Goal: Task Accomplishment & Management: Manage account settings

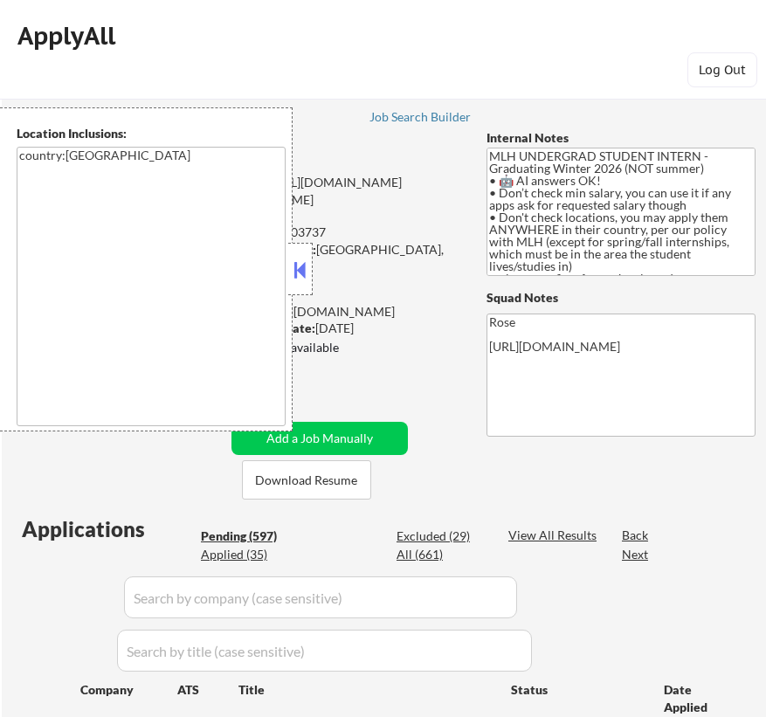
scroll to position [785, 0]
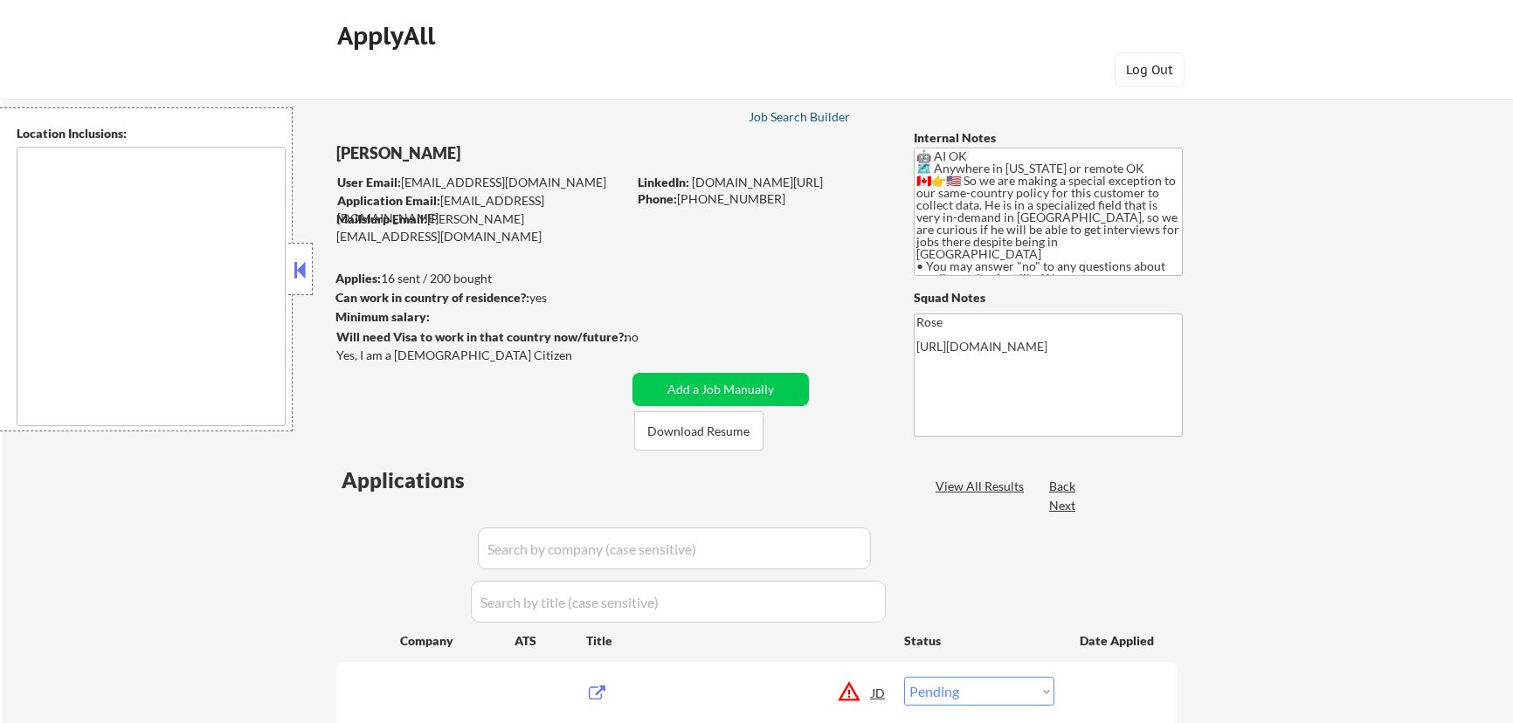
select select ""pending""
type textarea "Fremont, CA Newark, CA Union City, CA Milpitas, CA Hayward, CA Pleasanton, CA D…"
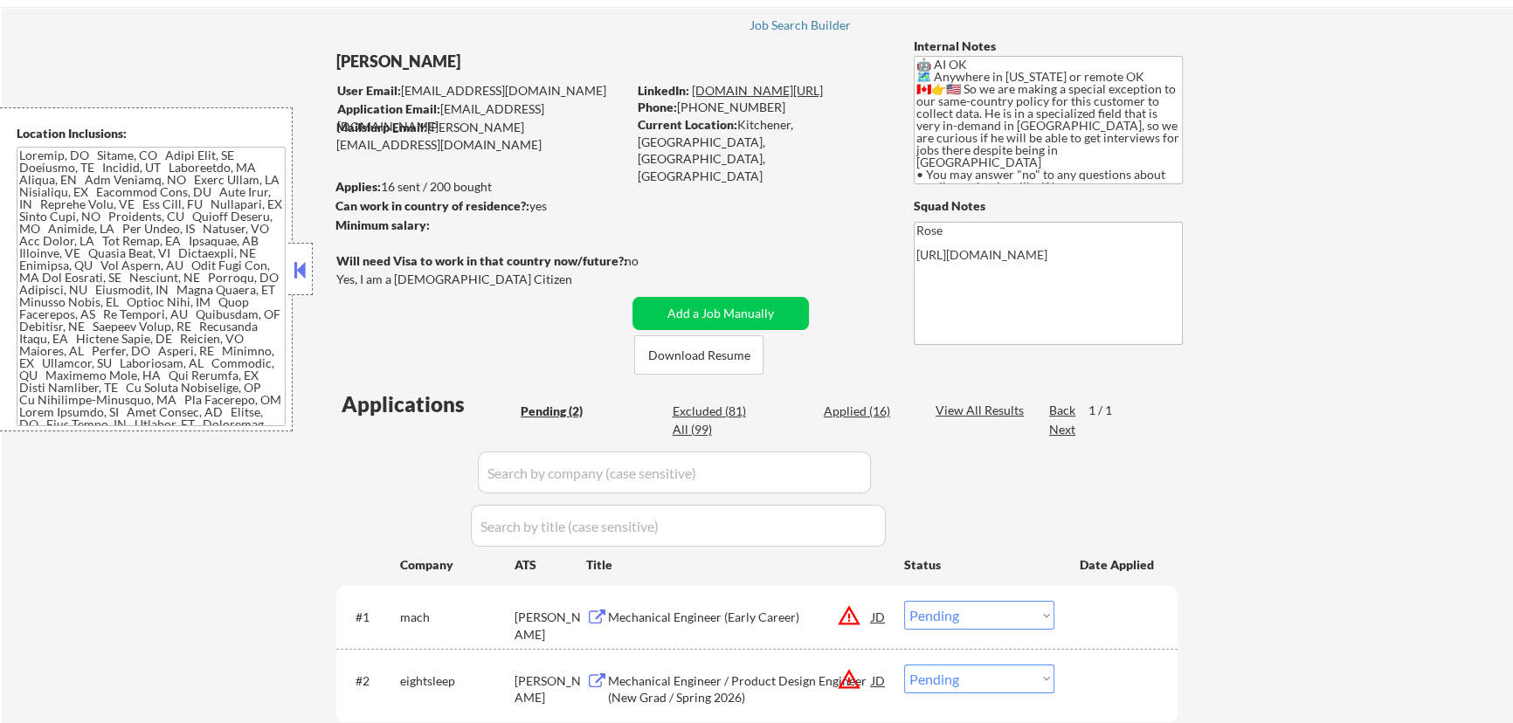
scroll to position [79, 0]
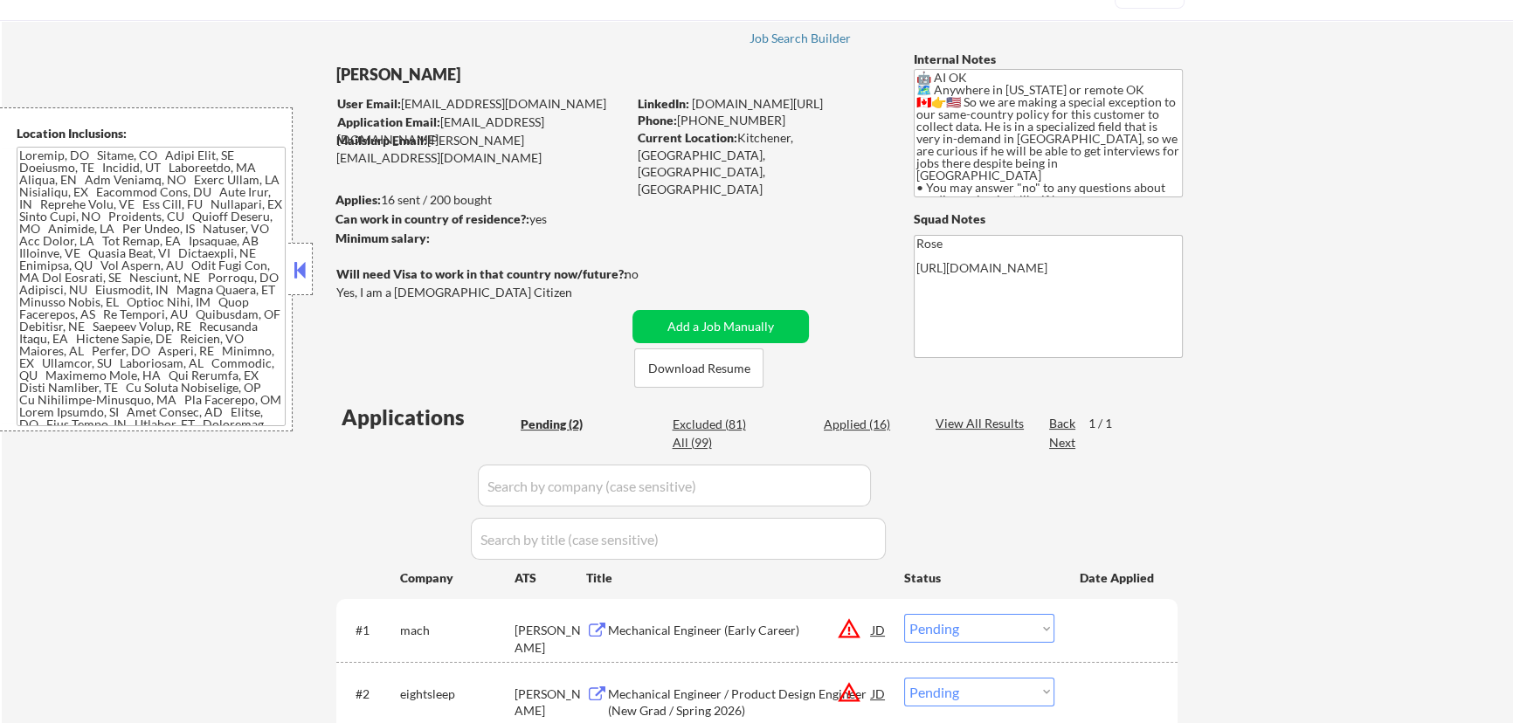
click at [298, 263] on button at bounding box center [300, 270] width 19 height 26
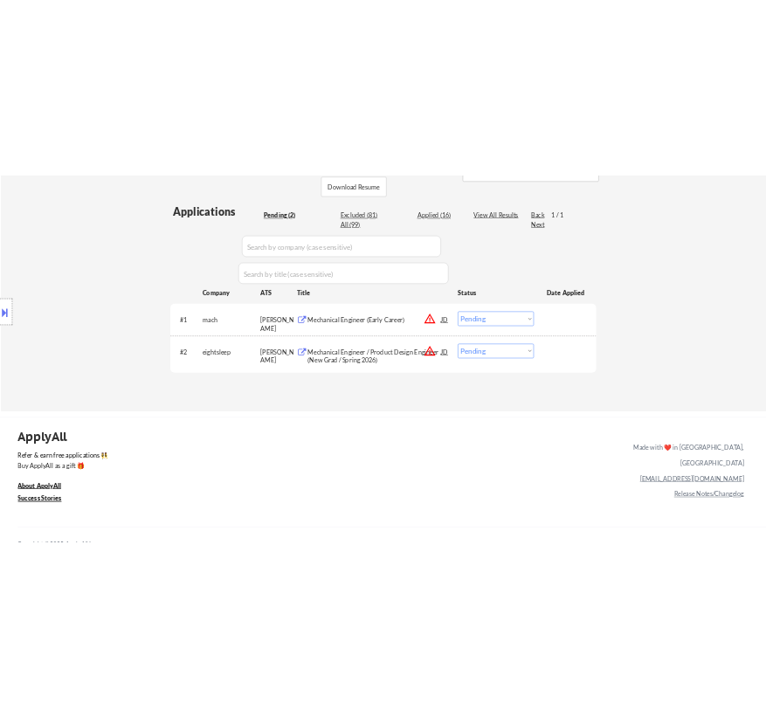
scroll to position [317, 0]
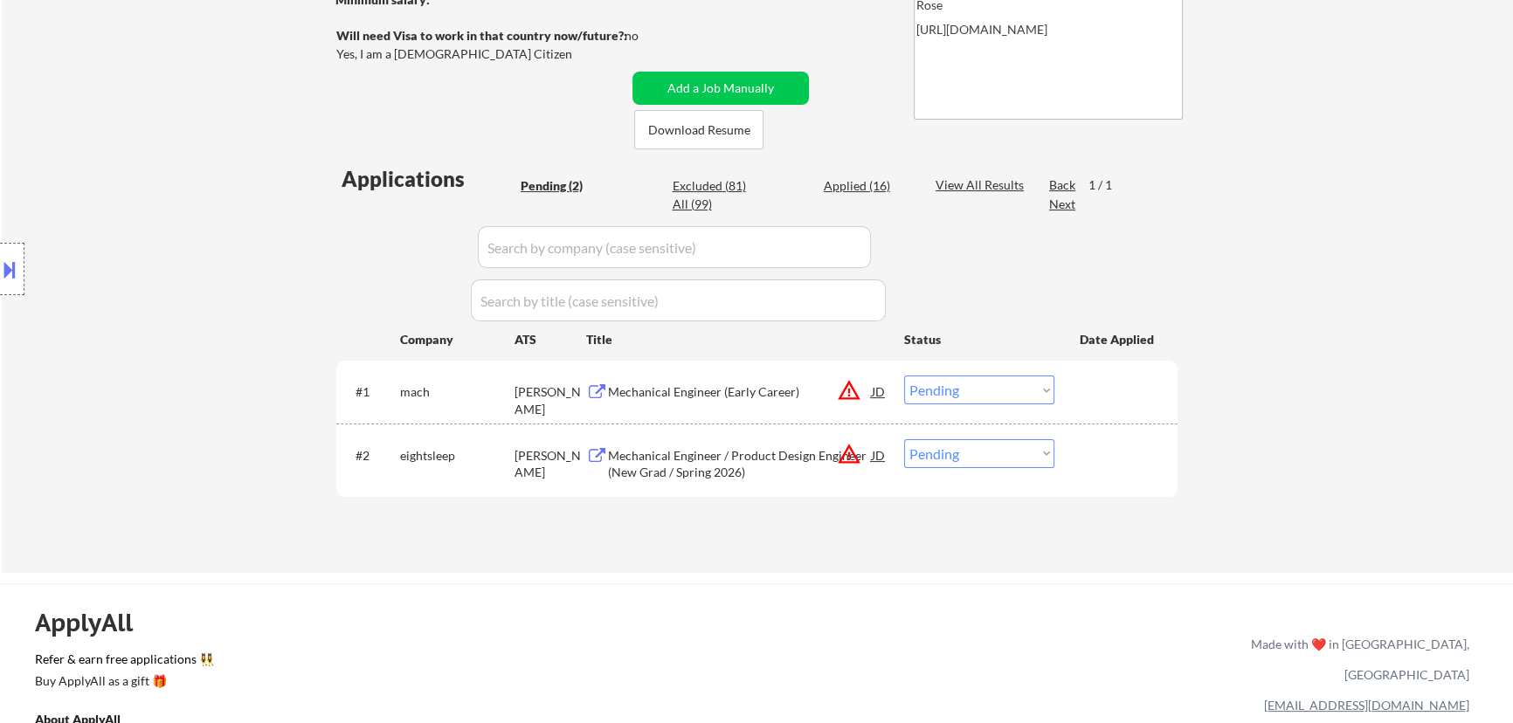
click at [762, 394] on div "Mechanical Engineer (Early Career)" at bounding box center [740, 391] width 264 height 17
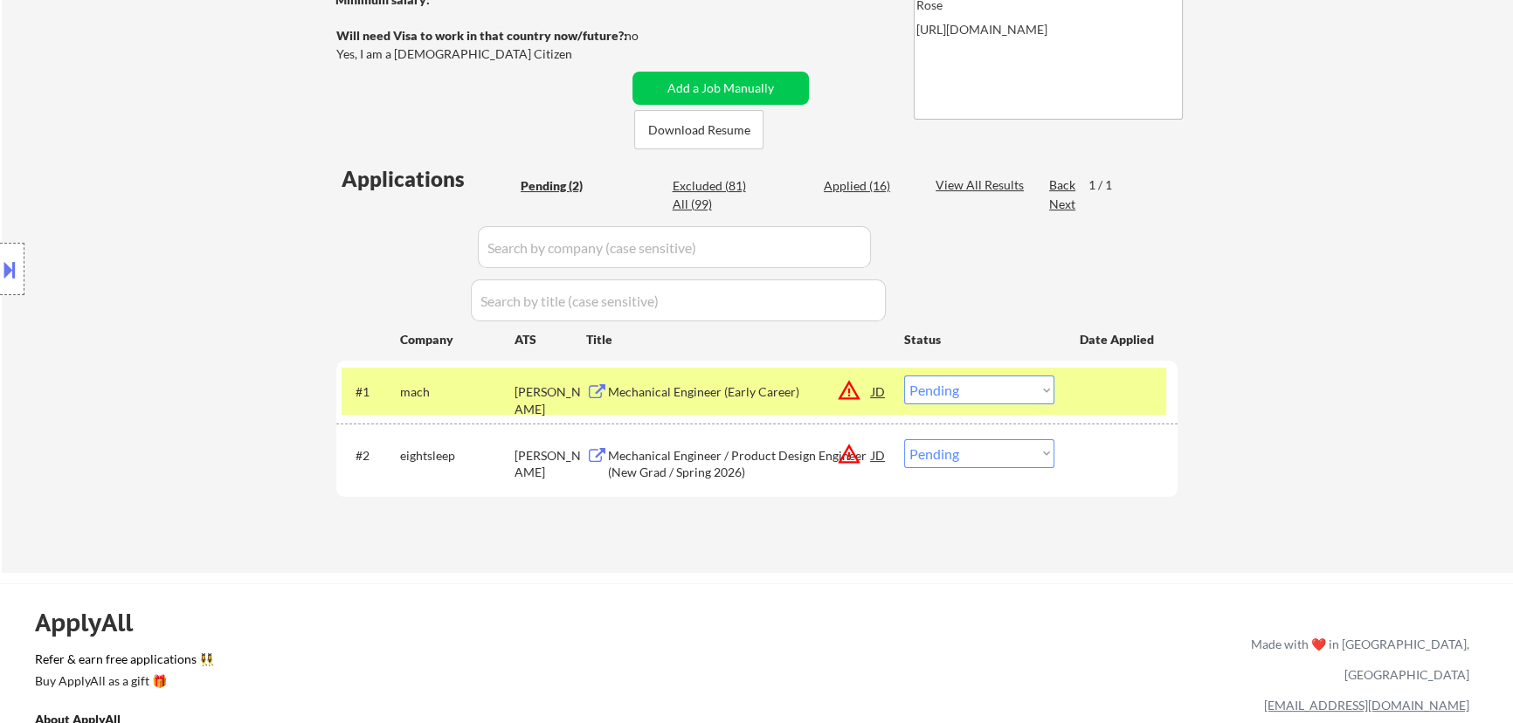
select select ""pending""
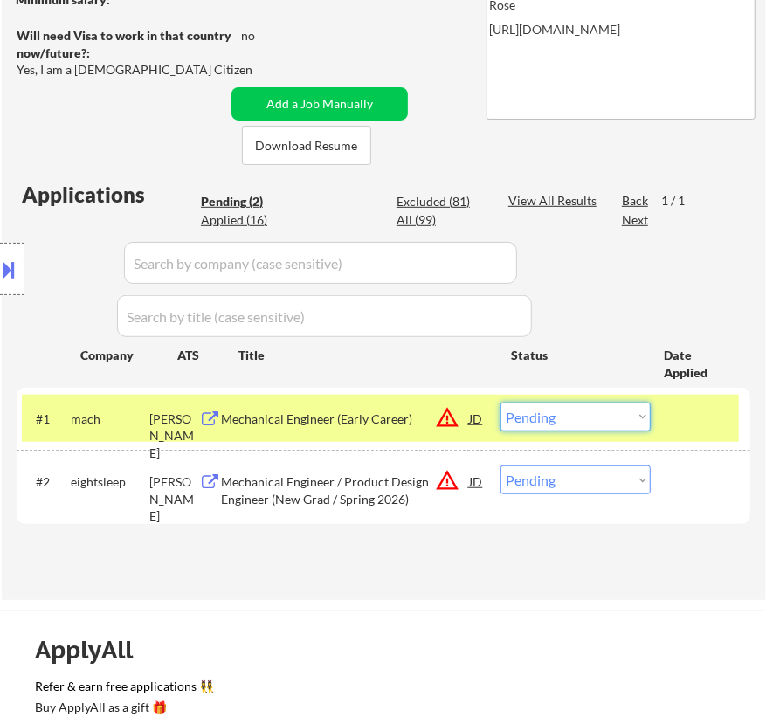
drag, startPoint x: 568, startPoint y: 417, endPoint x: 575, endPoint y: 426, distance: 11.9
click at [568, 417] on select "Choose an option... Pending Applied Excluded (Questions) Excluded (Expired) Exc…" at bounding box center [575, 417] width 150 height 29
click at [500, 403] on select "Choose an option... Pending Applied Excluded (Questions) Excluded (Expired) Exc…" at bounding box center [575, 417] width 150 height 29
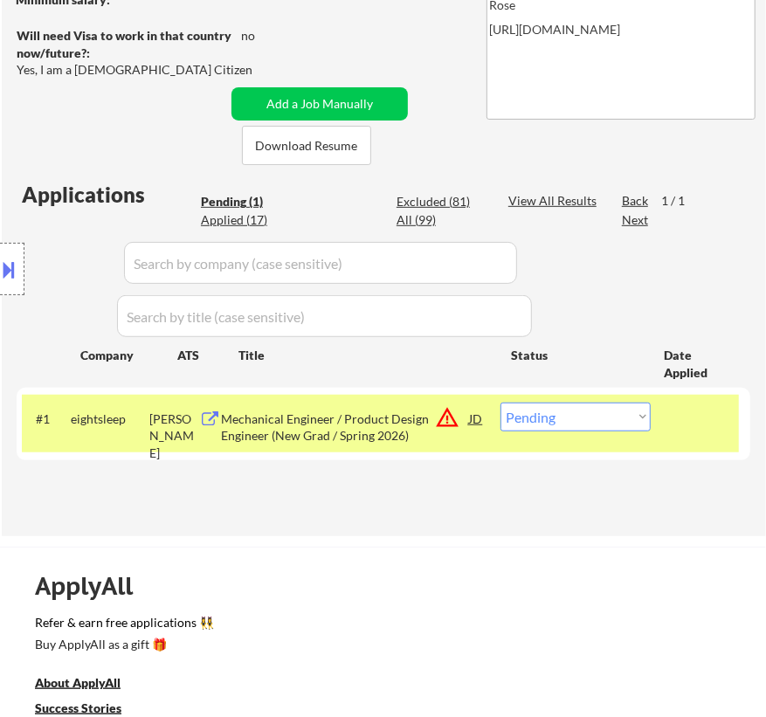
click at [370, 420] on div "Mechanical Engineer / Product Design Engineer (New Grad / Spring 2026)" at bounding box center [345, 427] width 248 height 34
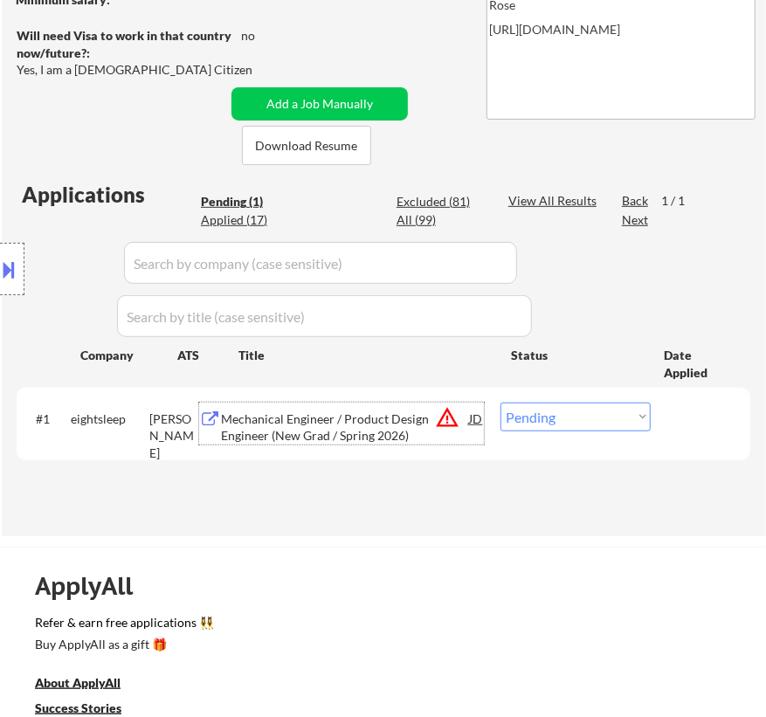
click at [603, 418] on select "Choose an option... Pending Applied Excluded (Questions) Excluded (Expired) Exc…" at bounding box center [575, 417] width 150 height 29
select select ""excluded""
click at [500, 403] on select "Choose an option... Pending Applied Excluded (Questions) Excluded (Expired) Exc…" at bounding box center [575, 417] width 150 height 29
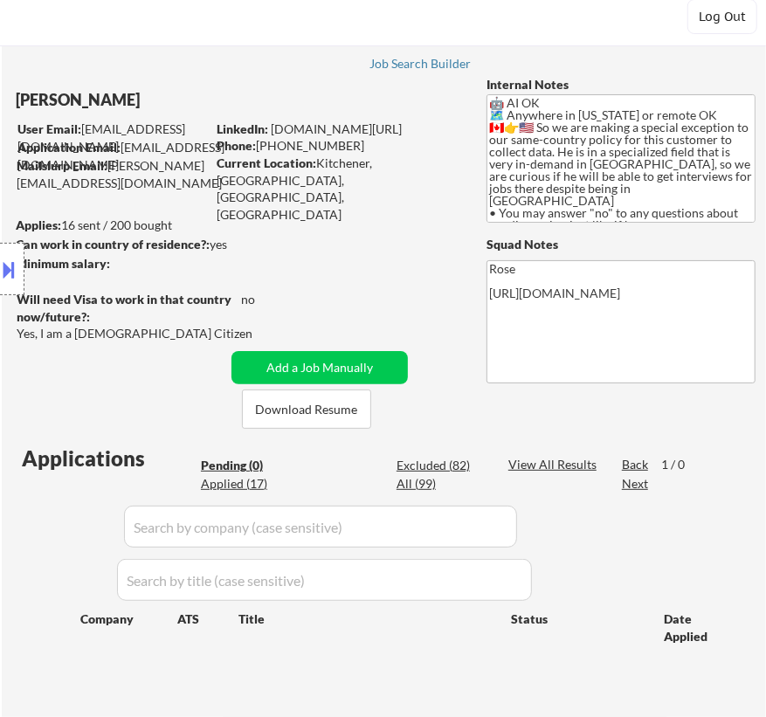
scroll to position [79, 0]
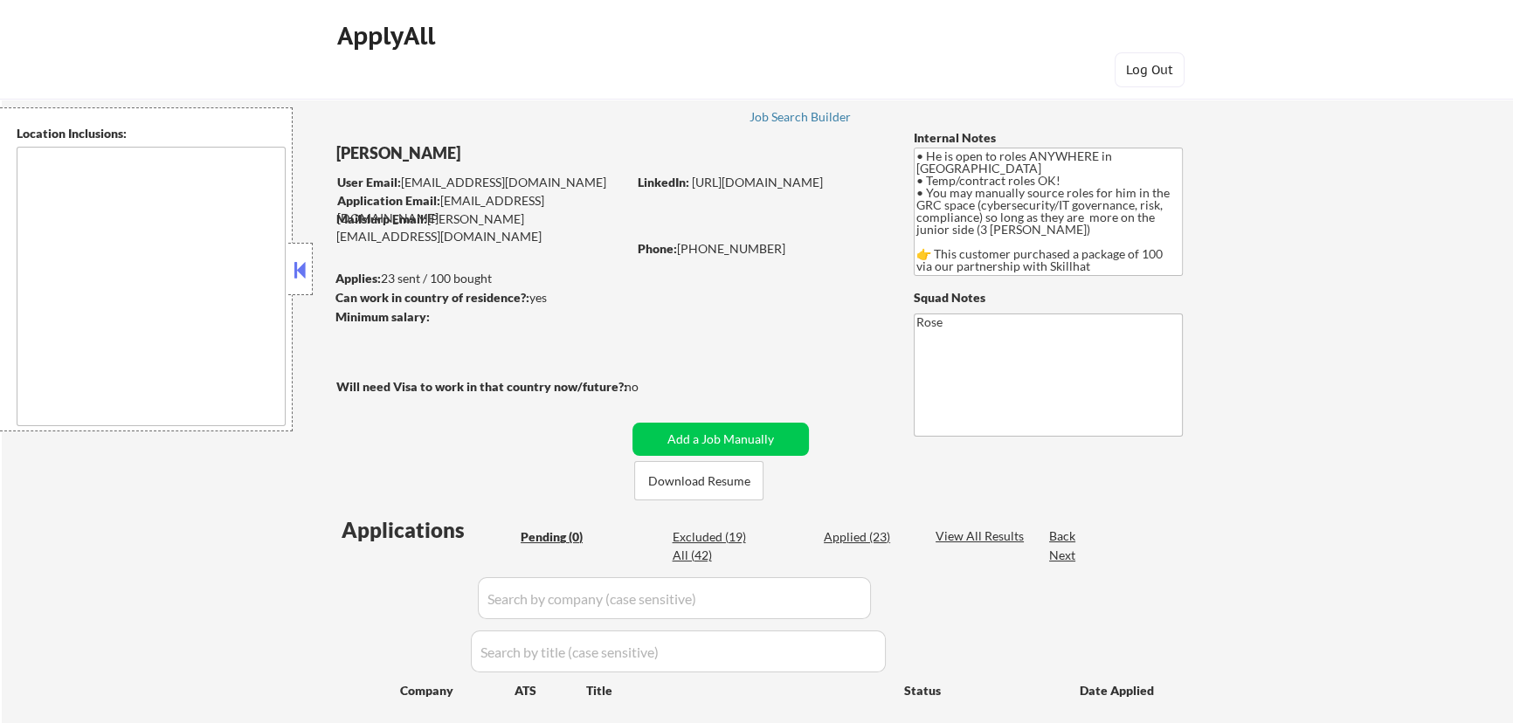
type textarea "country: CA"
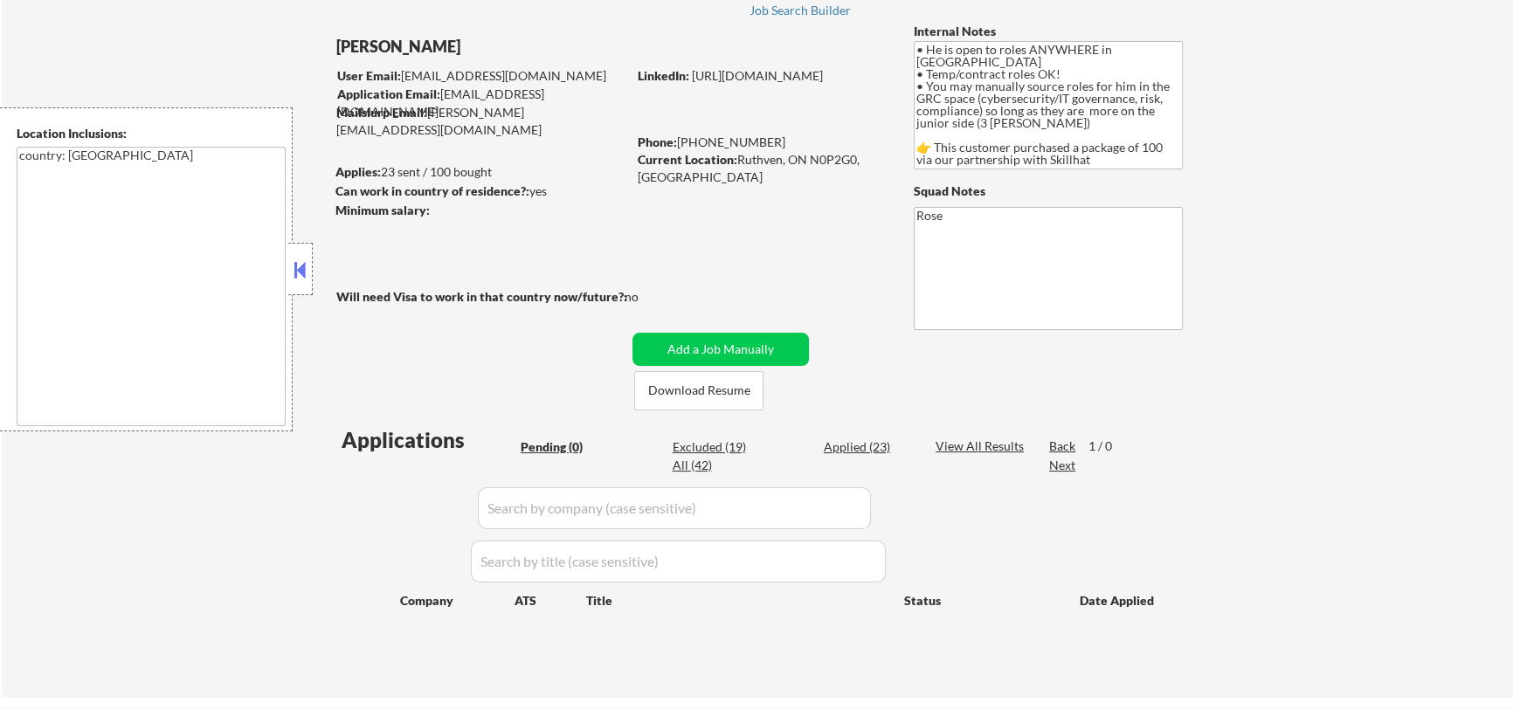
scroll to position [79, 0]
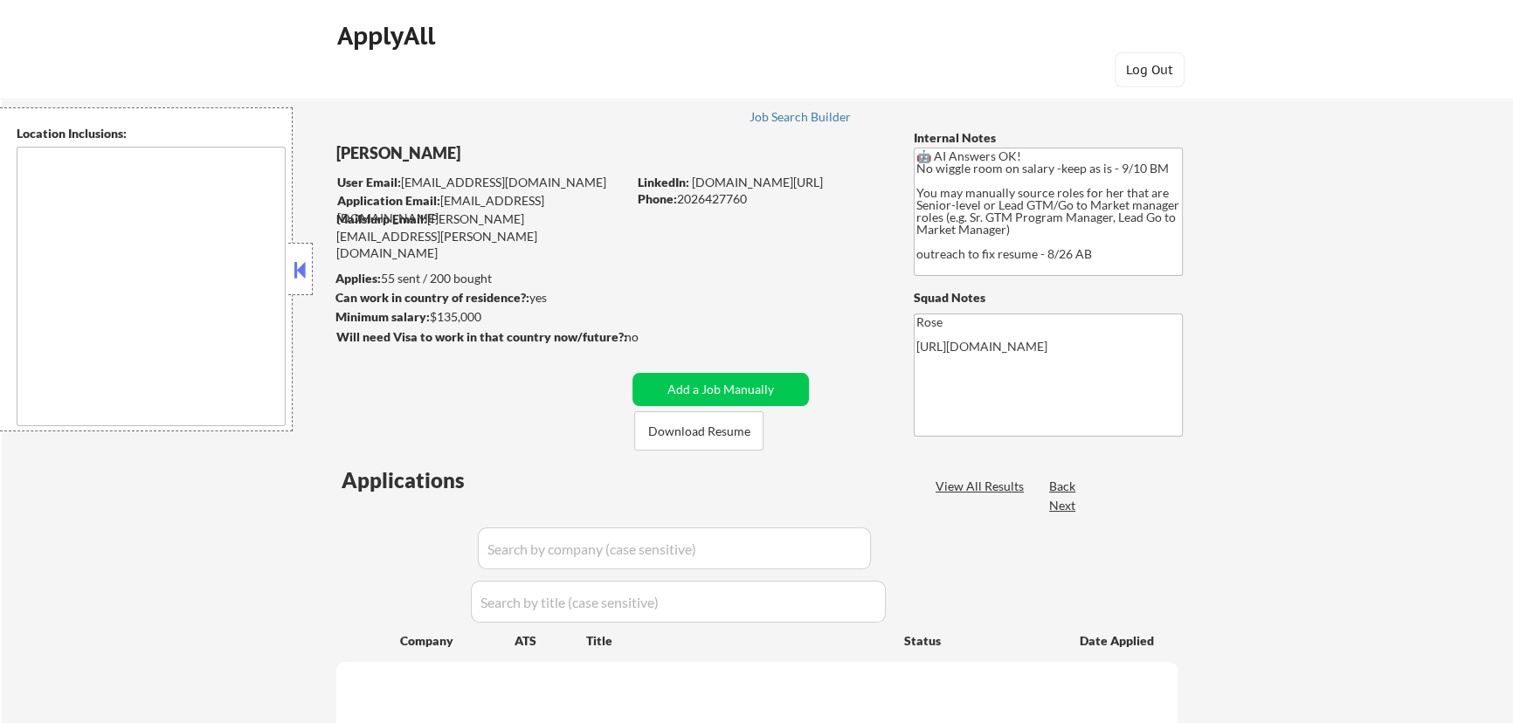
select select ""pending""
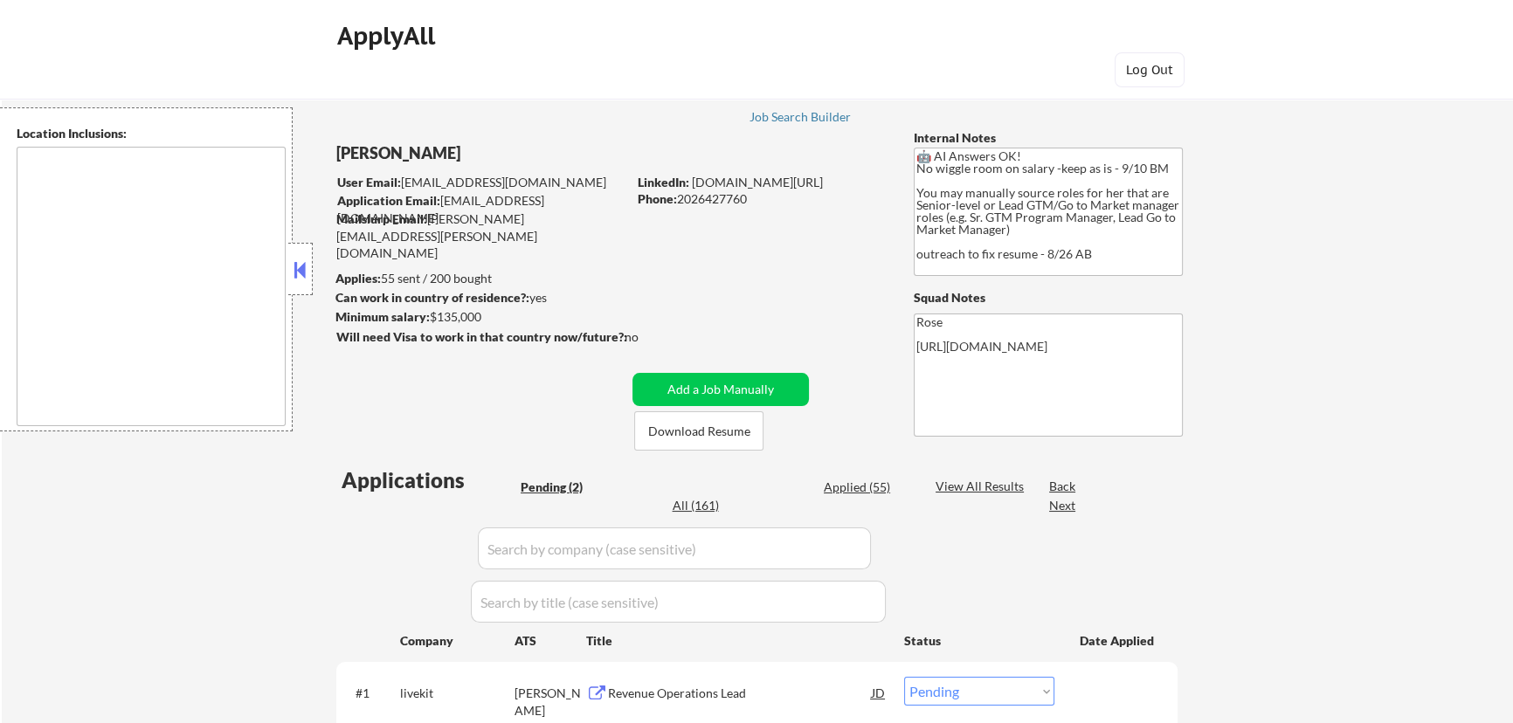
type textarea "Reston, VA Herndon, VA Vienna, VA Tysons, VA Great Falls, VA McLean, VA Sterlin…"
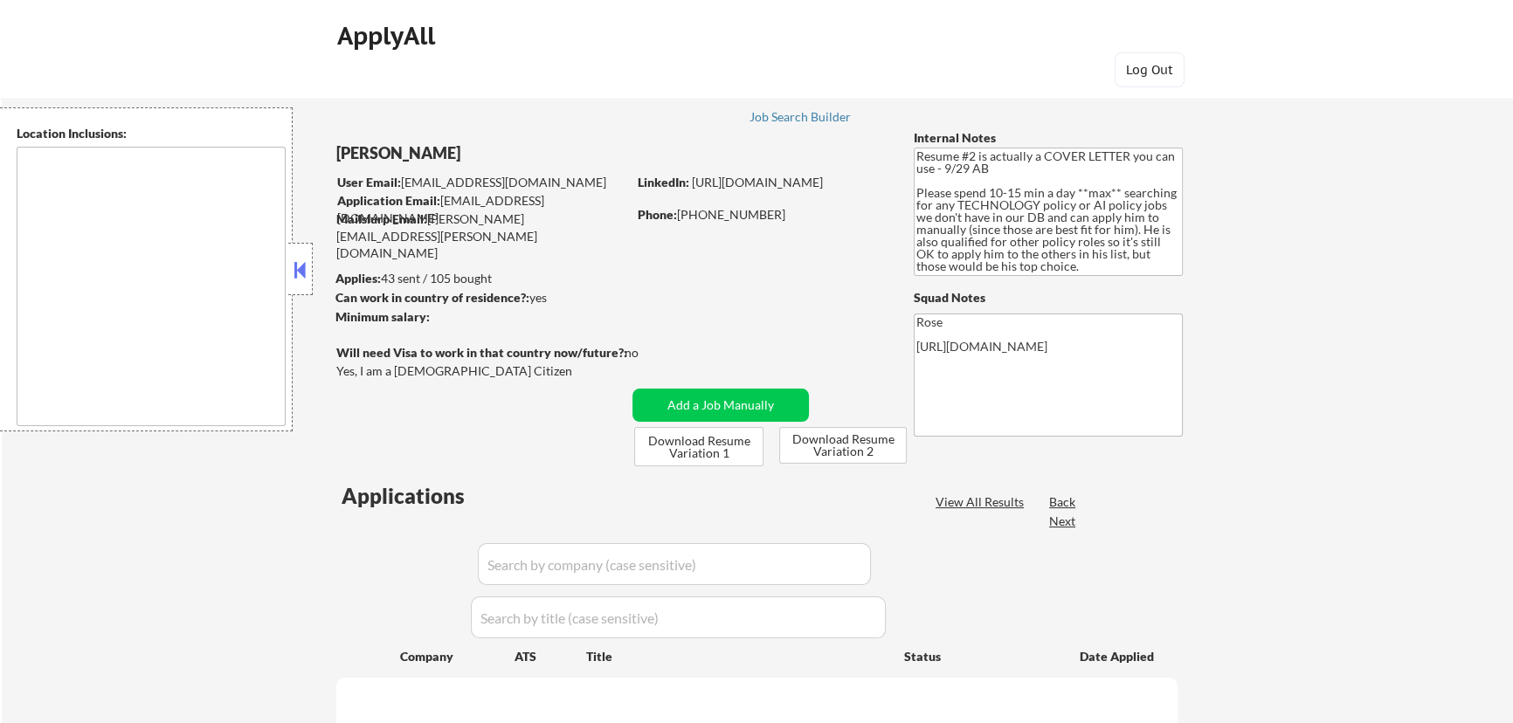
select select ""pending""
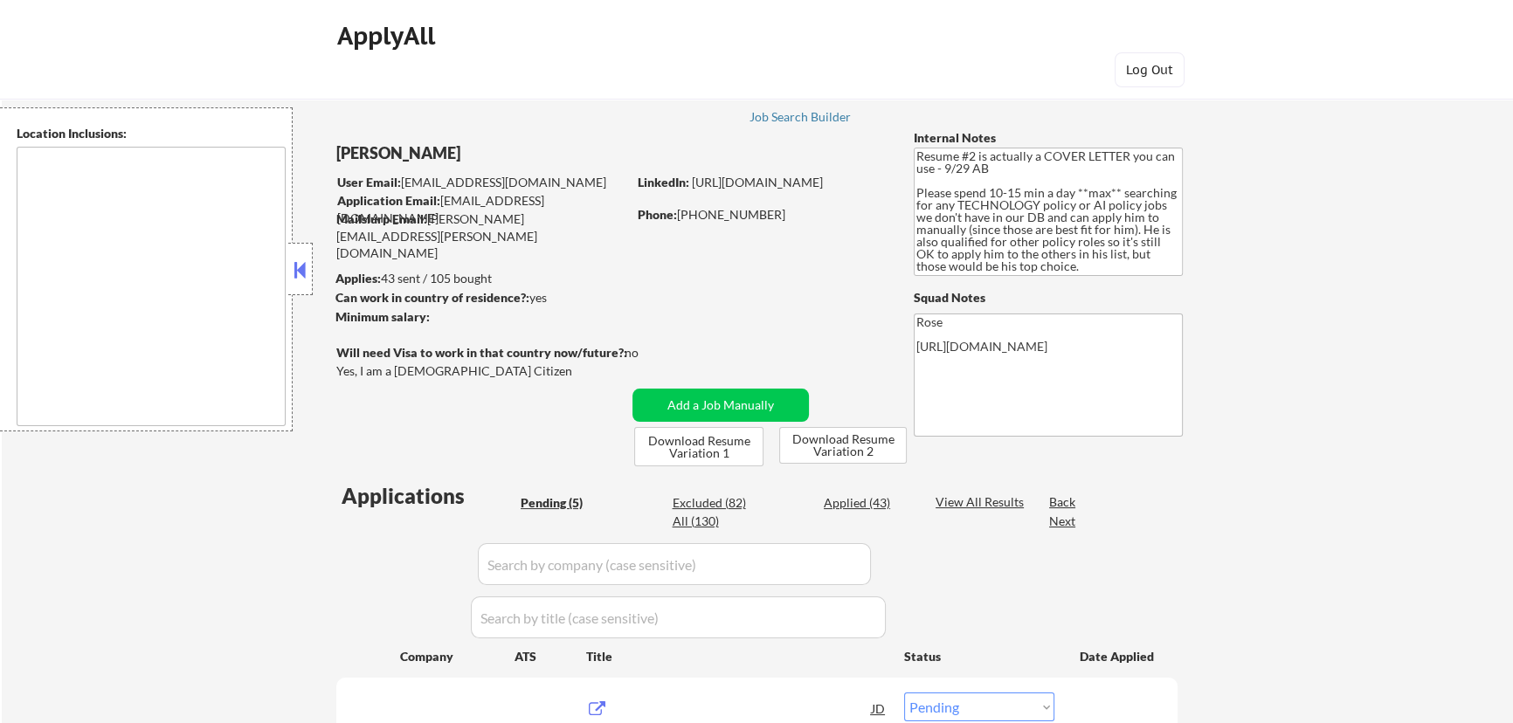
type textarea "[GEOGRAPHIC_DATA], [GEOGRAPHIC_DATA] [GEOGRAPHIC_DATA], [GEOGRAPHIC_DATA] [GEOG…"
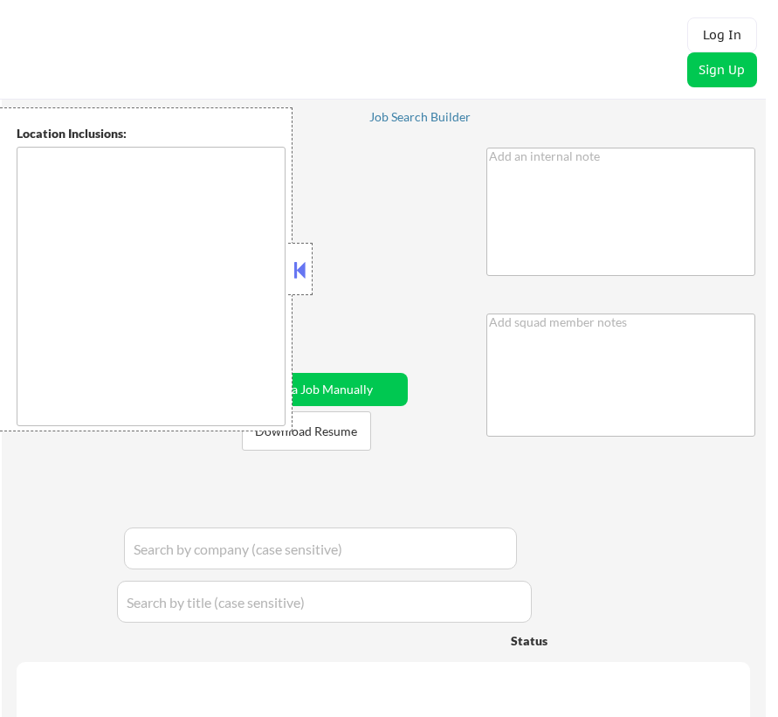
type textarea "Please manually source him to roles as needed, target roles with the following …"
type textarea "Rose"
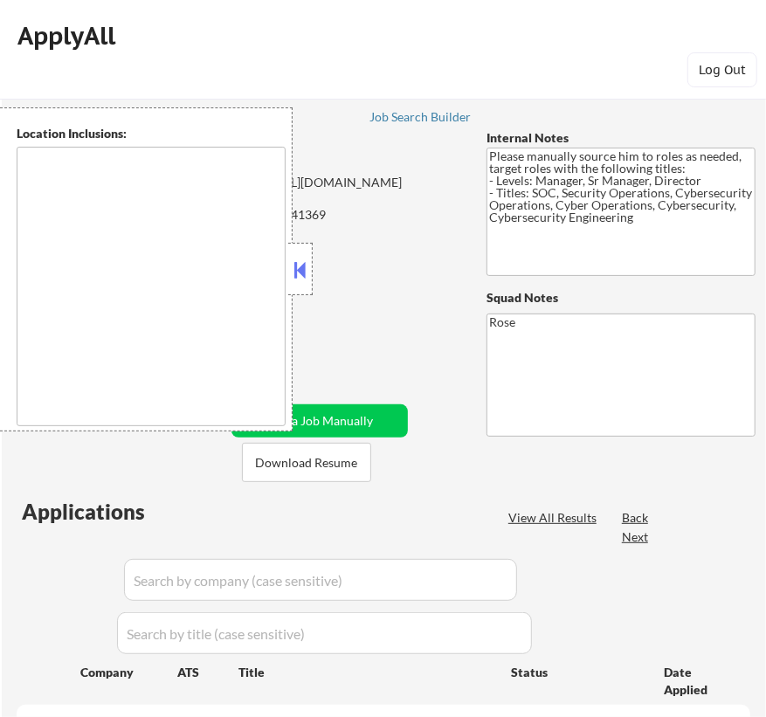
select select ""pending""
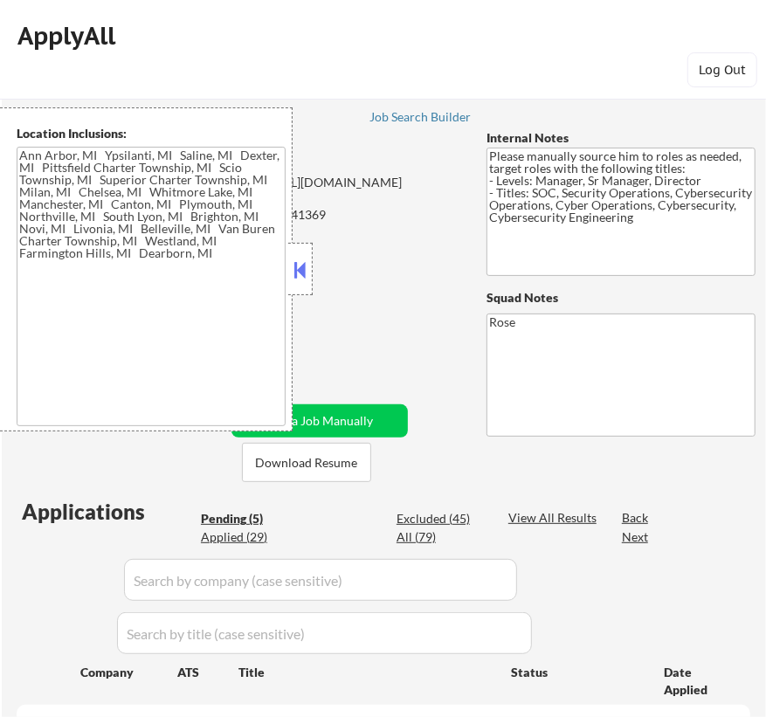
type textarea "Ann Arbor, MI Ypsilanti, MI Saline, MI Dexter, MI Pittsfield Charter Township, …"
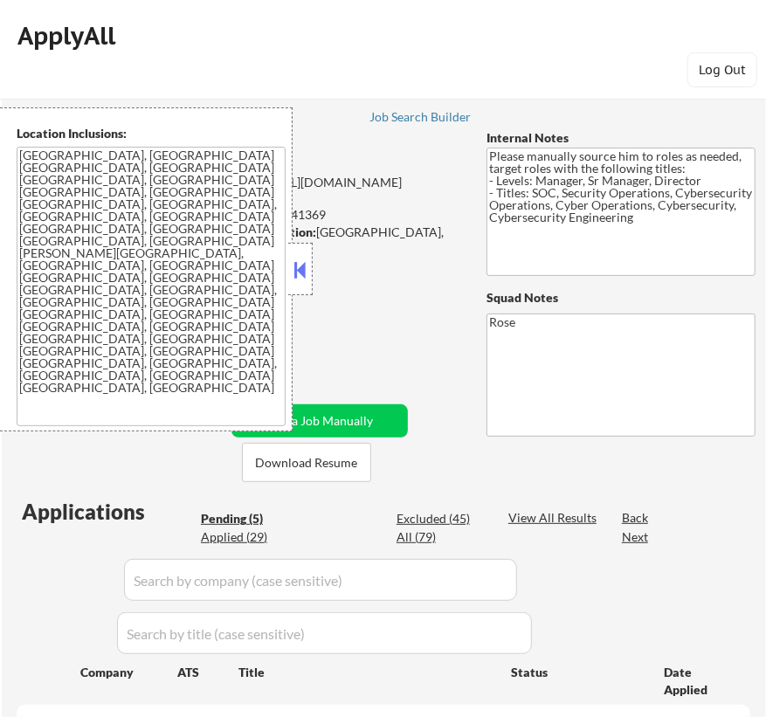
click at [306, 265] on button at bounding box center [300, 270] width 19 height 26
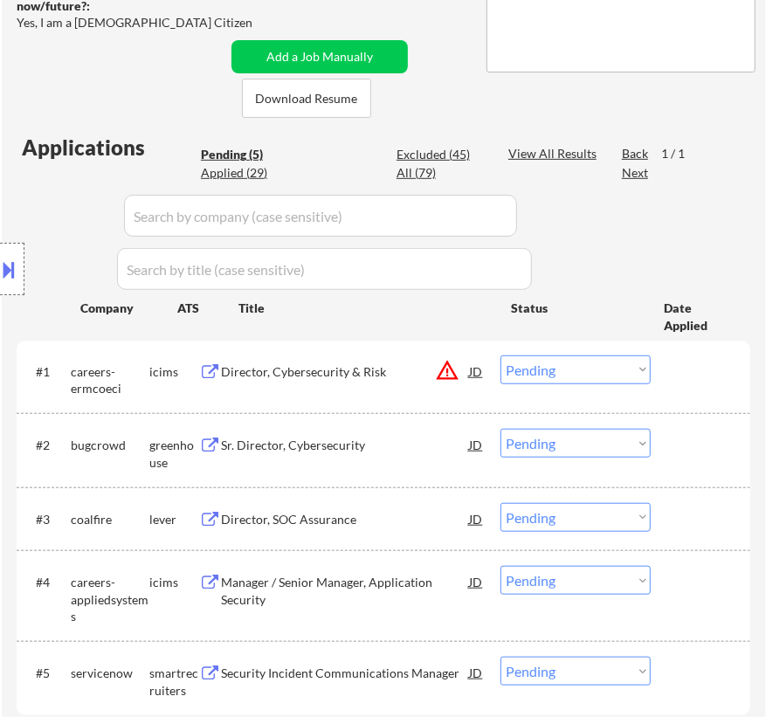
scroll to position [396, 0]
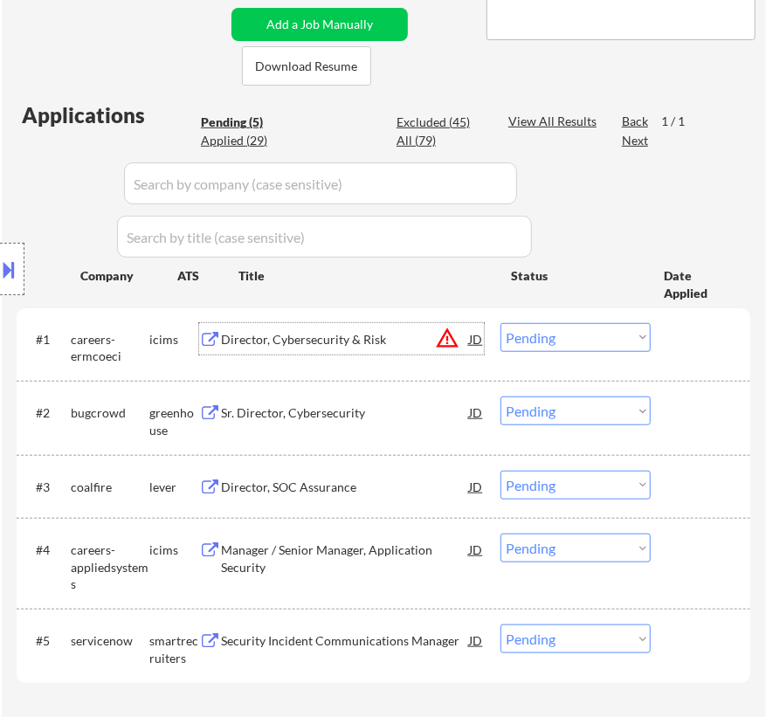
click at [394, 333] on div "Director, Cybersecurity & Risk" at bounding box center [345, 339] width 248 height 17
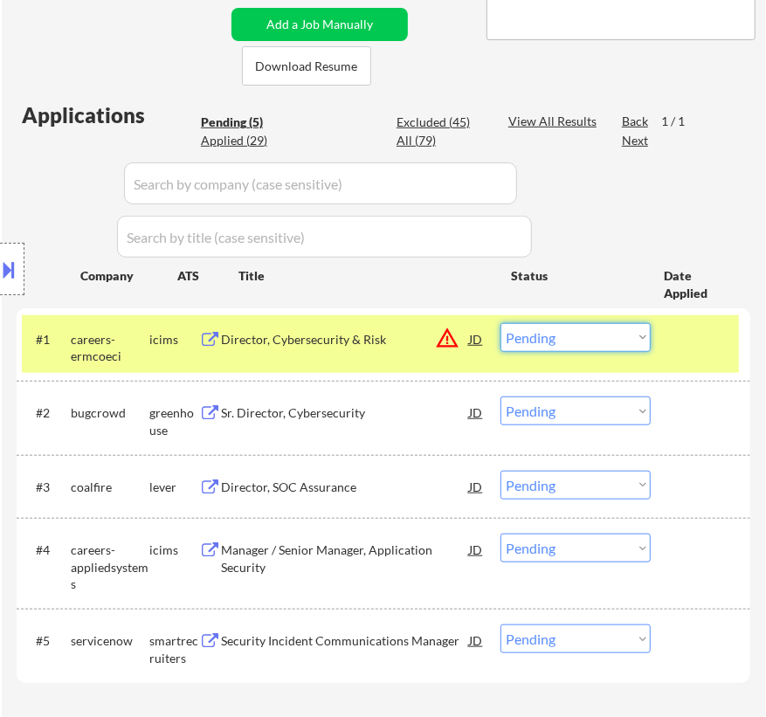
click at [590, 335] on select "Choose an option... Pending Applied Excluded (Questions) Excluded (Expired) Exc…" at bounding box center [575, 337] width 150 height 29
click at [500, 323] on select "Choose an option... Pending Applied Excluded (Questions) Excluded (Expired) Exc…" at bounding box center [575, 337] width 150 height 29
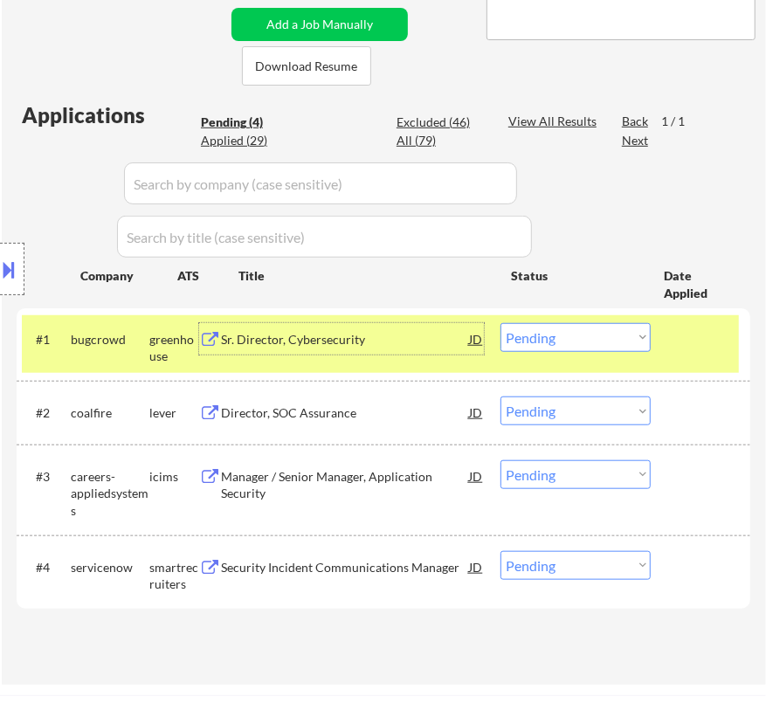
click at [410, 348] on div "Sr. Director, Cybersecurity" at bounding box center [345, 338] width 248 height 31
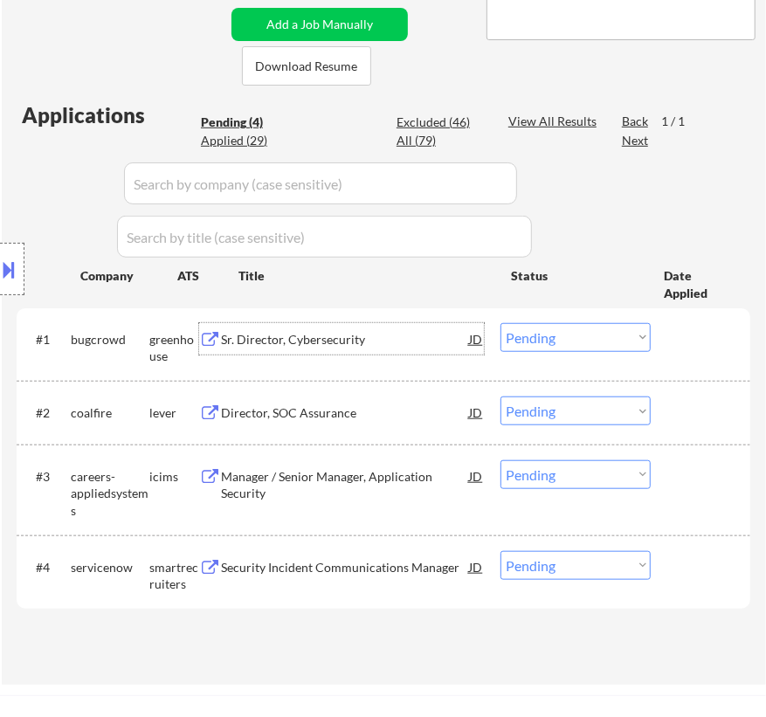
click at [601, 332] on select "Choose an option... Pending Applied Excluded (Questions) Excluded (Expired) Exc…" at bounding box center [575, 337] width 150 height 29
click at [500, 323] on select "Choose an option... Pending Applied Excluded (Questions) Excluded (Expired) Exc…" at bounding box center [575, 337] width 150 height 29
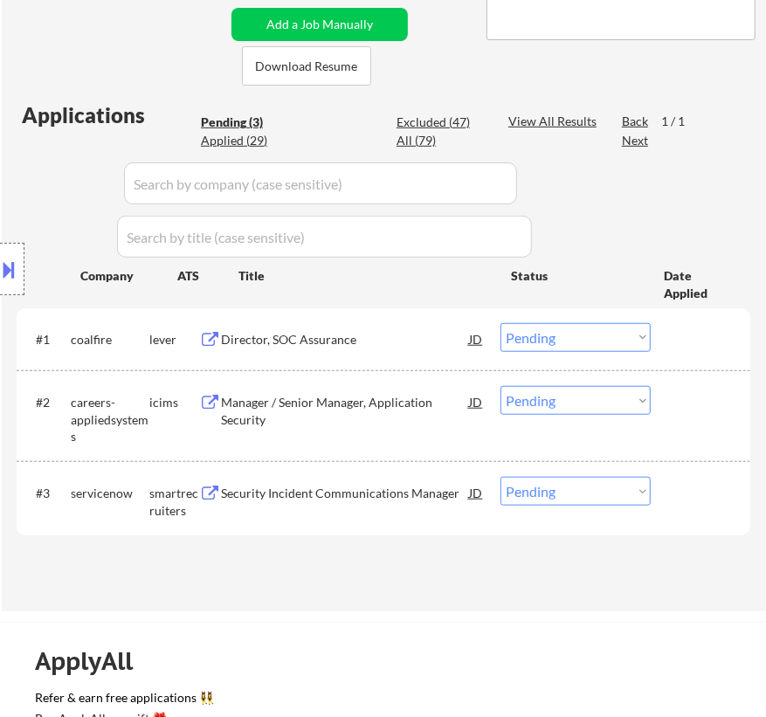
click at [329, 332] on div "Director, SOC Assurance" at bounding box center [345, 339] width 248 height 17
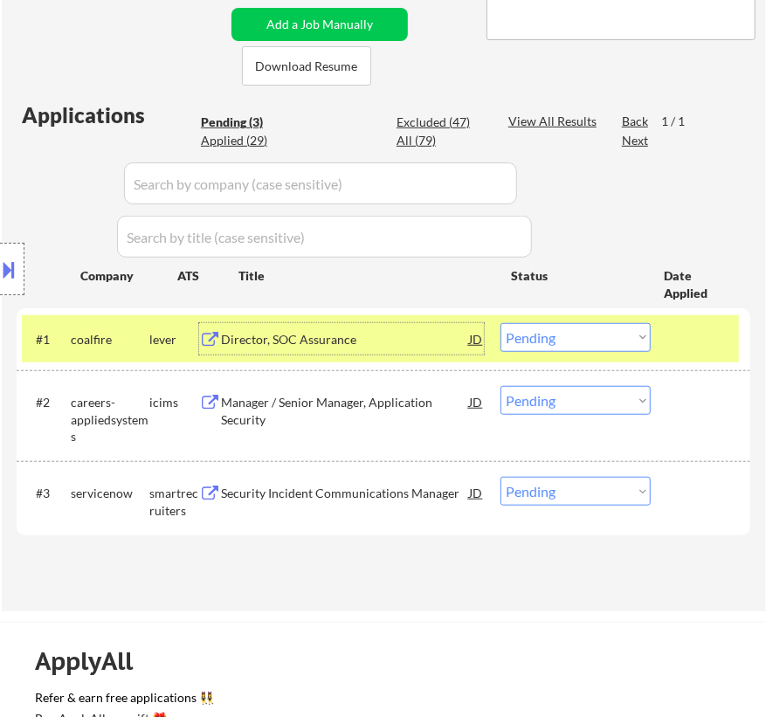
click at [558, 336] on select "Choose an option... Pending Applied Excluded (Questions) Excluded (Expired) Exc…" at bounding box center [575, 337] width 150 height 29
click at [500, 323] on select "Choose an option... Pending Applied Excluded (Questions) Excluded (Expired) Exc…" at bounding box center [575, 337] width 150 height 29
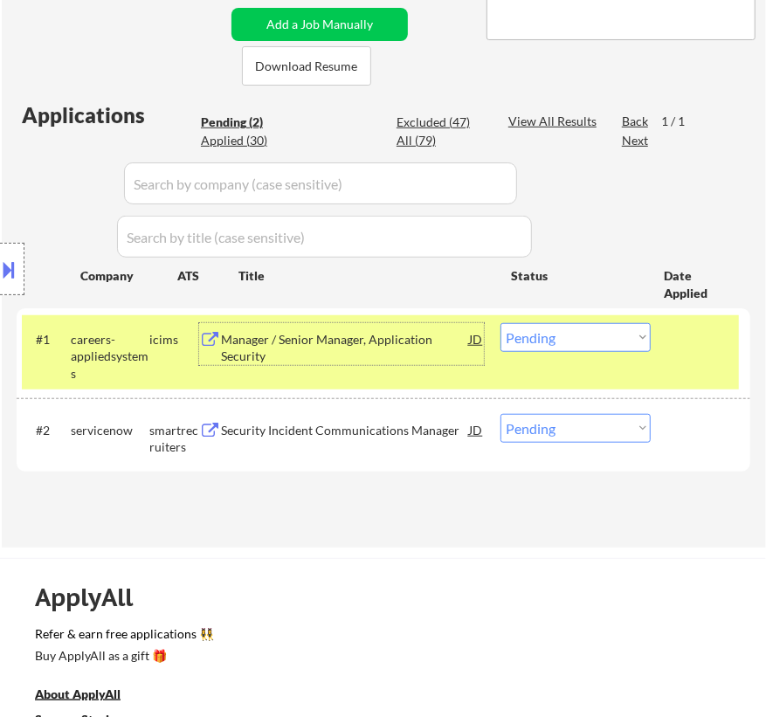
click at [367, 328] on div "Manager / Senior Manager, Application Security" at bounding box center [345, 344] width 248 height 42
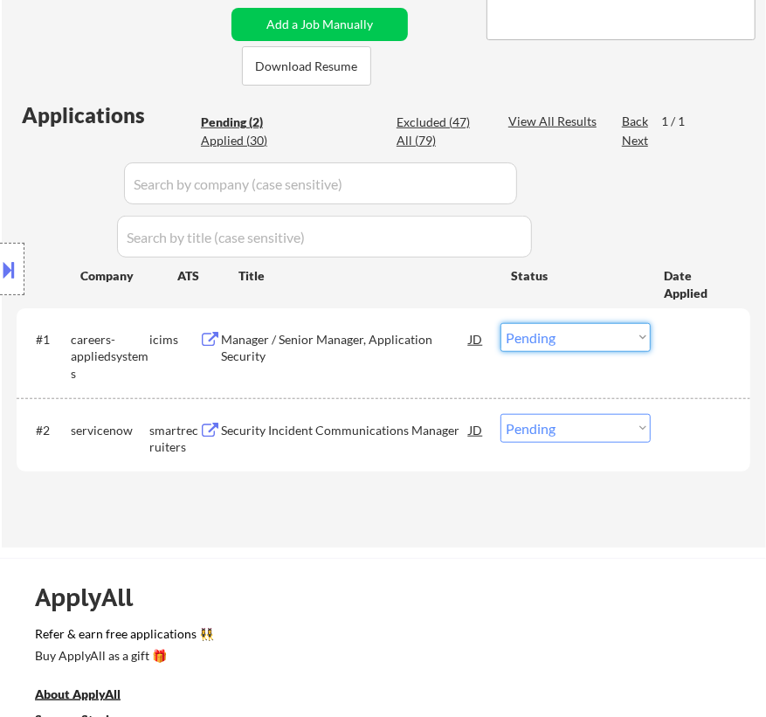
click at [541, 334] on select "Choose an option... Pending Applied Excluded (Questions) Excluded (Expired) Exc…" at bounding box center [575, 337] width 150 height 29
click at [500, 323] on select "Choose an option... Pending Applied Excluded (Questions) Excluded (Expired) Exc…" at bounding box center [575, 337] width 150 height 29
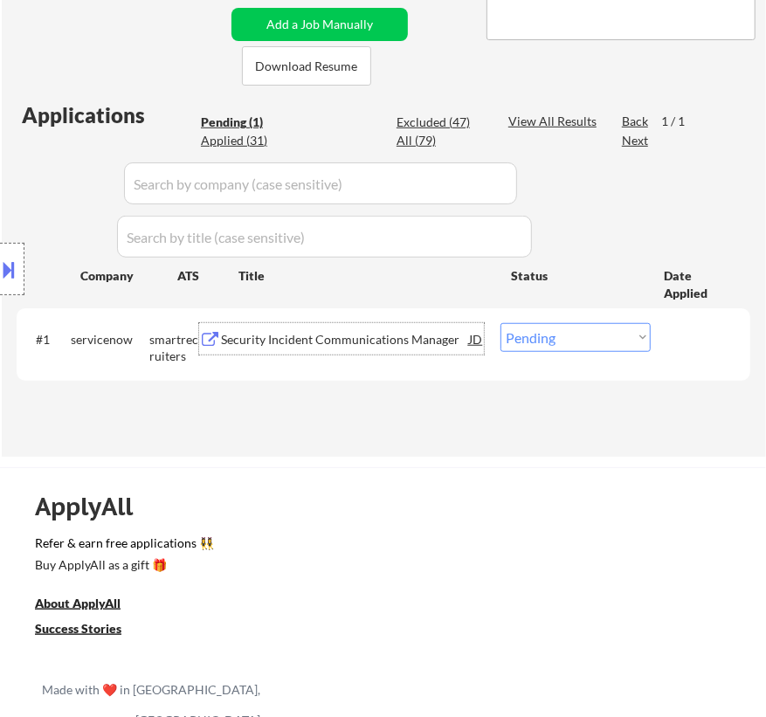
click at [360, 341] on div "Security Incident Communications Manager" at bounding box center [345, 339] width 248 height 17
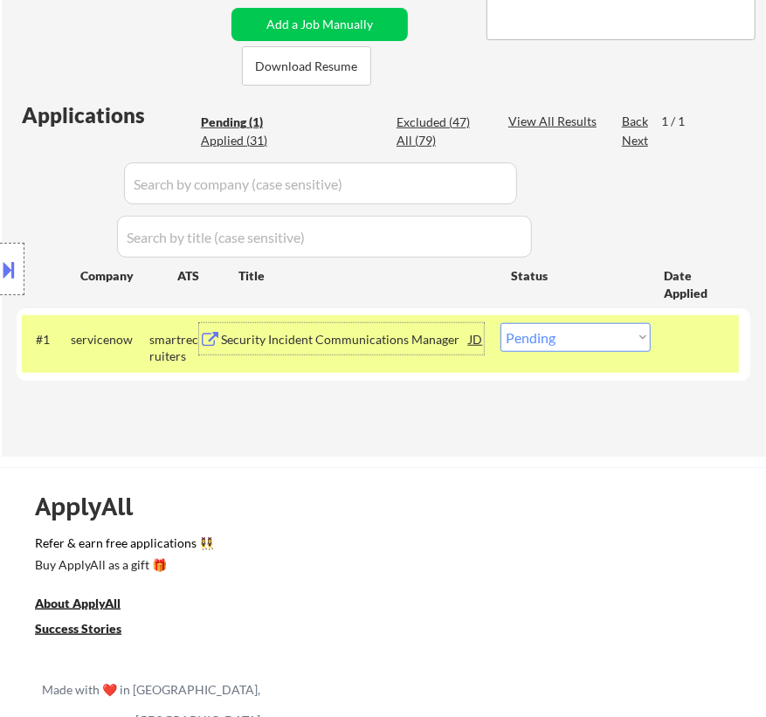
click at [581, 334] on select "Choose an option... Pending Applied Excluded (Questions) Excluded (Expired) Exc…" at bounding box center [575, 337] width 150 height 29
select select ""excluded__bad_match_""
click at [500, 323] on select "Choose an option... Pending Applied Excluded (Questions) Excluded (Expired) Exc…" at bounding box center [575, 337] width 150 height 29
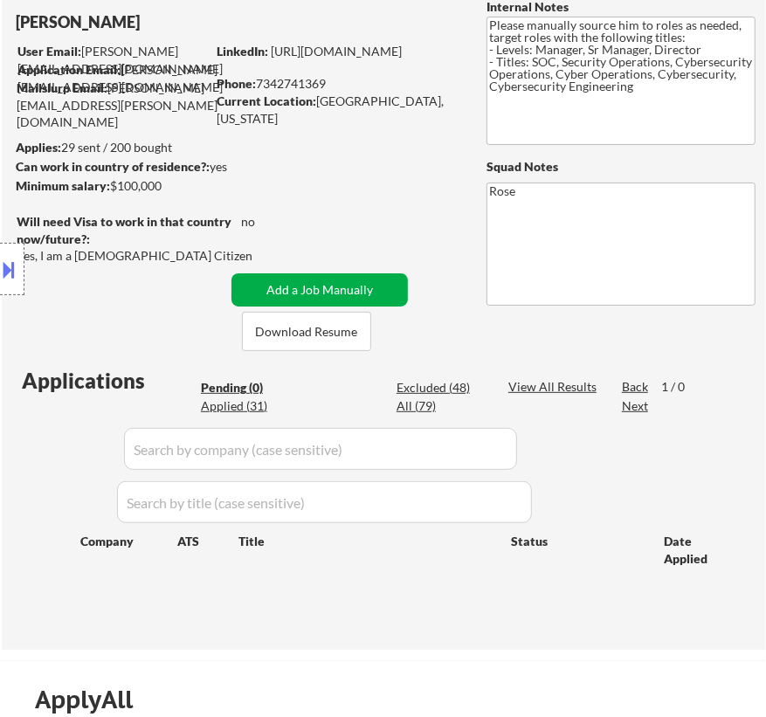
scroll to position [158, 0]
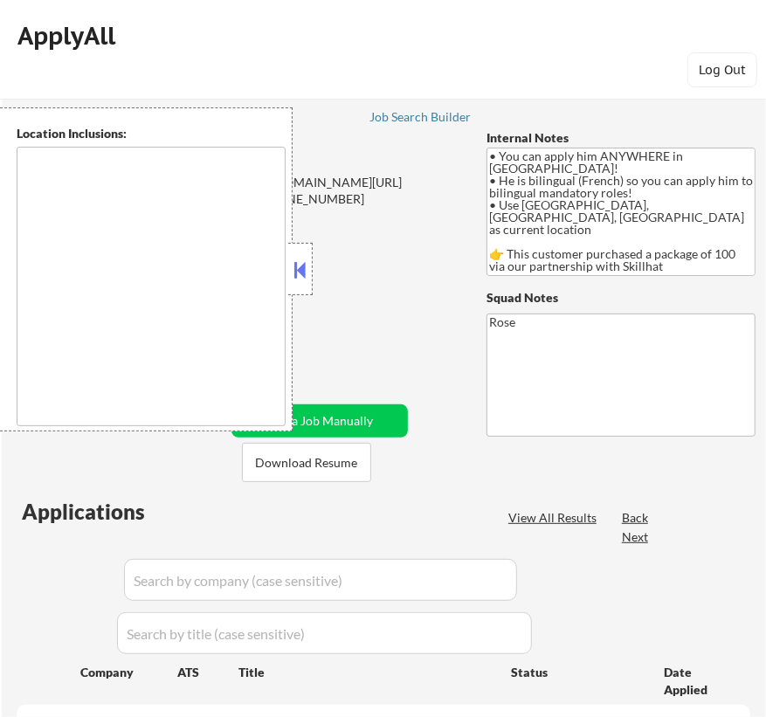
select select ""pending""
type textarea "country:[GEOGRAPHIC_DATA]"
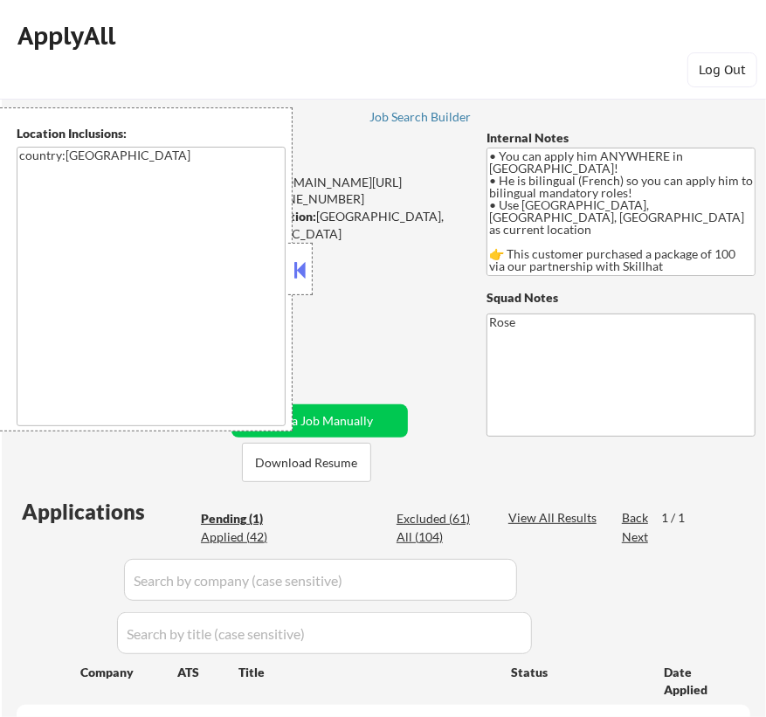
click at [305, 264] on button at bounding box center [300, 270] width 19 height 26
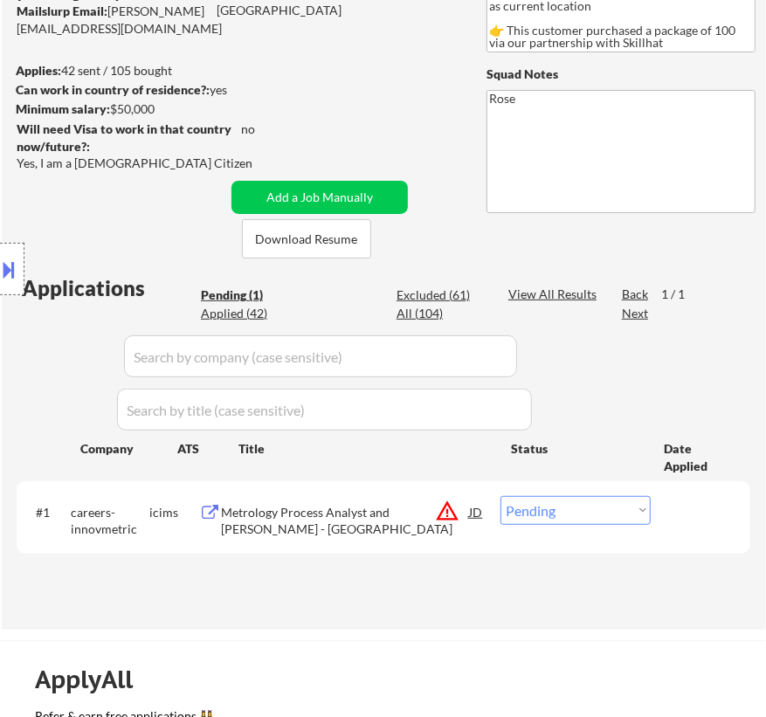
scroll to position [238, 0]
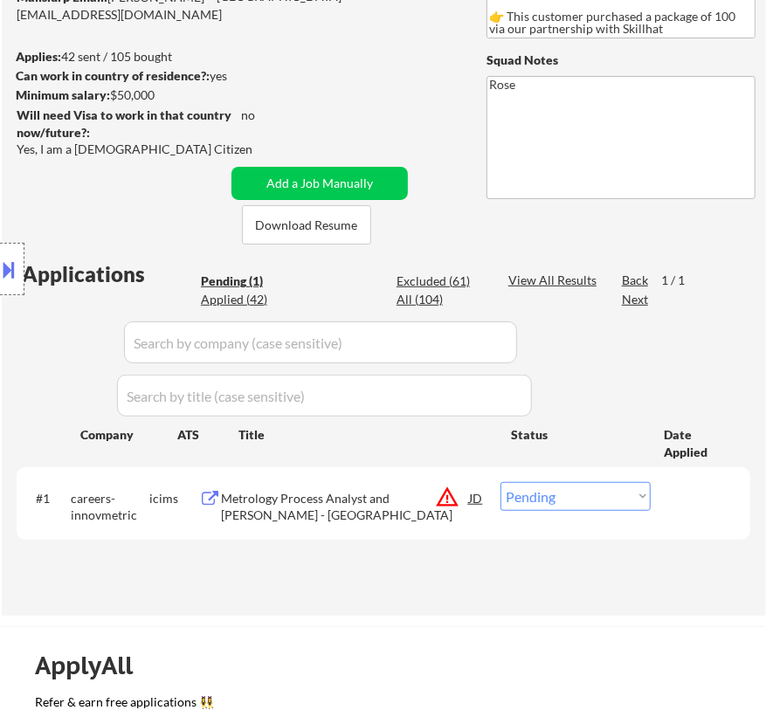
click at [383, 503] on div "Metrology Process Analyst and Macro Developer - India" at bounding box center [345, 507] width 248 height 34
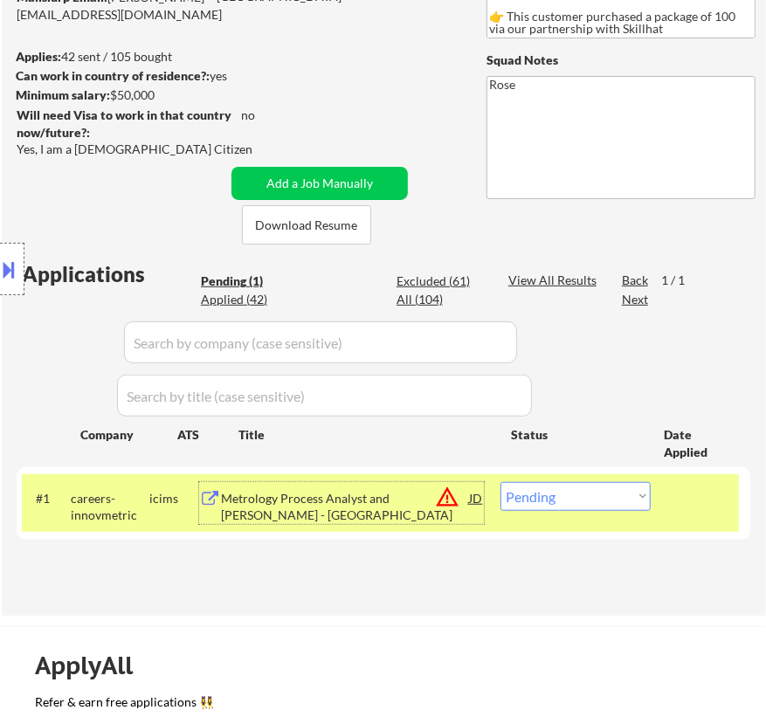
click at [591, 497] on select "Choose an option... Pending Applied Excluded (Questions) Excluded (Expired) Exc…" at bounding box center [575, 496] width 150 height 29
select select ""excluded__bad_match_""
click at [500, 482] on select "Choose an option... Pending Applied Excluded (Questions) Excluded (Expired) Exc…" at bounding box center [575, 496] width 150 height 29
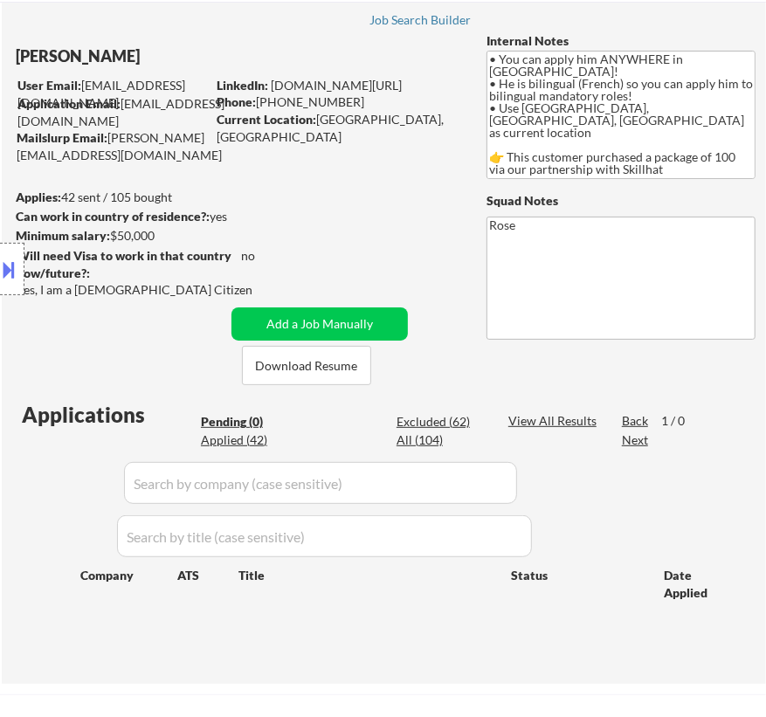
scroll to position [79, 0]
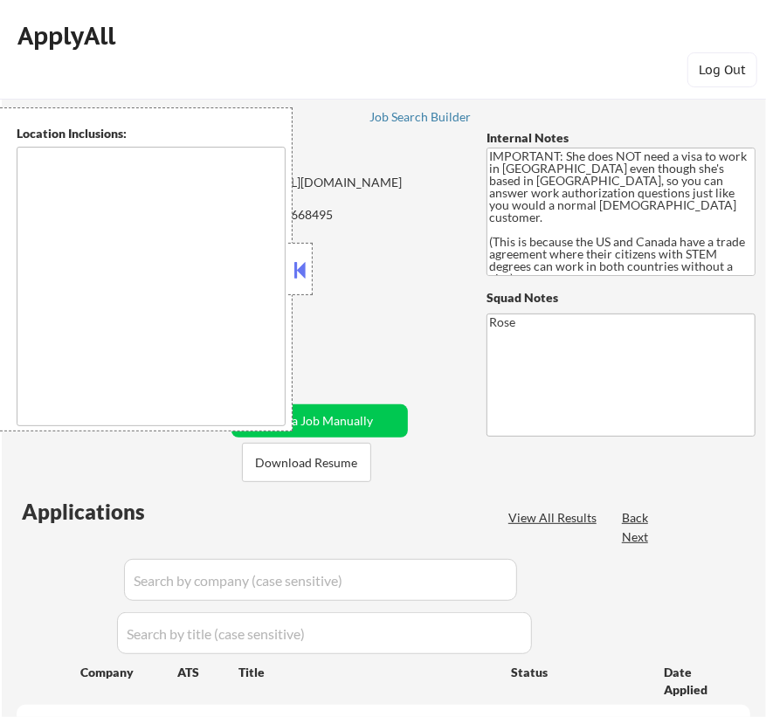
type textarea "[GEOGRAPHIC_DATA], [GEOGRAPHIC_DATA] [GEOGRAPHIC_DATA], [GEOGRAPHIC_DATA], [GEO…"
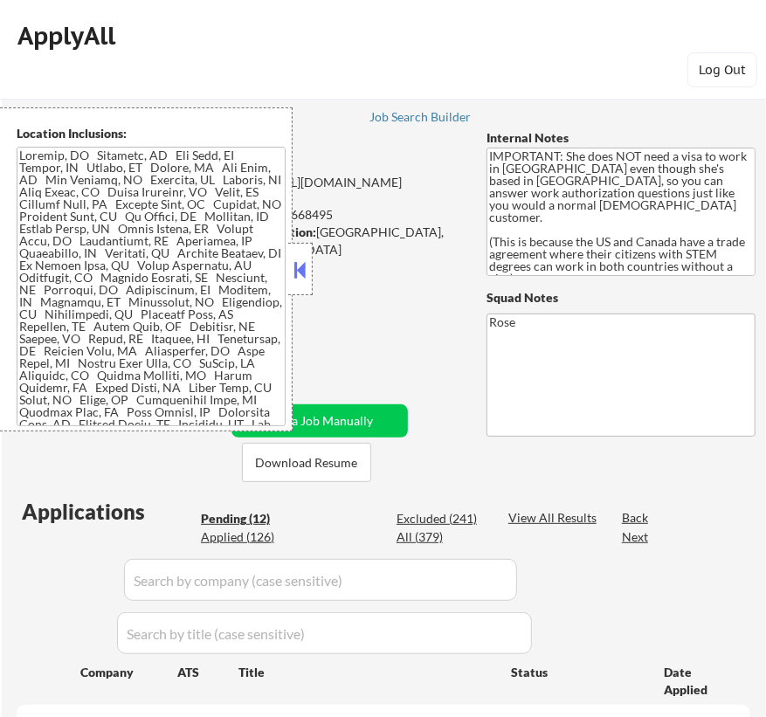
click at [300, 262] on button at bounding box center [300, 270] width 19 height 26
select select ""pending""
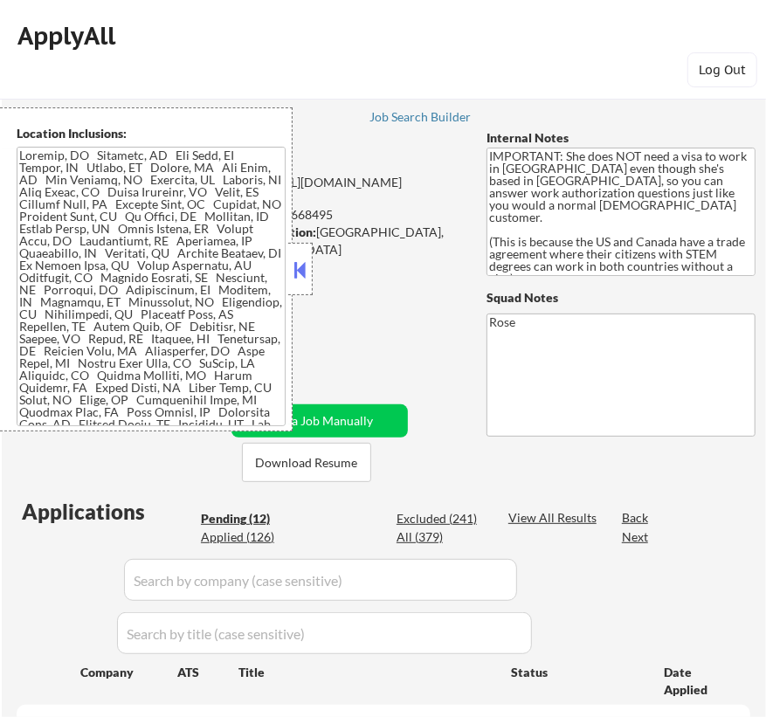
select select ""pending""
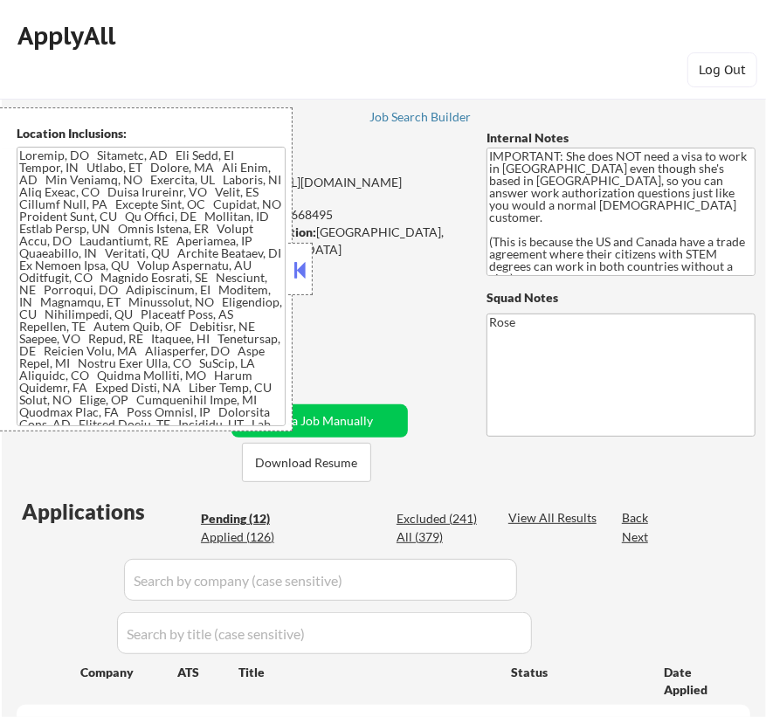
select select ""pending""
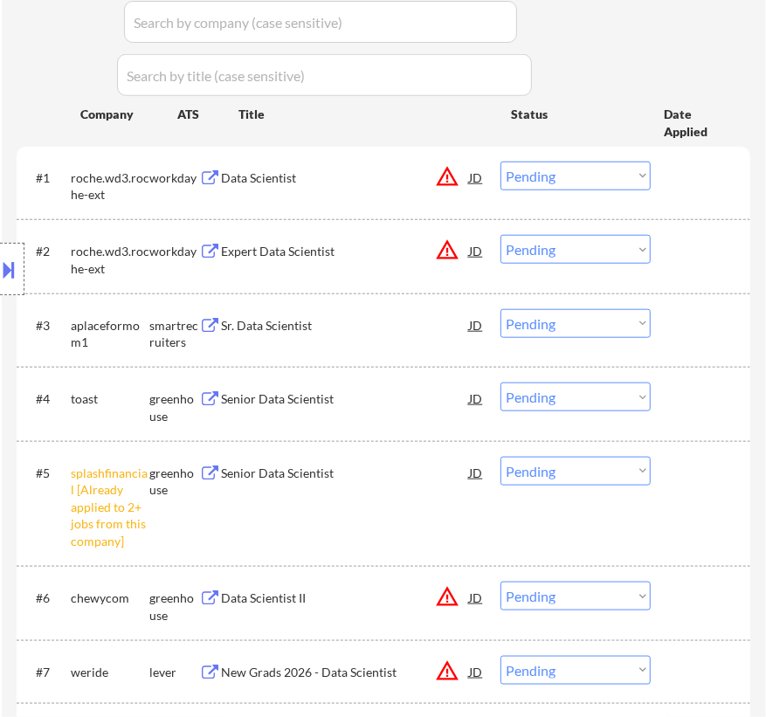
scroll to position [714, 0]
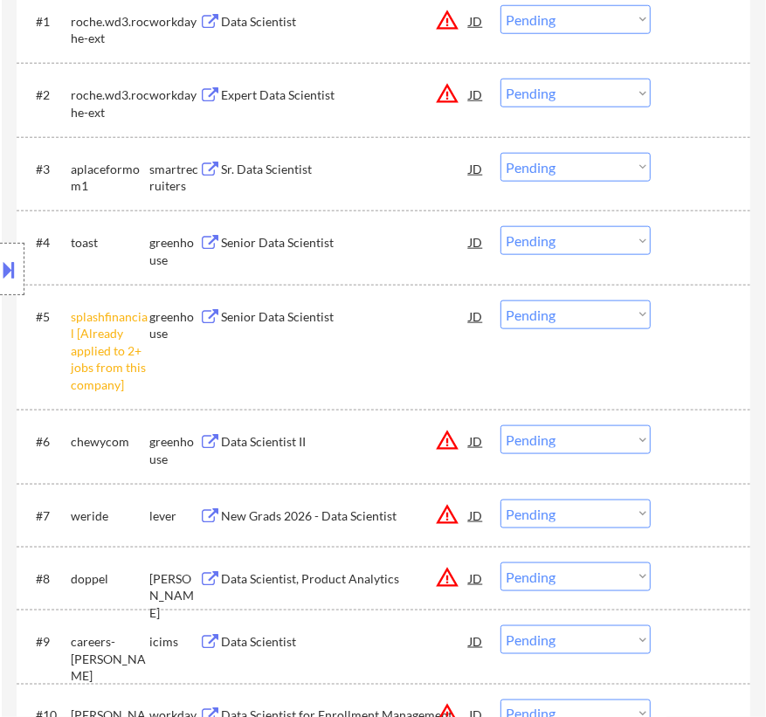
click at [600, 311] on select "Choose an option... Pending Applied Excluded (Questions) Excluded (Expired) Exc…" at bounding box center [575, 314] width 150 height 29
click at [500, 300] on select "Choose an option... Pending Applied Excluded (Questions) Excluded (Expired) Exc…" at bounding box center [575, 314] width 150 height 29
select select ""pending""
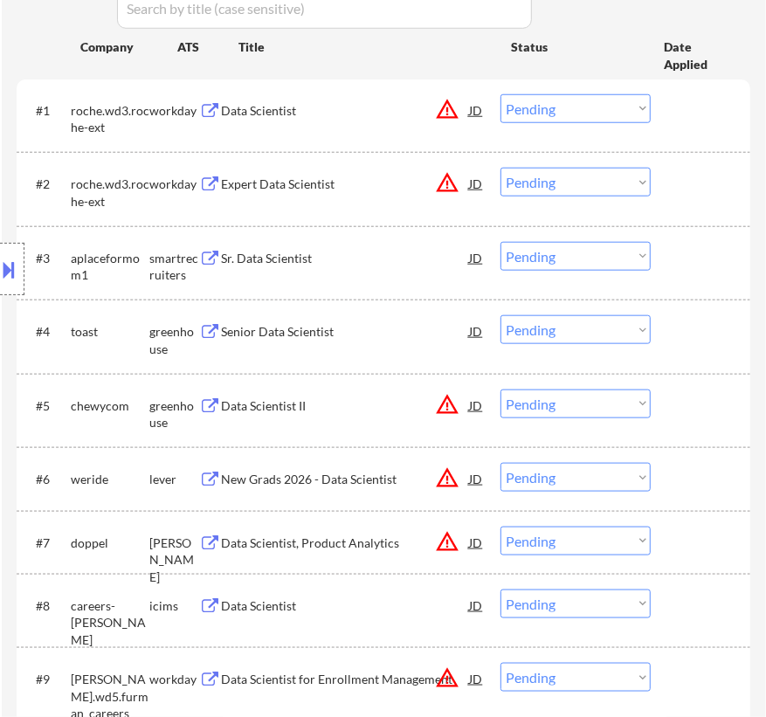
scroll to position [476, 0]
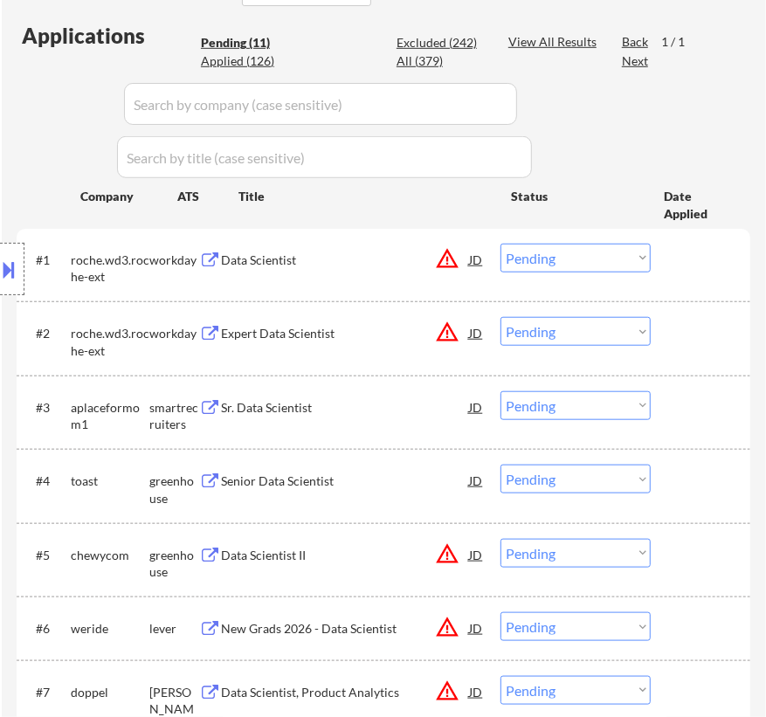
click at [357, 260] on div "Data Scientist" at bounding box center [345, 260] width 248 height 17
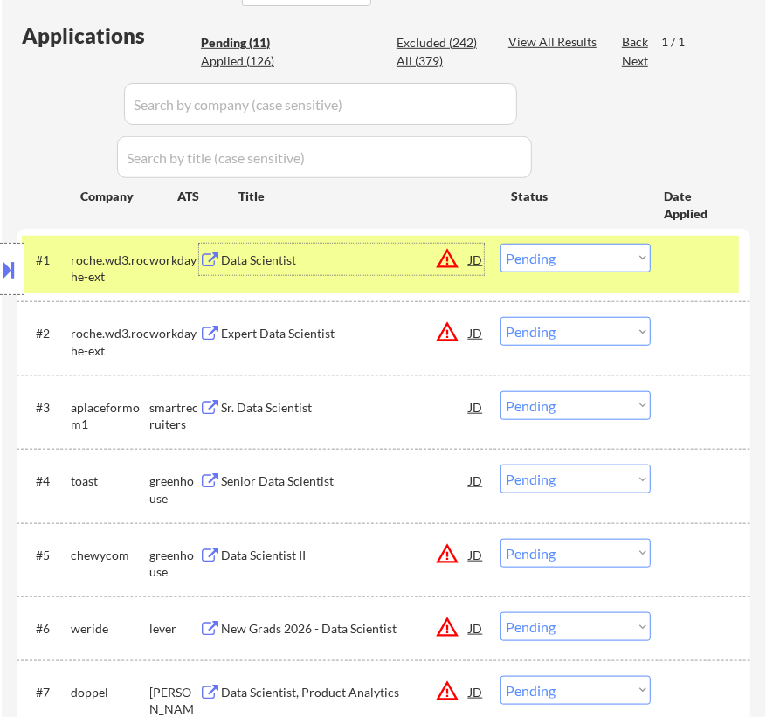
click at [603, 257] on select "Choose an option... Pending Applied Excluded (Questions) Excluded (Expired) Exc…" at bounding box center [575, 258] width 150 height 29
click at [500, 244] on select "Choose an option... Pending Applied Excluded (Questions) Excluded (Expired) Exc…" at bounding box center [575, 258] width 150 height 29
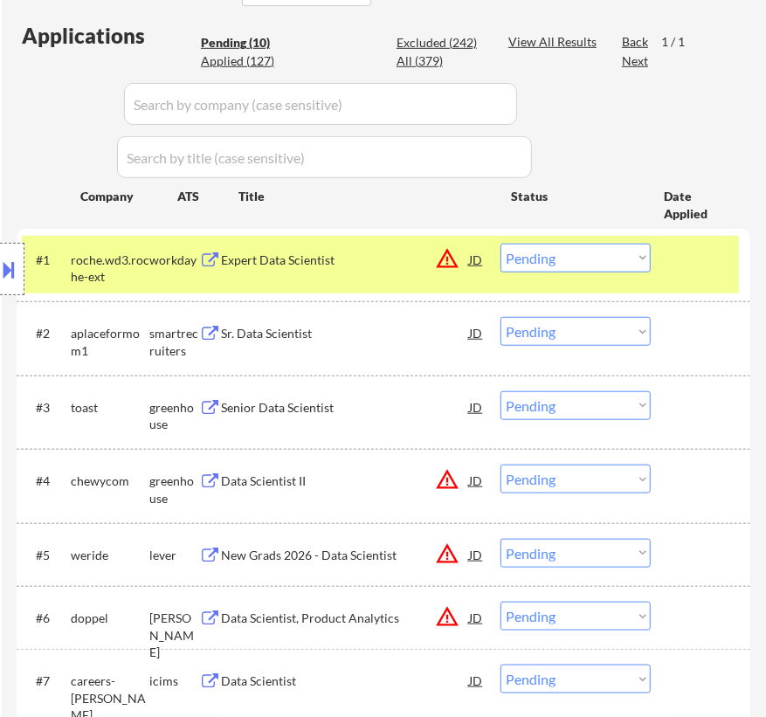
click at [343, 263] on div "Expert Data Scientist" at bounding box center [345, 260] width 248 height 17
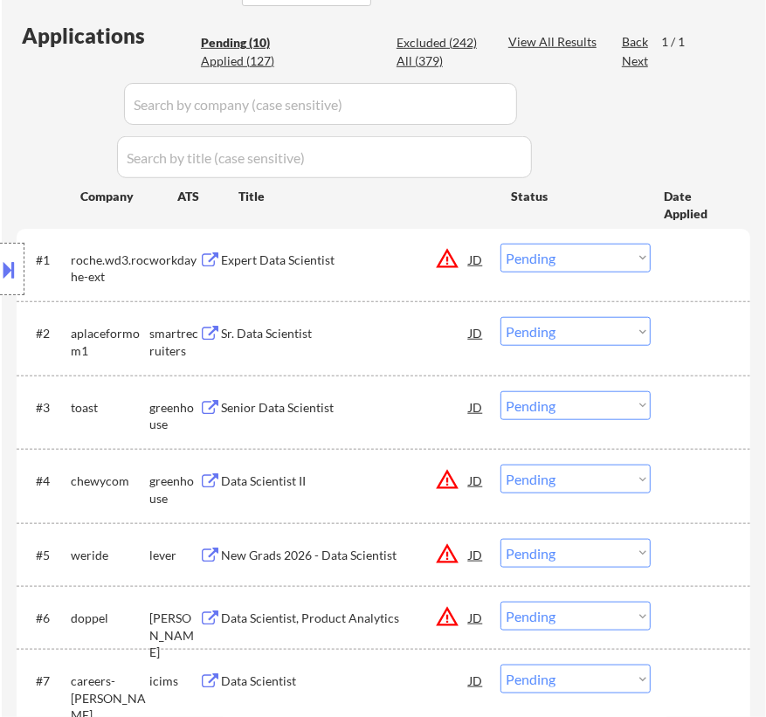
click at [565, 260] on select "Choose an option... Pending Applied Excluded (Questions) Excluded (Expired) Exc…" at bounding box center [575, 258] width 150 height 29
click at [500, 244] on select "Choose an option... Pending Applied Excluded (Questions) Excluded (Expired) Exc…" at bounding box center [575, 258] width 150 height 29
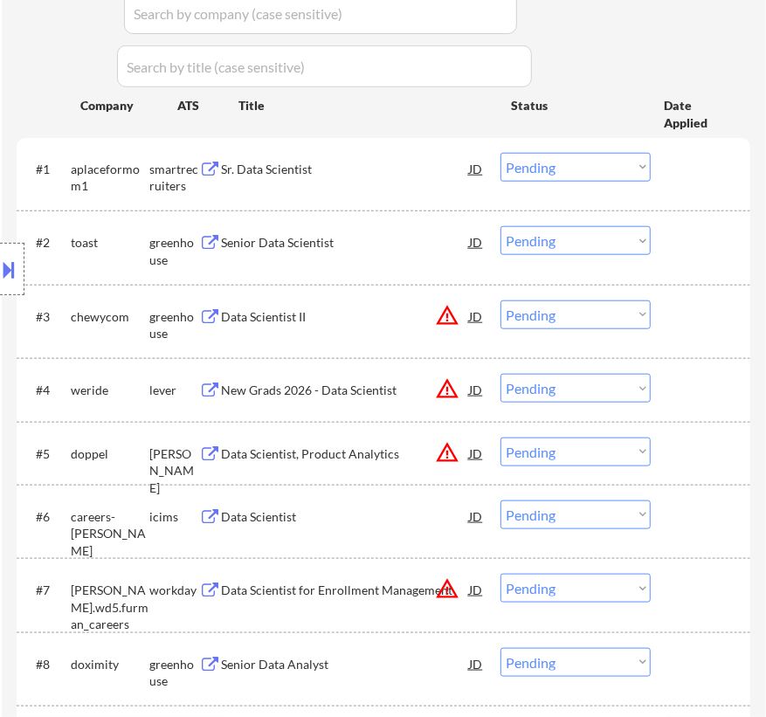
scroll to position [555, 0]
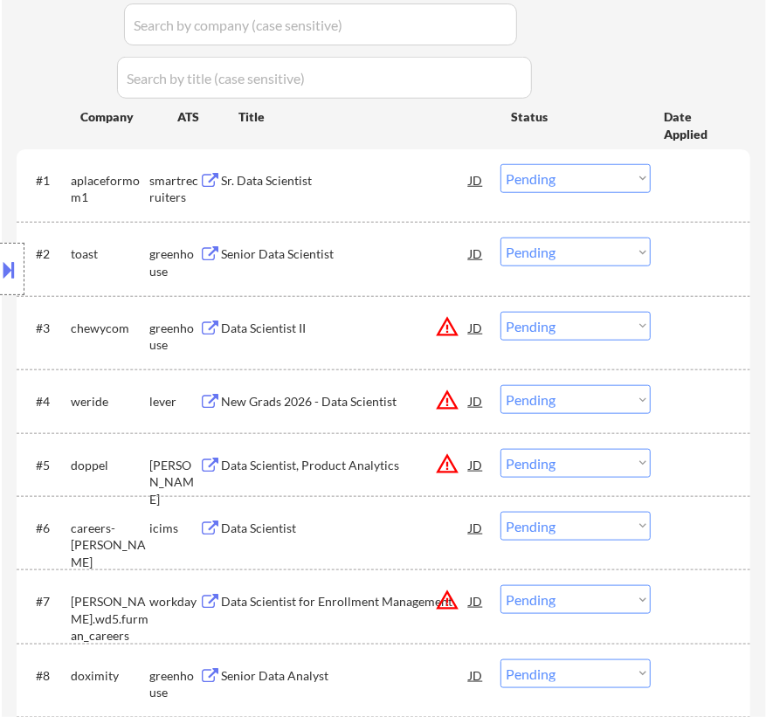
click at [321, 183] on div "Sr. Data Scientist" at bounding box center [345, 180] width 248 height 17
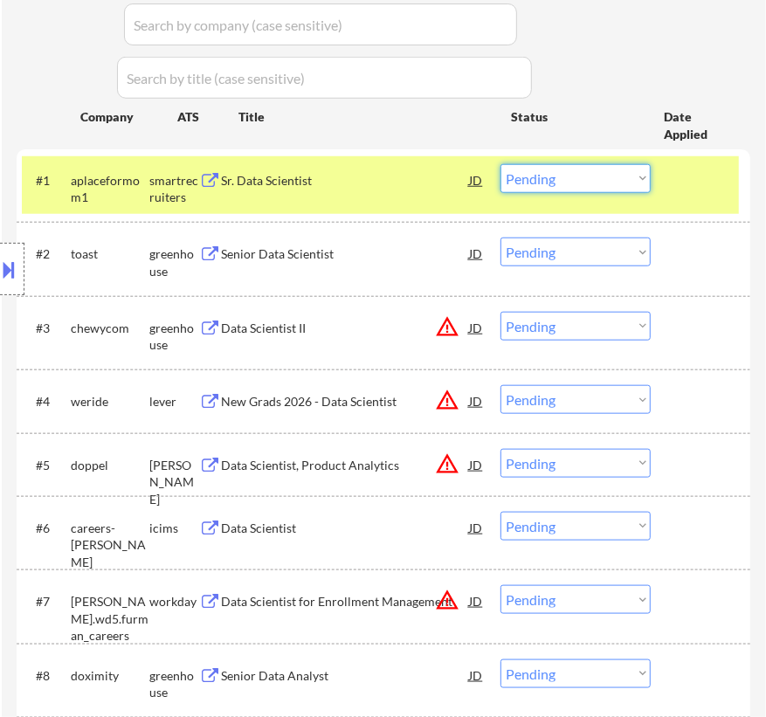
click at [553, 181] on select "Choose an option... Pending Applied Excluded (Questions) Excluded (Expired) Exc…" at bounding box center [575, 178] width 150 height 29
click at [500, 164] on select "Choose an option... Pending Applied Excluded (Questions) Excluded (Expired) Exc…" at bounding box center [575, 178] width 150 height 29
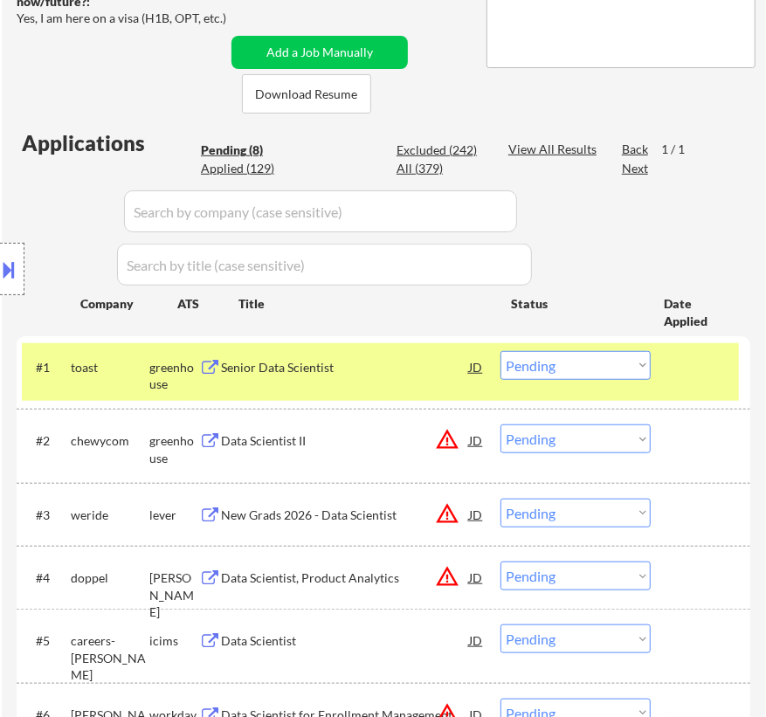
scroll to position [396, 0]
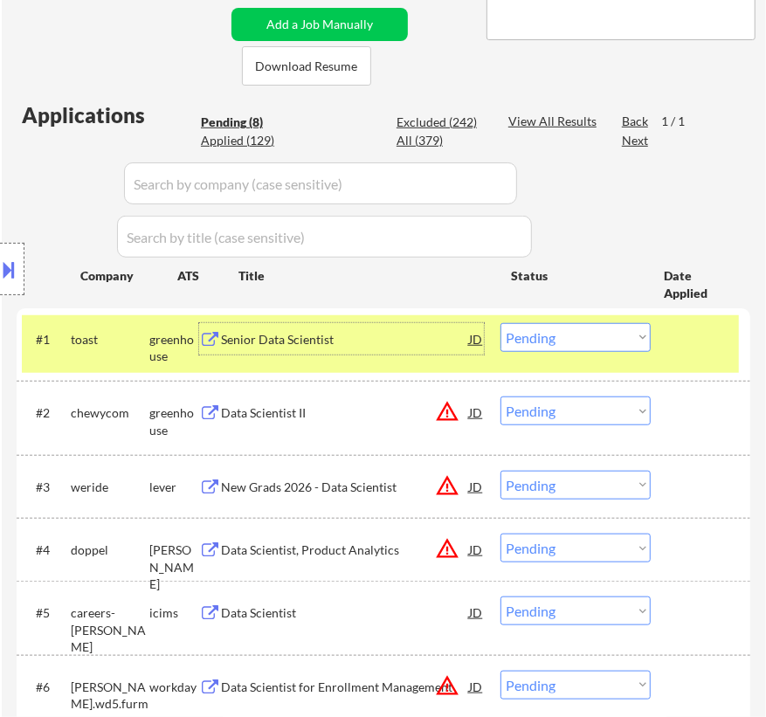
click at [348, 341] on div "Senior Data Scientist" at bounding box center [345, 339] width 248 height 17
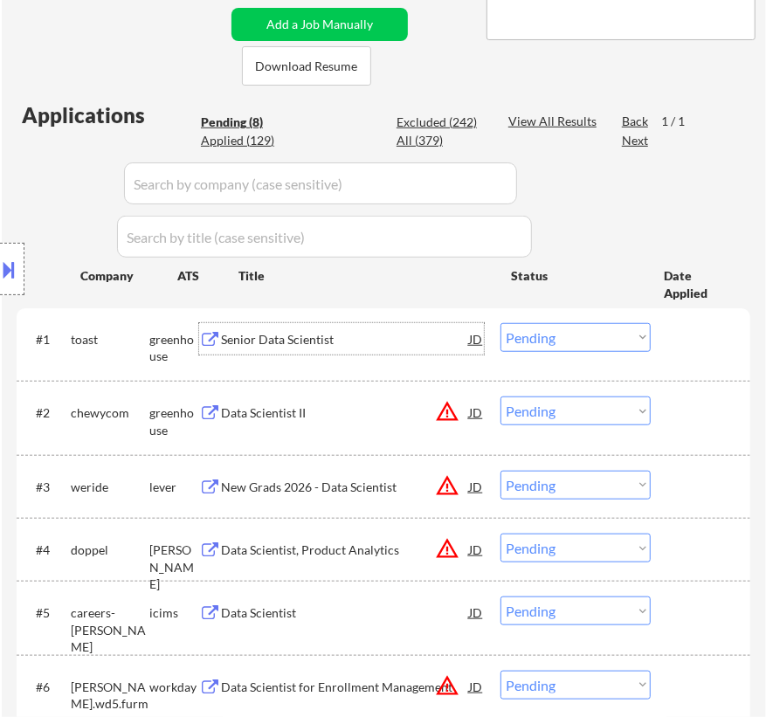
click at [616, 336] on select "Choose an option... Pending Applied Excluded (Questions) Excluded (Expired) Exc…" at bounding box center [575, 337] width 150 height 29
click at [500, 323] on select "Choose an option... Pending Applied Excluded (Questions) Excluded (Expired) Exc…" at bounding box center [575, 337] width 150 height 29
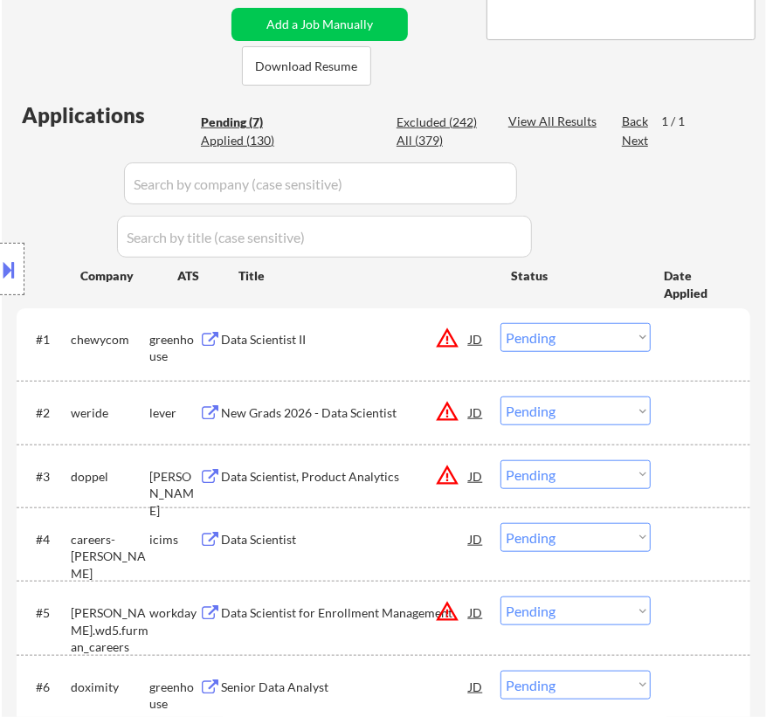
scroll to position [317, 0]
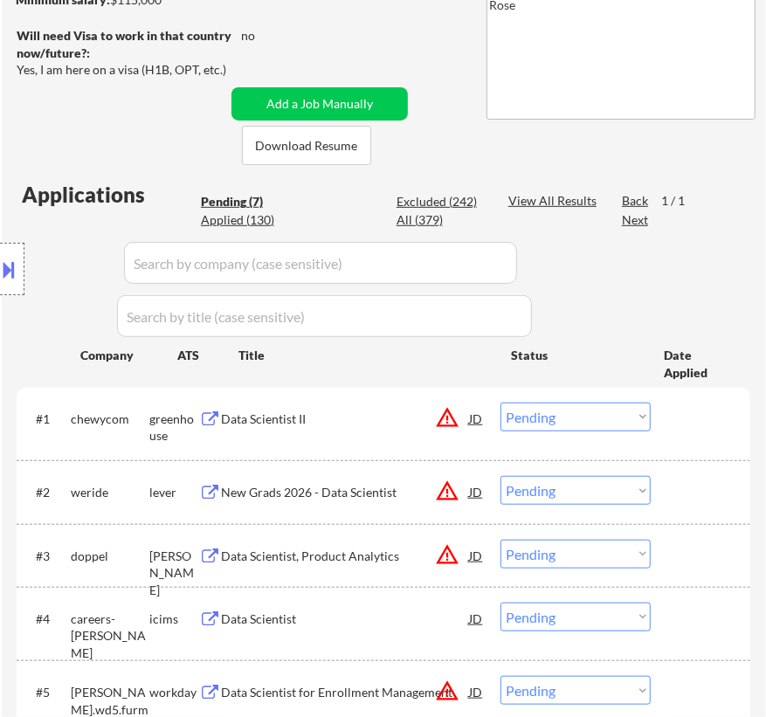
click at [344, 410] on div "Data Scientist II" at bounding box center [345, 418] width 248 height 17
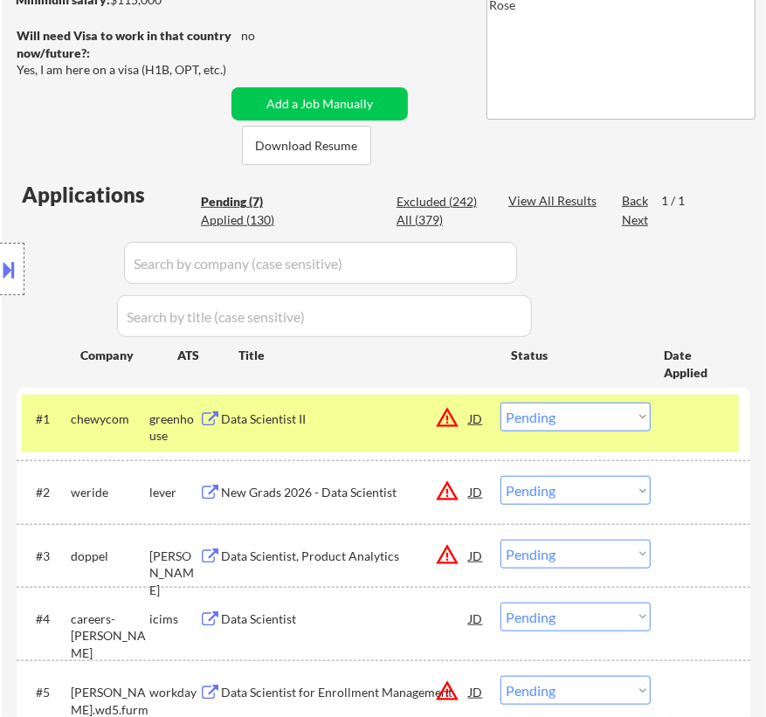
click at [16, 265] on button at bounding box center [9, 269] width 19 height 29
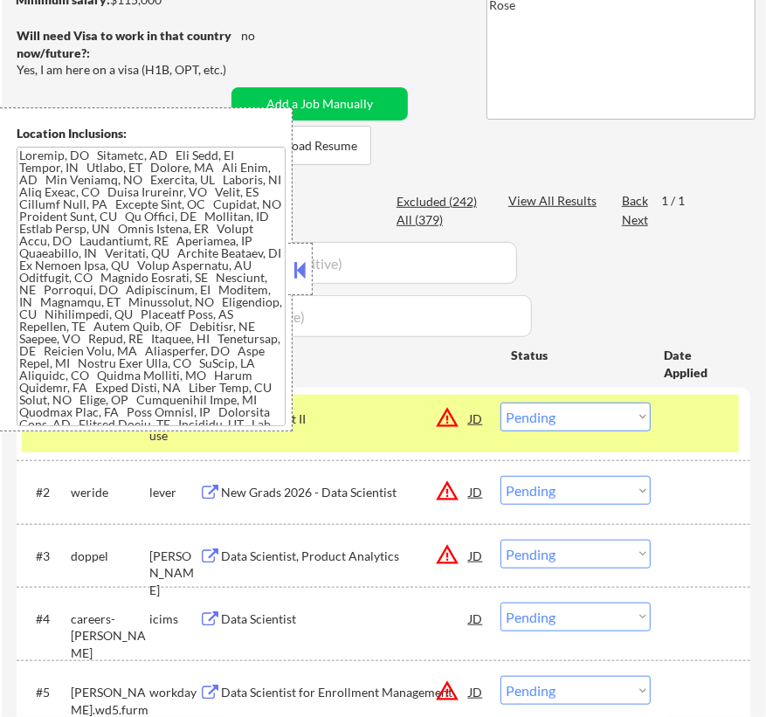
scroll to position [566, 0]
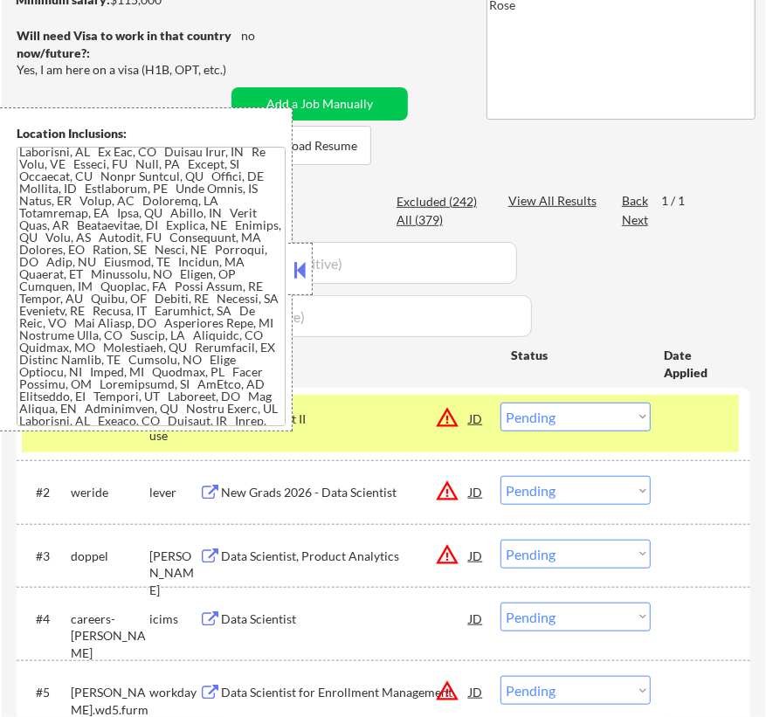
click at [302, 267] on button at bounding box center [300, 270] width 19 height 26
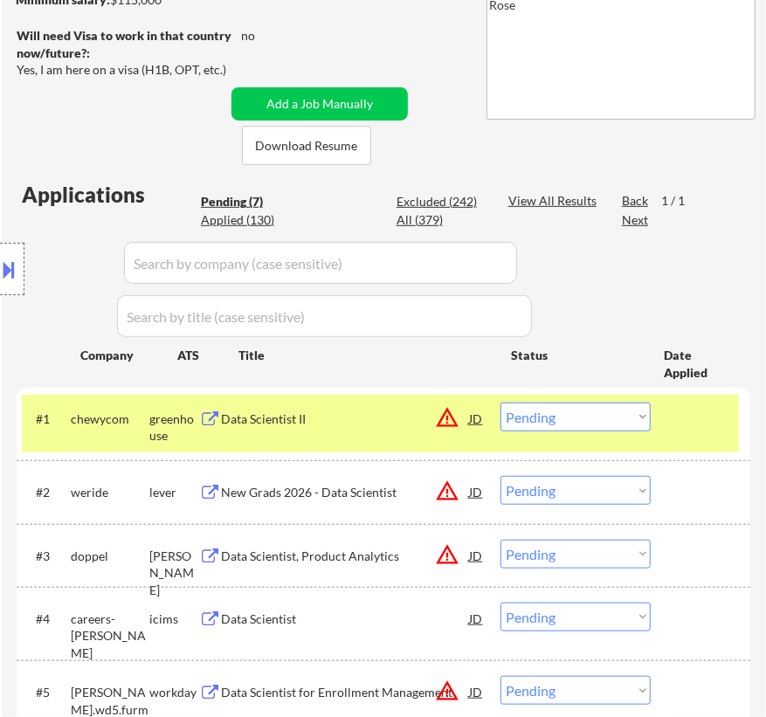
click at [614, 417] on select "Choose an option... Pending Applied Excluded (Questions) Excluded (Expired) Exc…" at bounding box center [575, 417] width 150 height 29
click at [500, 403] on select "Choose an option... Pending Applied Excluded (Questions) Excluded (Expired) Exc…" at bounding box center [575, 417] width 150 height 29
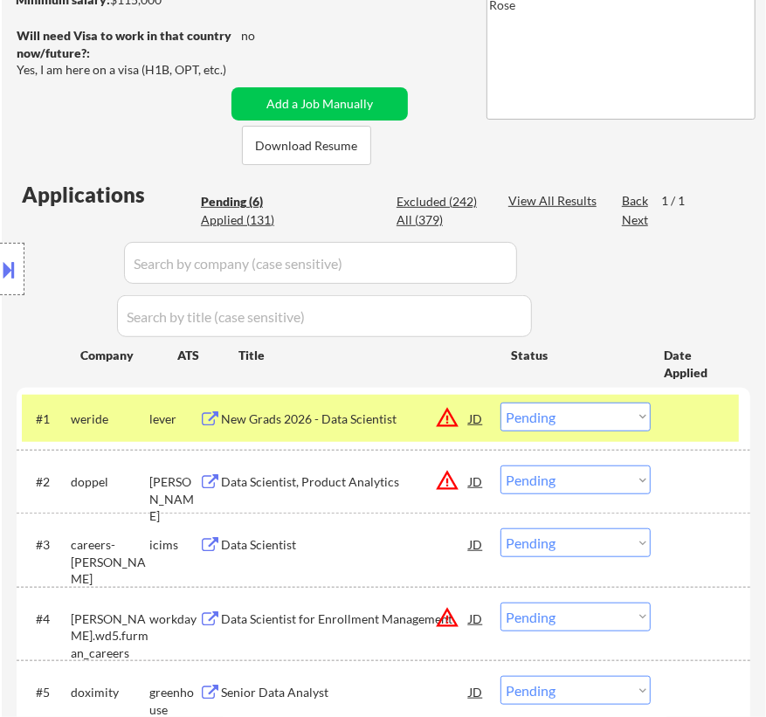
click at [322, 425] on div "New Grads 2026 - Data Scientist" at bounding box center [345, 418] width 248 height 17
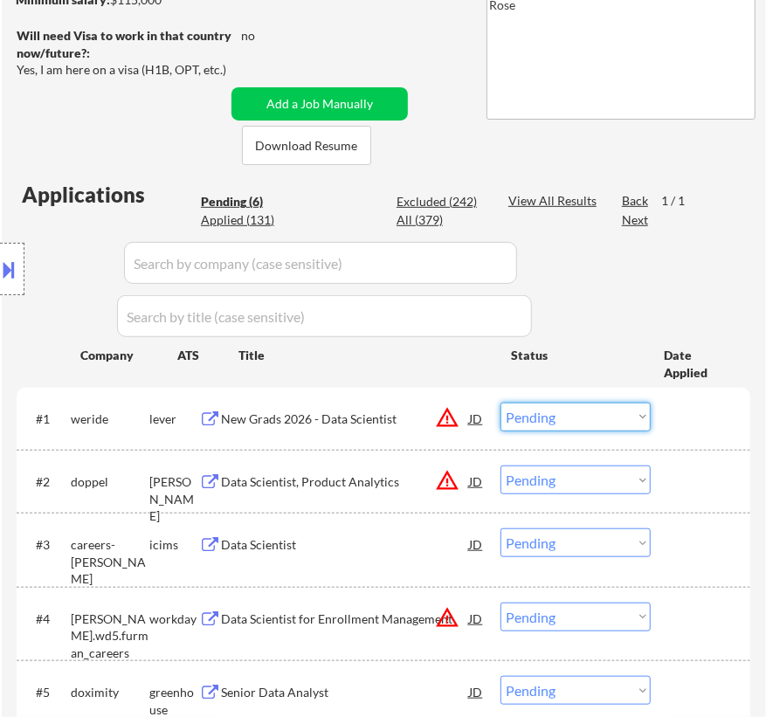
click at [594, 415] on select "Choose an option... Pending Applied Excluded (Questions) Excluded (Expired) Exc…" at bounding box center [575, 417] width 150 height 29
click at [500, 403] on select "Choose an option... Pending Applied Excluded (Questions) Excluded (Expired) Exc…" at bounding box center [575, 417] width 150 height 29
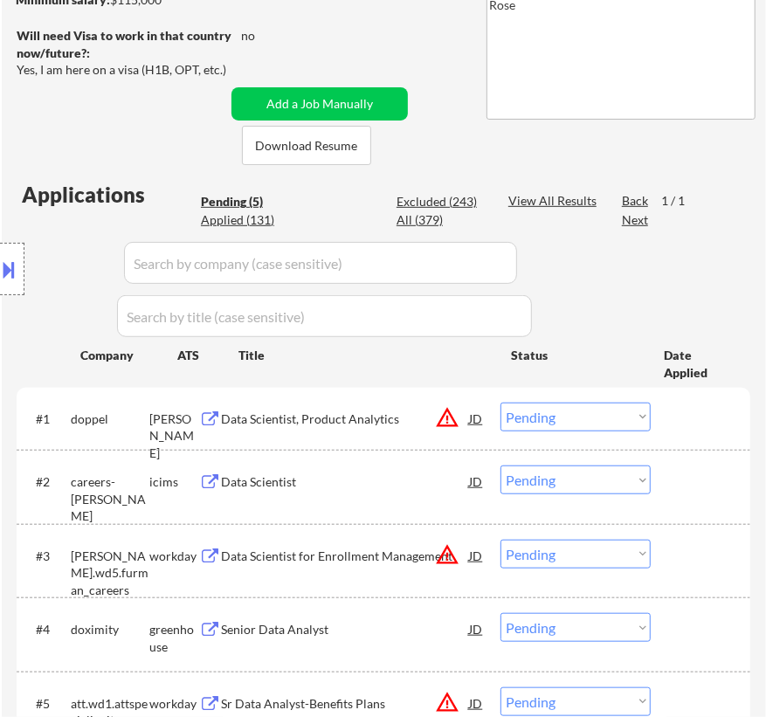
click at [390, 422] on div "Data Scientist, Product Analytics" at bounding box center [345, 418] width 248 height 17
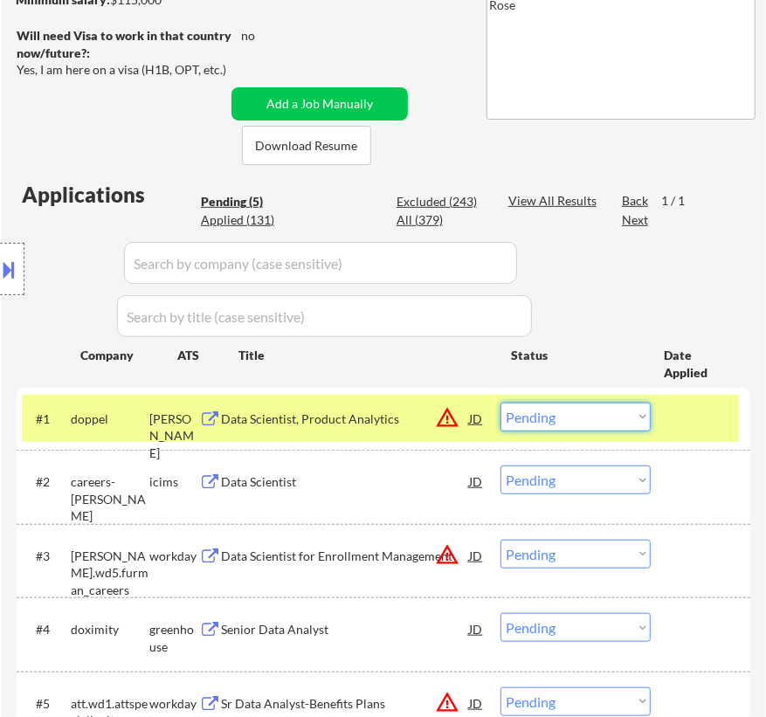
drag, startPoint x: 614, startPoint y: 413, endPoint x: 603, endPoint y: 427, distance: 18.0
click at [614, 413] on select "Choose an option... Pending Applied Excluded (Questions) Excluded (Expired) Exc…" at bounding box center [575, 417] width 150 height 29
click at [500, 403] on select "Choose an option... Pending Applied Excluded (Questions) Excluded (Expired) Exc…" at bounding box center [575, 417] width 150 height 29
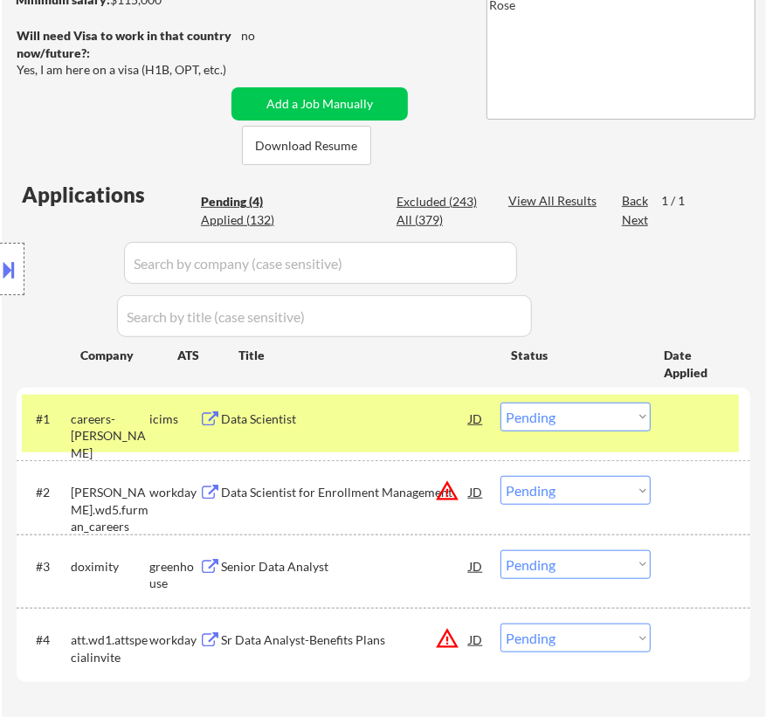
click at [358, 418] on div "Data Scientist" at bounding box center [345, 418] width 248 height 17
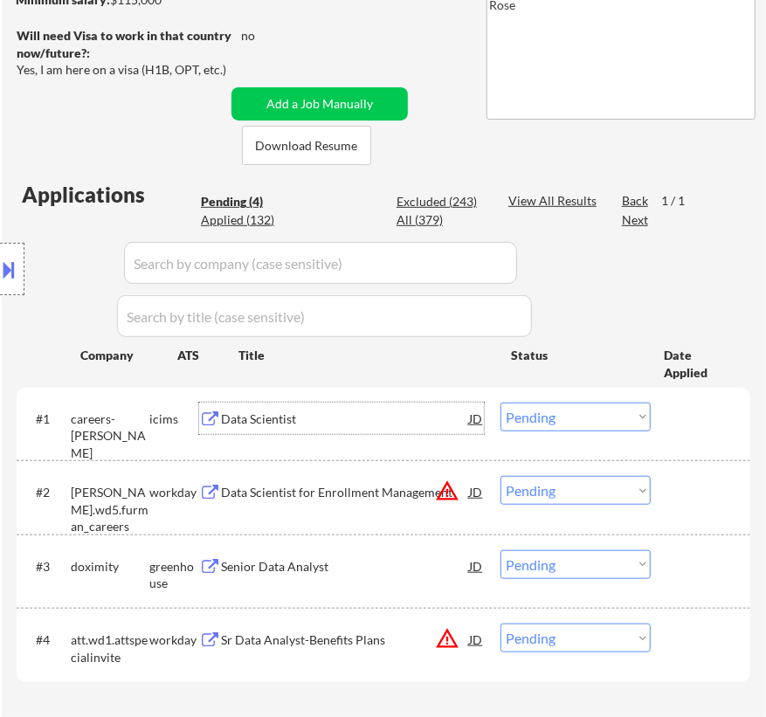
click at [575, 413] on select "Choose an option... Pending Applied Excluded (Questions) Excluded (Expired) Exc…" at bounding box center [575, 417] width 150 height 29
click at [500, 403] on select "Choose an option... Pending Applied Excluded (Questions) Excluded (Expired) Exc…" at bounding box center [575, 417] width 150 height 29
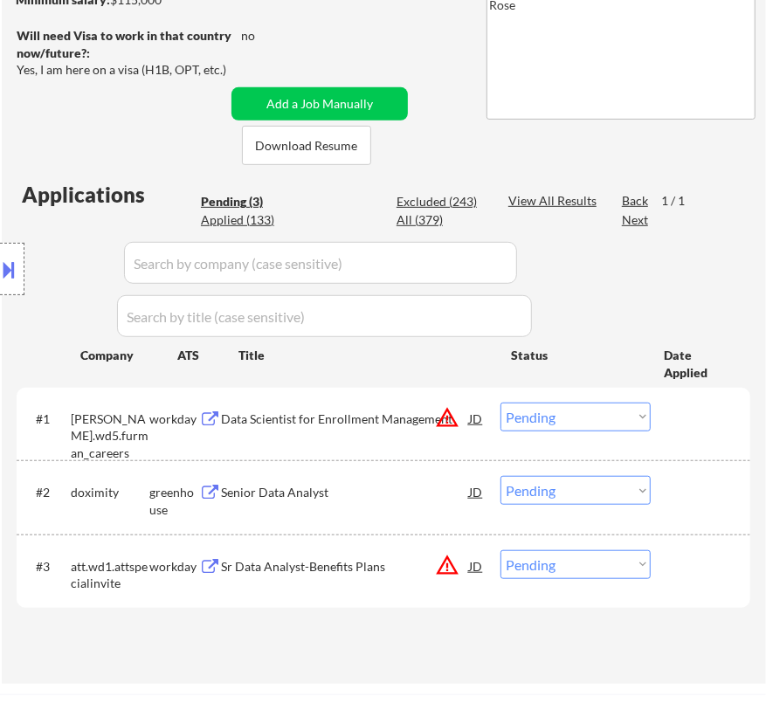
click at [376, 419] on div "Data Scientist for Enrollment Management" at bounding box center [345, 418] width 248 height 17
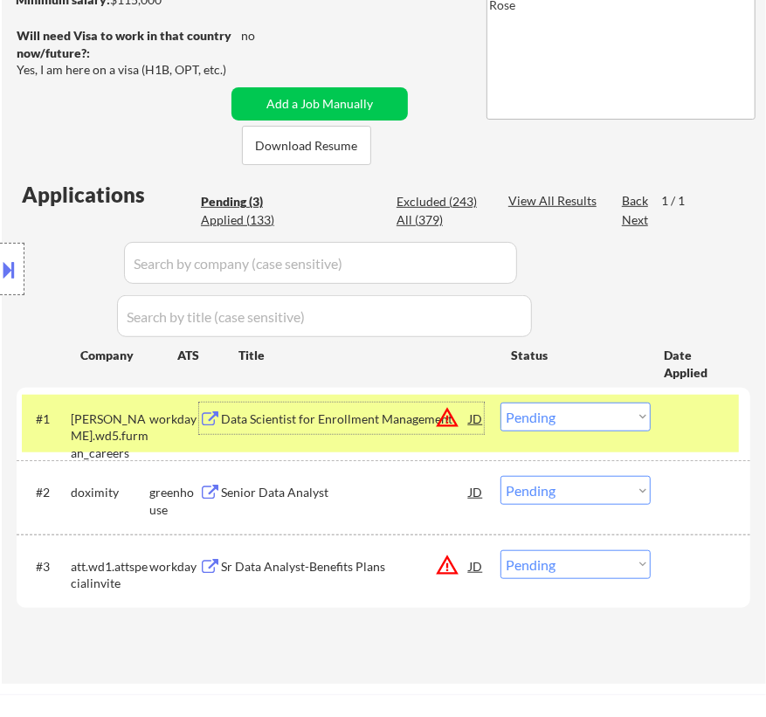
click at [585, 410] on select "Choose an option... Pending Applied Excluded (Questions) Excluded (Expired) Exc…" at bounding box center [575, 417] width 150 height 29
click at [500, 403] on select "Choose an option... Pending Applied Excluded (Questions) Excluded (Expired) Exc…" at bounding box center [575, 417] width 150 height 29
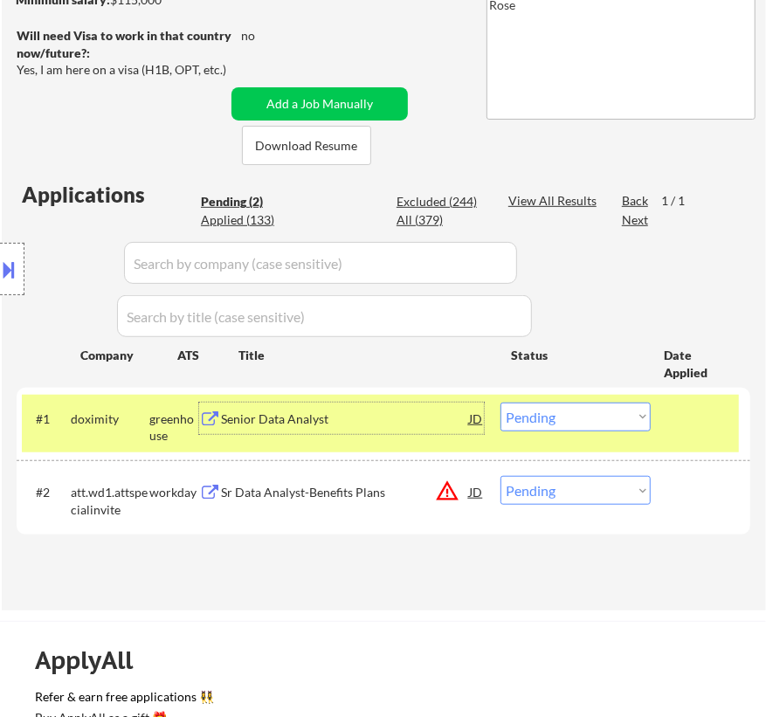
click at [379, 422] on div "Senior Data Analyst" at bounding box center [345, 418] width 248 height 17
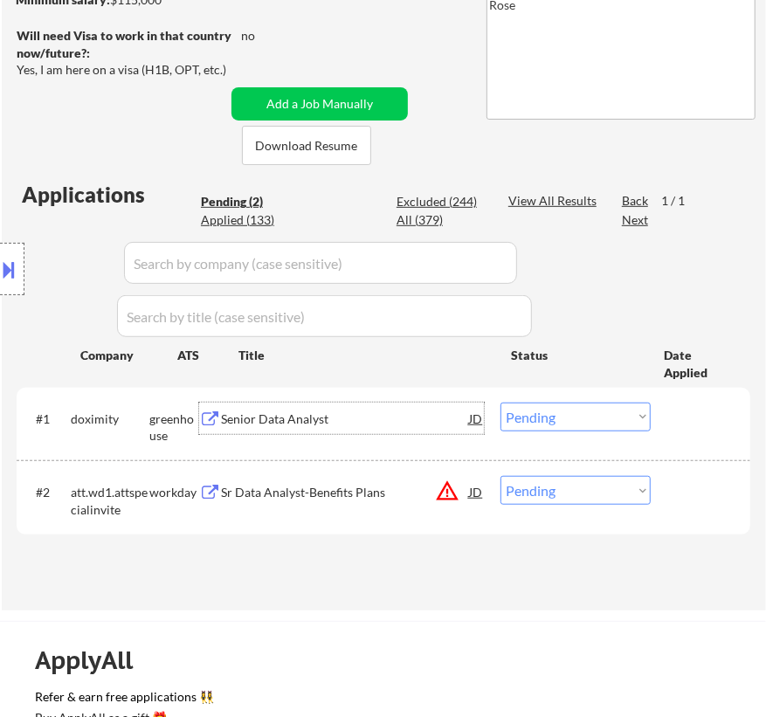
click at [17, 264] on button at bounding box center [9, 269] width 19 height 29
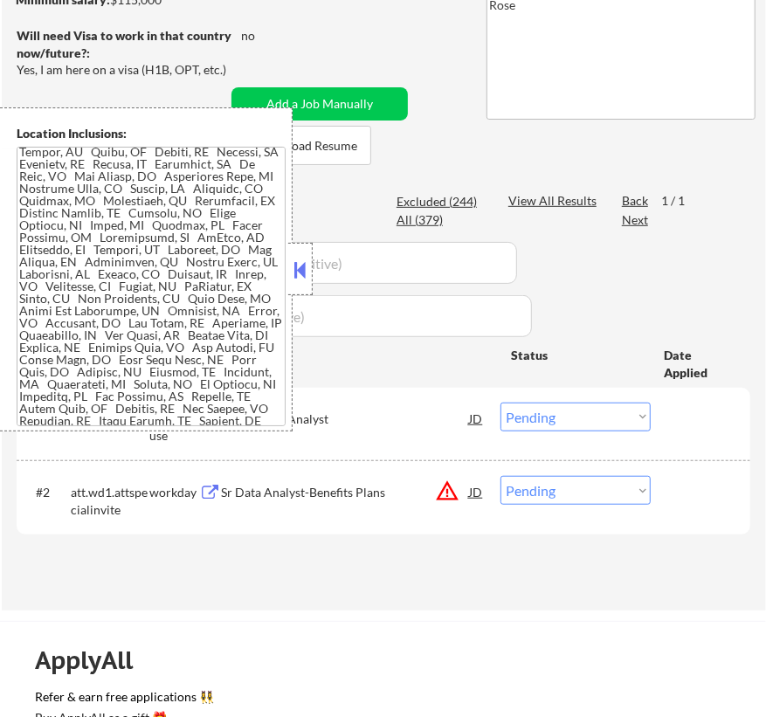
scroll to position [725, 0]
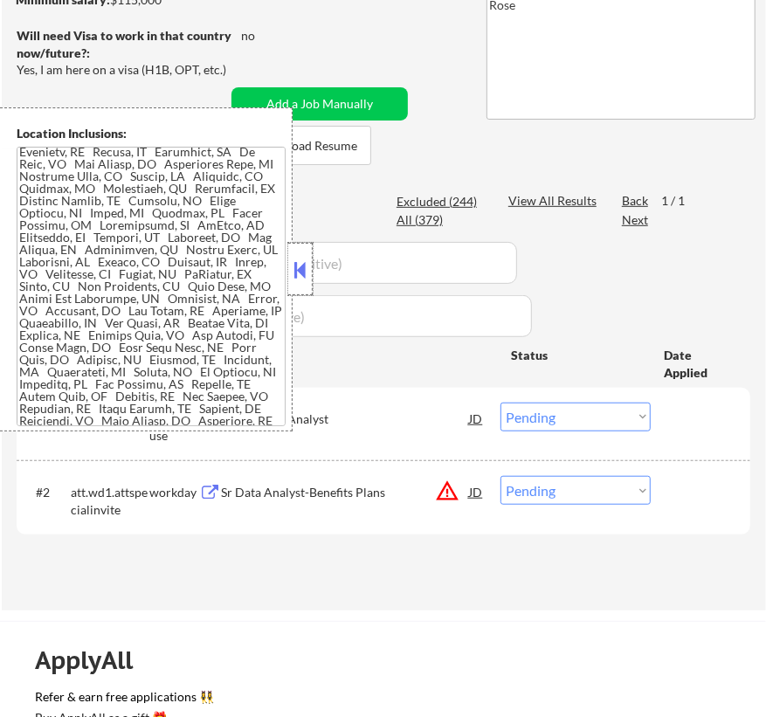
click at [288, 261] on div at bounding box center [300, 269] width 24 height 52
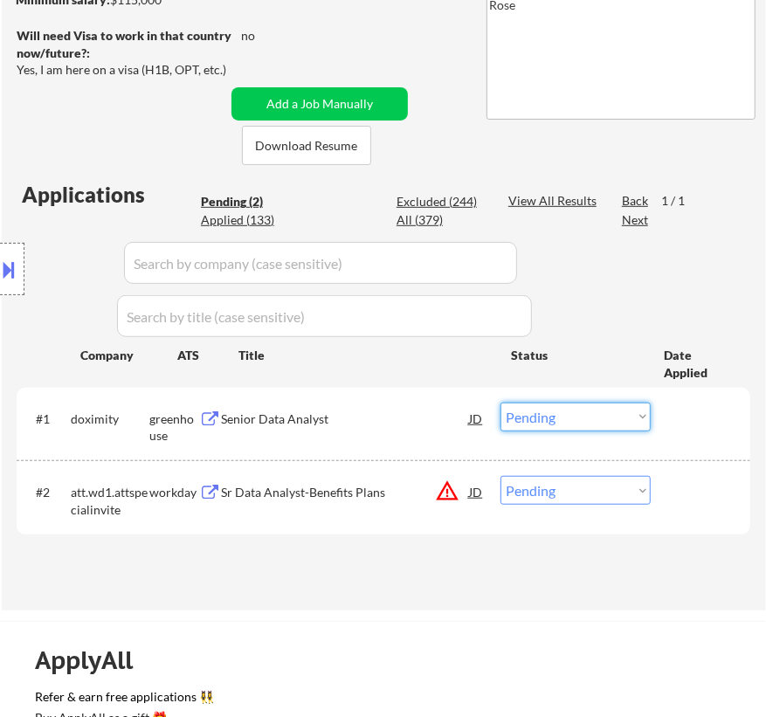
drag, startPoint x: 609, startPoint y: 418, endPoint x: 578, endPoint y: 426, distance: 31.6
click at [608, 418] on select "Choose an option... Pending Applied Excluded (Questions) Excluded (Expired) Exc…" at bounding box center [575, 417] width 150 height 29
click at [500, 403] on select "Choose an option... Pending Applied Excluded (Questions) Excluded (Expired) Exc…" at bounding box center [575, 417] width 150 height 29
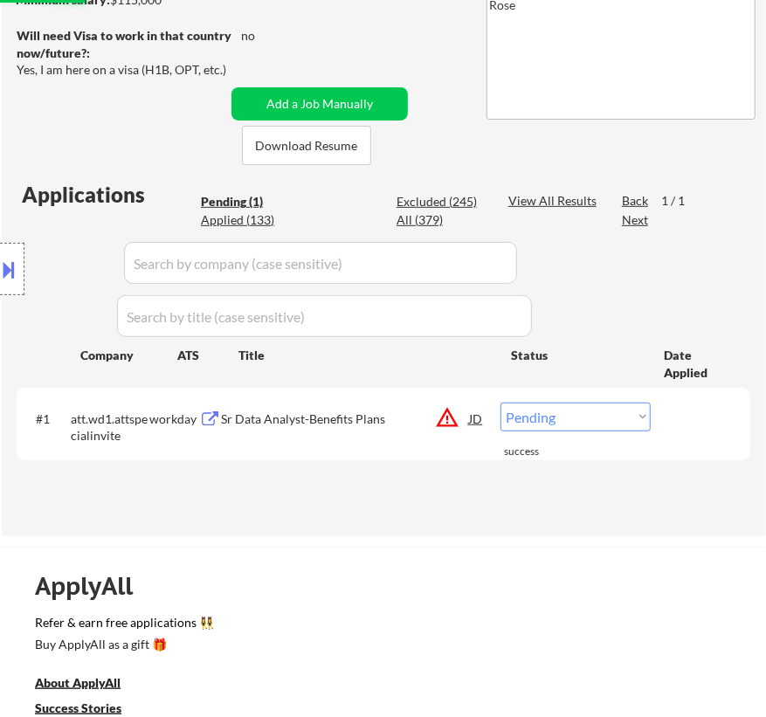
click at [319, 416] on div "Sr Data Analyst-Benefits Plans" at bounding box center [345, 418] width 248 height 17
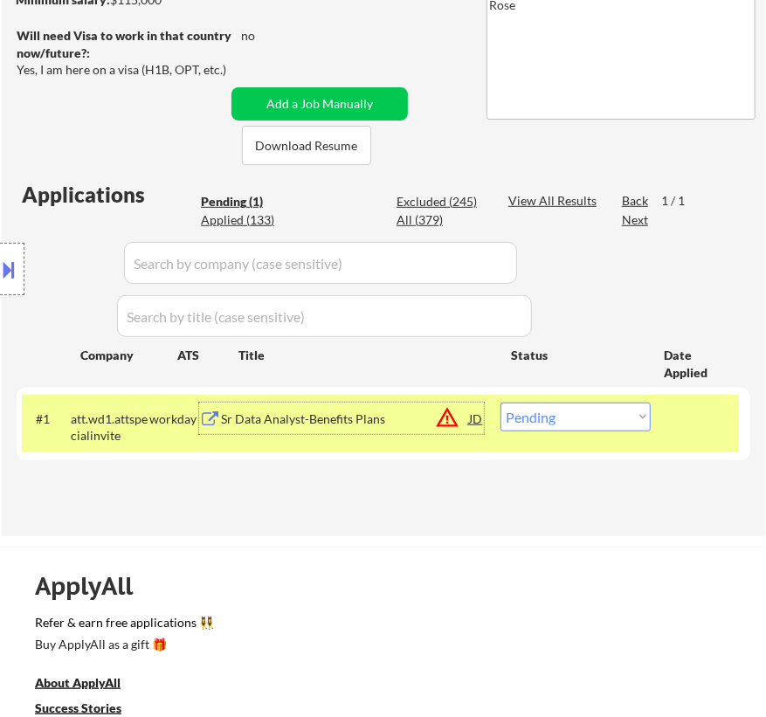
click at [617, 415] on select "Choose an option... Pending Applied Excluded (Questions) Excluded (Expired) Exc…" at bounding box center [575, 417] width 150 height 29
select select ""excluded__bad_match_""
click at [500, 403] on select "Choose an option... Pending Applied Excluded (Questions) Excluded (Expired) Exc…" at bounding box center [575, 417] width 150 height 29
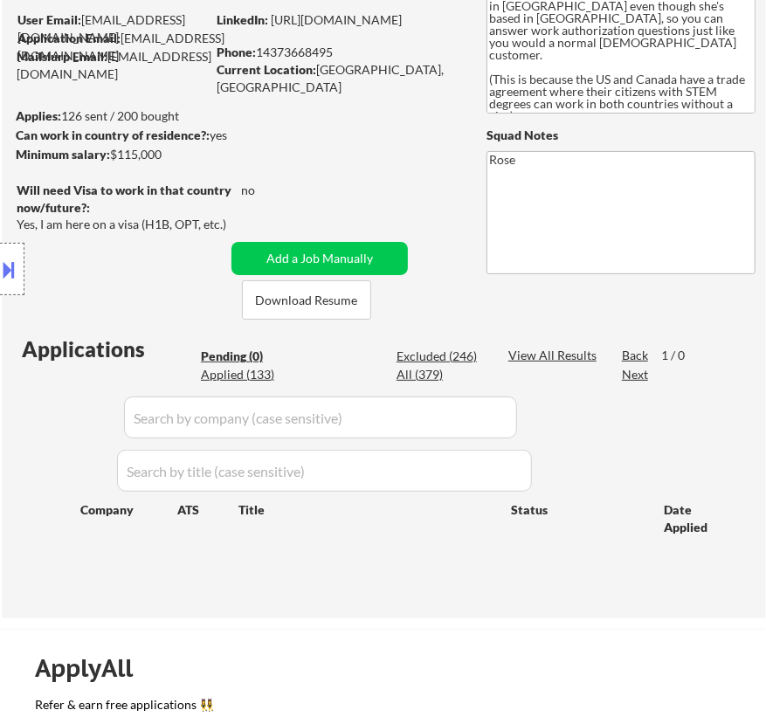
scroll to position [158, 0]
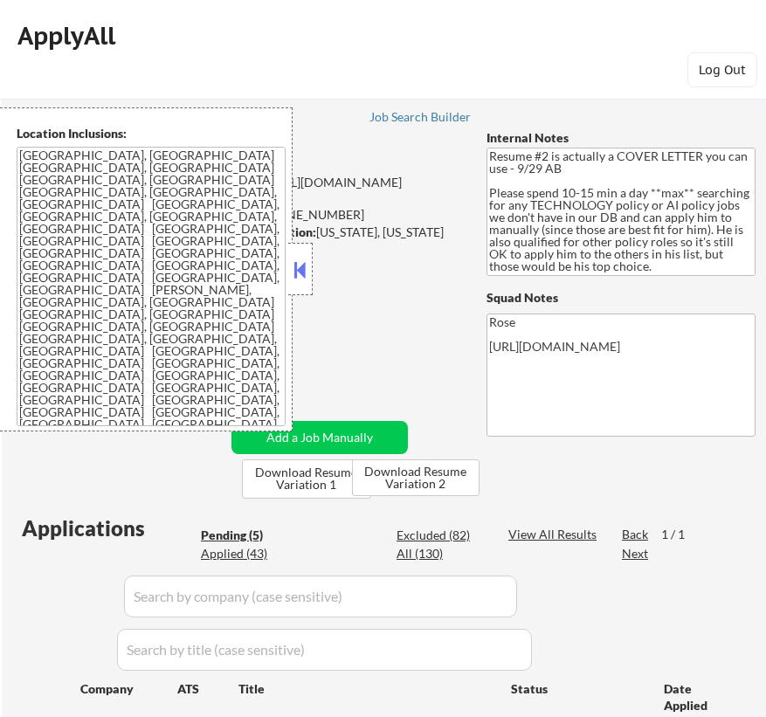
select select ""pending""
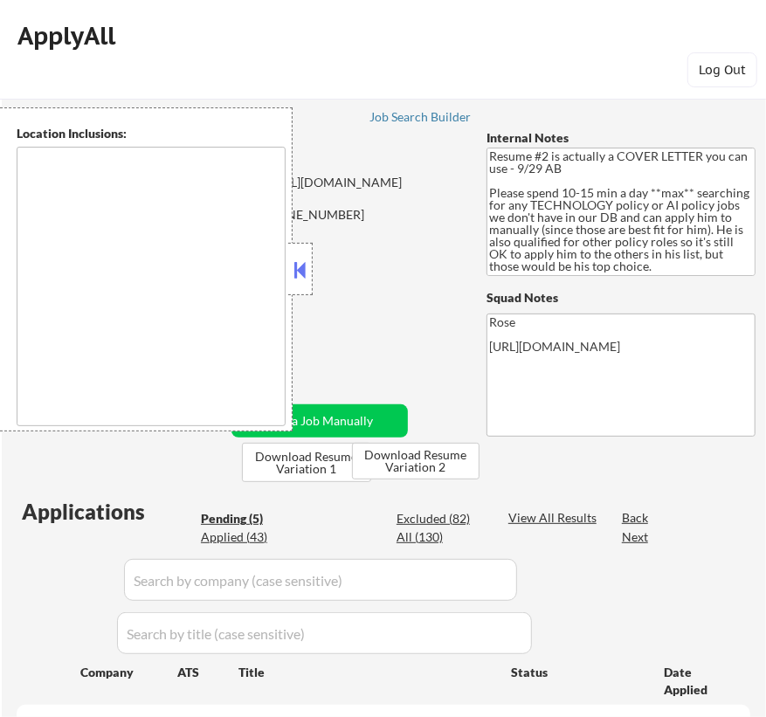
select select ""pending""
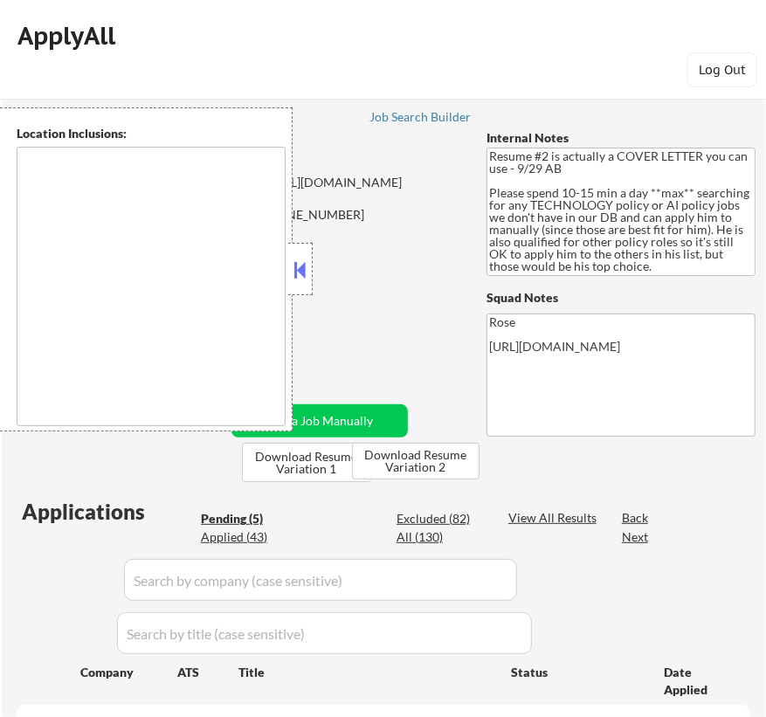
type textarea "Arlington, VA Alexandria, VA Bethesda, MD Silver Spring, MD Falls Church, VA Hy…"
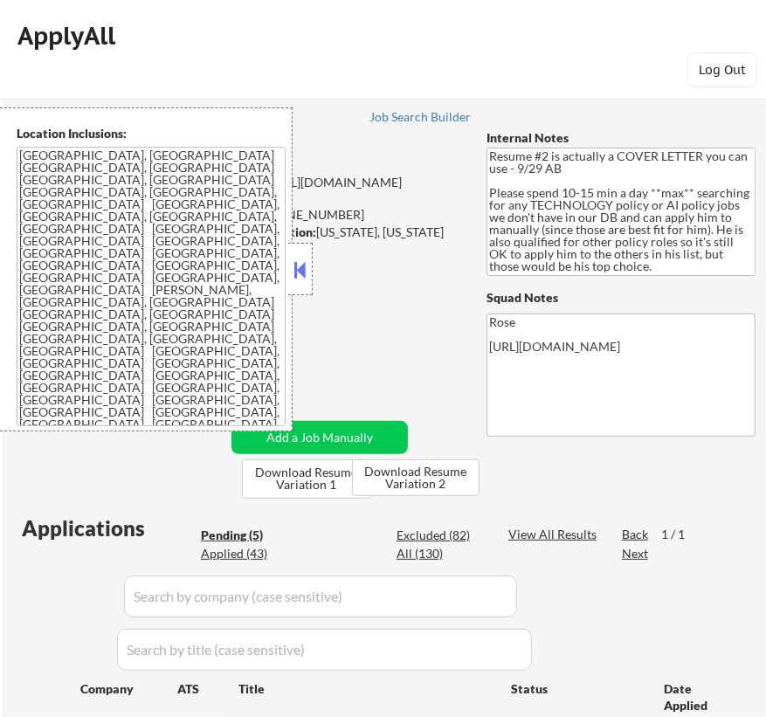
click at [300, 270] on button at bounding box center [300, 270] width 19 height 26
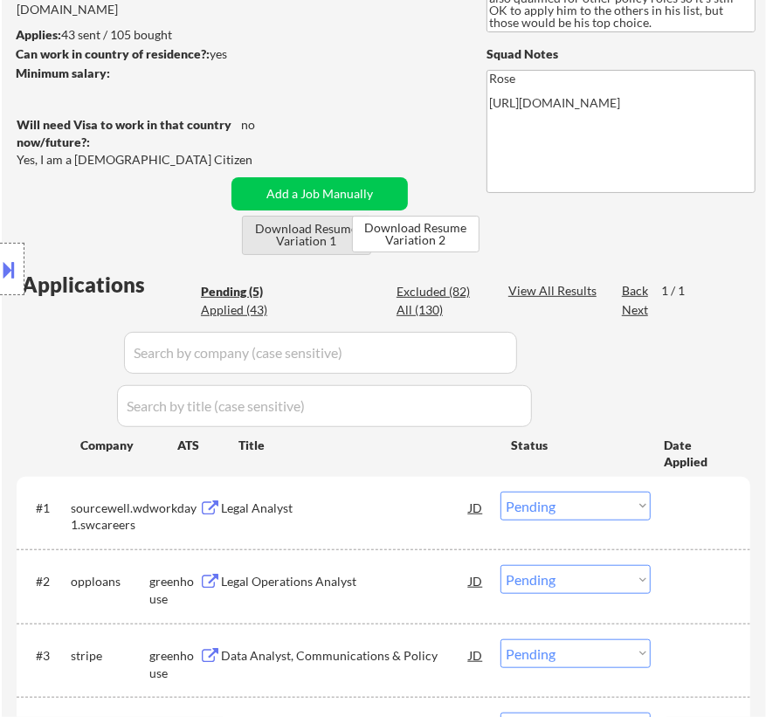
scroll to position [238, 0]
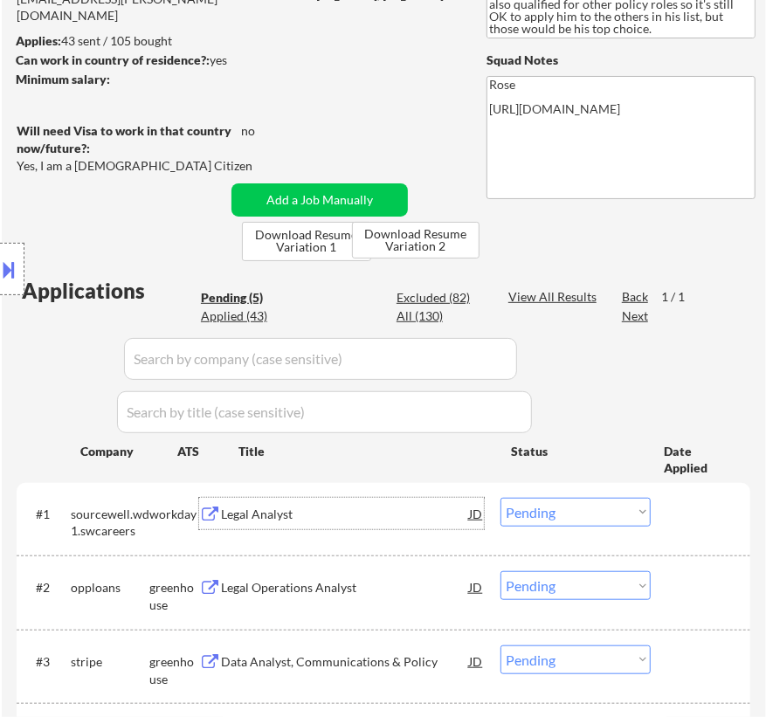
click at [327, 513] on div "Legal Analyst" at bounding box center [345, 514] width 248 height 17
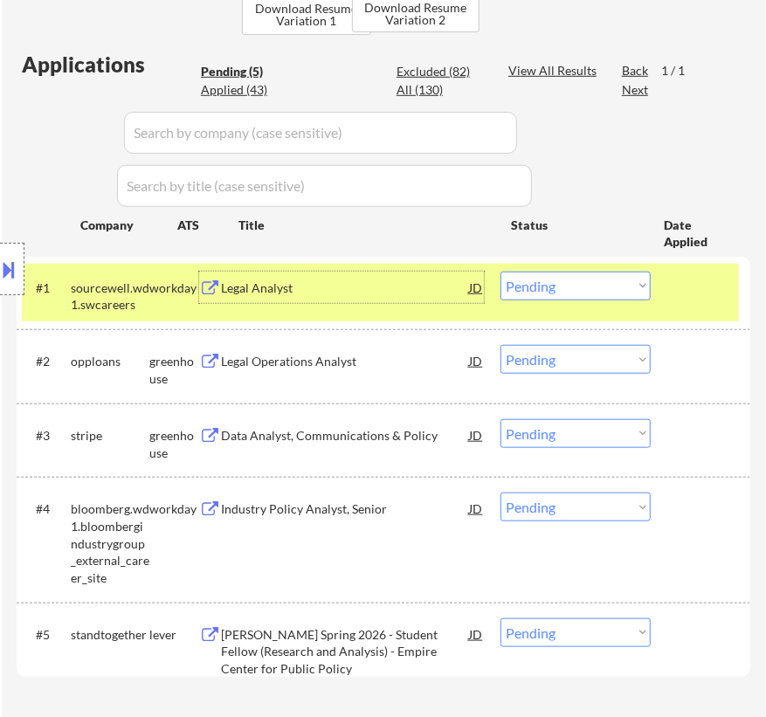
scroll to position [476, 0]
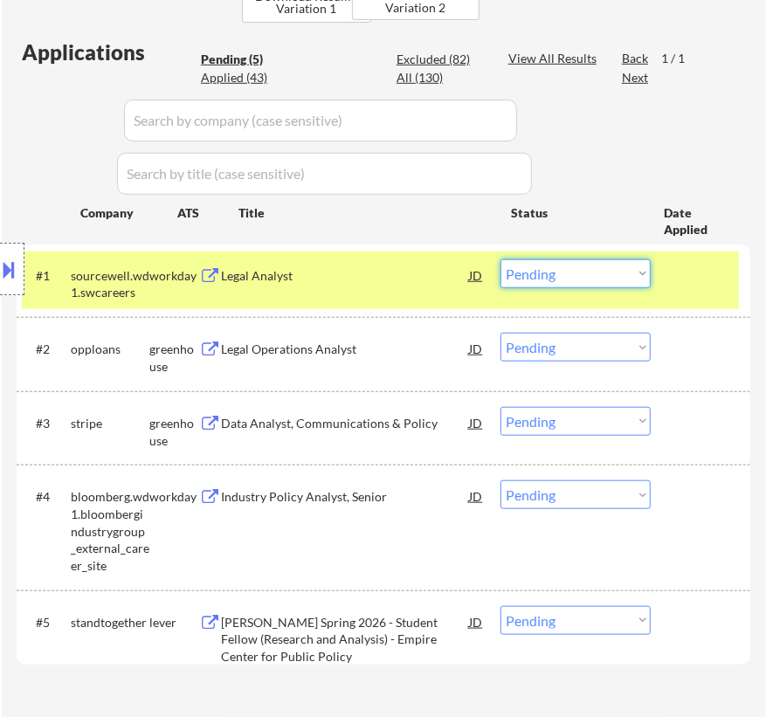
click at [614, 265] on select "Choose an option... Pending Applied Excluded (Questions) Excluded (Expired) Exc…" at bounding box center [575, 273] width 150 height 29
click at [500, 259] on select "Choose an option... Pending Applied Excluded (Questions) Excluded (Expired) Exc…" at bounding box center [575, 273] width 150 height 29
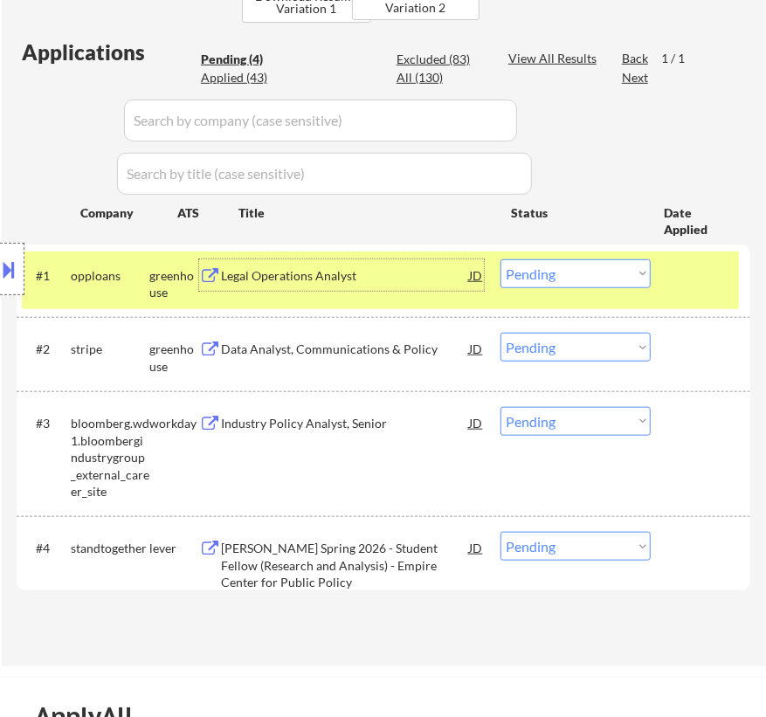
click at [355, 279] on div "Legal Operations Analyst" at bounding box center [345, 275] width 248 height 17
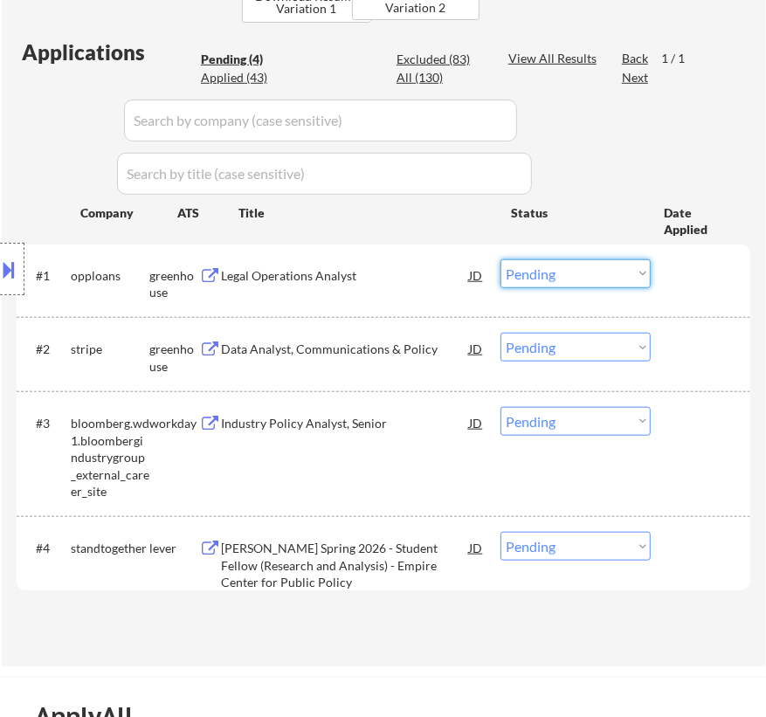
click at [614, 277] on select "Choose an option... Pending Applied Excluded (Questions) Excluded (Expired) Exc…" at bounding box center [575, 273] width 150 height 29
click at [500, 259] on select "Choose an option... Pending Applied Excluded (Questions) Excluded (Expired) Exc…" at bounding box center [575, 273] width 150 height 29
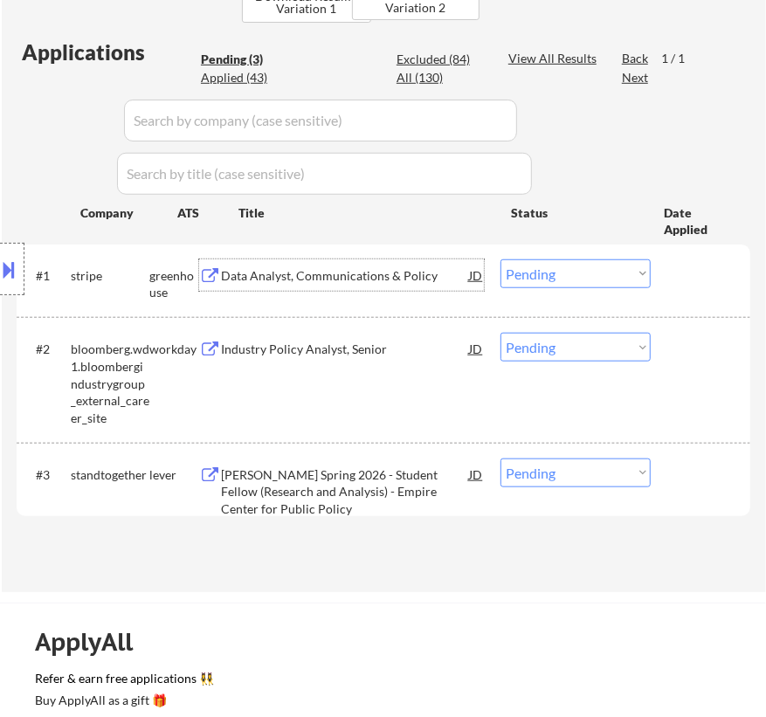
click at [431, 269] on div "Data Analyst, Communications & Policy" at bounding box center [345, 275] width 248 height 17
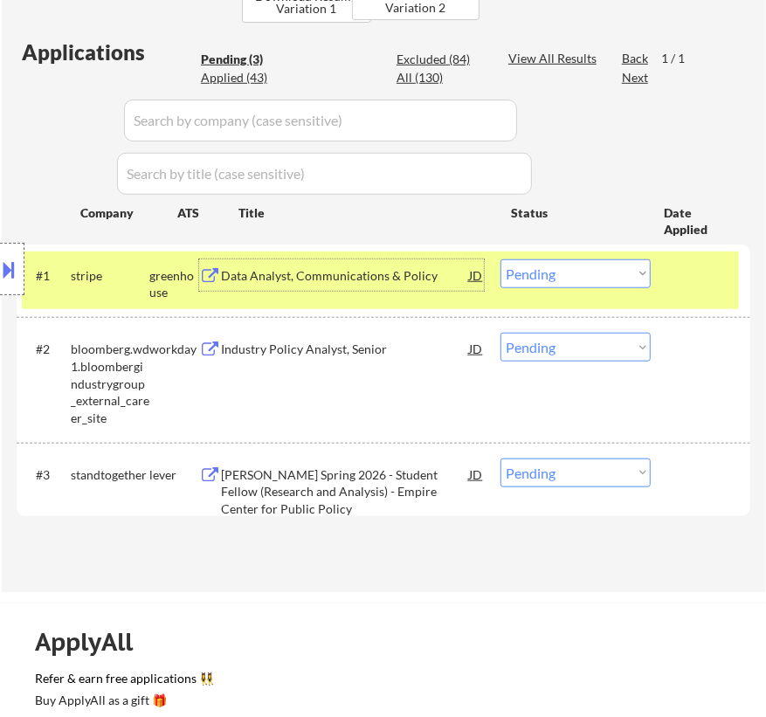
click at [591, 271] on select "Choose an option... Pending Applied Excluded (Questions) Excluded (Expired) Exc…" at bounding box center [575, 273] width 150 height 29
click at [500, 259] on select "Choose an option... Pending Applied Excluded (Questions) Excluded (Expired) Exc…" at bounding box center [575, 273] width 150 height 29
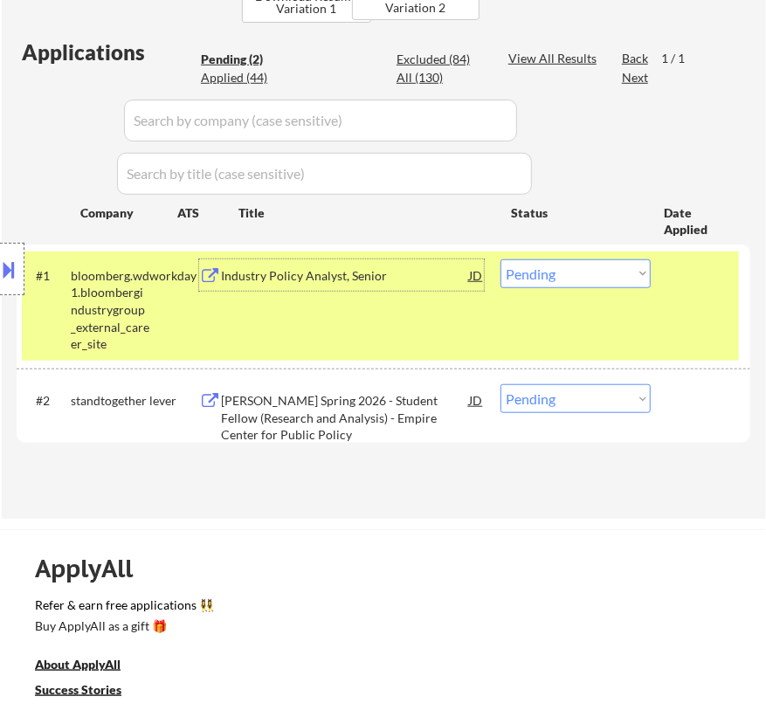
click at [332, 267] on div "Industry Policy Analyst, Senior" at bounding box center [345, 275] width 248 height 17
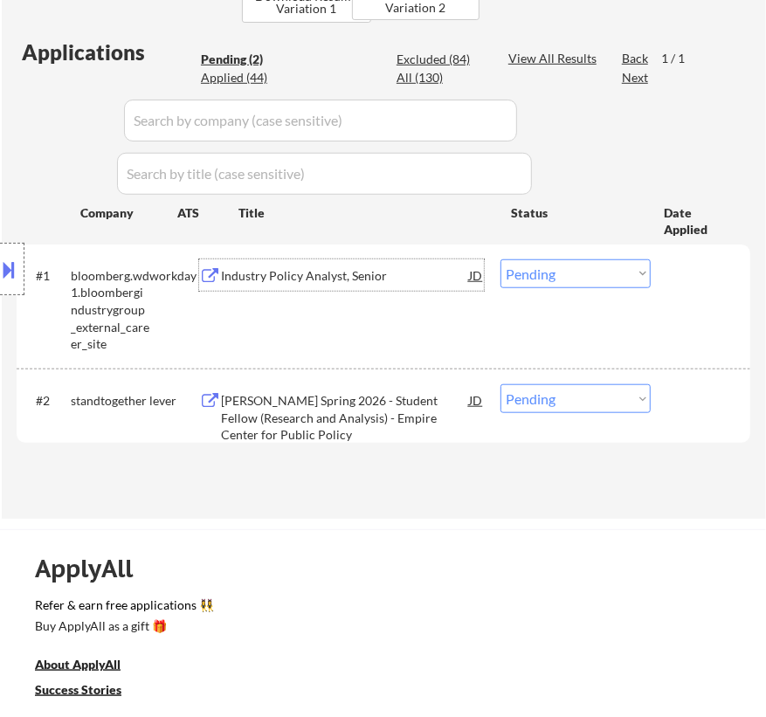
click at [10, 262] on button at bounding box center [9, 269] width 19 height 29
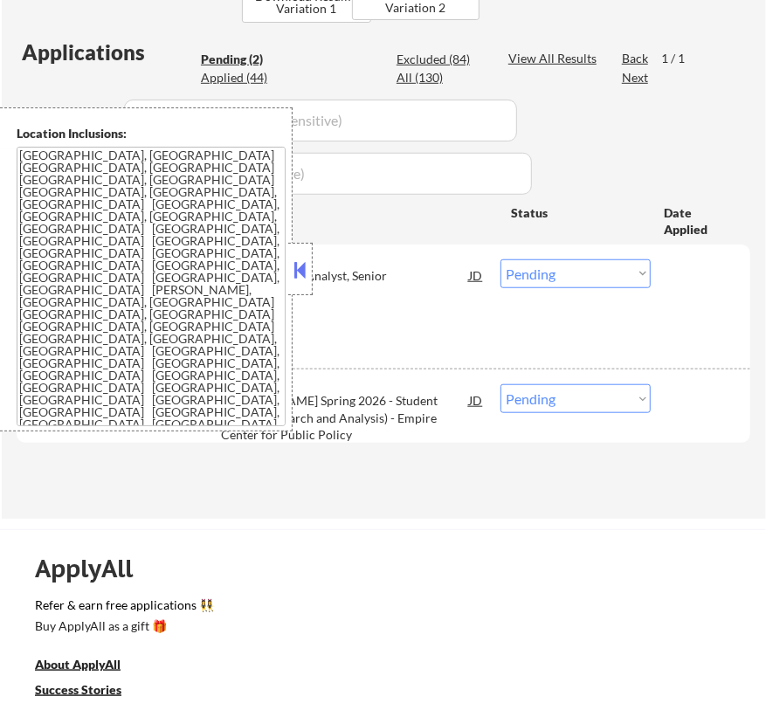
click at [305, 269] on button at bounding box center [300, 270] width 19 height 26
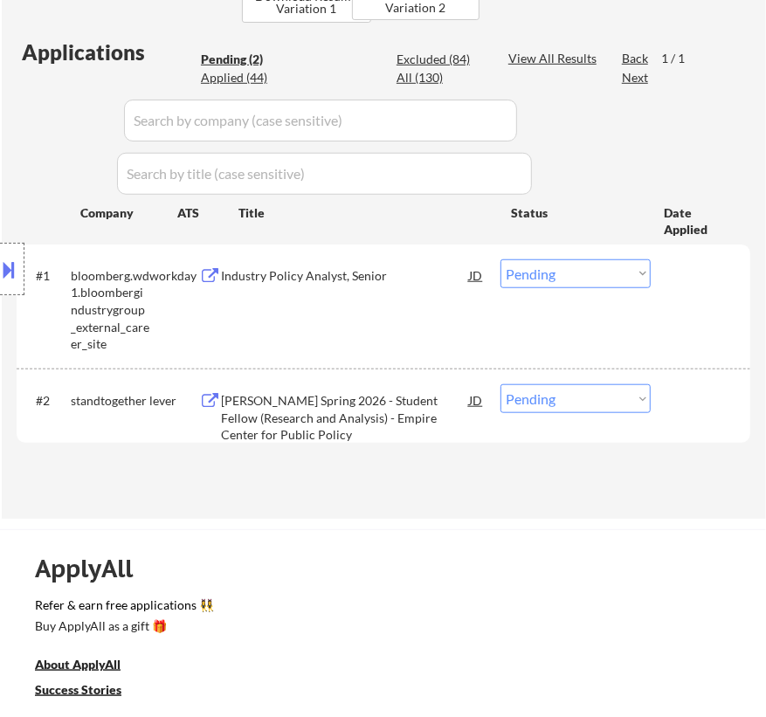
click at [579, 274] on select "Choose an option... Pending Applied Excluded (Questions) Excluded (Expired) Exc…" at bounding box center [575, 273] width 150 height 29
click at [500, 259] on select "Choose an option... Pending Applied Excluded (Questions) Excluded (Expired) Exc…" at bounding box center [575, 273] width 150 height 29
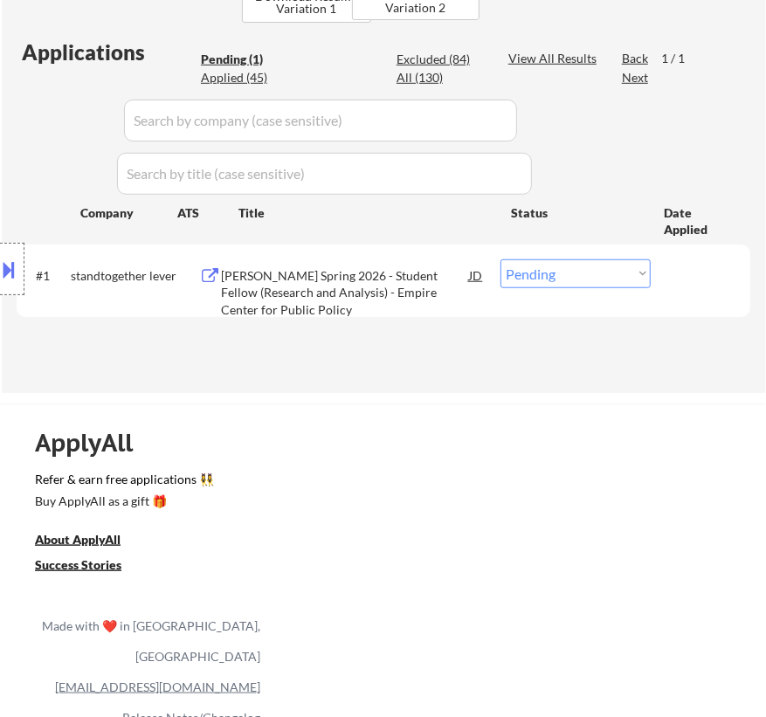
click at [169, 367] on div "Location Inclusions: Arlington, VA Alexandria, VA Bethesda, MD Silver Spring, M…" at bounding box center [156, 269] width 313 height 324
click at [312, 280] on div "Location Inclusions: Arlington, VA Alexandria, VA Bethesda, MD Silver Spring, M…" at bounding box center [156, 269] width 313 height 324
click at [399, 267] on div "KIP Spring 2026 - Student Fellow (Research and Analysis) - Empire Center for Pu…" at bounding box center [345, 293] width 248 height 52
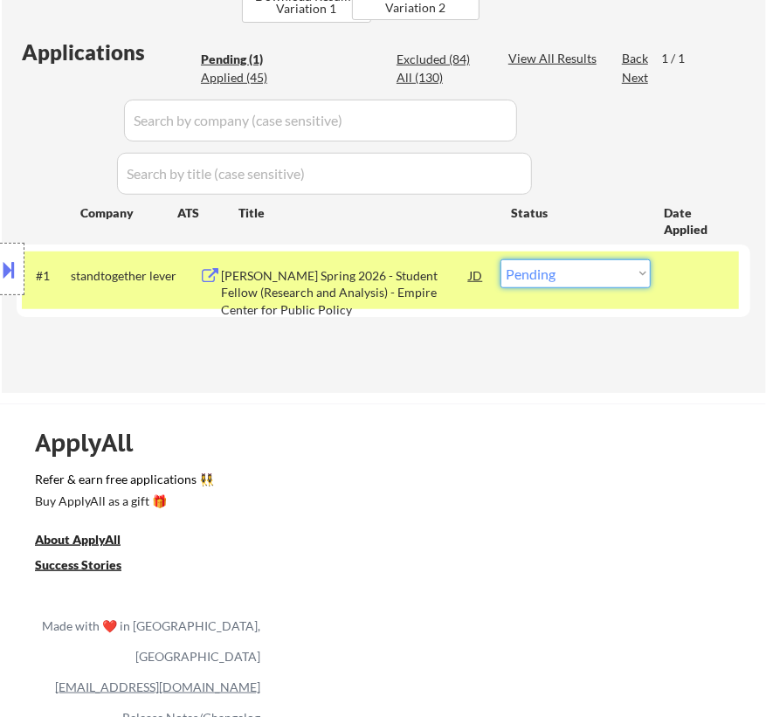
click at [568, 268] on select "Choose an option... Pending Applied Excluded (Questions) Excluded (Expired) Exc…" at bounding box center [575, 273] width 150 height 29
select select ""excluded__bad_match_""
click at [500, 259] on select "Choose an option... Pending Applied Excluded (Questions) Excluded (Expired) Exc…" at bounding box center [575, 273] width 150 height 29
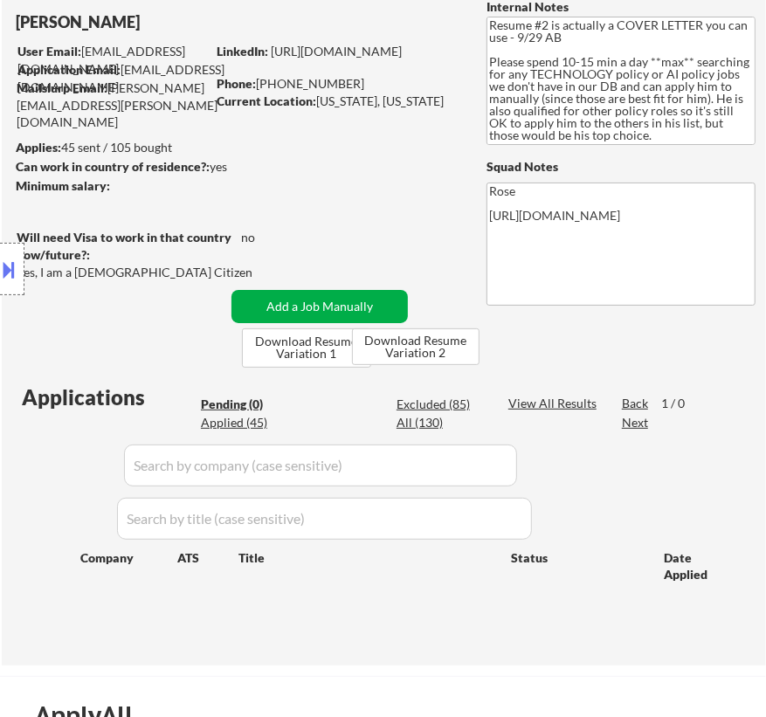
scroll to position [158, 0]
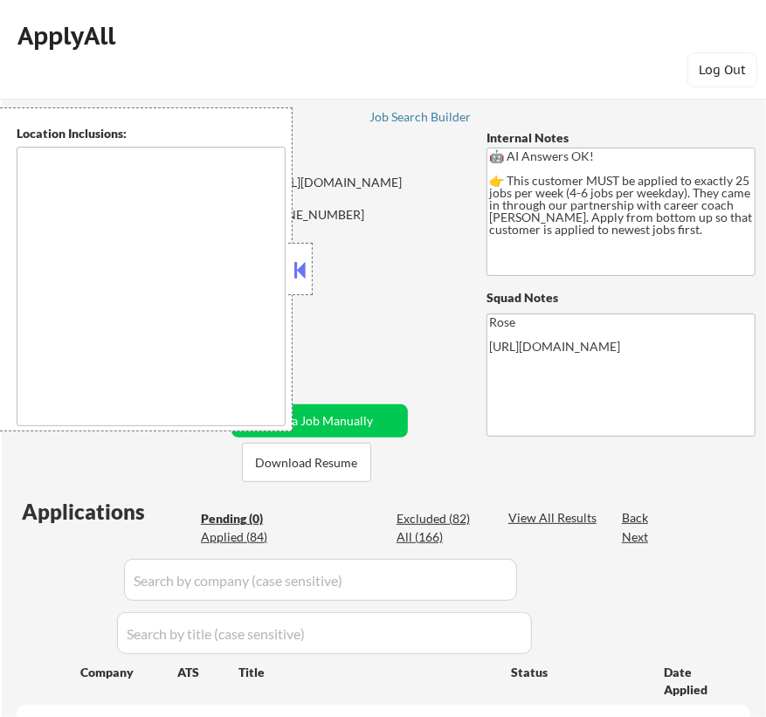
type textarea "[GEOGRAPHIC_DATA], ON [GEOGRAPHIC_DATA], ON [GEOGRAPHIC_DATA], ON [GEOGRAPHIC_D…"
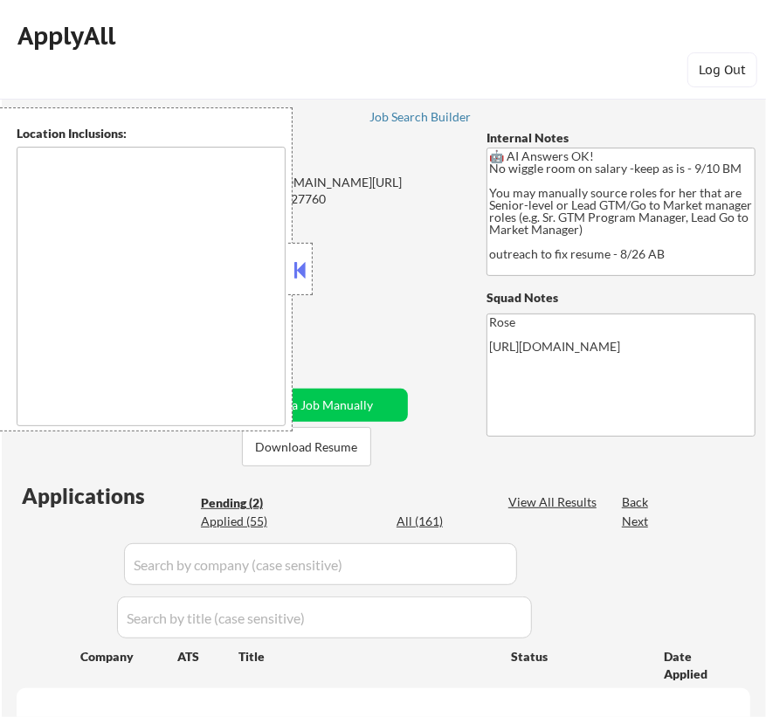
select select ""pending""
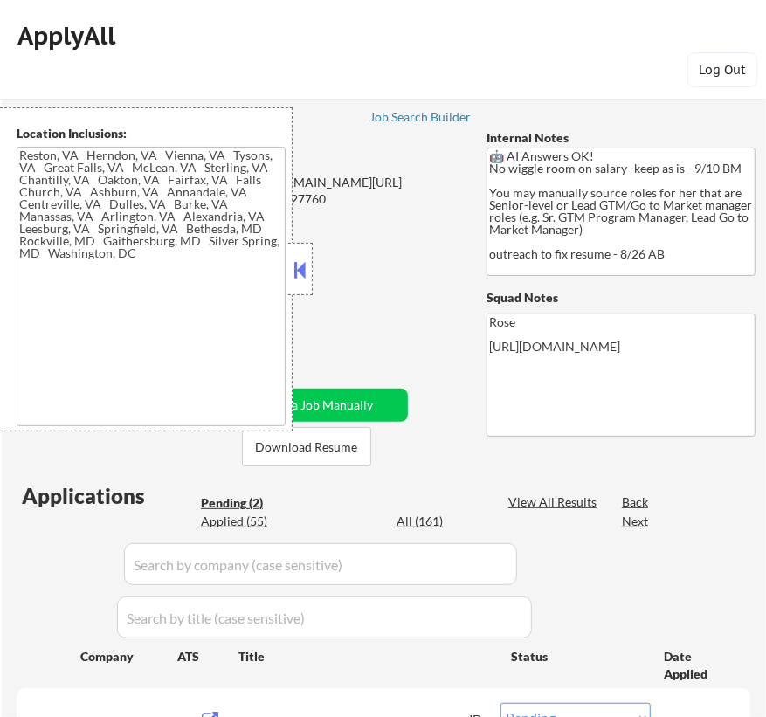
type textarea "Reston, [GEOGRAPHIC_DATA] [GEOGRAPHIC_DATA], [GEOGRAPHIC_DATA] [GEOGRAPHIC_DATA…"
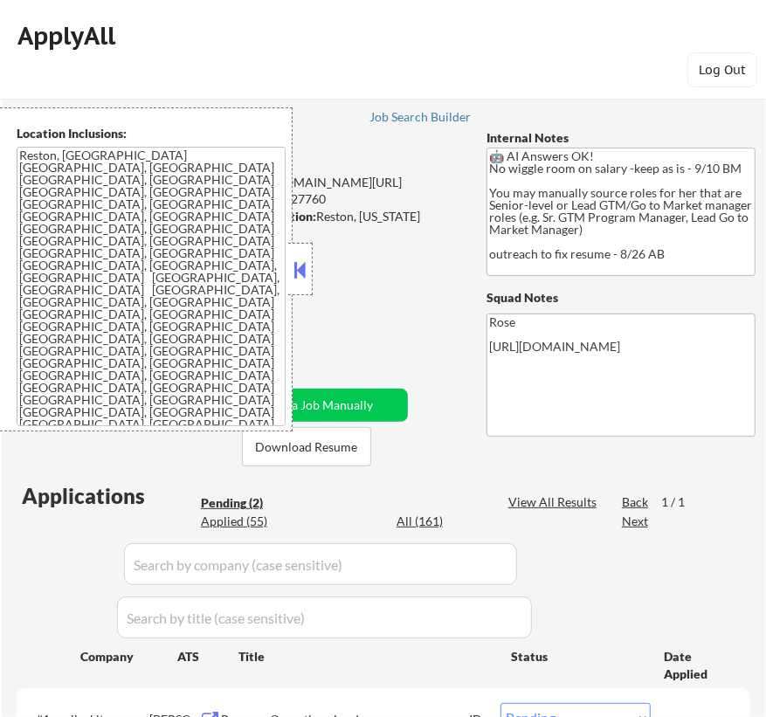
click at [303, 272] on button at bounding box center [300, 270] width 19 height 26
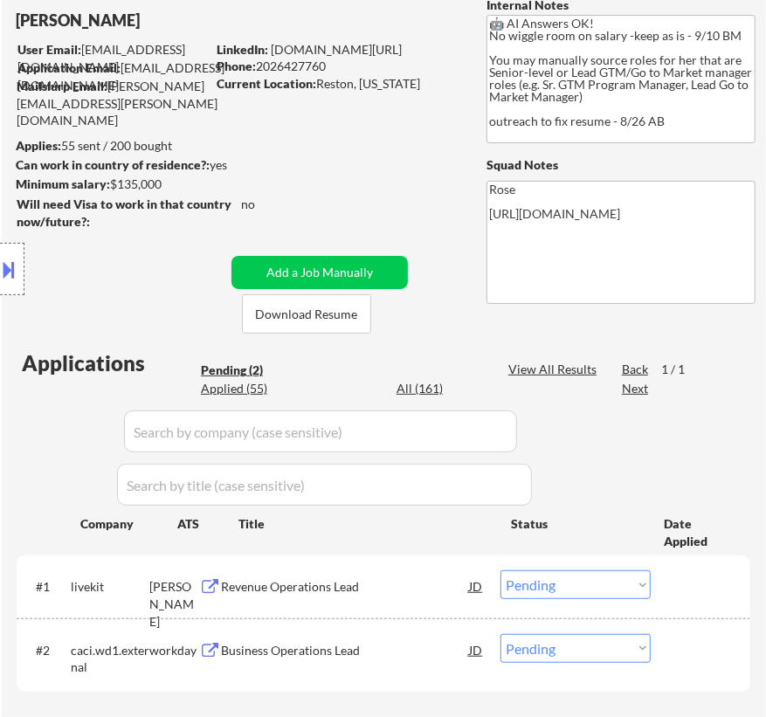
scroll to position [158, 0]
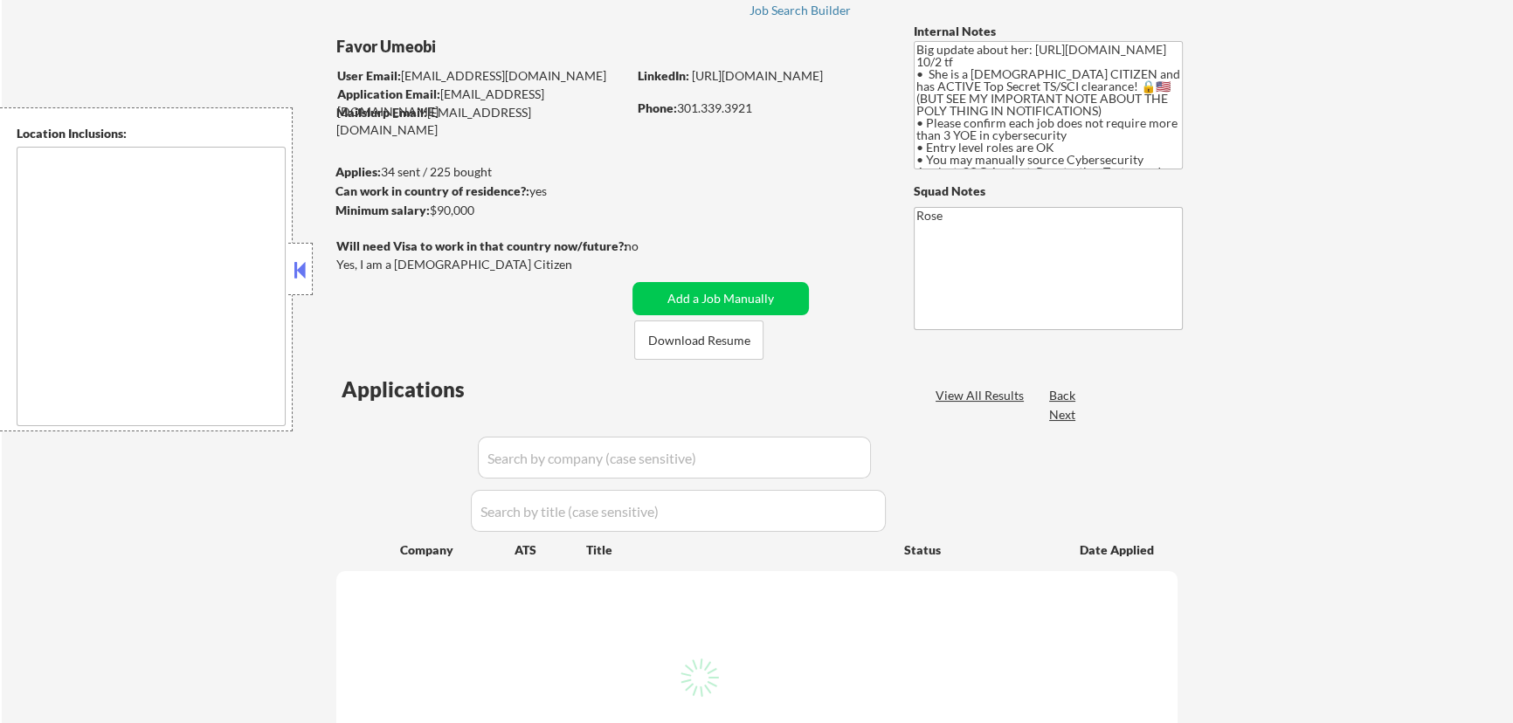
scroll to position [79, 0]
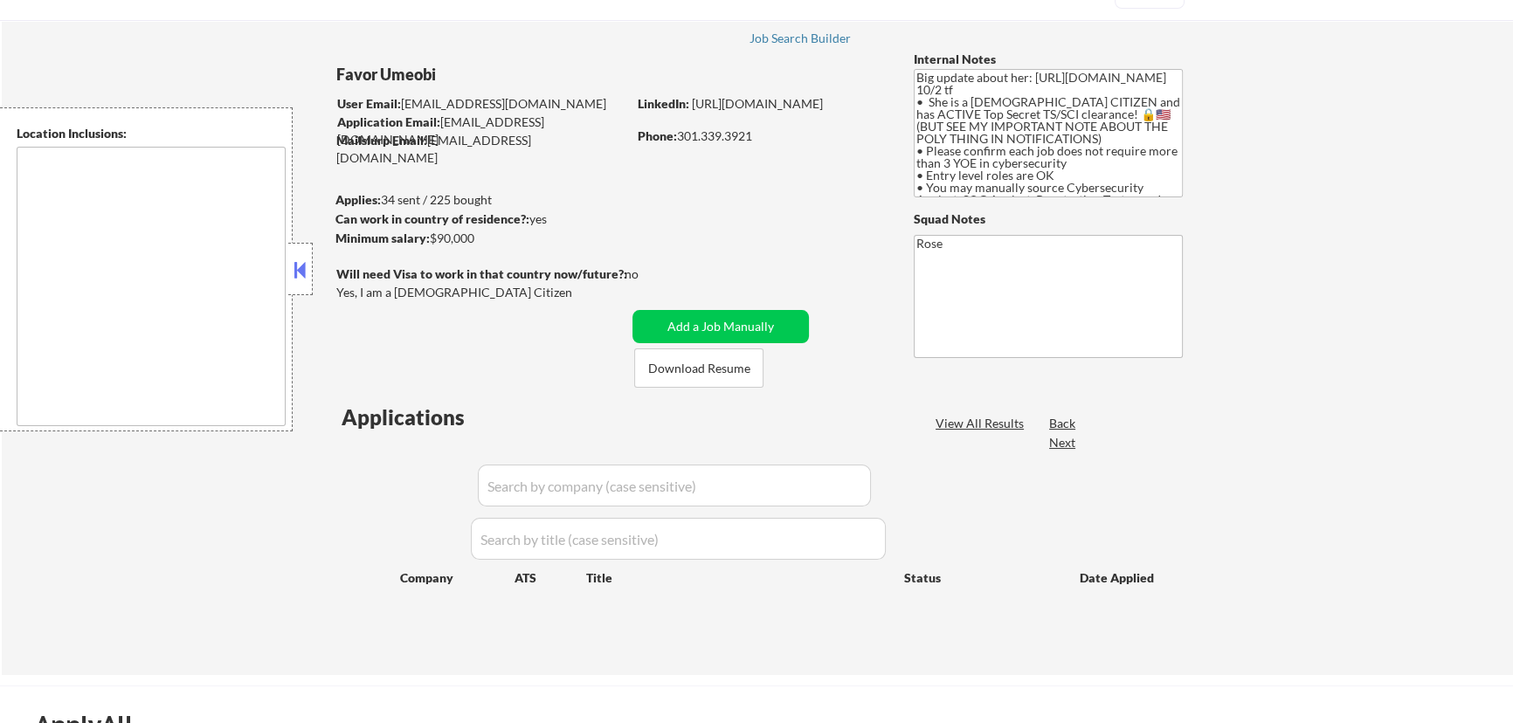
type textarea "[GEOGRAPHIC_DATA], [GEOGRAPHIC_DATA] [GEOGRAPHIC_DATA], [GEOGRAPHIC_DATA] [GEOG…"
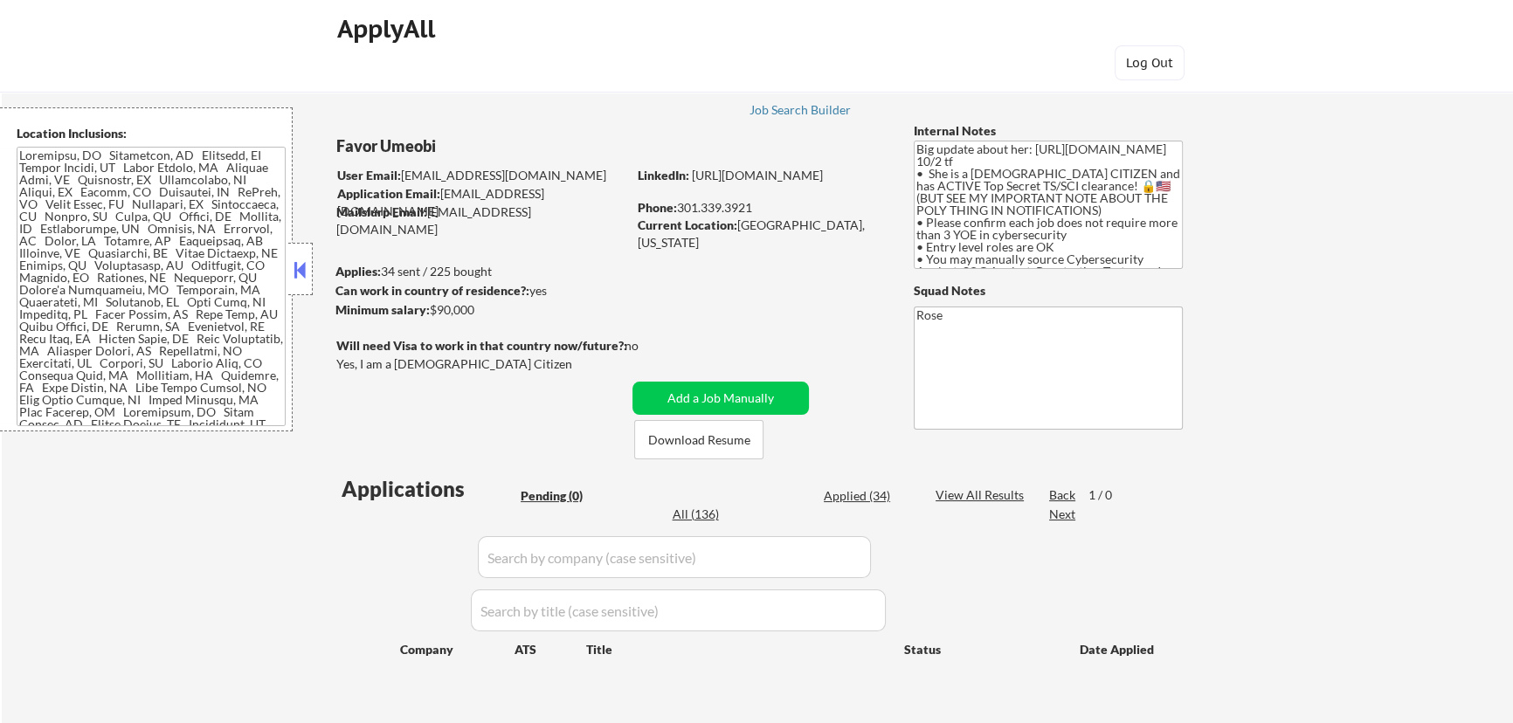
scroll to position [0, 0]
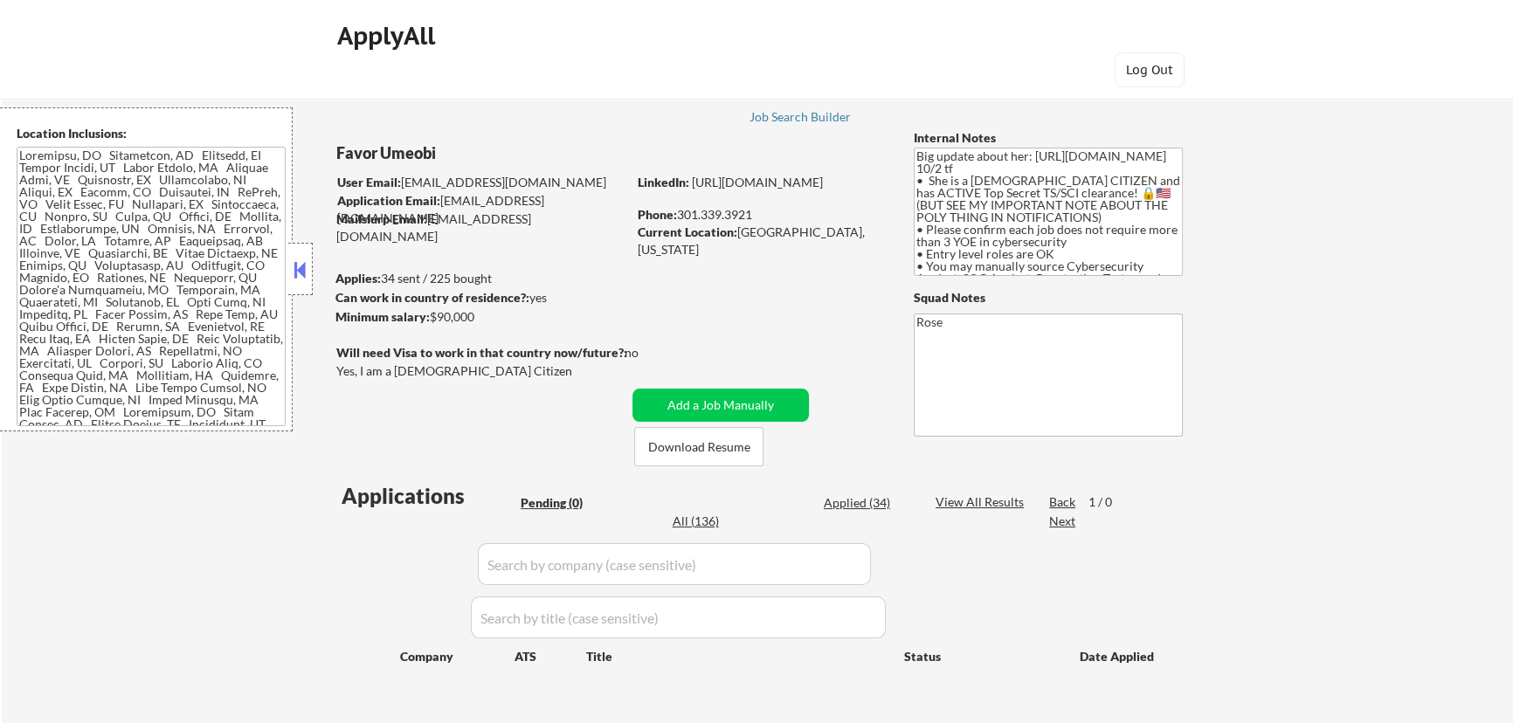
drag, startPoint x: 297, startPoint y: 272, endPoint x: 279, endPoint y: 264, distance: 19.5
click at [296, 272] on button at bounding box center [300, 270] width 19 height 26
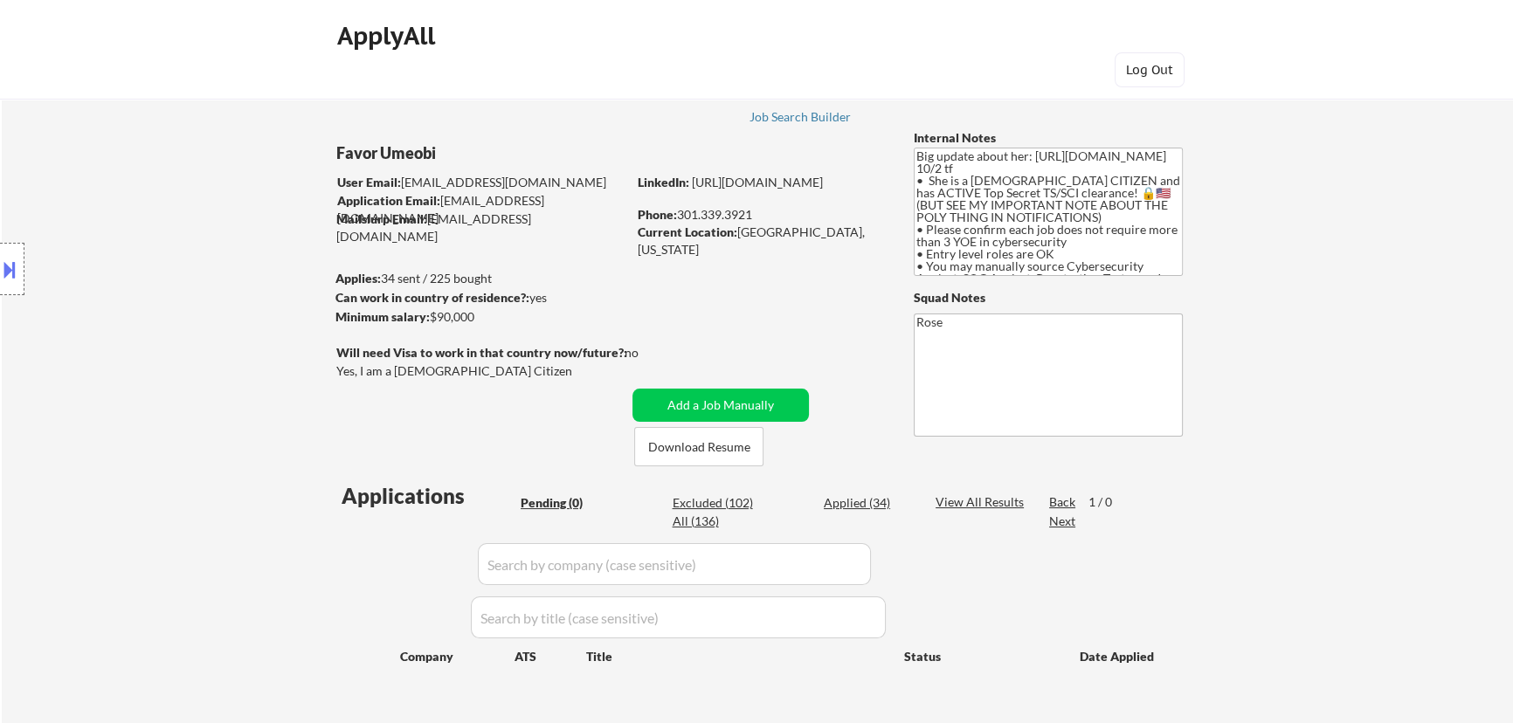
click at [1, 272] on button at bounding box center [9, 269] width 19 height 29
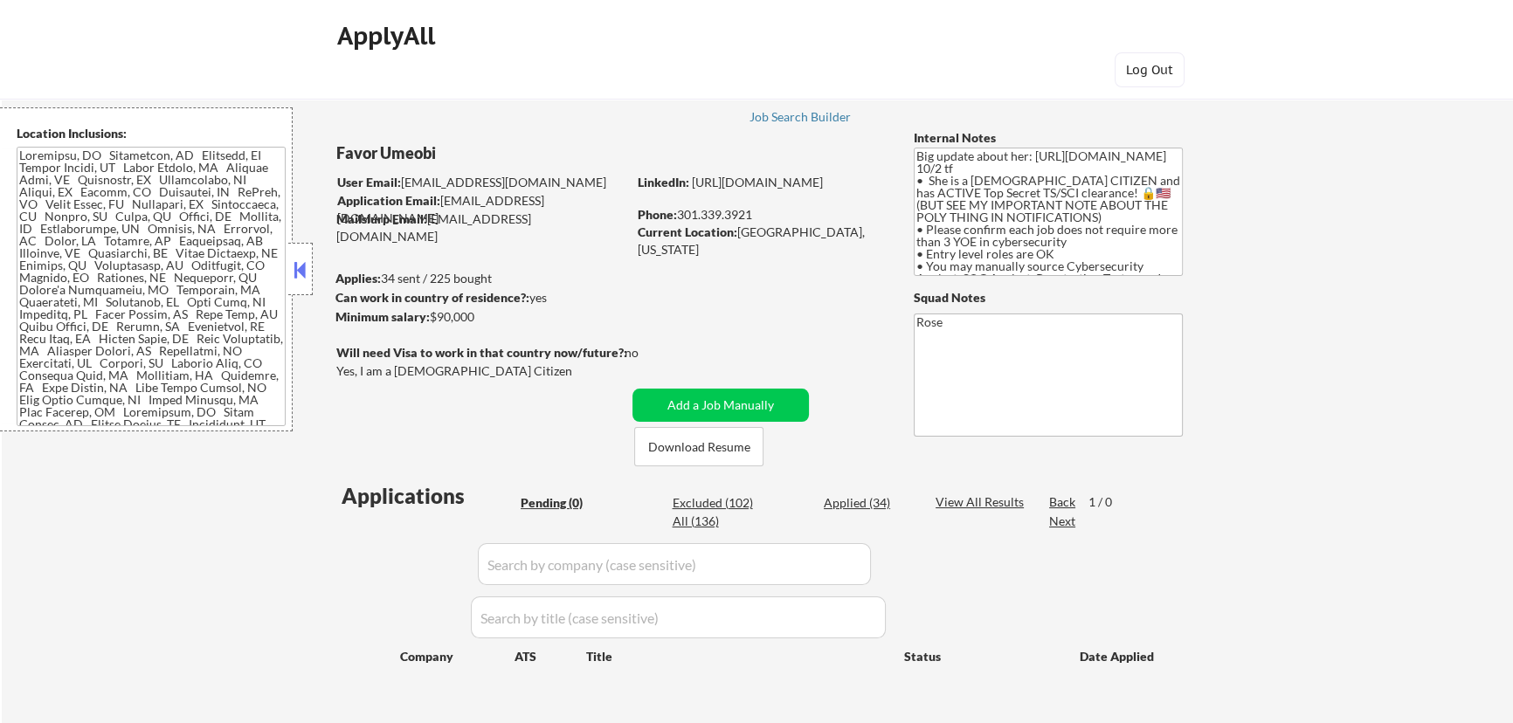
click at [300, 265] on button at bounding box center [300, 270] width 19 height 26
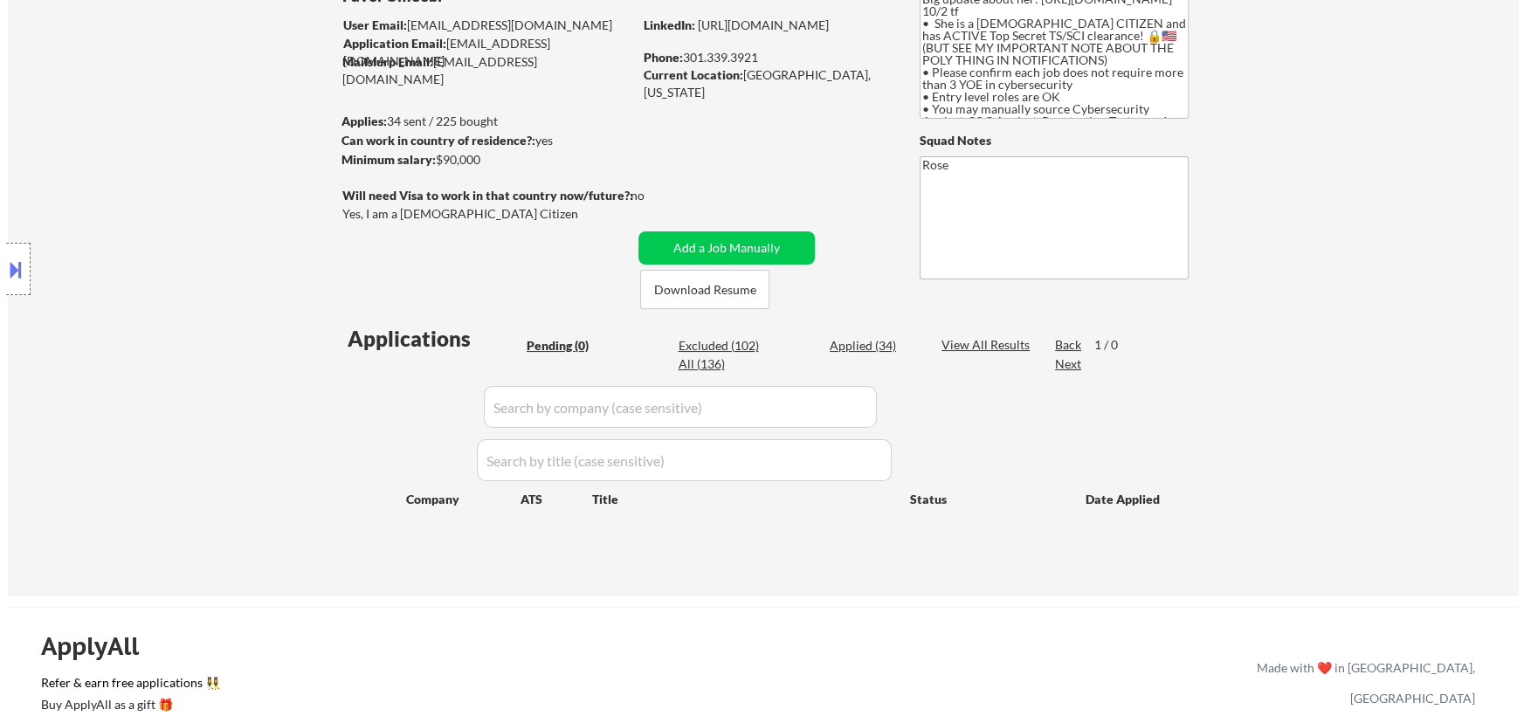
scroll to position [158, 0]
click at [765, 341] on div "Applied (34)" at bounding box center [867, 344] width 87 height 17
select select ""applied""
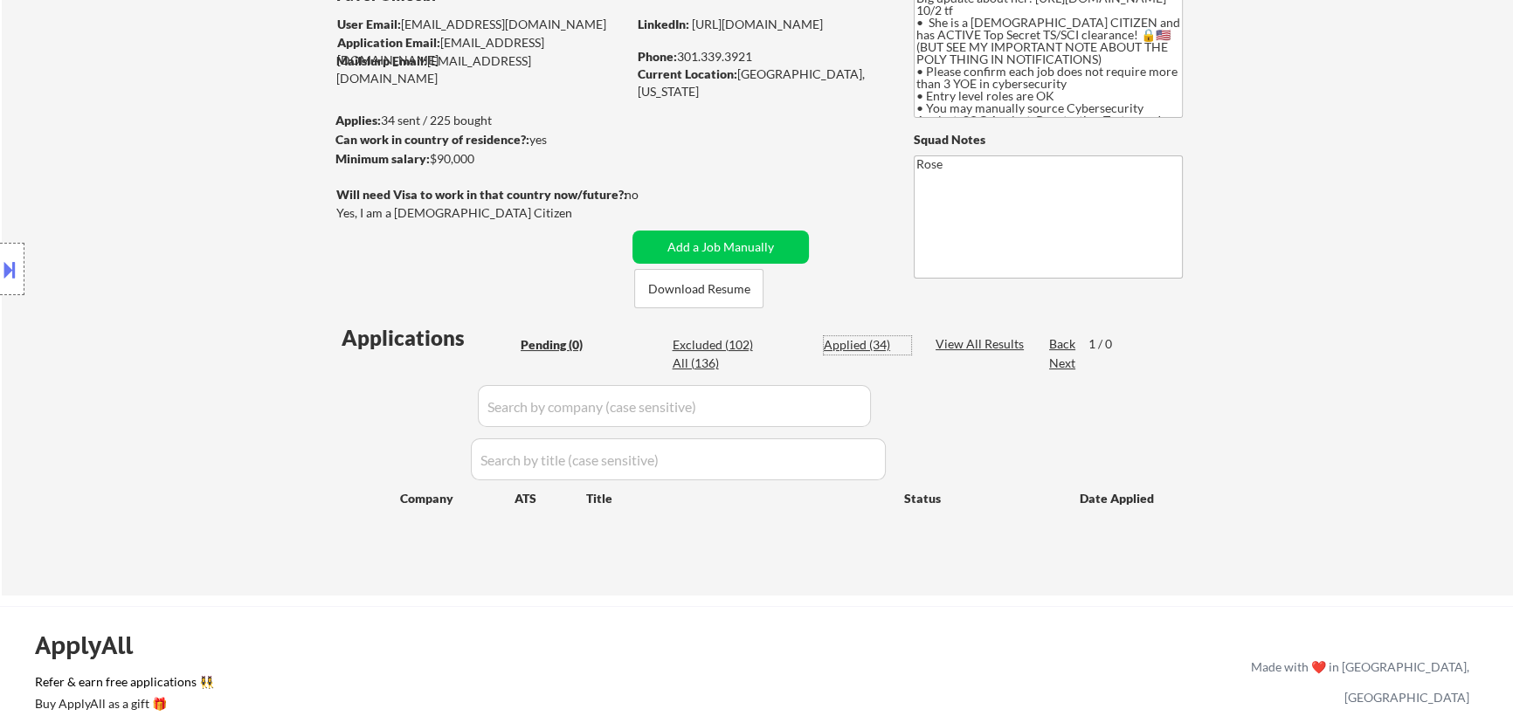
select select ""applied""
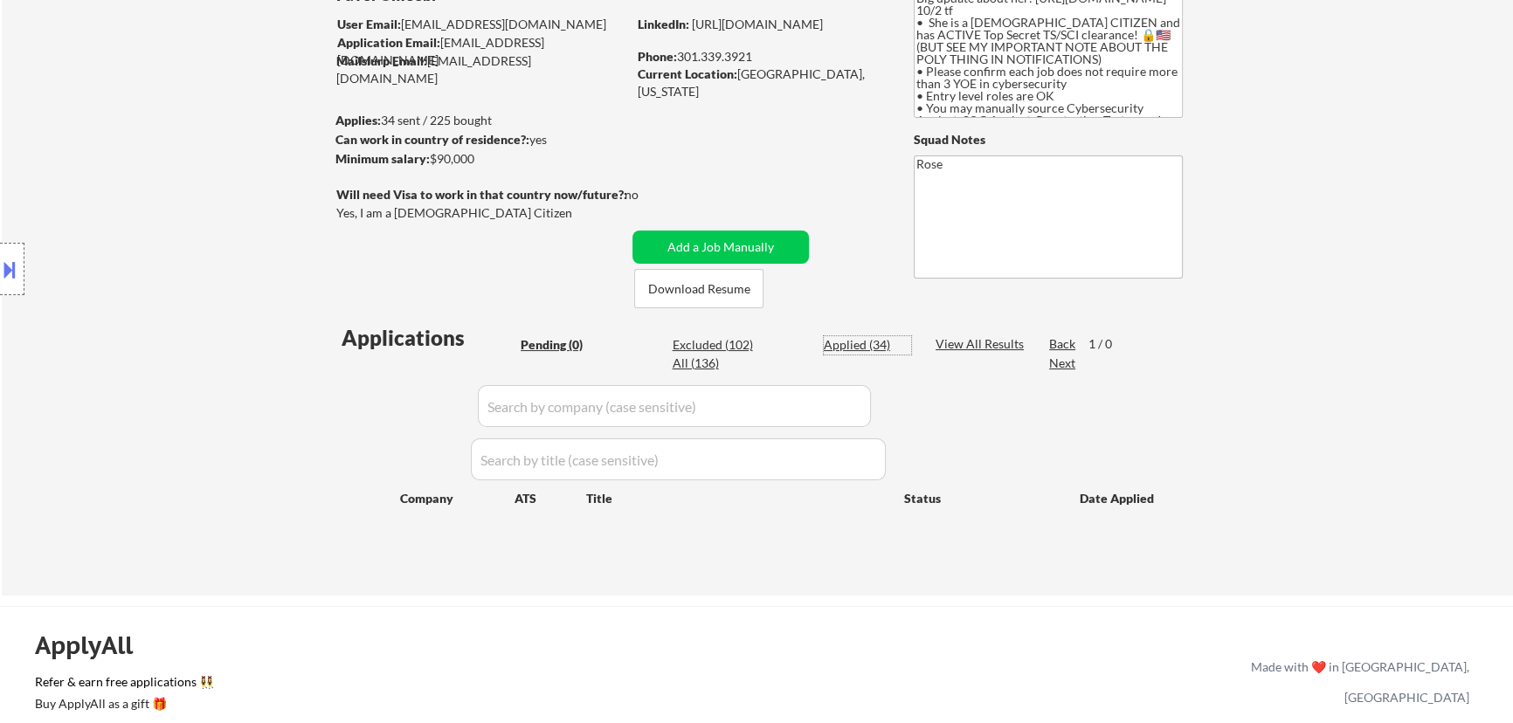
select select ""applied""
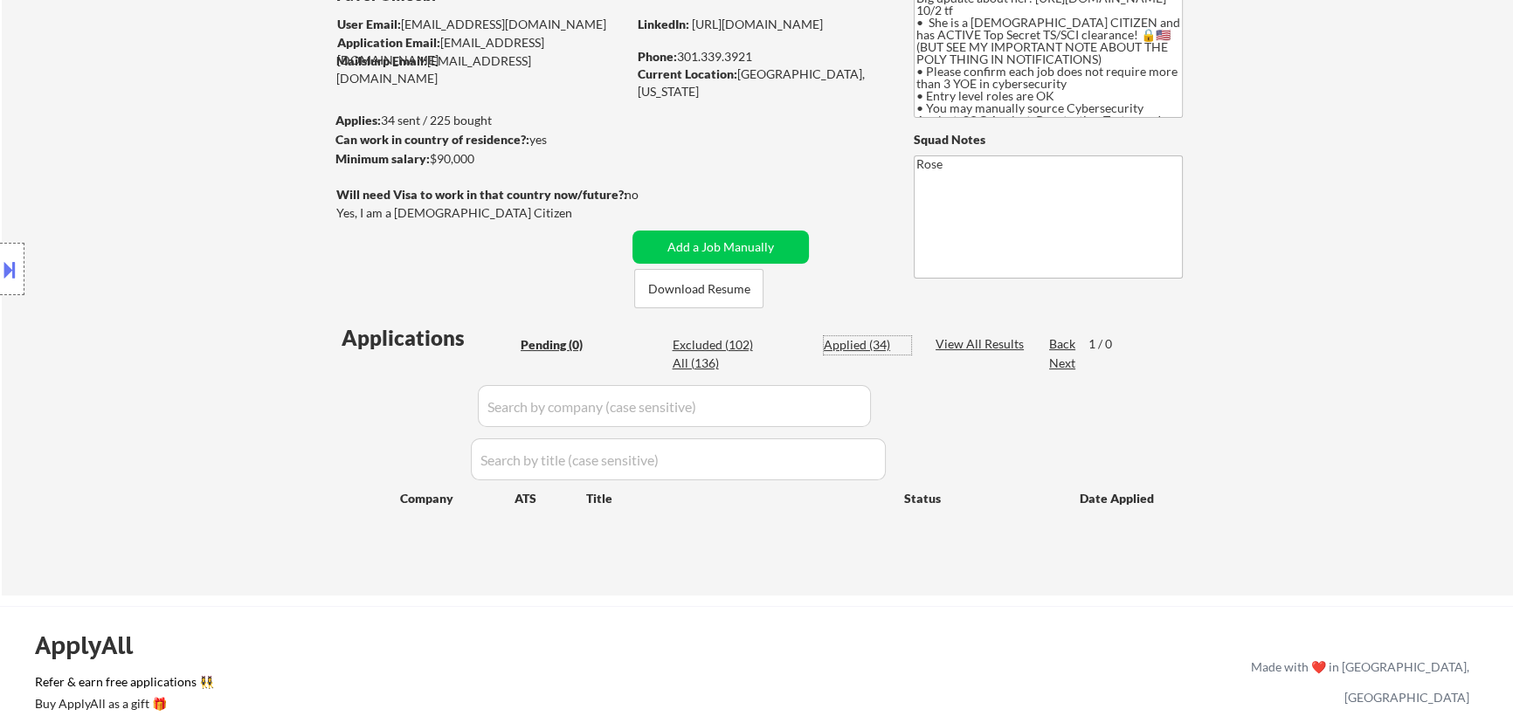
select select ""applied""
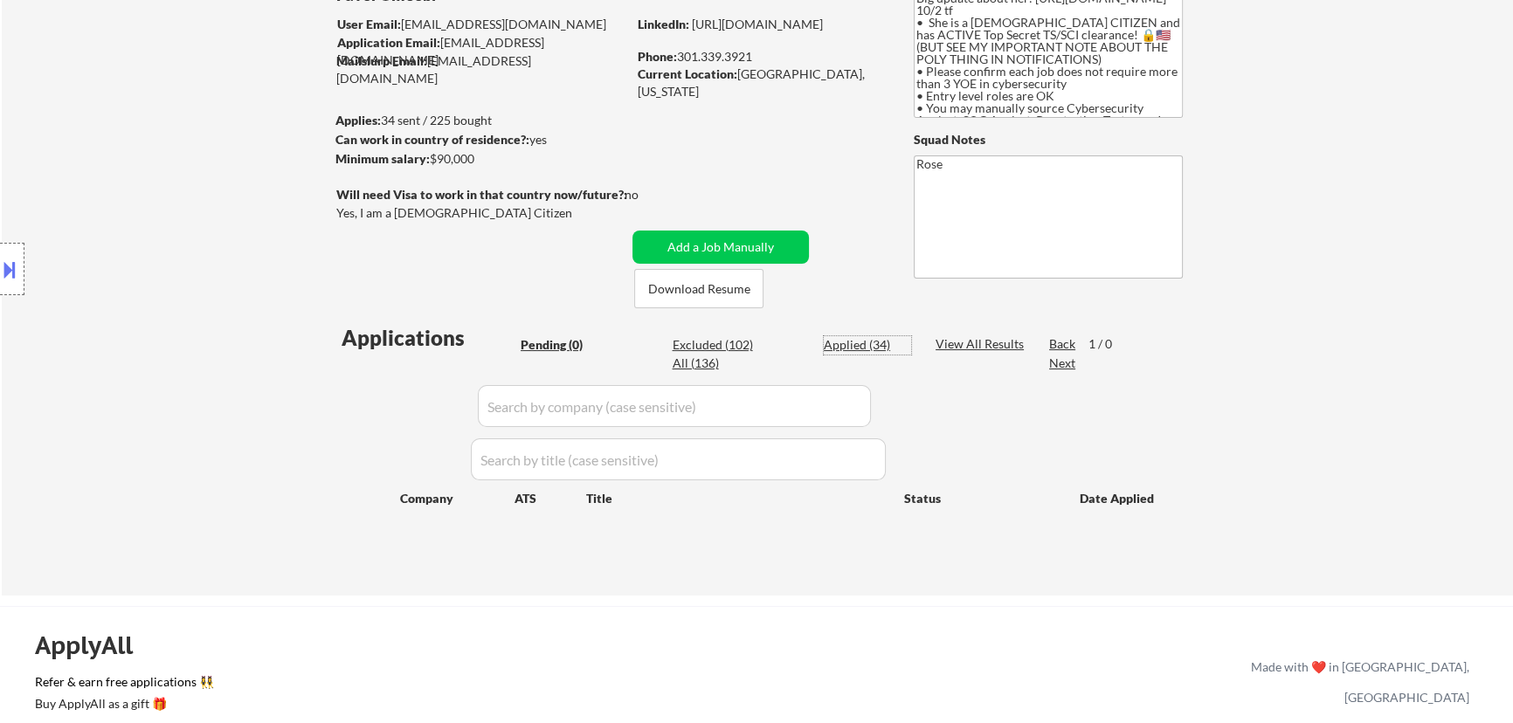
select select ""applied""
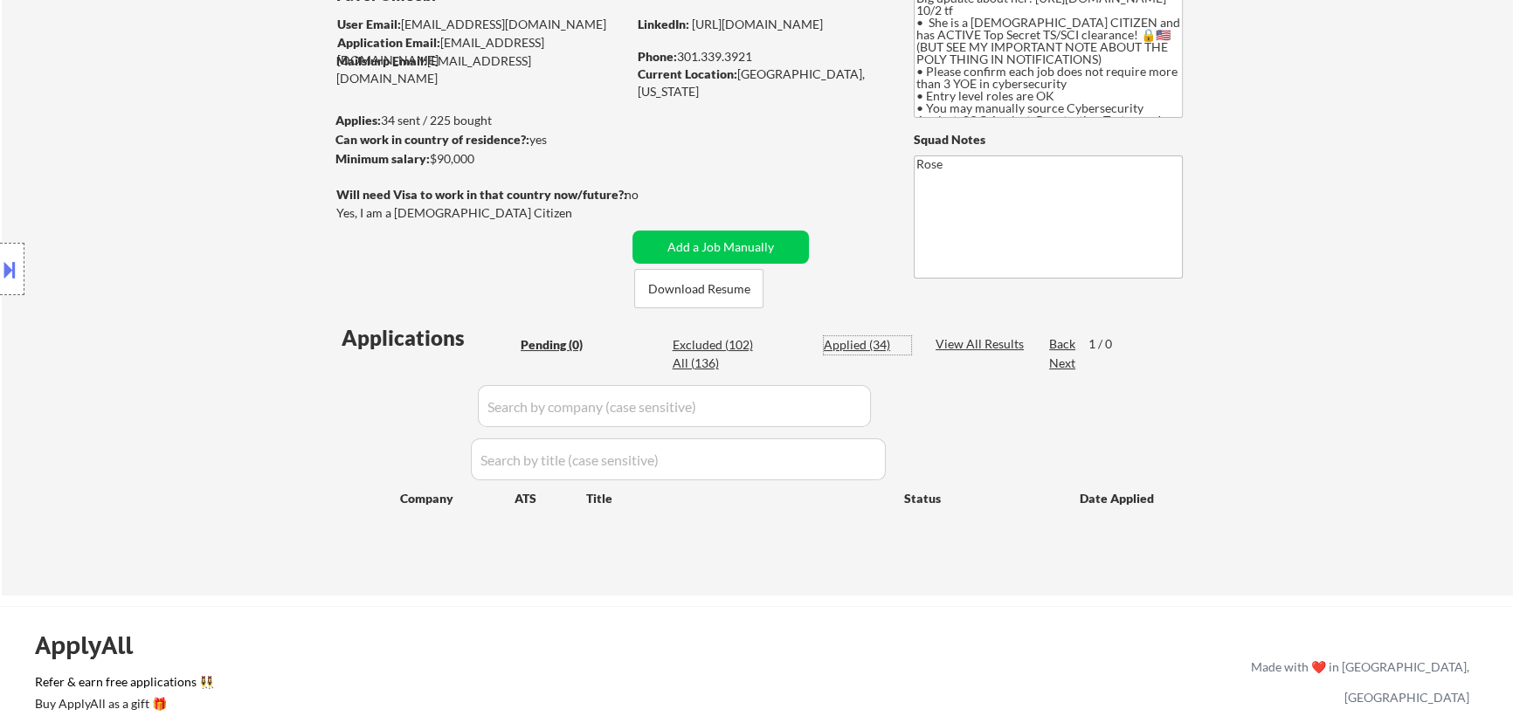
select select ""applied""
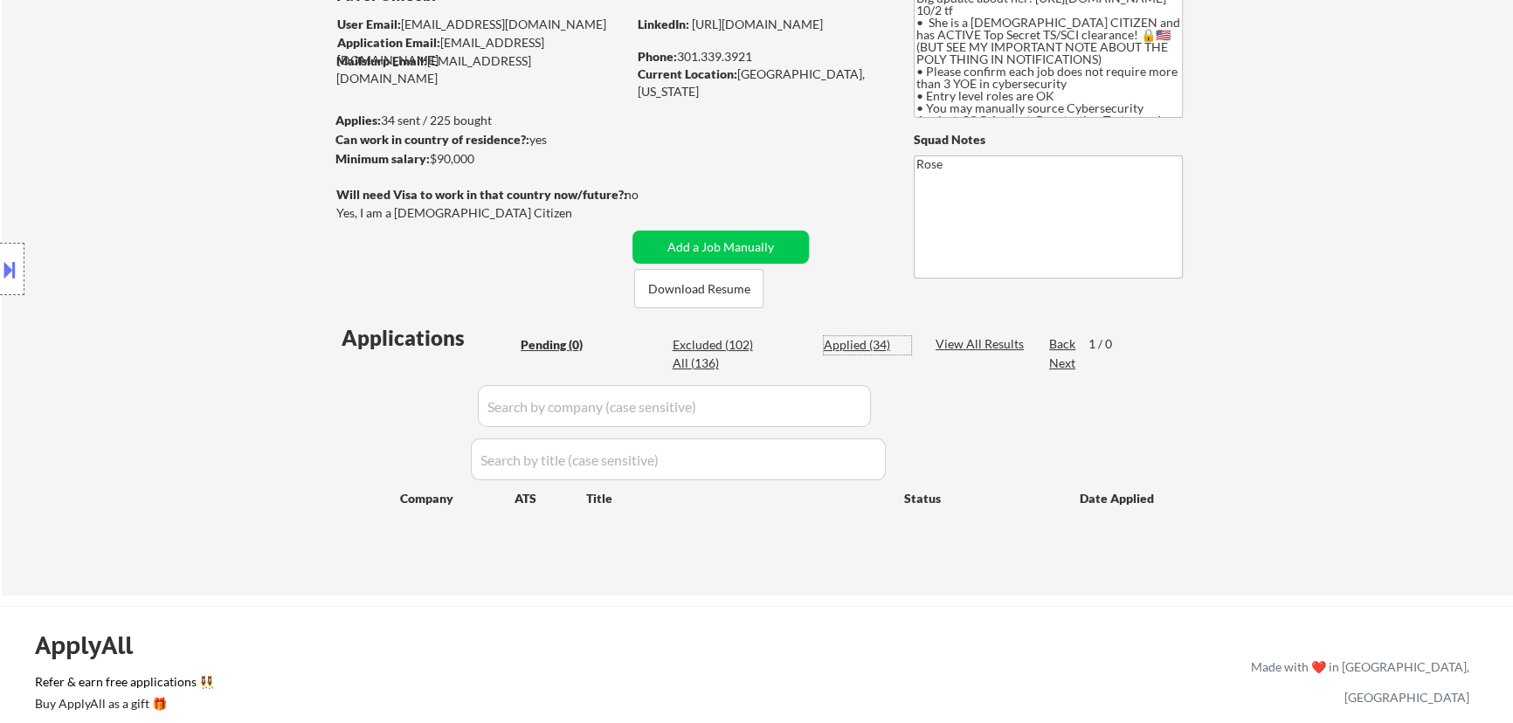
select select ""applied""
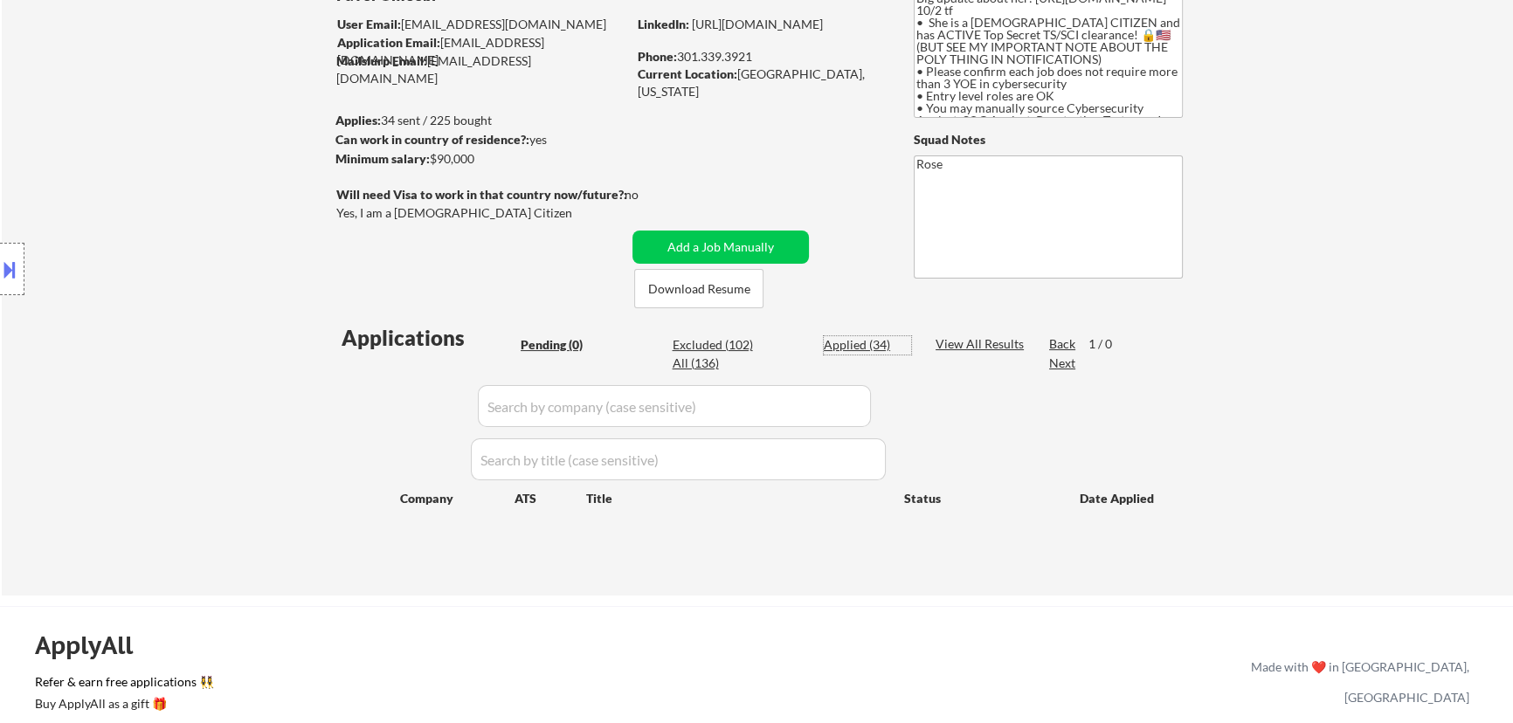
select select ""applied""
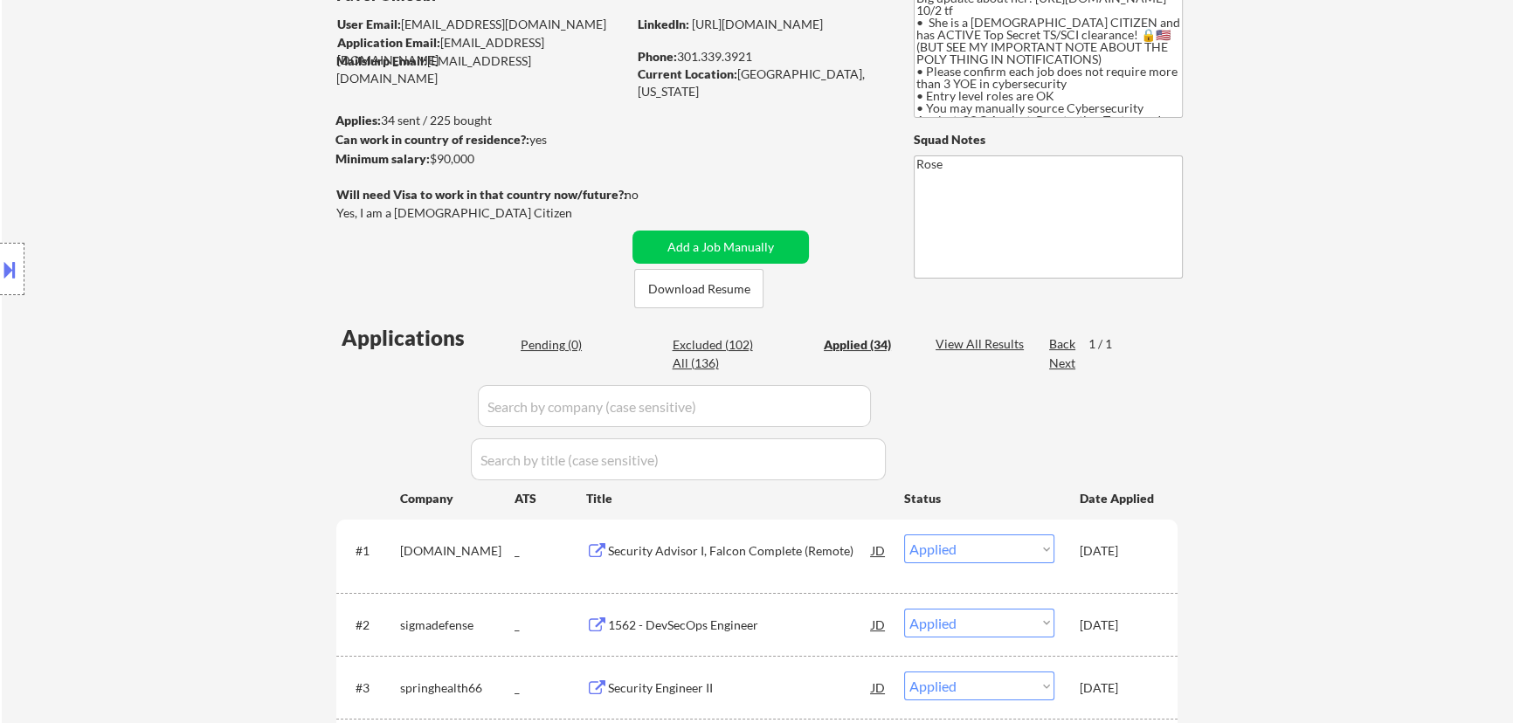
click at [765, 405] on input "input" at bounding box center [674, 406] width 393 height 42
paste input "uvcyber"
type input "uvcyber"
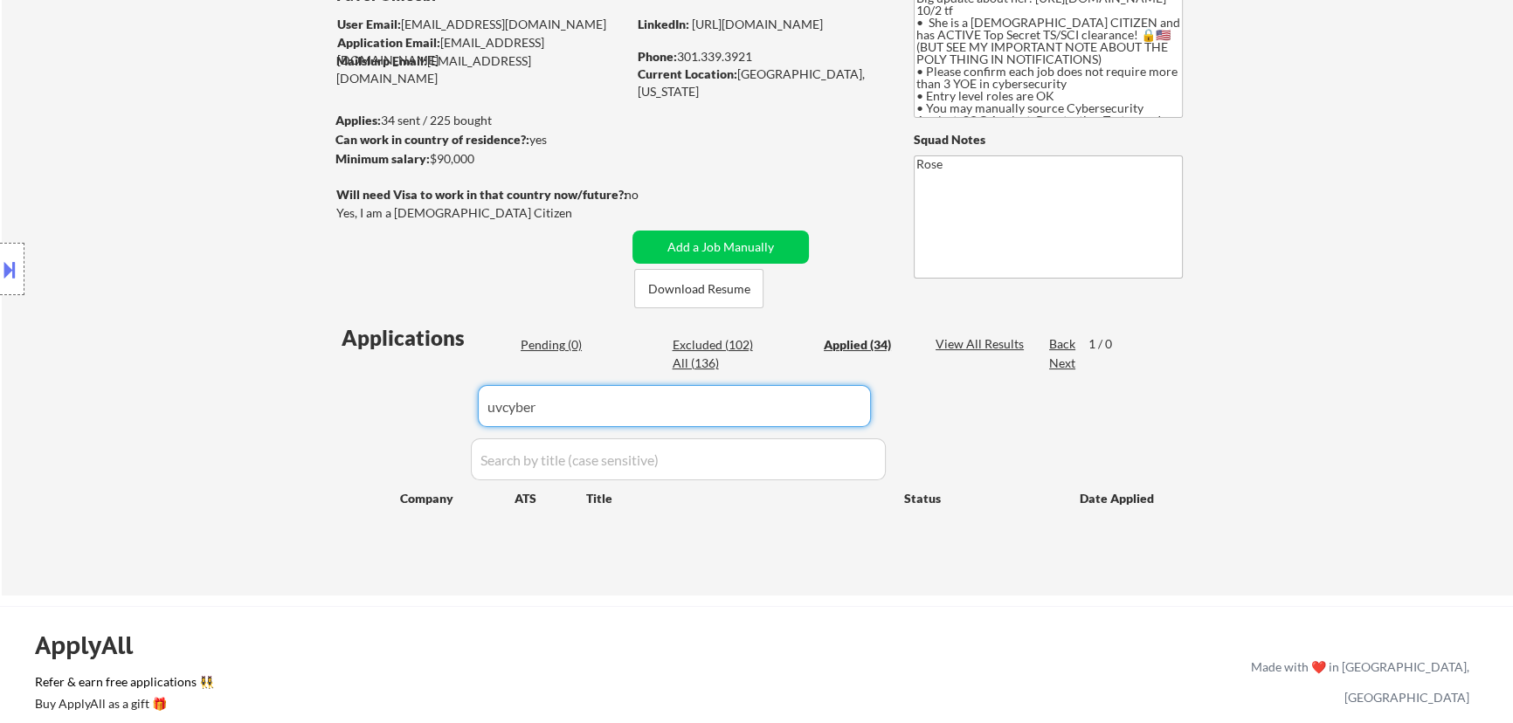
drag, startPoint x: 610, startPoint y: 396, endPoint x: 428, endPoint y: 395, distance: 182.5
click at [410, 411] on div "Applications Pending (0) Excluded (102) Applied (34) All (136) View All Results…" at bounding box center [756, 442] width 841 height 239
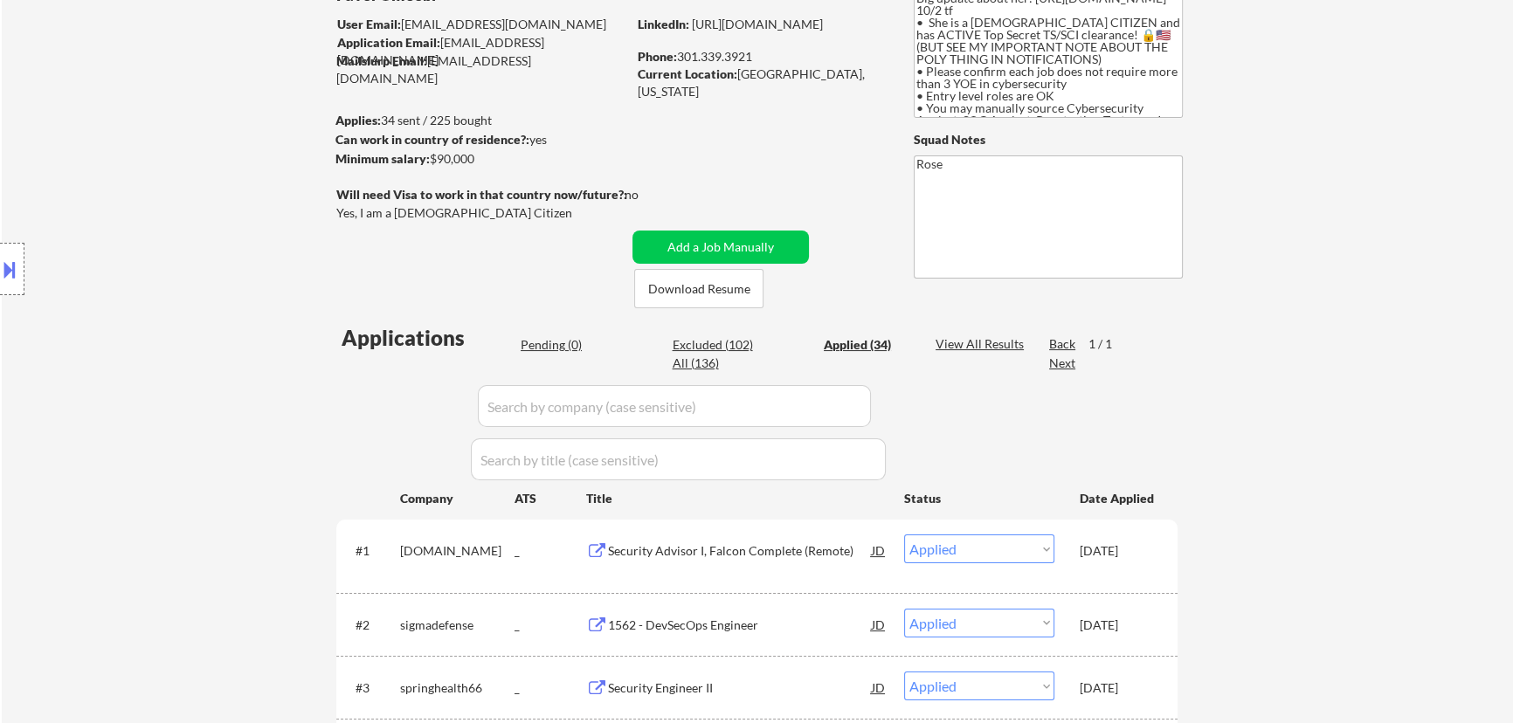
select select ""applied""
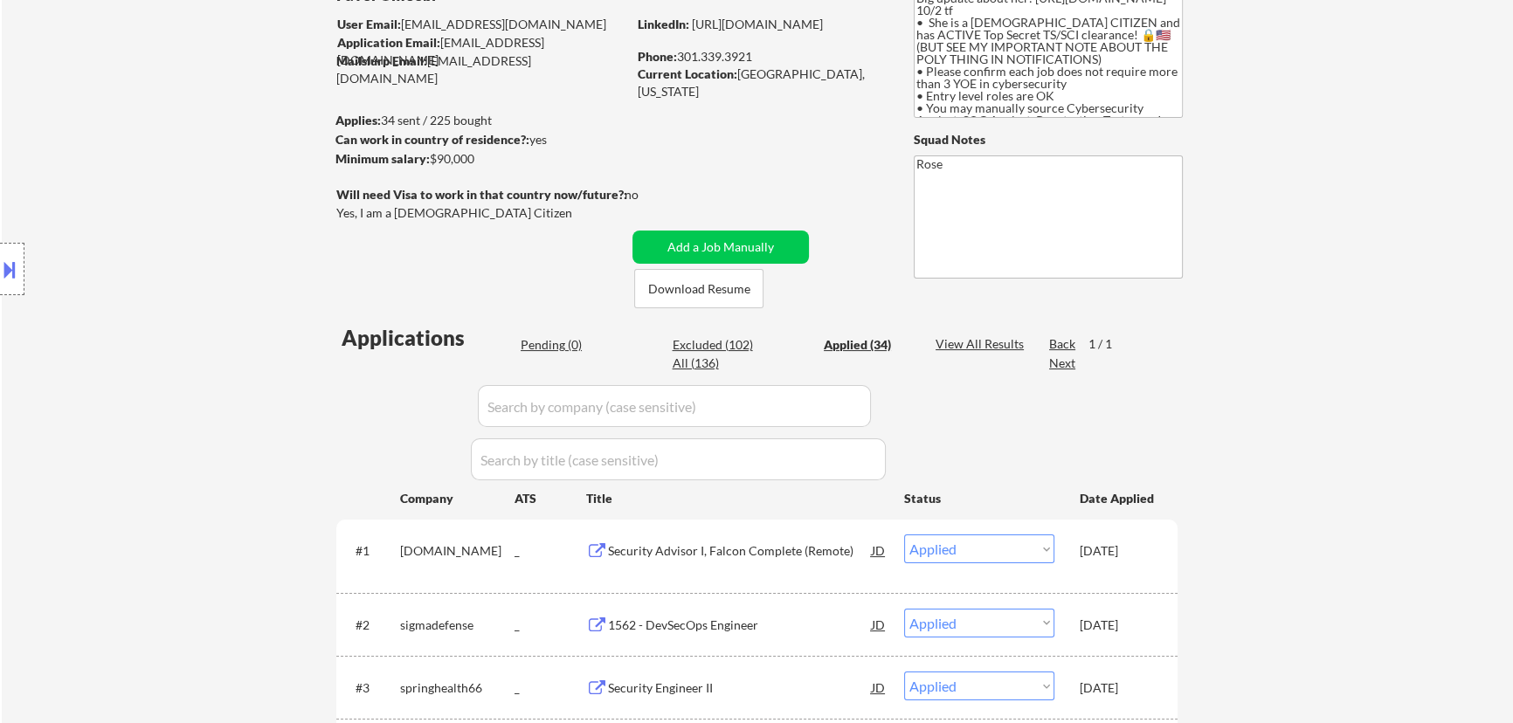
select select ""applied""
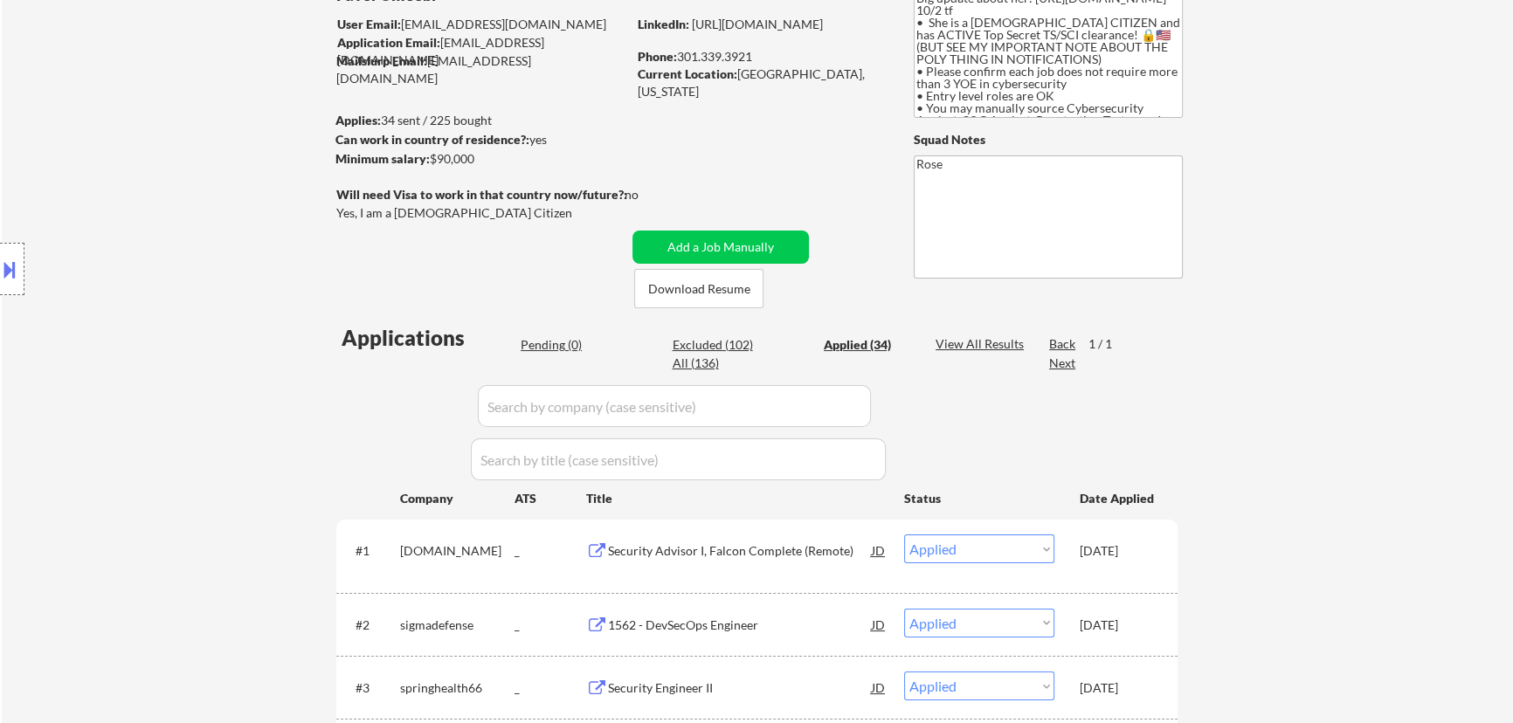
select select ""applied""
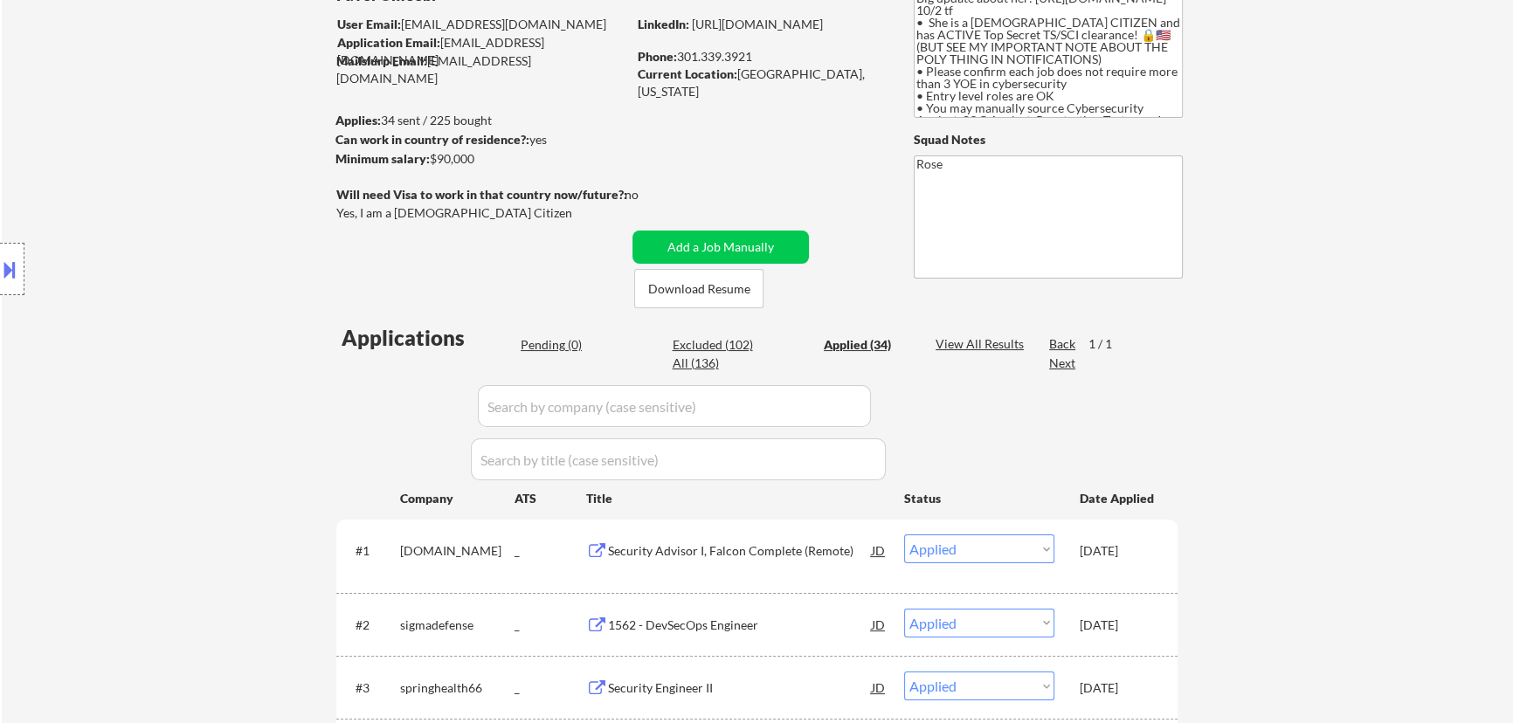
select select ""applied""
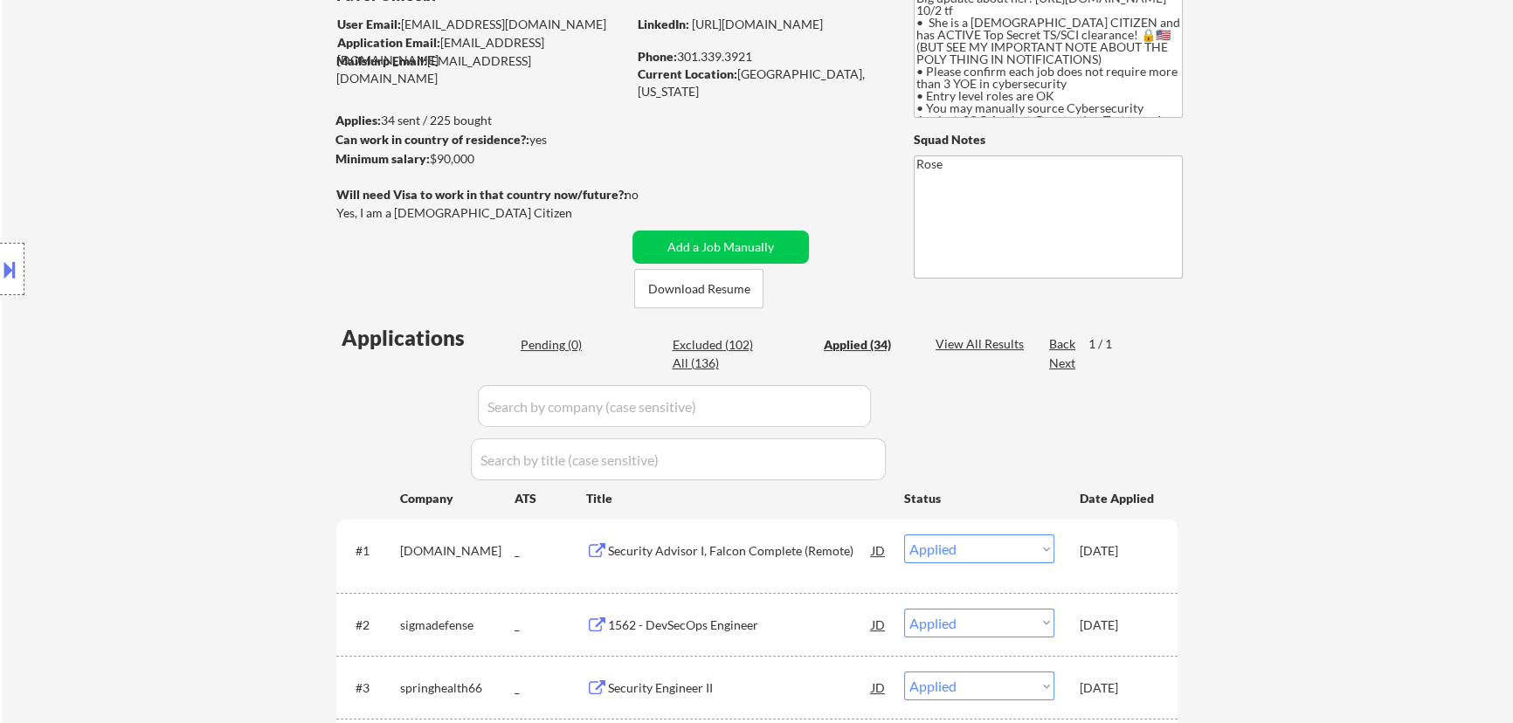
select select ""applied""
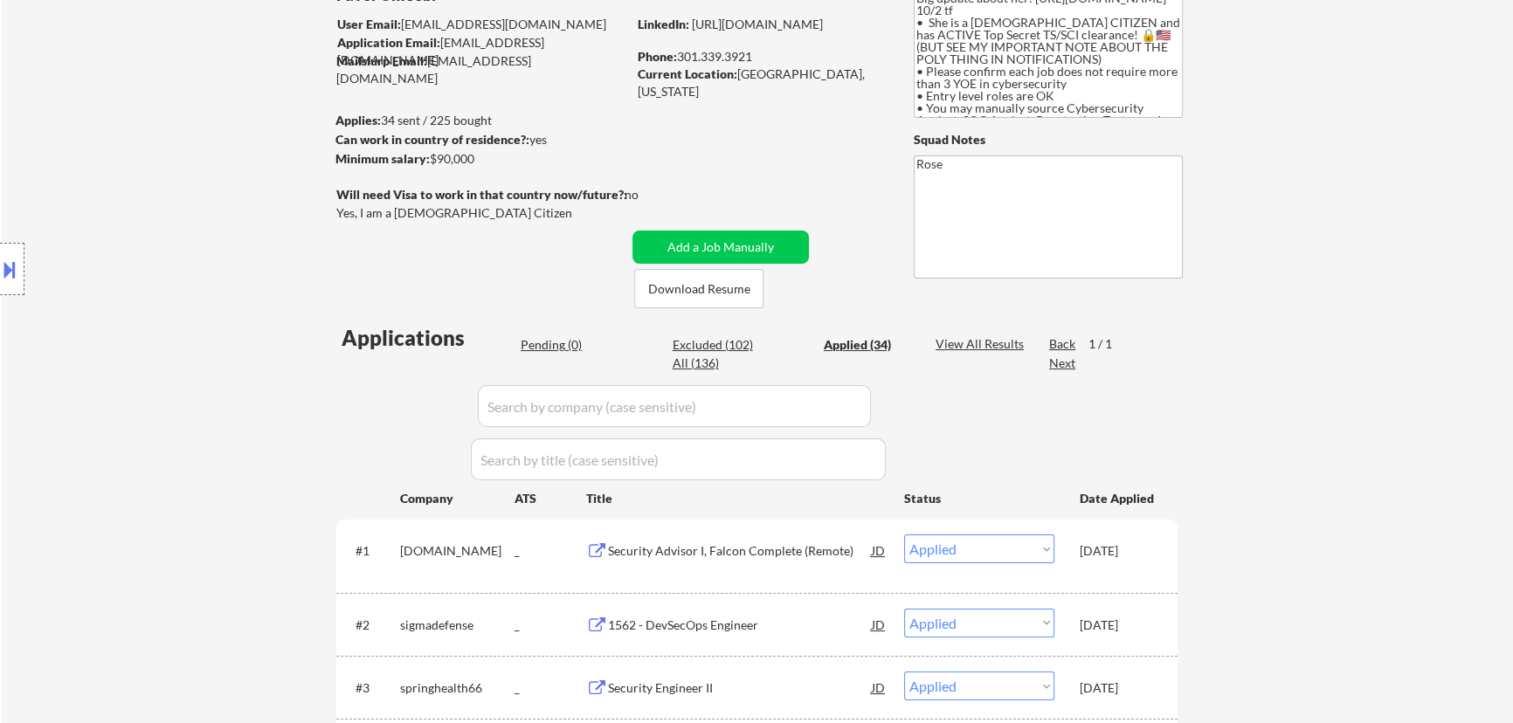
select select ""applied""
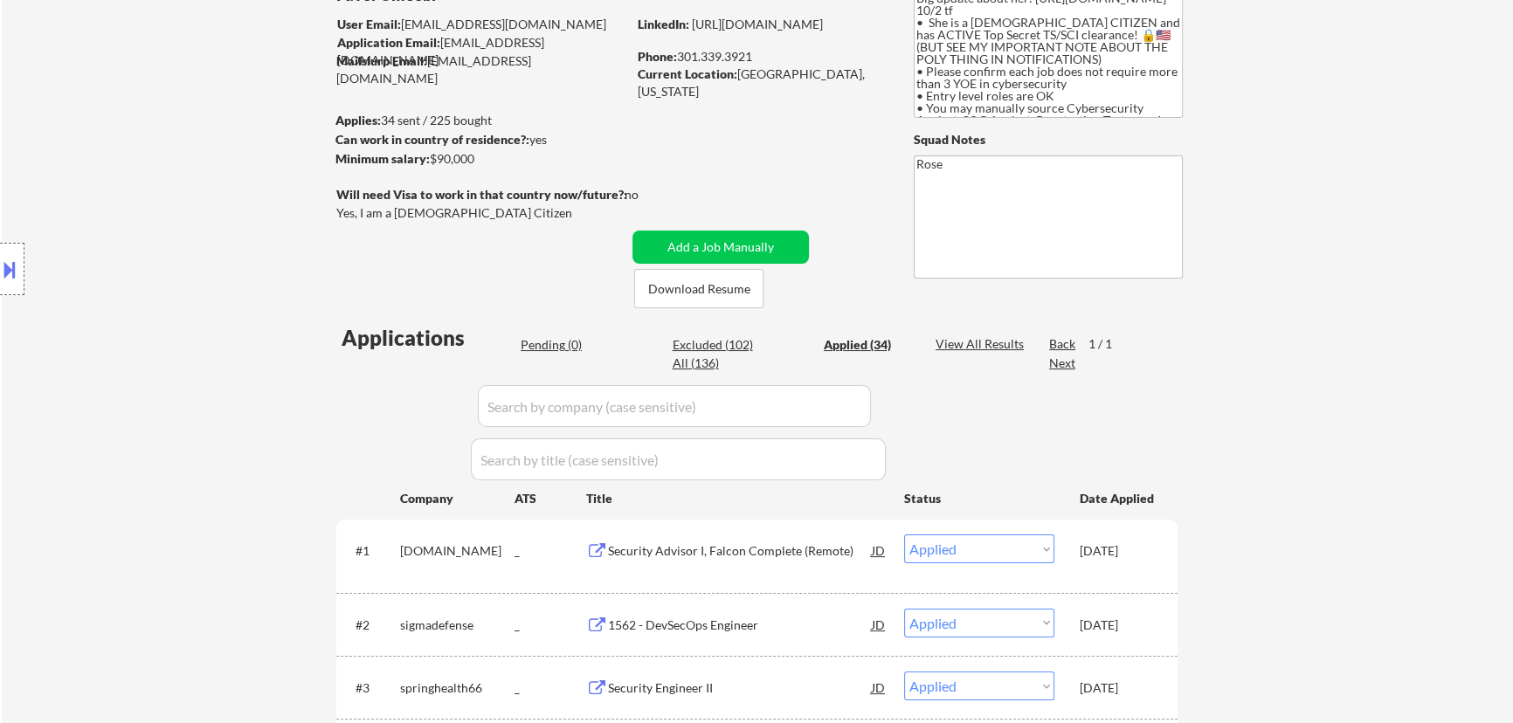
select select ""applied""
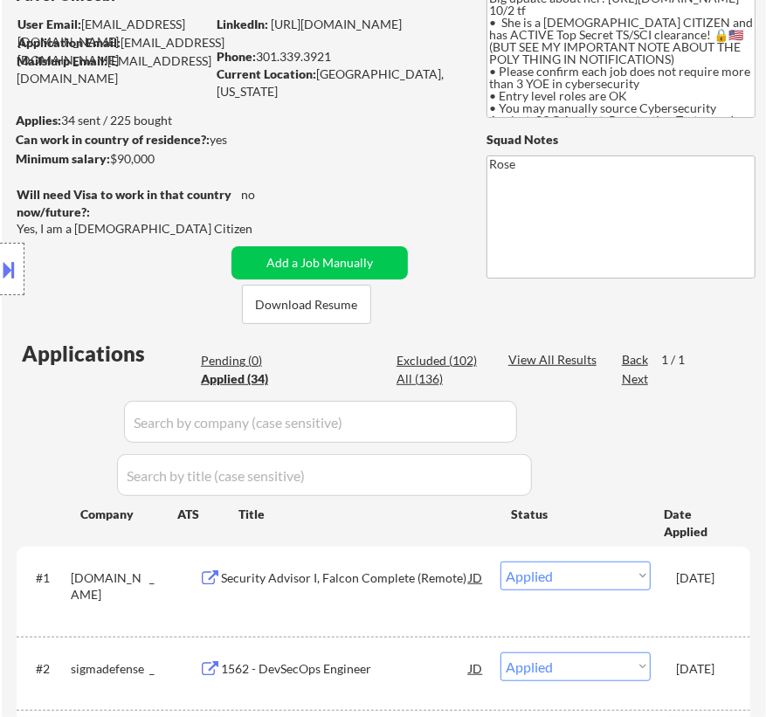
click at [227, 358] on div "Location Inclusions:" at bounding box center [156, 269] width 313 height 324
click at [245, 355] on div "Location Inclusions:" at bounding box center [156, 269] width 313 height 324
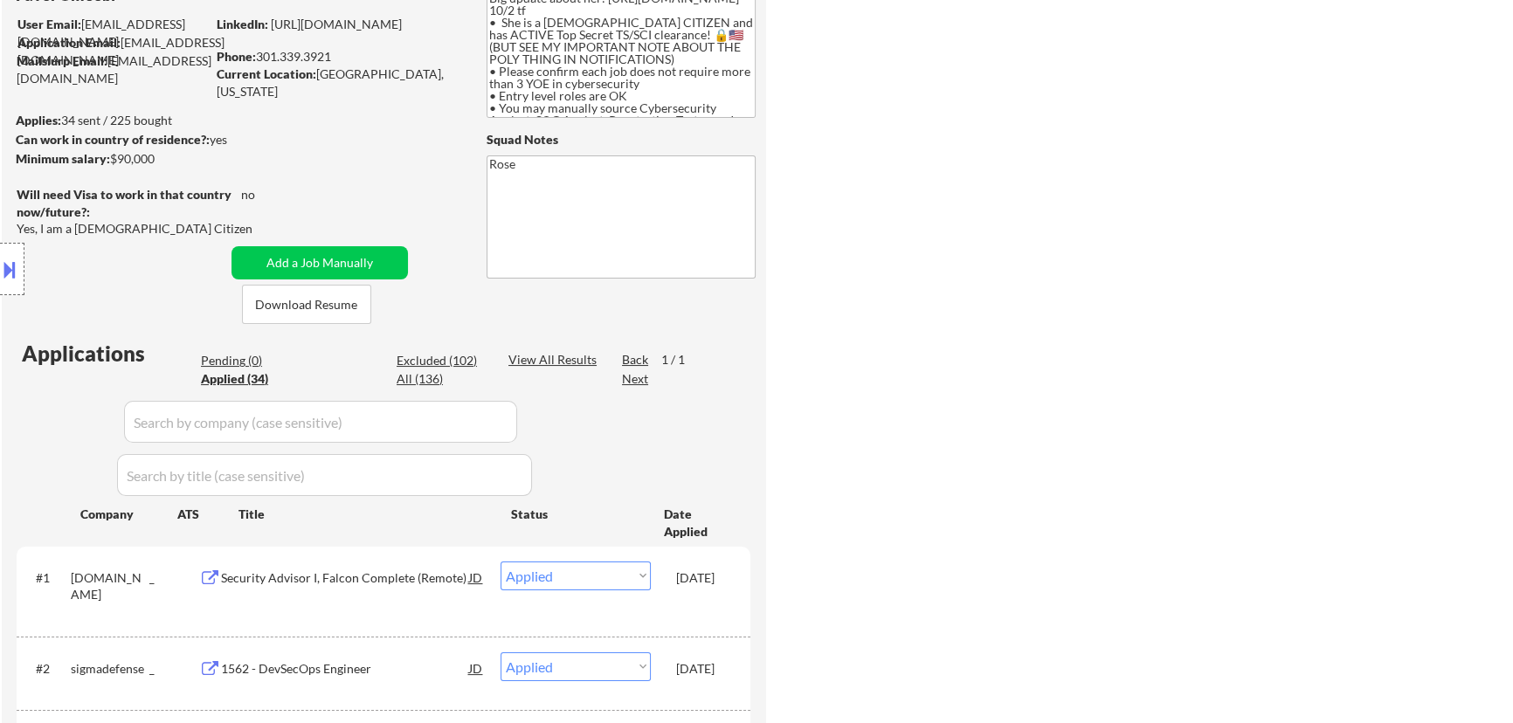
select select ""applied""
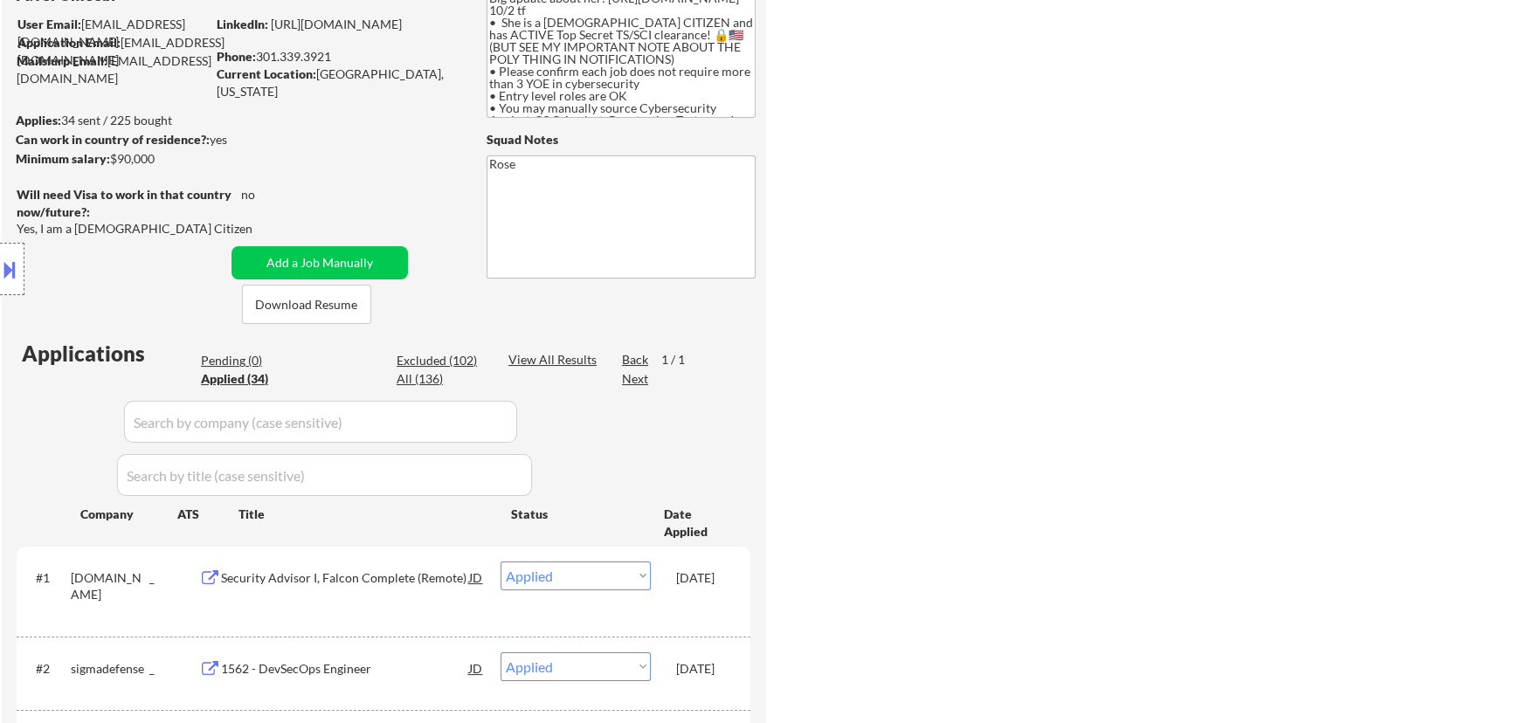
select select ""applied""
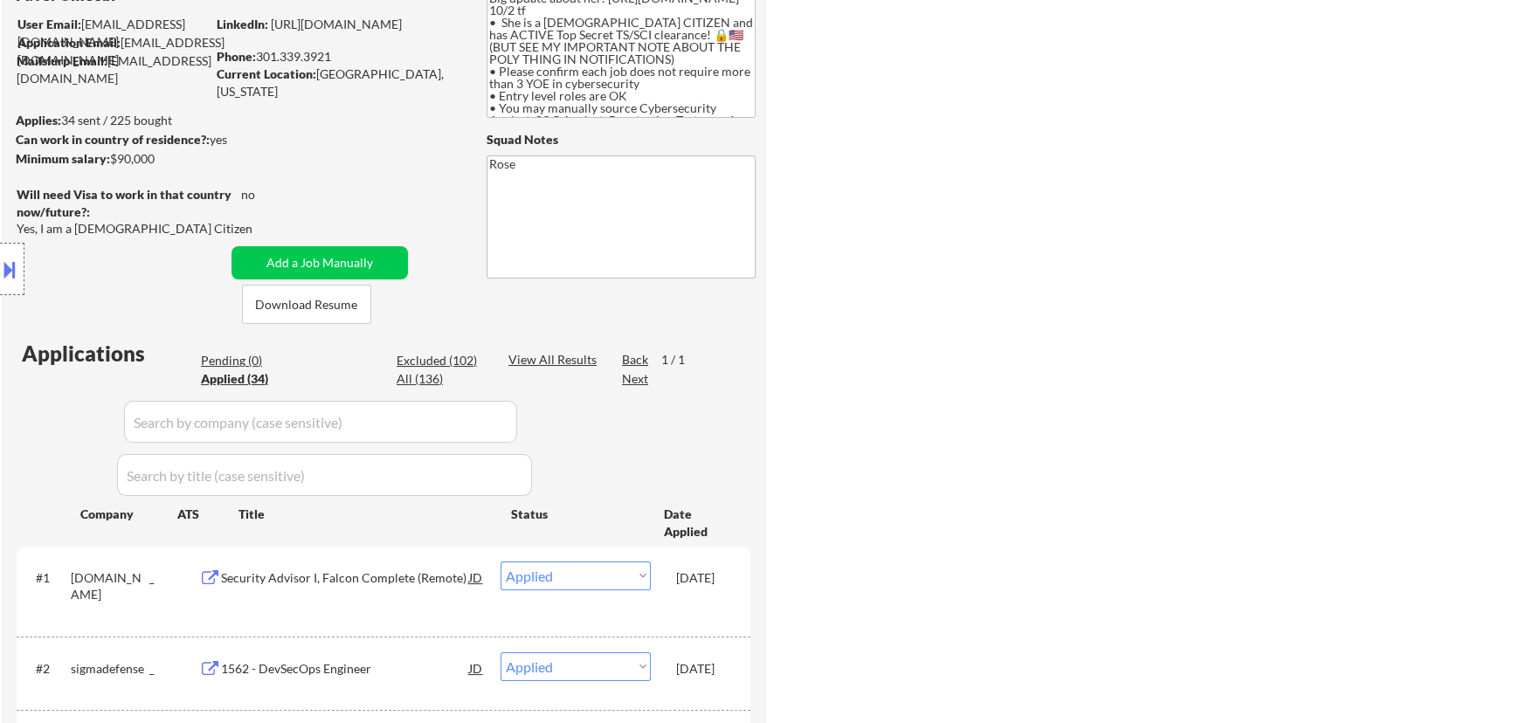
select select ""applied""
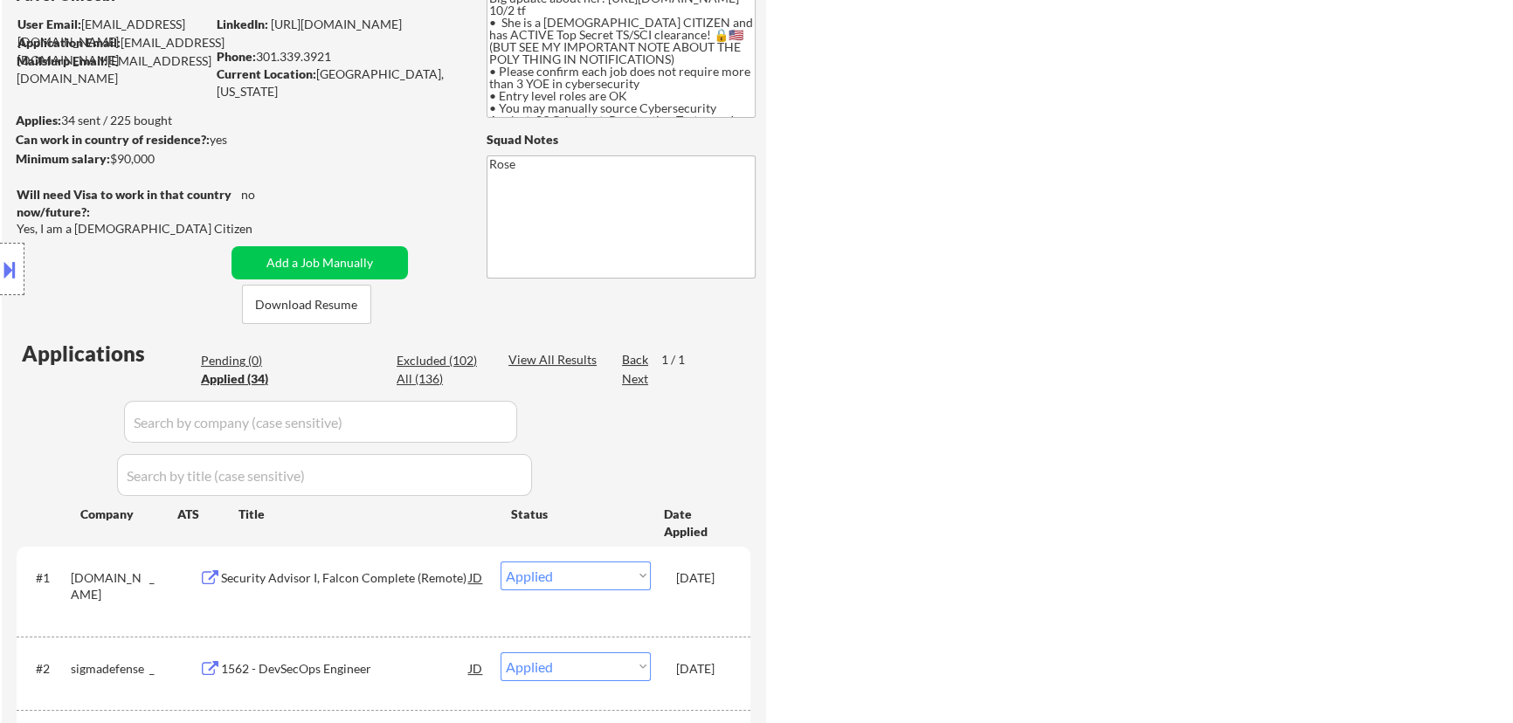
select select ""applied""
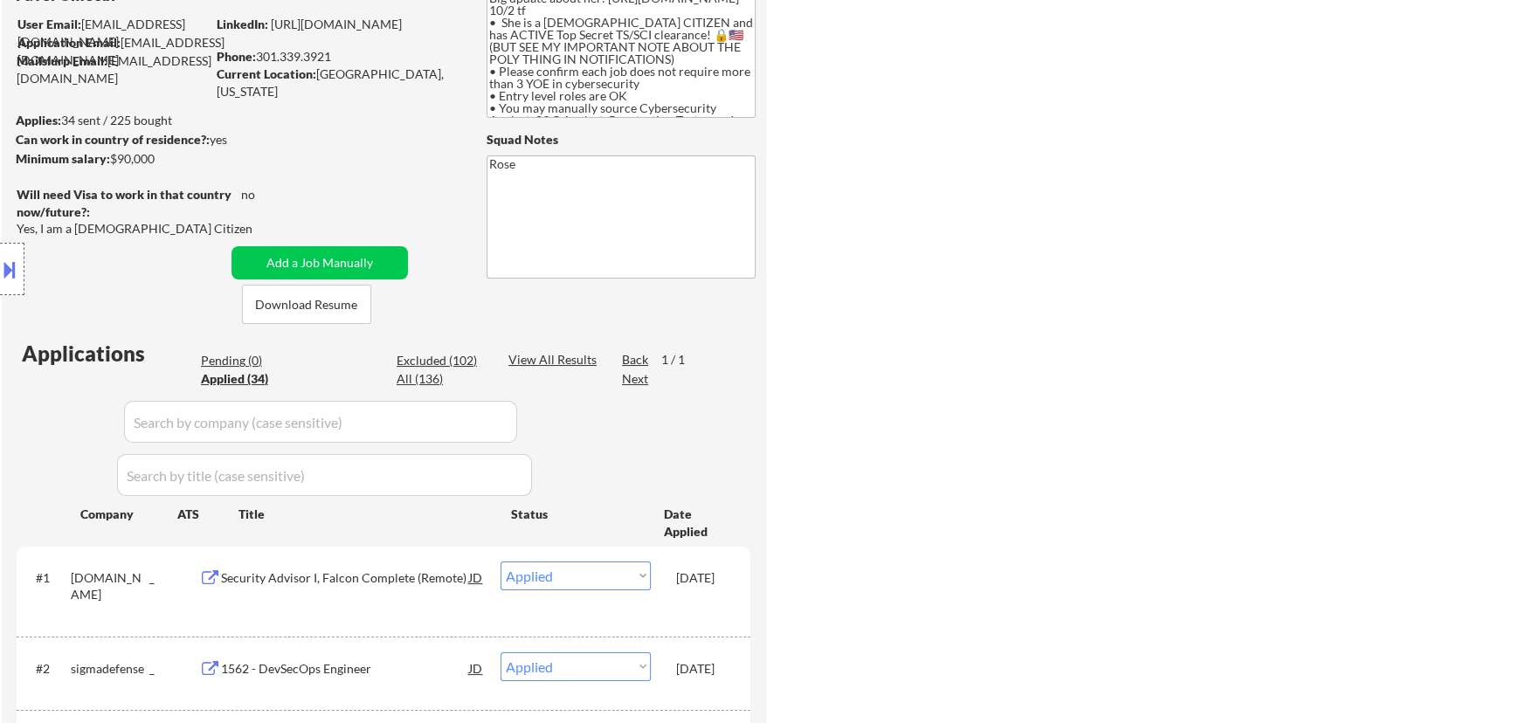
select select ""applied""
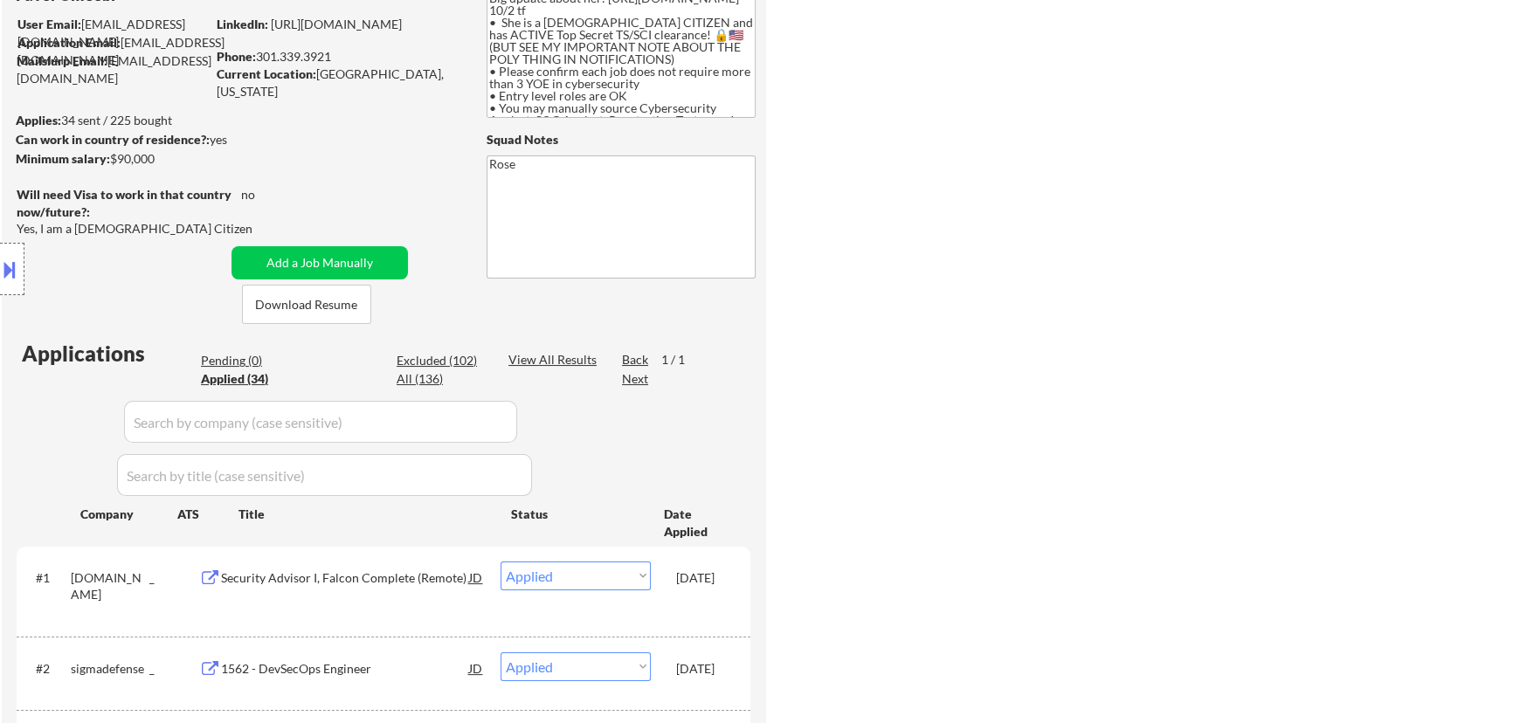
select select ""applied""
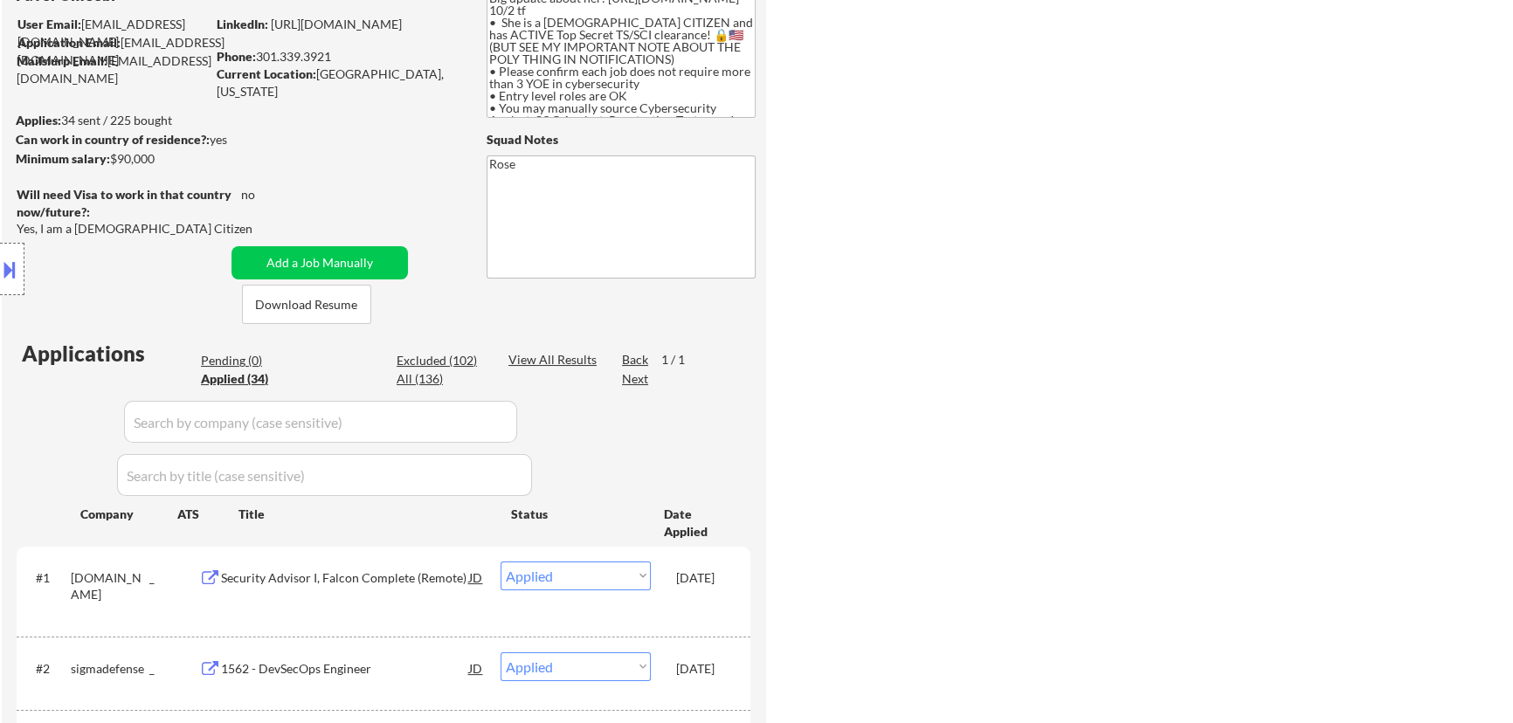
select select ""applied""
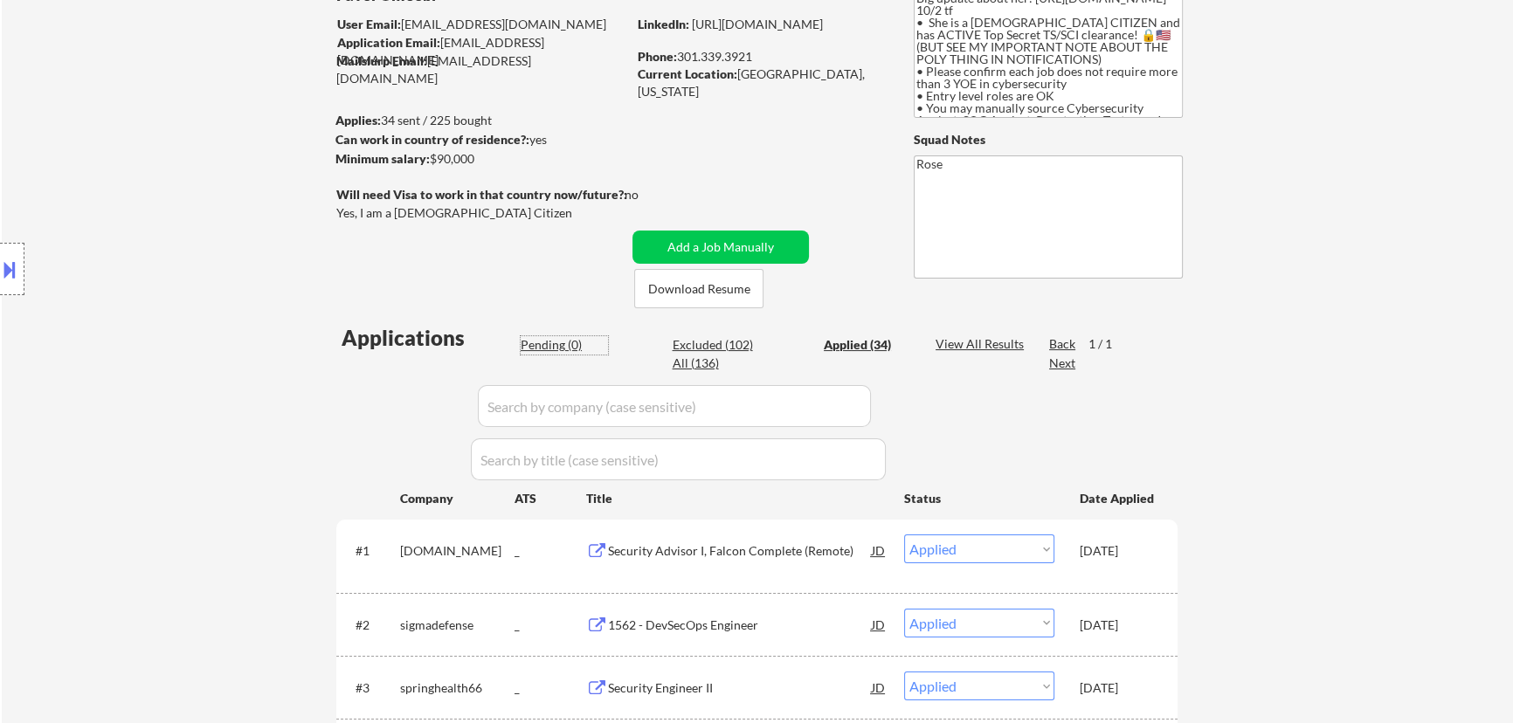
click at [559, 346] on div "Pending (0)" at bounding box center [564, 344] width 87 height 17
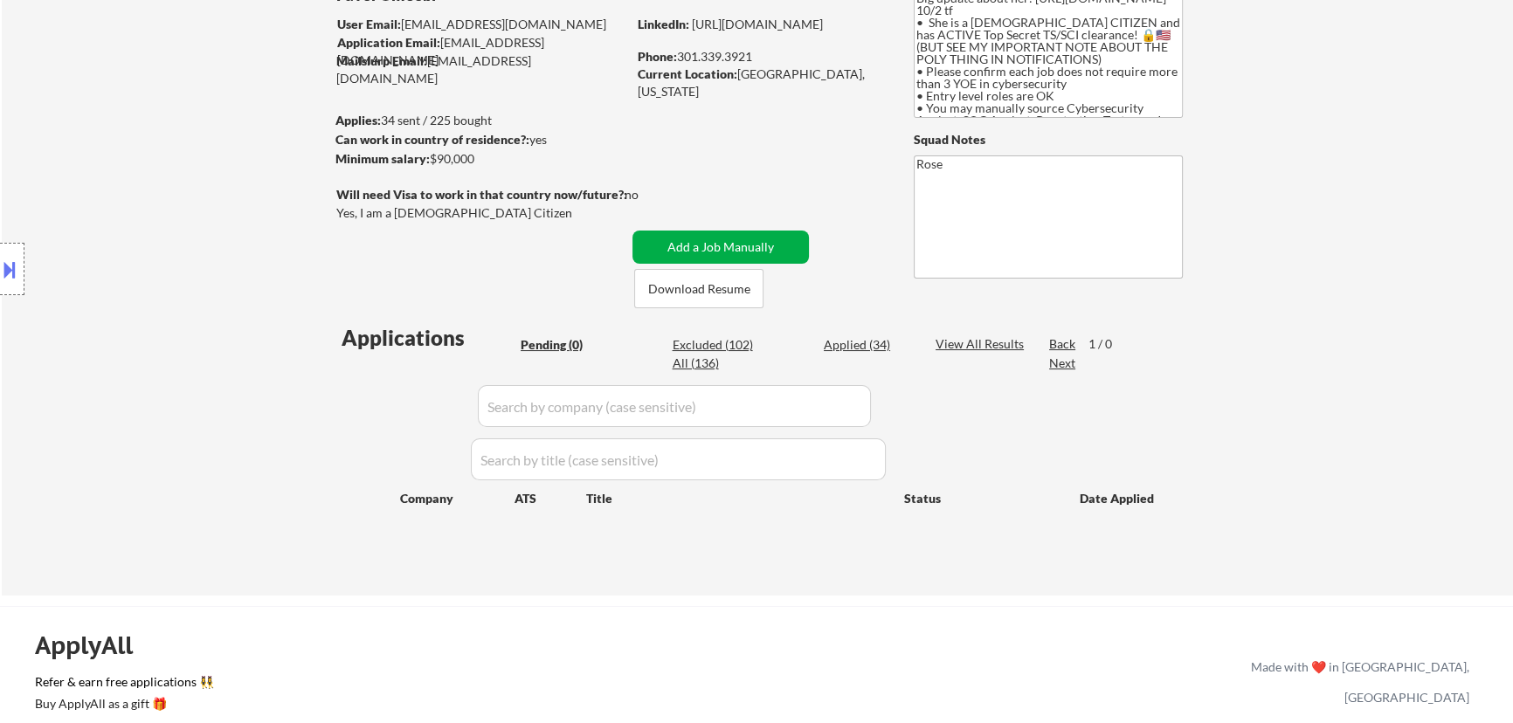
click at [729, 245] on button "Add a Job Manually" at bounding box center [720, 247] width 176 height 33
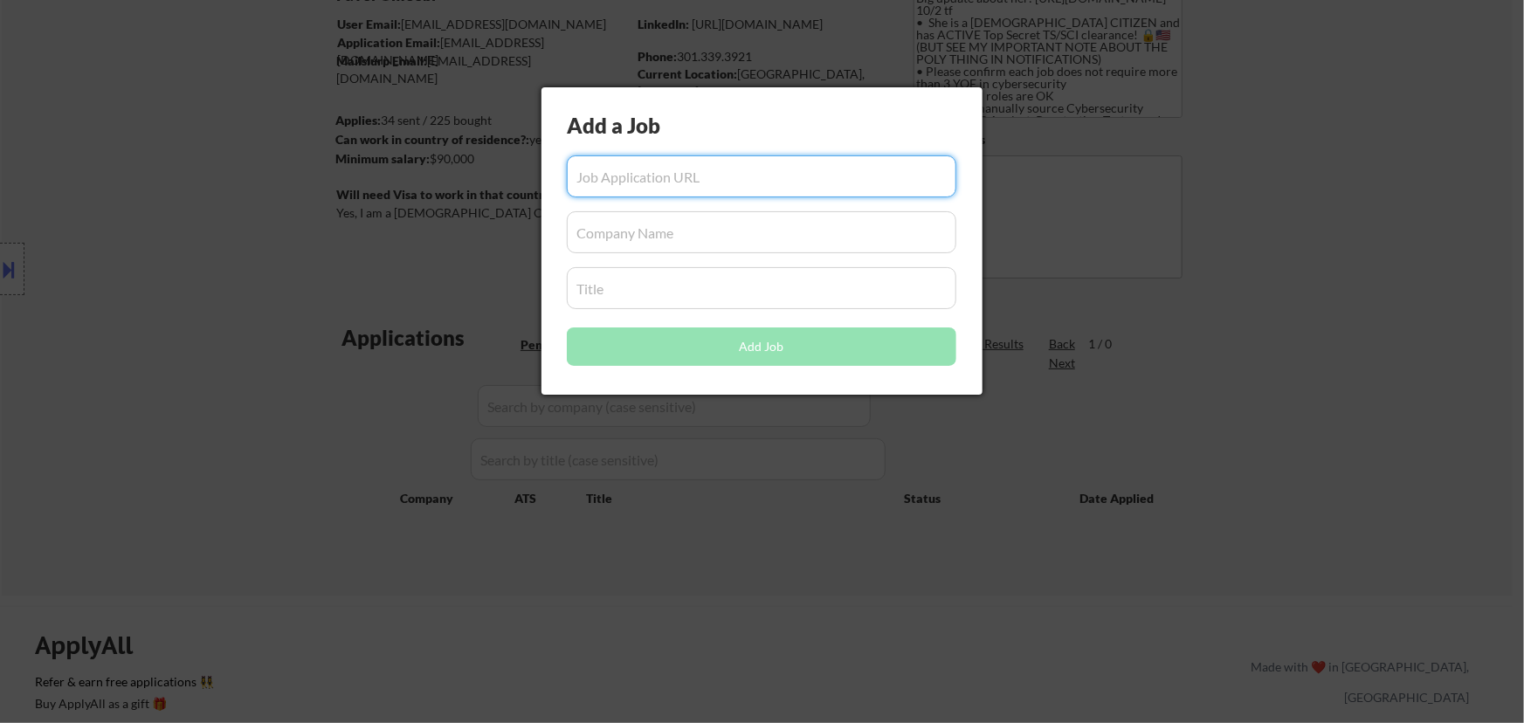
paste input "https://jobs.lever.co/uvcyber/1239c3bc-73a8-4cbe-b08f-4b9ad1a9eb71"
type input "https://jobs.lever.co/uvcyber/1239c3bc-73a8-4cbe-b08f-4b9ad1a9eb71"
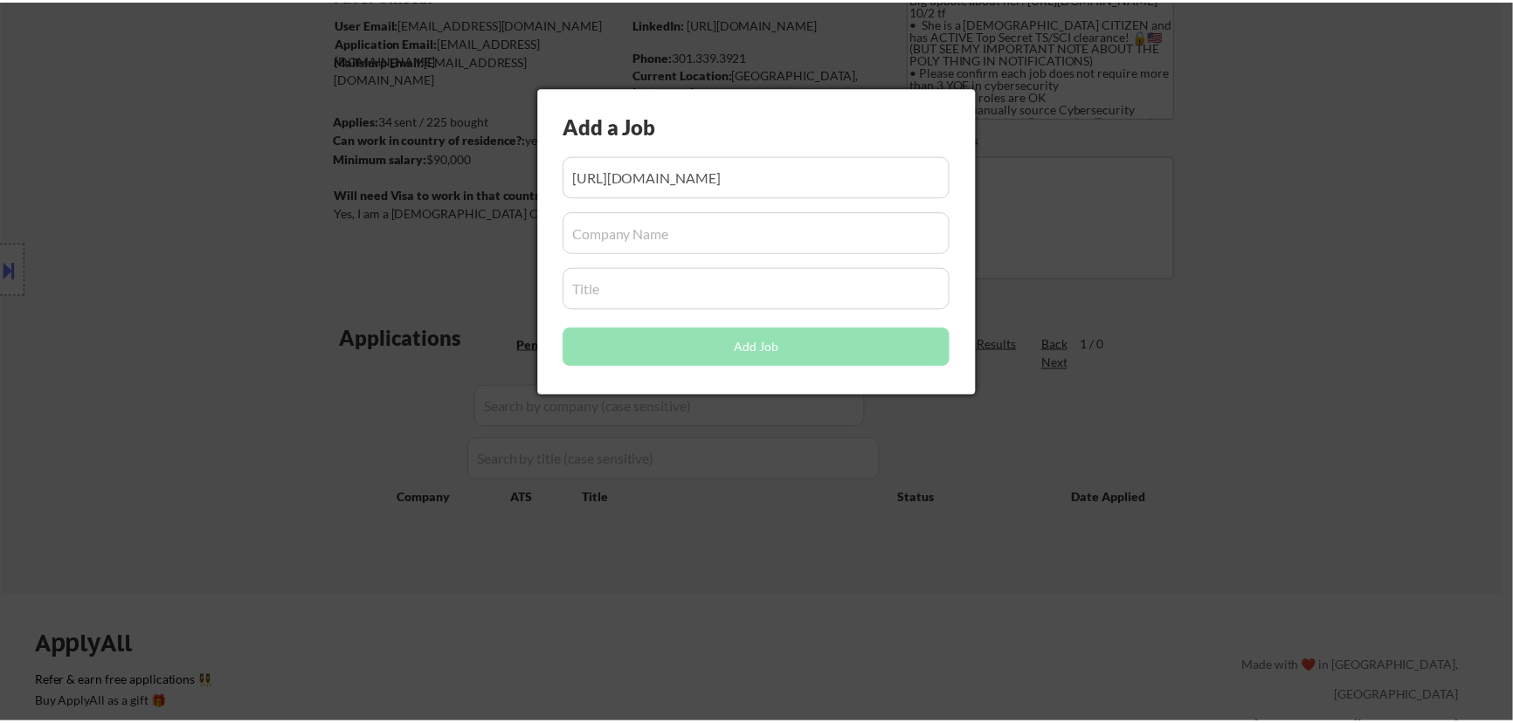
scroll to position [0, 0]
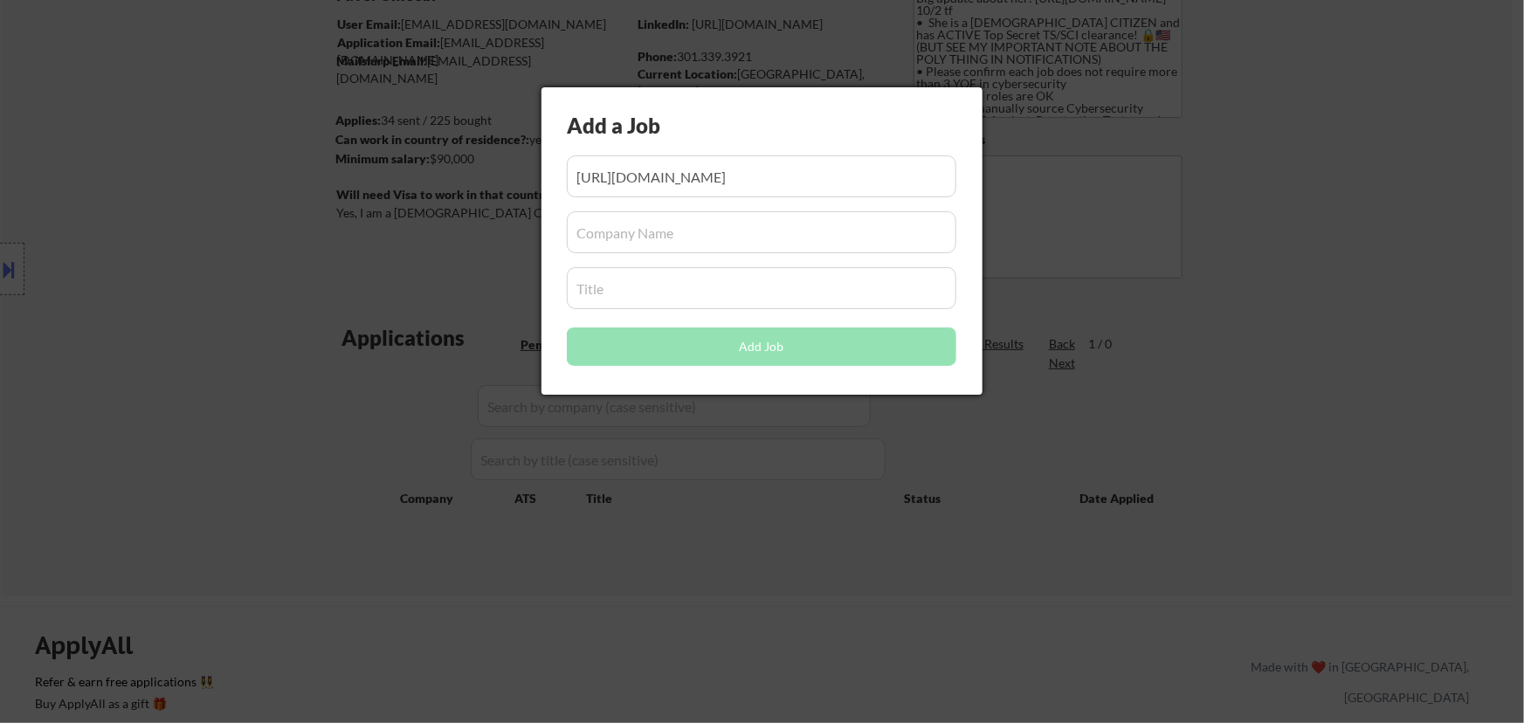
click at [757, 237] on input "input" at bounding box center [762, 232] width 390 height 42
paste input "uvcyber"
type input "uvcyber"
click at [716, 295] on input "input" at bounding box center [762, 288] width 390 height 42
paste input "Senior Penetration Tester"
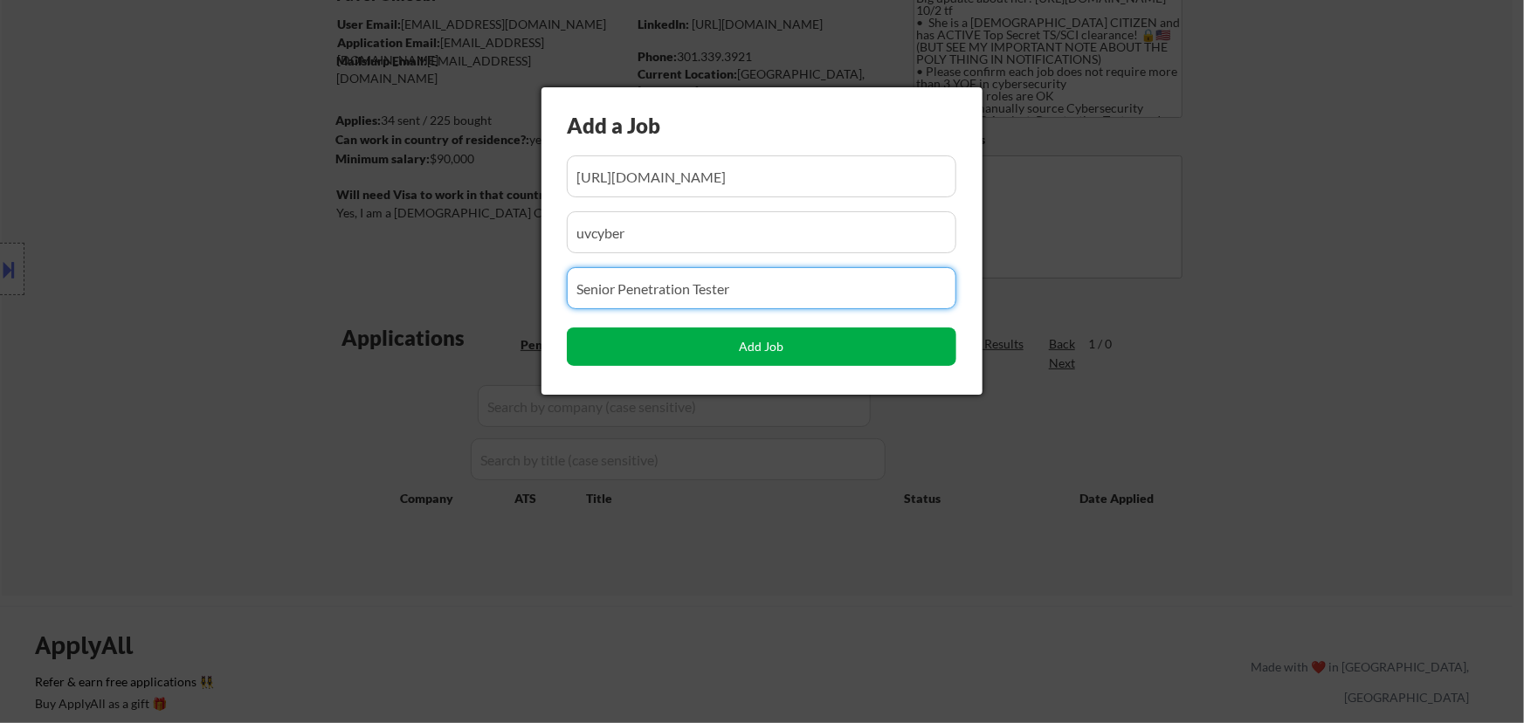
type input "Senior Penetration Tester"
click at [765, 347] on button "Add Job" at bounding box center [762, 347] width 390 height 38
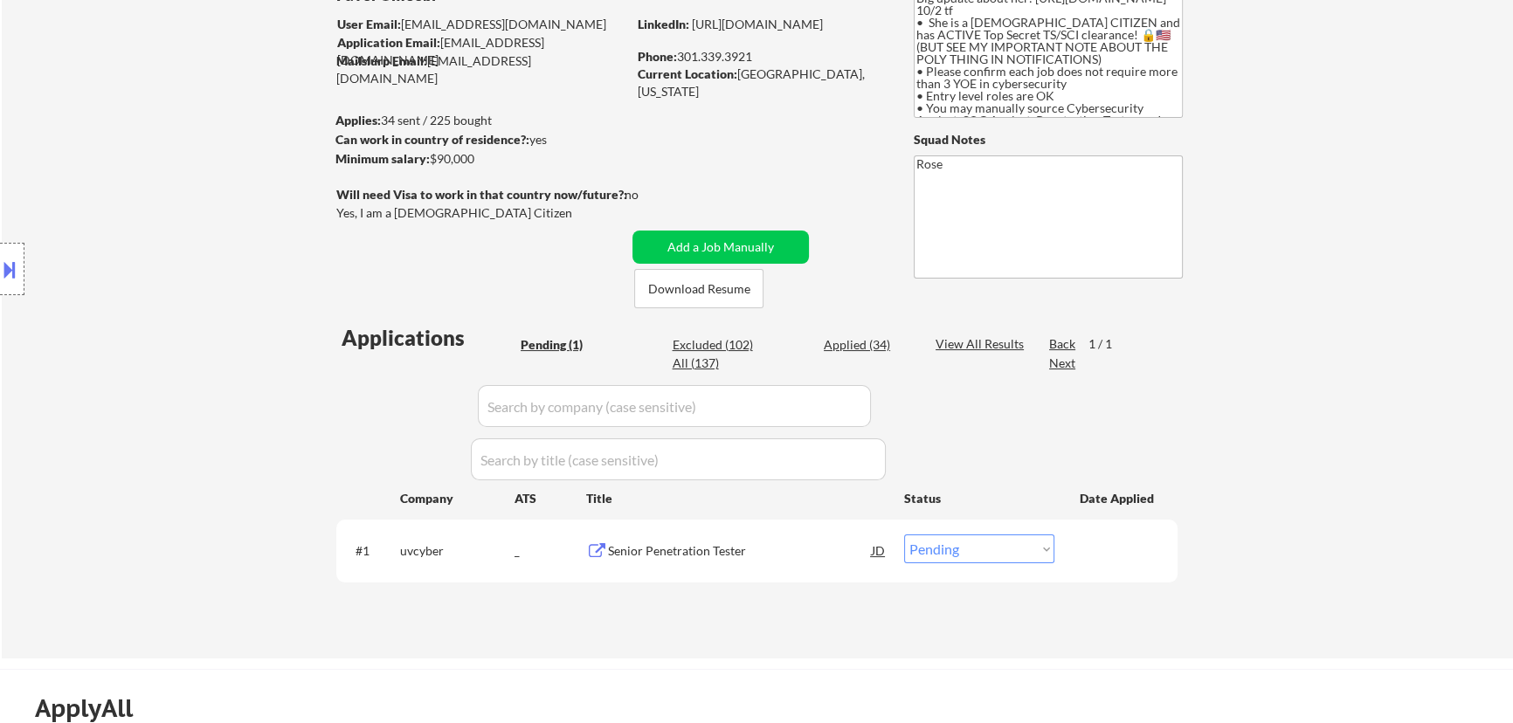
click at [765, 545] on select "Choose an option... Pending Applied Excluded (Questions) Excluded (Expired) Exc…" at bounding box center [979, 548] width 150 height 29
select select ""applied""
click at [765, 534] on select "Choose an option... Pending Applied Excluded (Questions) Excluded (Expired) Exc…" at bounding box center [979, 548] width 150 height 29
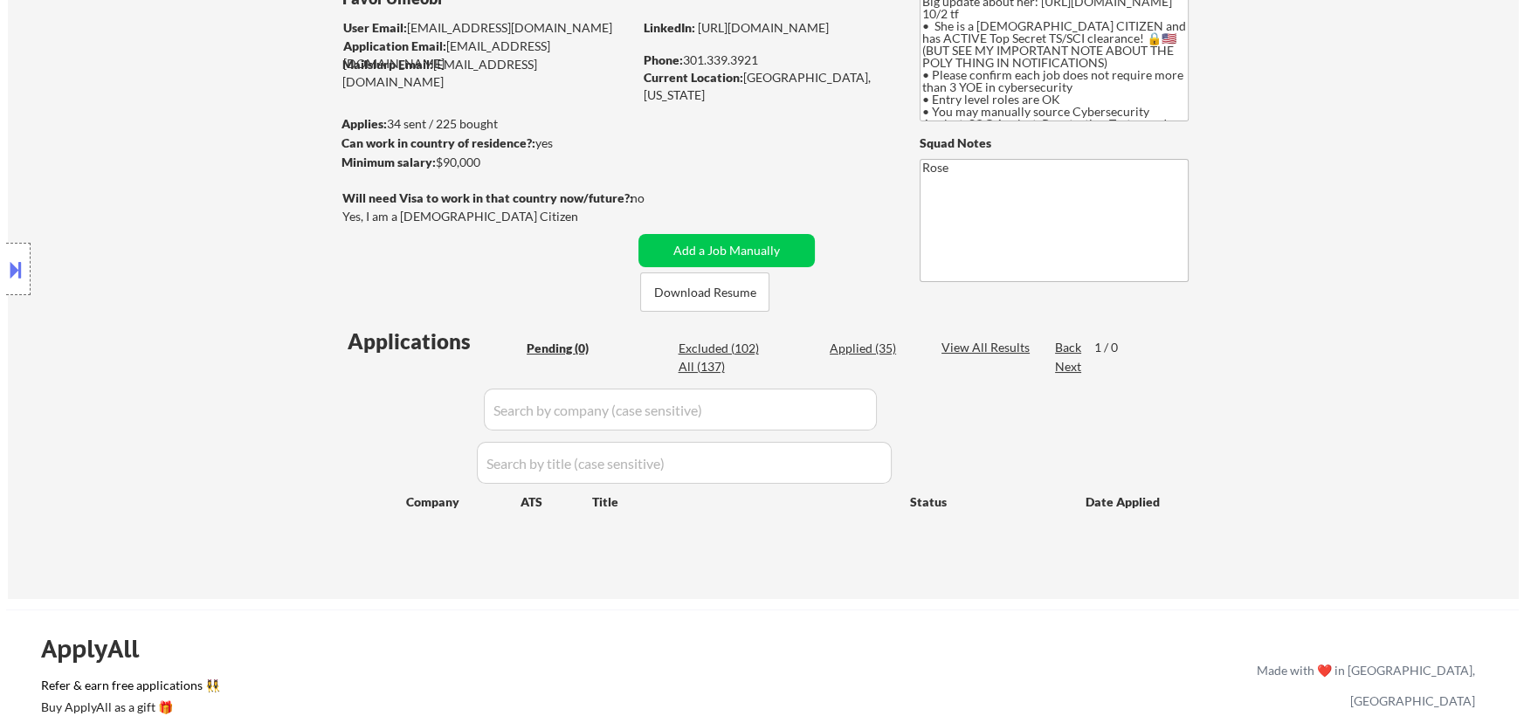
scroll to position [158, 0]
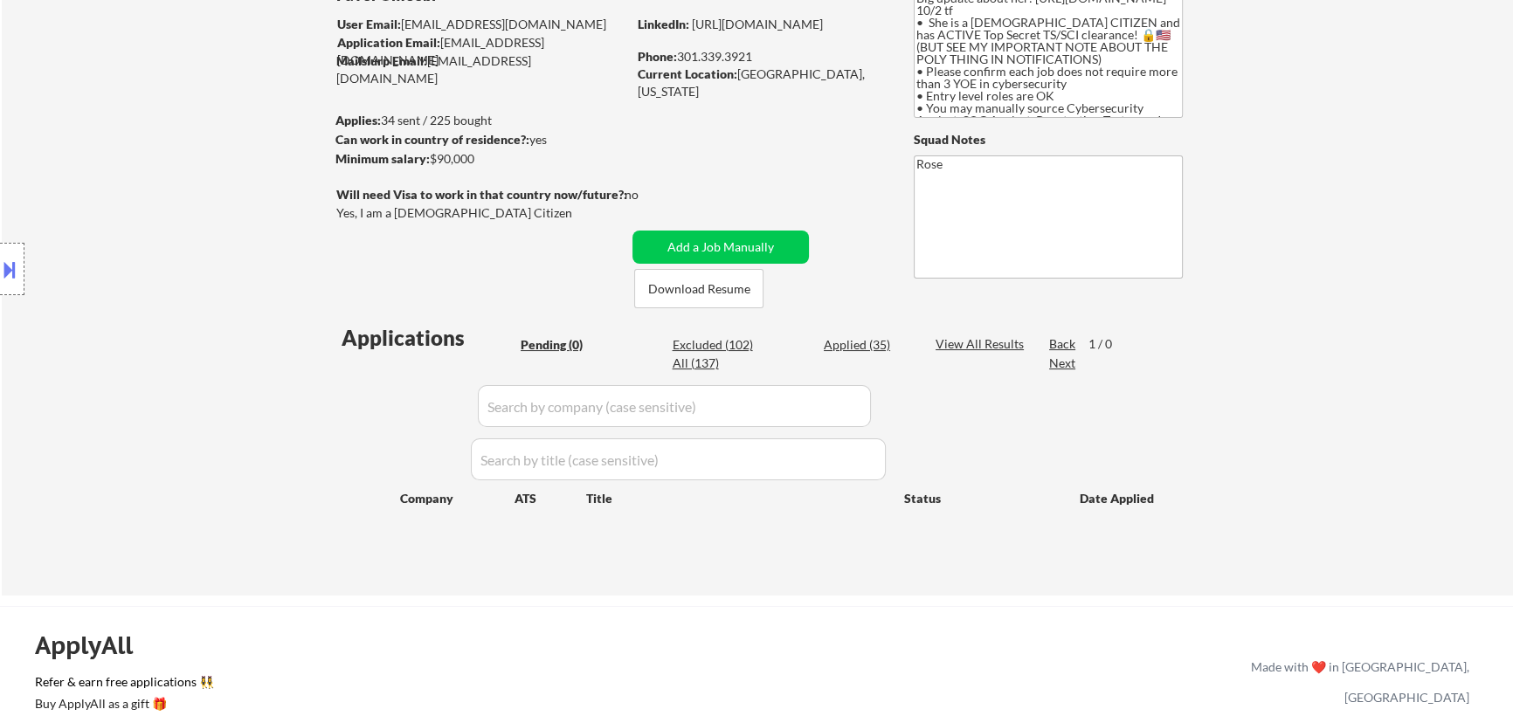
click at [765, 343] on div "Applied (35)" at bounding box center [867, 344] width 87 height 17
select select ""applied""
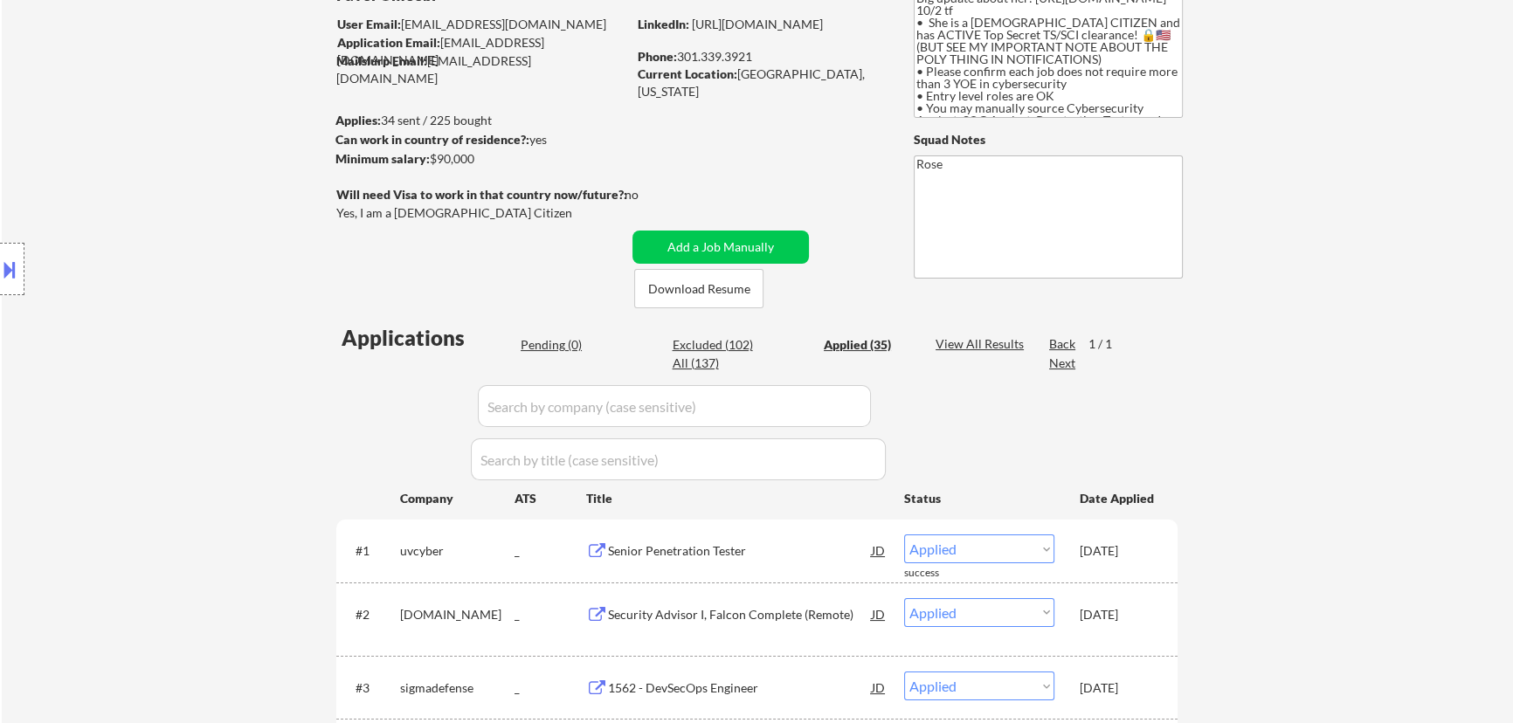
click at [765, 398] on input "input" at bounding box center [674, 406] width 393 height 42
paste input "deepseas."
type input "deepseas"
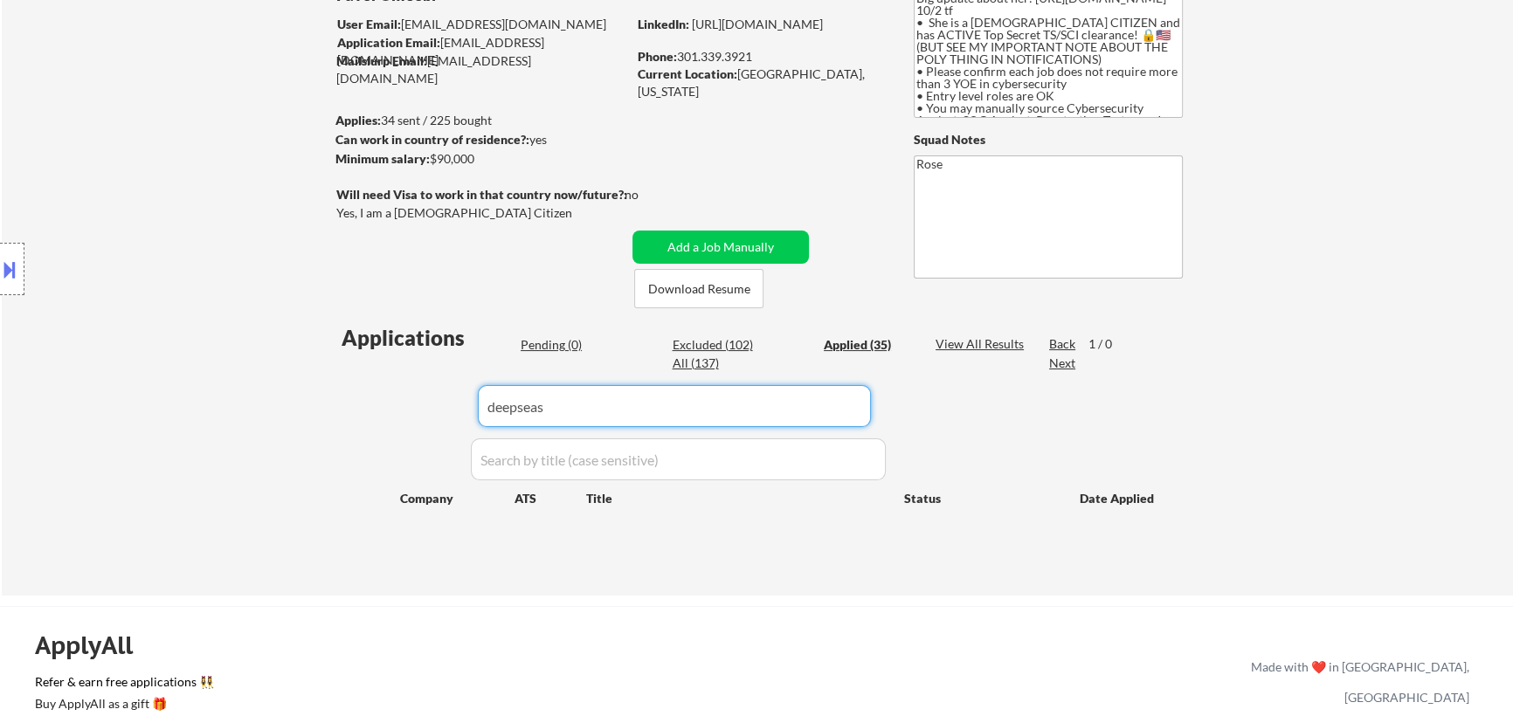
drag, startPoint x: 552, startPoint y: 410, endPoint x: 423, endPoint y: 421, distance: 129.8
click at [423, 421] on div "Applications Pending (0) Excluded (102) Applied (35) All (137) View All Results…" at bounding box center [756, 442] width 841 height 239
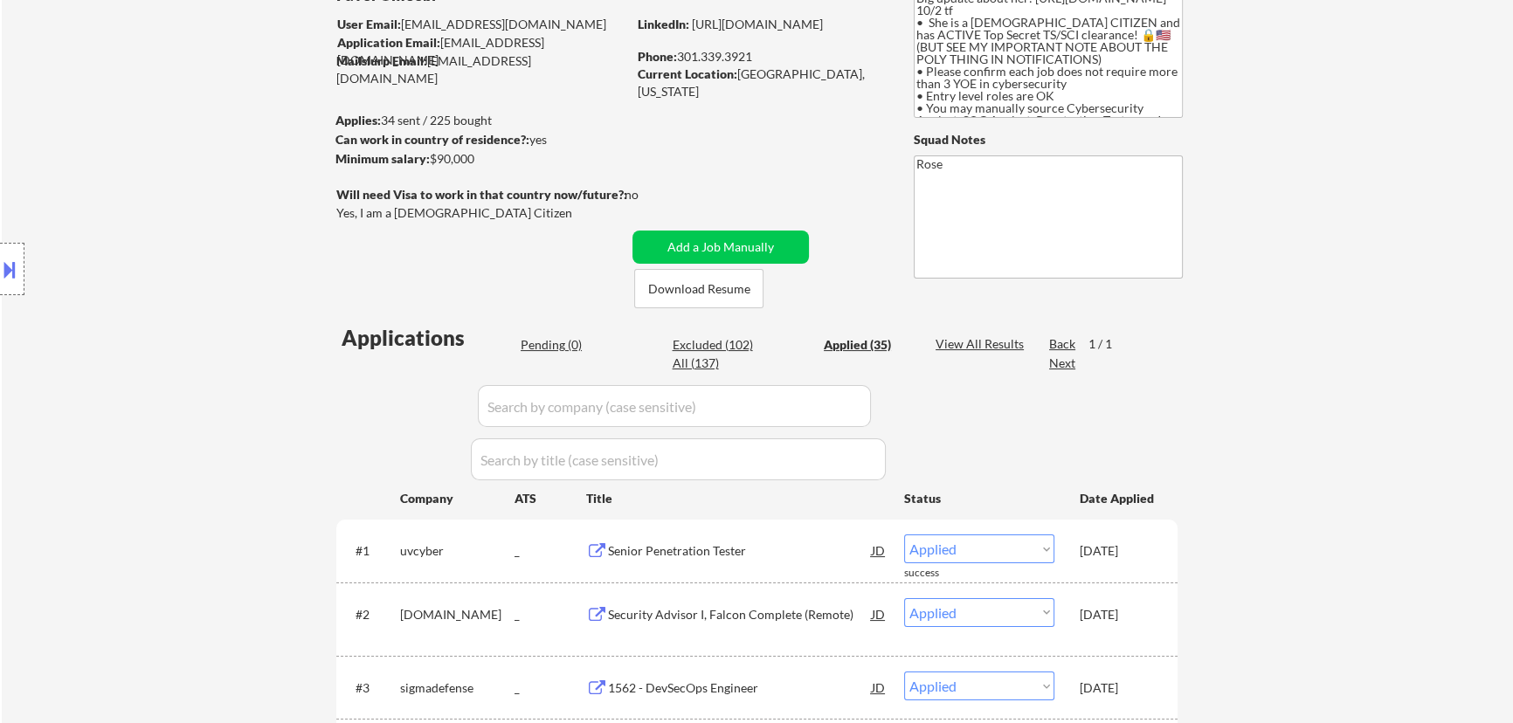
select select ""applied""
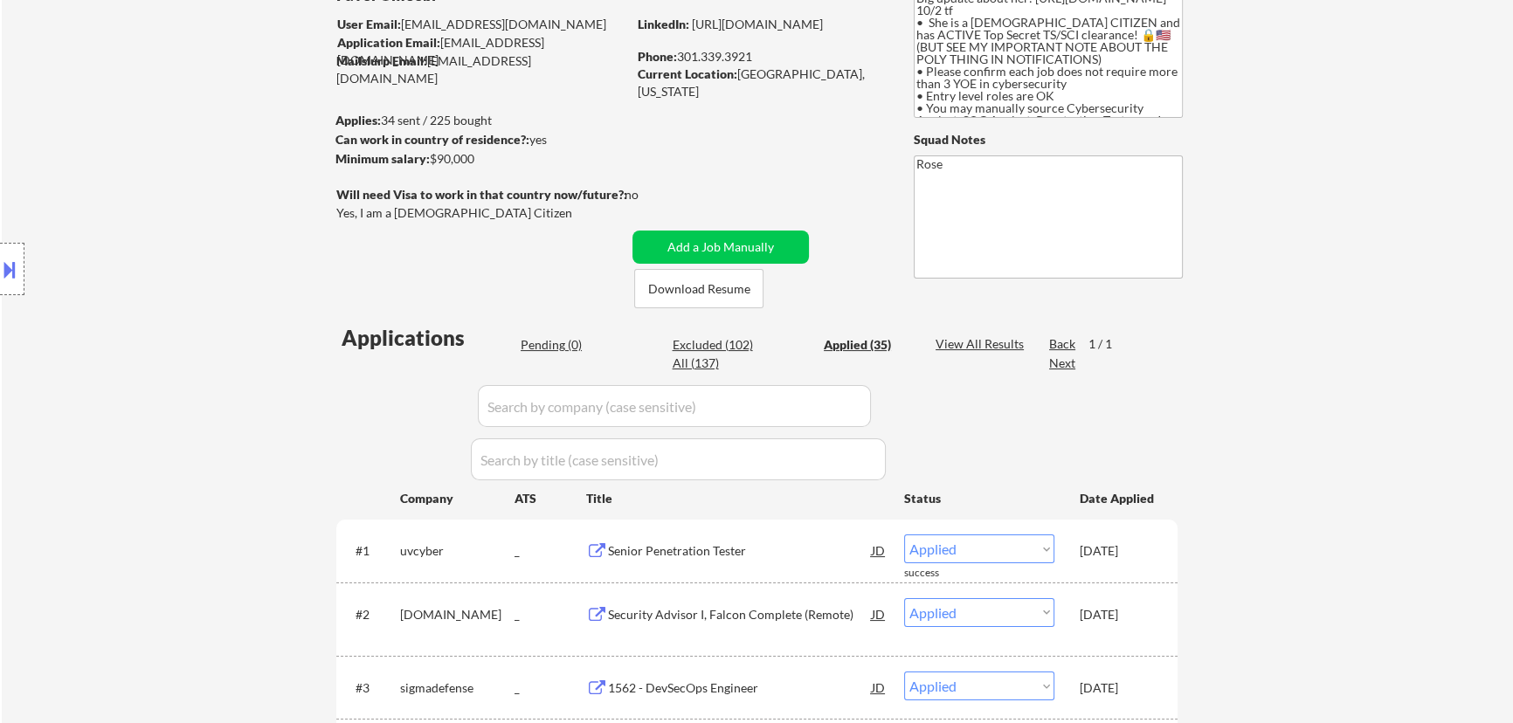
select select ""applied""
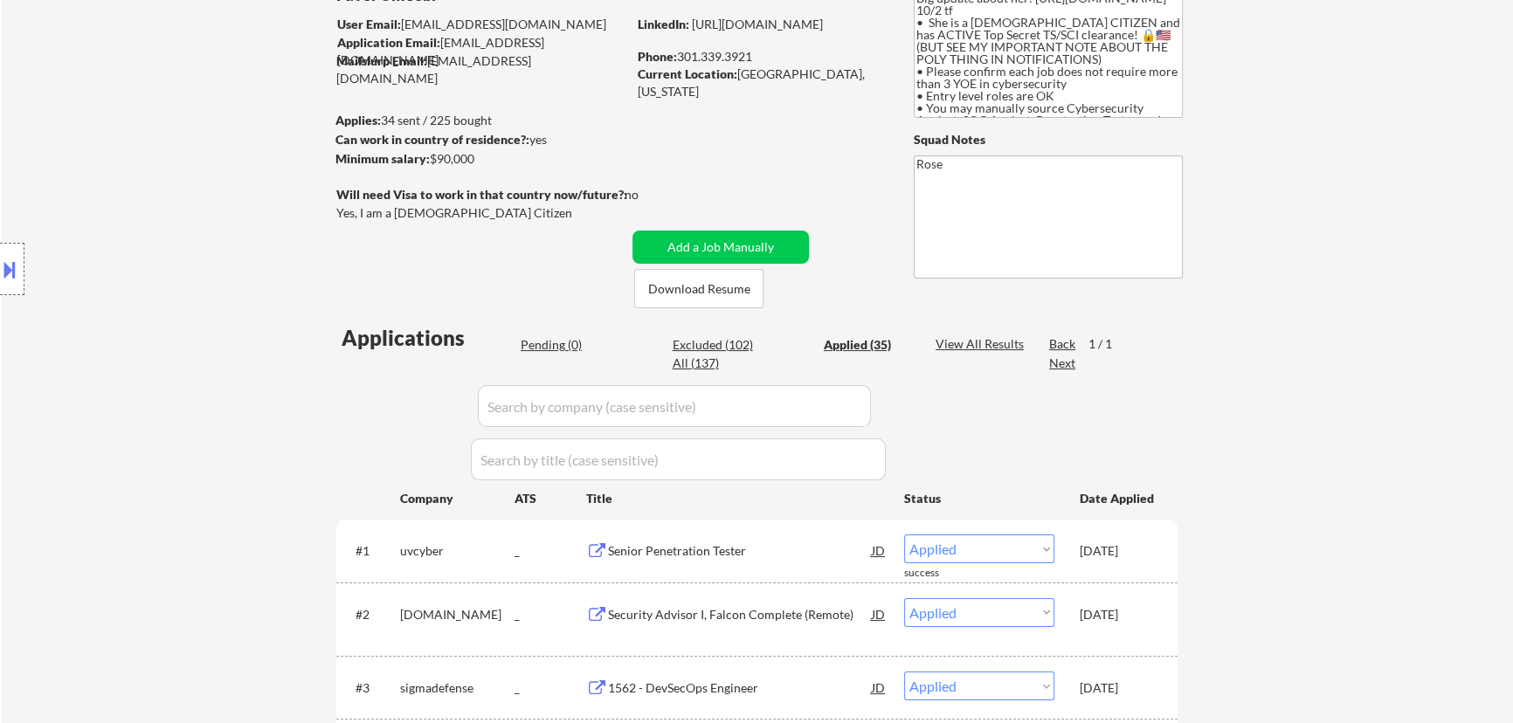
select select ""applied""
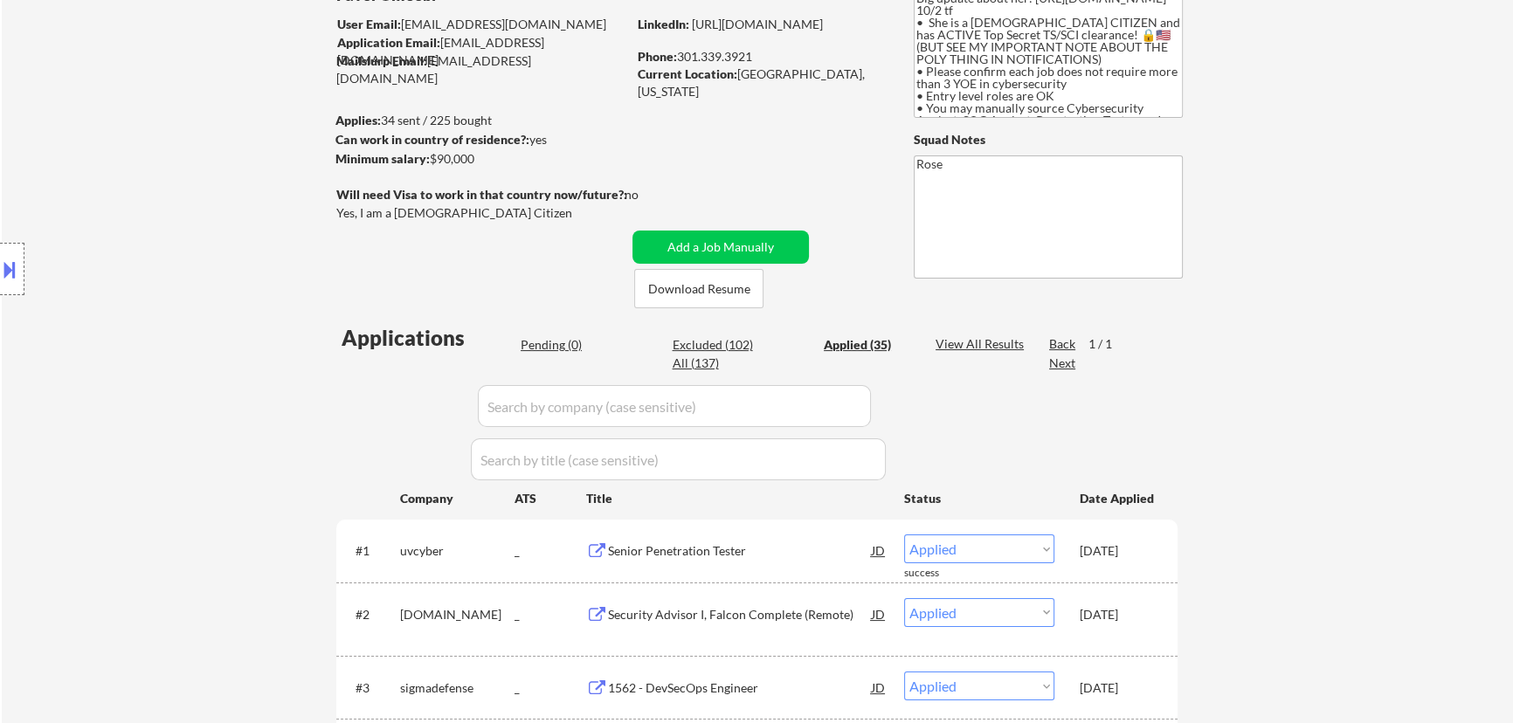
select select ""applied""
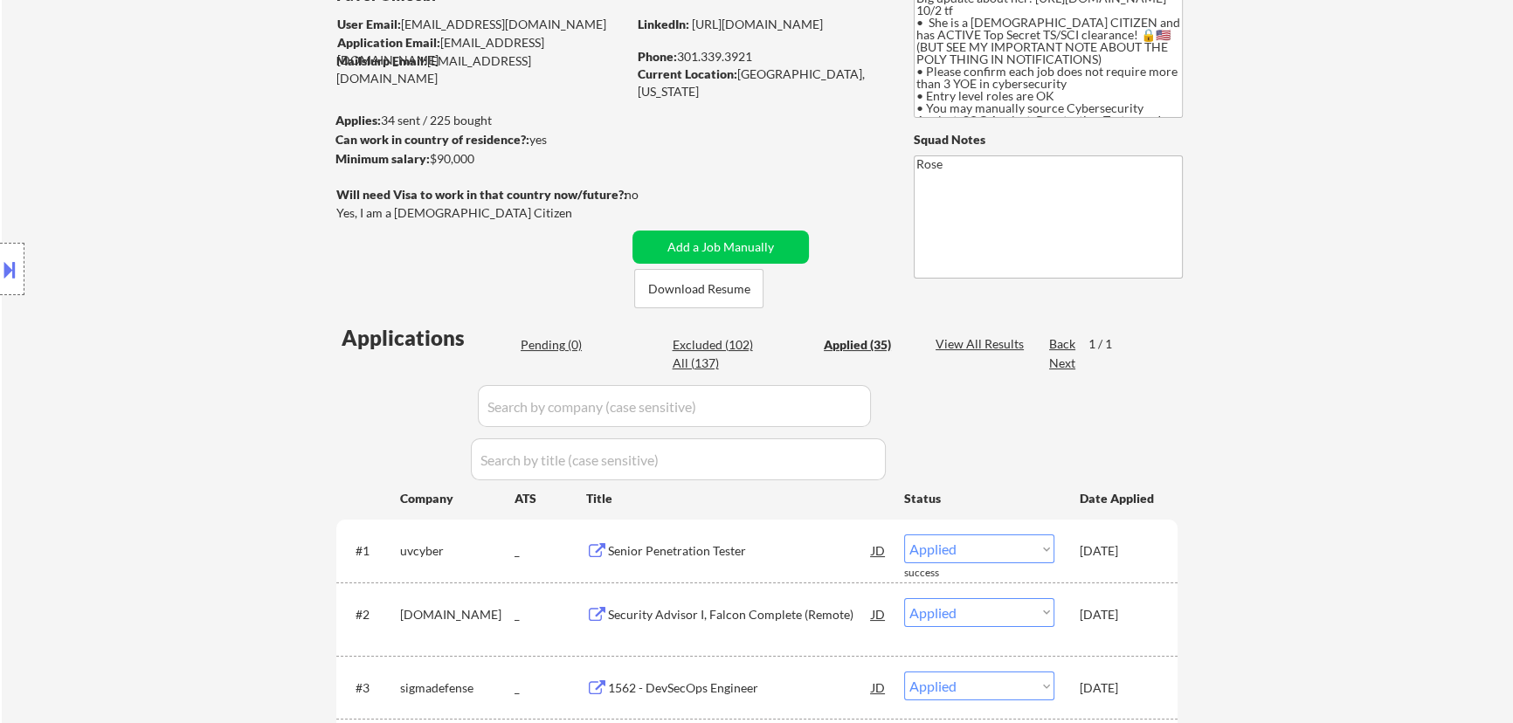
select select ""applied""
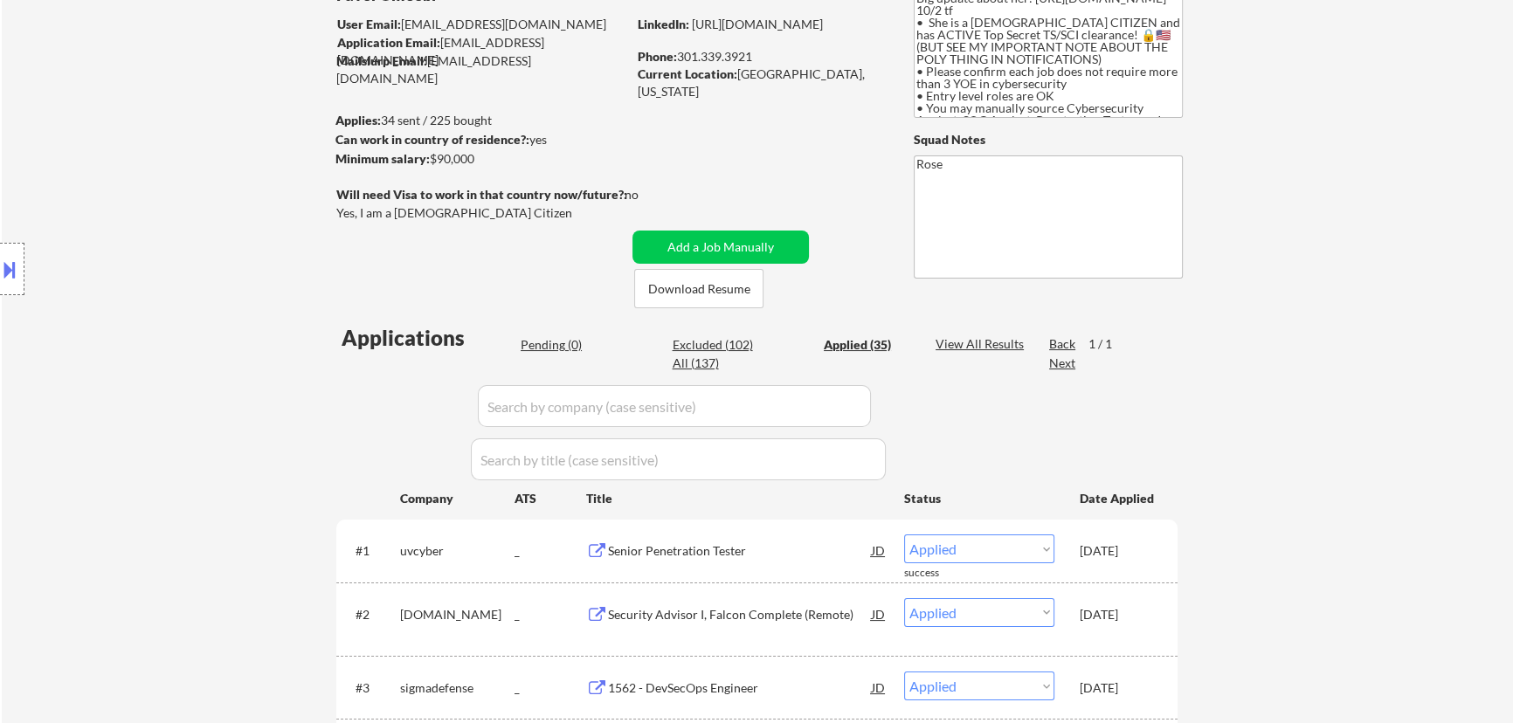
select select ""applied""
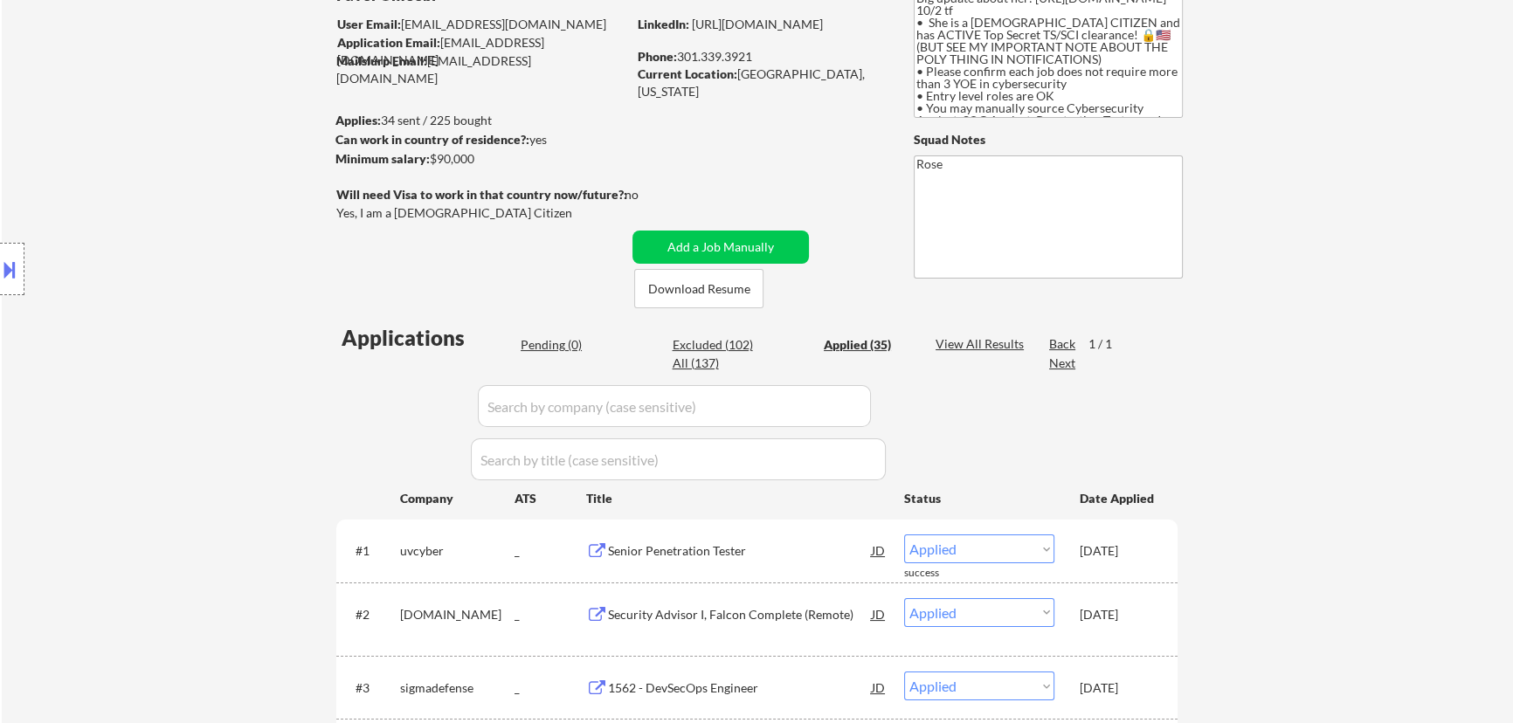
select select ""applied""
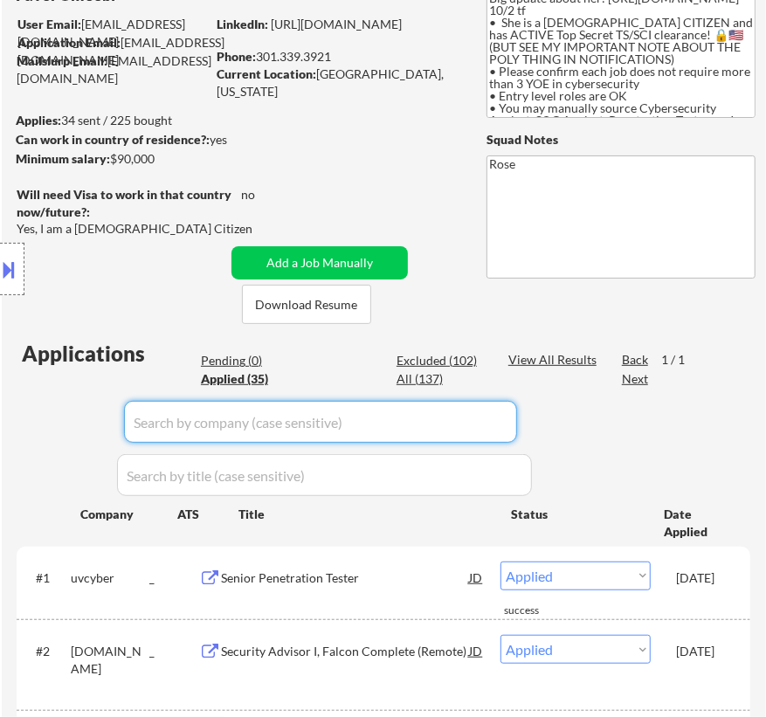
click at [243, 359] on div "Location Inclusions:" at bounding box center [156, 269] width 313 height 324
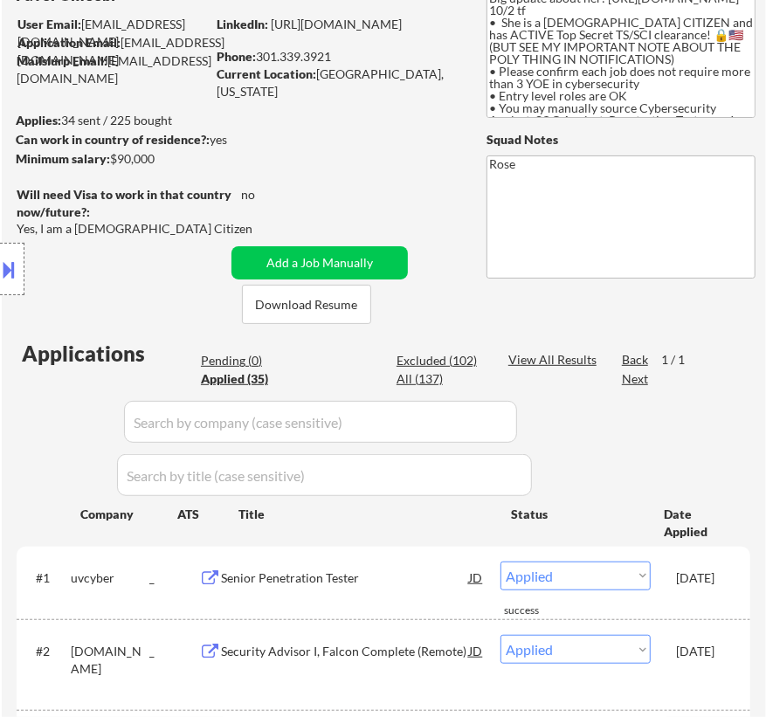
select select ""applied""
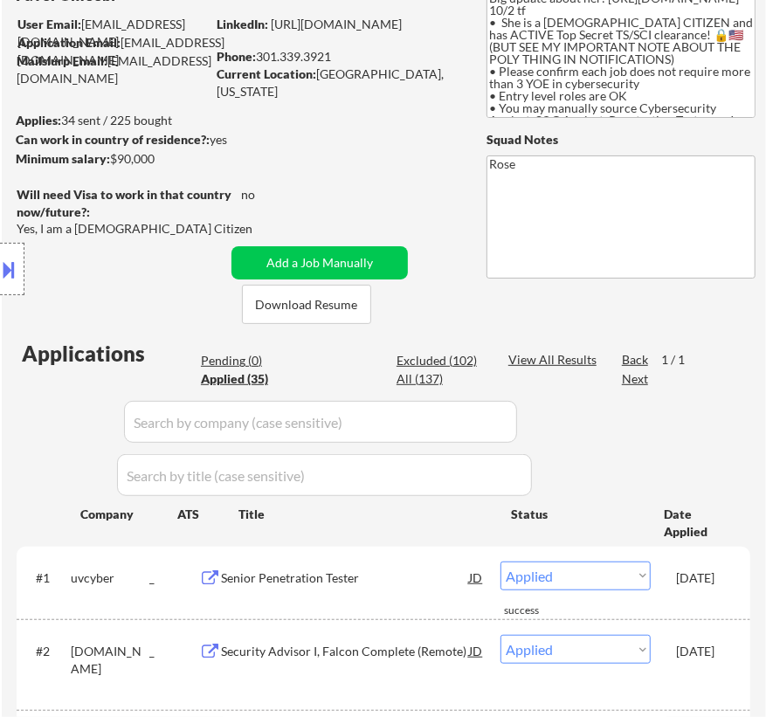
select select ""applied""
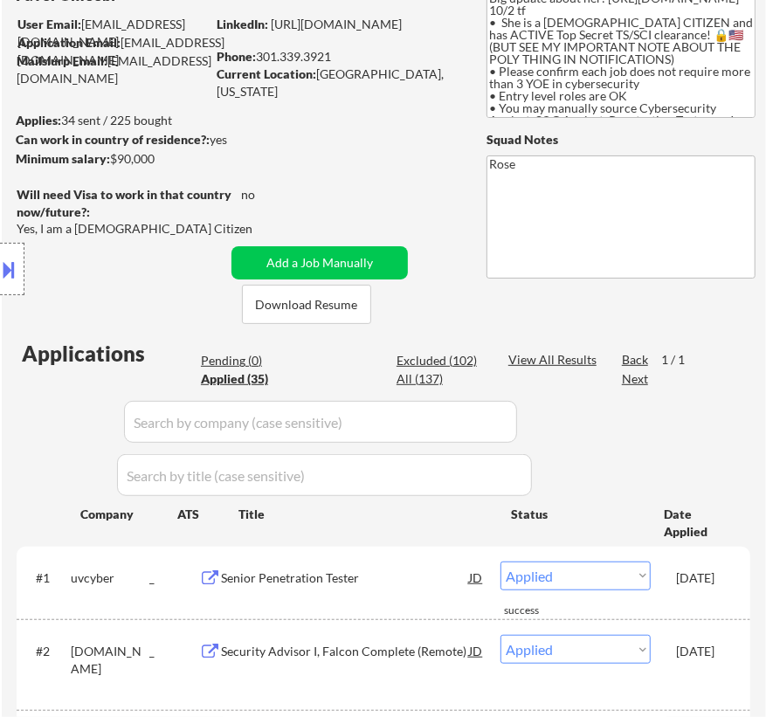
select select ""applied""
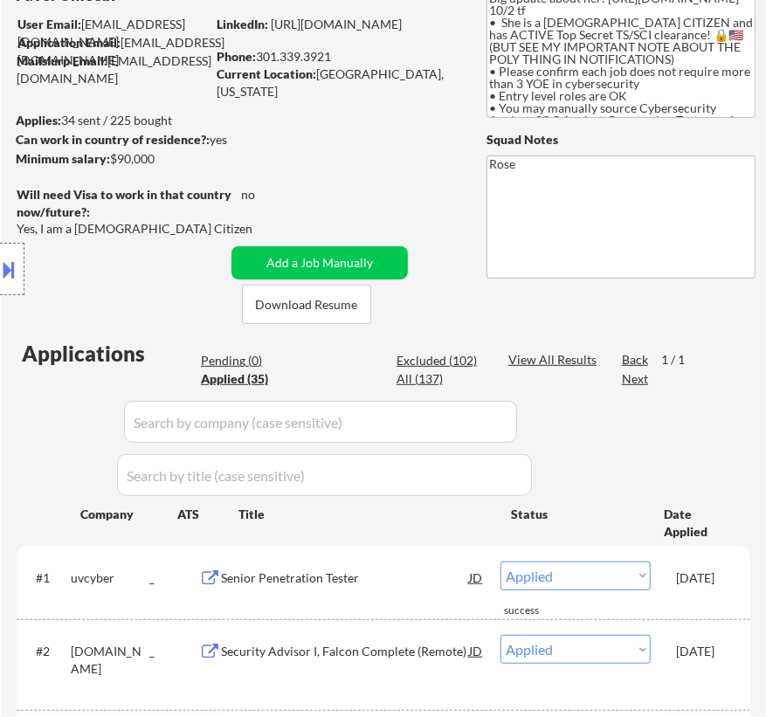
select select ""applied""
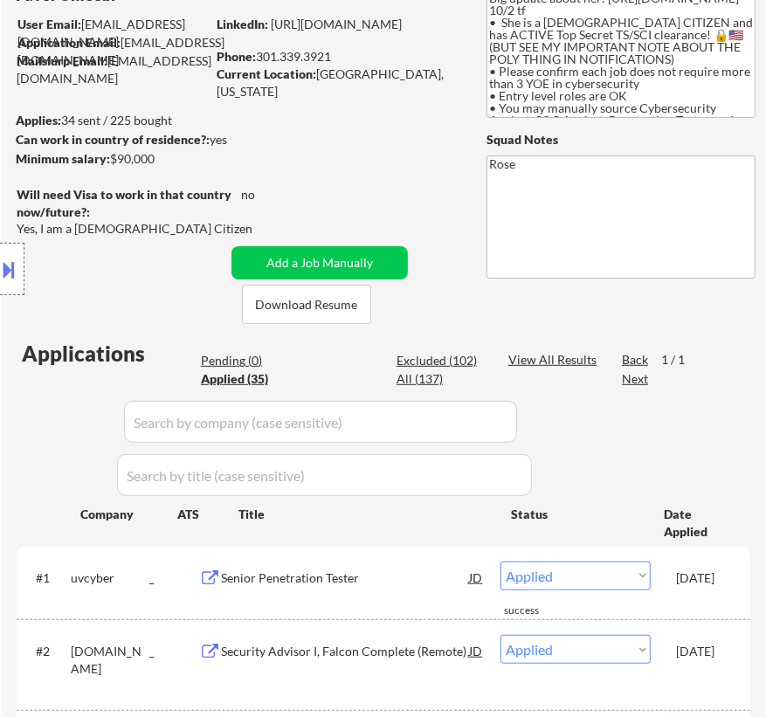
select select ""applied""
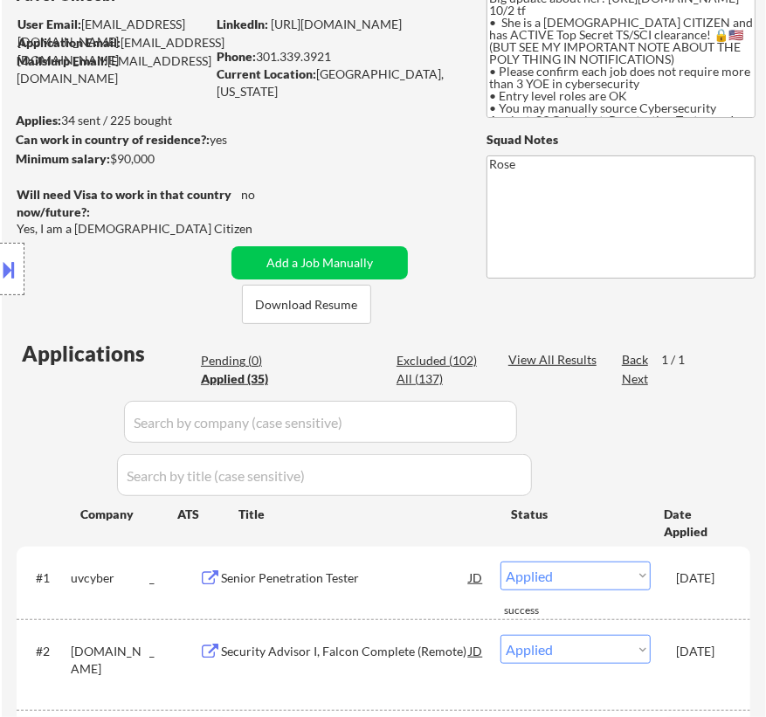
select select ""applied""
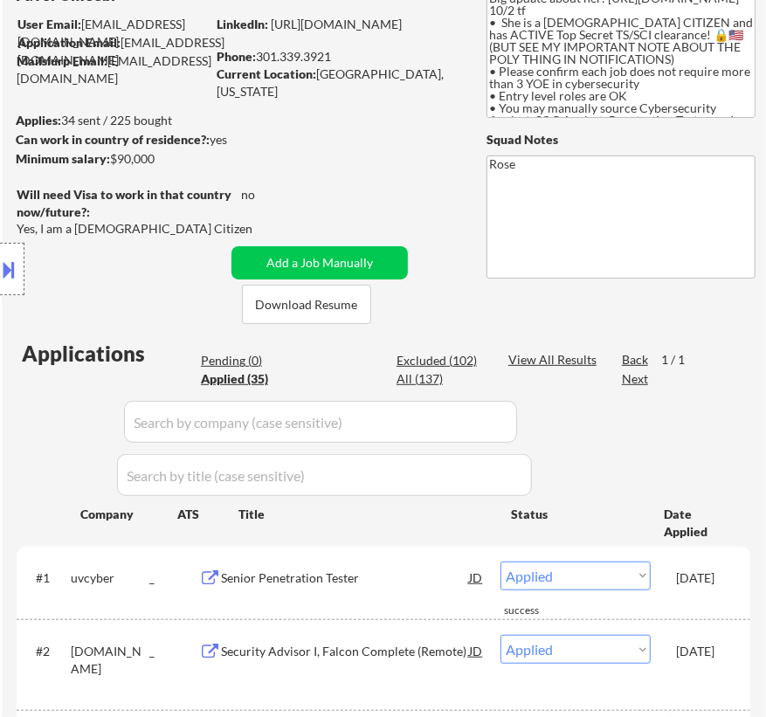
select select ""applied""
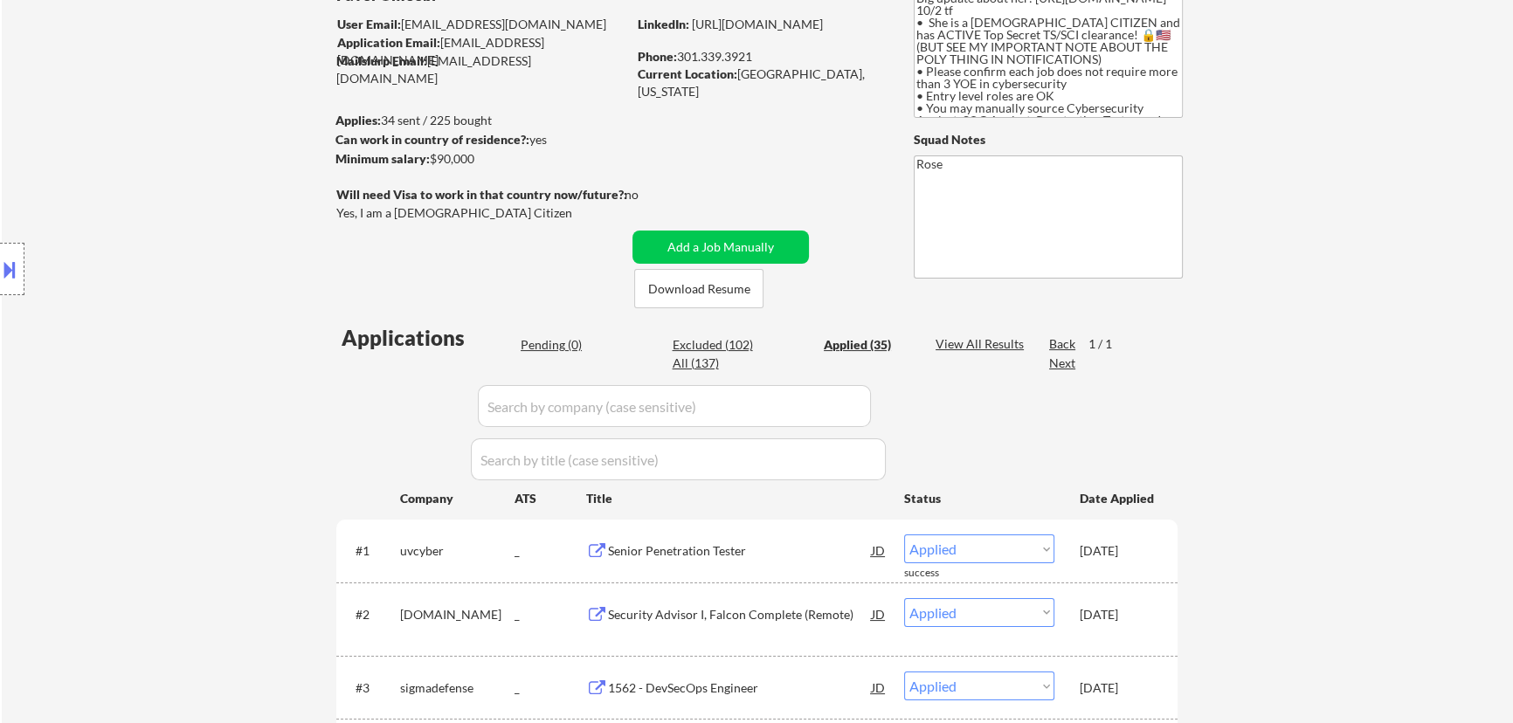
click at [546, 341] on div "Pending (0)" at bounding box center [564, 344] width 87 height 17
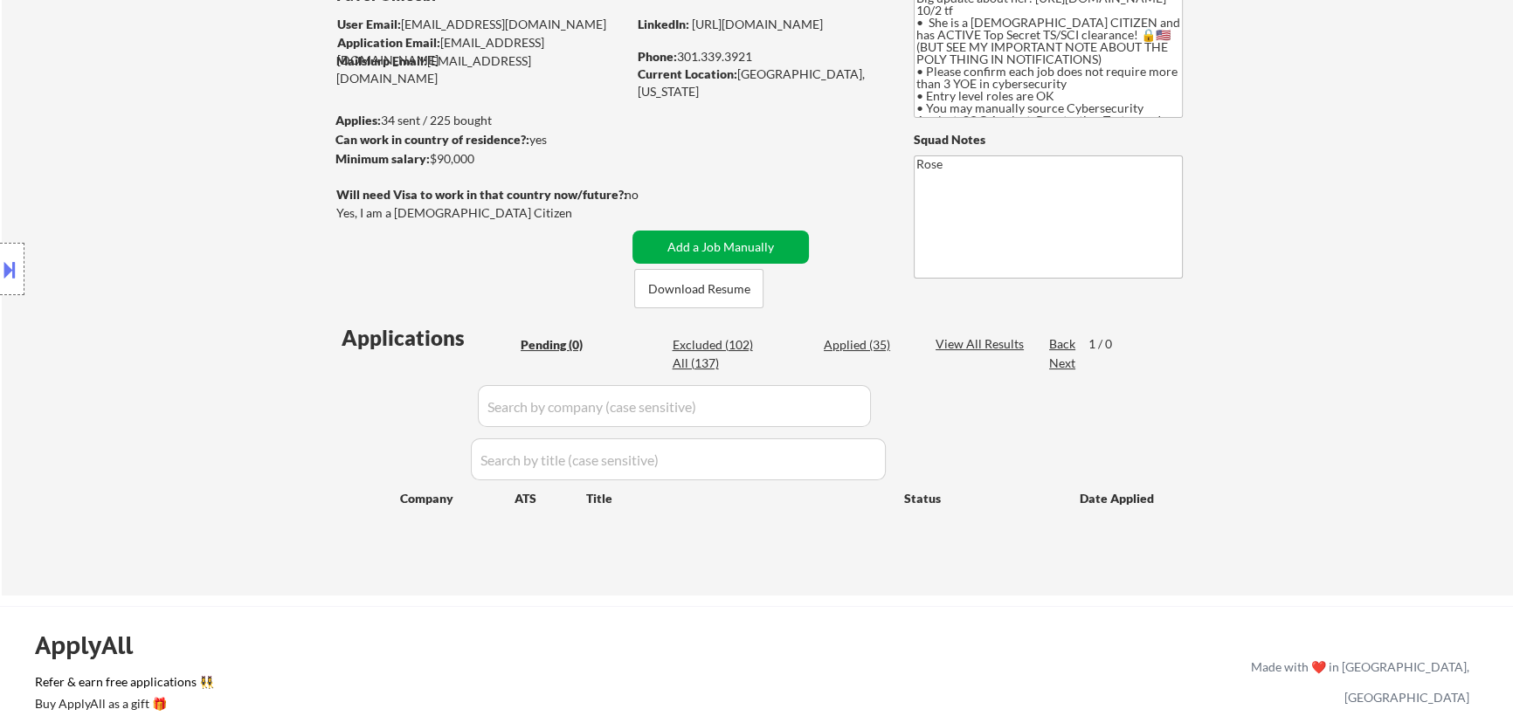
click at [714, 246] on button "Add a Job Manually" at bounding box center [720, 247] width 176 height 33
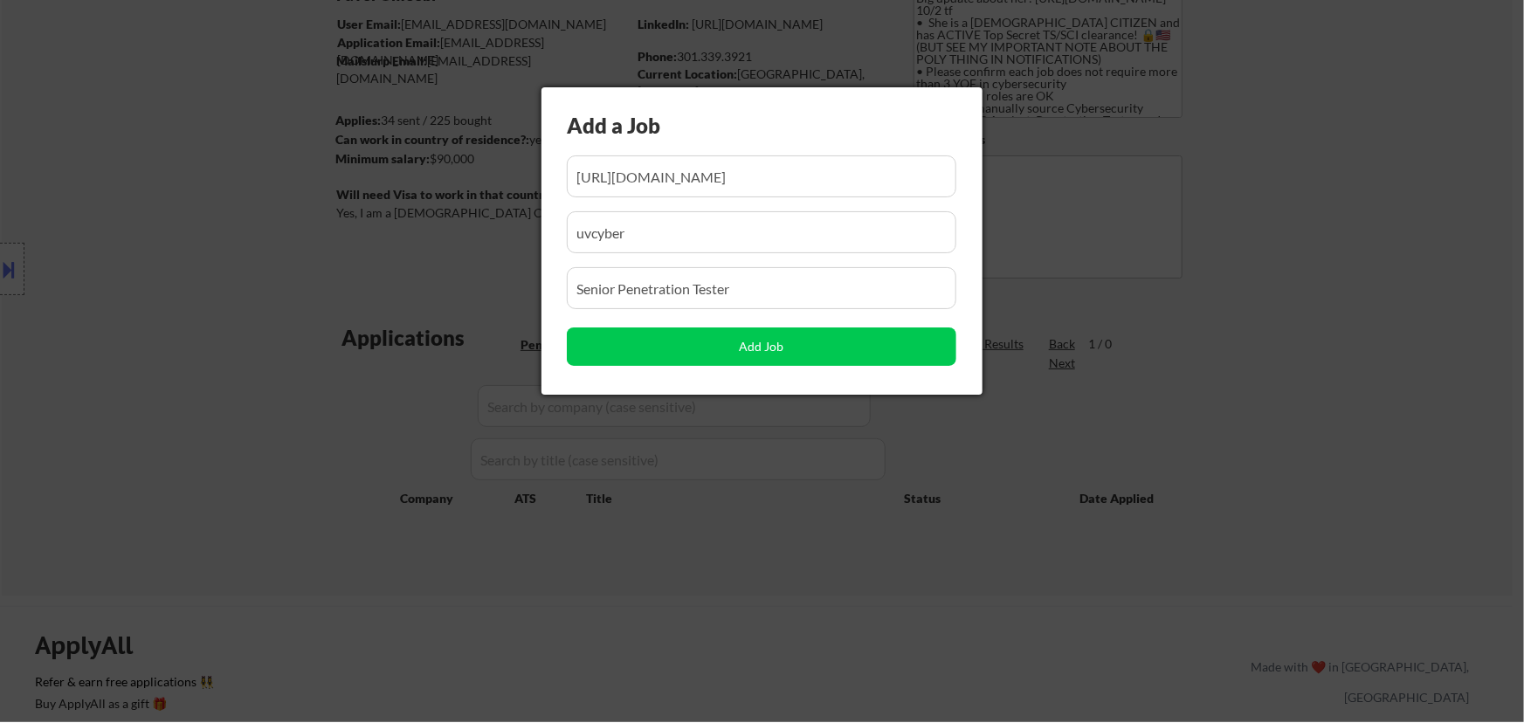
scroll to position [0, 72]
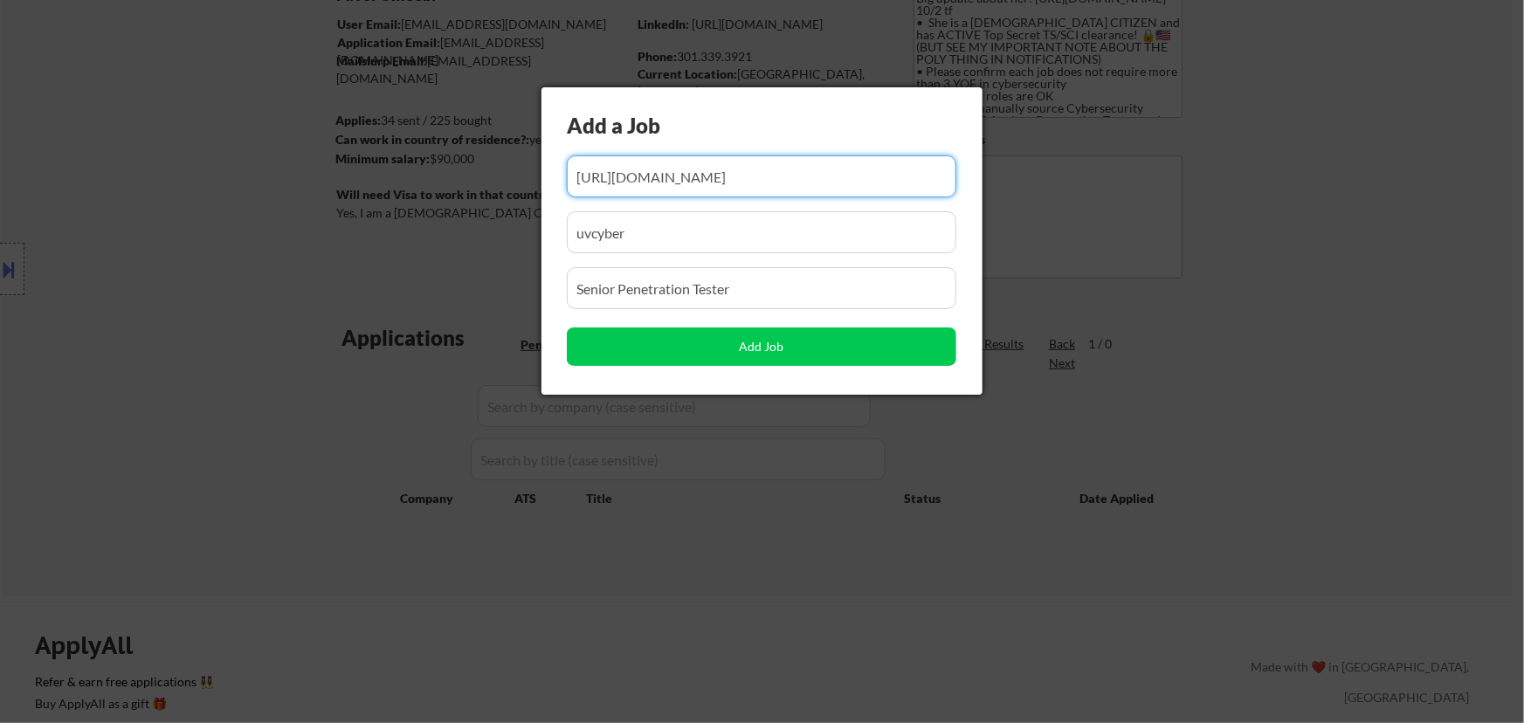
drag, startPoint x: 778, startPoint y: 174, endPoint x: 659, endPoint y: 176, distance: 118.8
click at [660, 176] on input "input" at bounding box center [762, 176] width 390 height 42
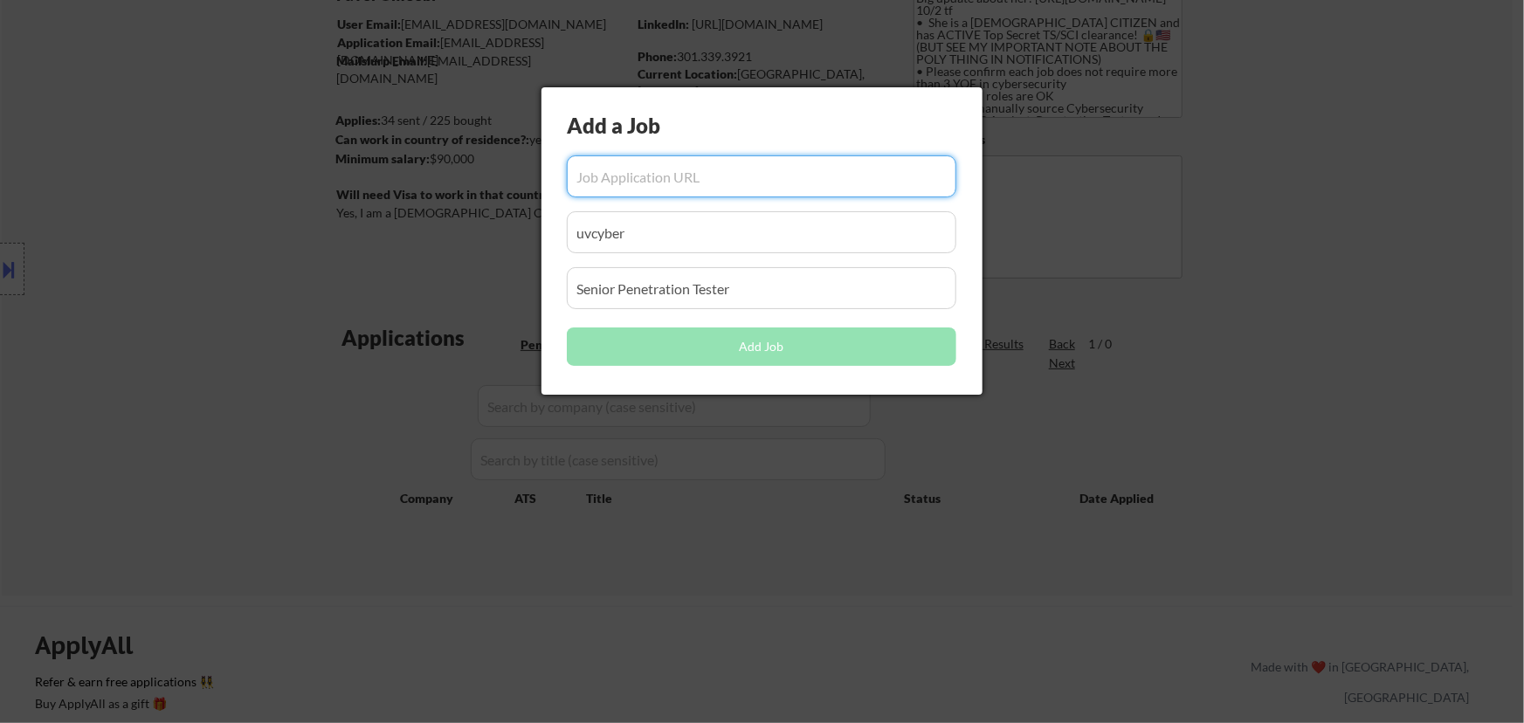
paste input "https://deepseas.pinpointhq.com/en/postings/2bb4d085-569e-4eb6-bc26-8b4a0115fe65"
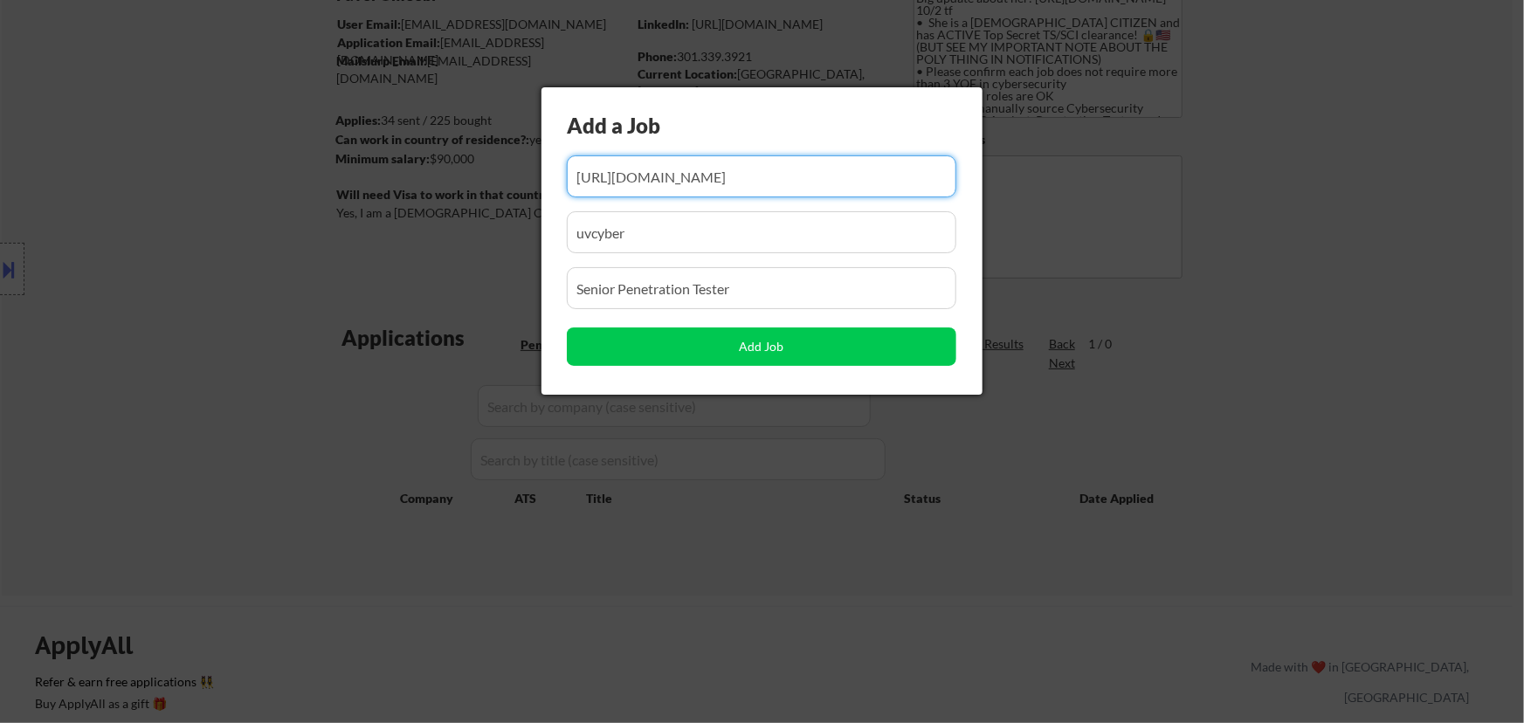
type input "https://deepseas.pinpointhq.com/en/postings/2bb4d085-569e-4eb6-bc26-8b4a0115fe65"
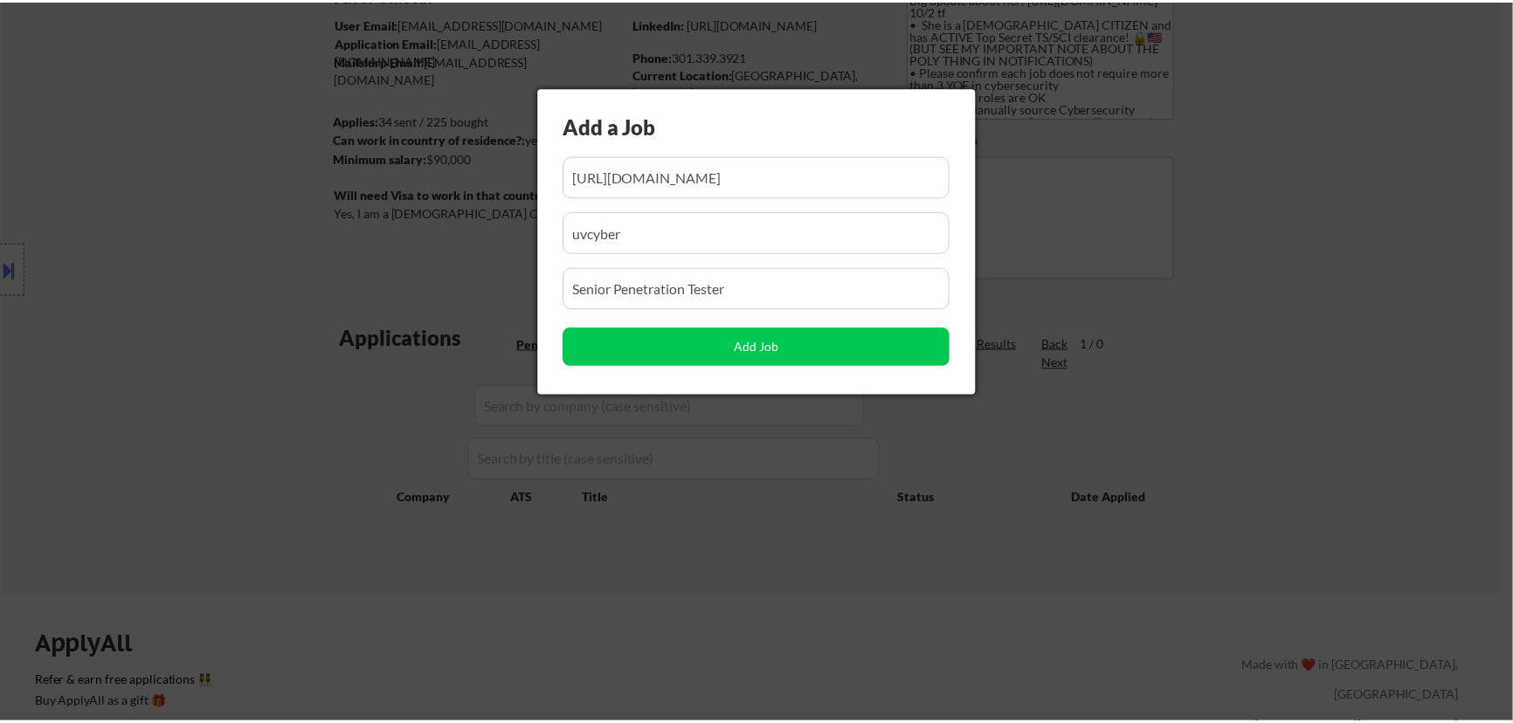
scroll to position [0, 0]
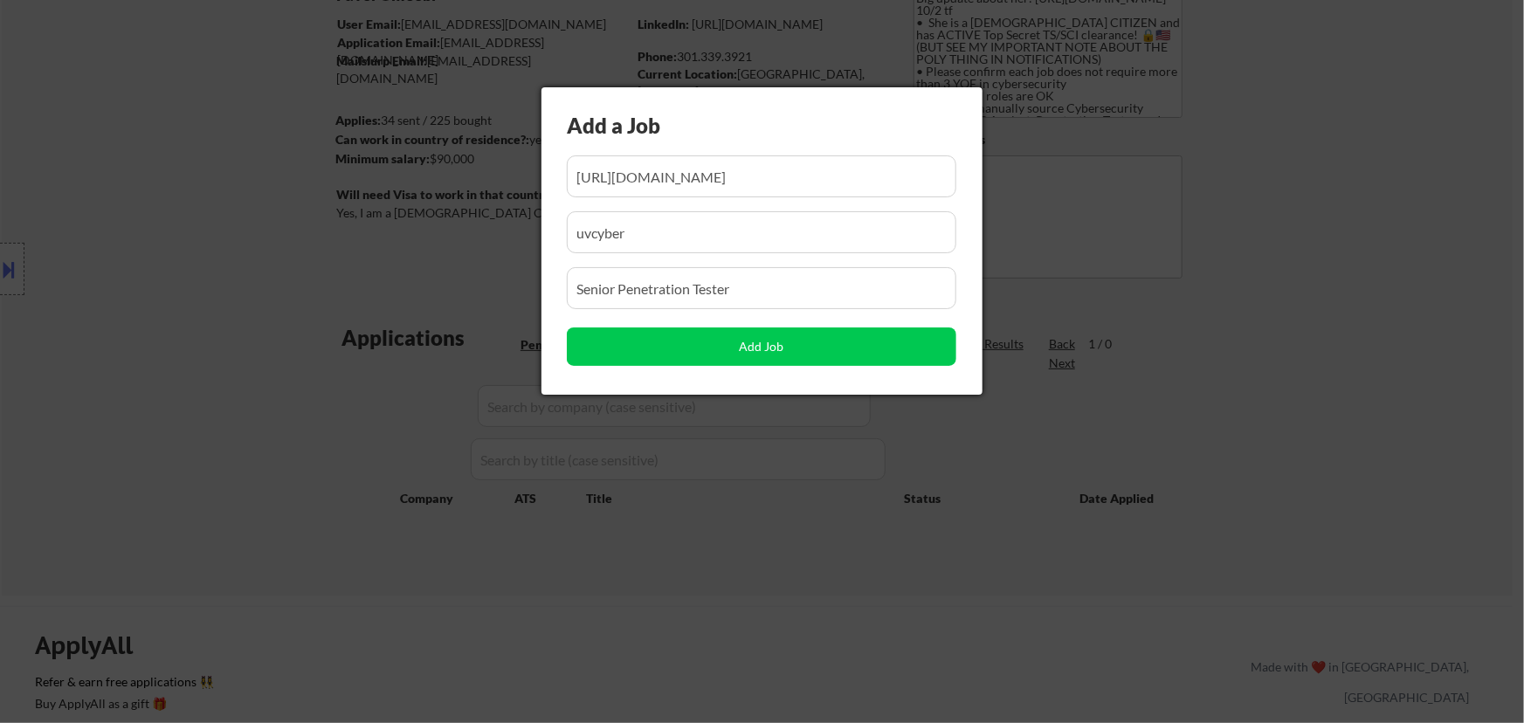
click at [655, 234] on input "input" at bounding box center [762, 232] width 390 height 42
drag, startPoint x: 657, startPoint y: 235, endPoint x: 519, endPoint y: 236, distance: 138.0
click at [519, 236] on body "← Return to /applysquad Mailslurp Inbox Job Search Builder Favor Umeobi User Em…" at bounding box center [762, 203] width 1524 height 723
paste input "deepseas.pinpointhq.com"
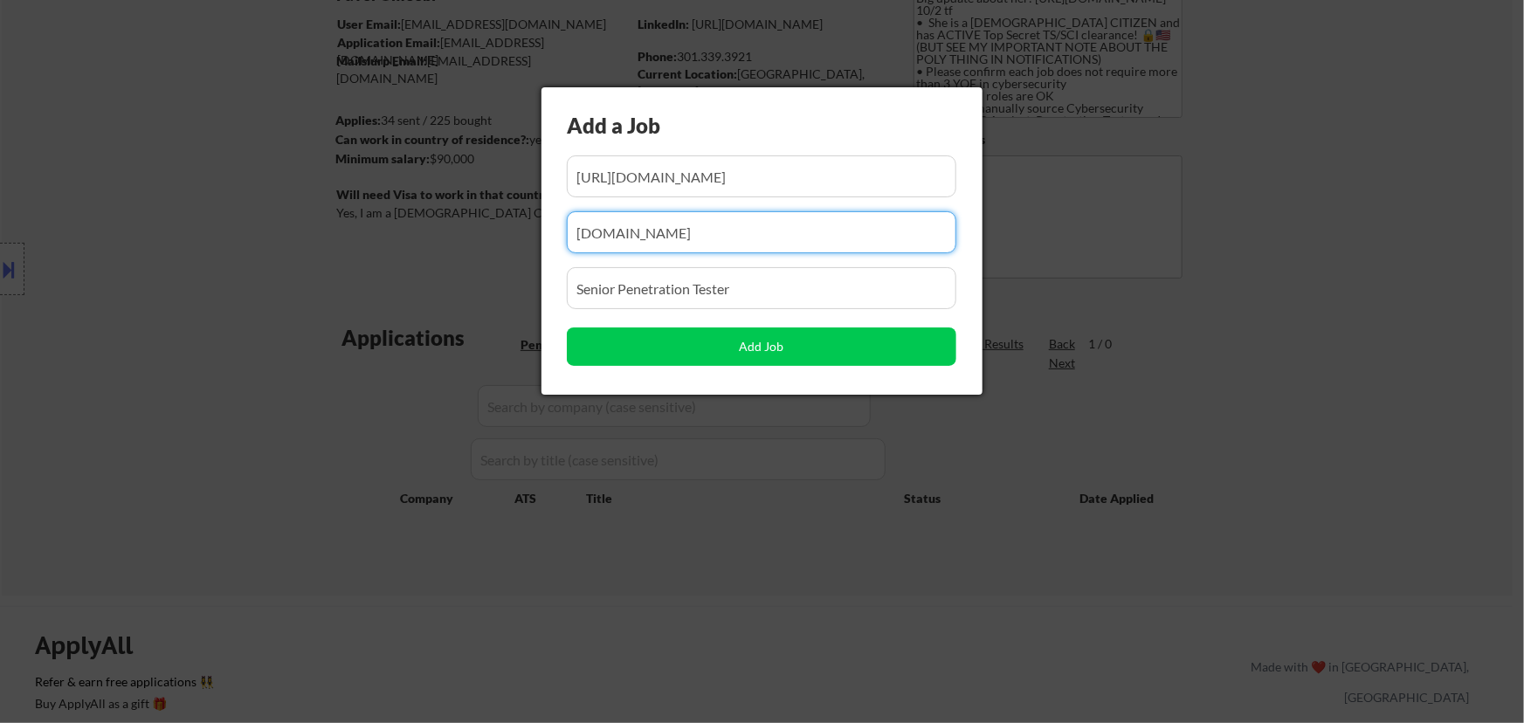
type input "deepseas.pinpointhq.com"
drag, startPoint x: 695, startPoint y: 289, endPoint x: 484, endPoint y: 300, distance: 211.7
click at [485, 300] on body "← Return to /applysquad Mailslurp Inbox Job Search Builder Favor Umeobi User Em…" at bounding box center [762, 203] width 1524 height 723
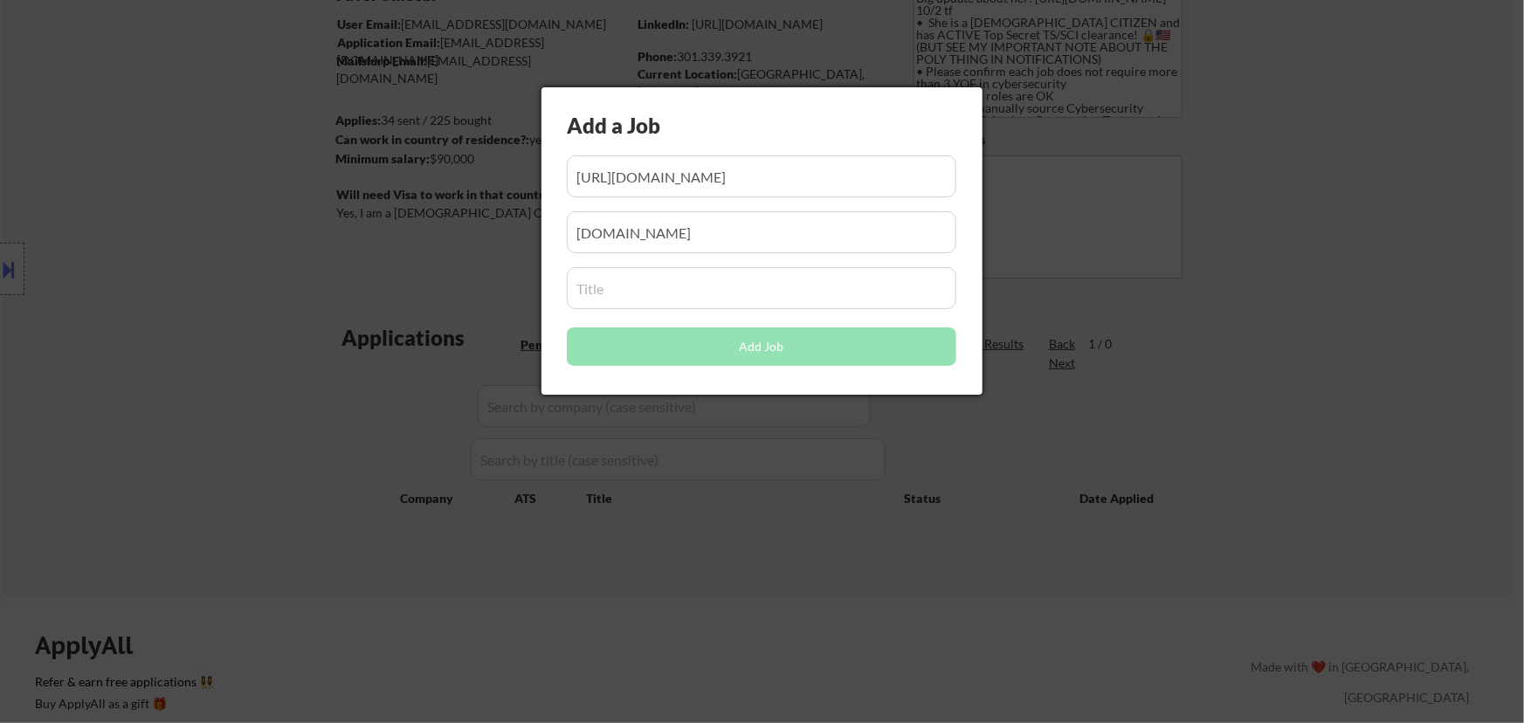
click at [652, 293] on input "input" at bounding box center [762, 288] width 390 height 42
paste input "Penetration Tester (United States)"
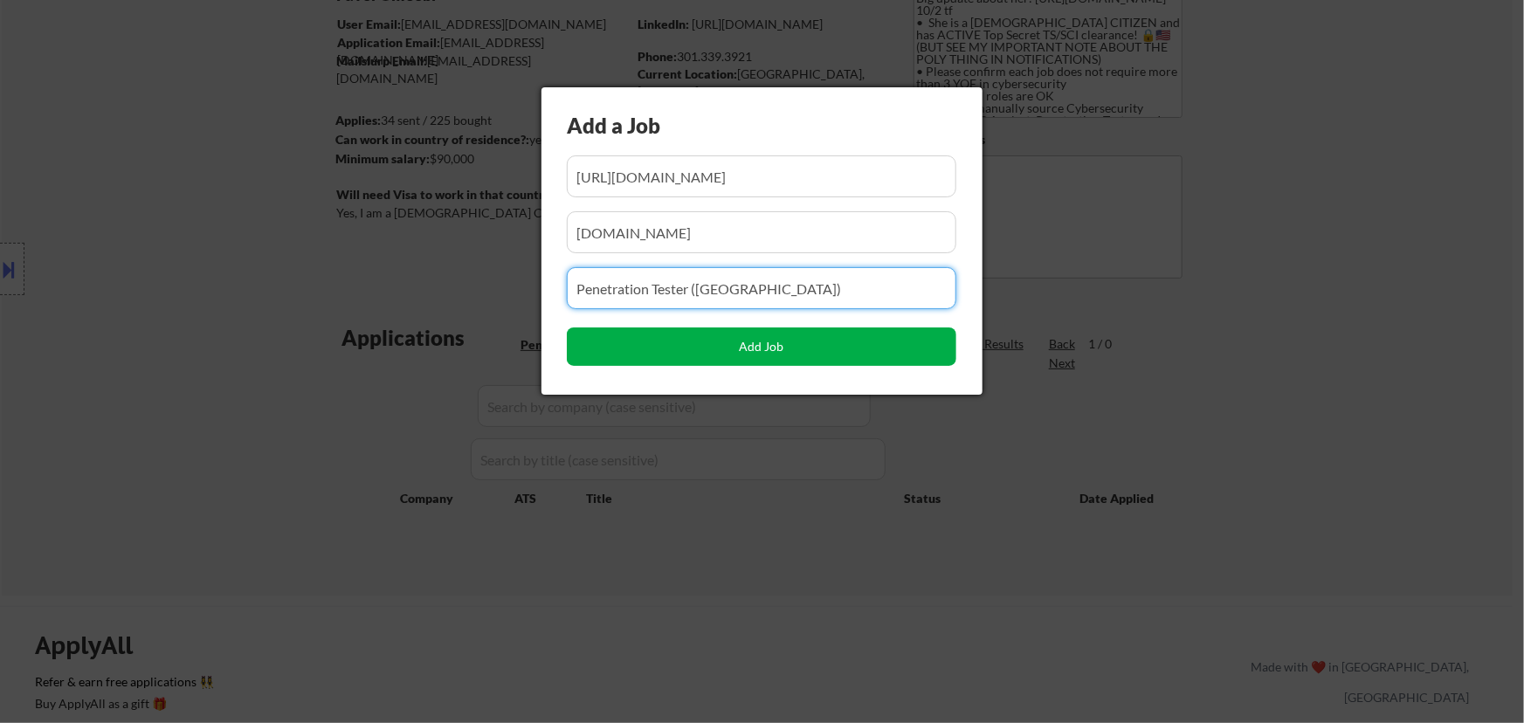
type input "Penetration Tester (United States)"
click at [752, 349] on button "Add Job" at bounding box center [762, 347] width 390 height 38
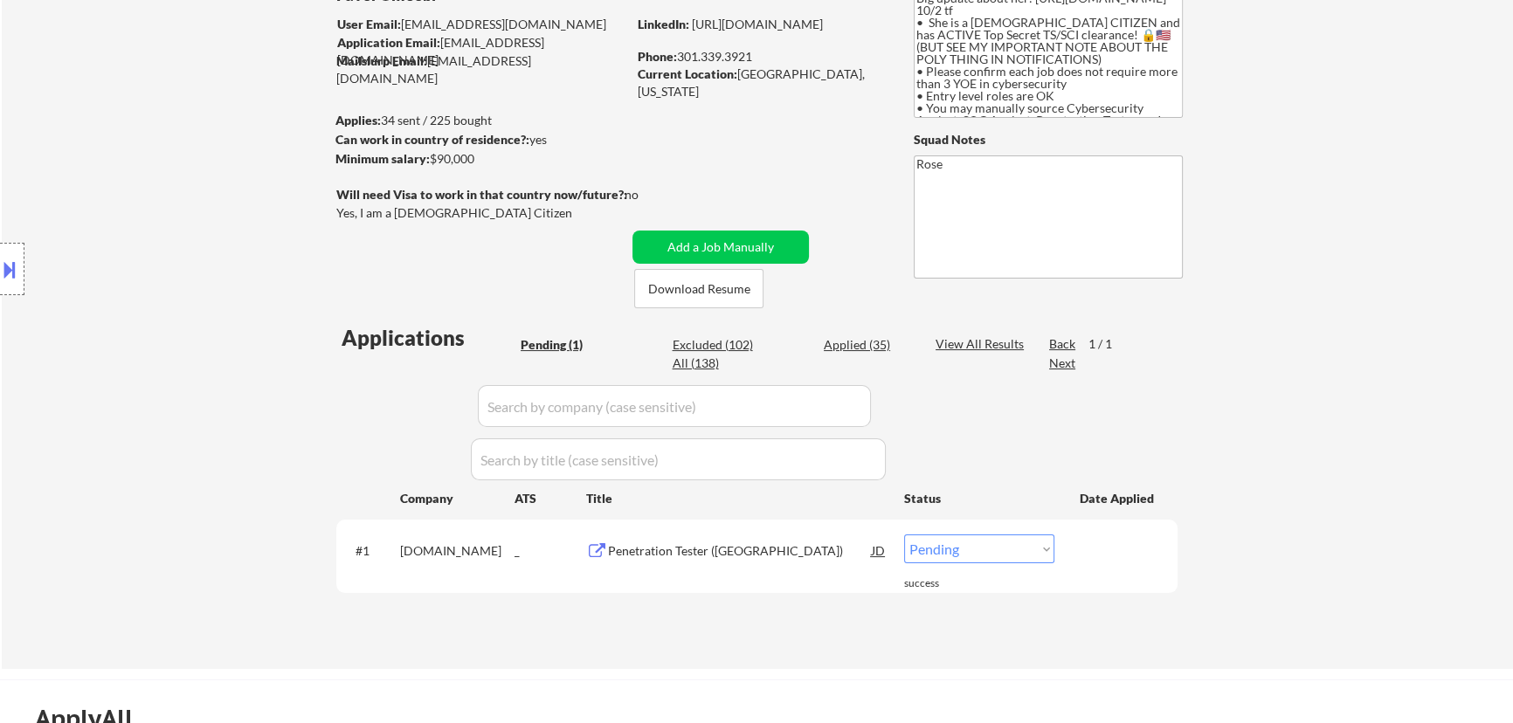
click at [765, 542] on select "Choose an option... Pending Applied Excluded (Questions) Excluded (Expired) Exc…" at bounding box center [979, 548] width 150 height 29
select select ""applied""
click at [765, 534] on select "Choose an option... Pending Applied Excluded (Questions) Excluded (Expired) Exc…" at bounding box center [979, 548] width 150 height 29
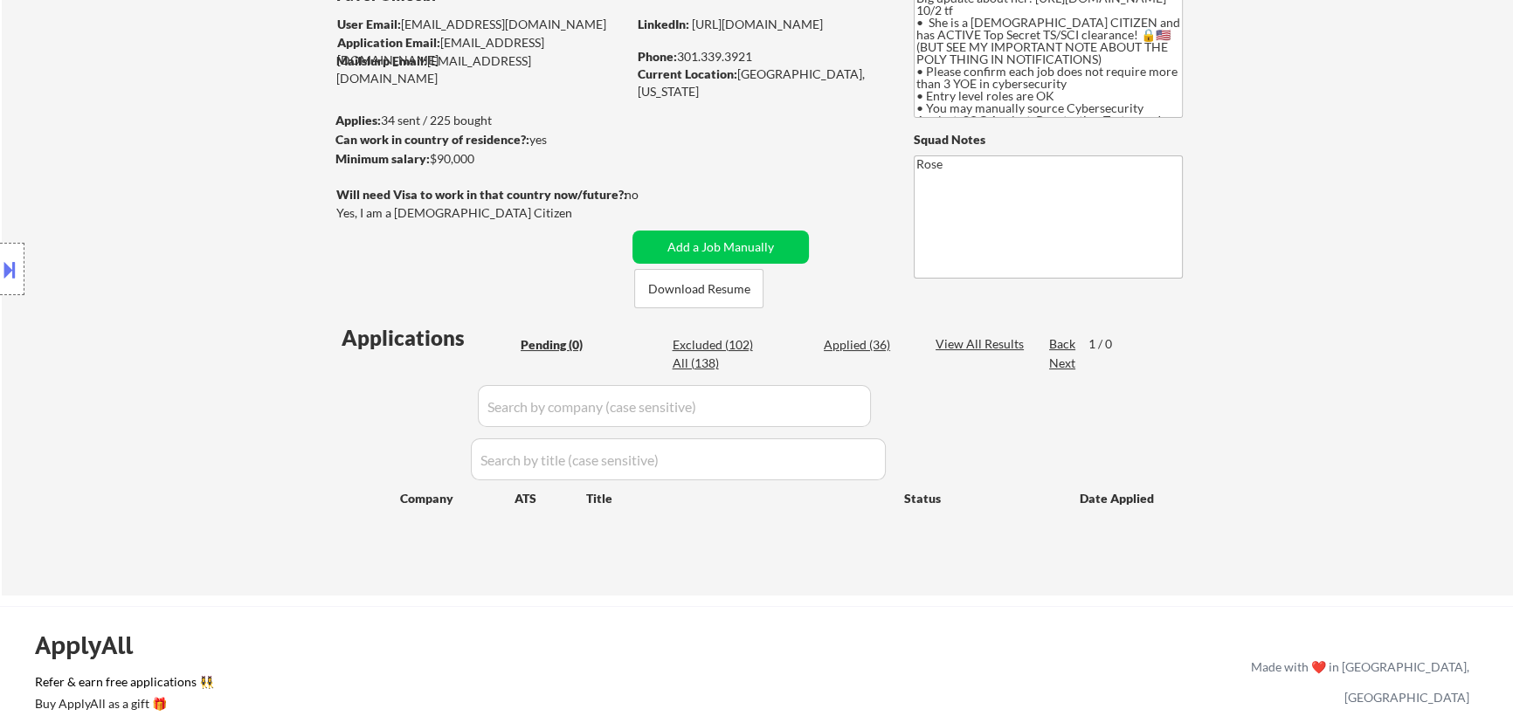
click at [765, 348] on div "Applied (36)" at bounding box center [867, 344] width 87 height 17
select select ""applied""
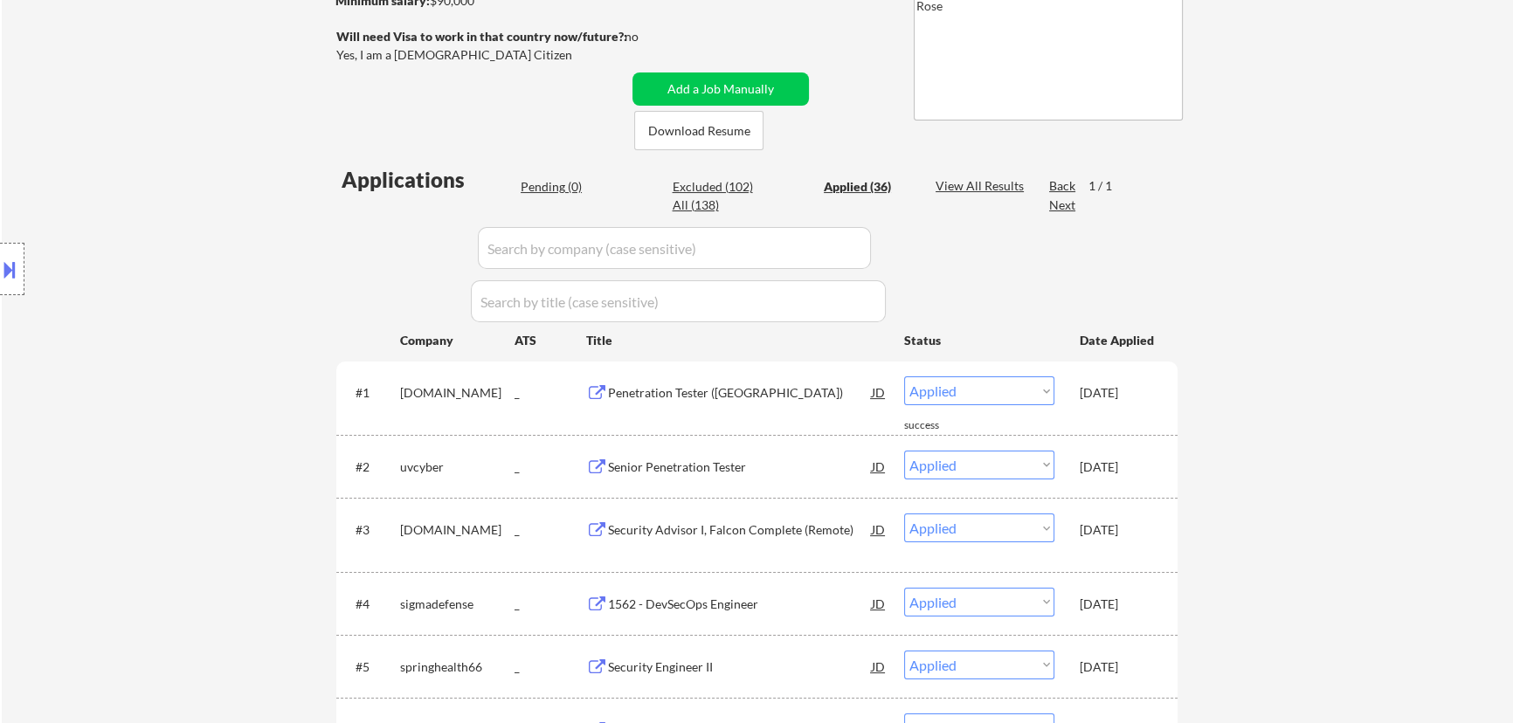
scroll to position [396, 0]
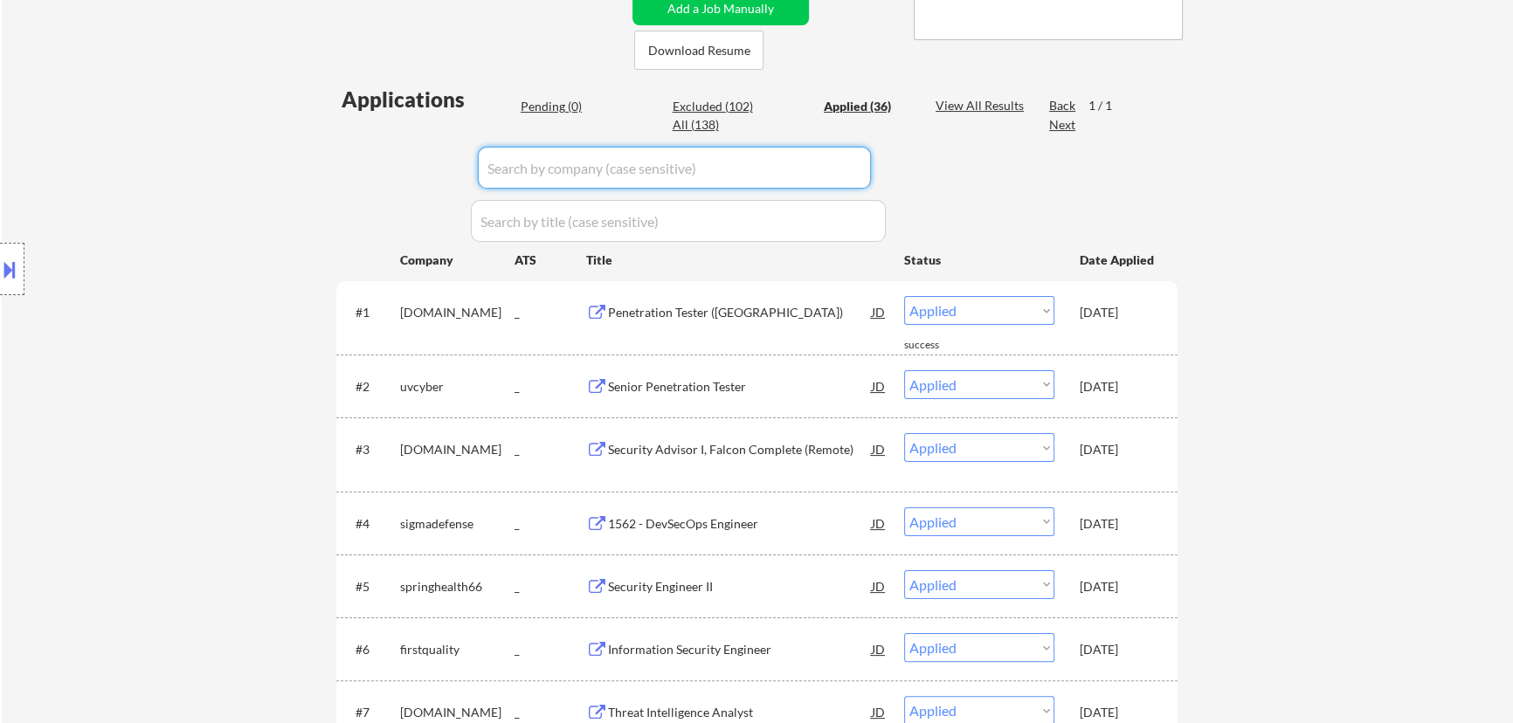
click at [765, 166] on input "input" at bounding box center [674, 168] width 393 height 42
paste input "onepath"
type input "onepath"
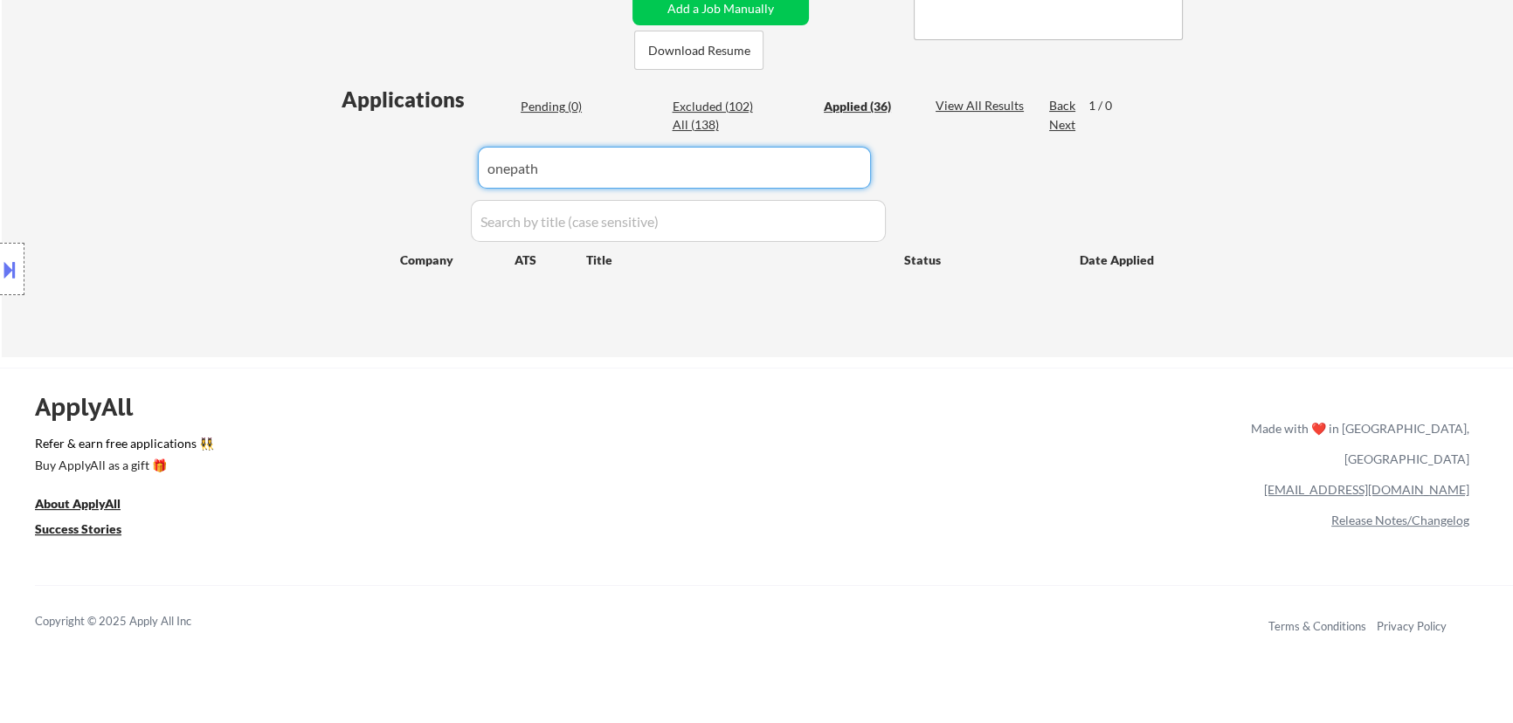
drag, startPoint x: 483, startPoint y: 183, endPoint x: 351, endPoint y: 183, distance: 131.9
click at [350, 183] on div "Applications Pending (0) Excluded (102) Applied (36) All (138) View All Results…" at bounding box center [756, 204] width 841 height 239
drag, startPoint x: 562, startPoint y: 168, endPoint x: 420, endPoint y: 176, distance: 141.8
click at [420, 176] on div "Applications Pending (0) Excluded (102) Applied (36) All (138) View All Results…" at bounding box center [756, 204] width 841 height 239
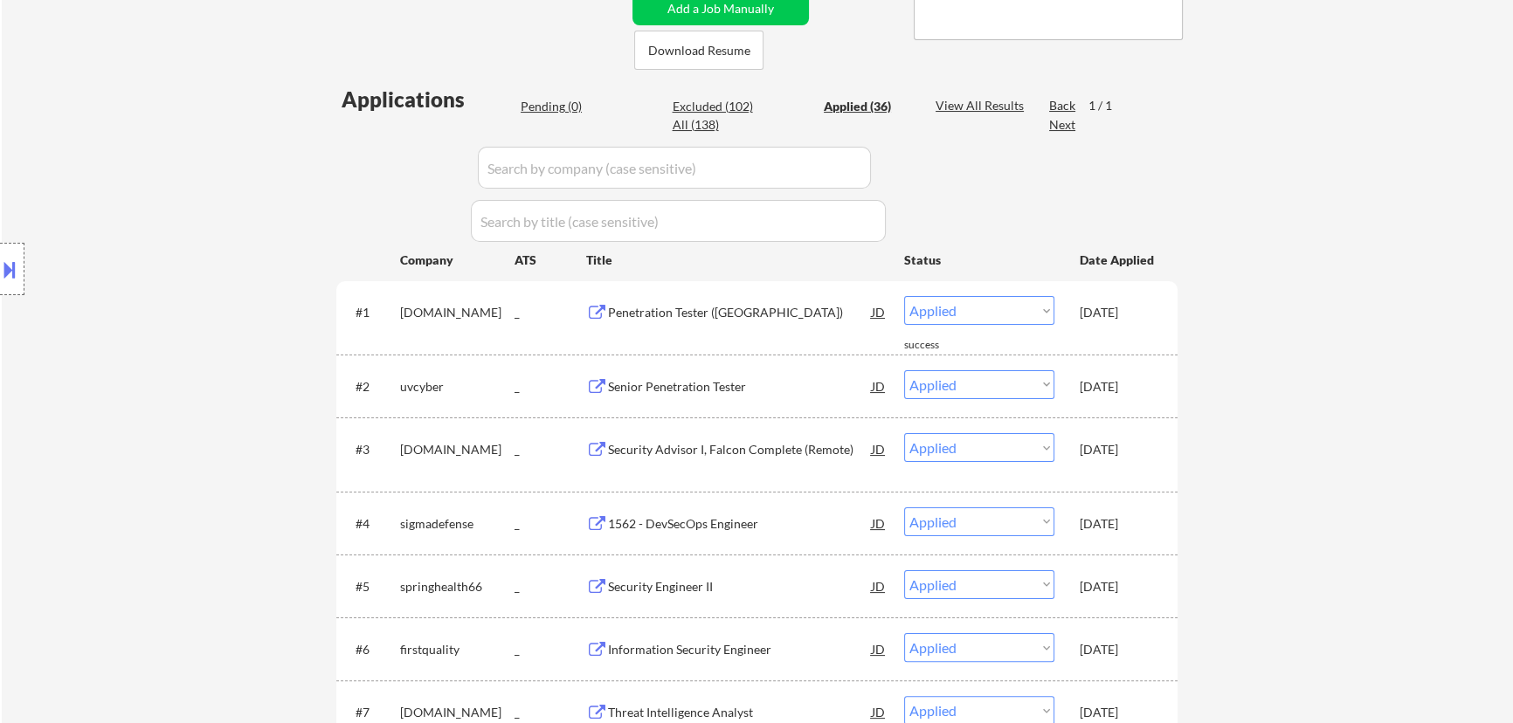
select select ""applied""
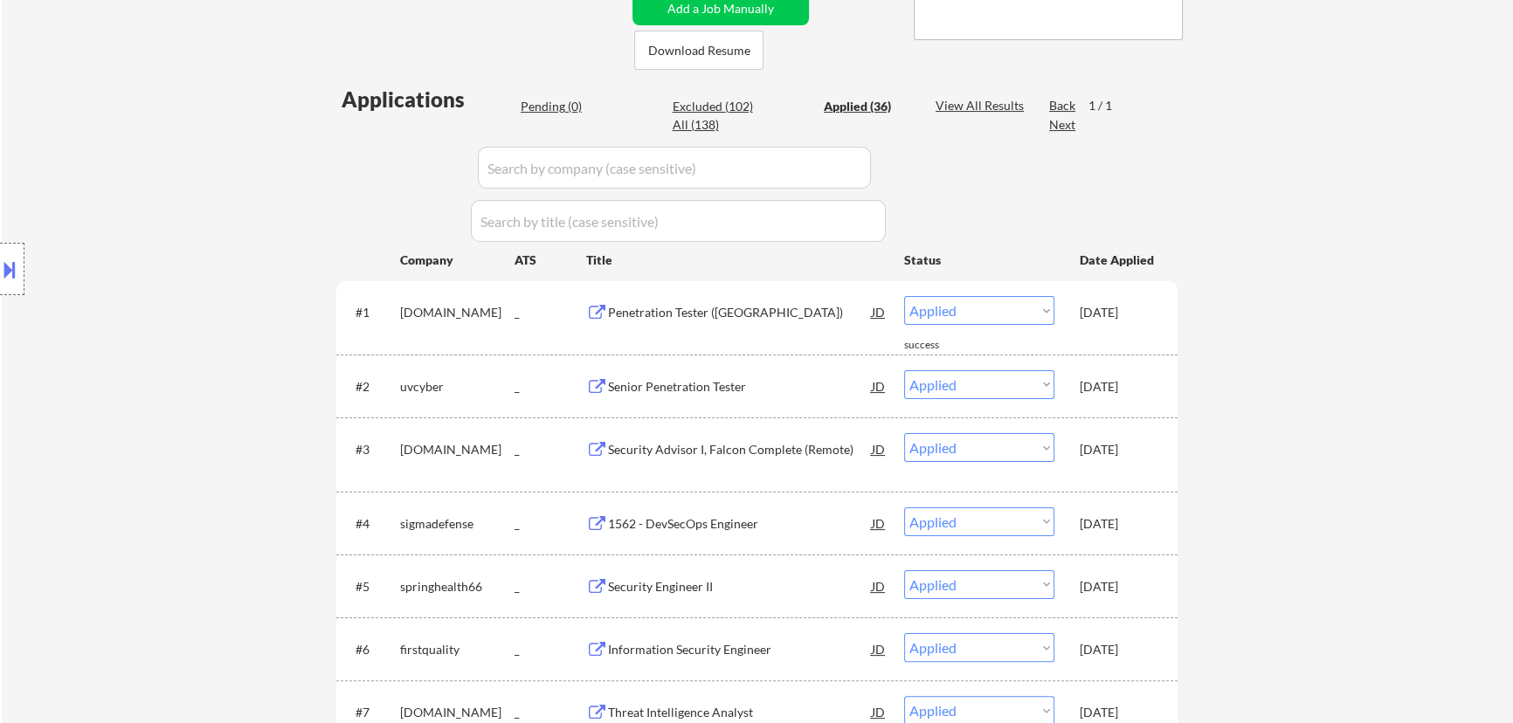
select select ""applied""
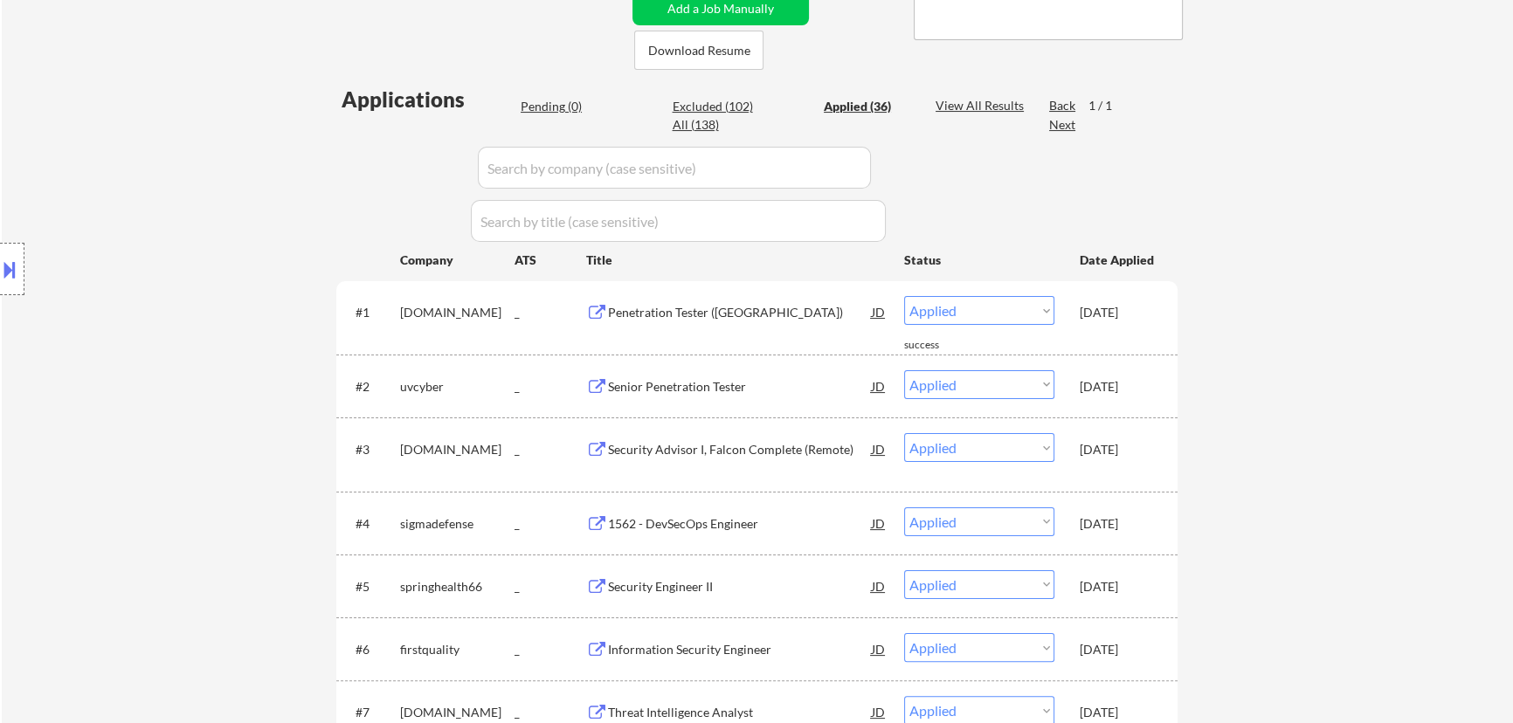
select select ""applied""
click at [570, 109] on div "Pending (0)" at bounding box center [564, 106] width 87 height 17
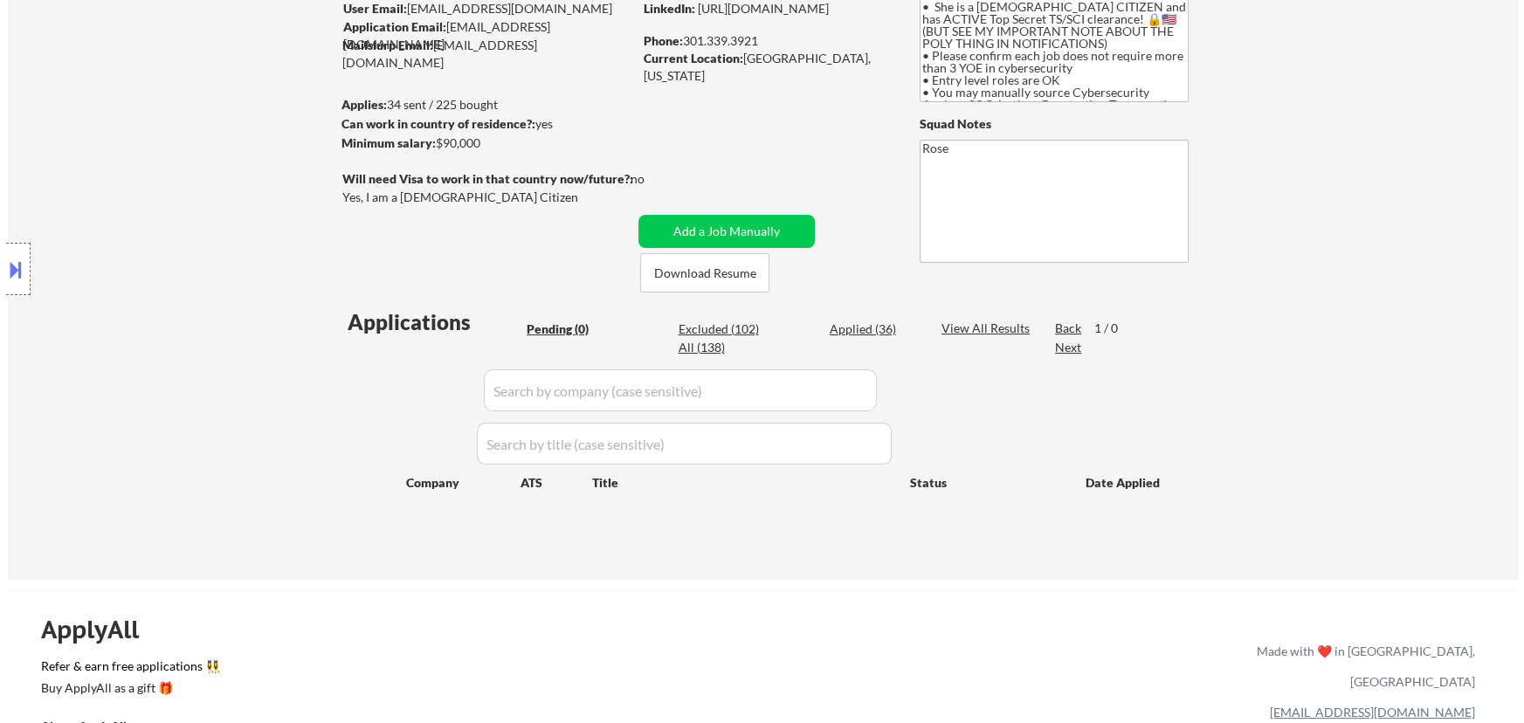
scroll to position [158, 0]
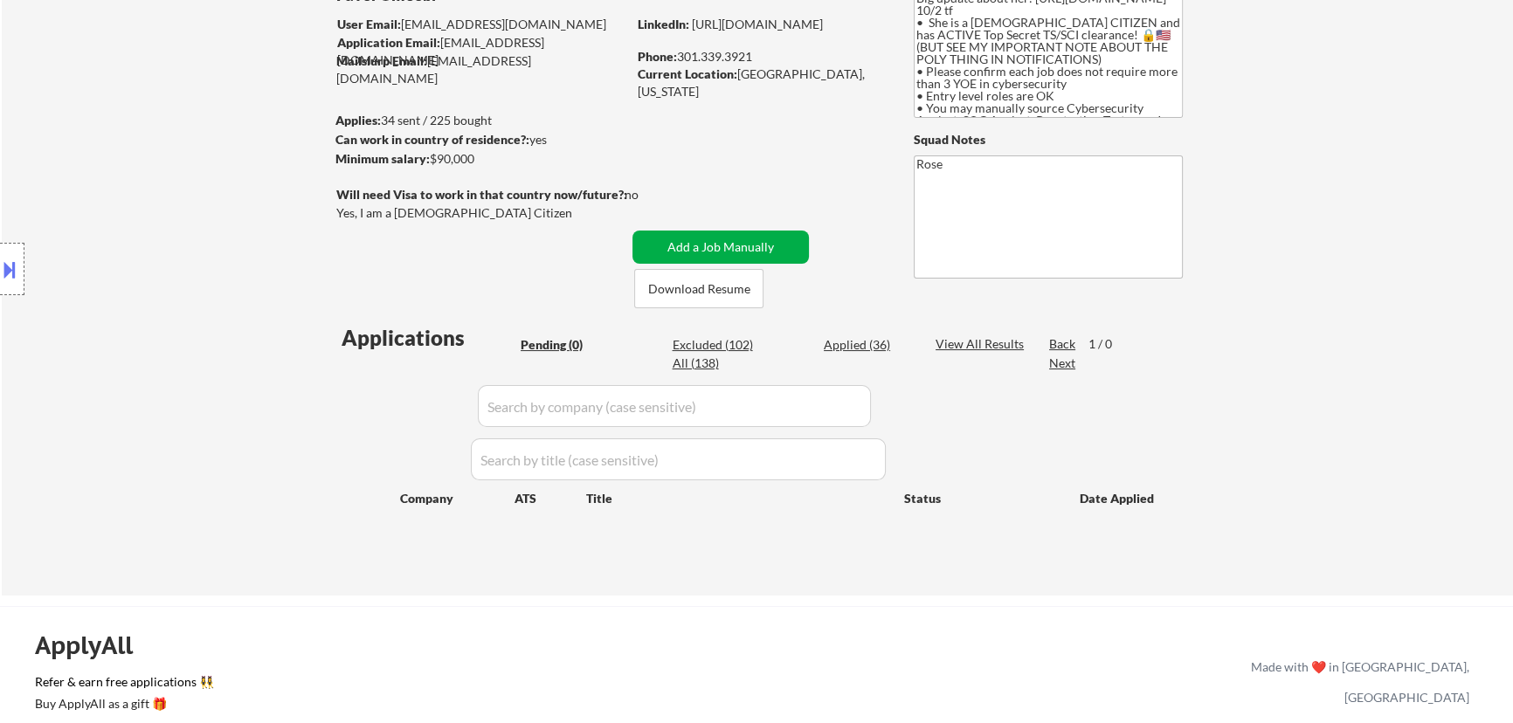
click at [721, 242] on button "Add a Job Manually" at bounding box center [720, 247] width 176 height 33
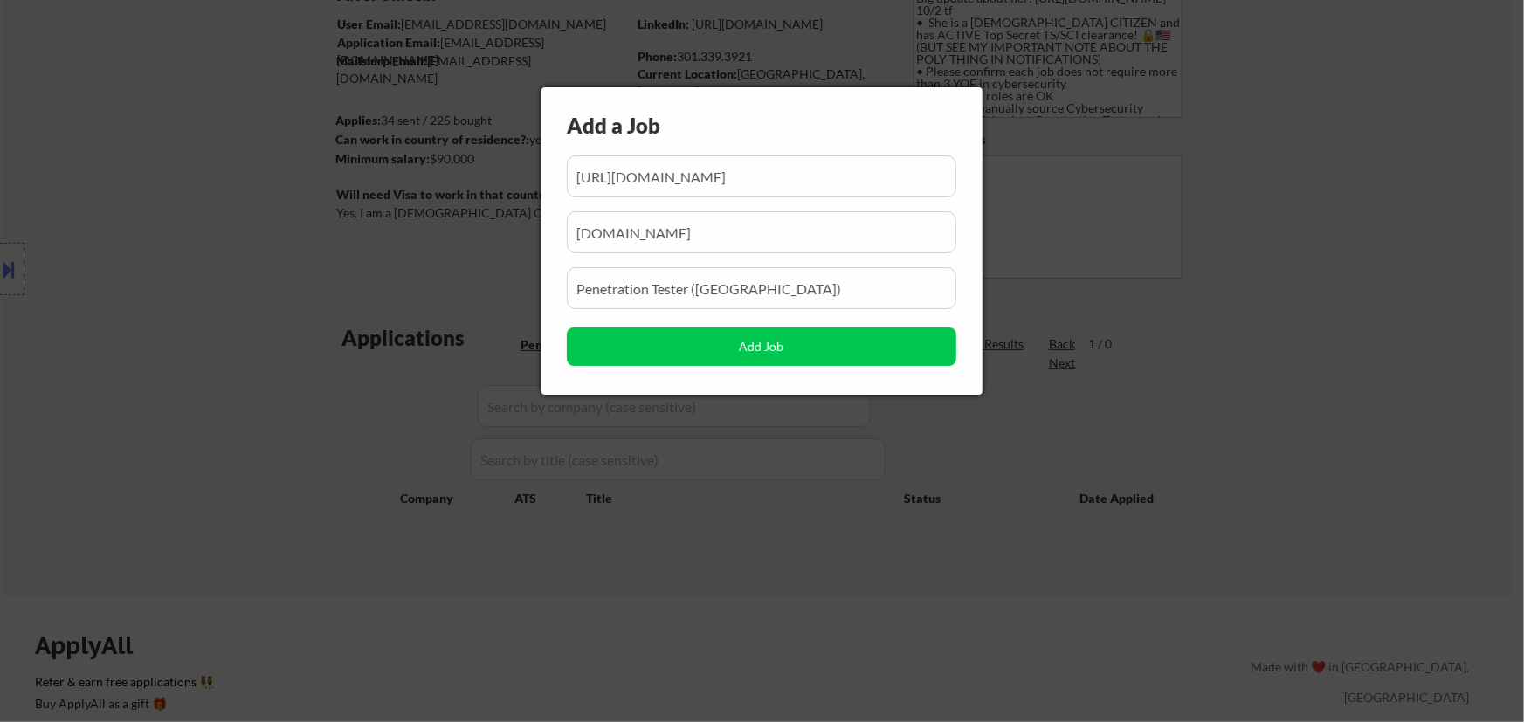
scroll to position [0, 177]
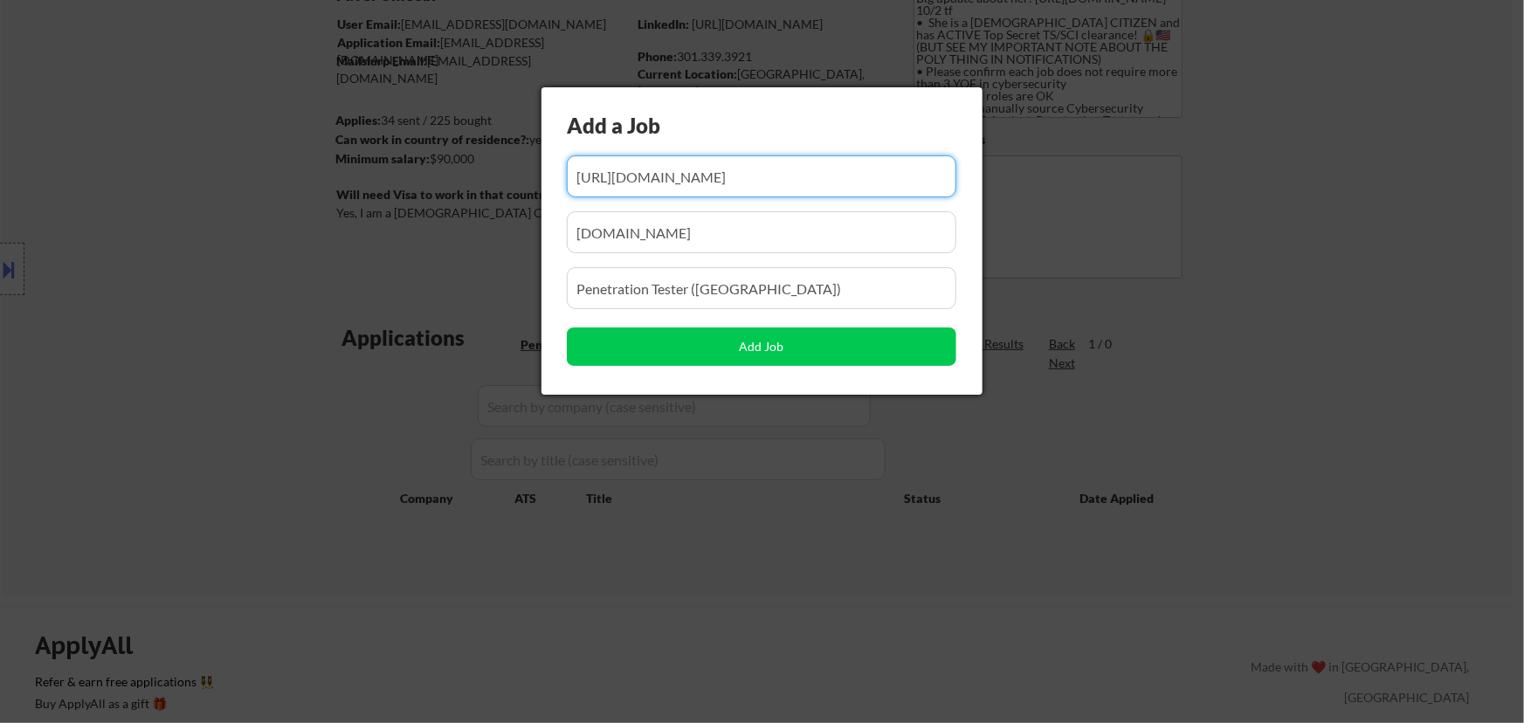
drag, startPoint x: 867, startPoint y: 175, endPoint x: 774, endPoint y: 176, distance: 93.5
click at [765, 179] on input "input" at bounding box center [762, 176] width 390 height 42
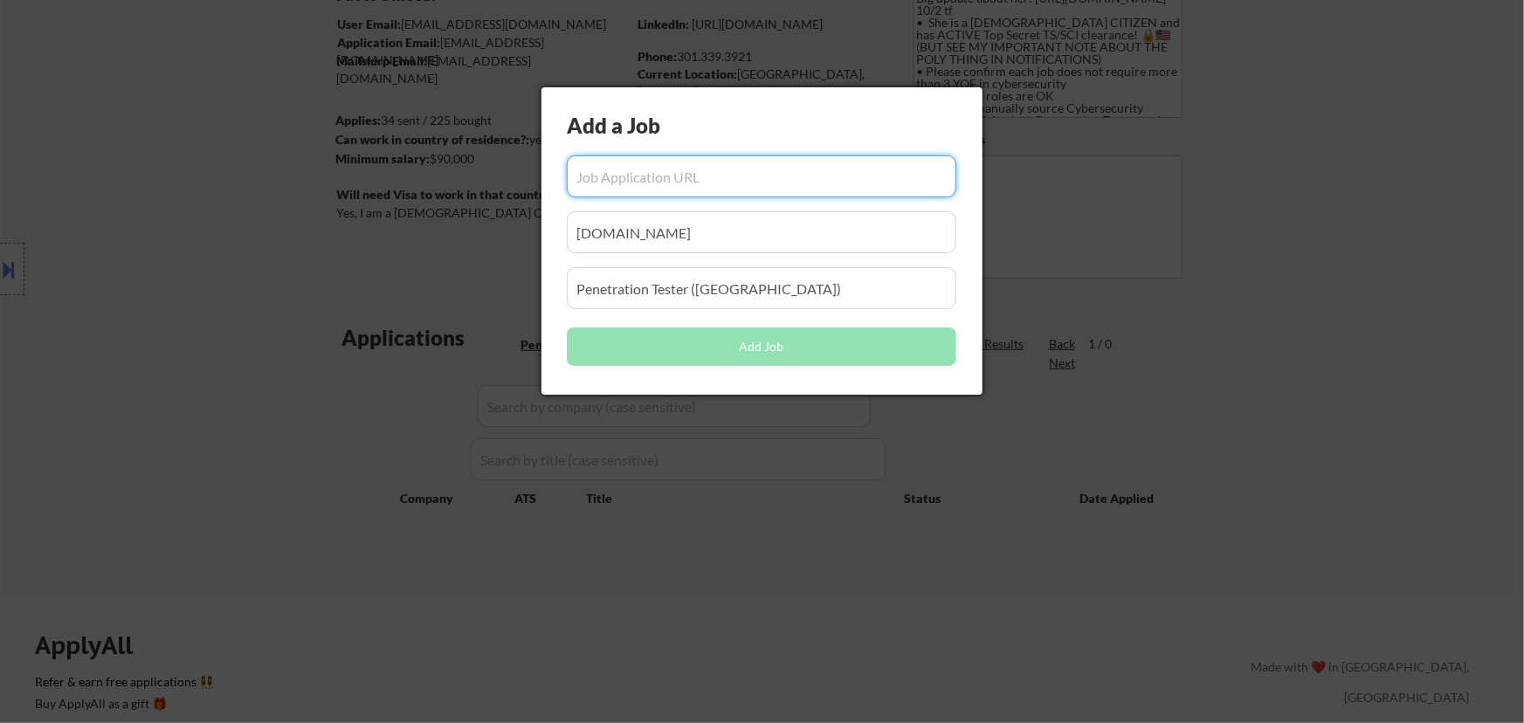
scroll to position [0, 0]
paste input "https://job-boards.greenhouse.io/onepath/jobs/4785225007"
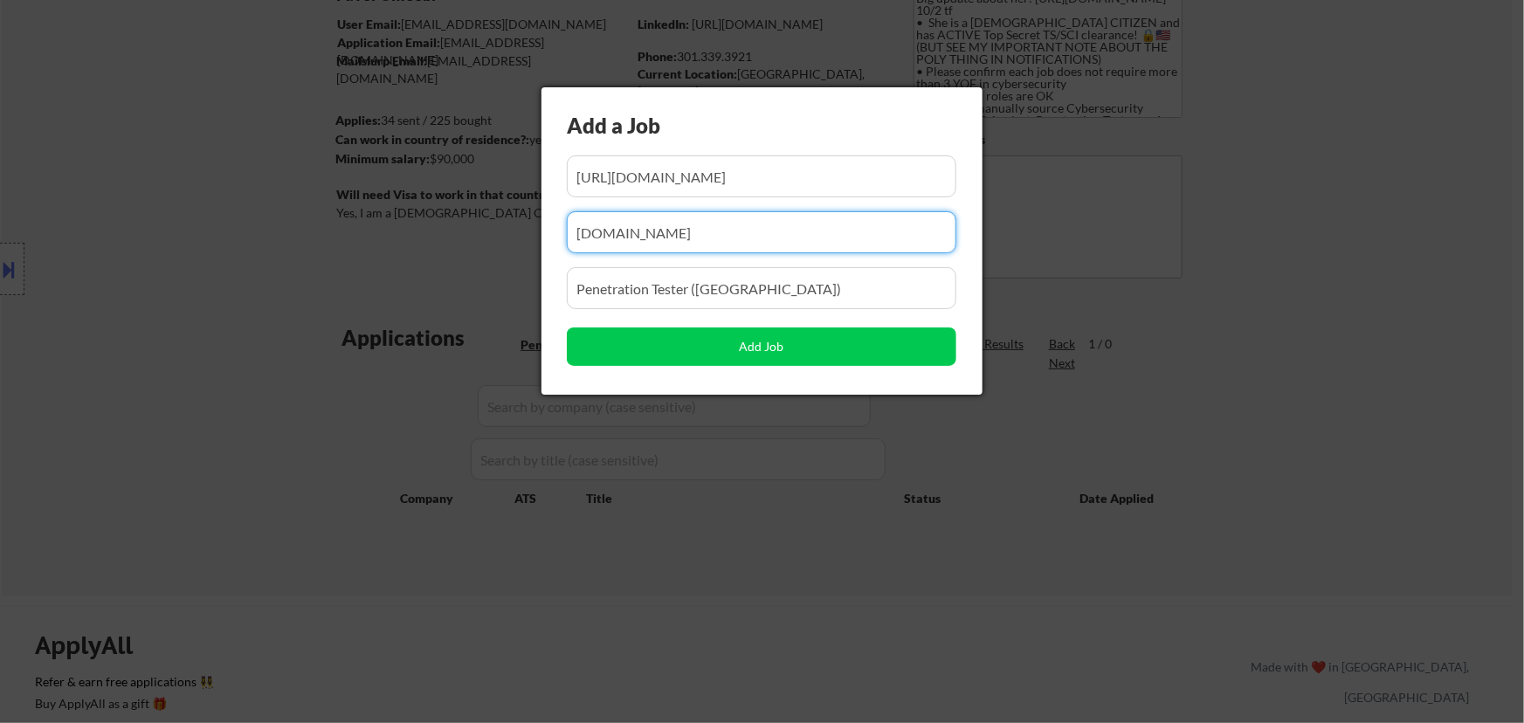
drag, startPoint x: 742, startPoint y: 237, endPoint x: 432, endPoint y: 272, distance: 312.1
click at [435, 272] on body "← Return to /applysquad Mailslurp Inbox Job Search Builder Favor Umeobi User Em…" at bounding box center [762, 203] width 1524 height 723
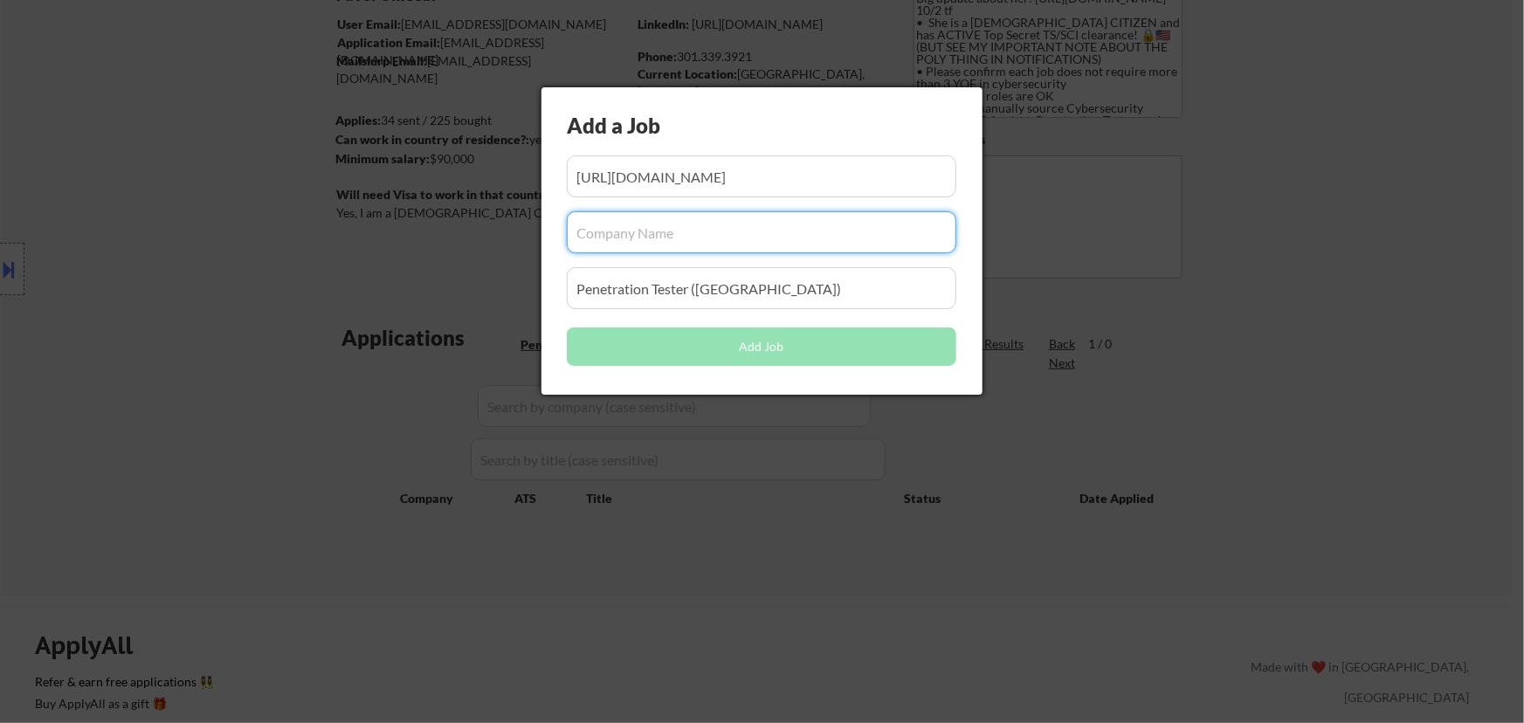
click at [664, 242] on input "input" at bounding box center [762, 232] width 390 height 42
paste input "onepath/"
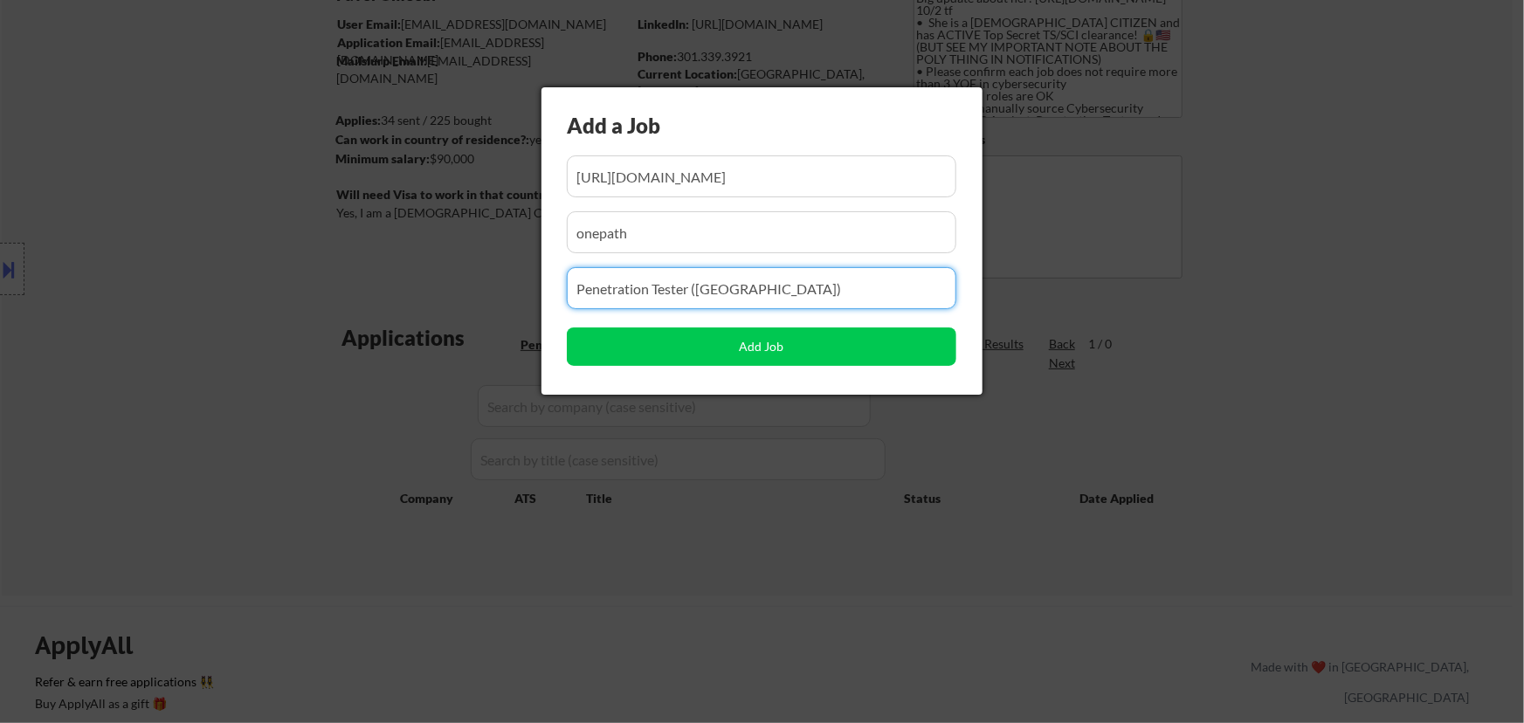
drag, startPoint x: 814, startPoint y: 297, endPoint x: 479, endPoint y: 305, distance: 334.6
click at [480, 307] on body "← Return to /applysquad Mailslurp Inbox Job Search Builder Favor Umeobi User Em…" at bounding box center [762, 203] width 1524 height 723
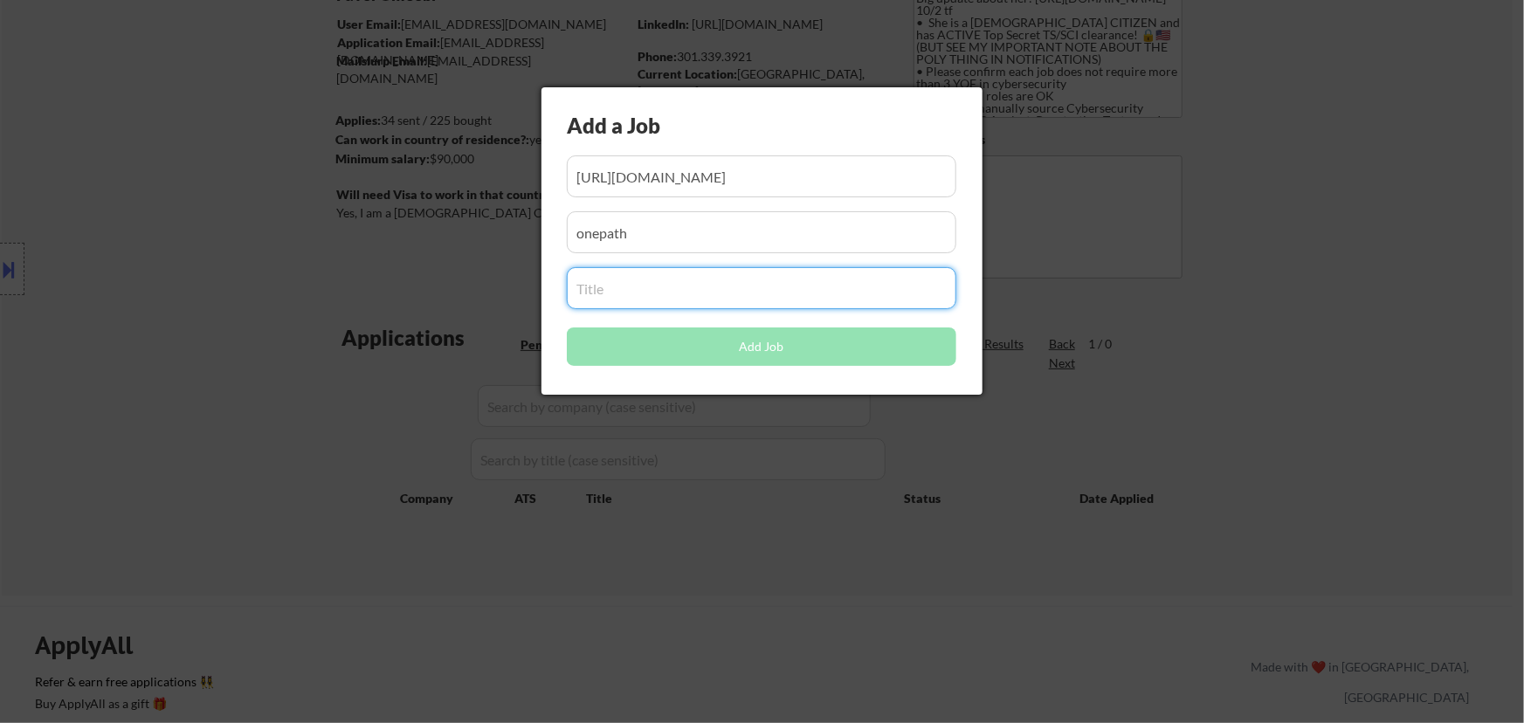
click at [697, 289] on input "input" at bounding box center [762, 288] width 390 height 42
paste input "Security Consultant | Offensive Security"
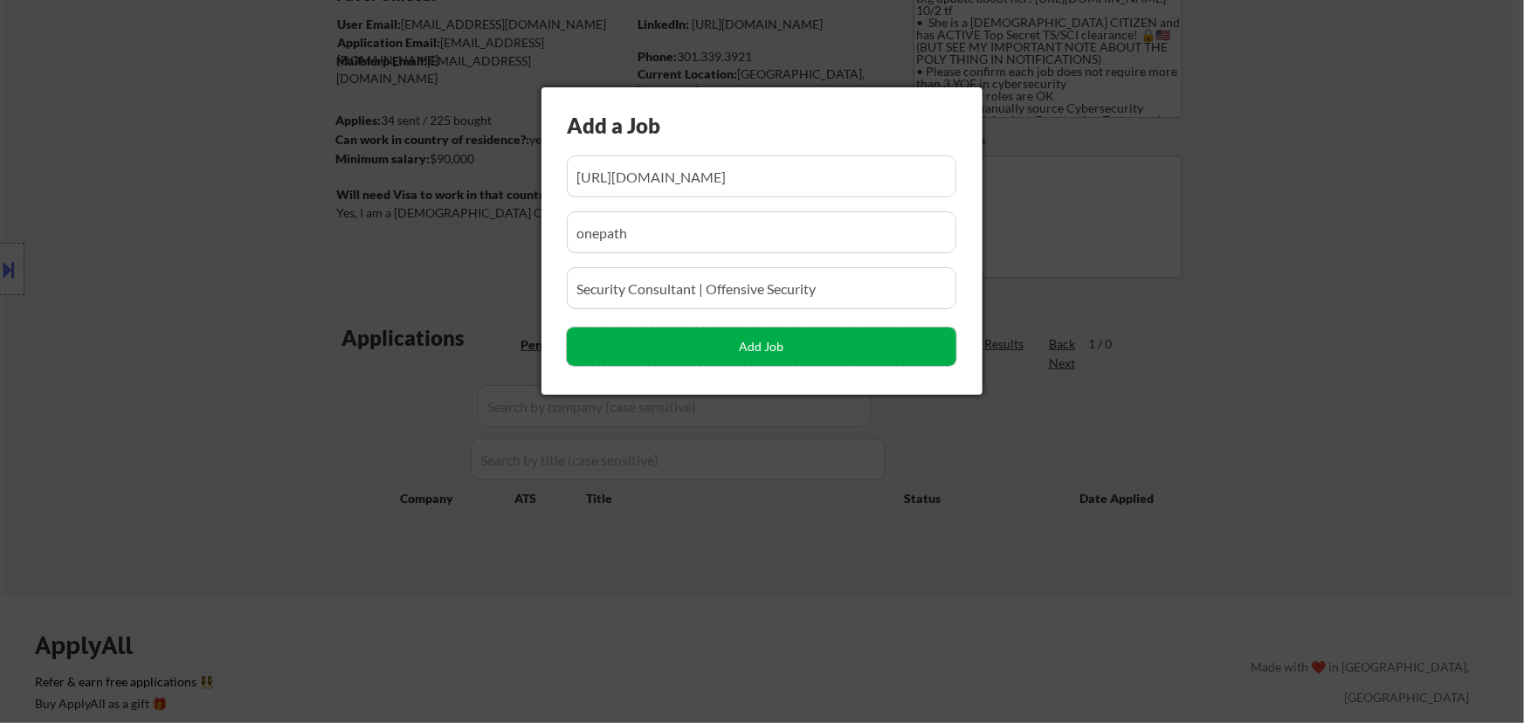
click at [747, 349] on button "Add Job" at bounding box center [762, 347] width 390 height 38
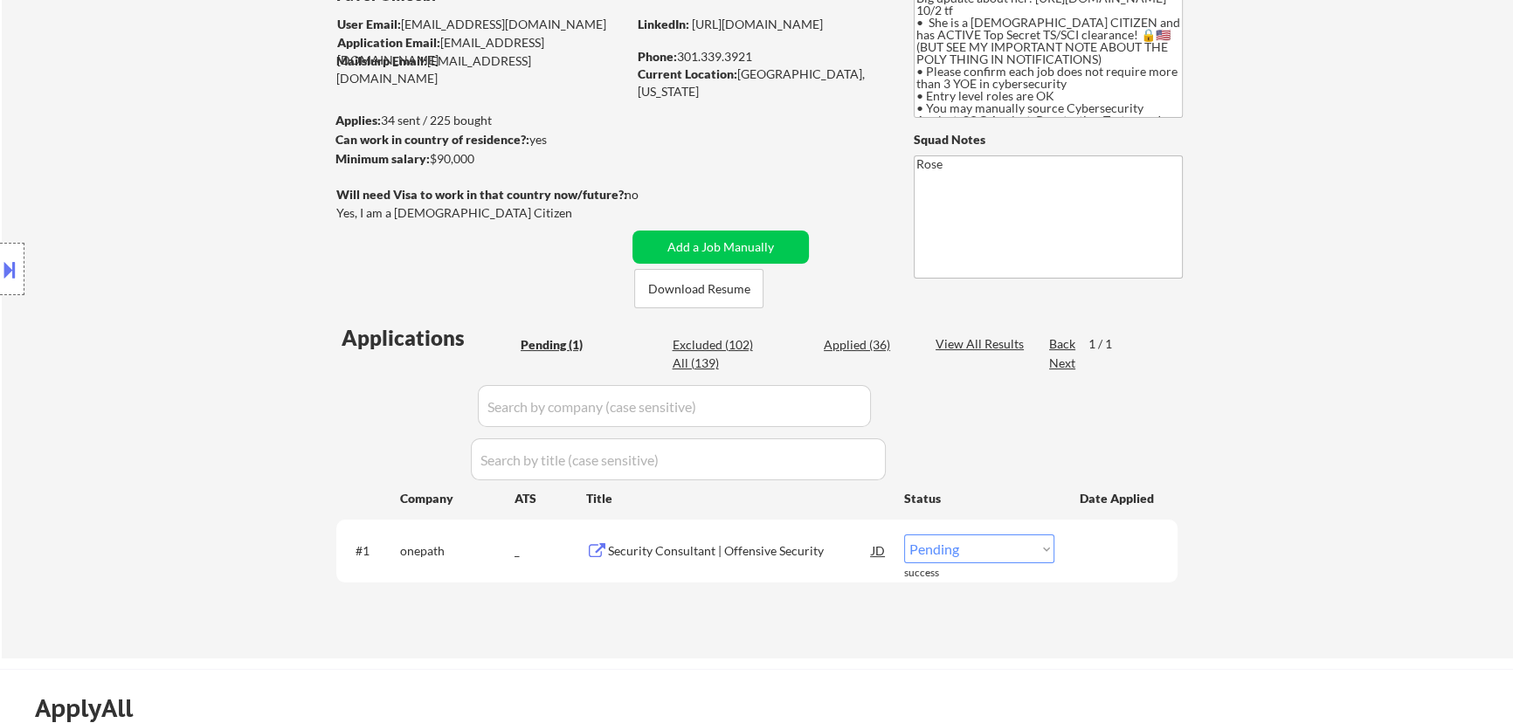
click at [765, 548] on select "Choose an option... Pending Applied Excluded (Questions) Excluded (Expired) Exc…" at bounding box center [979, 548] width 150 height 29
click at [765, 534] on select "Choose an option... Pending Applied Excluded (Questions) Excluded (Expired) Exc…" at bounding box center [979, 548] width 150 height 29
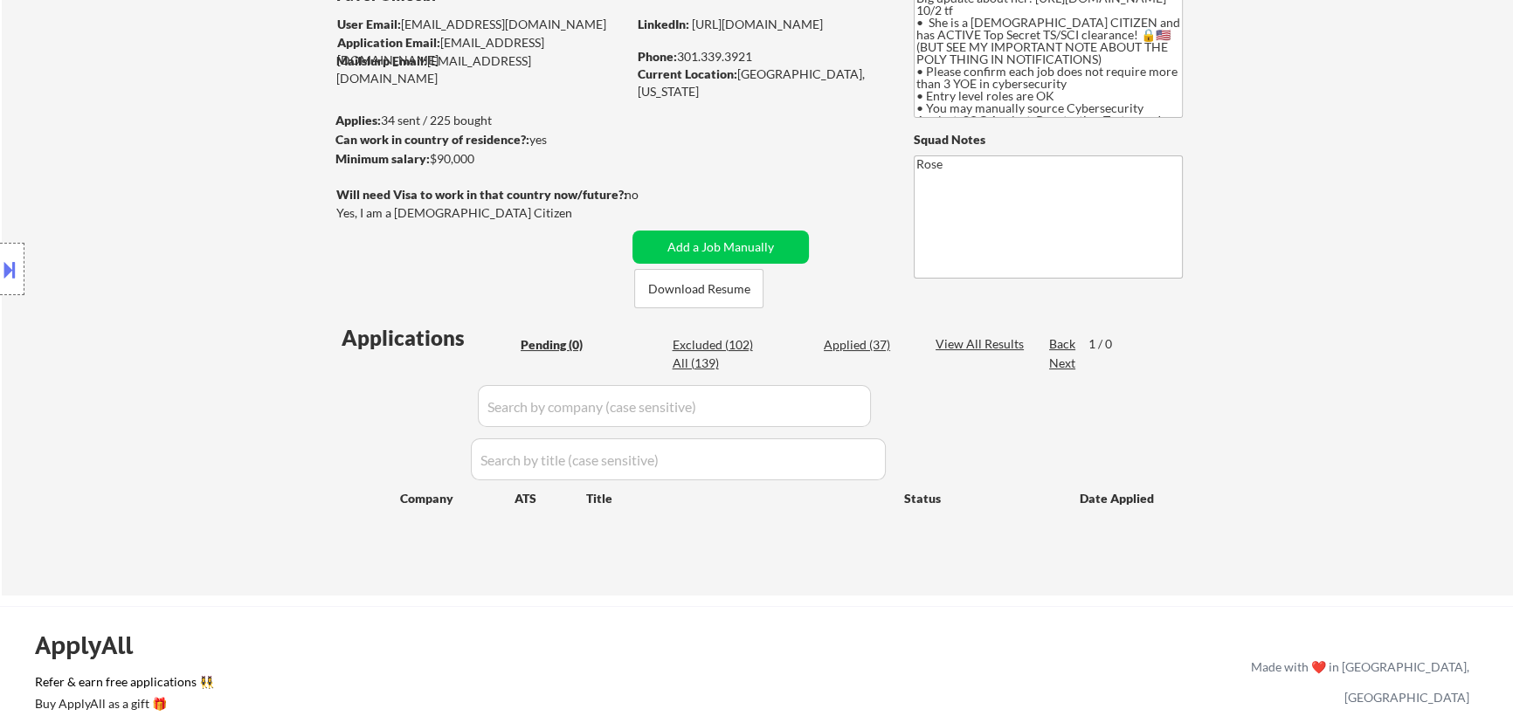
click at [765, 347] on div "Applied (37)" at bounding box center [867, 344] width 87 height 17
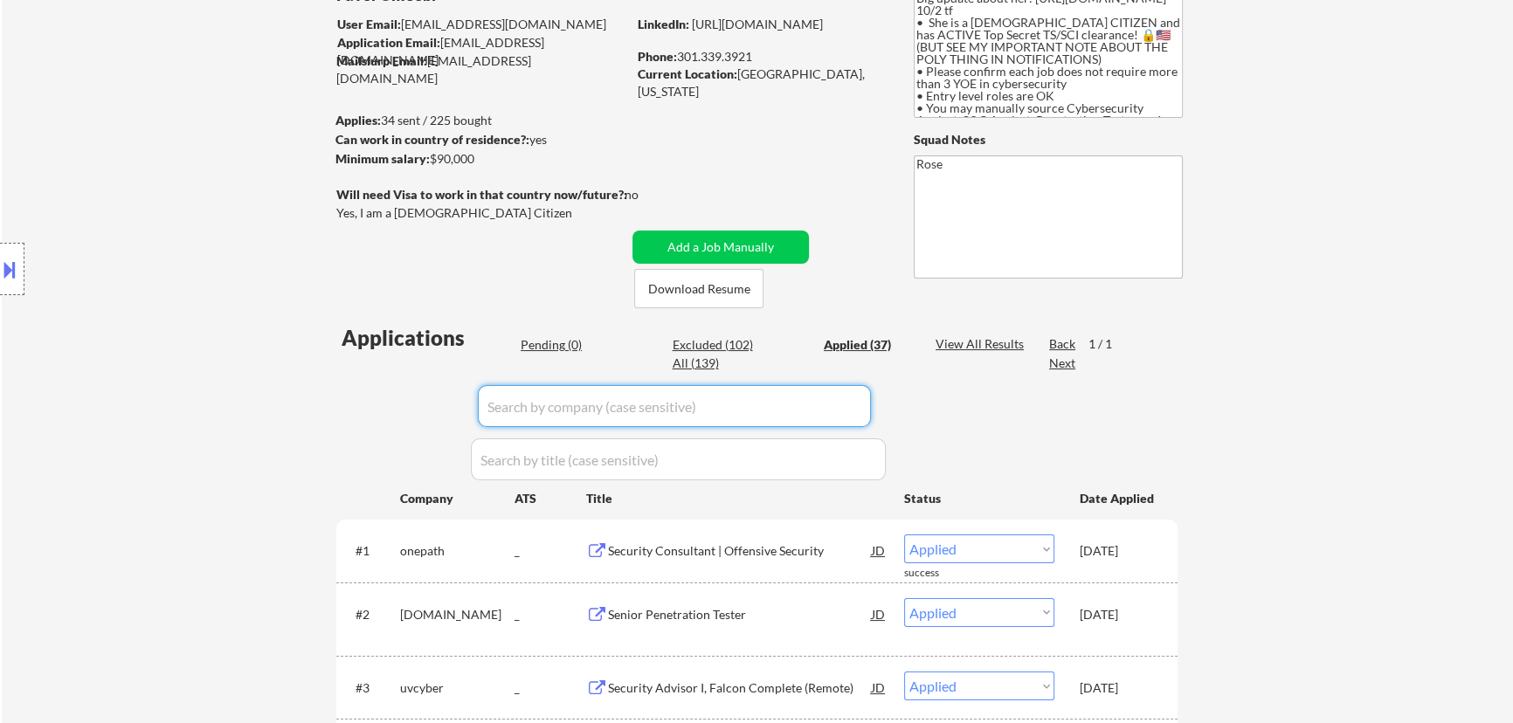
click at [765, 410] on input "input" at bounding box center [674, 406] width 393 height 42
paste input "thetalentos"
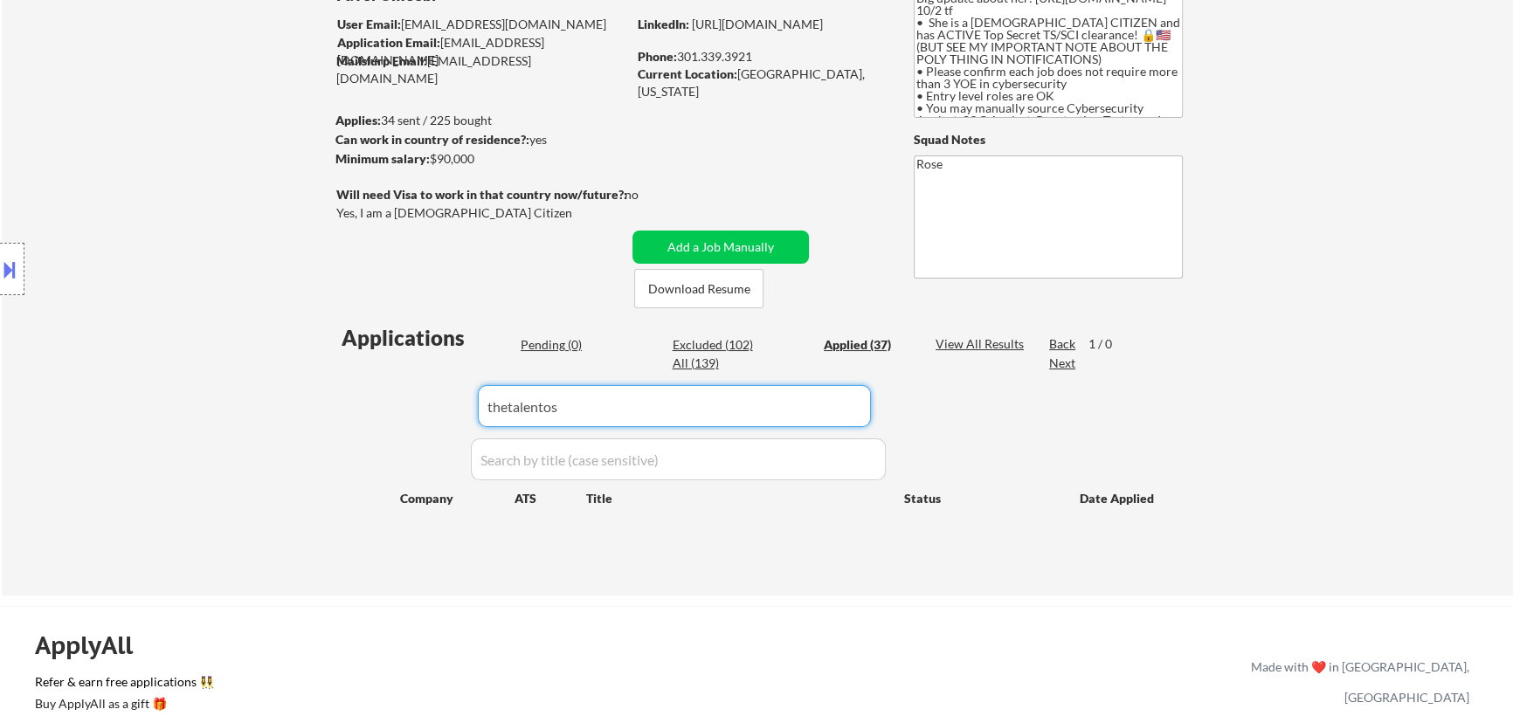
drag, startPoint x: 675, startPoint y: 411, endPoint x: 362, endPoint y: 403, distance: 313.6
click at [364, 406] on div "Applications Pending (0) Excluded (102) Applied (37) All (139) View All Results…" at bounding box center [756, 442] width 841 height 239
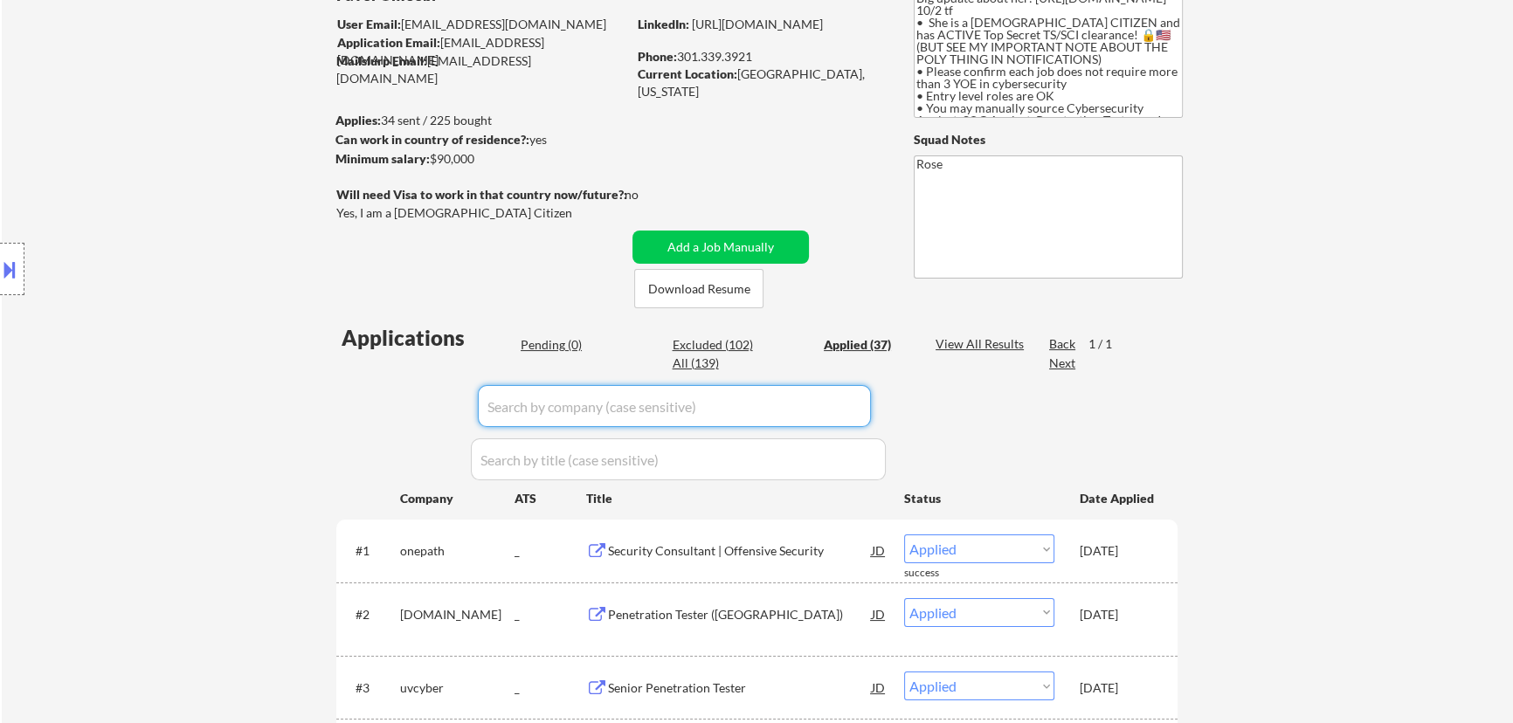
click at [557, 347] on div "Pending (0)" at bounding box center [564, 344] width 87 height 17
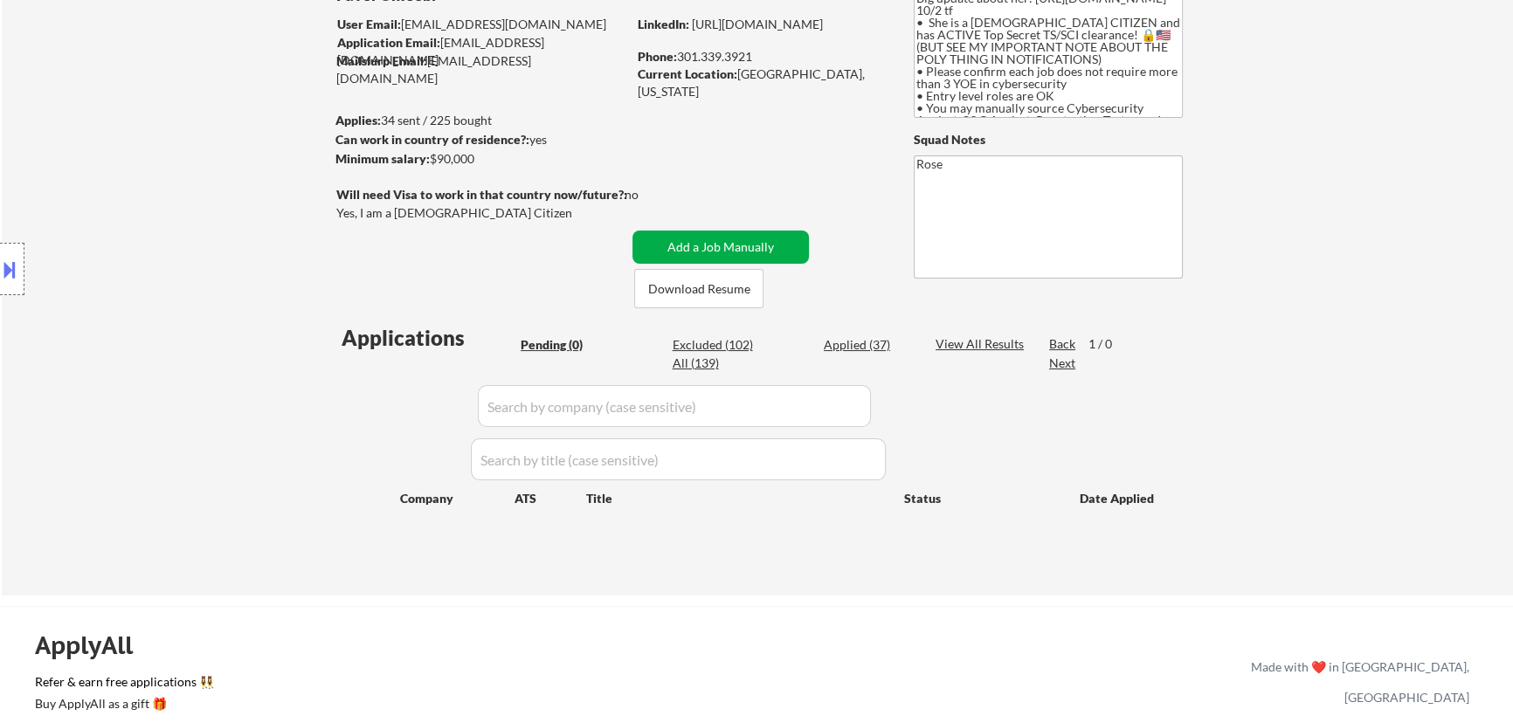
click at [744, 253] on button "Add a Job Manually" at bounding box center [720, 247] width 176 height 33
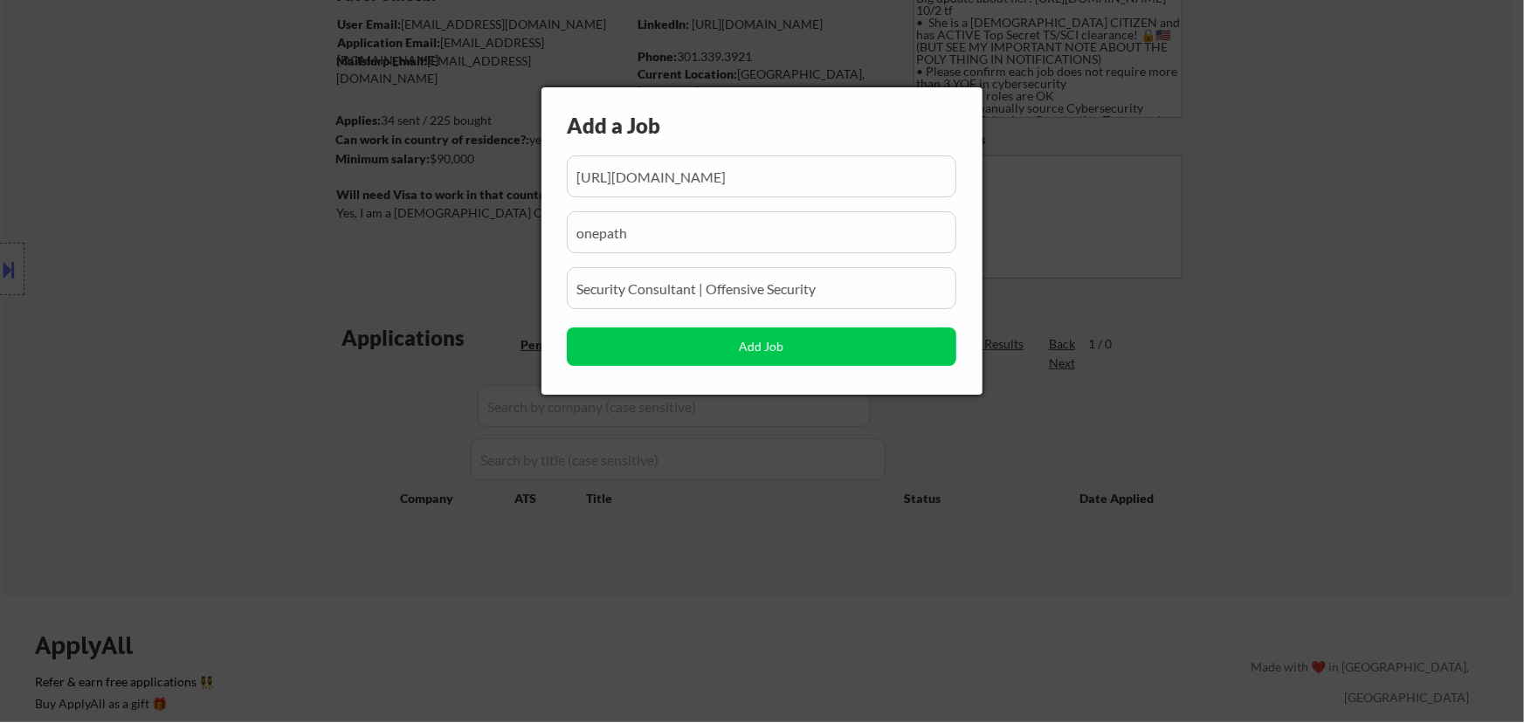
scroll to position [0, 1]
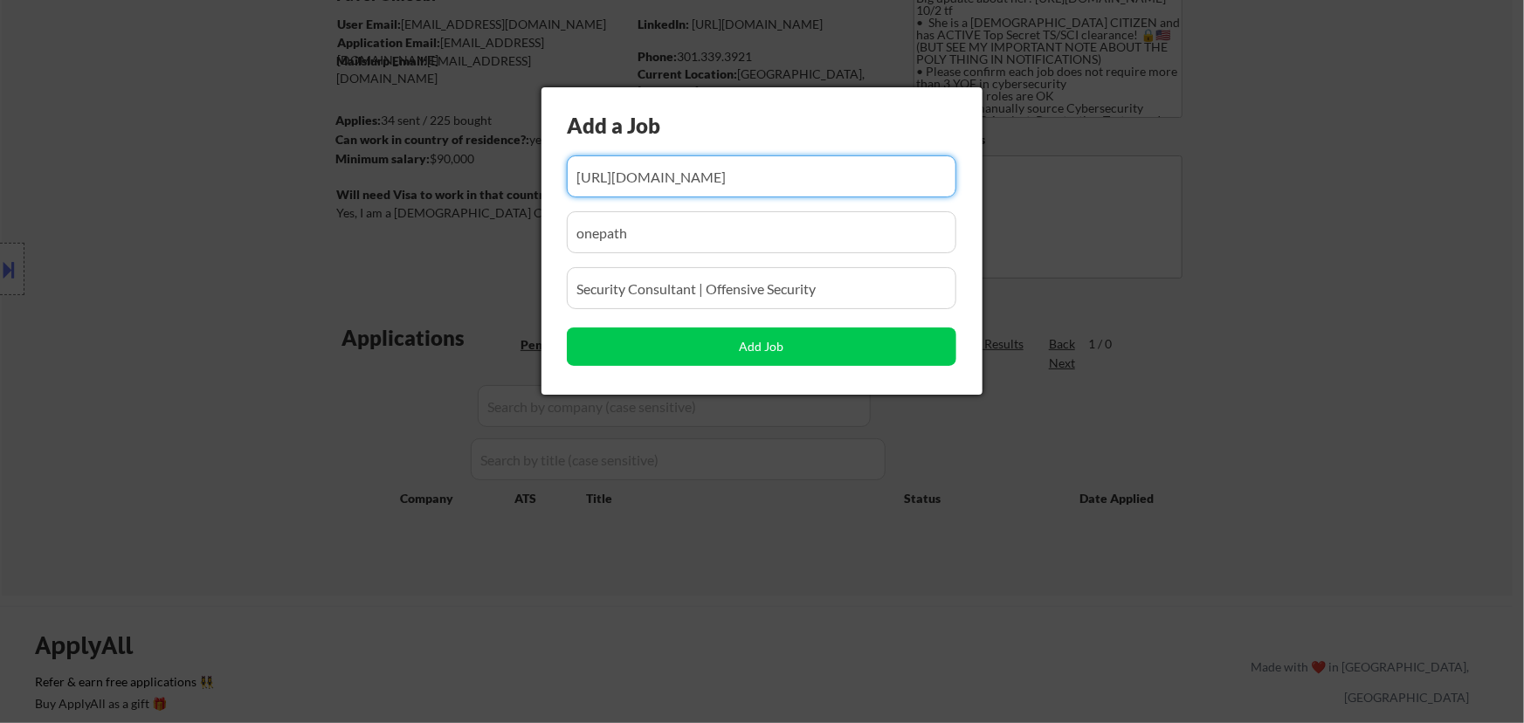
drag, startPoint x: 692, startPoint y: 177, endPoint x: 655, endPoint y: 188, distance: 38.1
click at [655, 188] on input "input" at bounding box center [762, 176] width 390 height 42
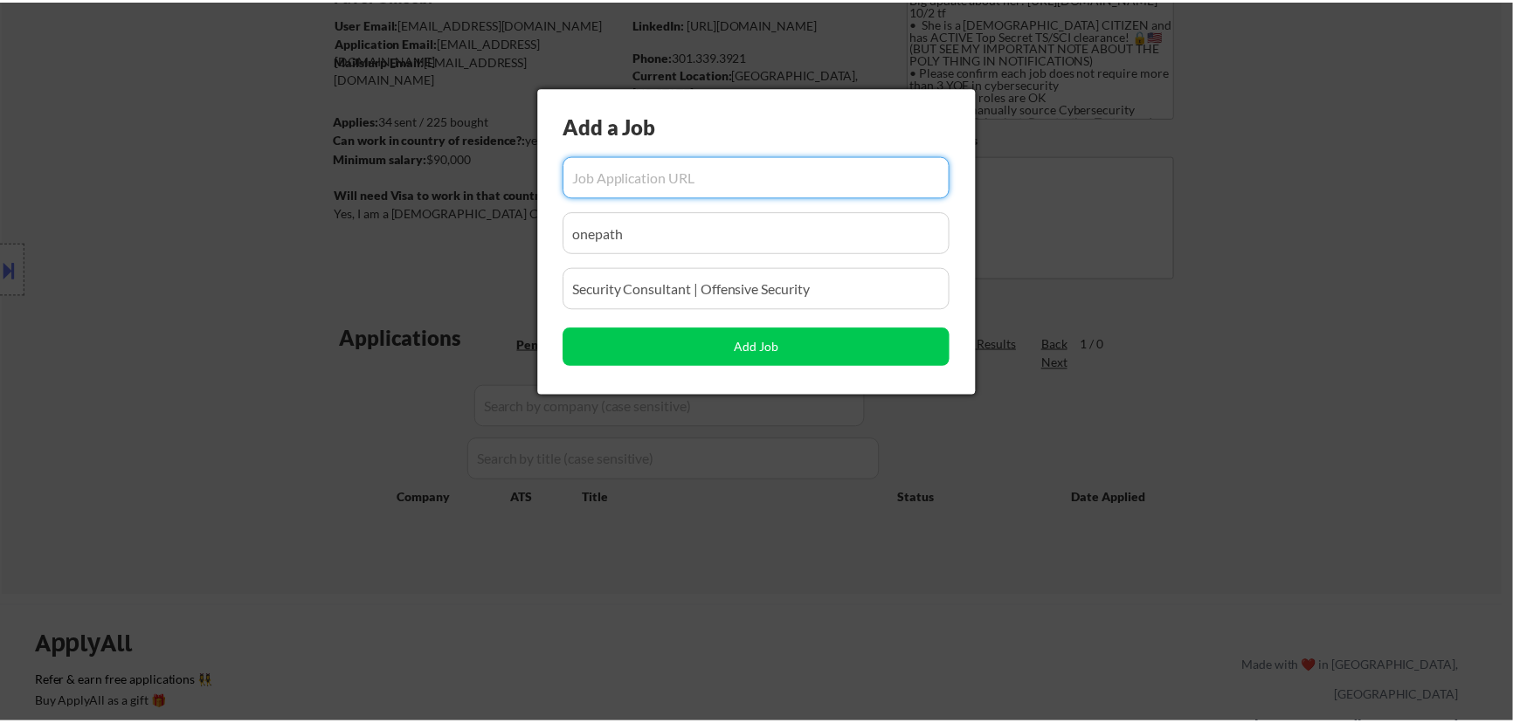
scroll to position [0, 0]
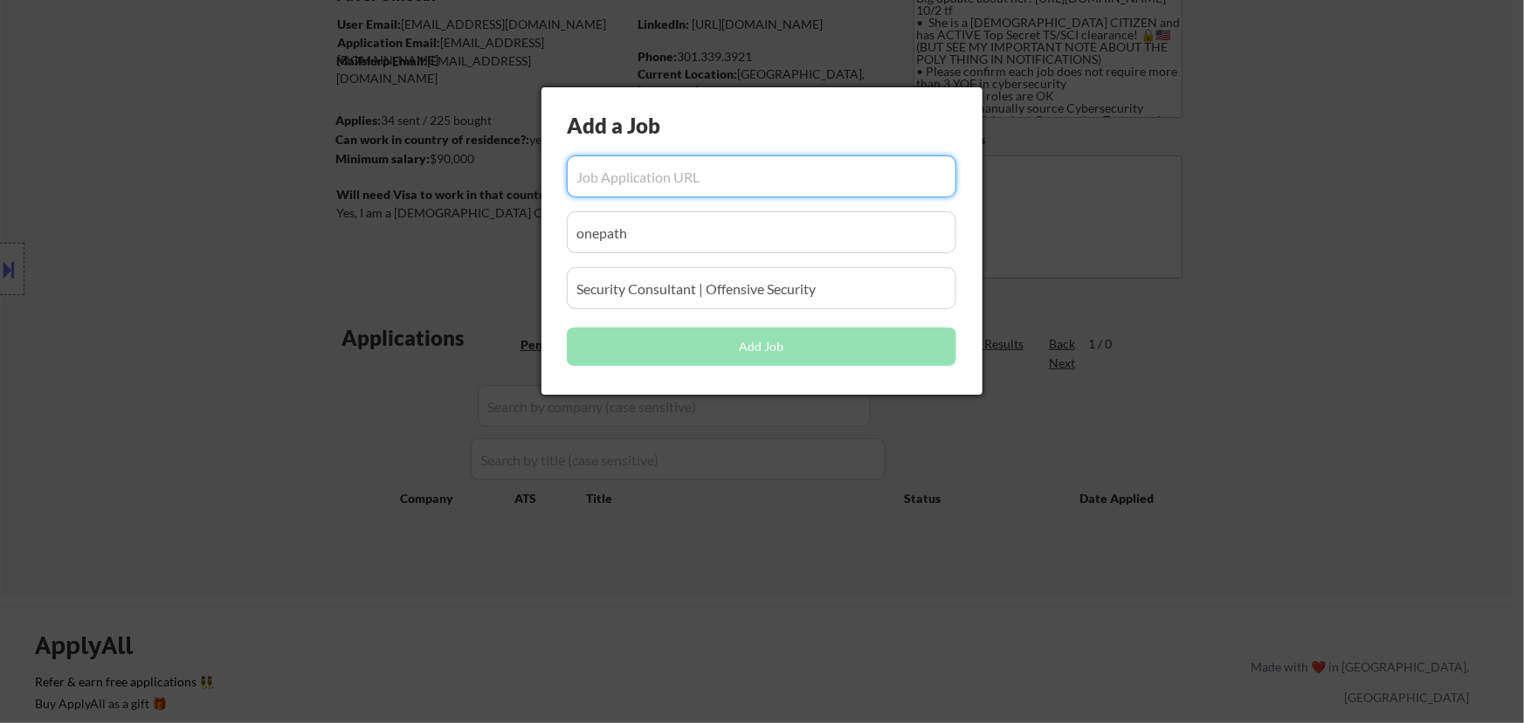
click at [631, 180] on input "input" at bounding box center [762, 176] width 390 height 42
paste input "https://www.careers-page.com/thetalentos/job/555R45"
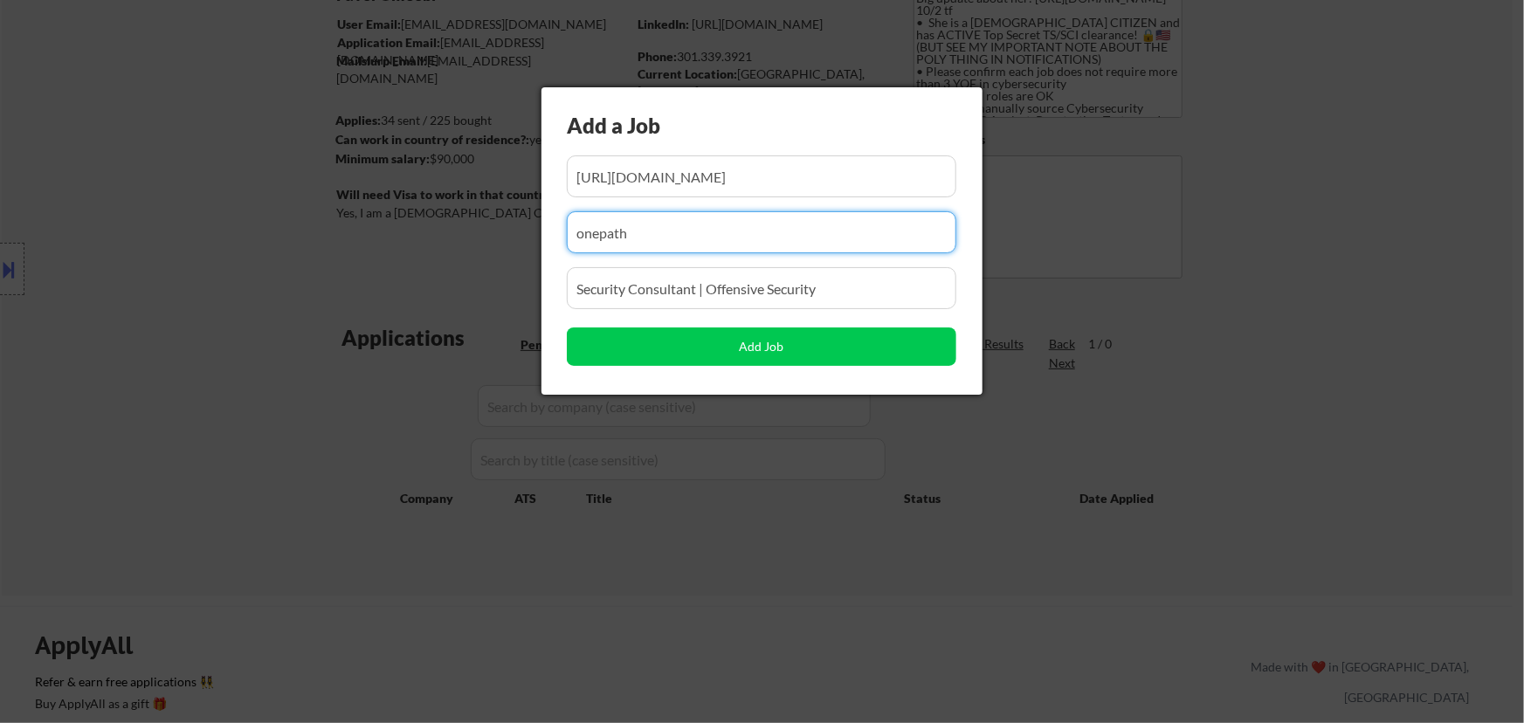
drag, startPoint x: 641, startPoint y: 244, endPoint x: 306, endPoint y: 251, distance: 335.4
click at [308, 251] on body "← Return to /applysquad Mailslurp Inbox Job Search Builder Favor Umeobi User Em…" at bounding box center [762, 203] width 1524 height 723
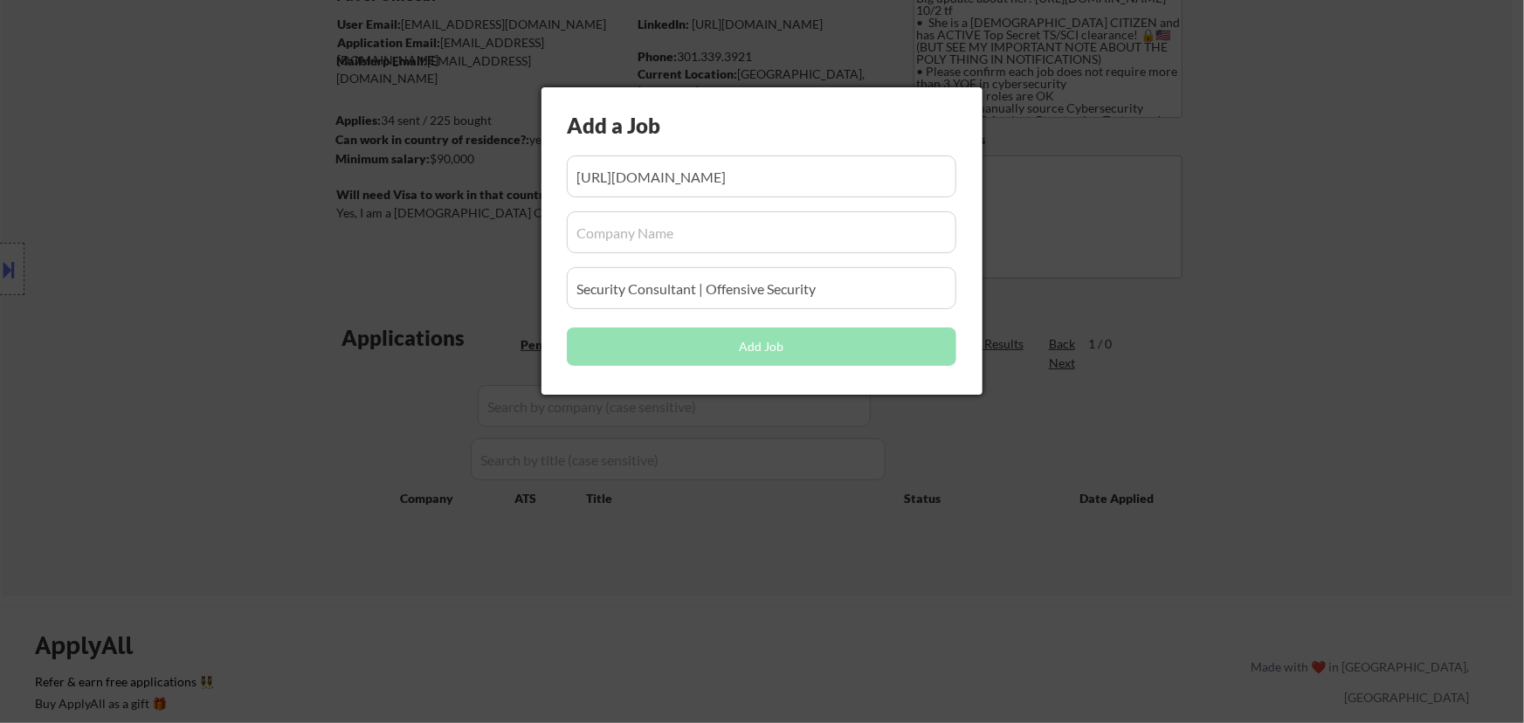
click at [765, 233] on input "input" at bounding box center [762, 232] width 390 height 42
paste input "thetalentos"
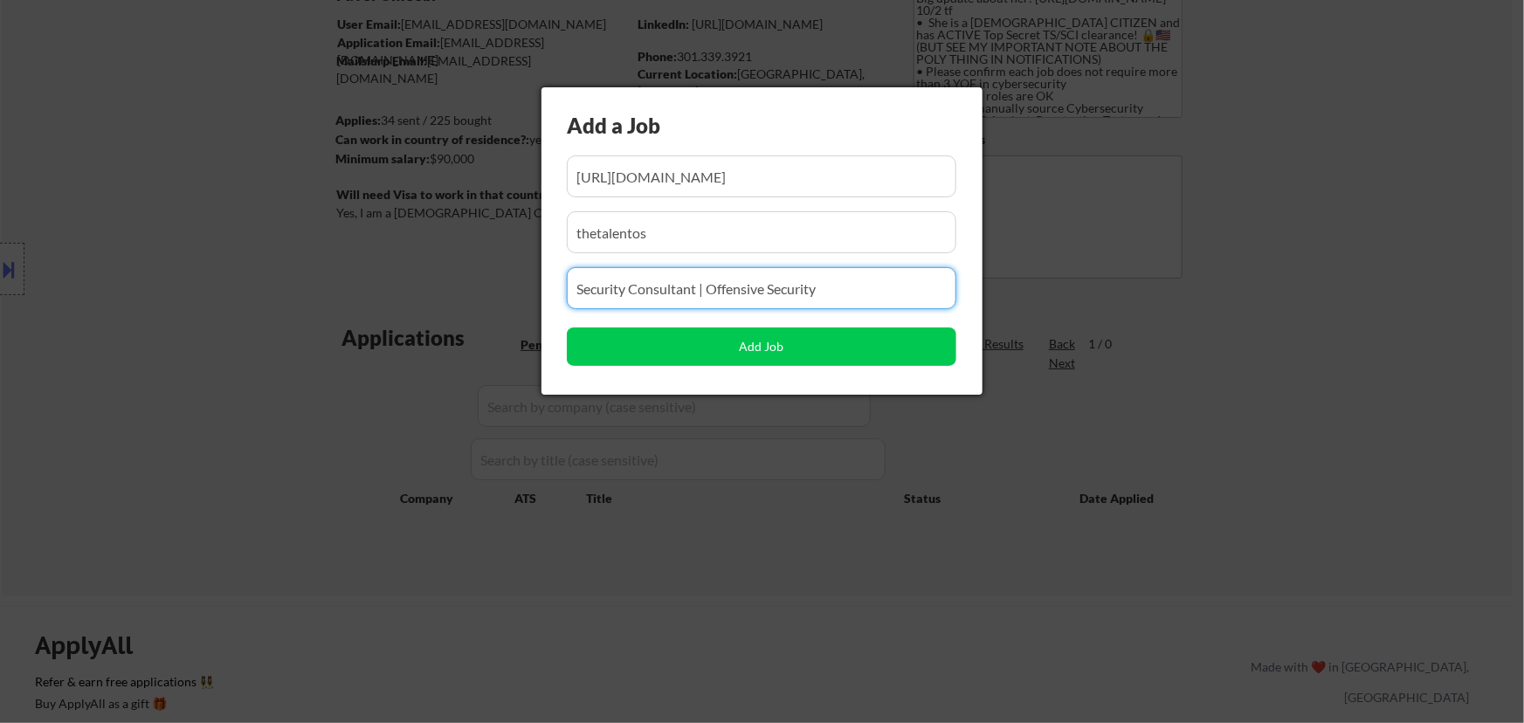
drag, startPoint x: 804, startPoint y: 293, endPoint x: 215, endPoint y: 307, distance: 589.7
click at [215, 307] on body "← Return to /applysquad Mailslurp Inbox Job Search Builder Favor Umeobi User Em…" at bounding box center [762, 203] width 1524 height 723
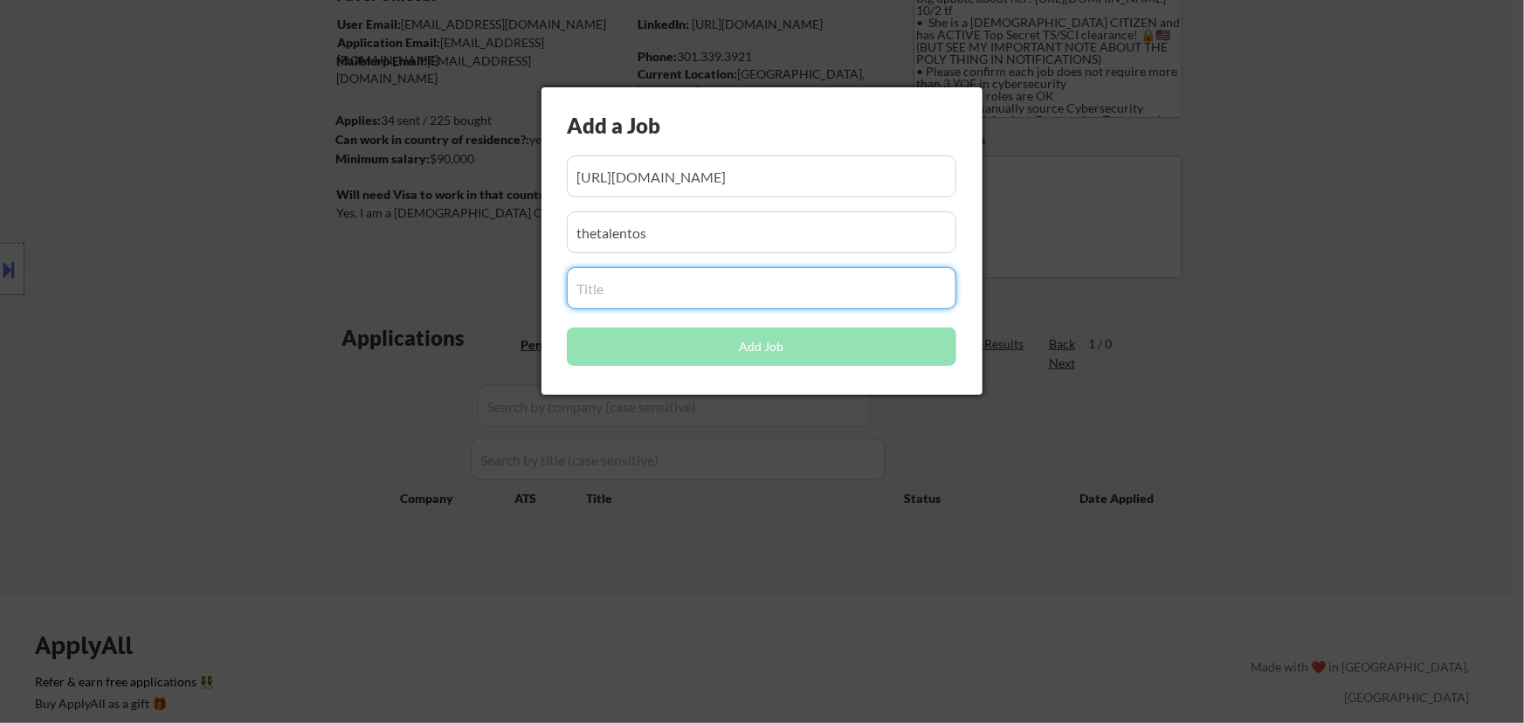
click at [693, 293] on input "input" at bounding box center [762, 288] width 390 height 42
paste input "Security Engineer"
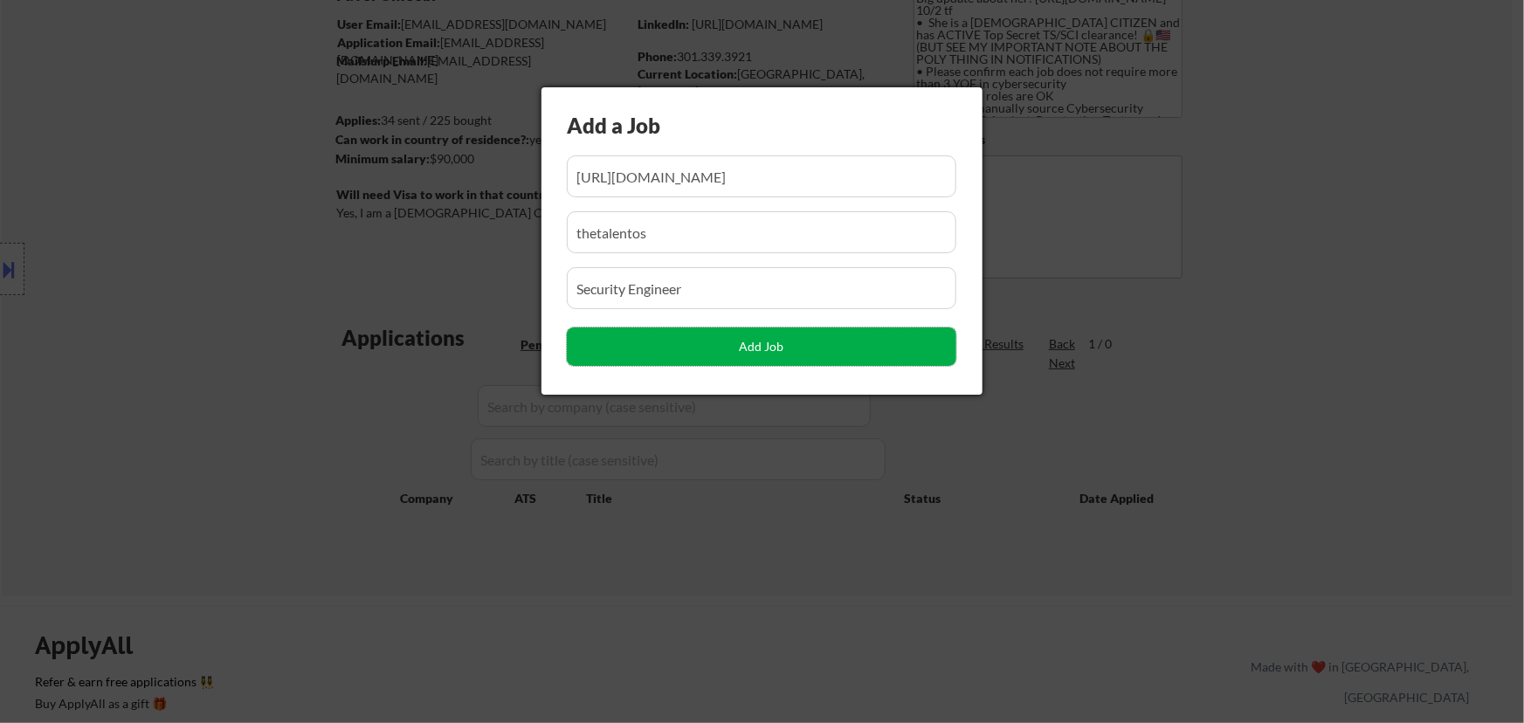
click at [750, 348] on button "Add Job" at bounding box center [762, 347] width 390 height 38
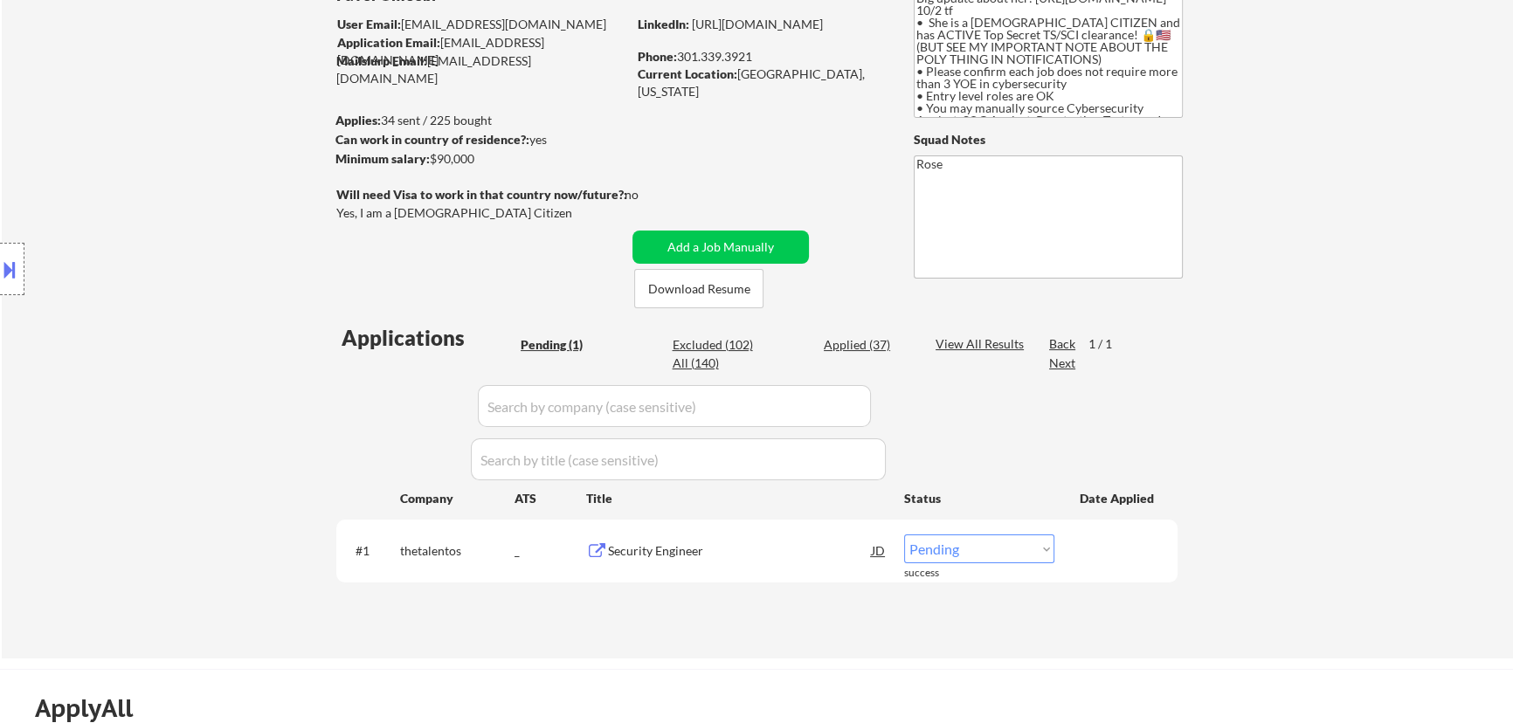
click at [765, 553] on select "Choose an option... Pending Applied Excluded (Questions) Excluded (Expired) Exc…" at bounding box center [979, 548] width 150 height 29
click at [765, 534] on select "Choose an option... Pending Applied Excluded (Questions) Excluded (Expired) Exc…" at bounding box center [979, 548] width 150 height 29
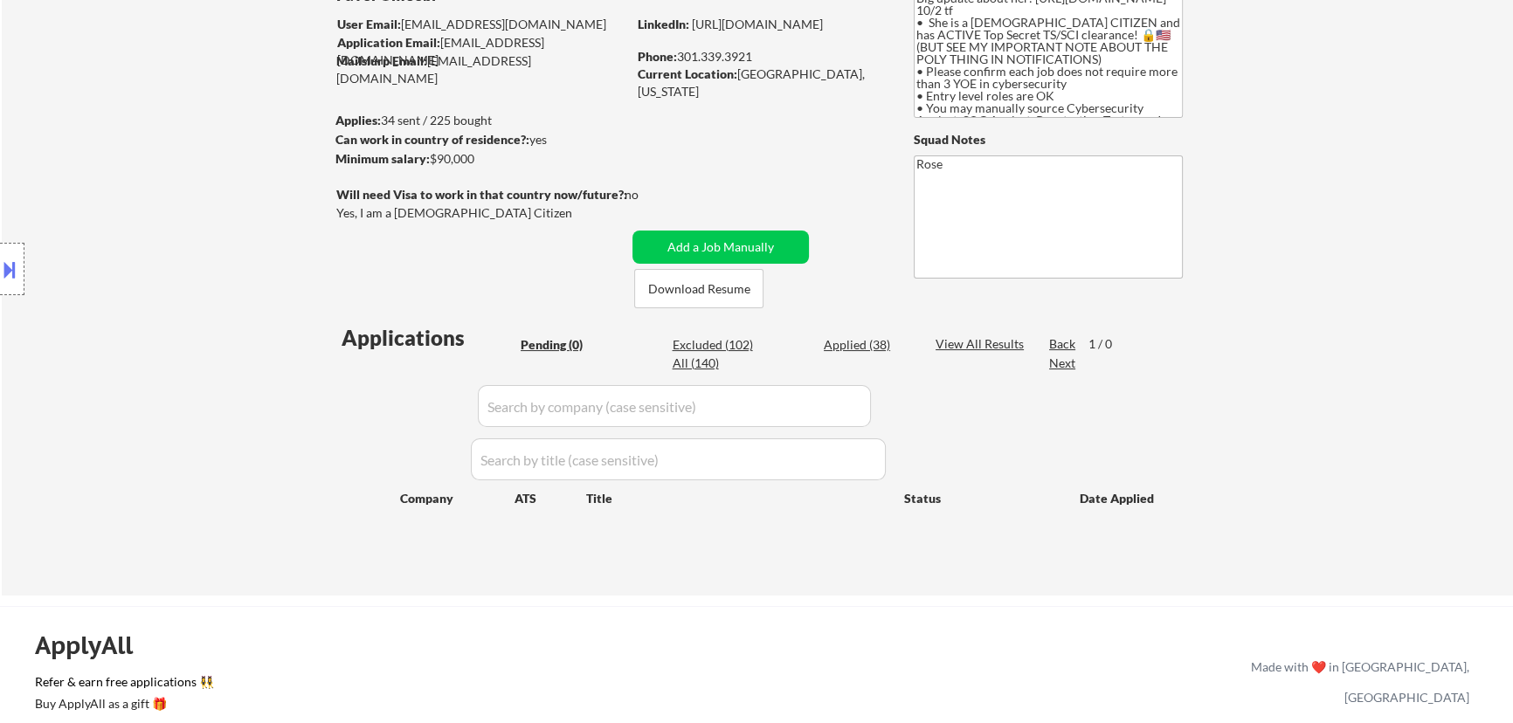
click at [765, 341] on div "Applied (38)" at bounding box center [867, 344] width 87 height 17
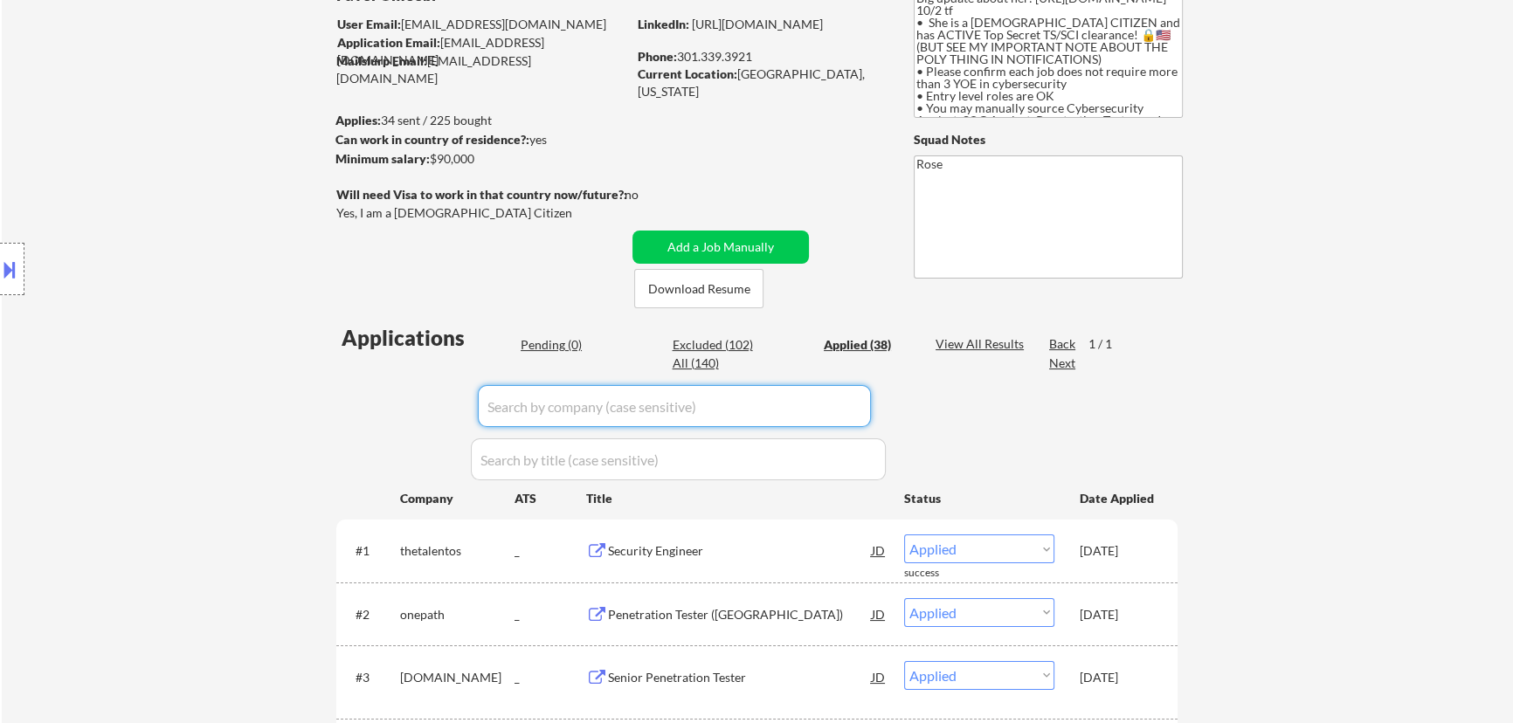
click at [765, 396] on input "input" at bounding box center [674, 406] width 393 height 42
paste input "/qgenda"
click at [493, 403] on input "input" at bounding box center [674, 406] width 393 height 42
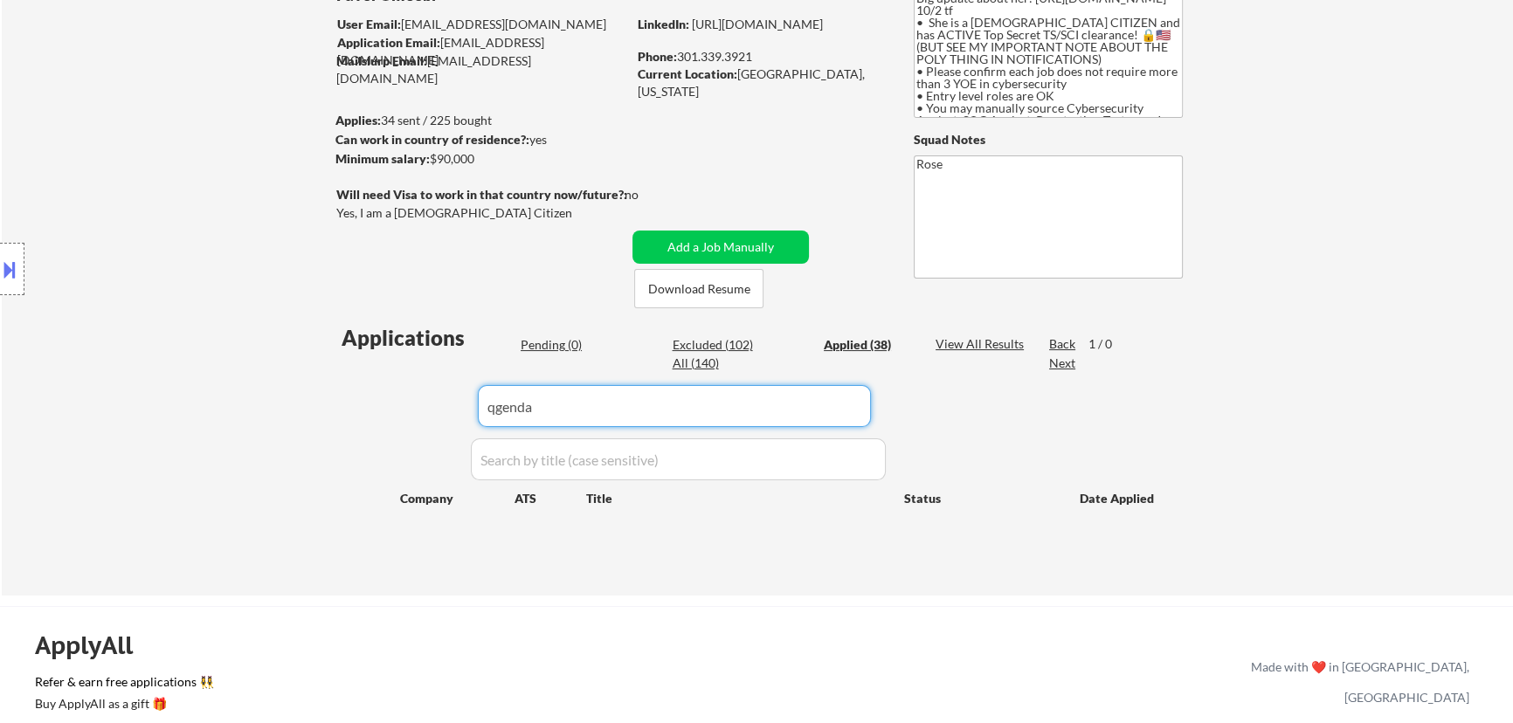
drag, startPoint x: 641, startPoint y: 403, endPoint x: 356, endPoint y: 417, distance: 285.0
click at [356, 417] on div "Applications Pending (0) Excluded (102) Applied (38) All (140) View All Results…" at bounding box center [756, 442] width 841 height 239
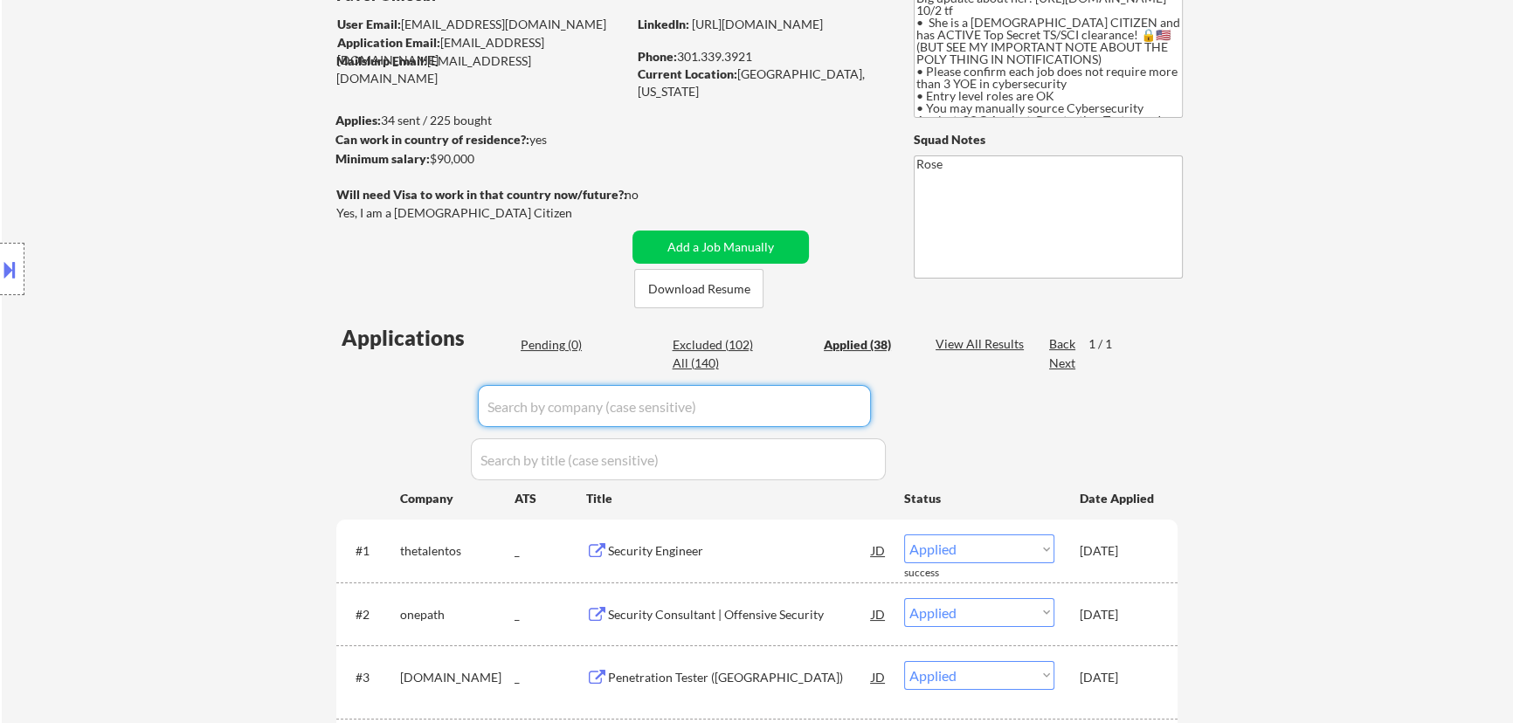
click at [558, 347] on div "Pending (0)" at bounding box center [564, 344] width 87 height 17
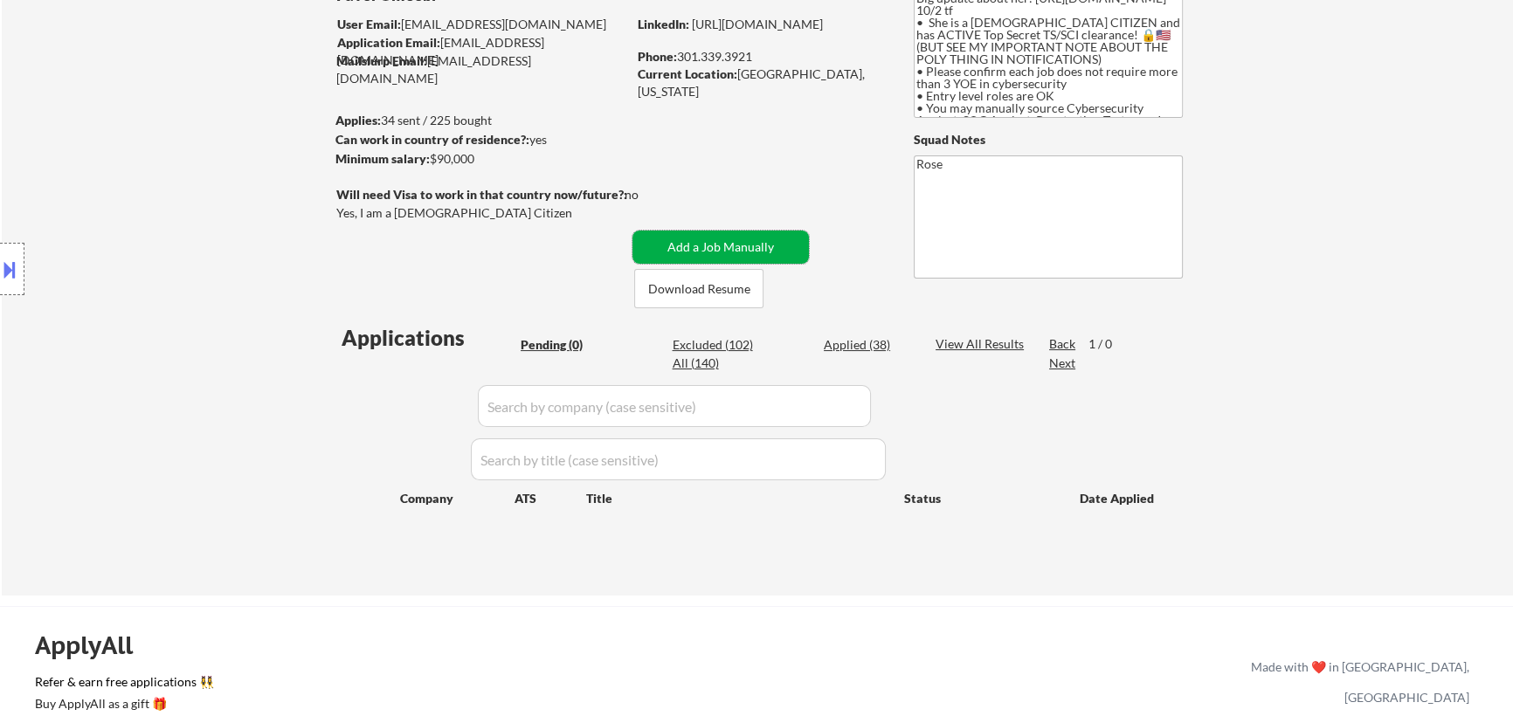
click at [742, 238] on button "Add a Job Manually" at bounding box center [720, 247] width 176 height 33
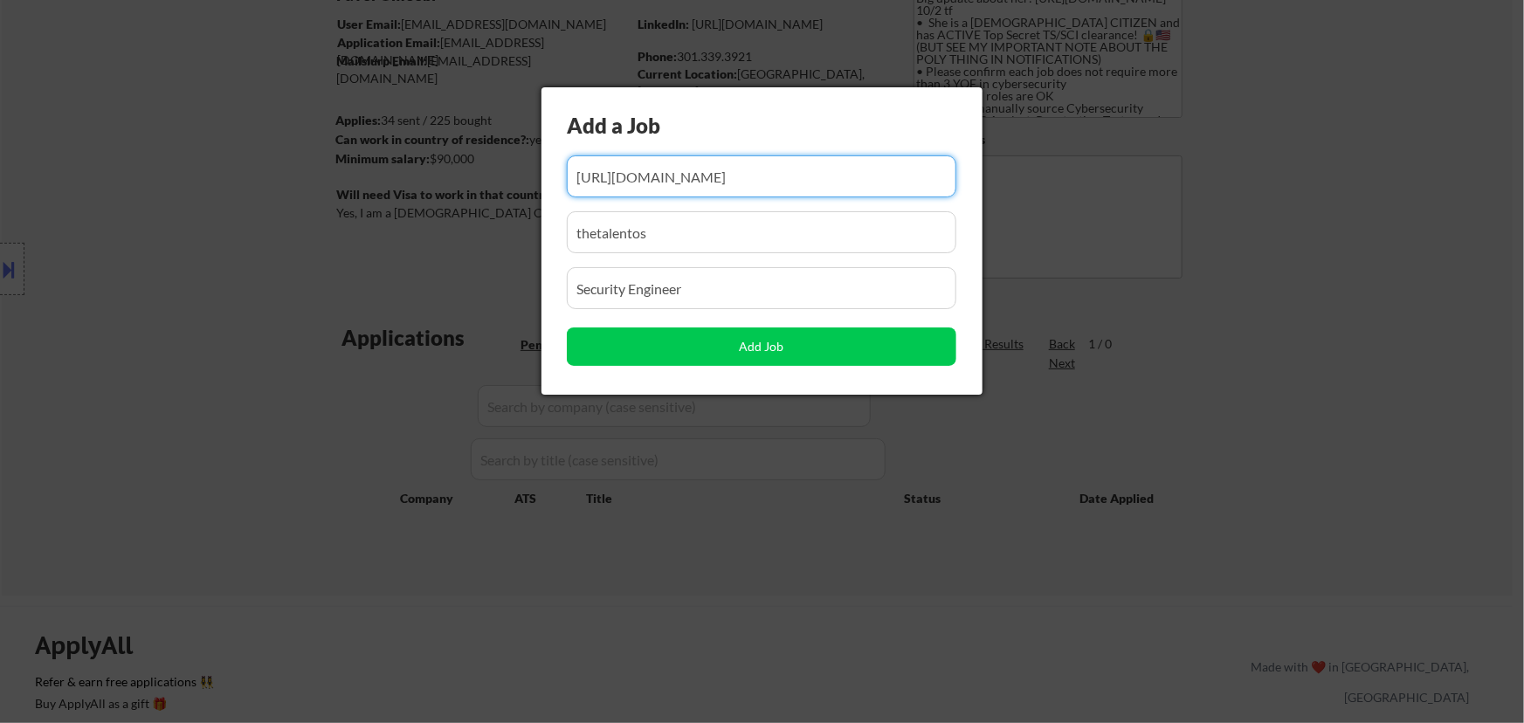
drag, startPoint x: 805, startPoint y: 178, endPoint x: 690, endPoint y: 175, distance: 115.3
click at [691, 178] on input "input" at bounding box center [762, 176] width 390 height 42
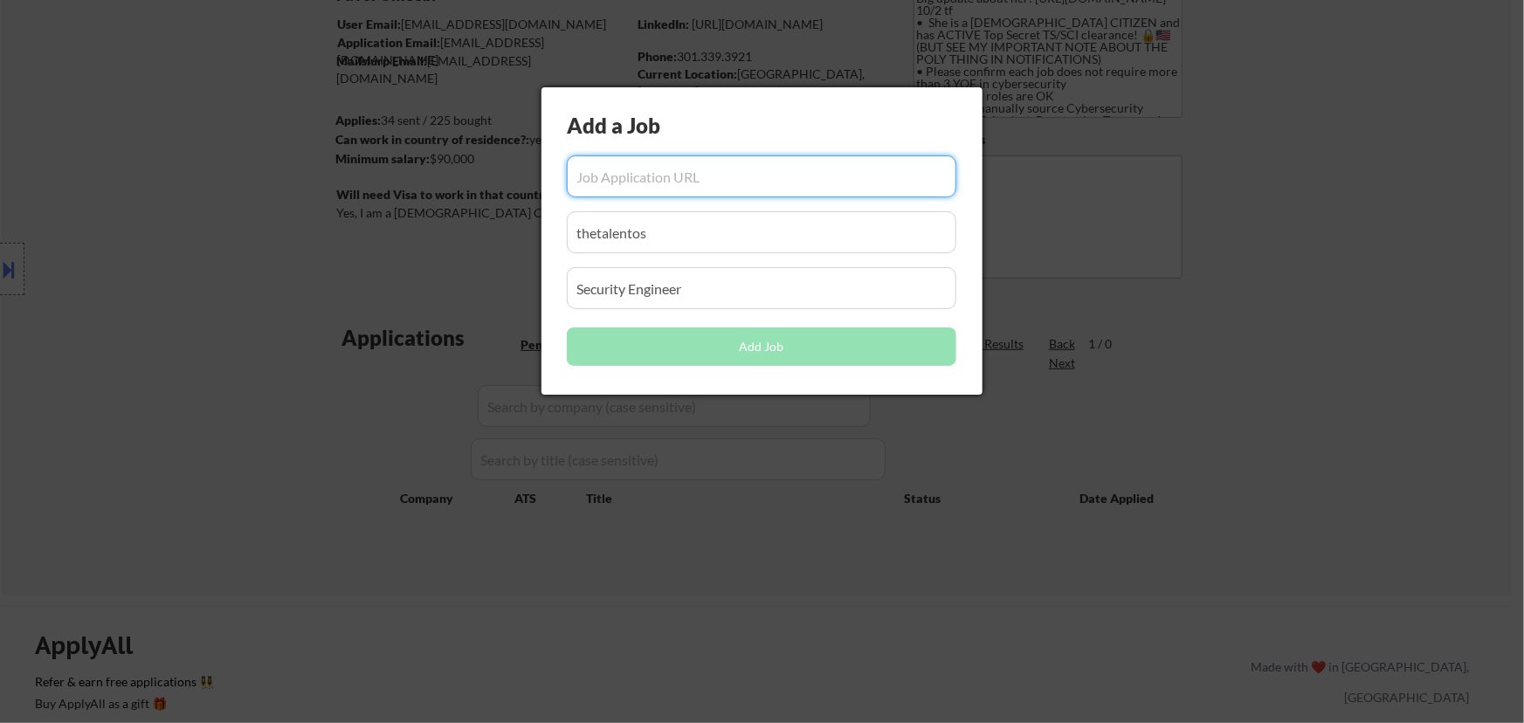
click at [731, 183] on input "input" at bounding box center [762, 176] width 390 height 42
paste input "https://job-boards.greenhouse.io/qgenda/jobs/4824430008"
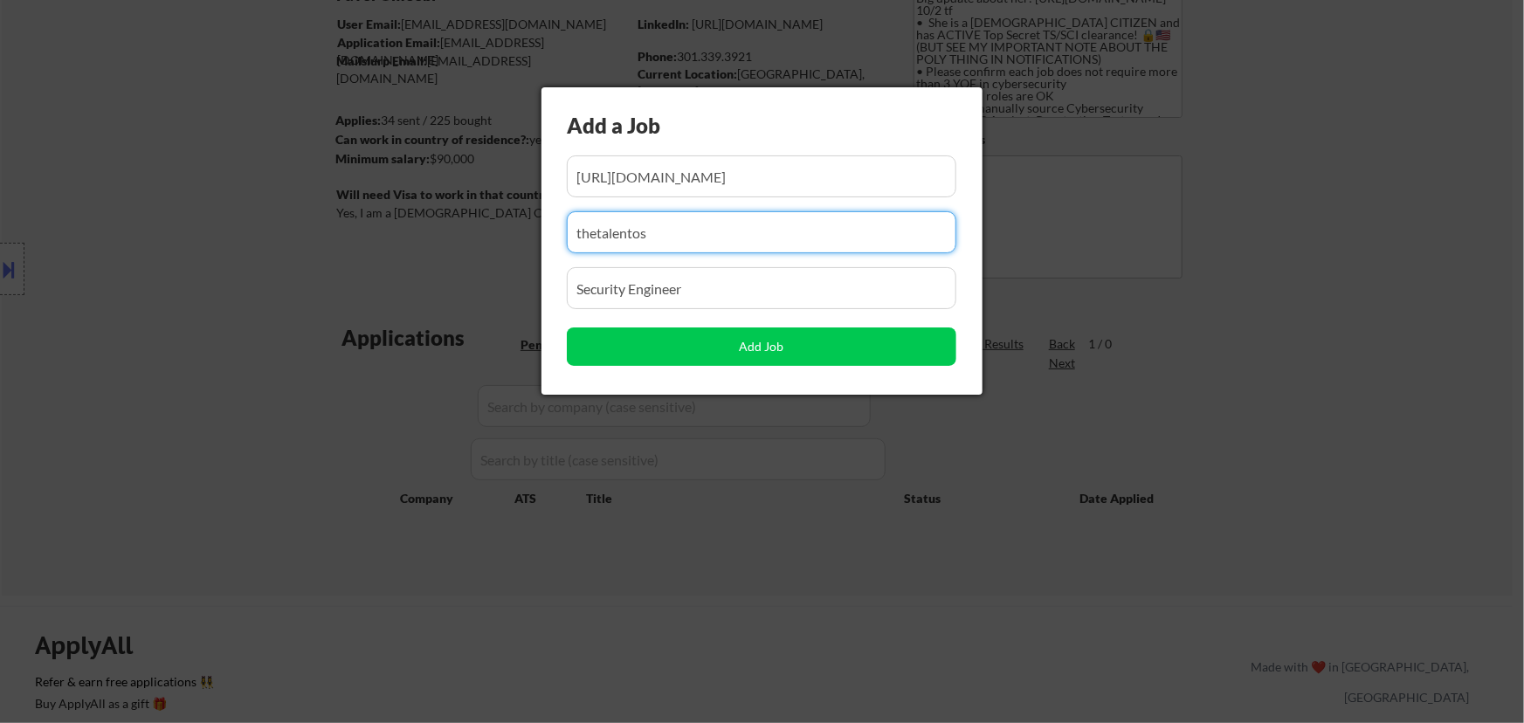
drag, startPoint x: 673, startPoint y: 227, endPoint x: 397, endPoint y: 255, distance: 277.4
click at [397, 255] on body "← Return to /applysquad Mailslurp Inbox Job Search Builder Favor Umeobi User Em…" at bounding box center [762, 203] width 1524 height 723
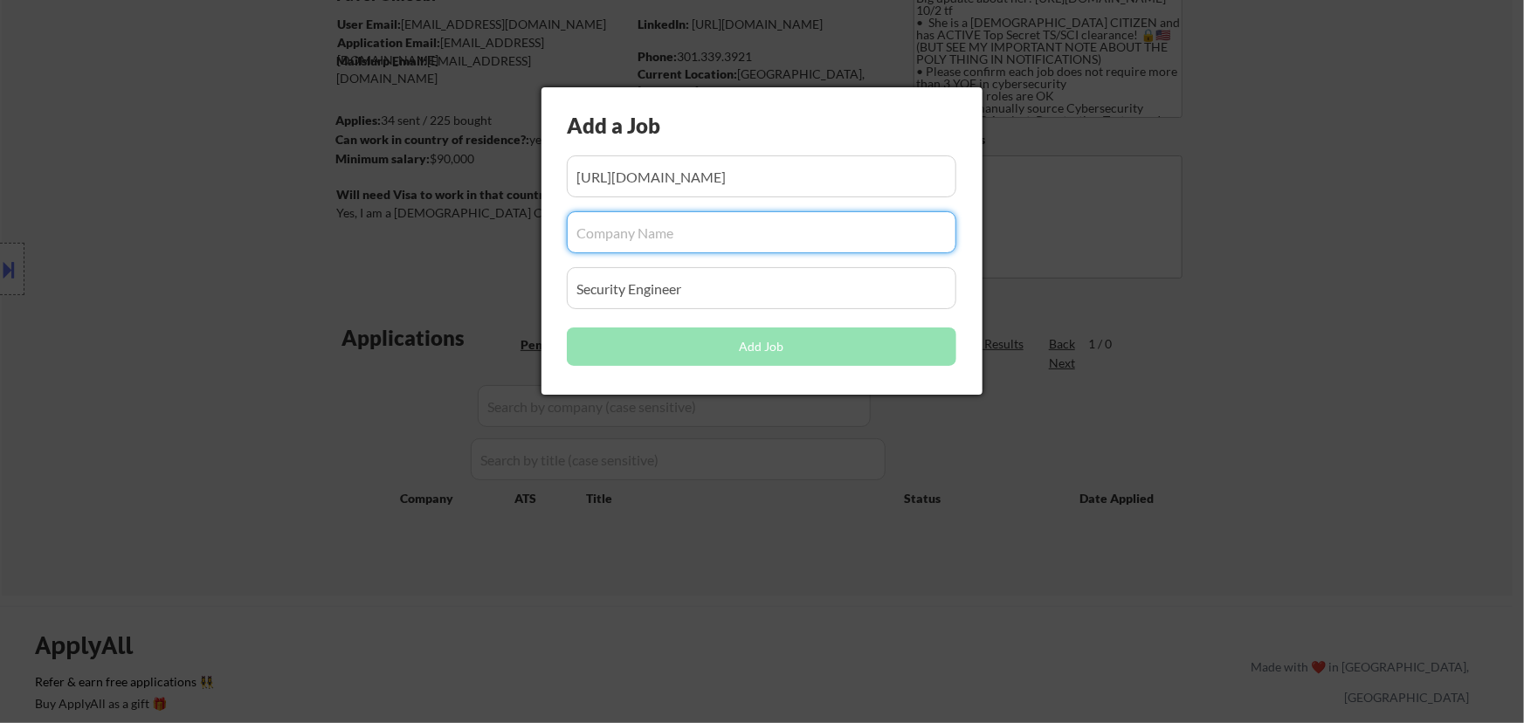
click at [720, 233] on input "input" at bounding box center [762, 232] width 390 height 42
paste input "qgenda"
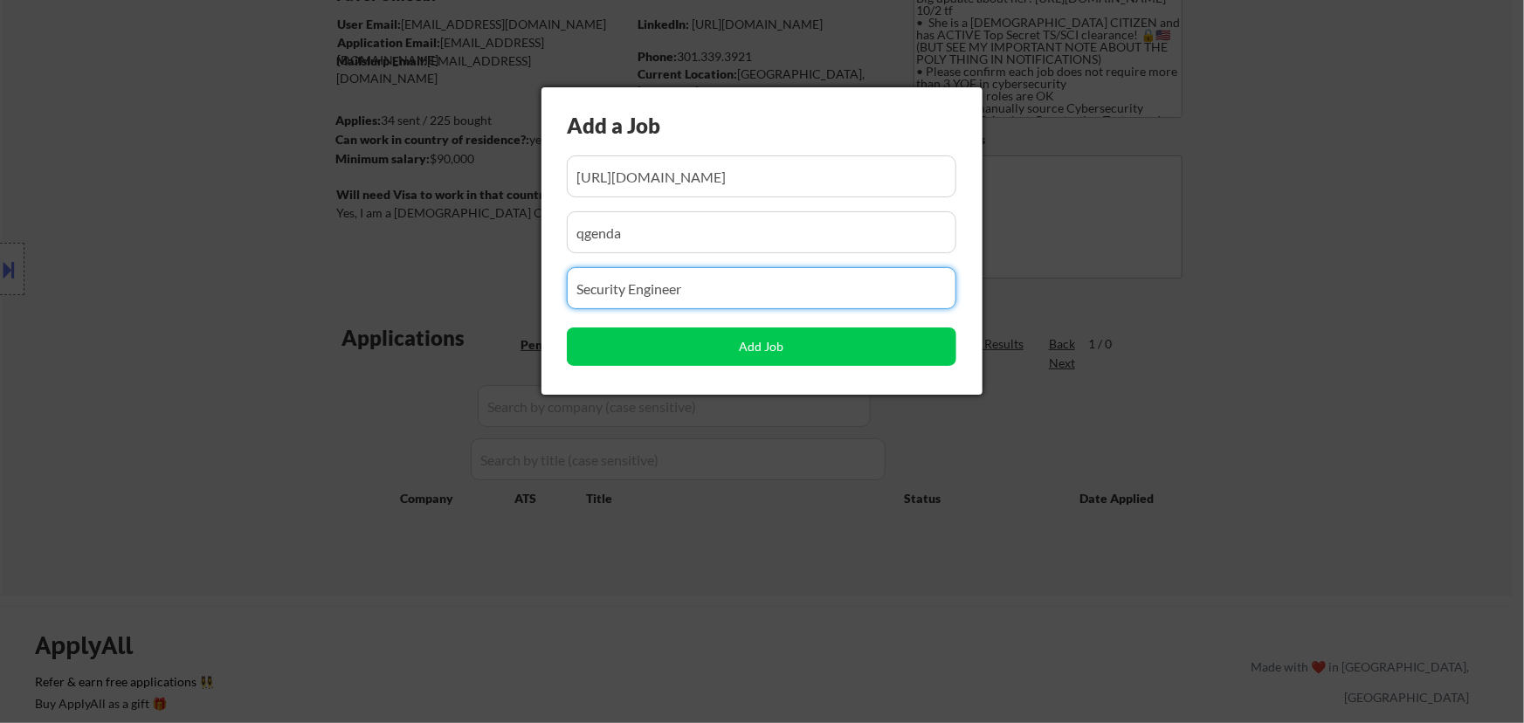
drag, startPoint x: 708, startPoint y: 293, endPoint x: 456, endPoint y: 317, distance: 253.6
click at [458, 317] on body "← Return to /applysquad Mailslurp Inbox Job Search Builder Favor Umeobi User Em…" at bounding box center [762, 203] width 1524 height 723
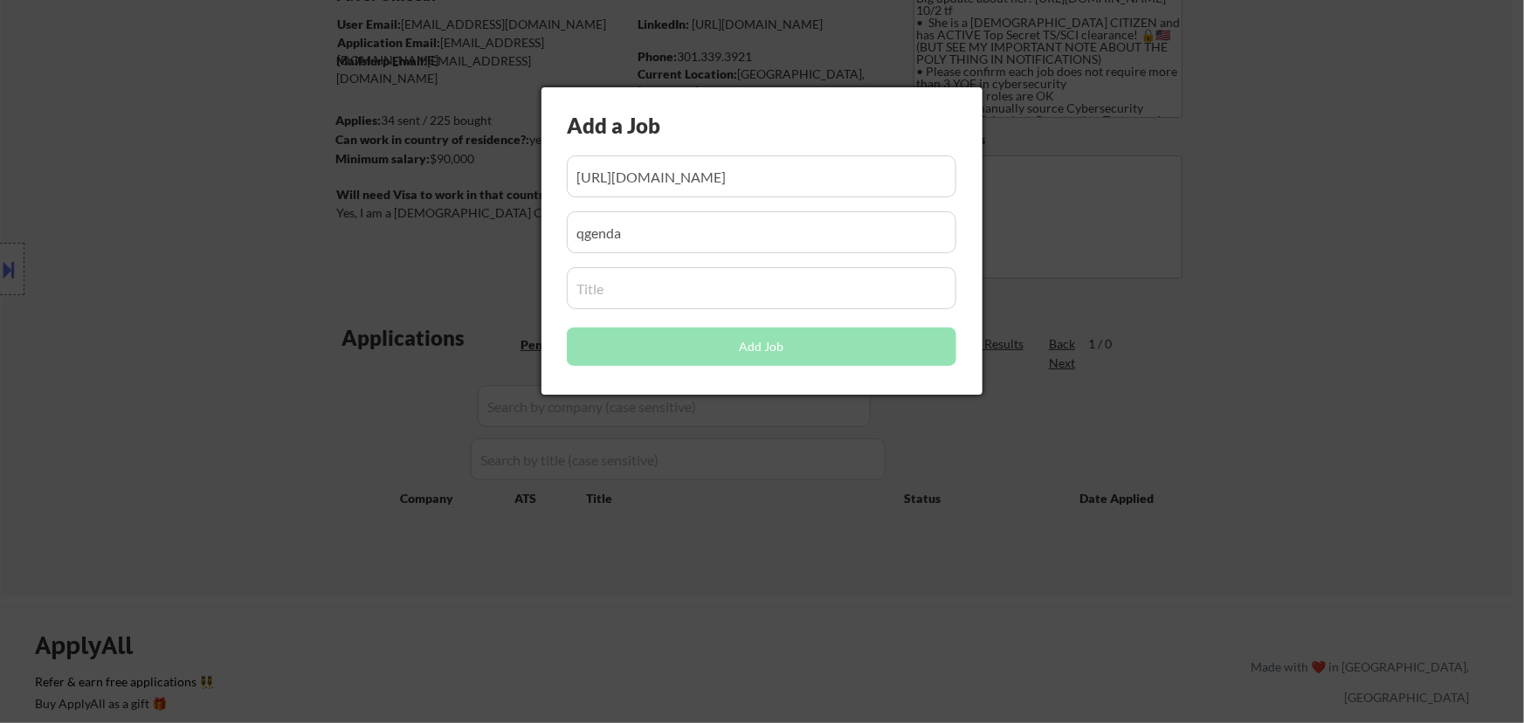
click at [653, 293] on input "input" at bounding box center [762, 288] width 390 height 42
paste input "Security Engineer"
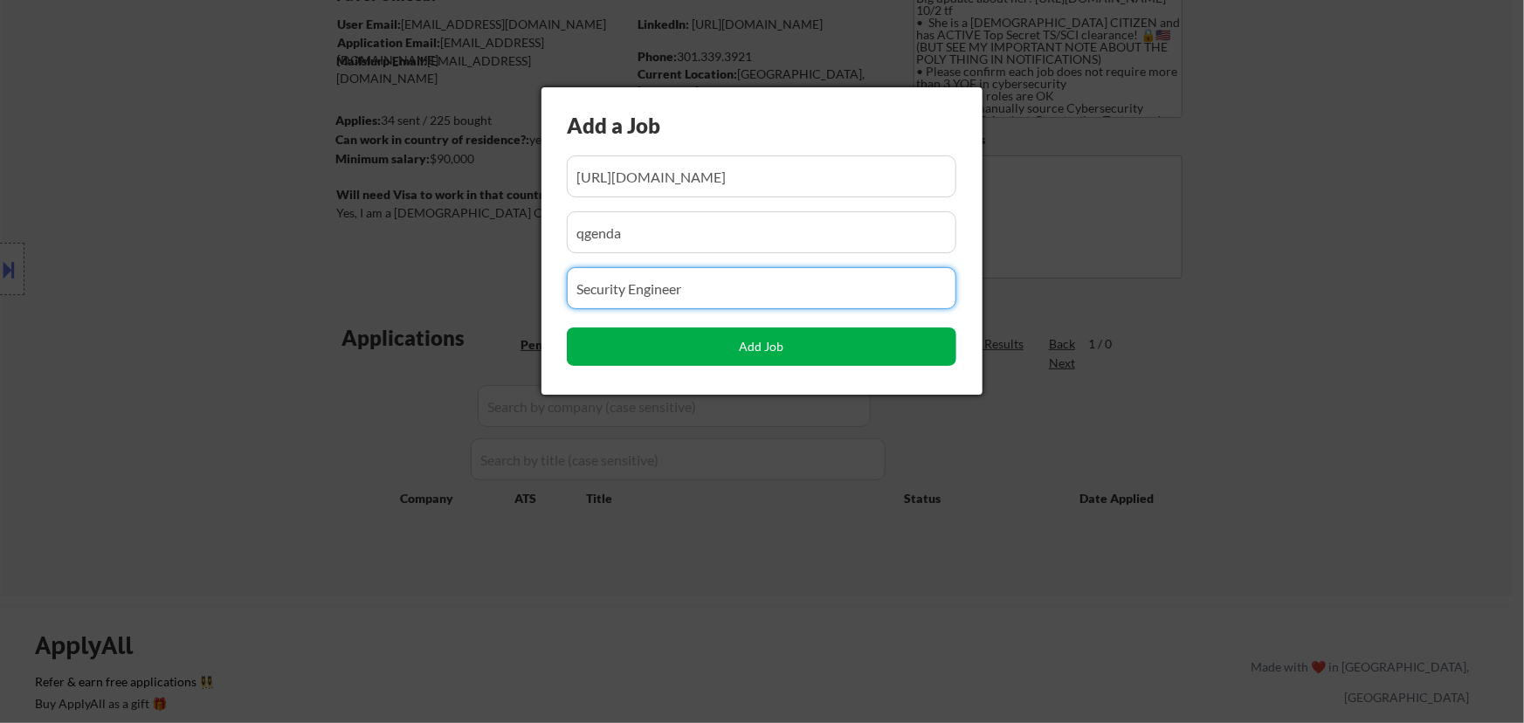
click at [765, 349] on button "Add Job" at bounding box center [762, 347] width 390 height 38
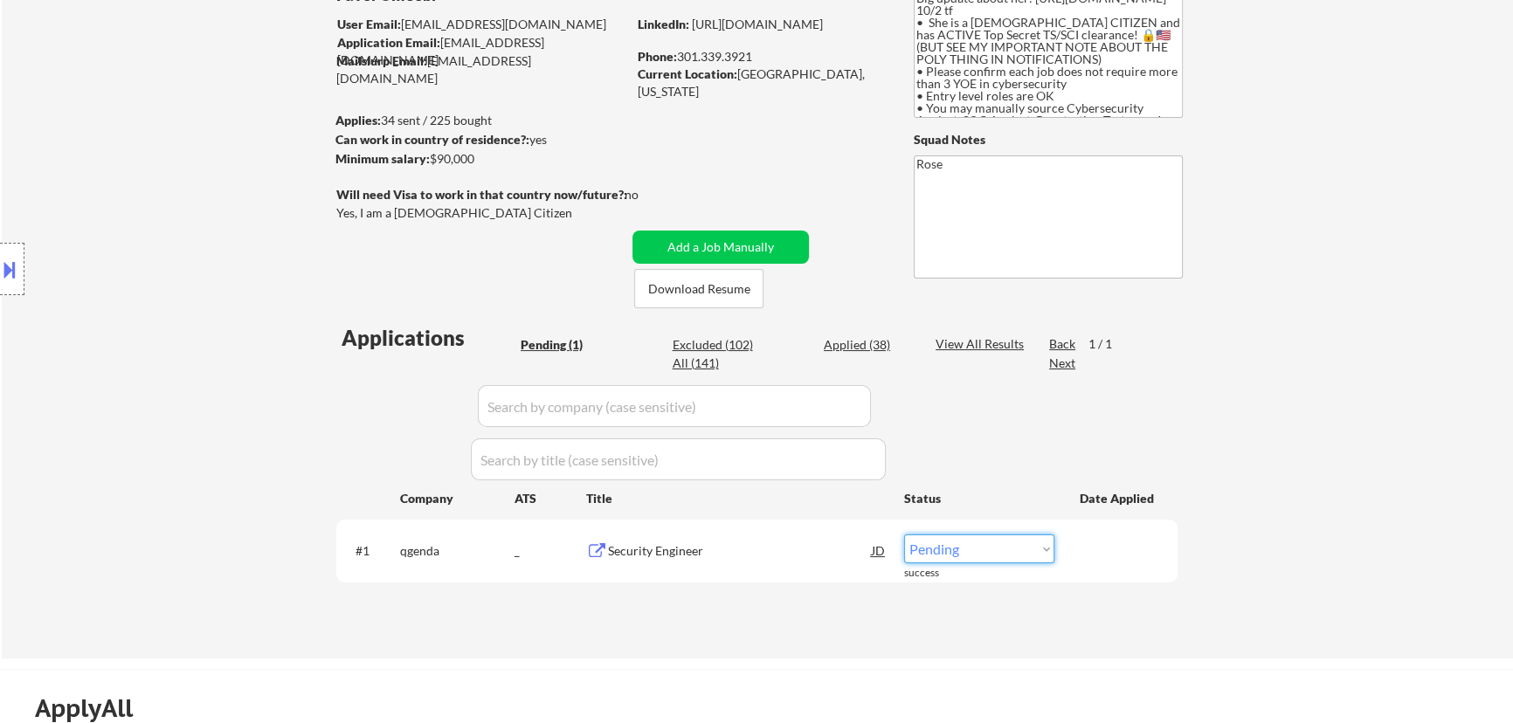
drag, startPoint x: 1025, startPoint y: 548, endPoint x: 1012, endPoint y: 550, distance: 13.2
click at [765, 548] on select "Choose an option... Pending Applied Excluded (Questions) Excluded (Expired) Exc…" at bounding box center [979, 548] width 150 height 29
click at [765, 534] on select "Choose an option... Pending Applied Excluded (Questions) Excluded (Expired) Exc…" at bounding box center [979, 548] width 150 height 29
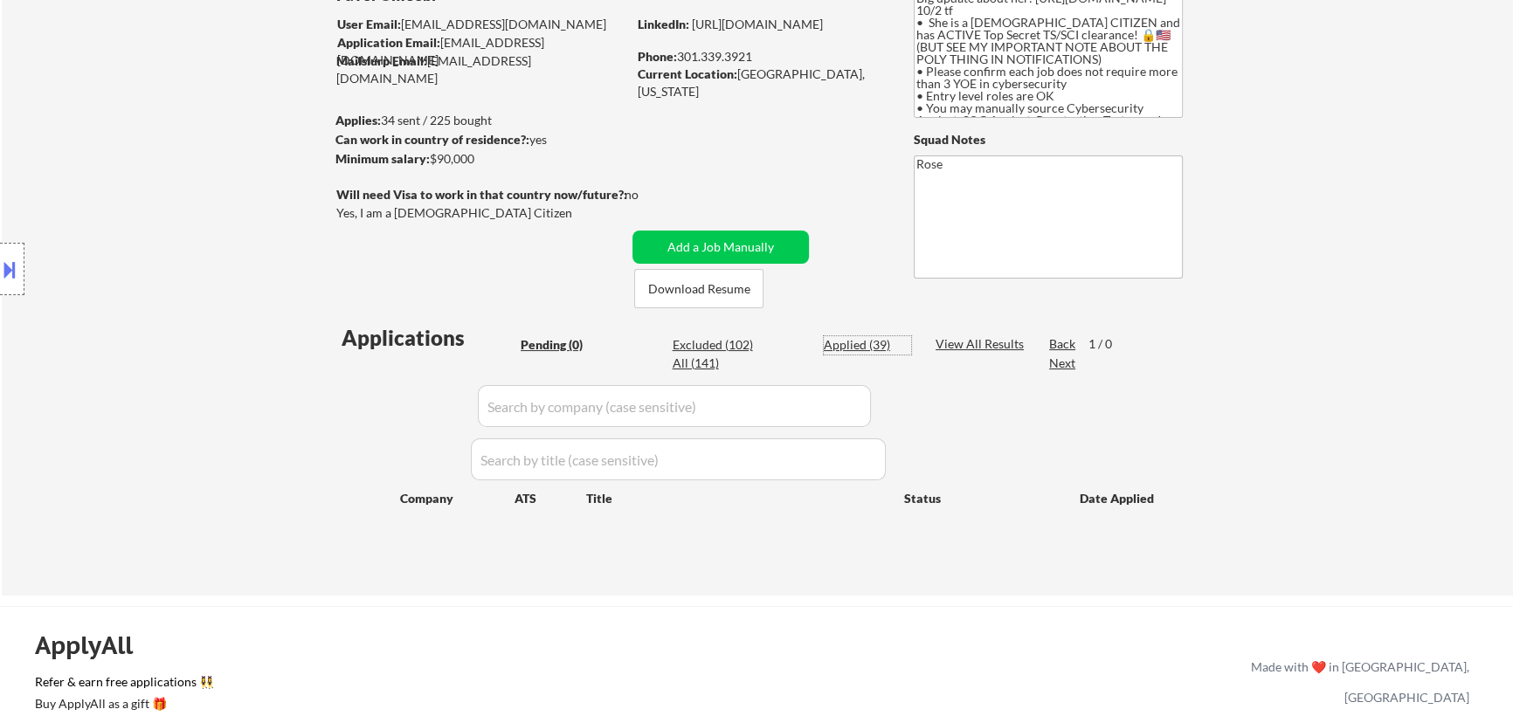
drag, startPoint x: 877, startPoint y: 341, endPoint x: 859, endPoint y: 351, distance: 20.4
click at [765, 341] on div "Applied (39)" at bounding box center [867, 344] width 87 height 17
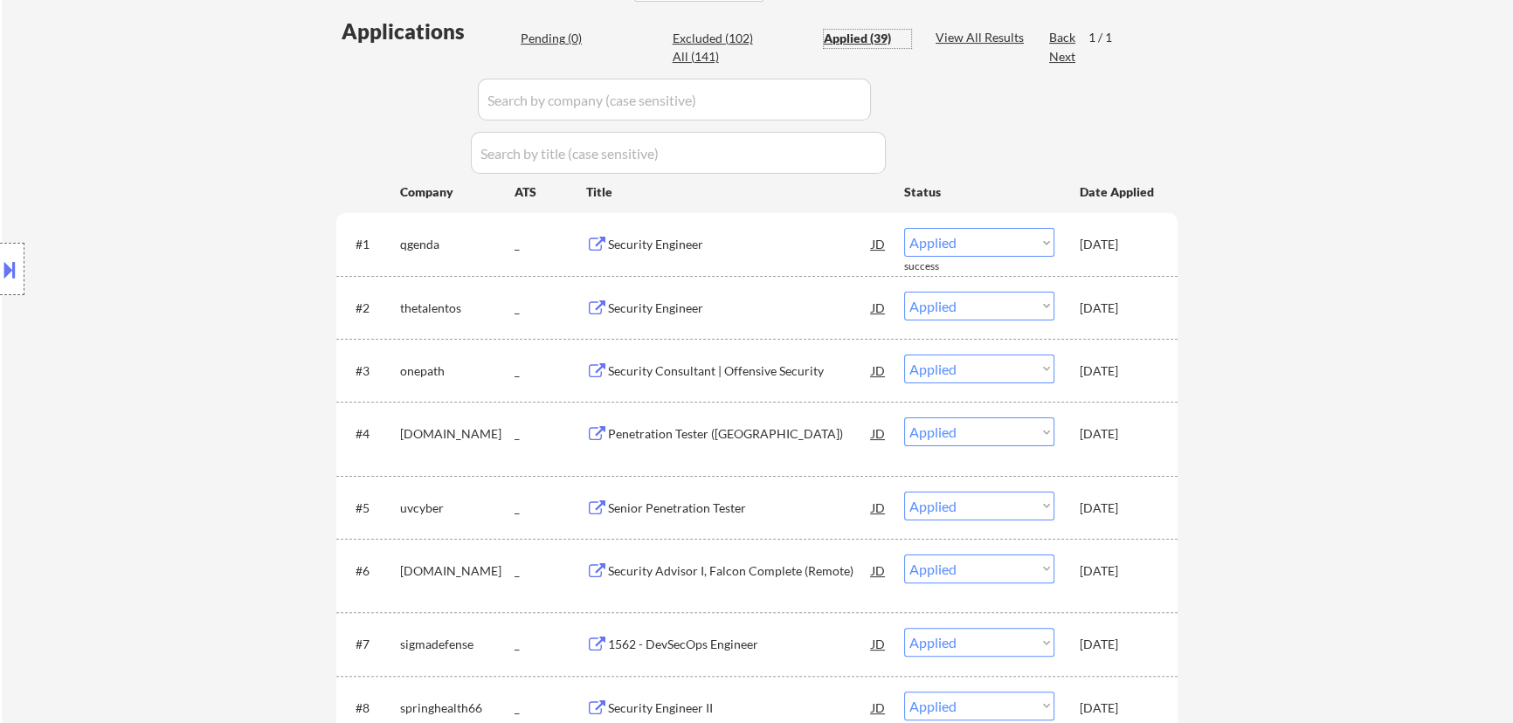
scroll to position [317, 0]
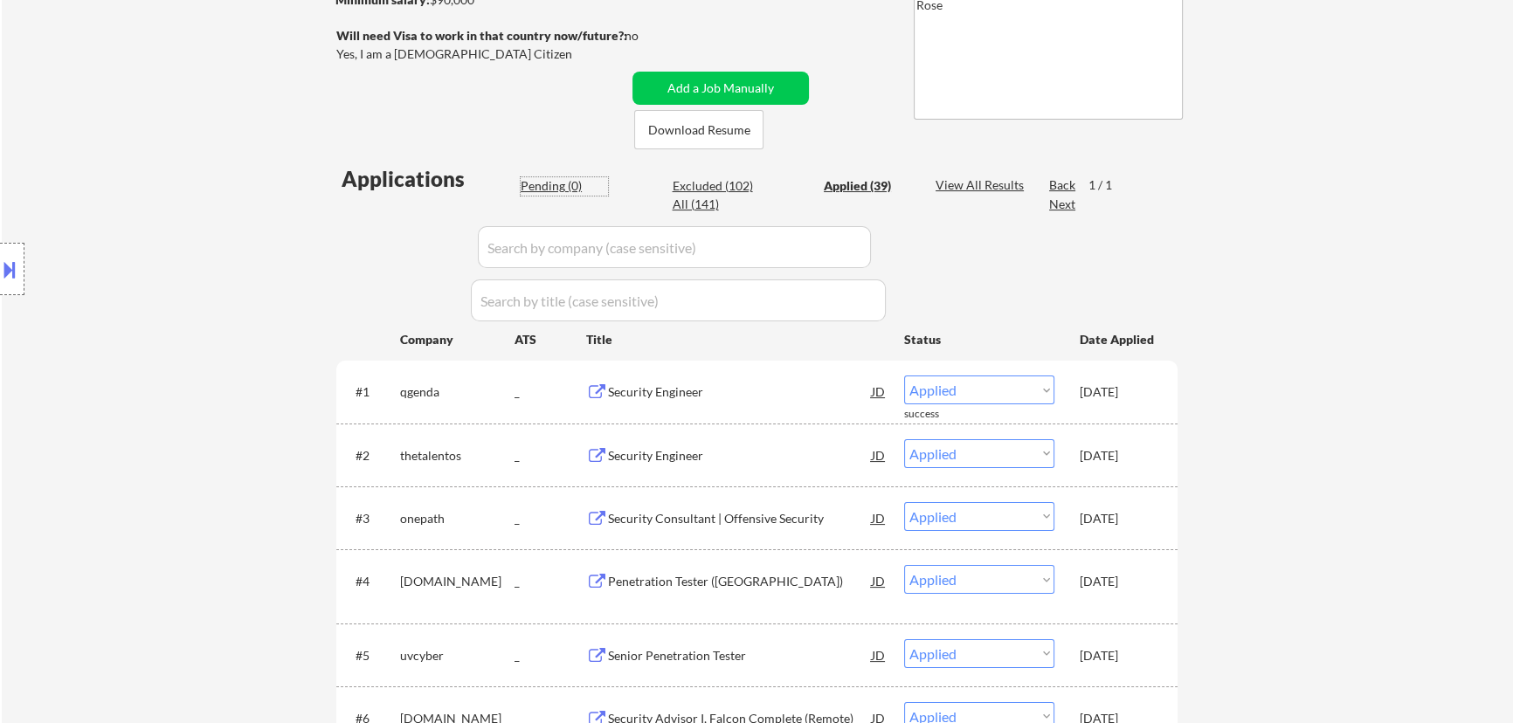
click at [562, 181] on div "Pending (0)" at bounding box center [564, 185] width 87 height 17
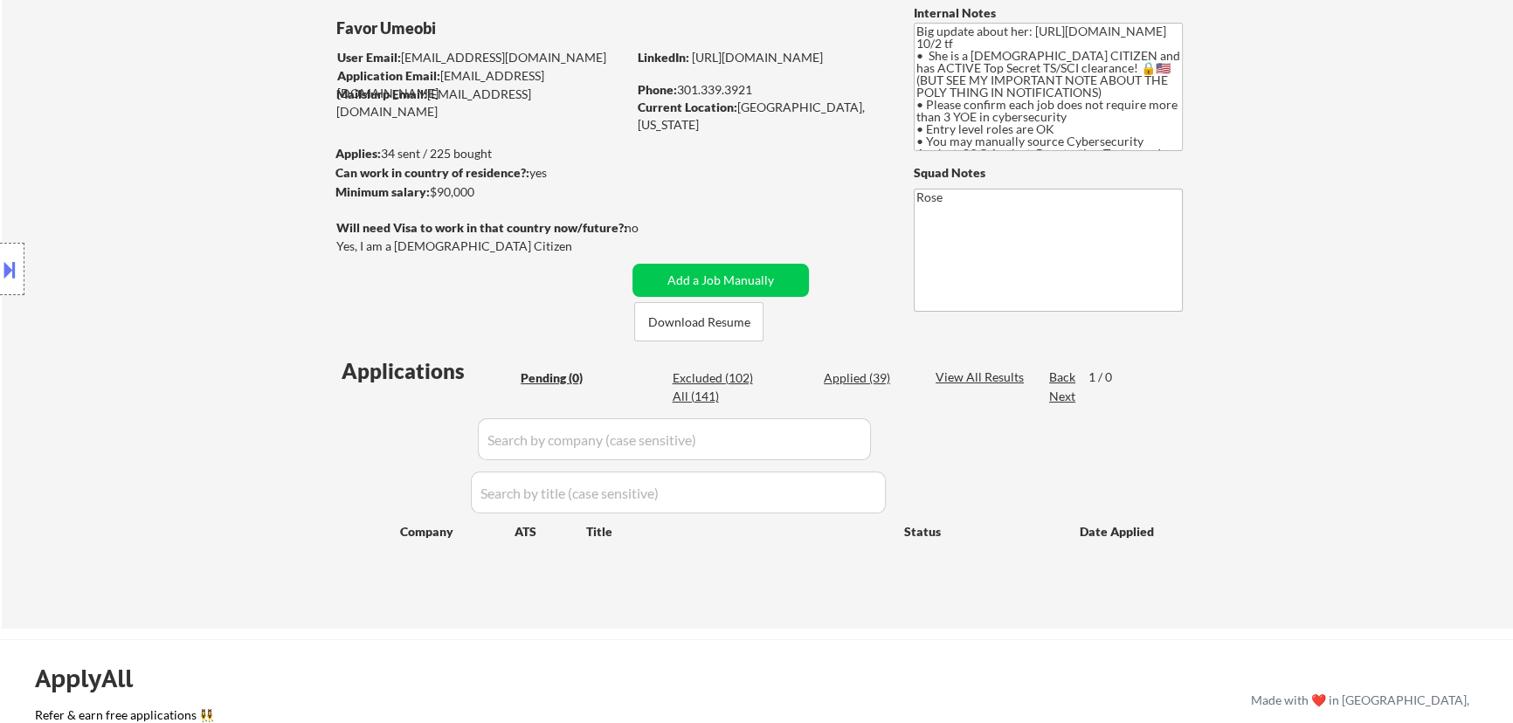
scroll to position [79, 0]
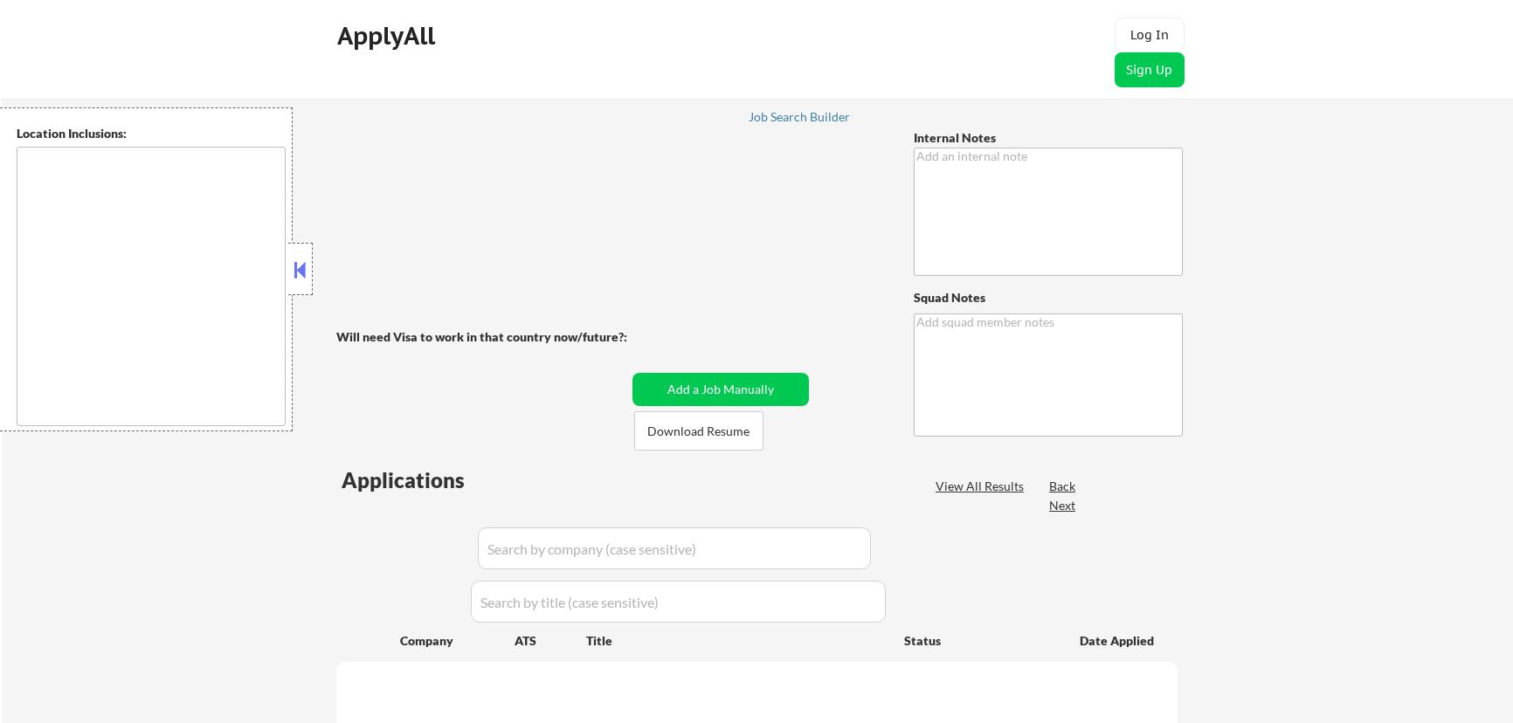
type textarea "IMPORTANT: • 🤖 AI answers OK! • Don’t check min salary, you can use it if any a…"
type textarea "Rose [URL][DOMAIN_NAME]"
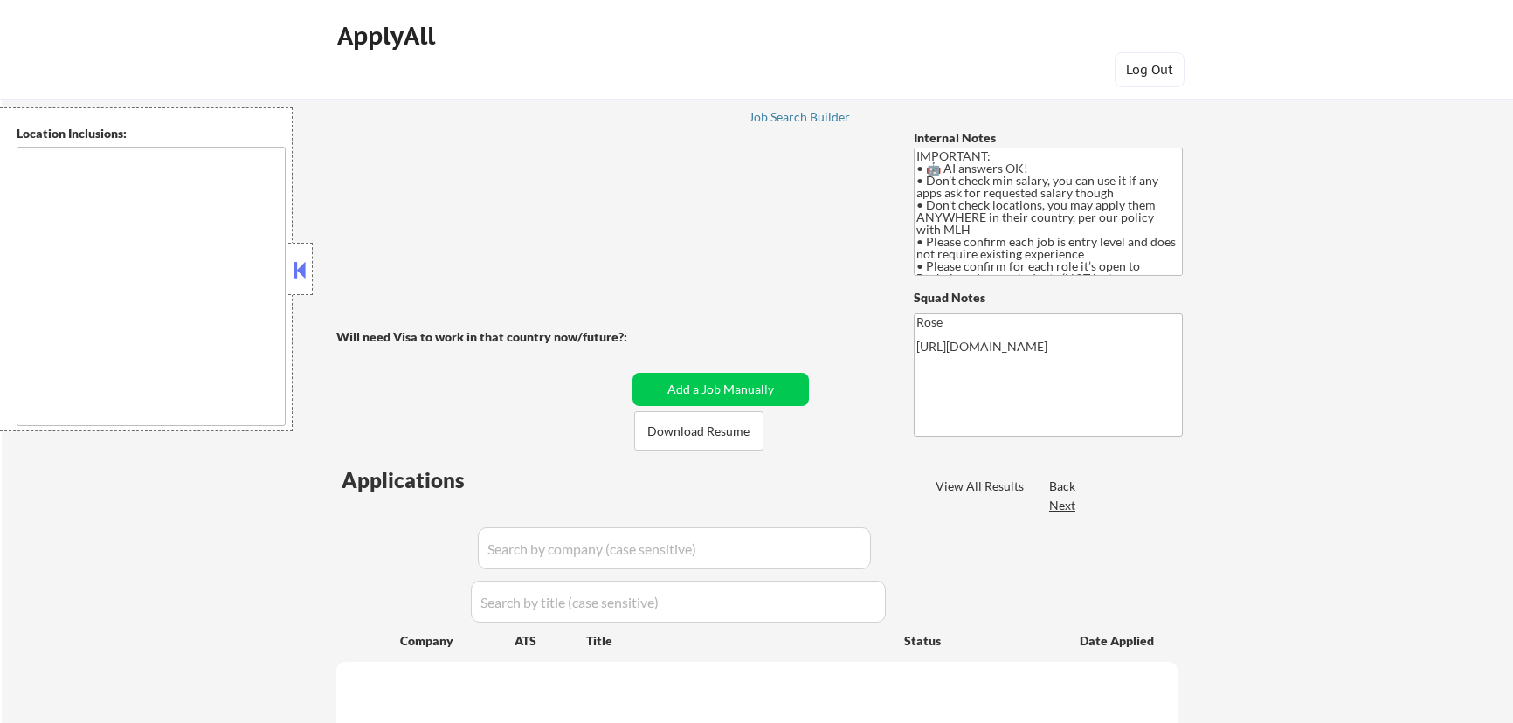
type textarea "country:[GEOGRAPHIC_DATA]"
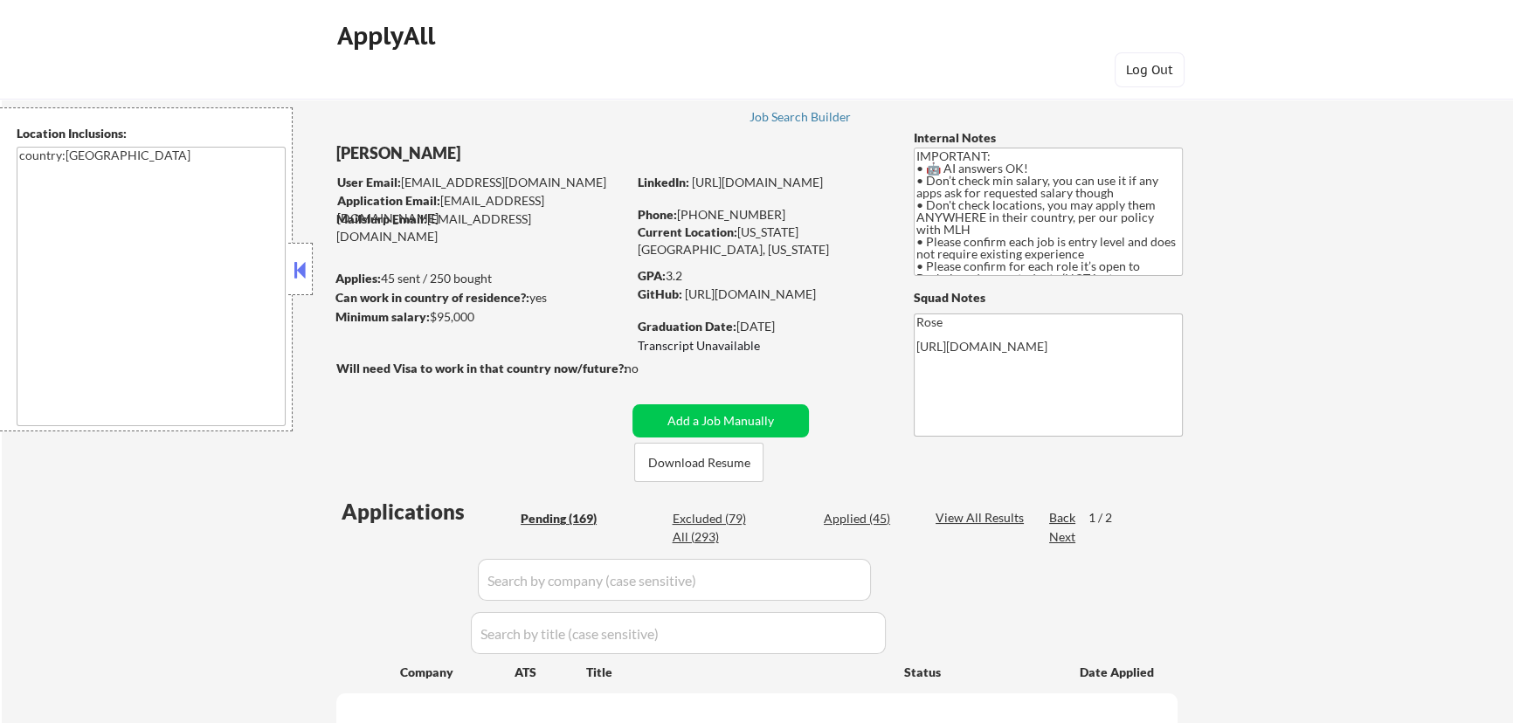
select select ""pending""
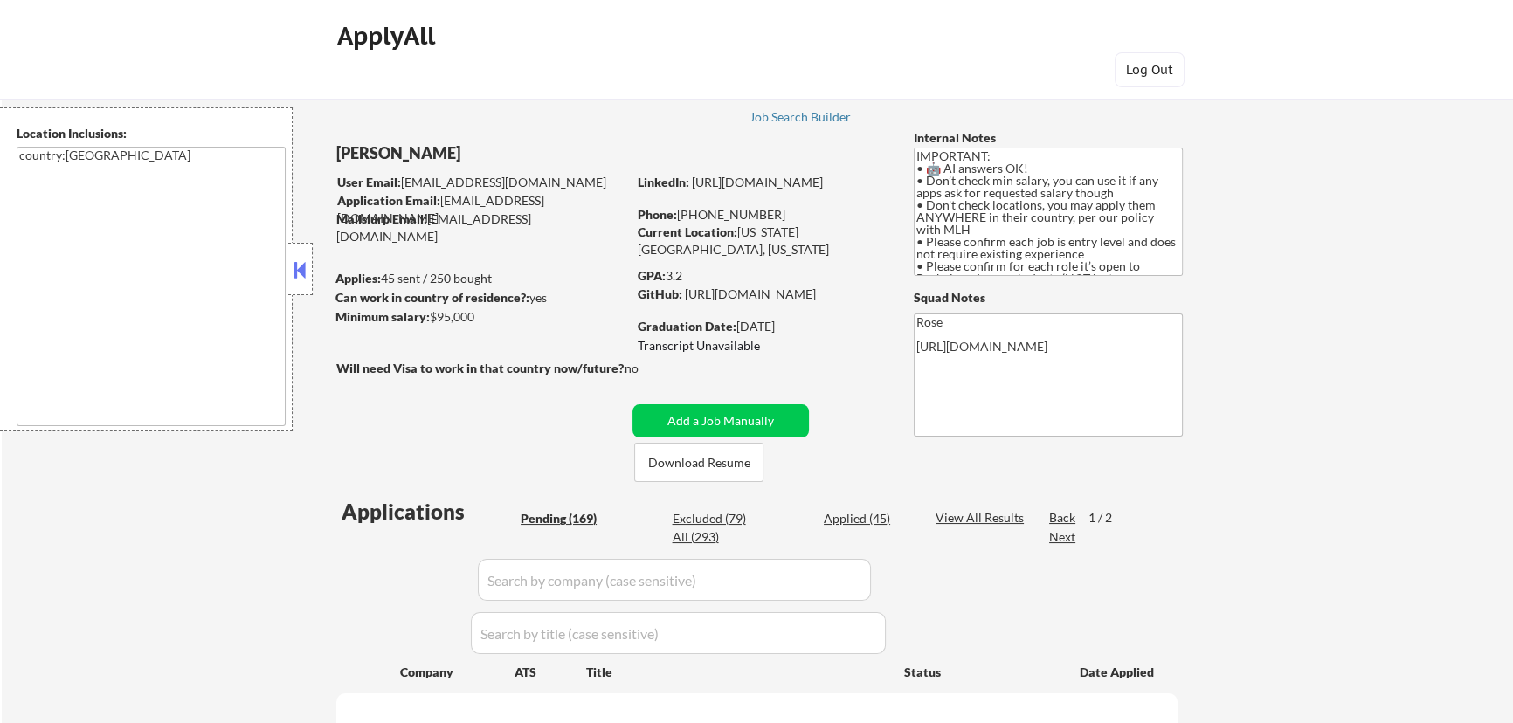
select select ""pending""
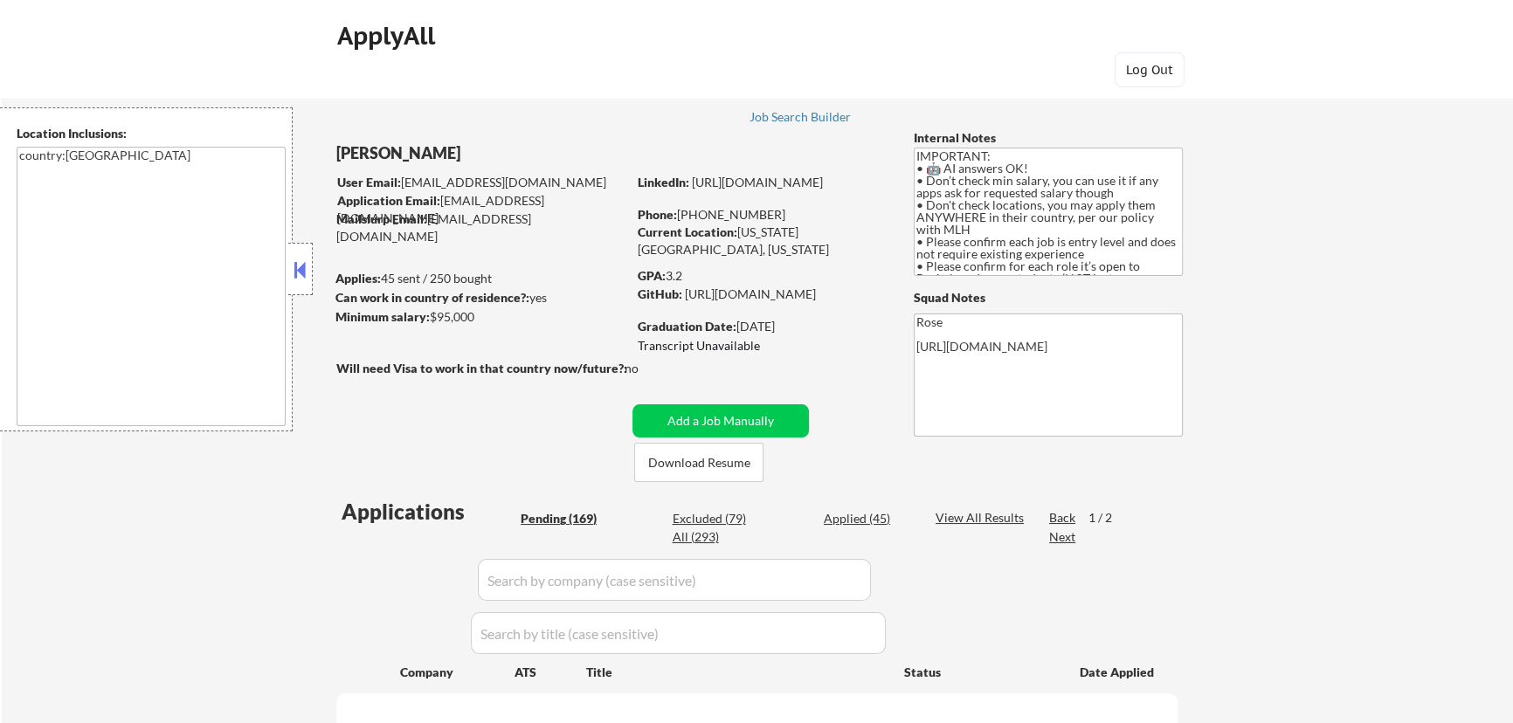
select select ""pending""
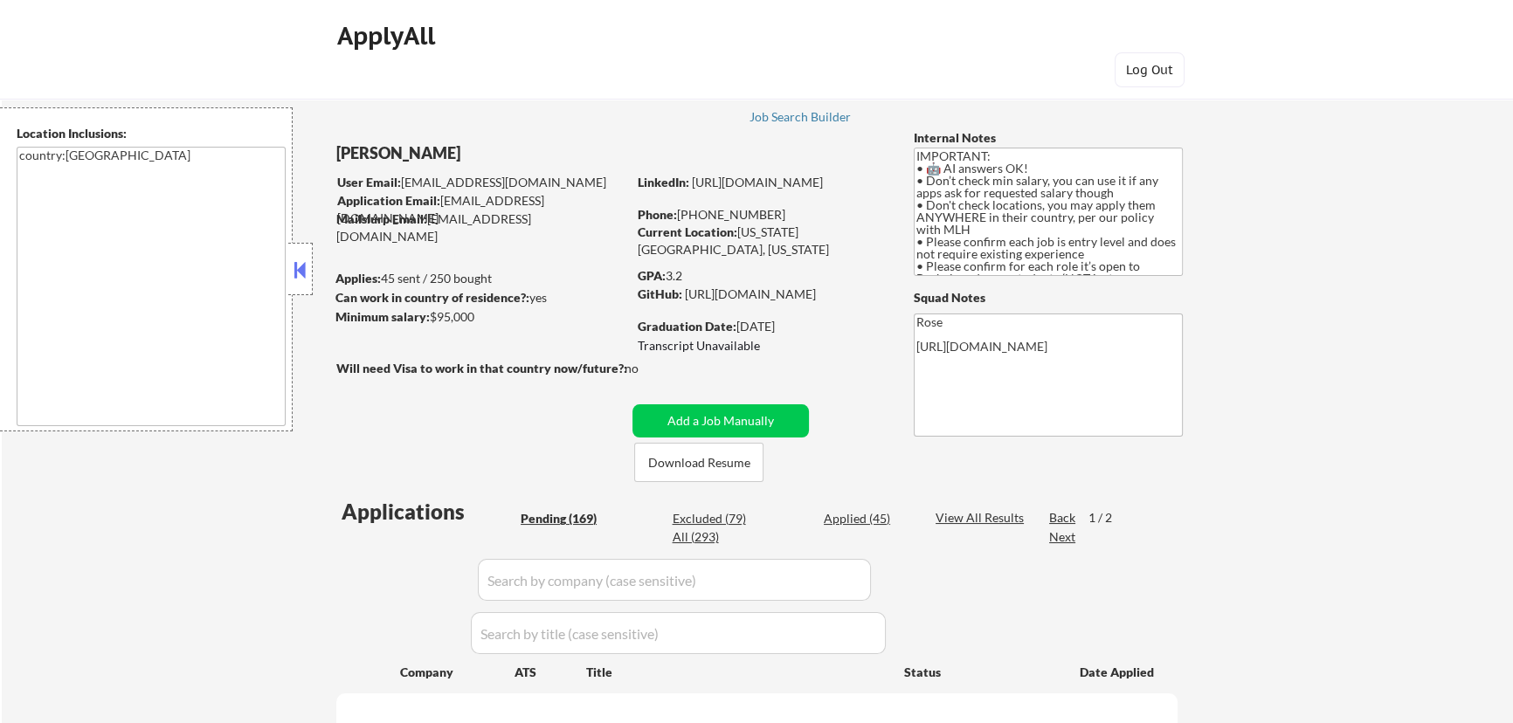
select select ""pending""
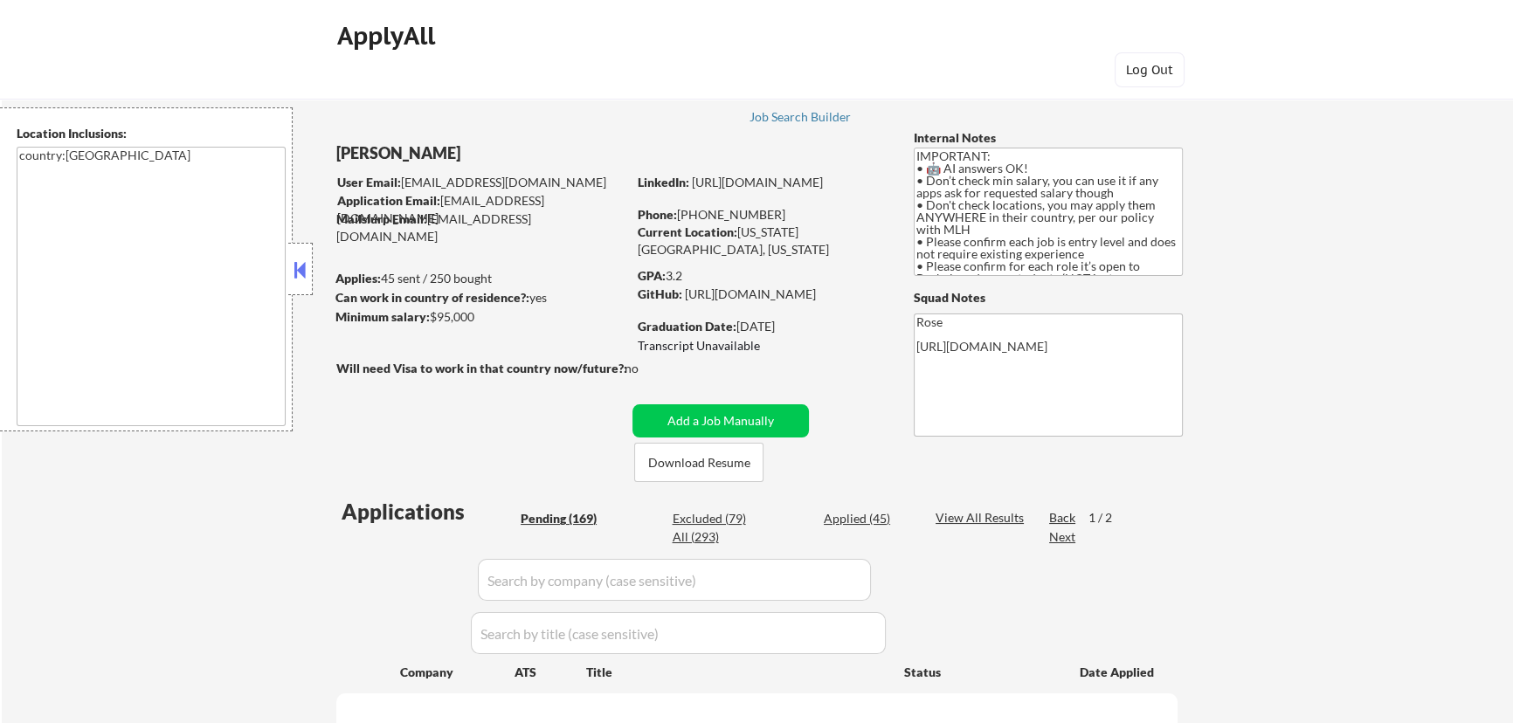
select select ""pending""
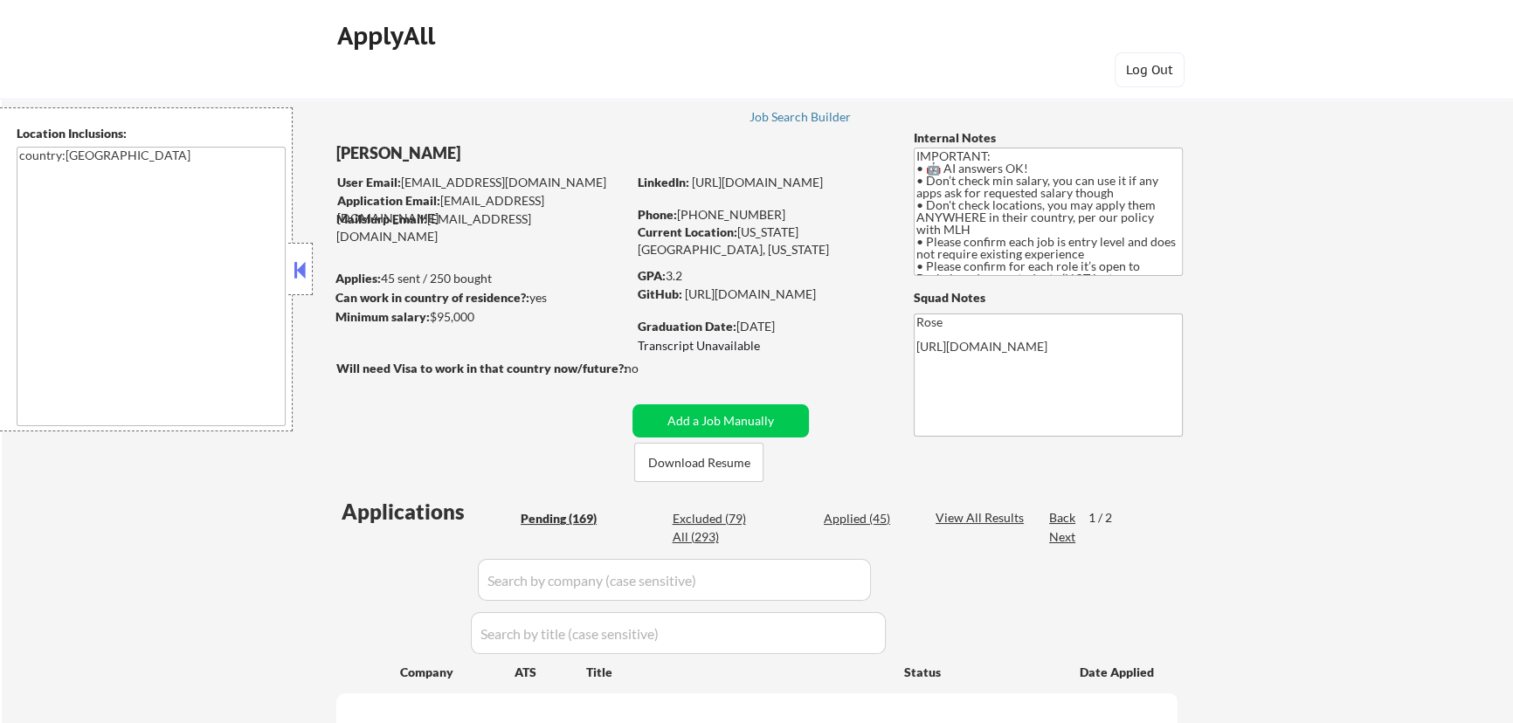
select select ""pending""
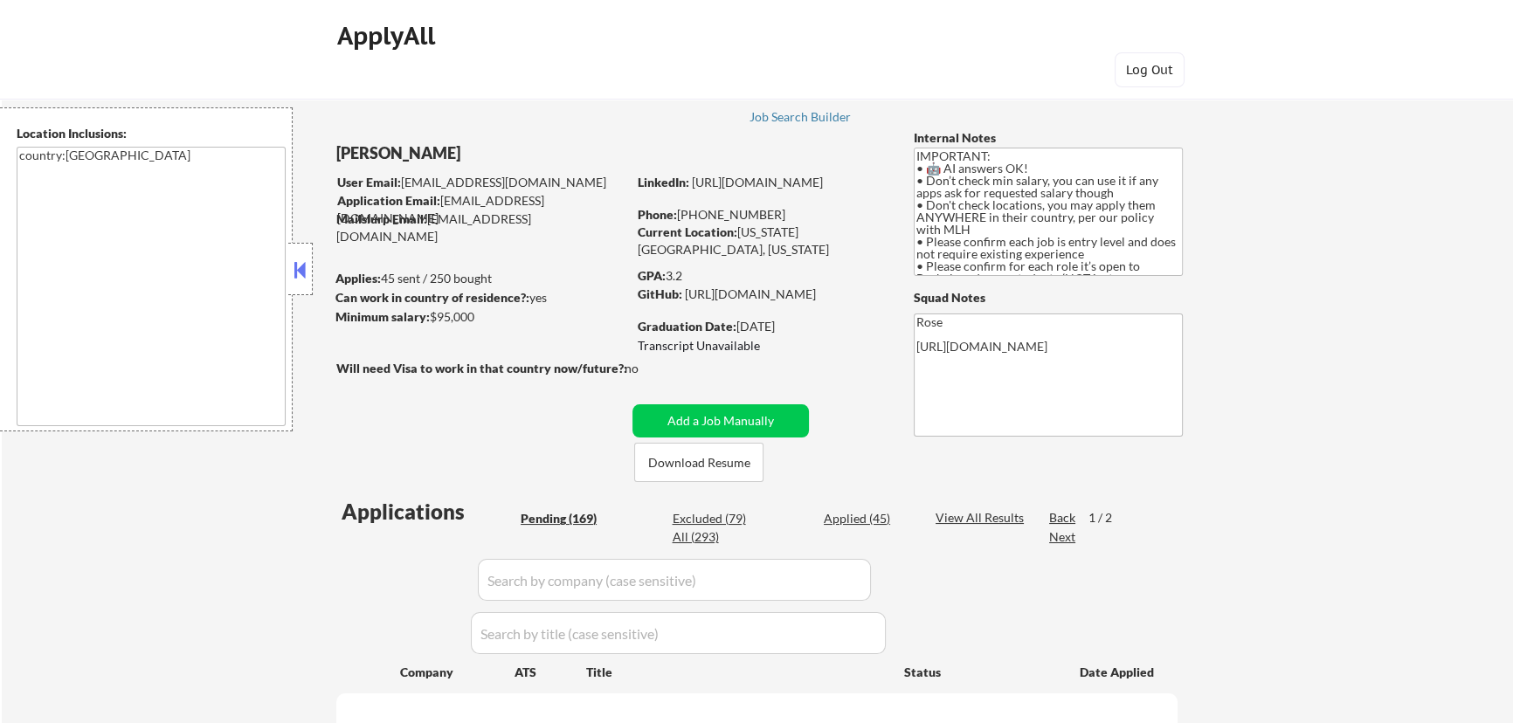
select select ""pending""
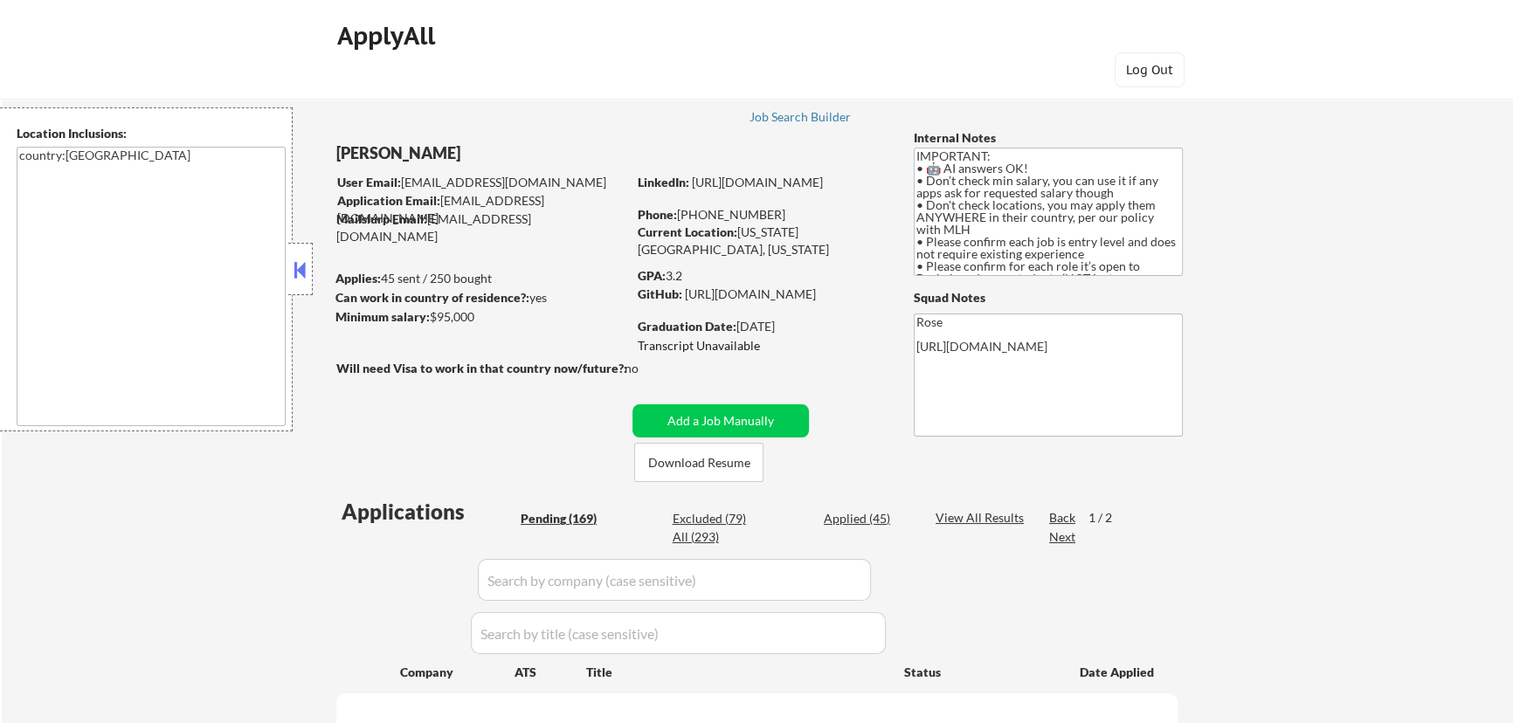
select select ""pending""
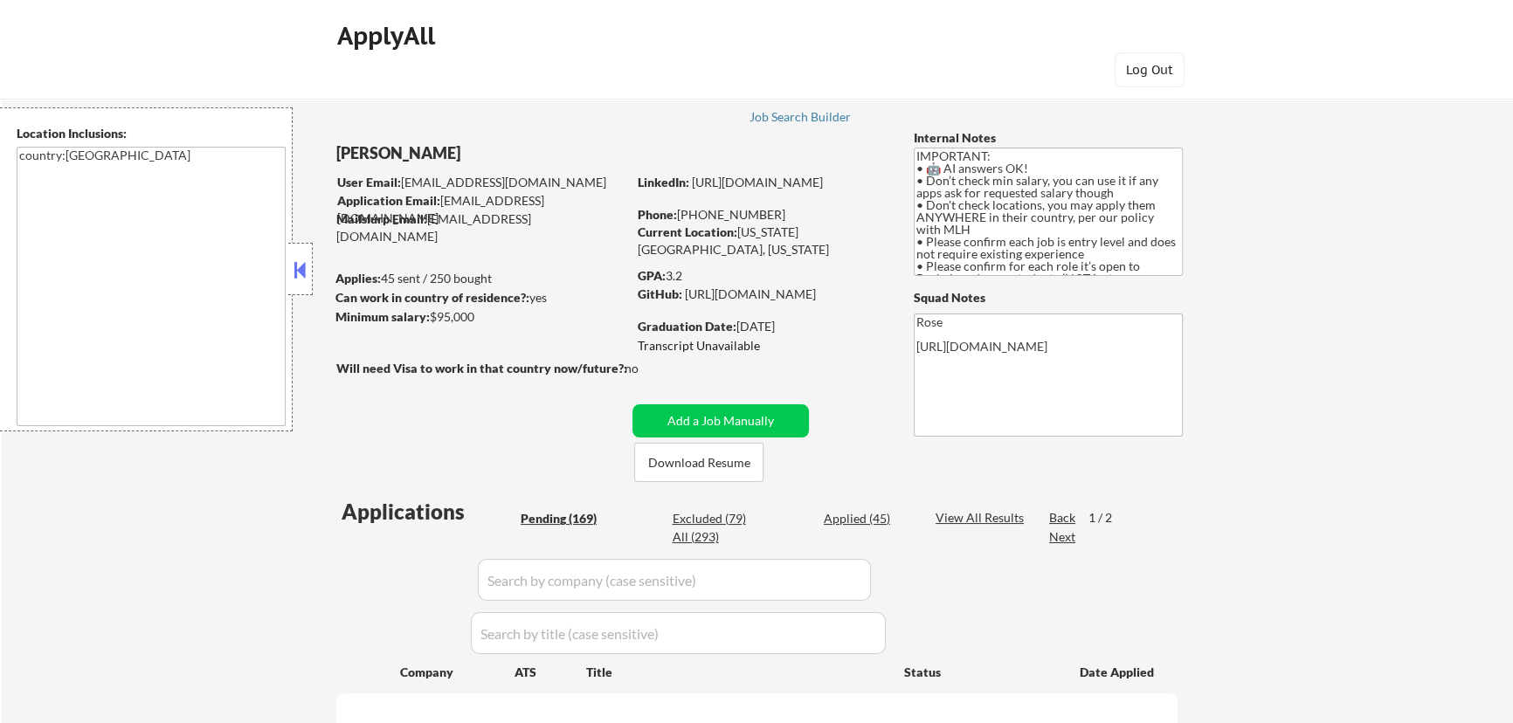
select select ""pending""
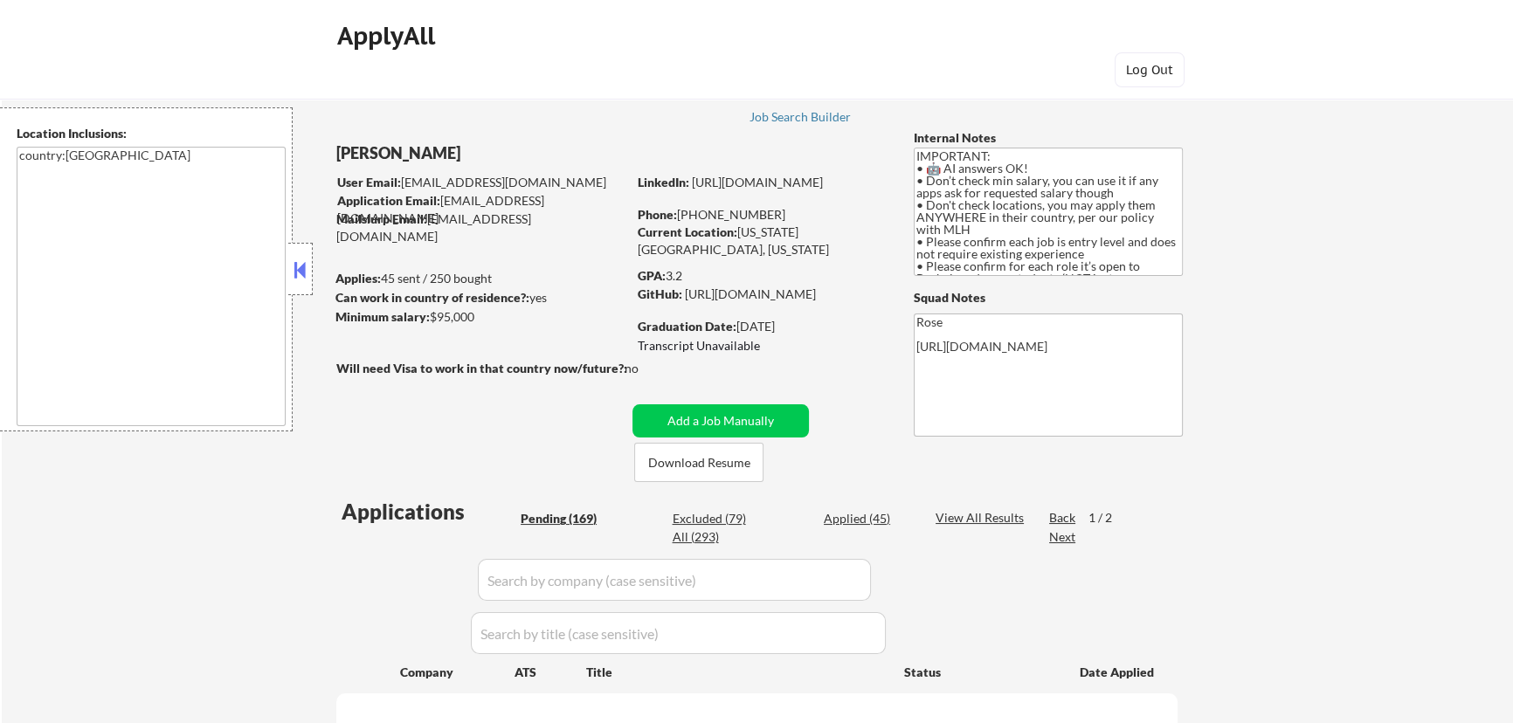
select select ""pending""
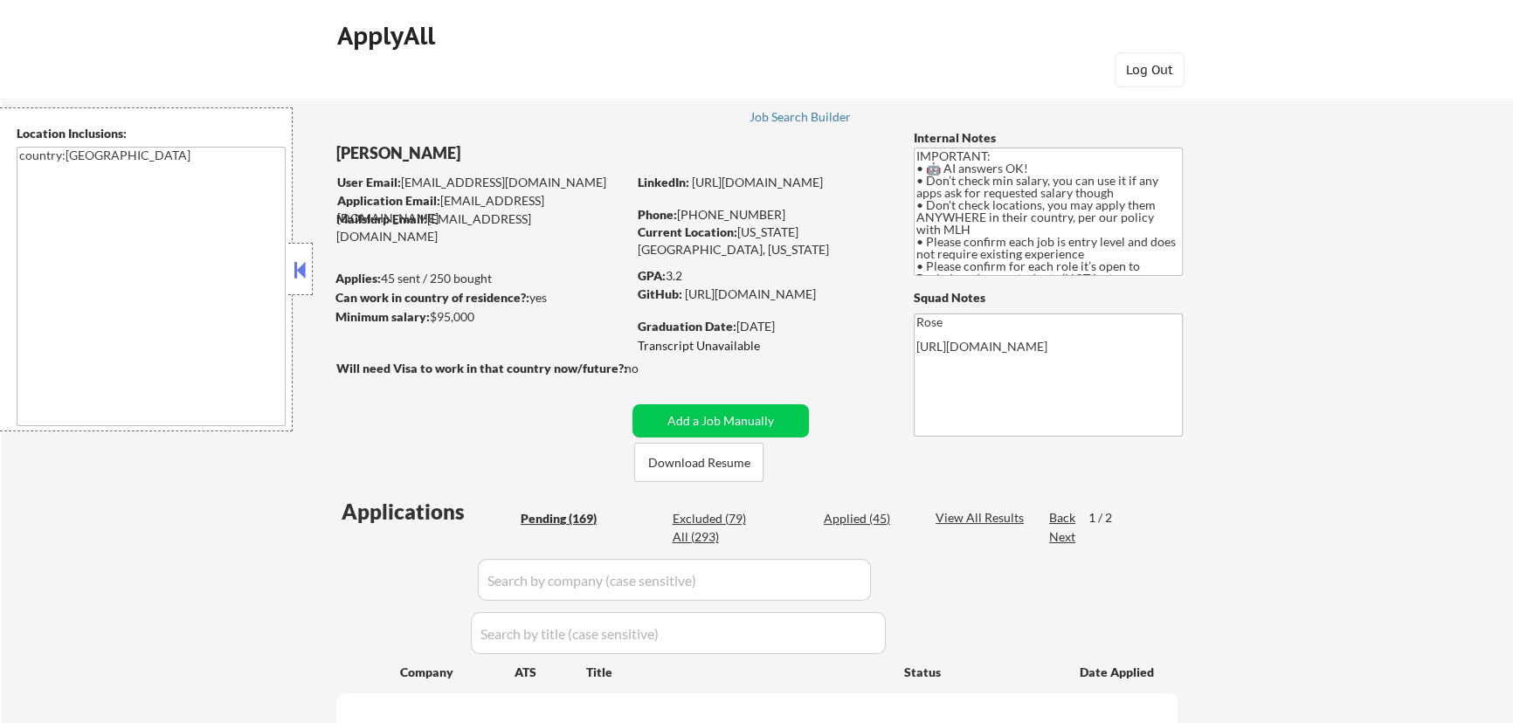
select select ""pending""
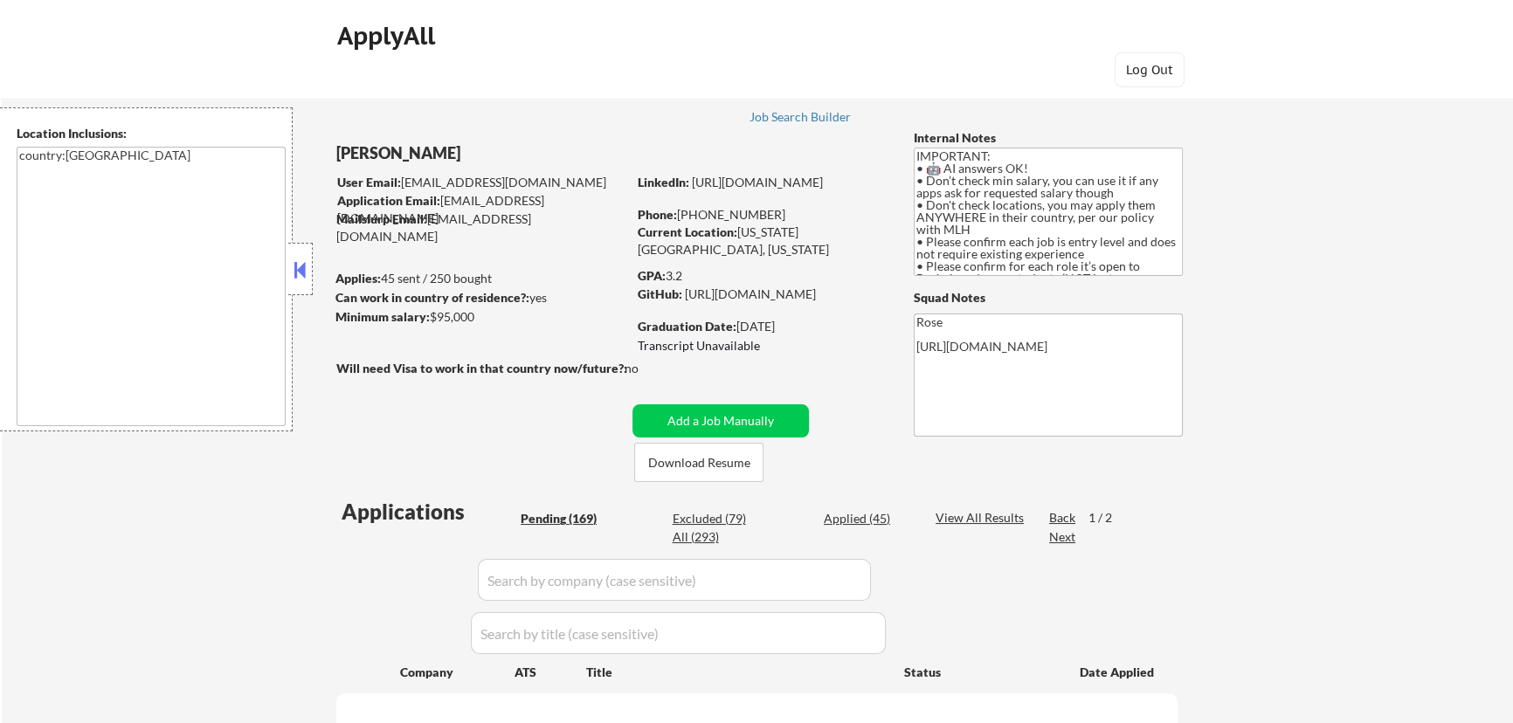
select select ""pending""
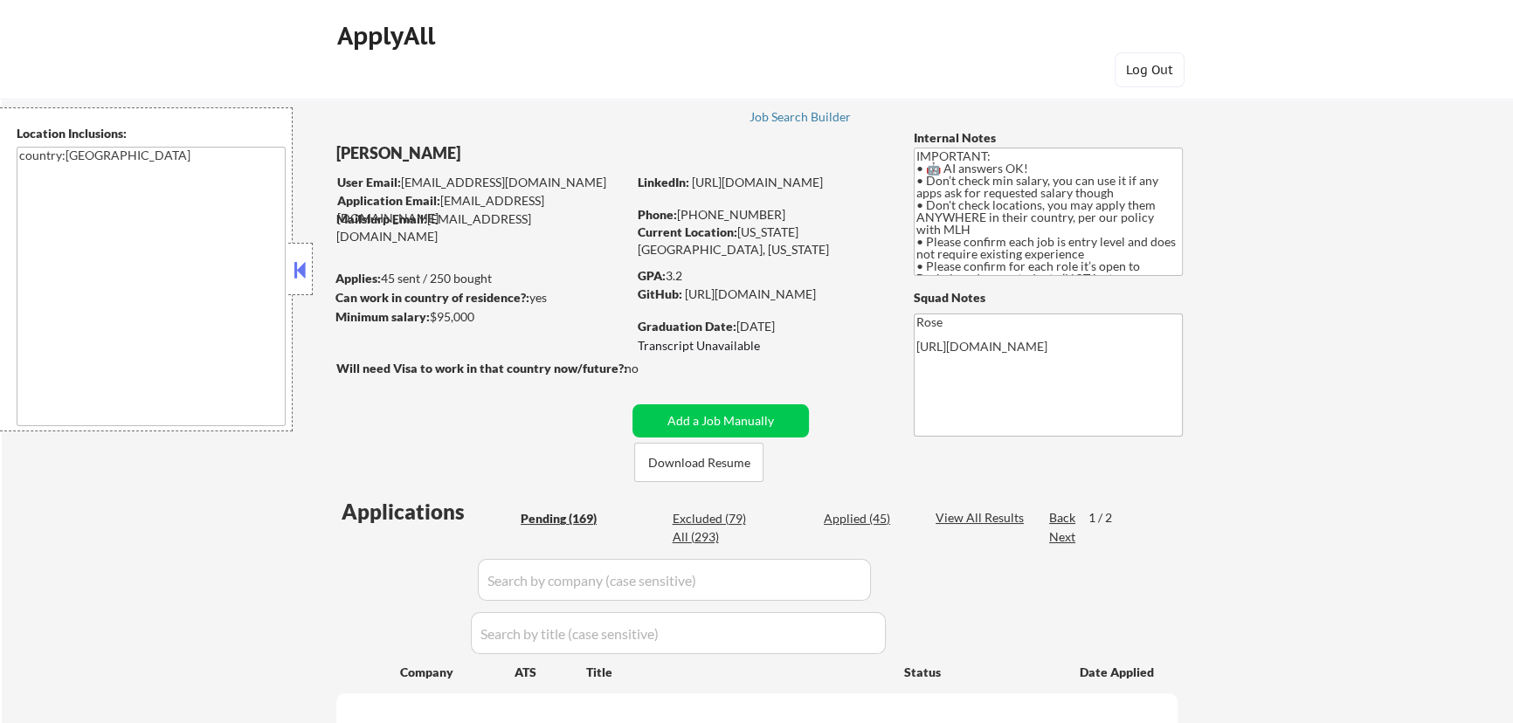
select select ""pending""
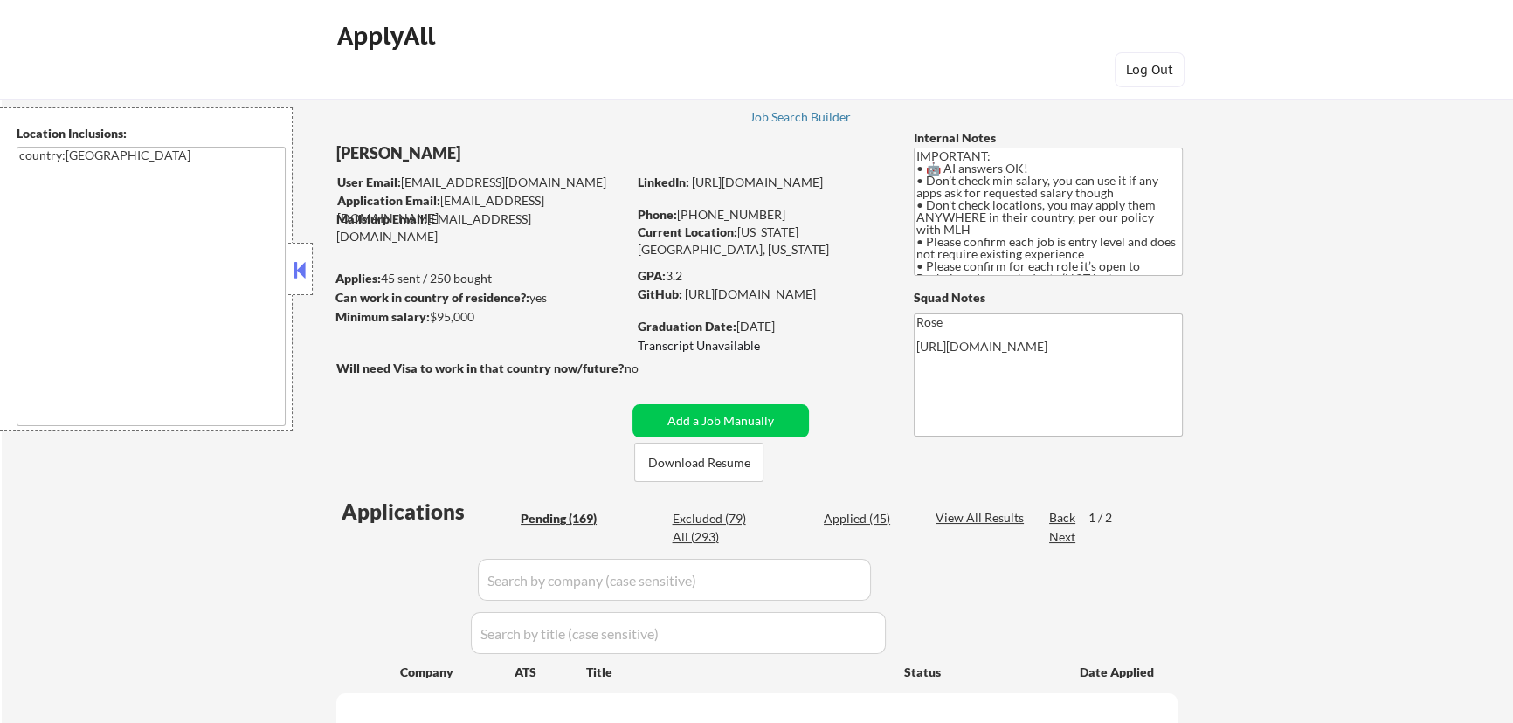
select select ""pending""
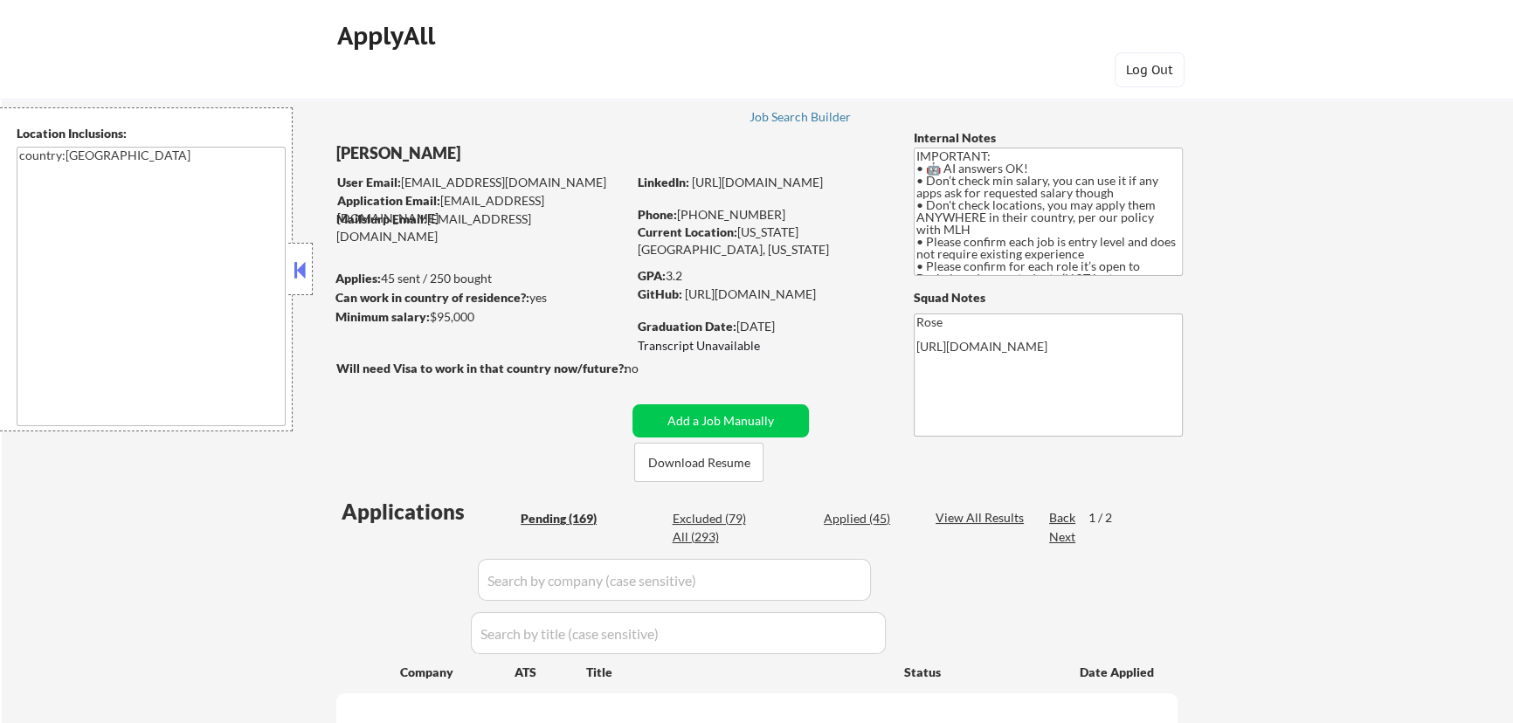
select select ""pending""
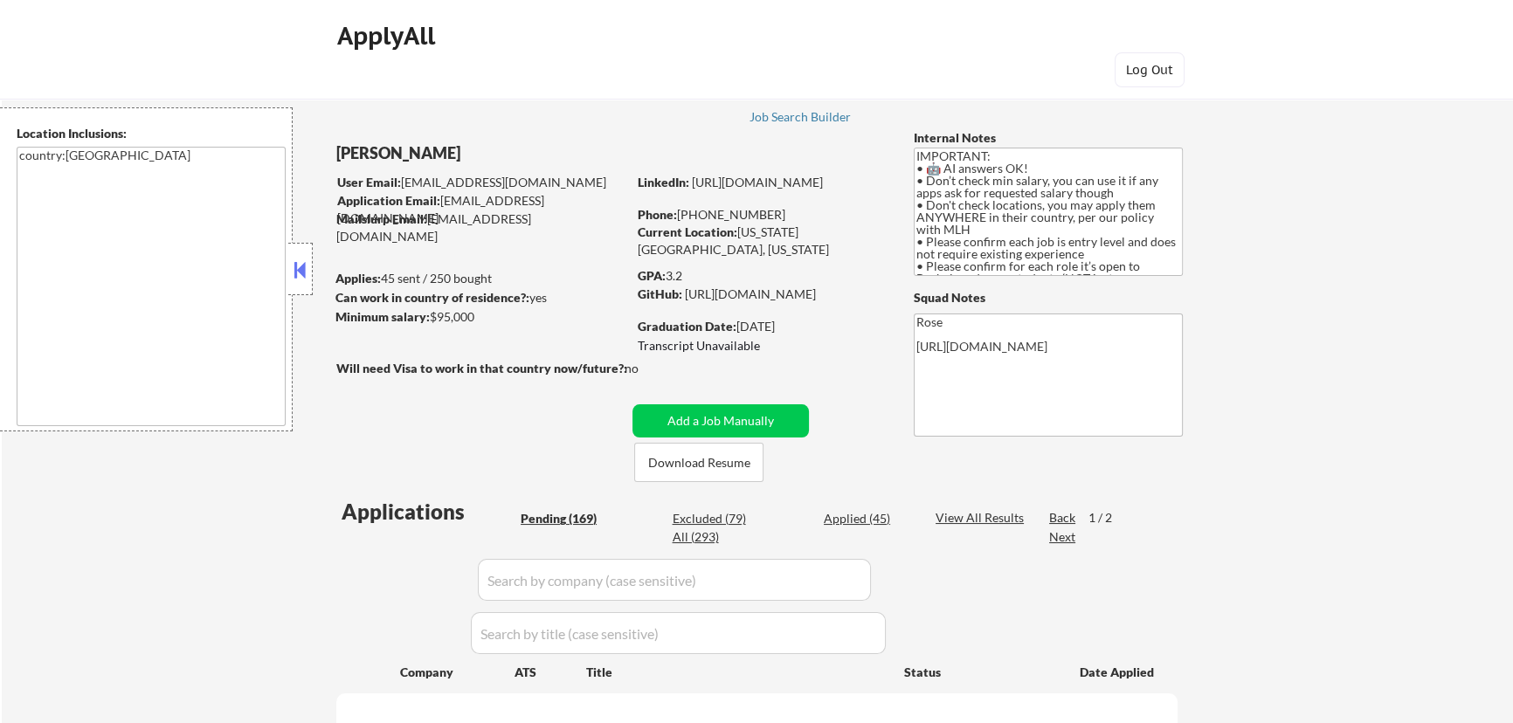
select select ""pending""
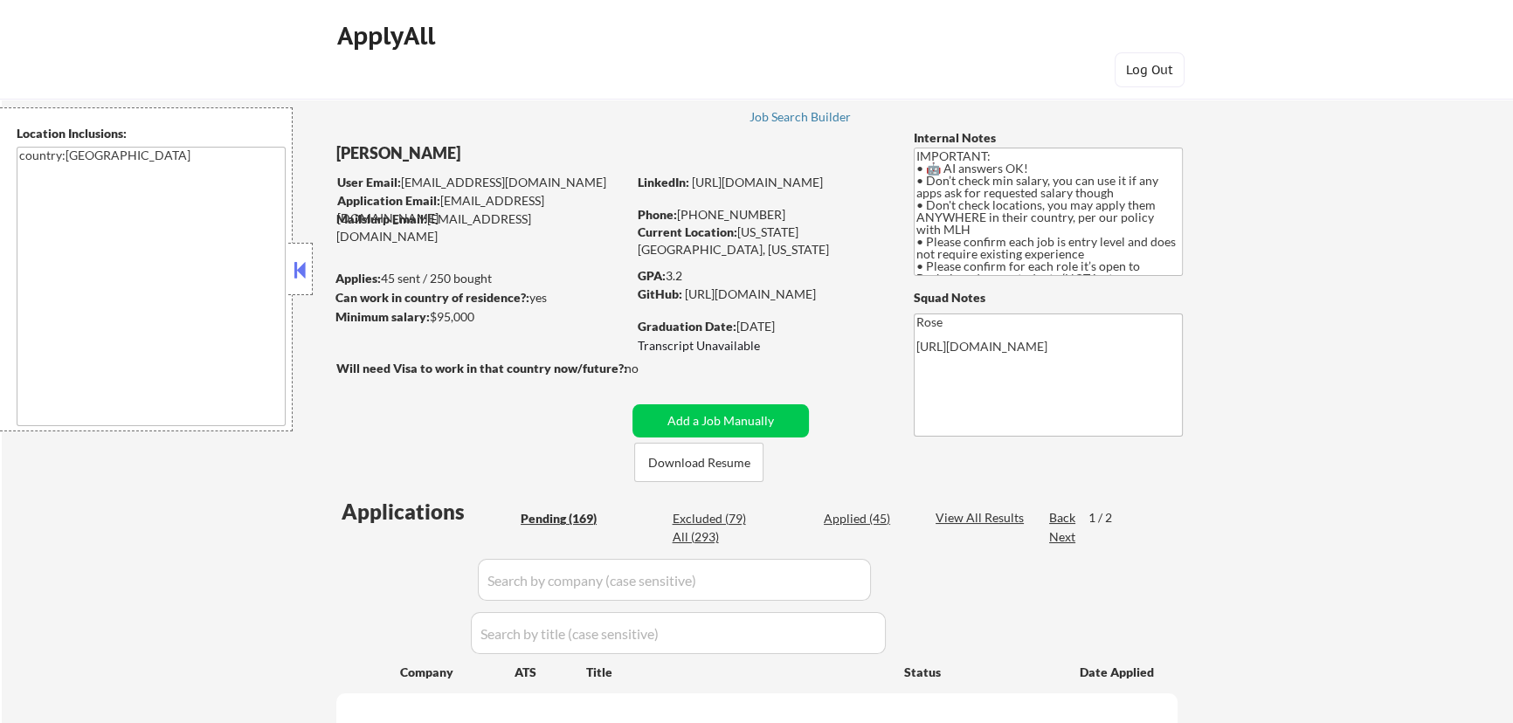
select select ""pending""
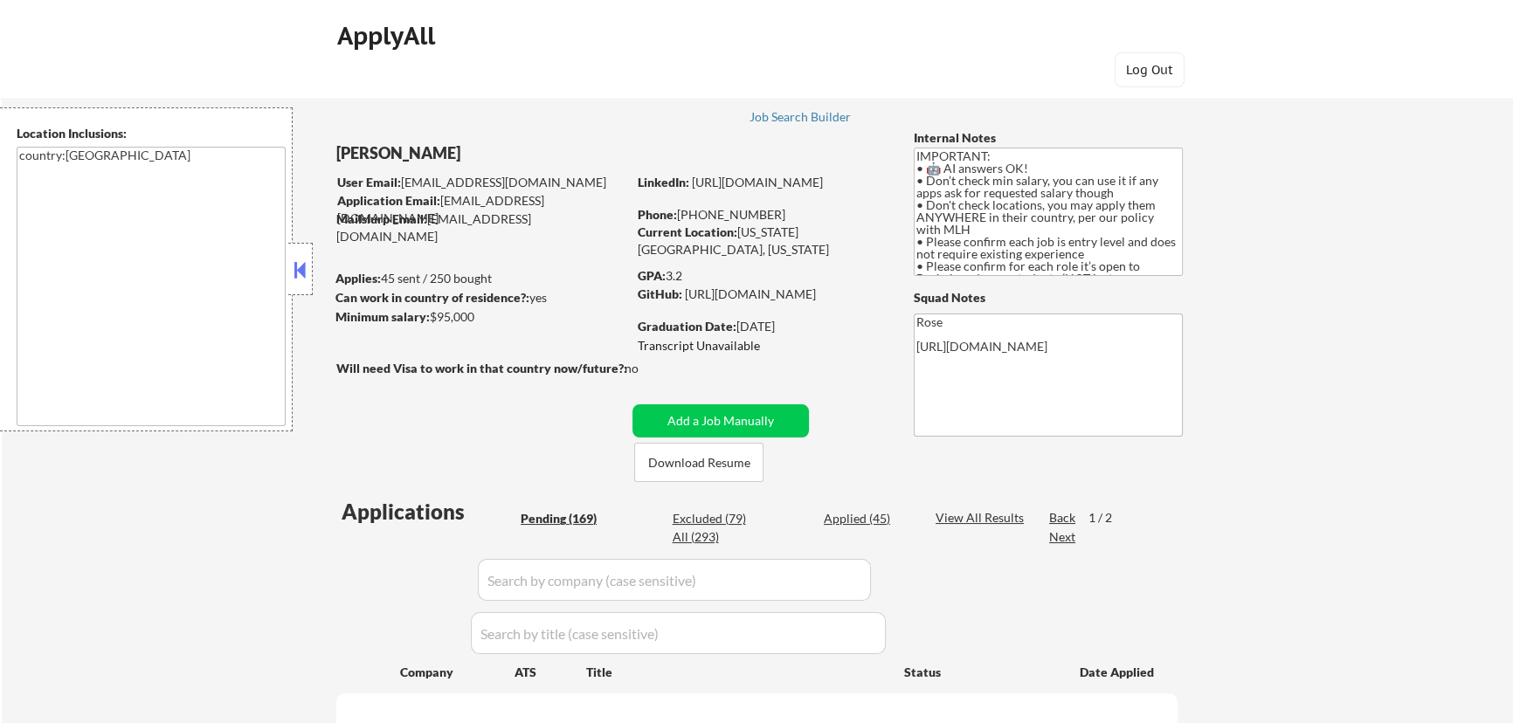
select select ""pending""
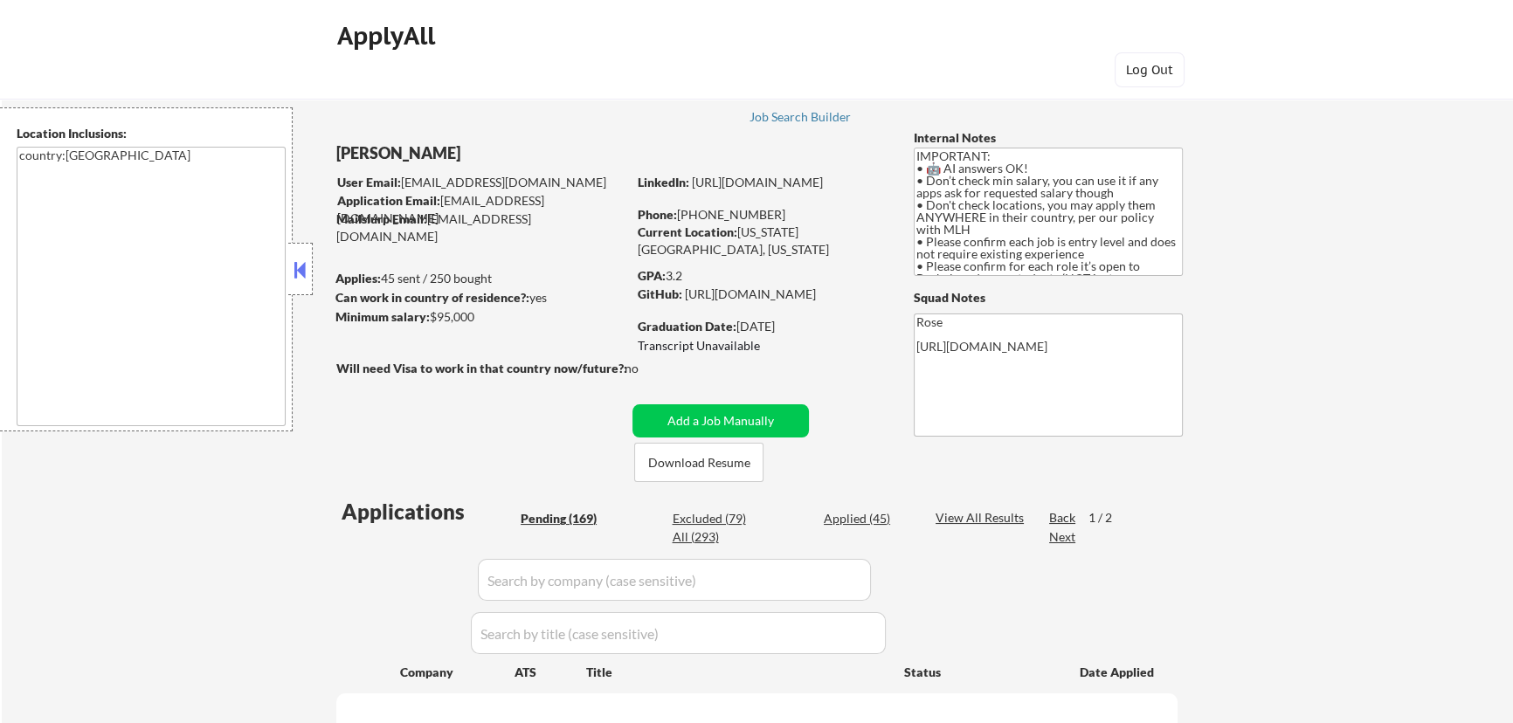
select select ""pending""
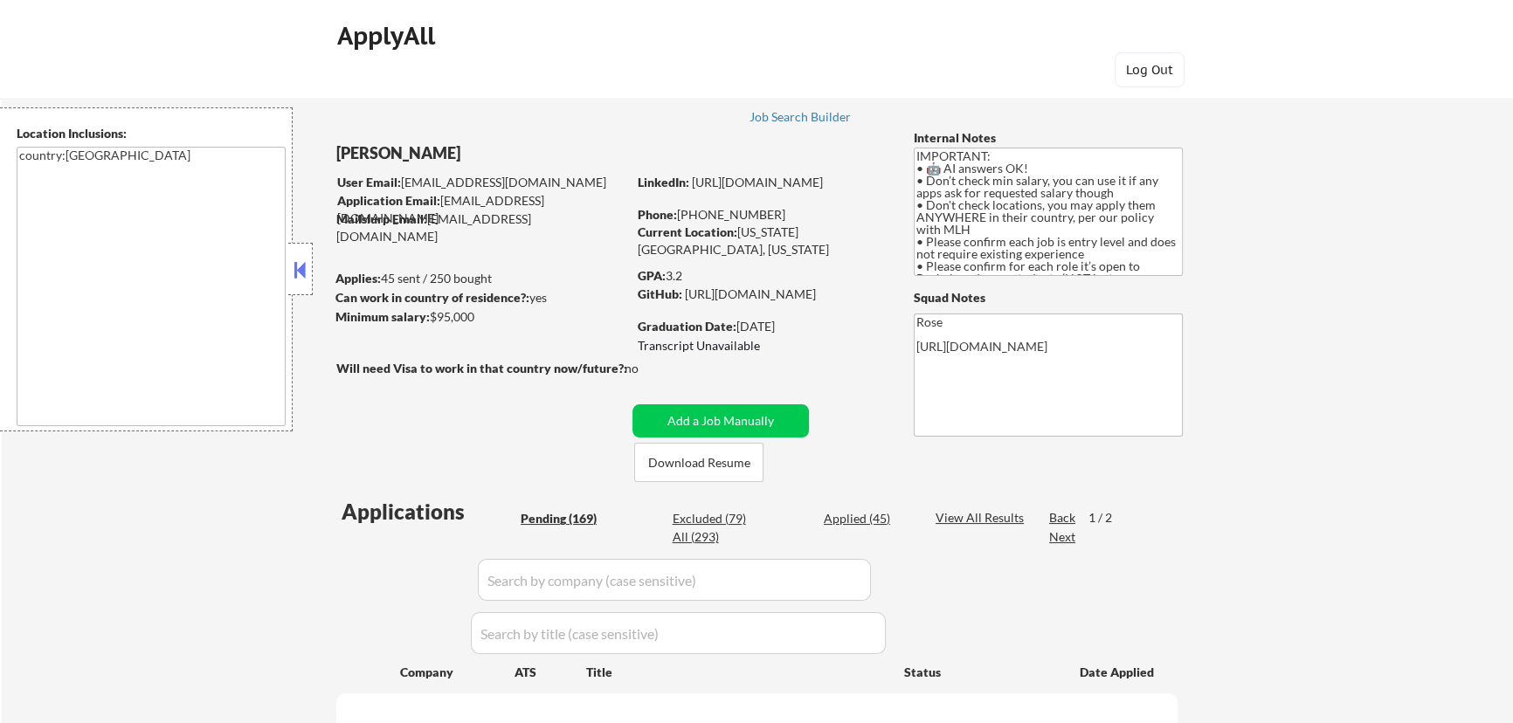
select select ""pending""
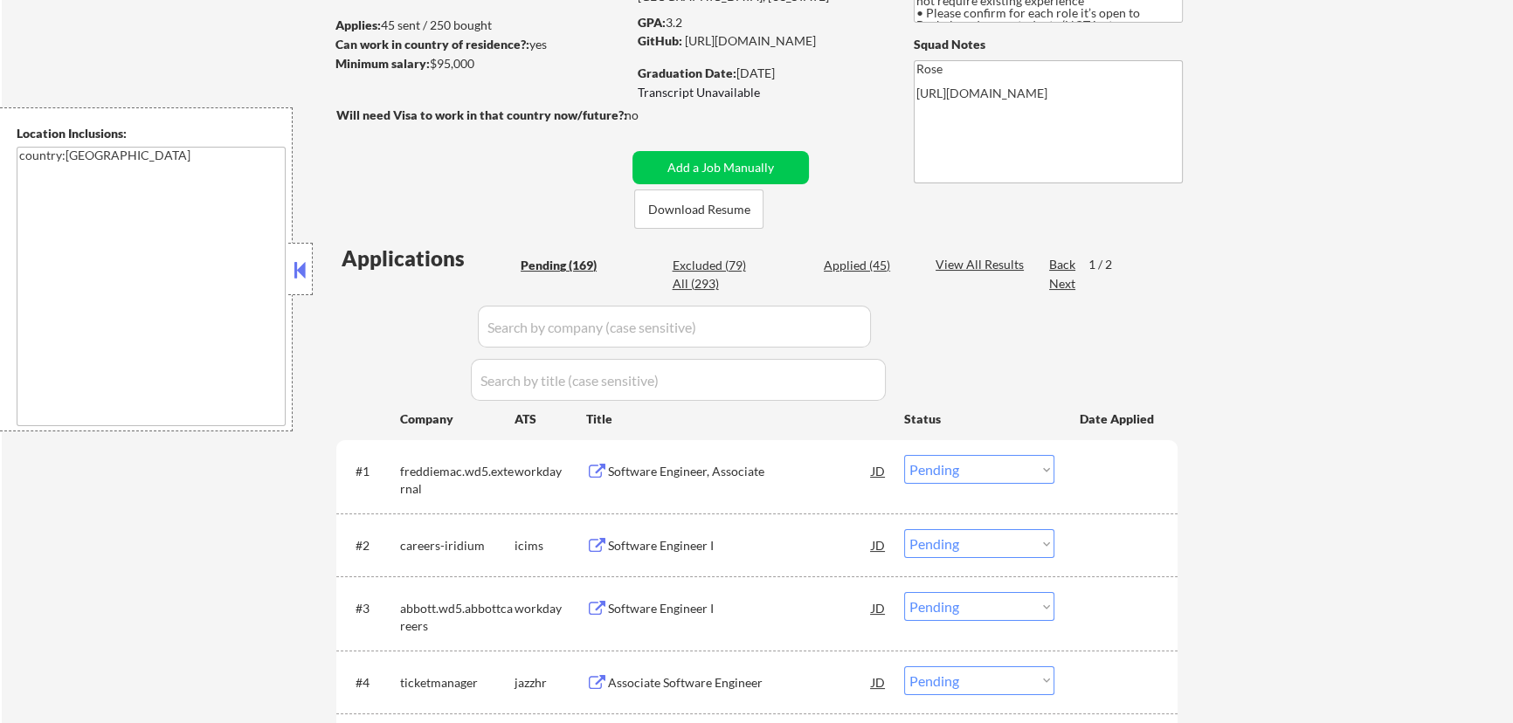
scroll to position [238, 0]
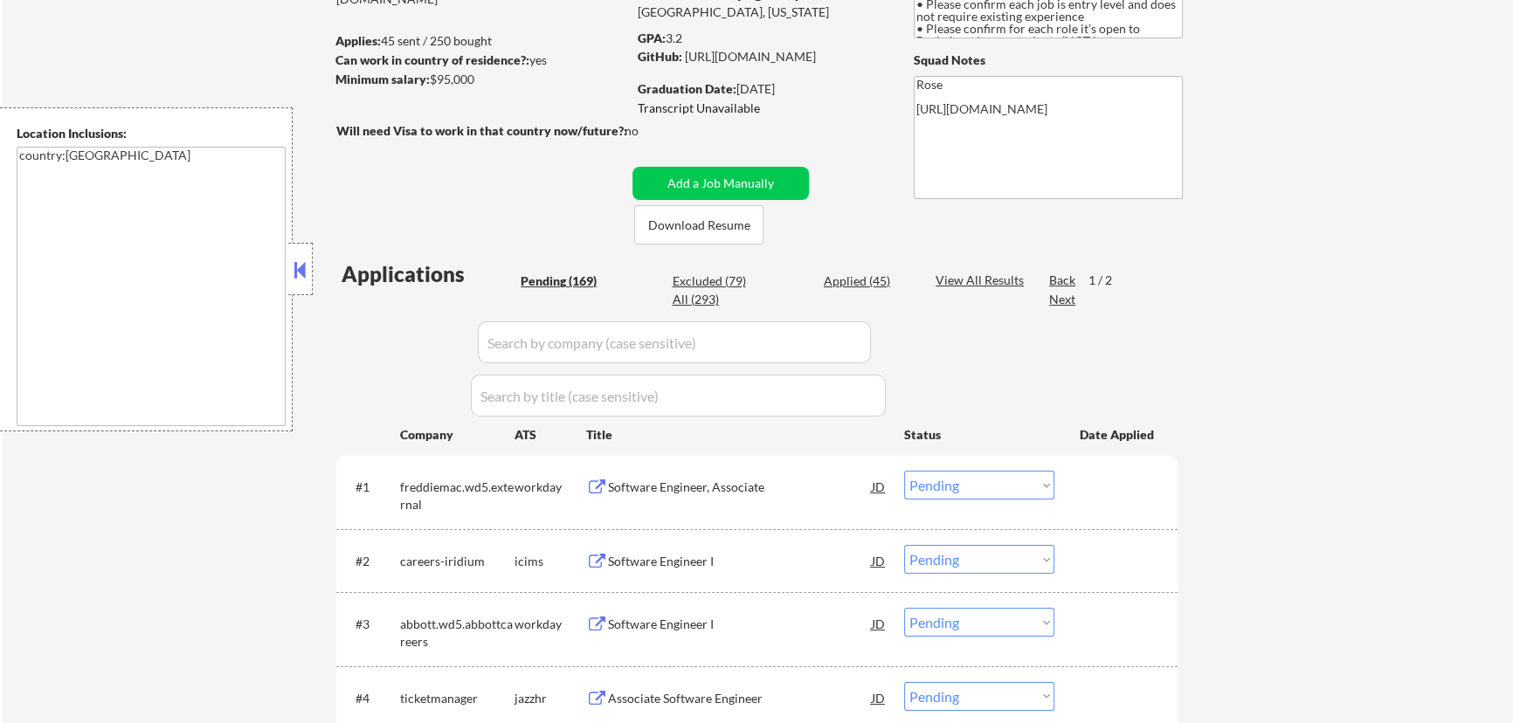
click at [301, 269] on button at bounding box center [300, 270] width 19 height 26
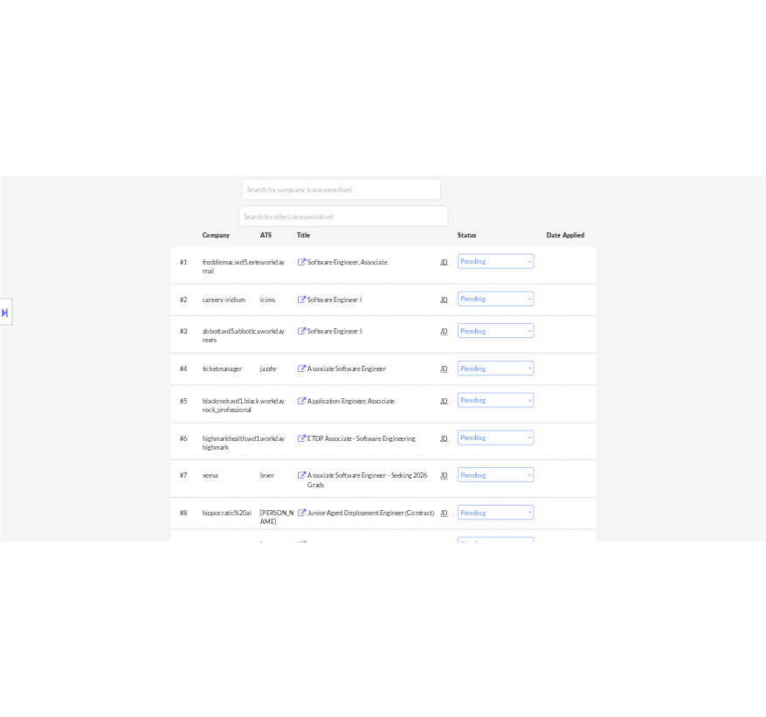
scroll to position [555, 0]
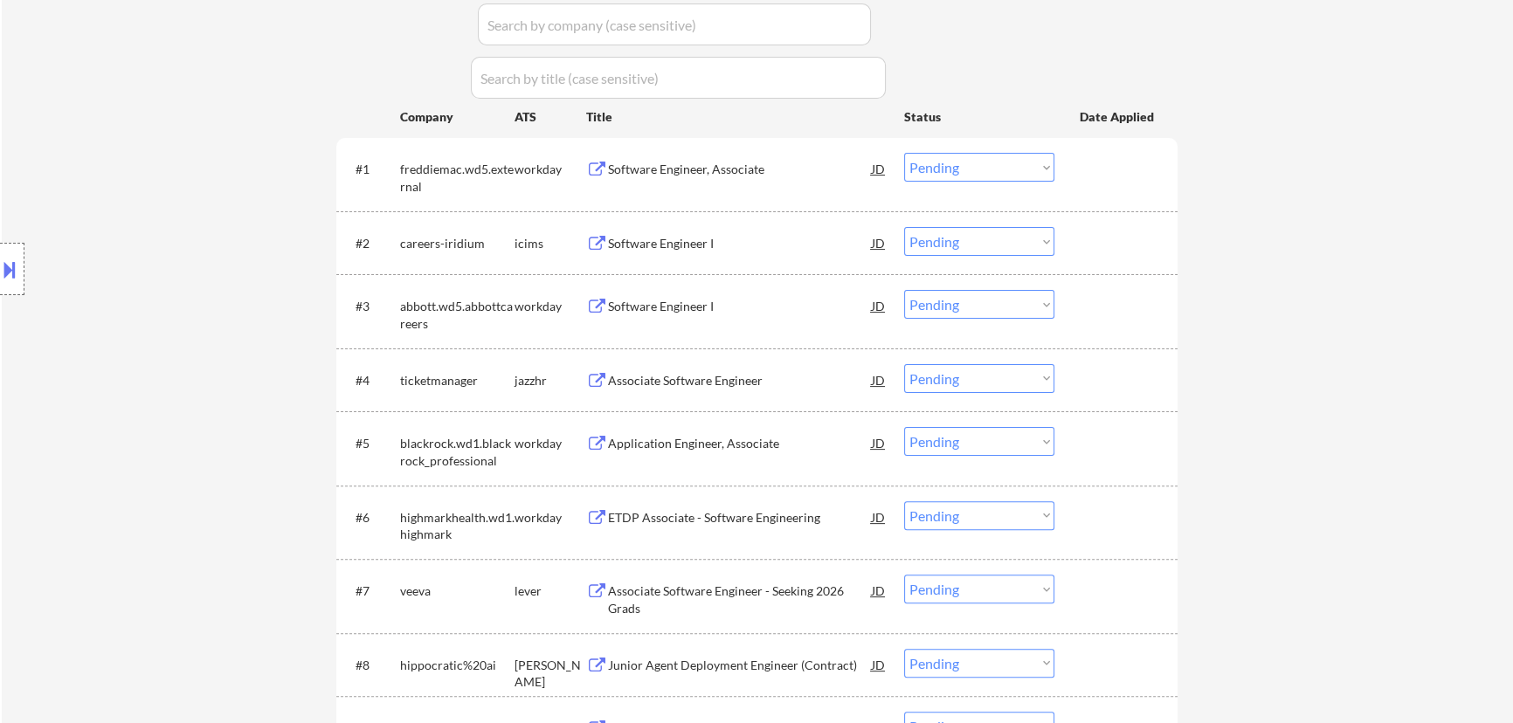
click at [718, 379] on div "Associate Software Engineer" at bounding box center [740, 380] width 264 height 17
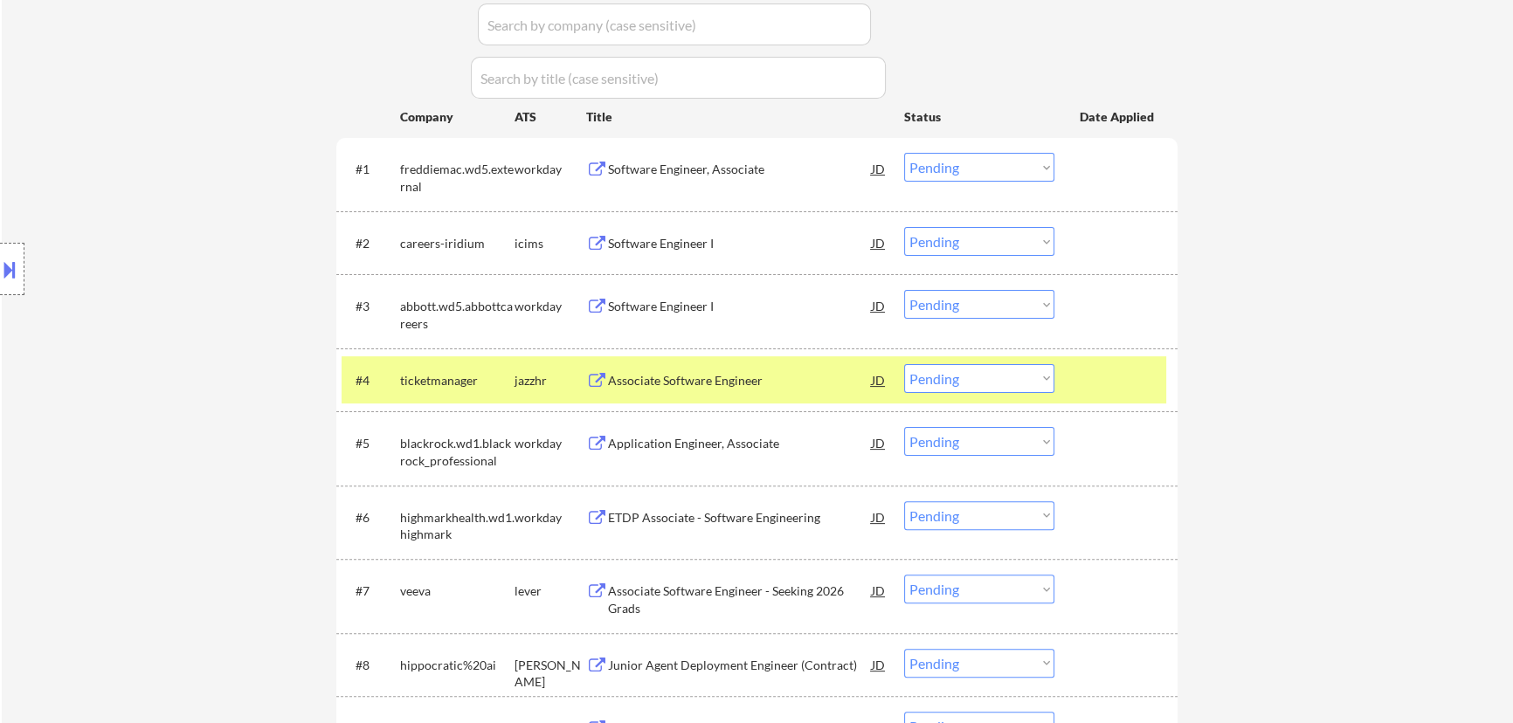
select select ""pending""
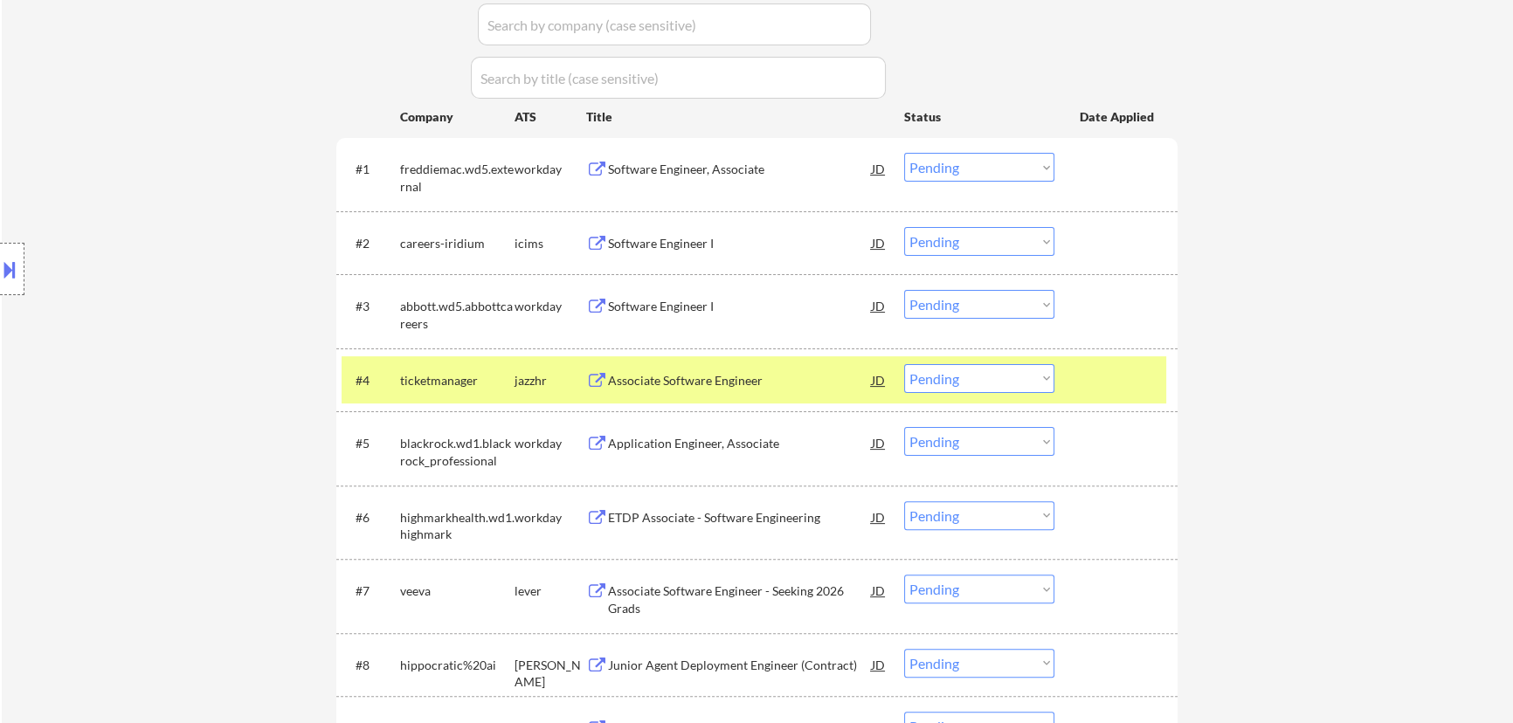
select select ""pending""
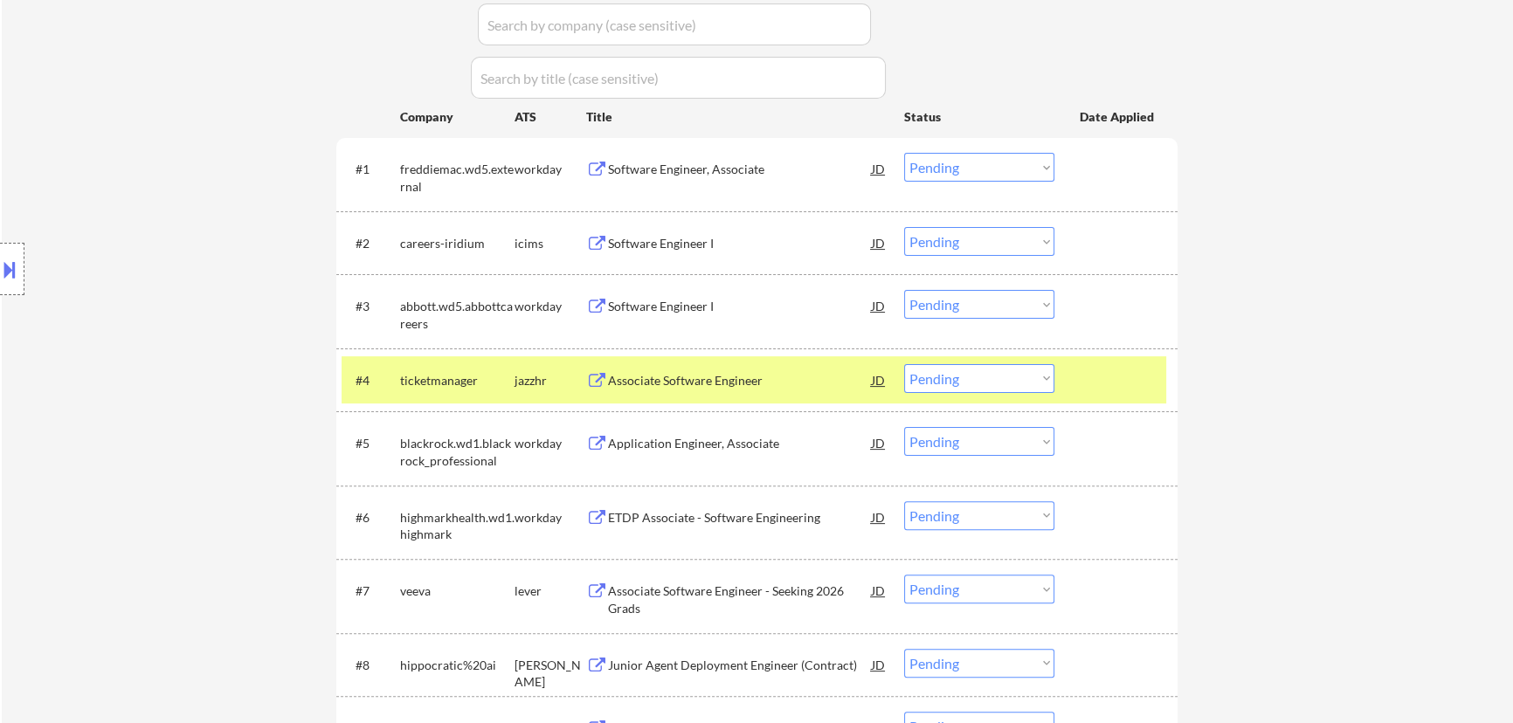
select select ""pending""
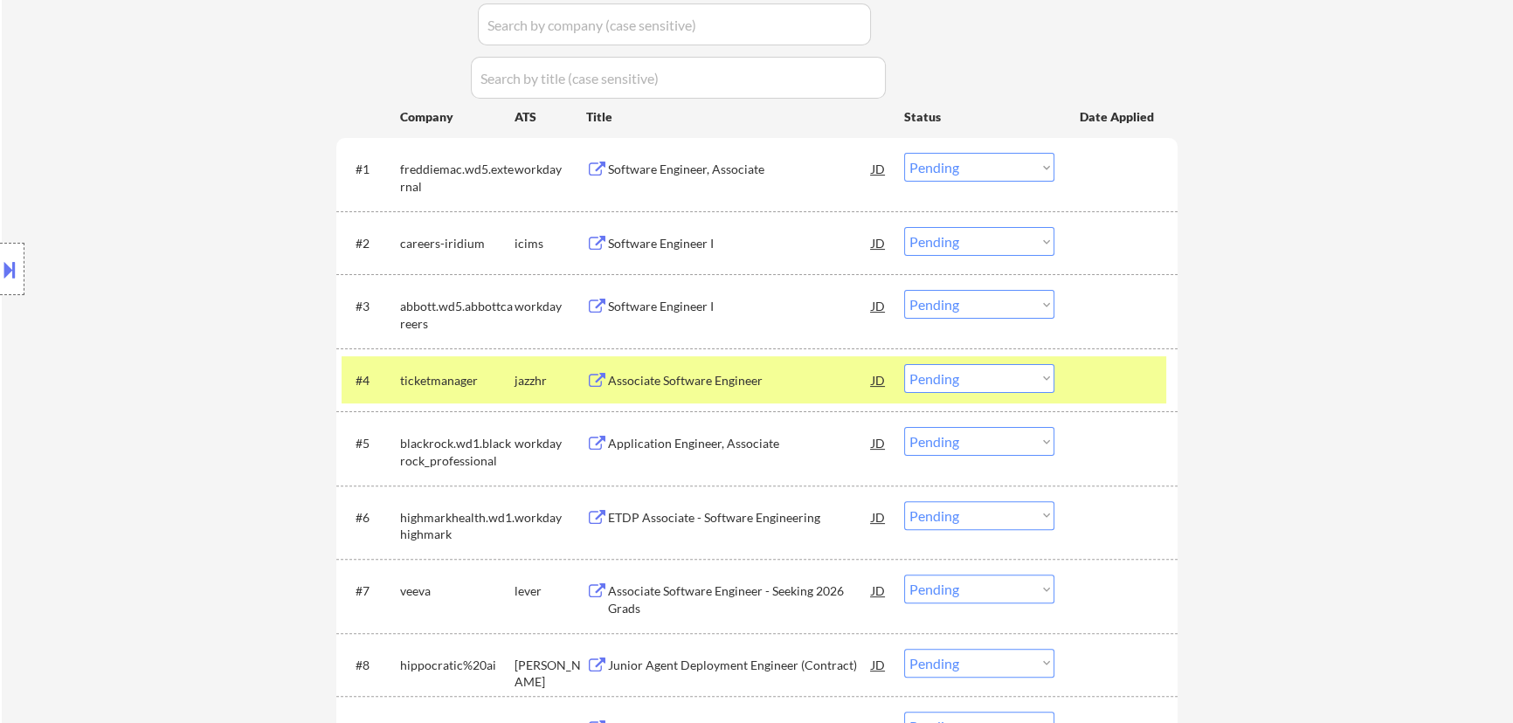
select select ""pending""
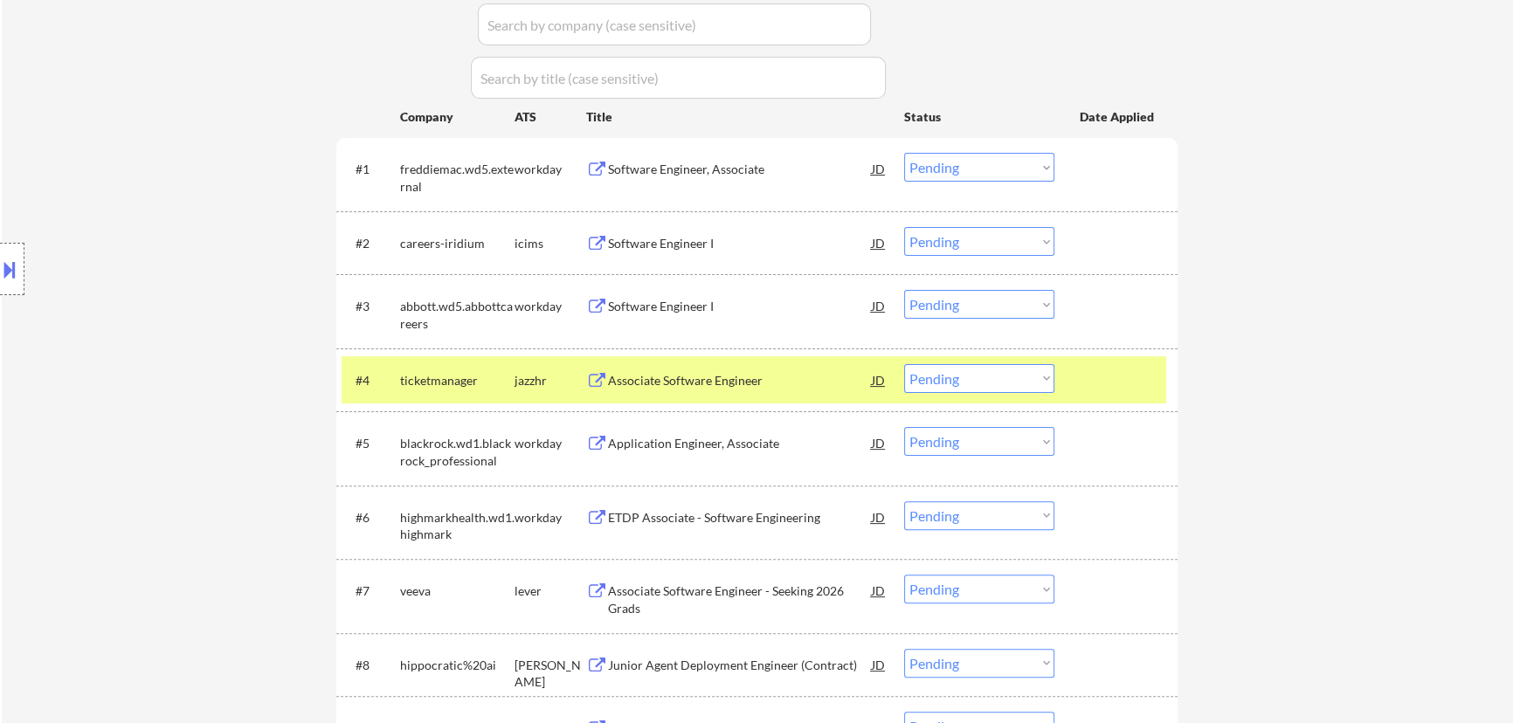
select select ""pending""
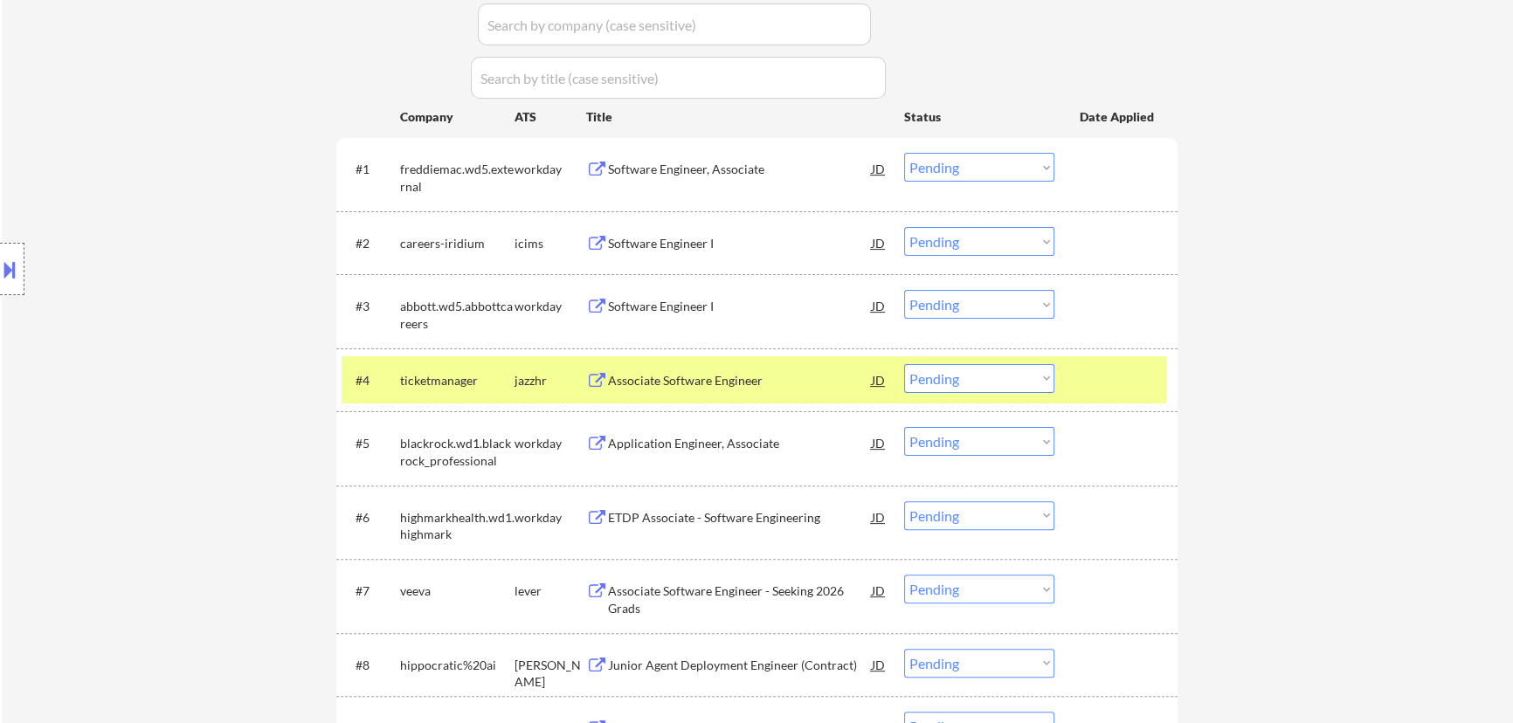
select select ""pending""
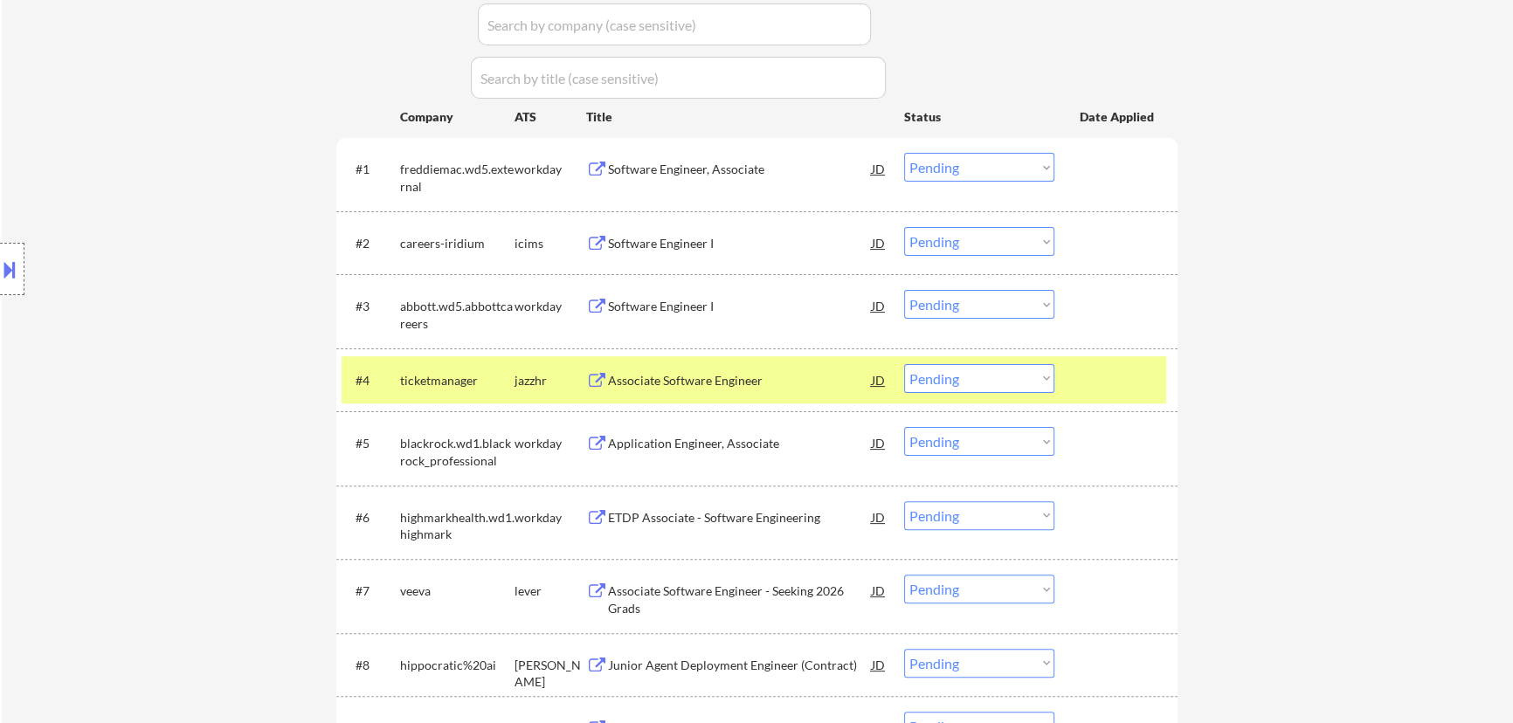
select select ""pending""
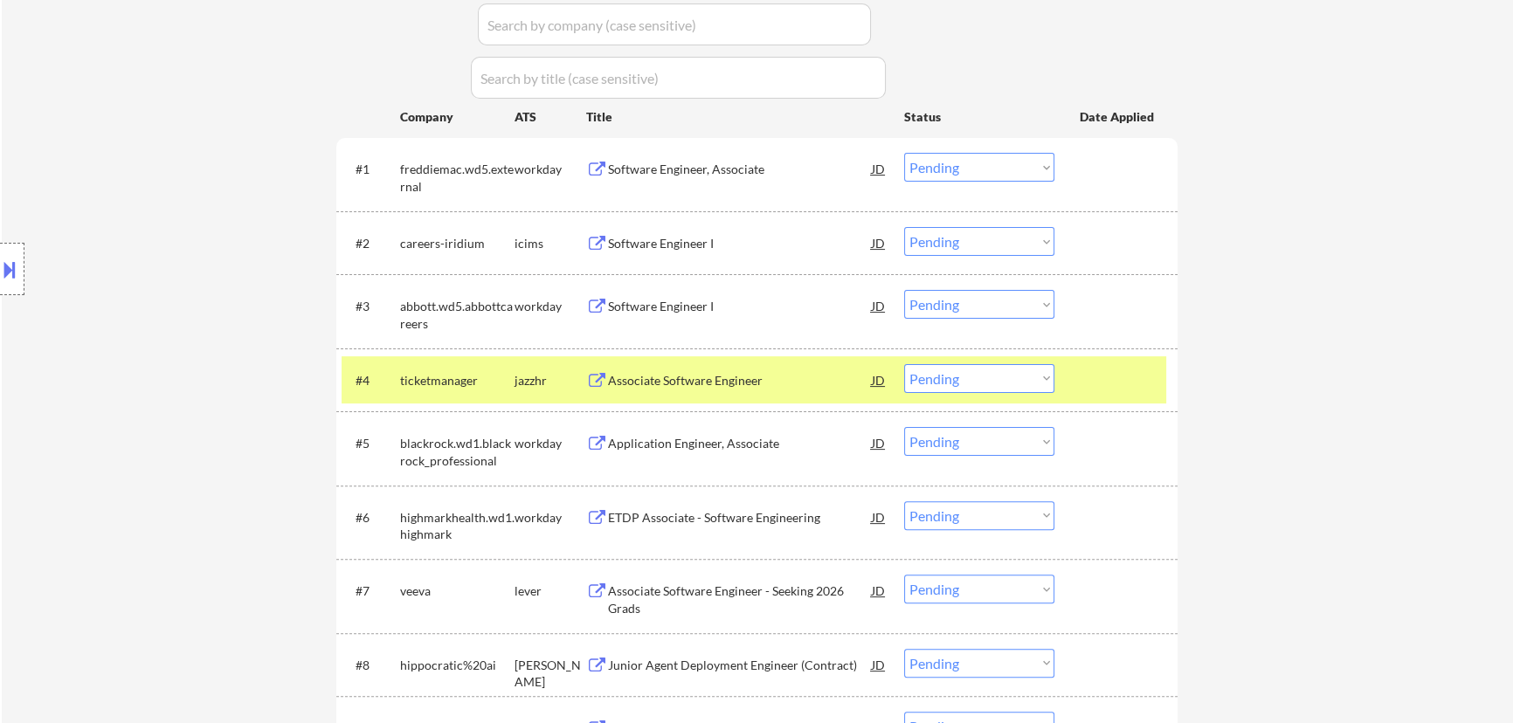
select select ""pending""
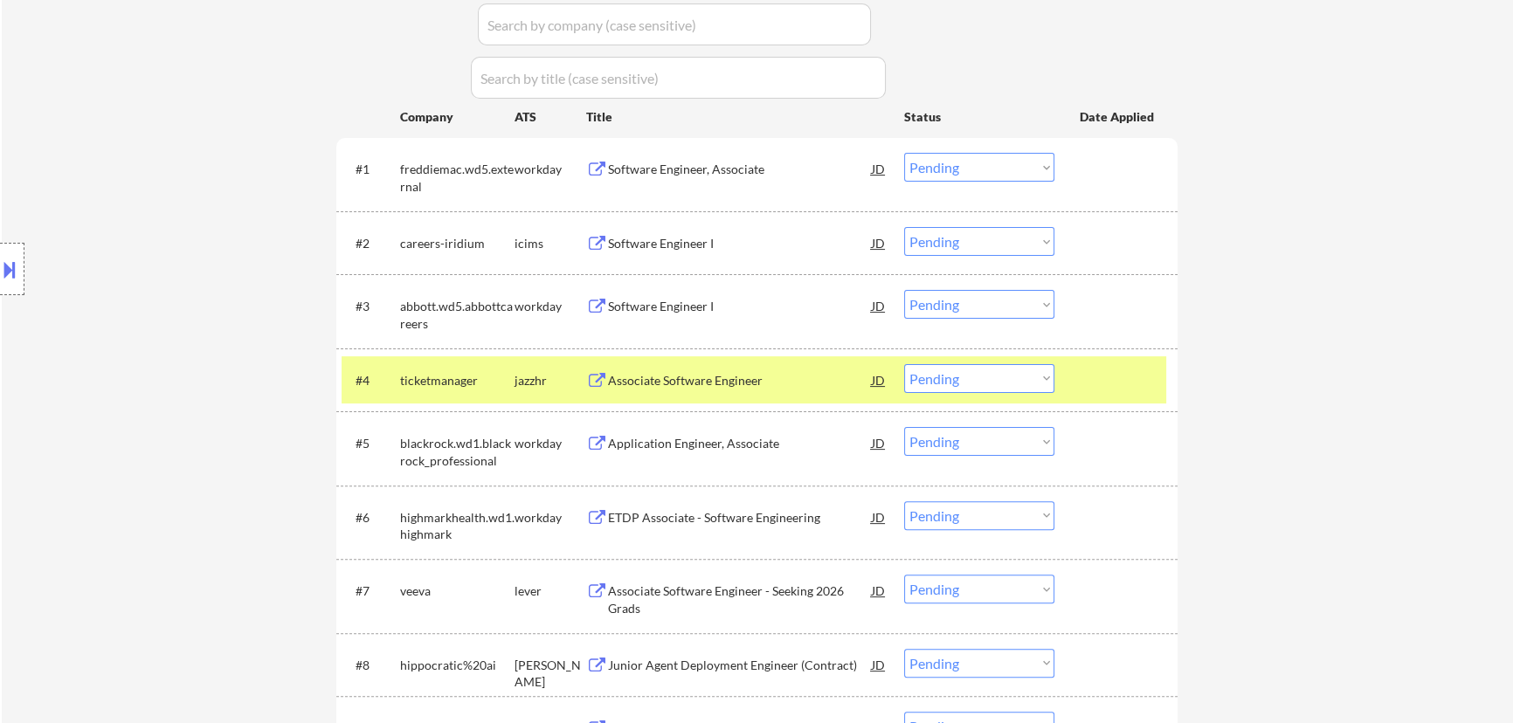
select select ""pending""
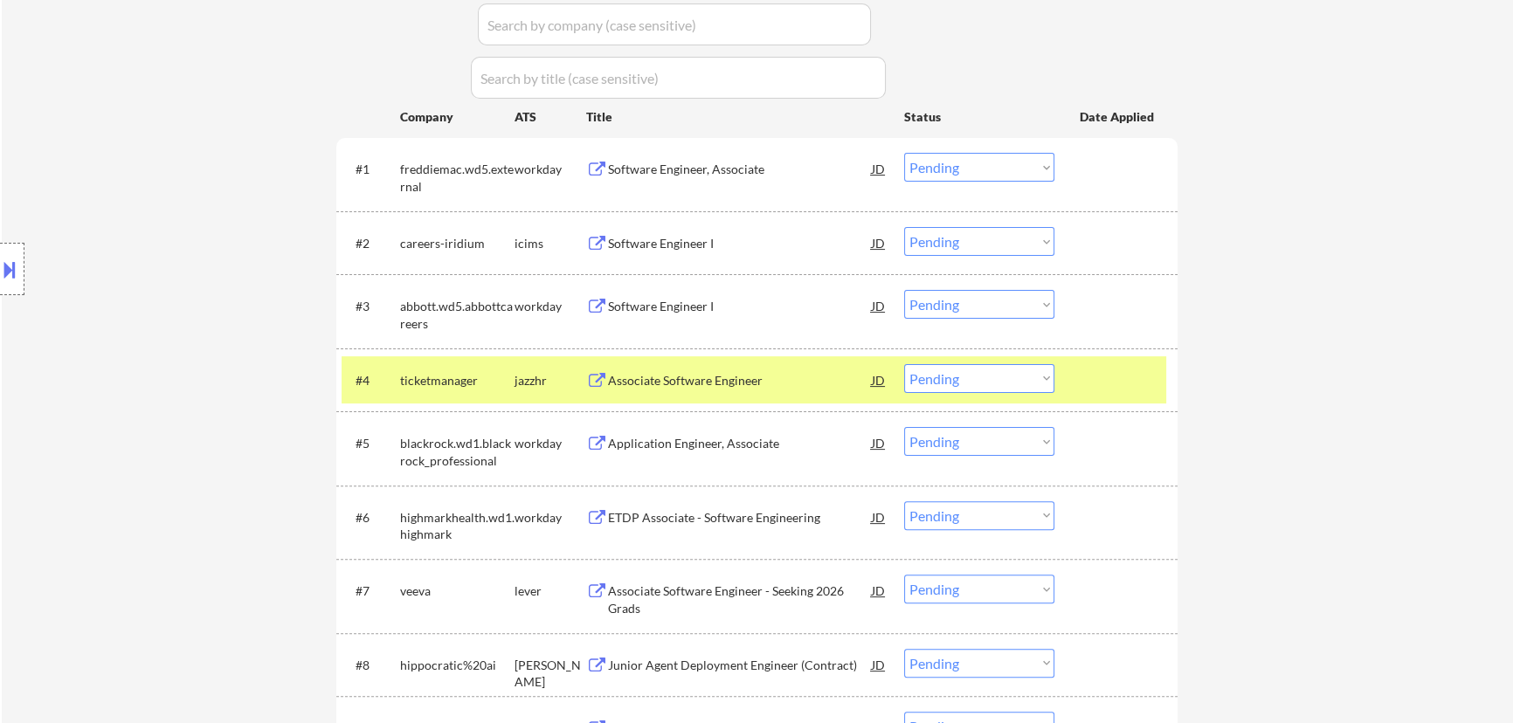
select select ""pending""
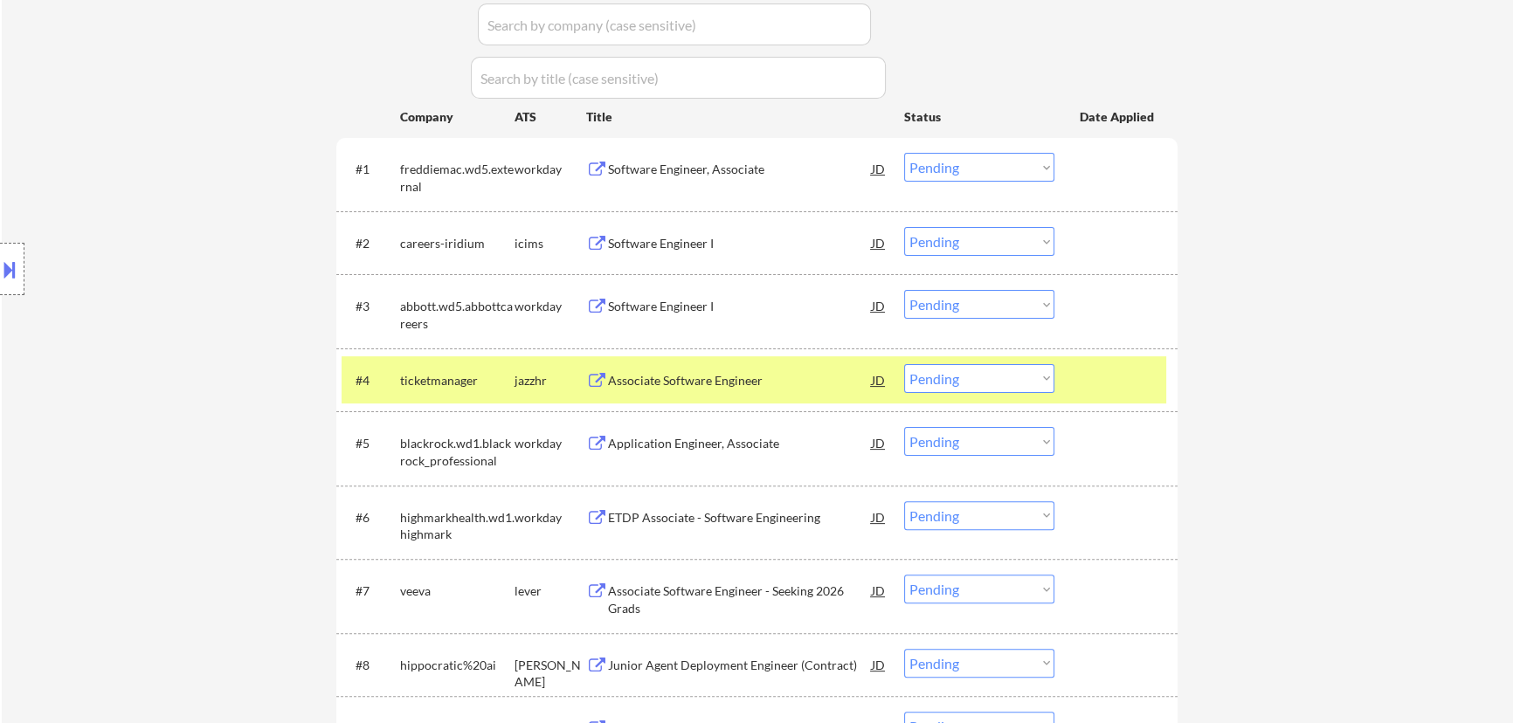
select select ""pending""
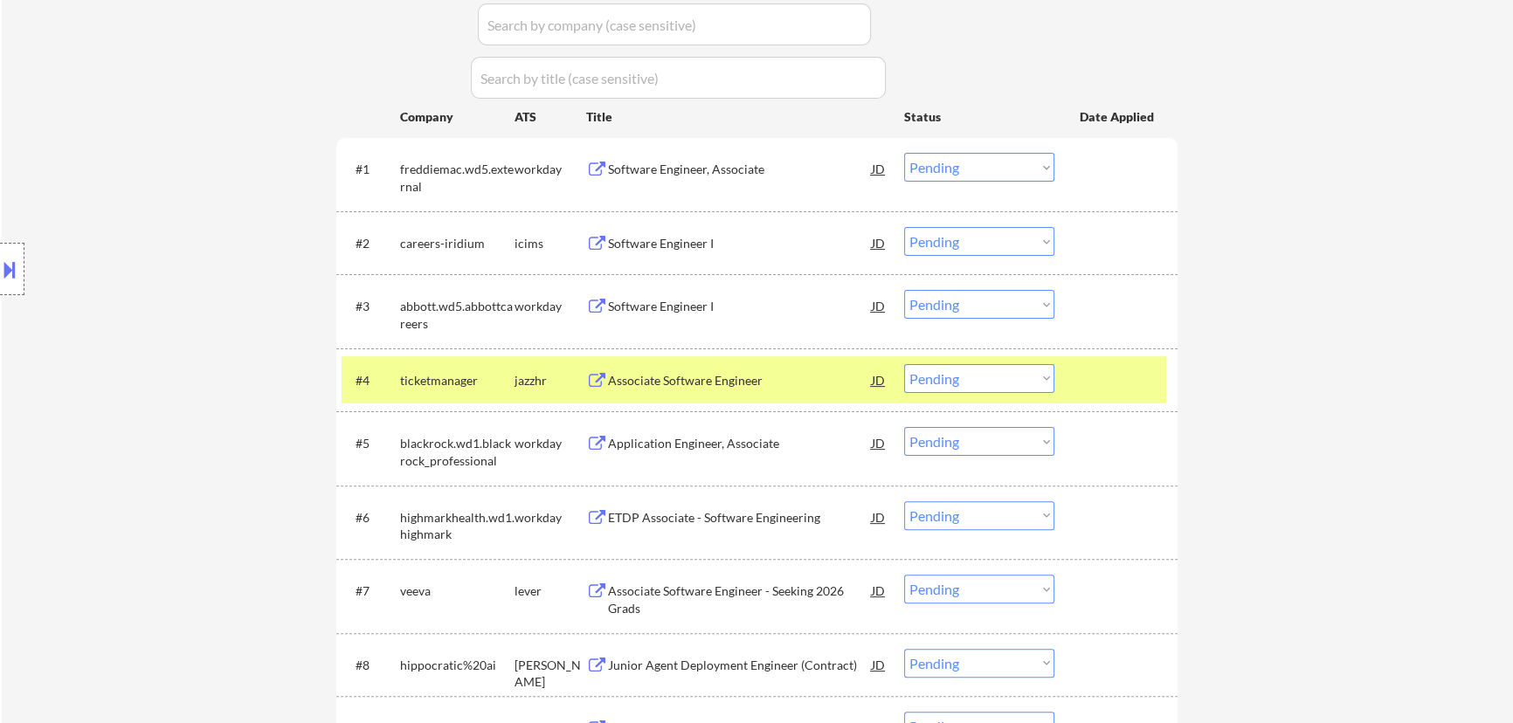
select select ""pending""
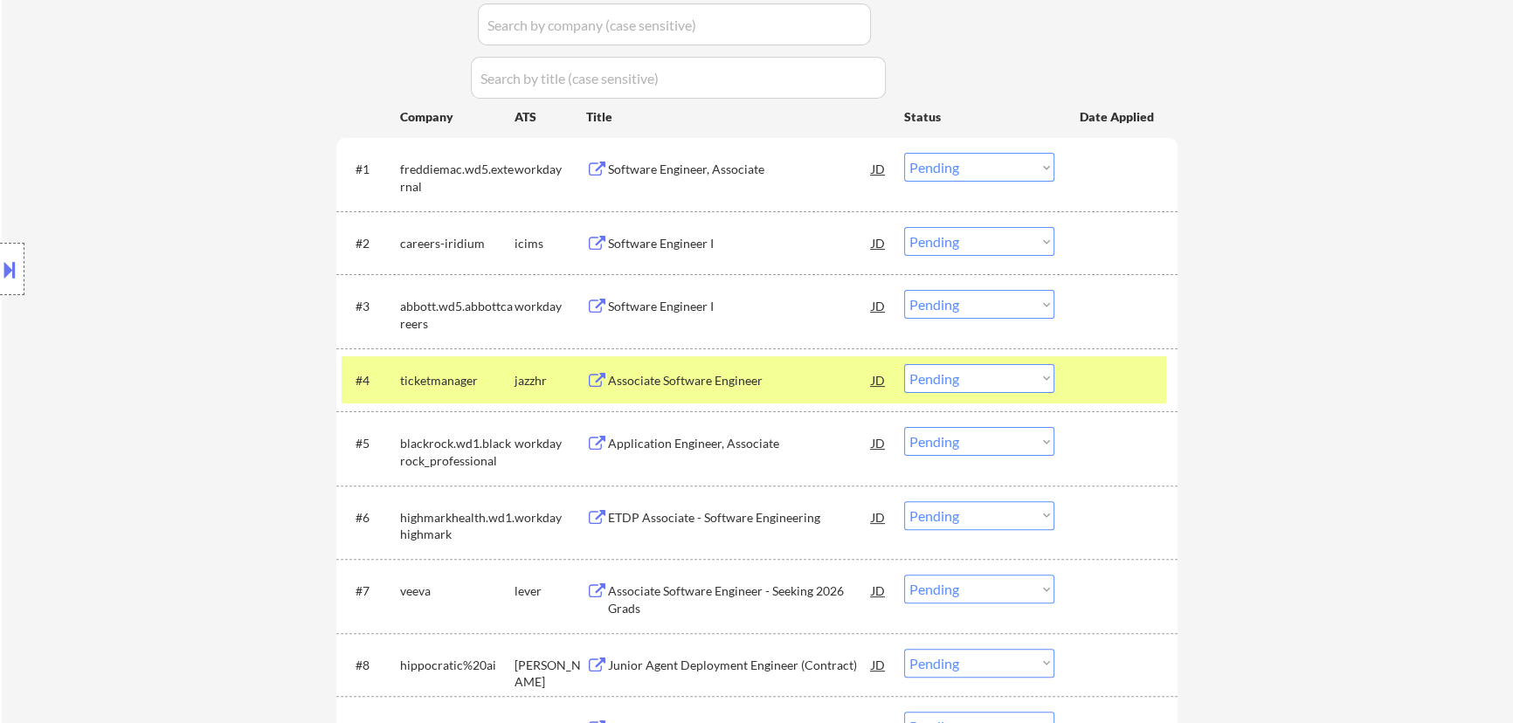
select select ""pending""
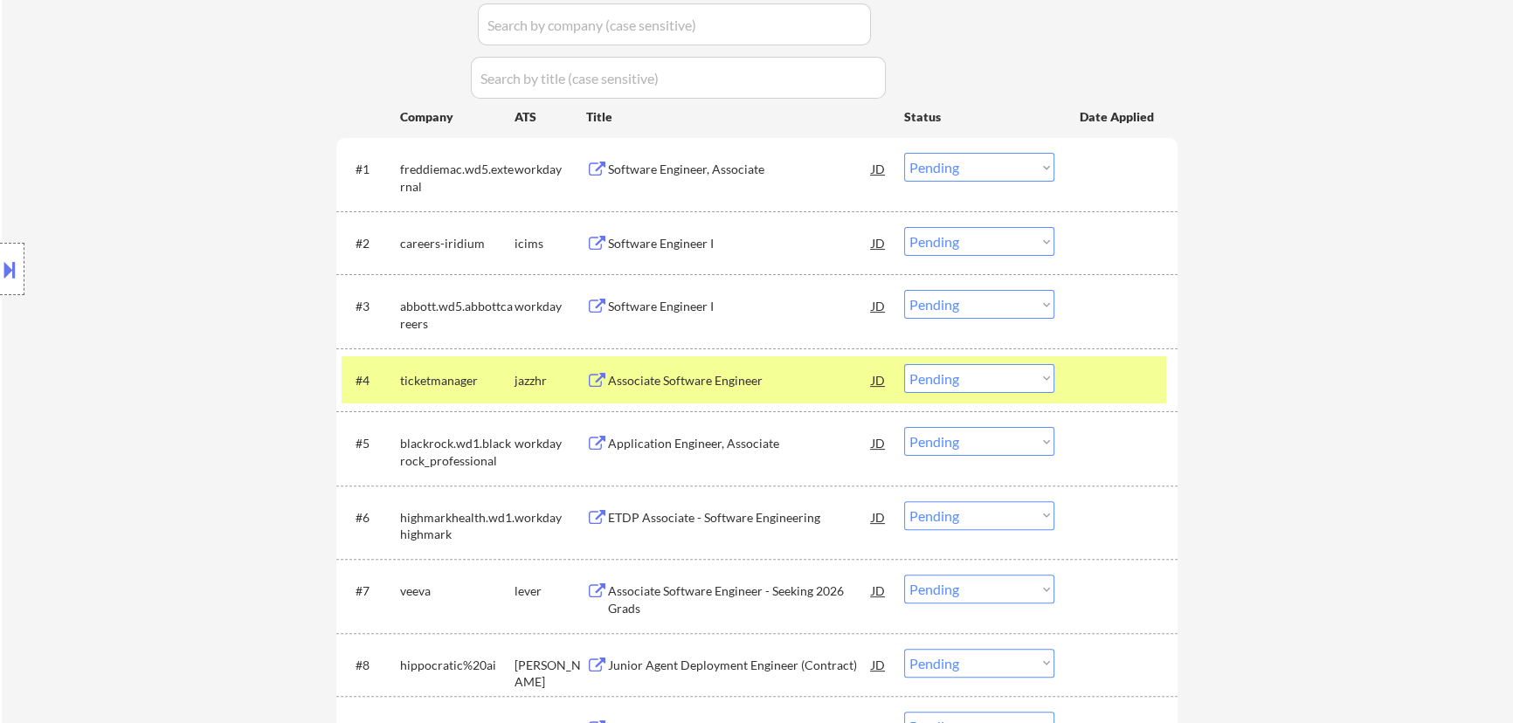
select select ""pending""
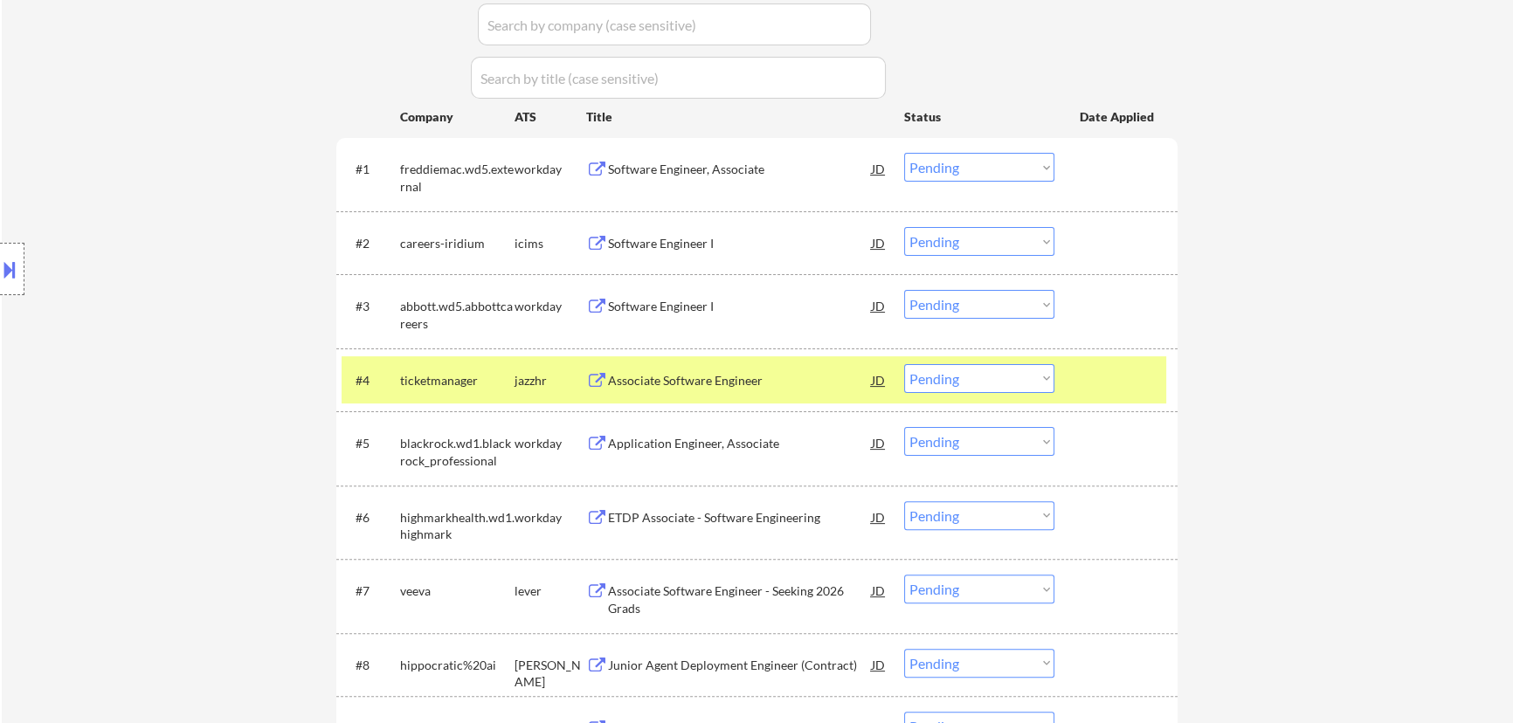
select select ""pending""
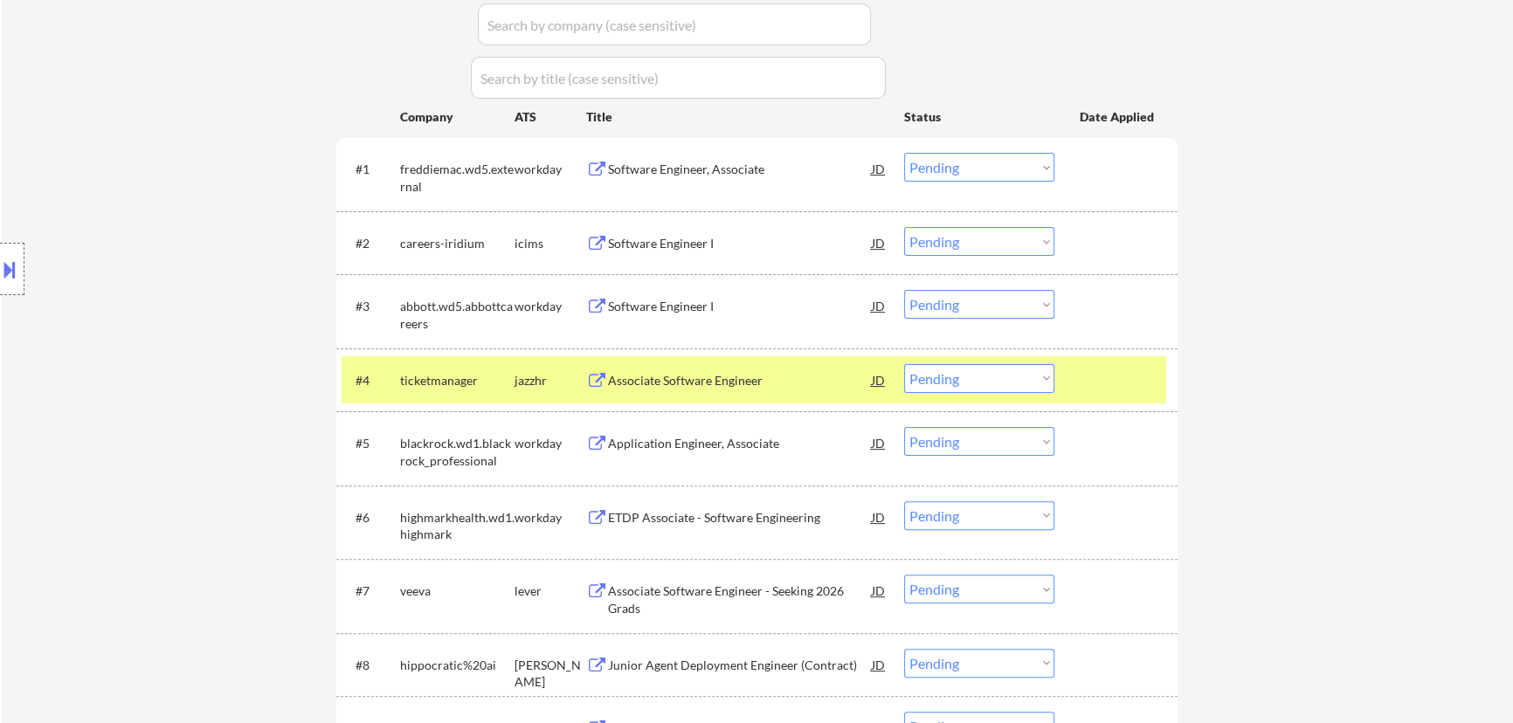
select select ""pending""
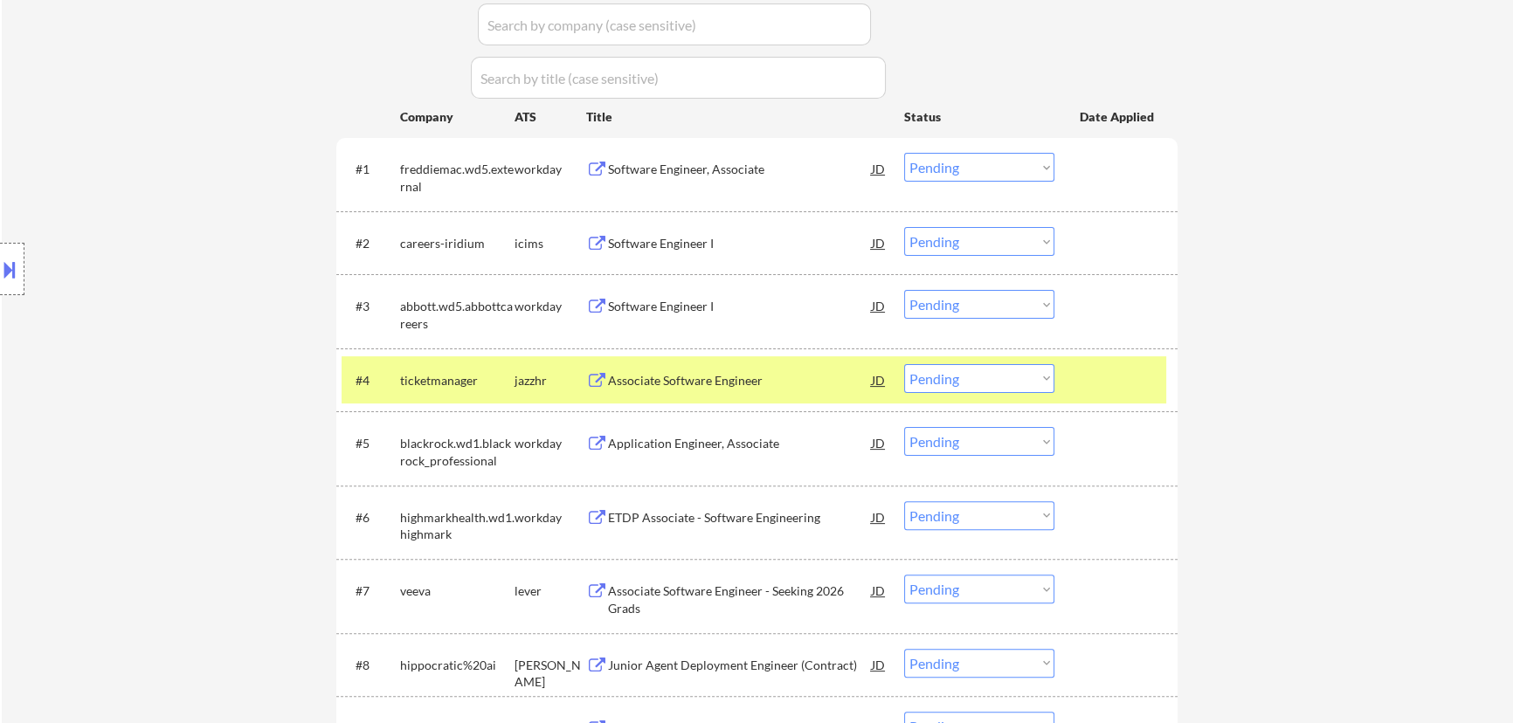
select select ""pending""
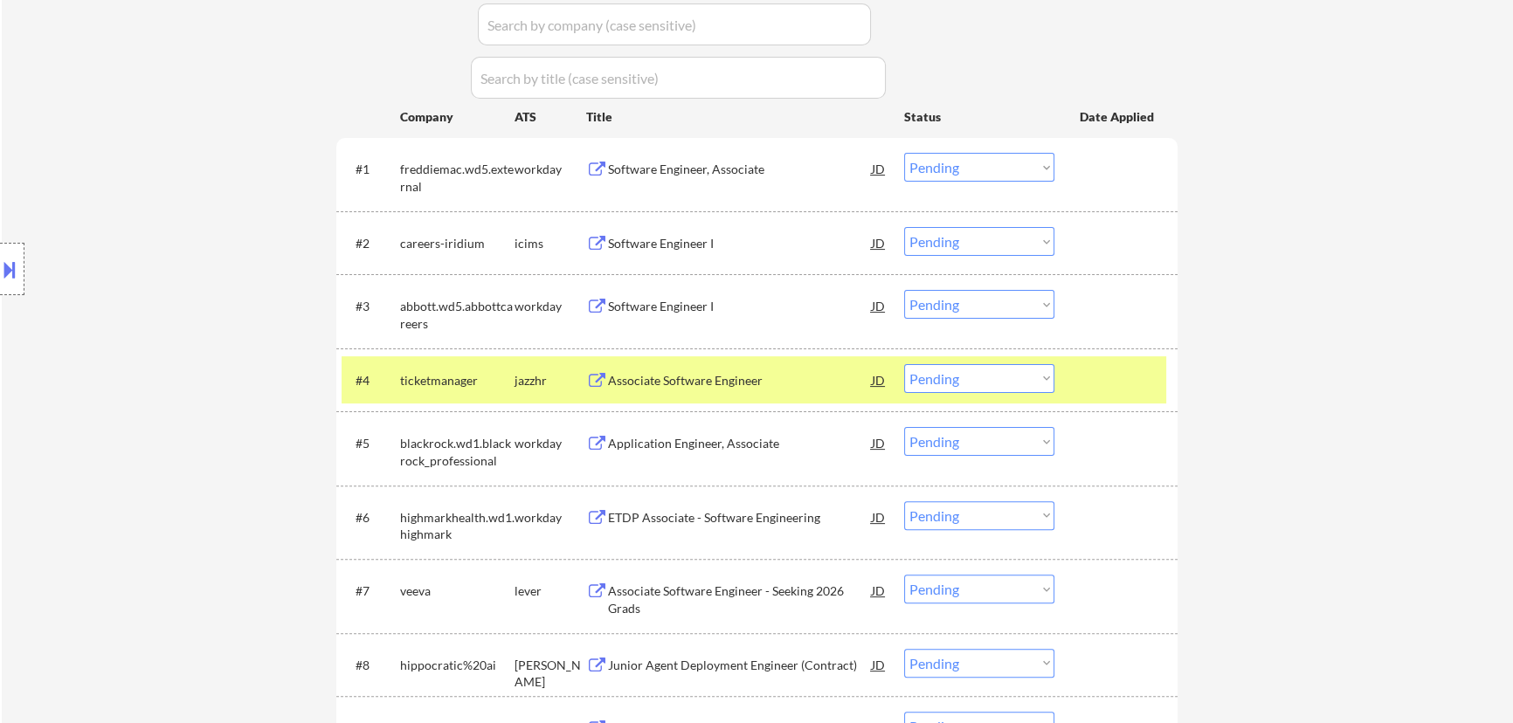
select select ""pending""
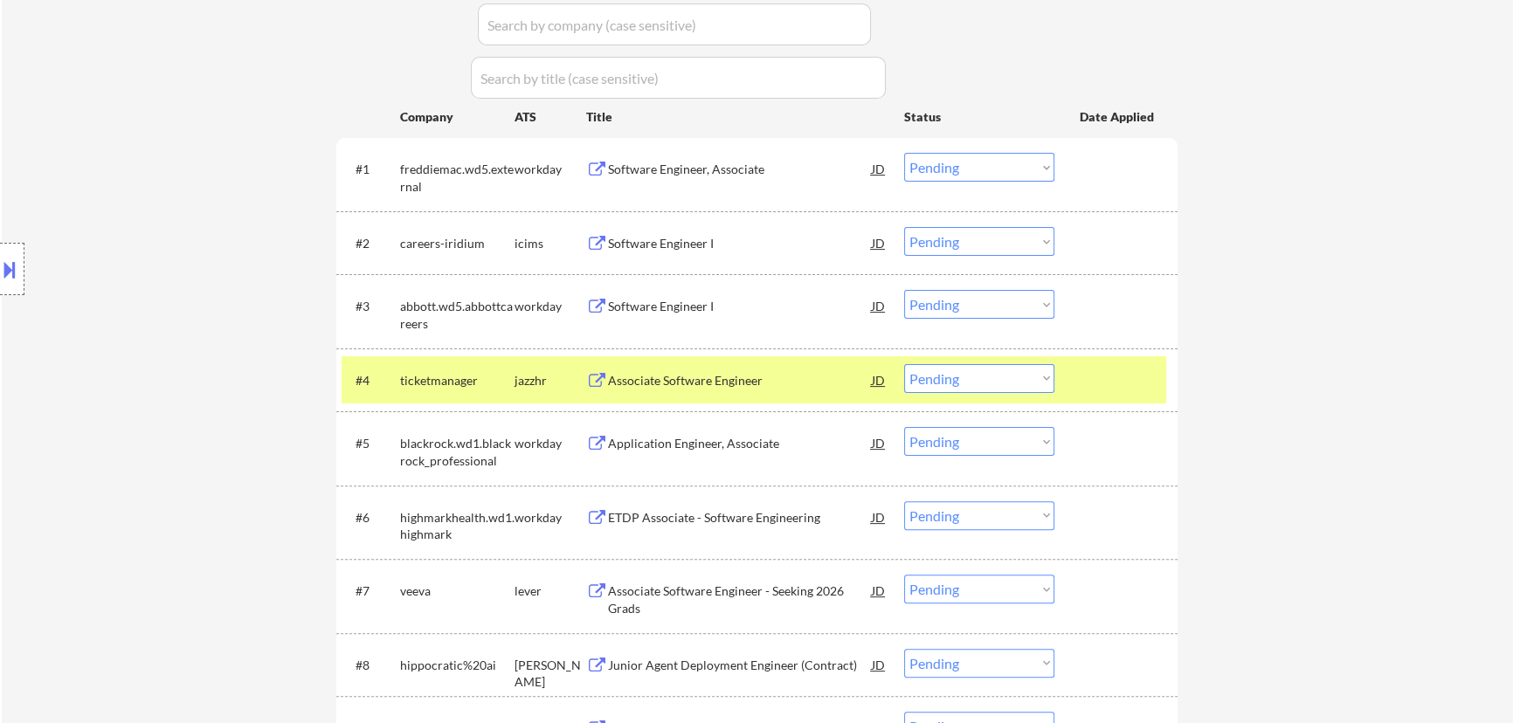
select select ""pending""
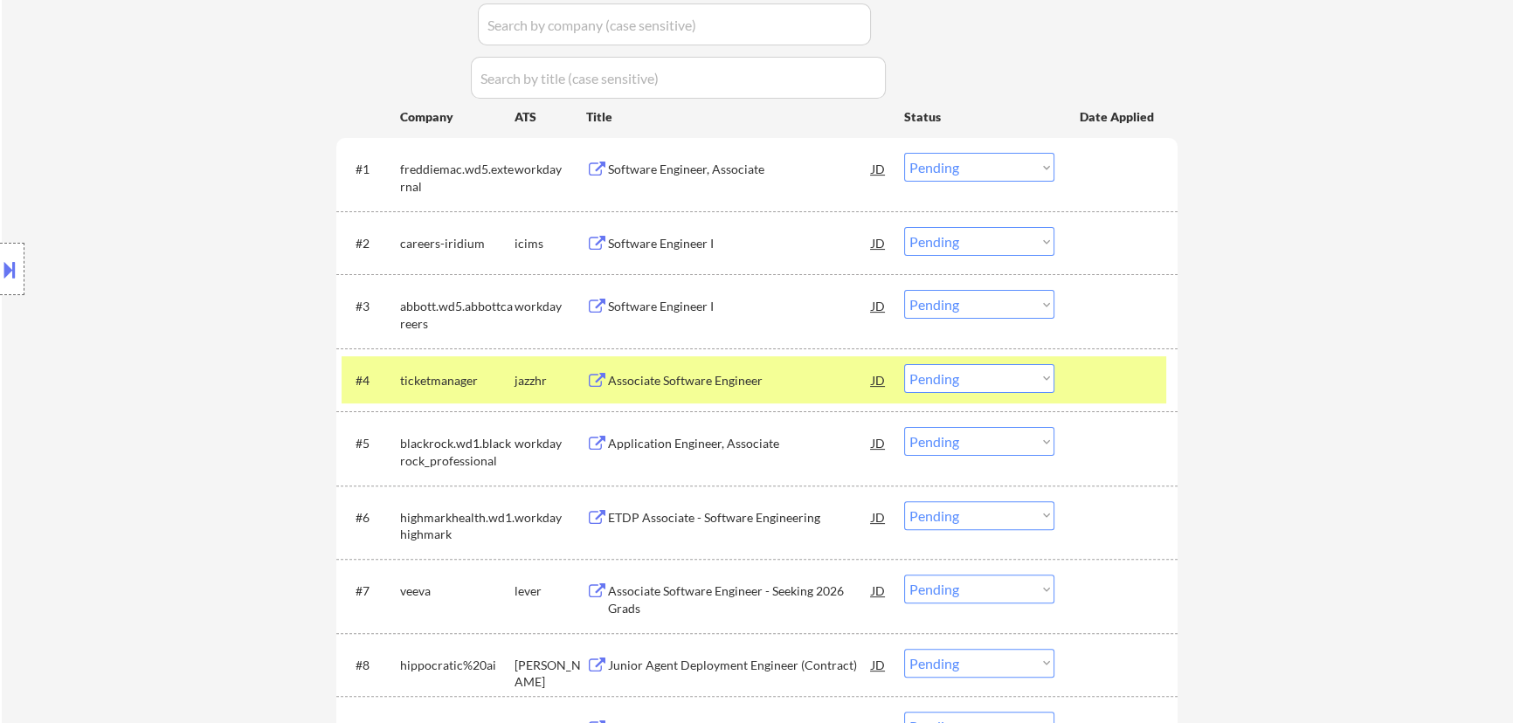
select select ""pending""
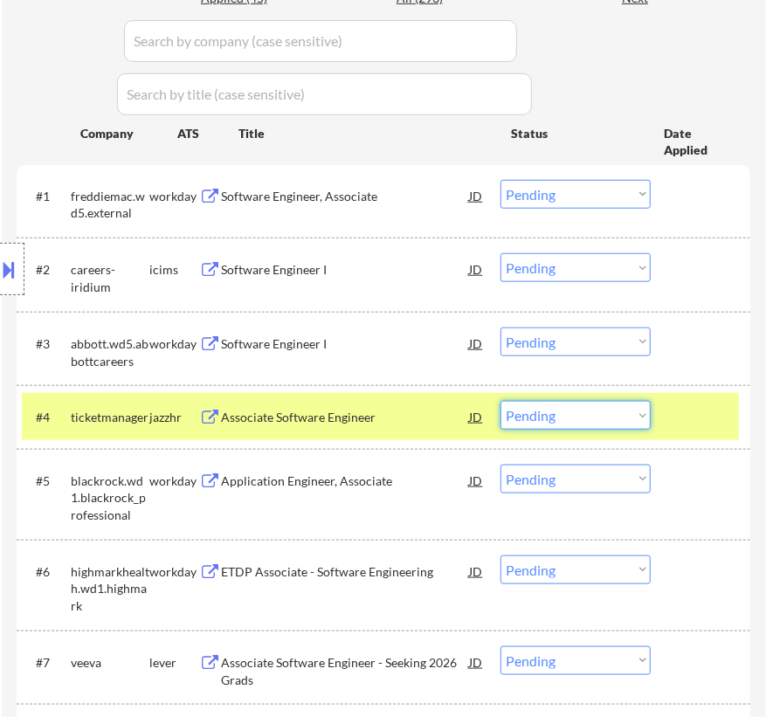
click at [612, 410] on select "Choose an option... Pending Applied Excluded (Questions) Excluded (Expired) Exc…" at bounding box center [575, 415] width 150 height 29
click at [500, 401] on select "Choose an option... Pending Applied Excluded (Questions) Excluded (Expired) Exc…" at bounding box center [575, 415] width 150 height 29
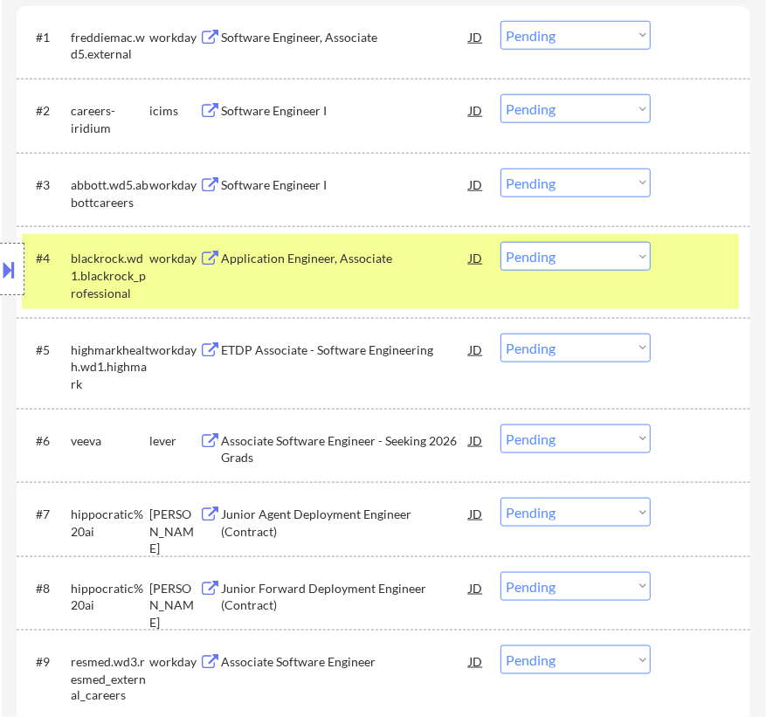
scroll to position [794, 0]
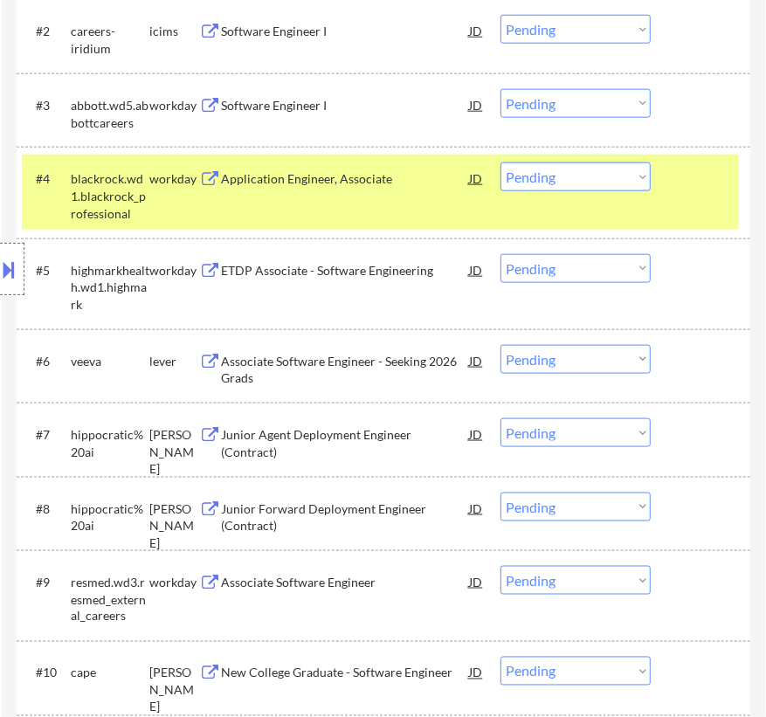
click at [686, 189] on div at bounding box center [702, 177] width 53 height 31
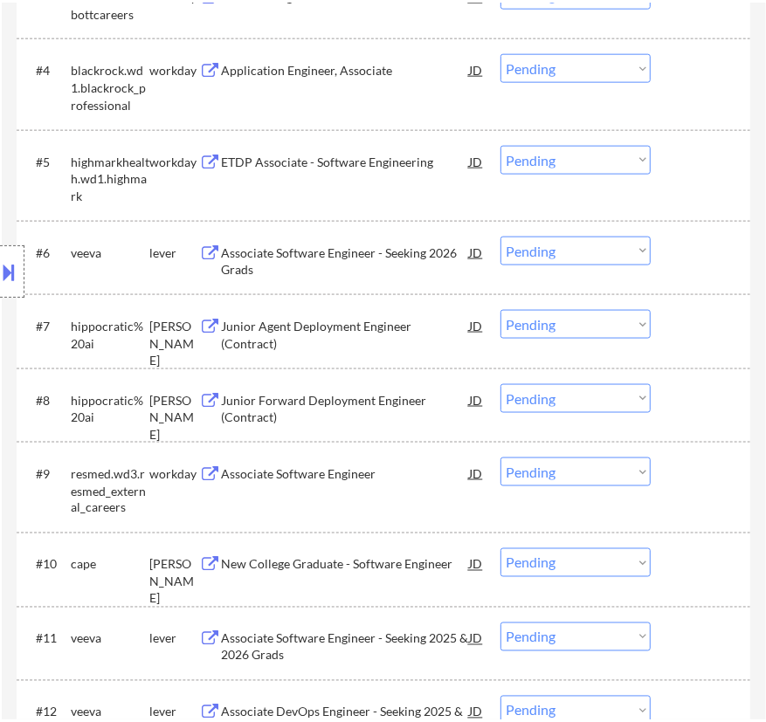
scroll to position [952, 0]
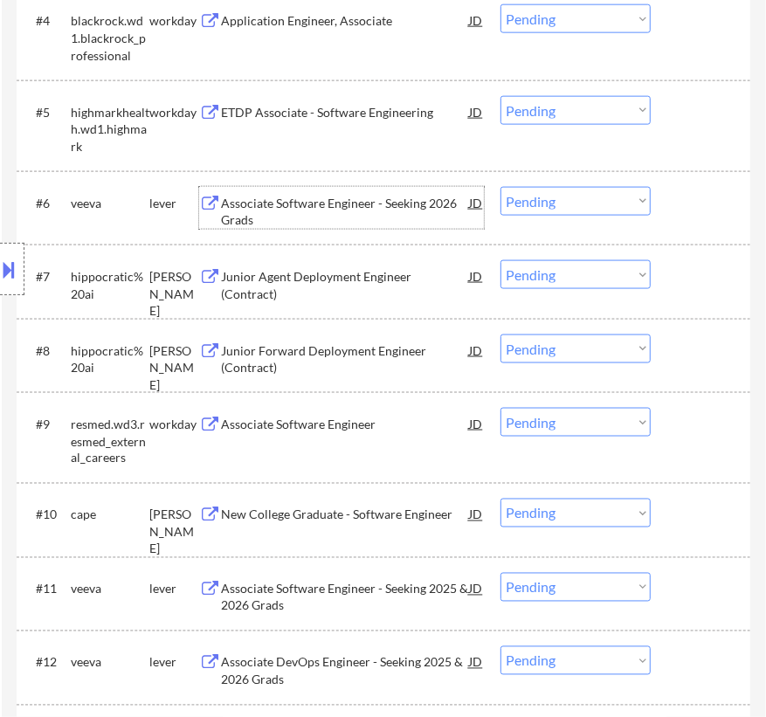
click at [379, 215] on div "Associate Software Engineer - Seeking 2026 Grads" at bounding box center [345, 212] width 248 height 34
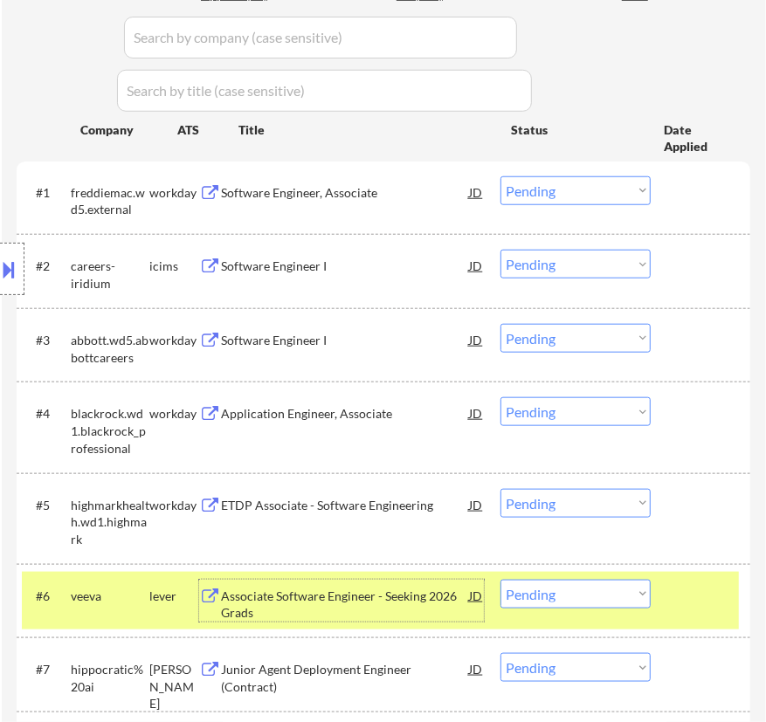
scroll to position [635, 0]
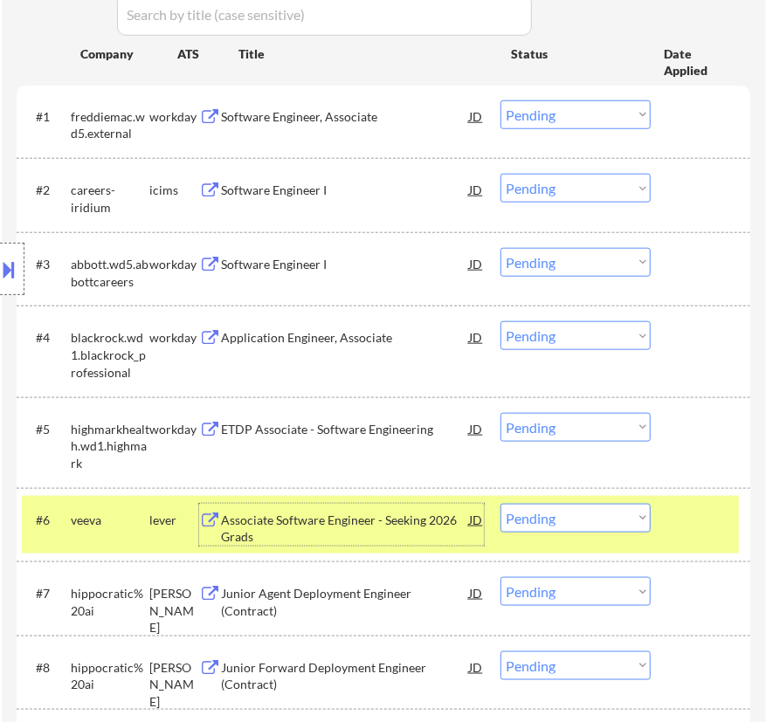
click at [621, 510] on select "Choose an option... Pending Applied Excluded (Questions) Excluded (Expired) Exc…" at bounding box center [575, 518] width 150 height 29
click at [500, 504] on select "Choose an option... Pending Applied Excluded (Questions) Excluded (Expired) Exc…" at bounding box center [575, 518] width 150 height 29
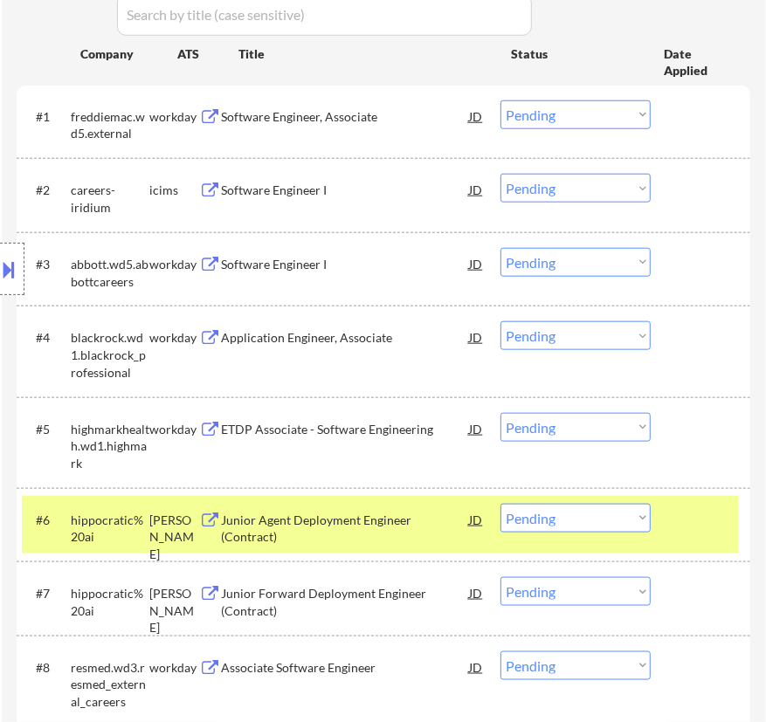
scroll to position [873, 0]
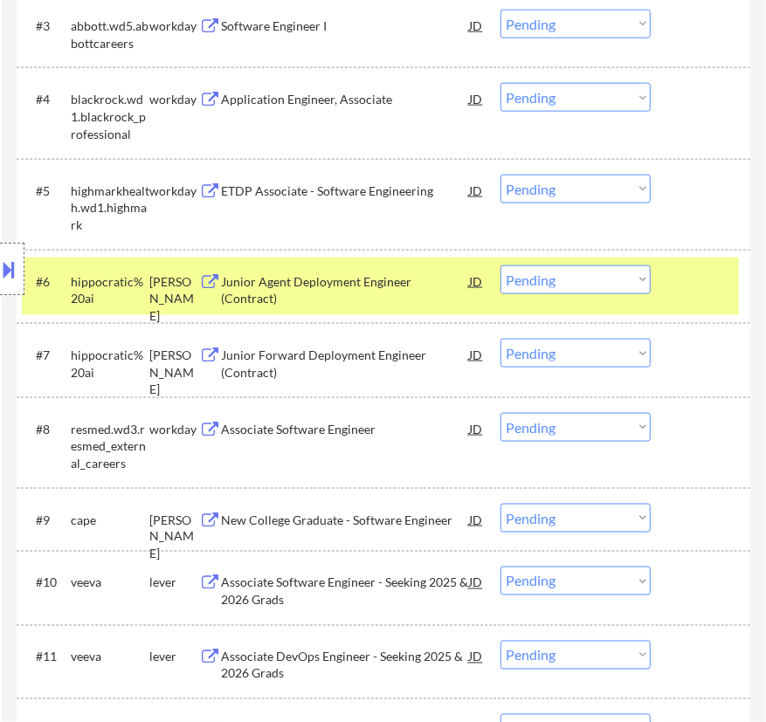
click at [398, 279] on div "Junior Agent Deployment Engineer (Contract)" at bounding box center [345, 290] width 248 height 34
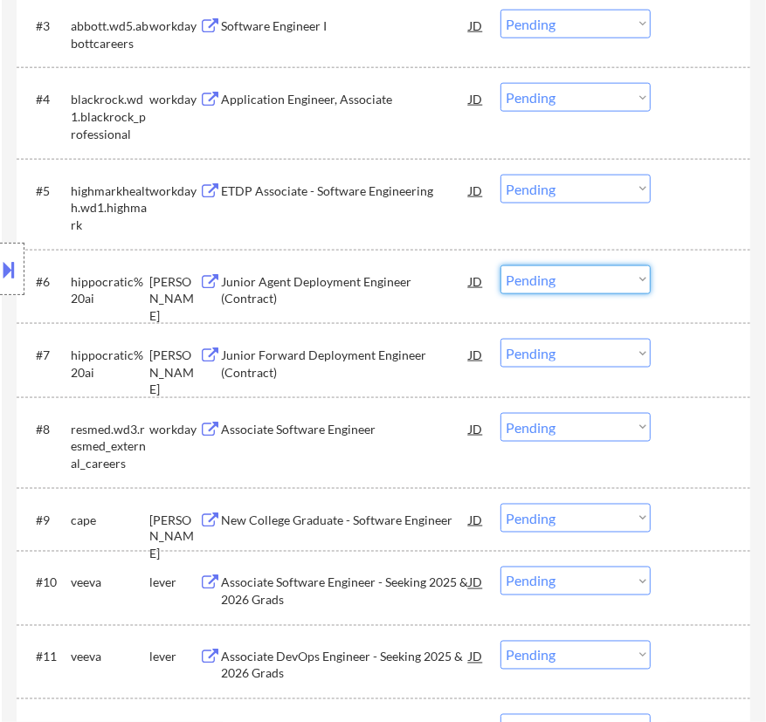
click at [578, 278] on select "Choose an option... Pending Applied Excluded (Questions) Excluded (Expired) Exc…" at bounding box center [575, 279] width 150 height 29
click at [500, 265] on select "Choose an option... Pending Applied Excluded (Questions) Excluded (Expired) Exc…" at bounding box center [575, 279] width 150 height 29
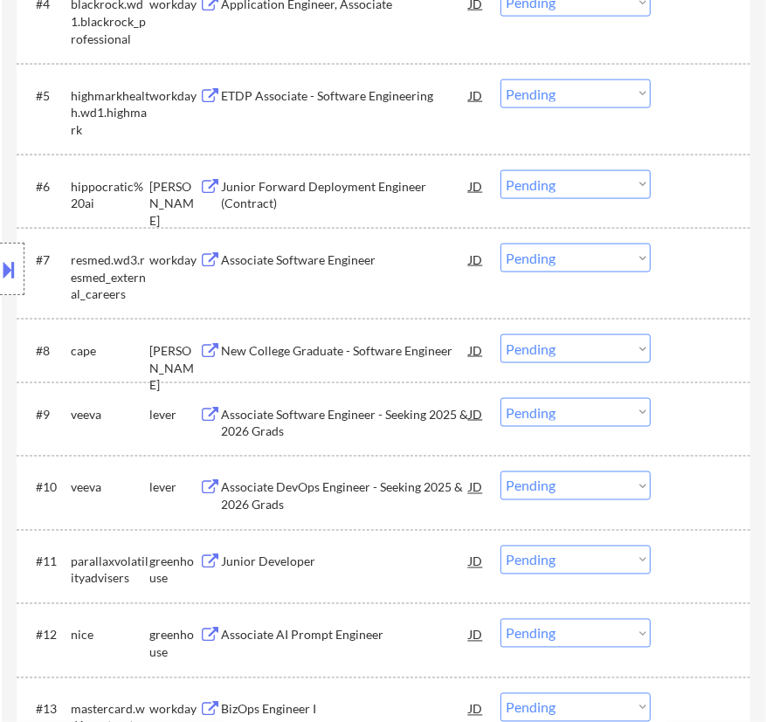
scroll to position [1031, 0]
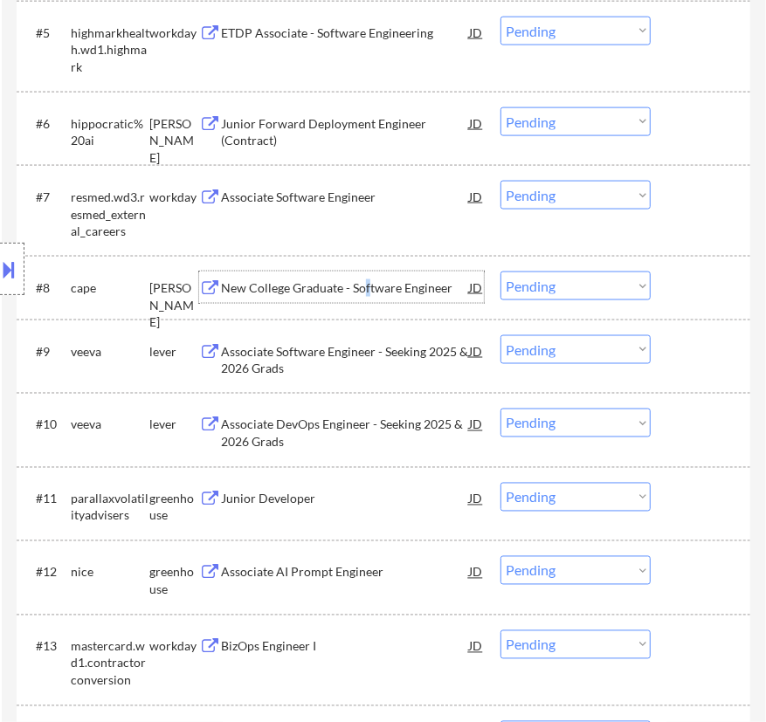
click at [367, 291] on div "New College Graduate - Software Engineer" at bounding box center [345, 287] width 248 height 17
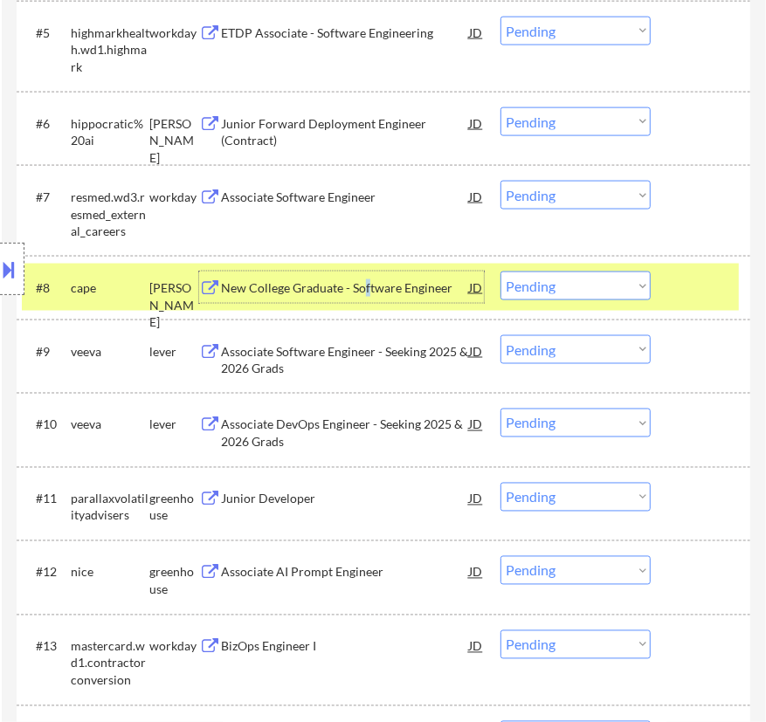
click at [577, 290] on select "Choose an option... Pending Applied Excluded (Questions) Excluded (Expired) Exc…" at bounding box center [575, 286] width 150 height 29
click at [500, 272] on select "Choose an option... Pending Applied Excluded (Questions) Excluded (Expired) Exc…" at bounding box center [575, 286] width 150 height 29
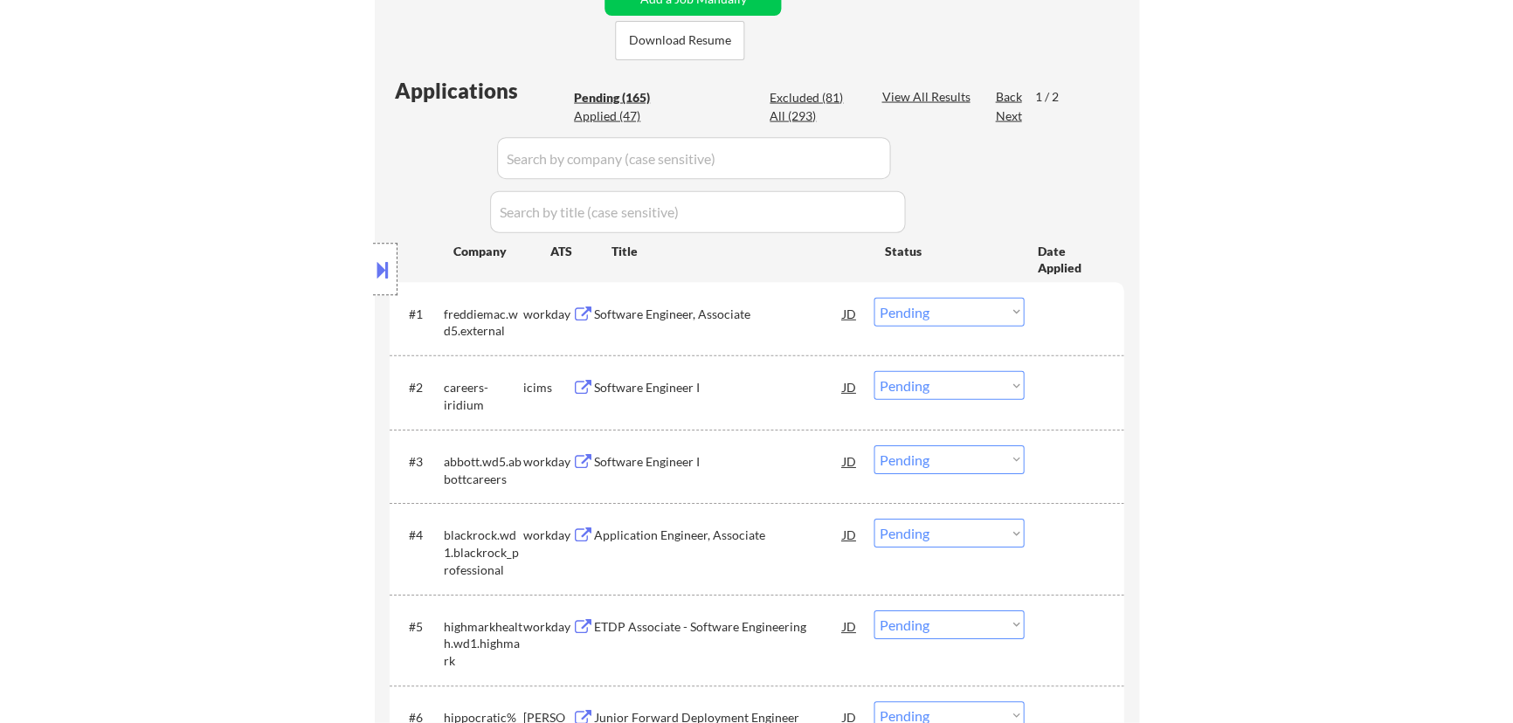
scroll to position [317, 0]
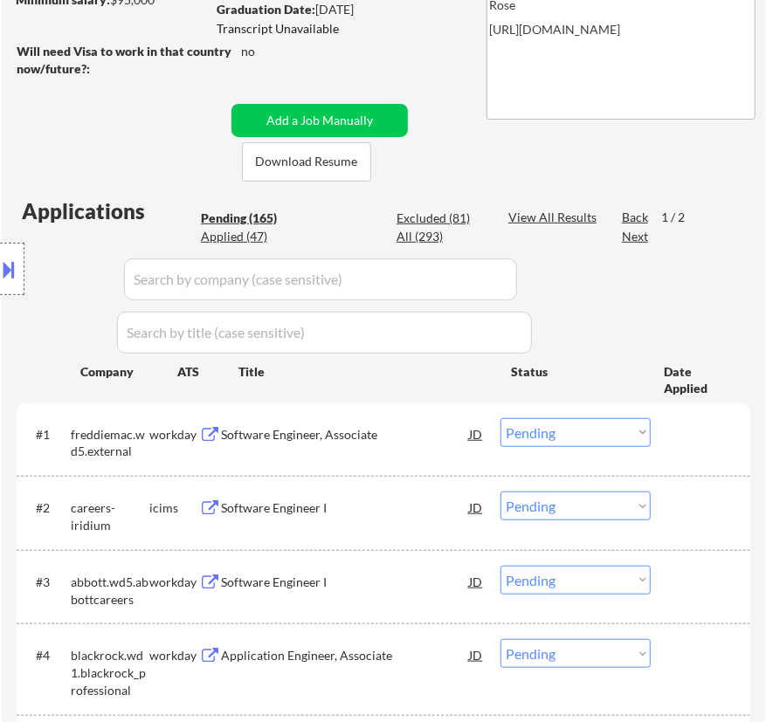
click at [258, 236] on div "Location Inclusions: country:[GEOGRAPHIC_DATA]" at bounding box center [156, 269] width 313 height 324
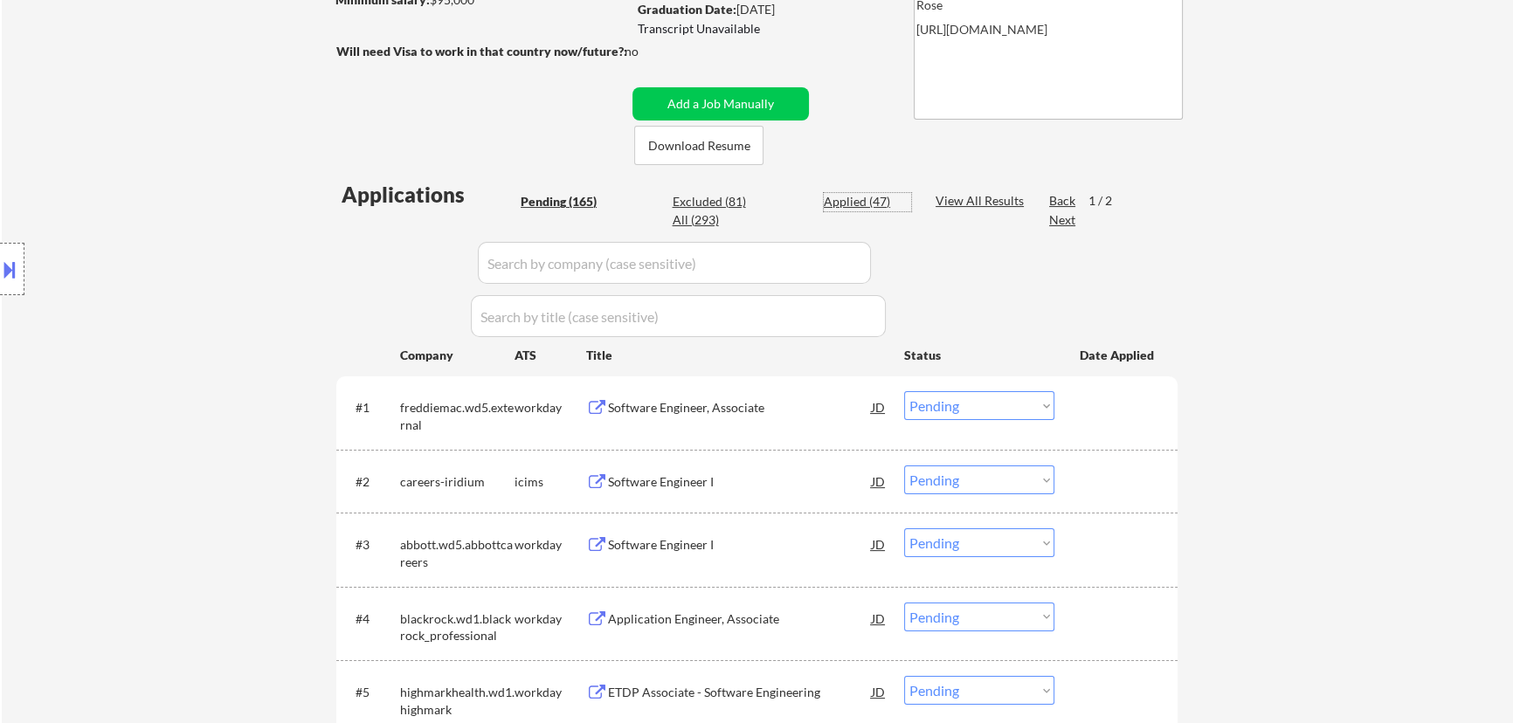
click at [874, 200] on div "Applied (47)" at bounding box center [867, 201] width 87 height 17
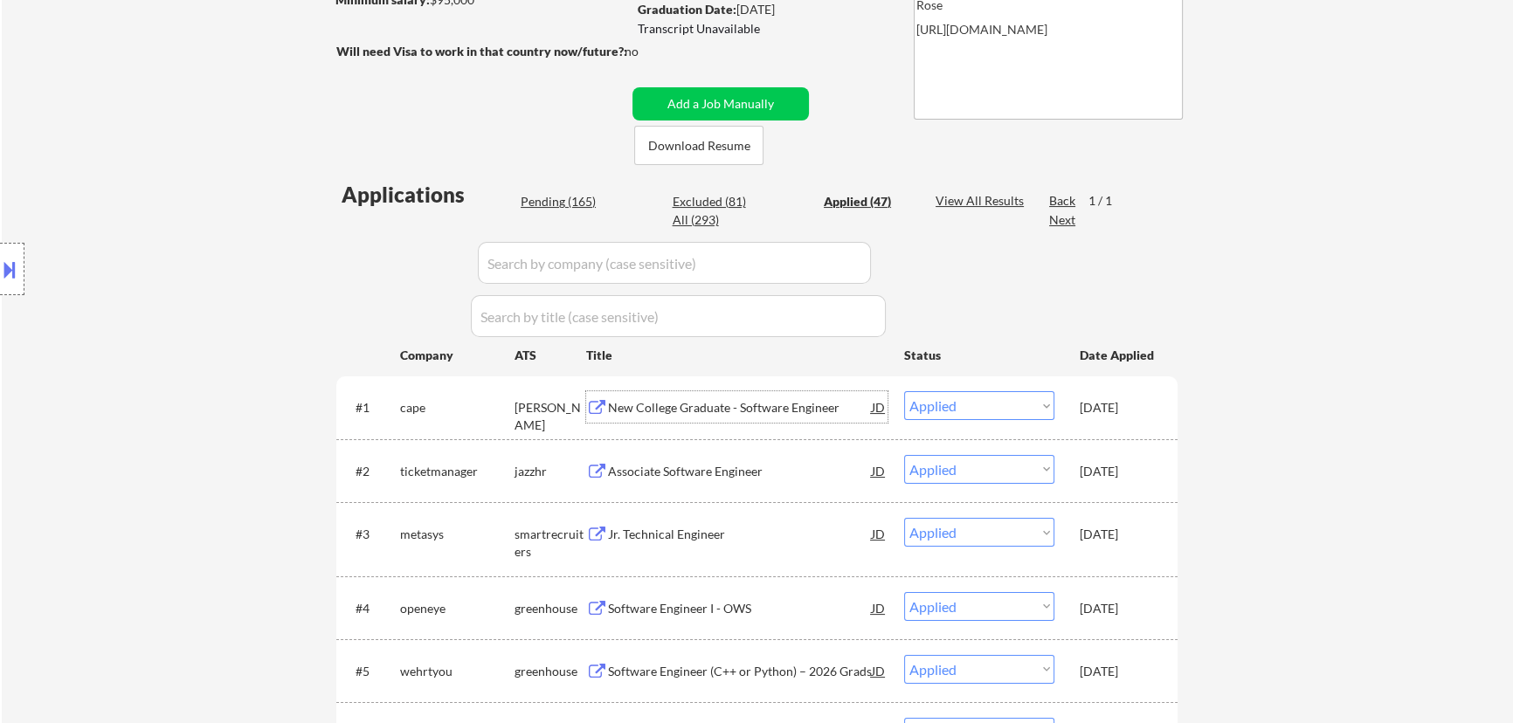
click at [802, 410] on div "New College Graduate - Software Engineer" at bounding box center [740, 407] width 264 height 17
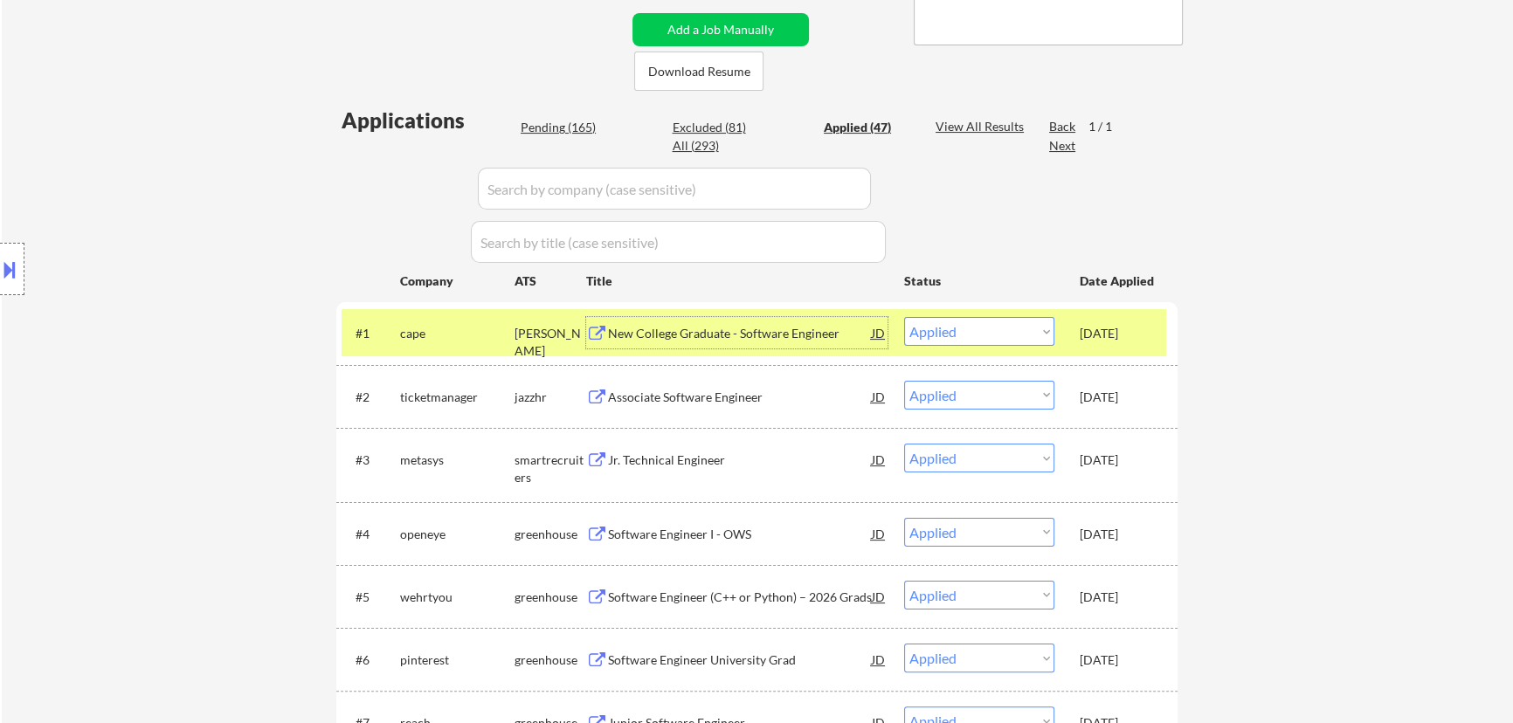
scroll to position [396, 0]
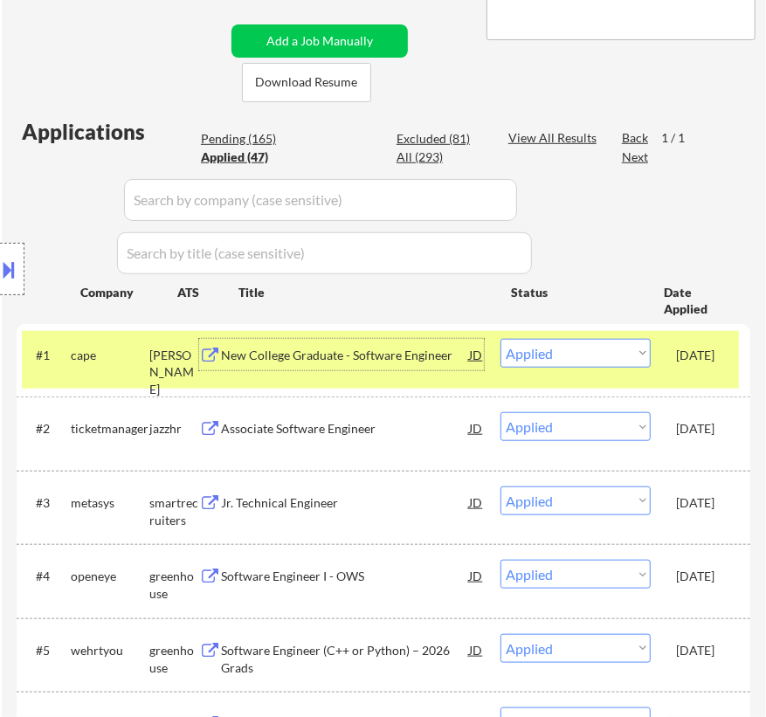
click at [390, 355] on div "New College Graduate - Software Engineer" at bounding box center [345, 355] width 248 height 17
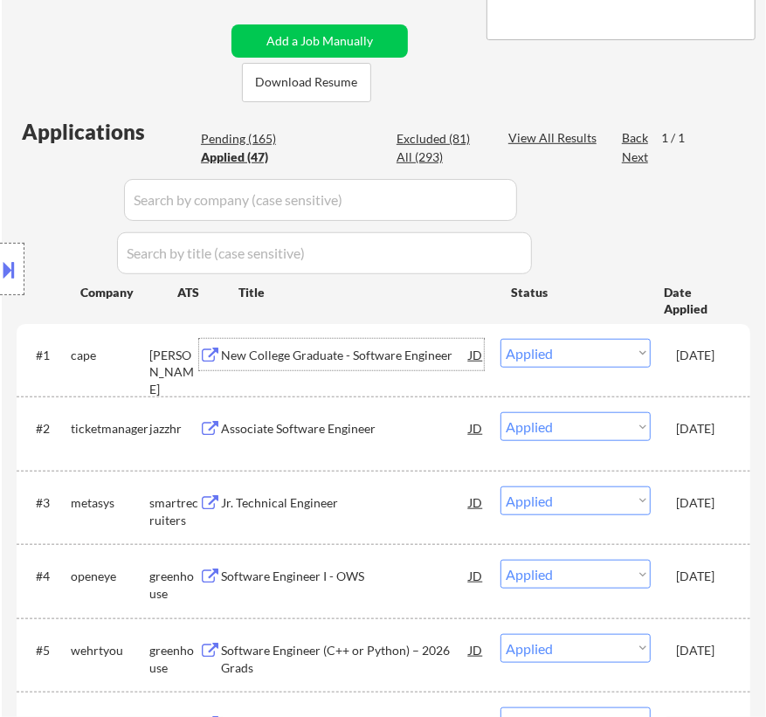
click at [326, 361] on div "New College Graduate - Software Engineer" at bounding box center [345, 355] width 248 height 17
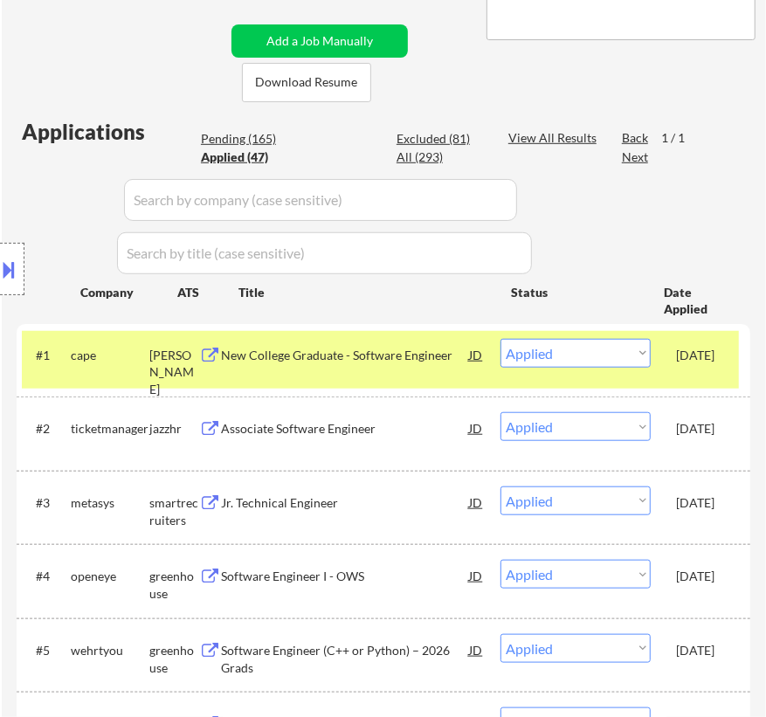
click at [445, 297] on div "Title" at bounding box center [366, 292] width 256 height 17
click at [227, 137] on div "Location Inclusions: country:[GEOGRAPHIC_DATA]" at bounding box center [156, 269] width 313 height 324
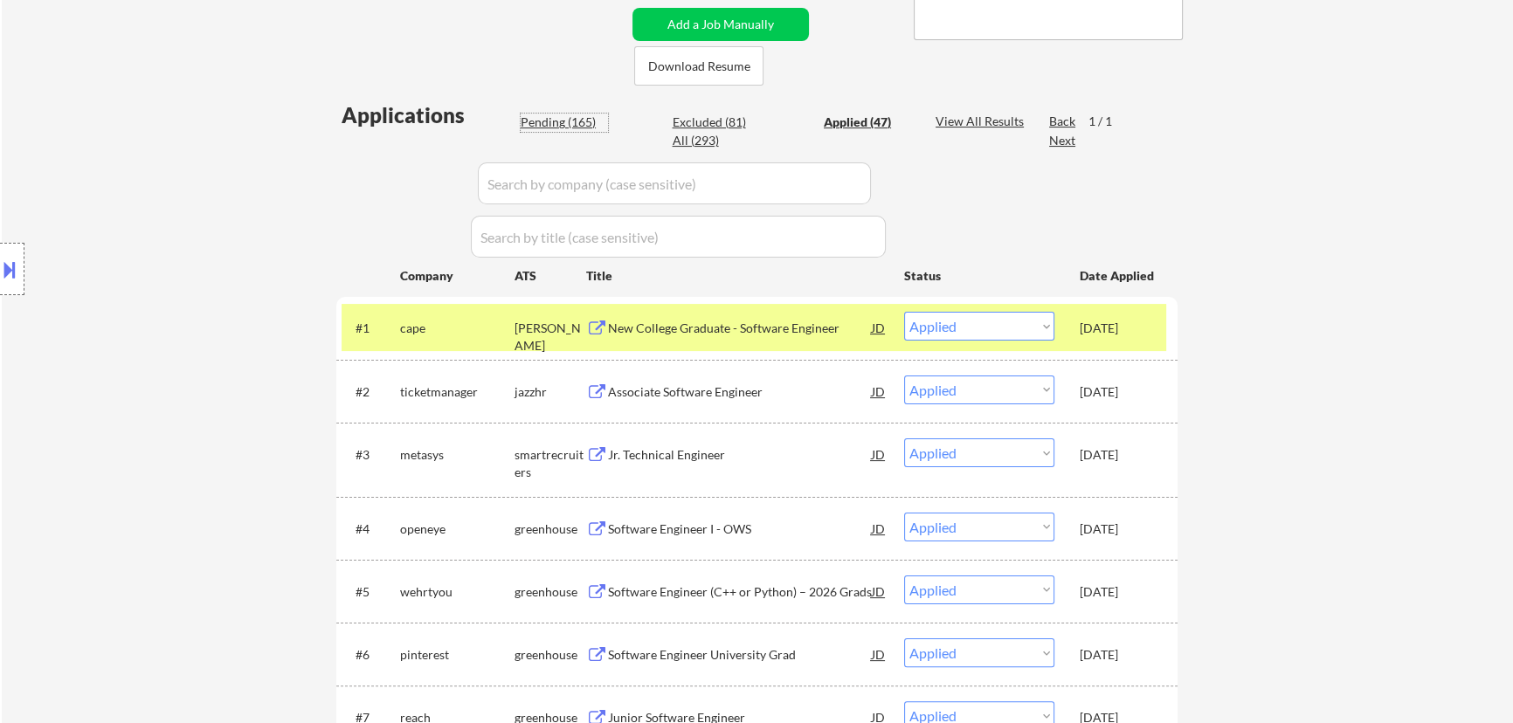
click at [583, 125] on div "Pending (165)" at bounding box center [564, 122] width 87 height 17
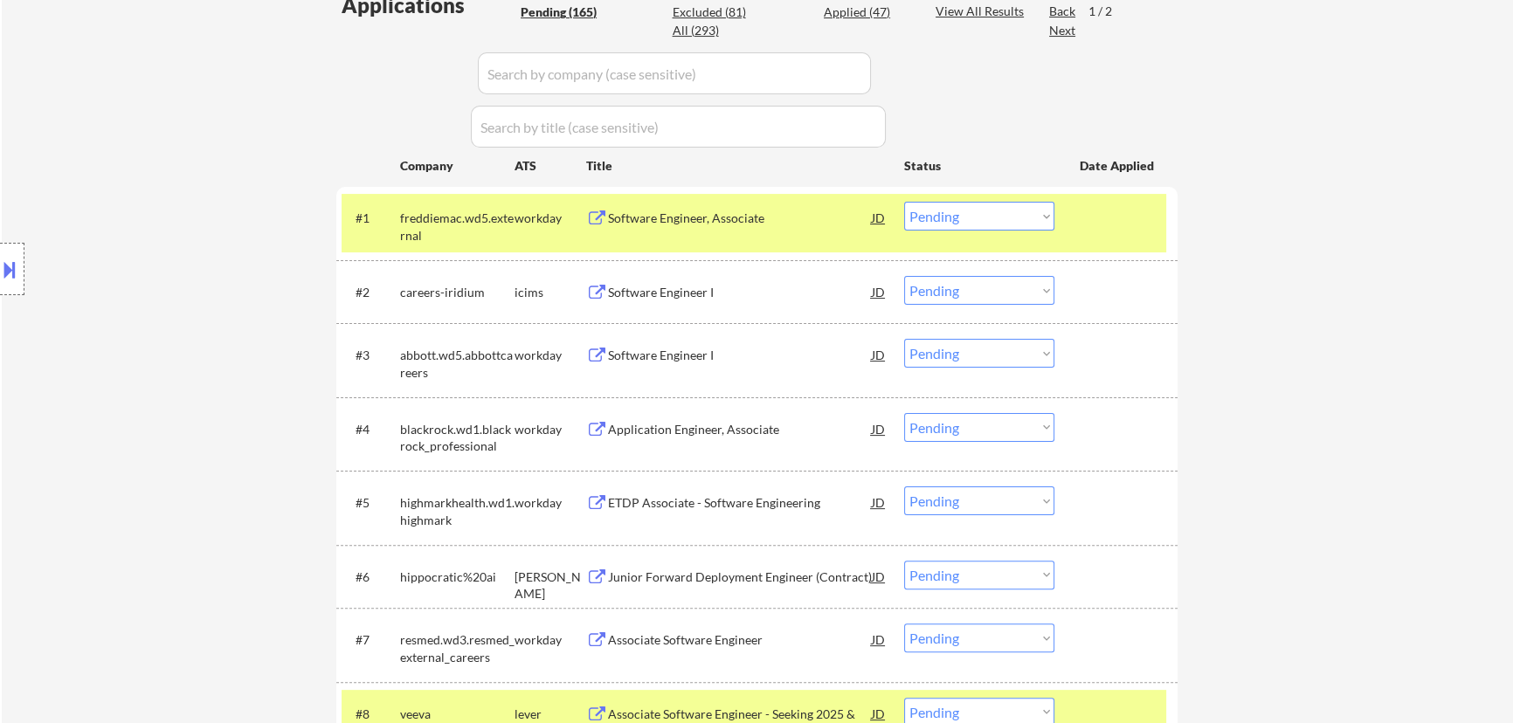
scroll to position [555, 0]
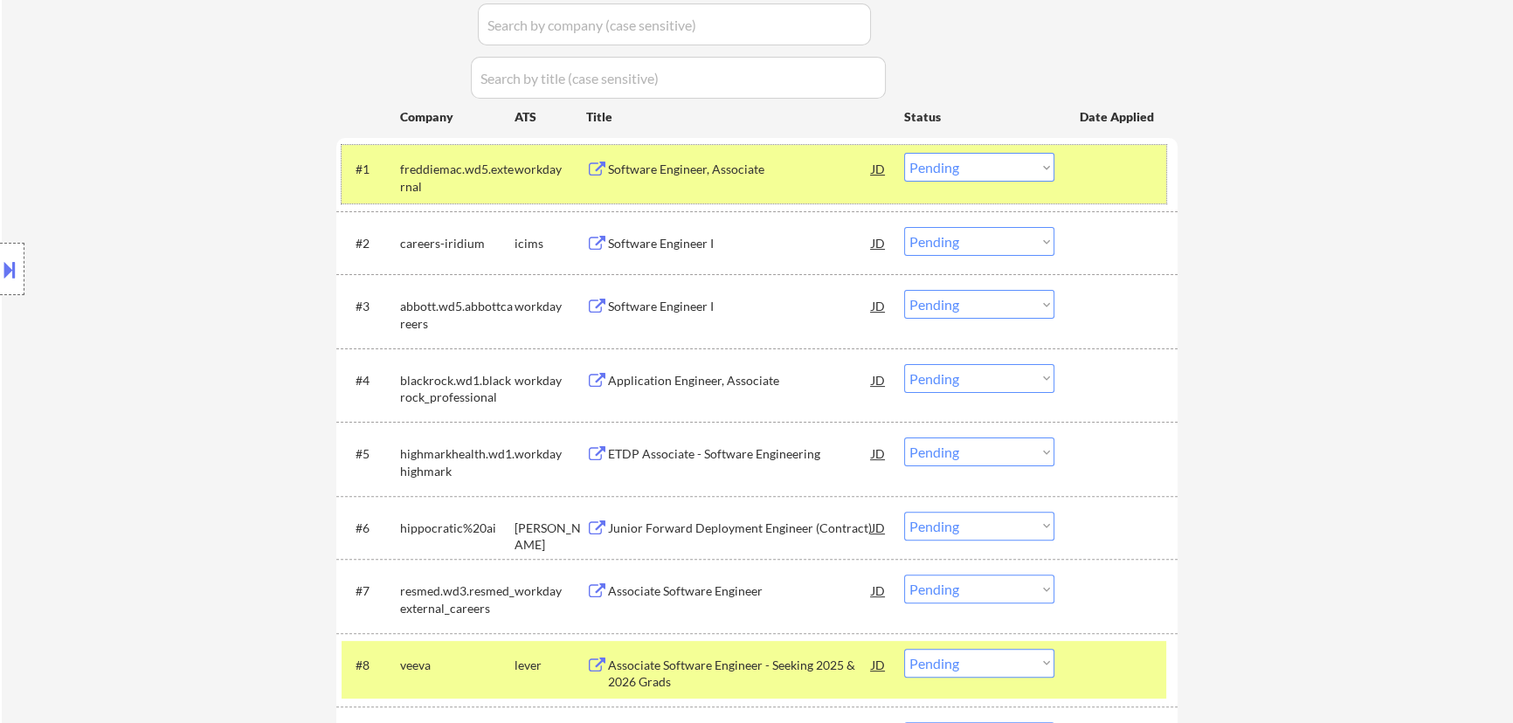
click at [1131, 190] on div "#1 freddiemac.wd5.external workday Software Engineer, Associate JD Choose an op…" at bounding box center [753, 174] width 824 height 58
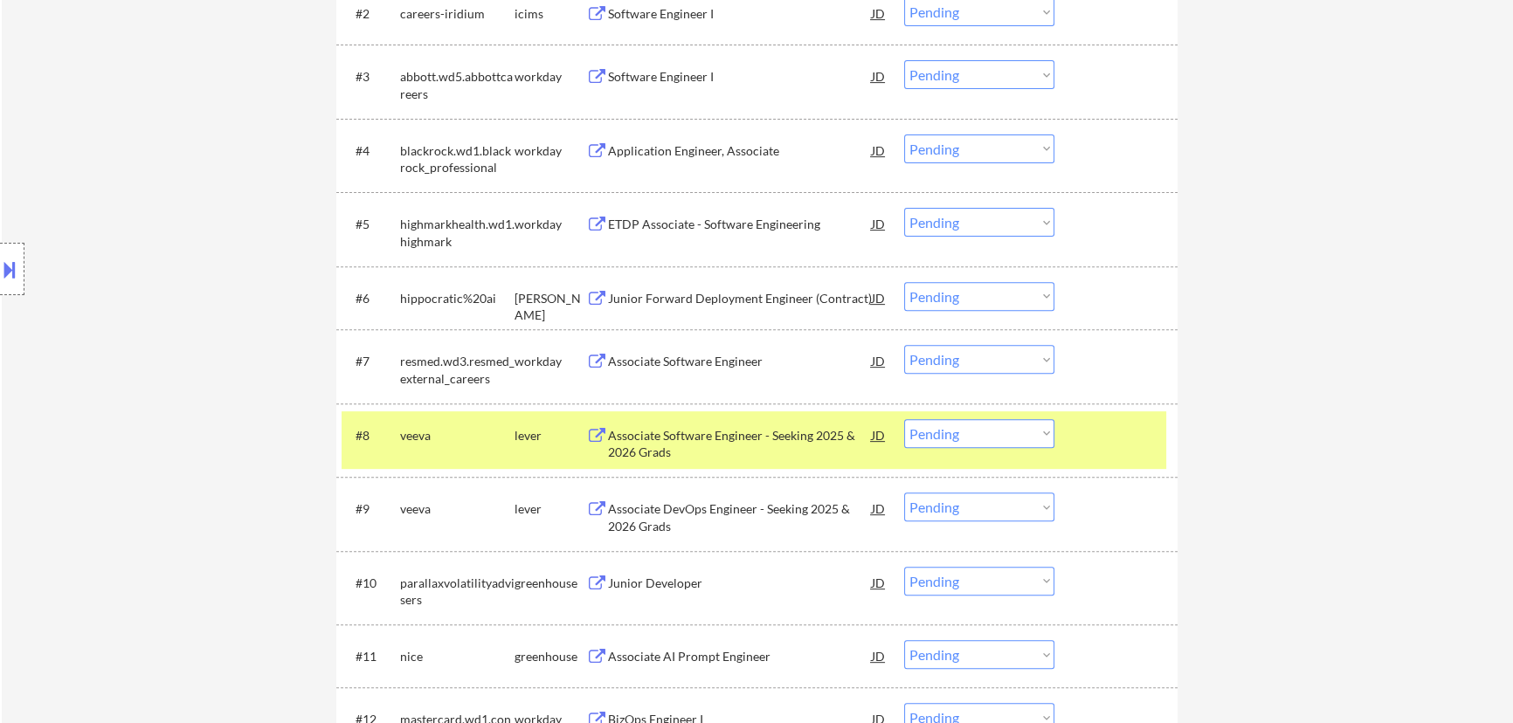
scroll to position [794, 0]
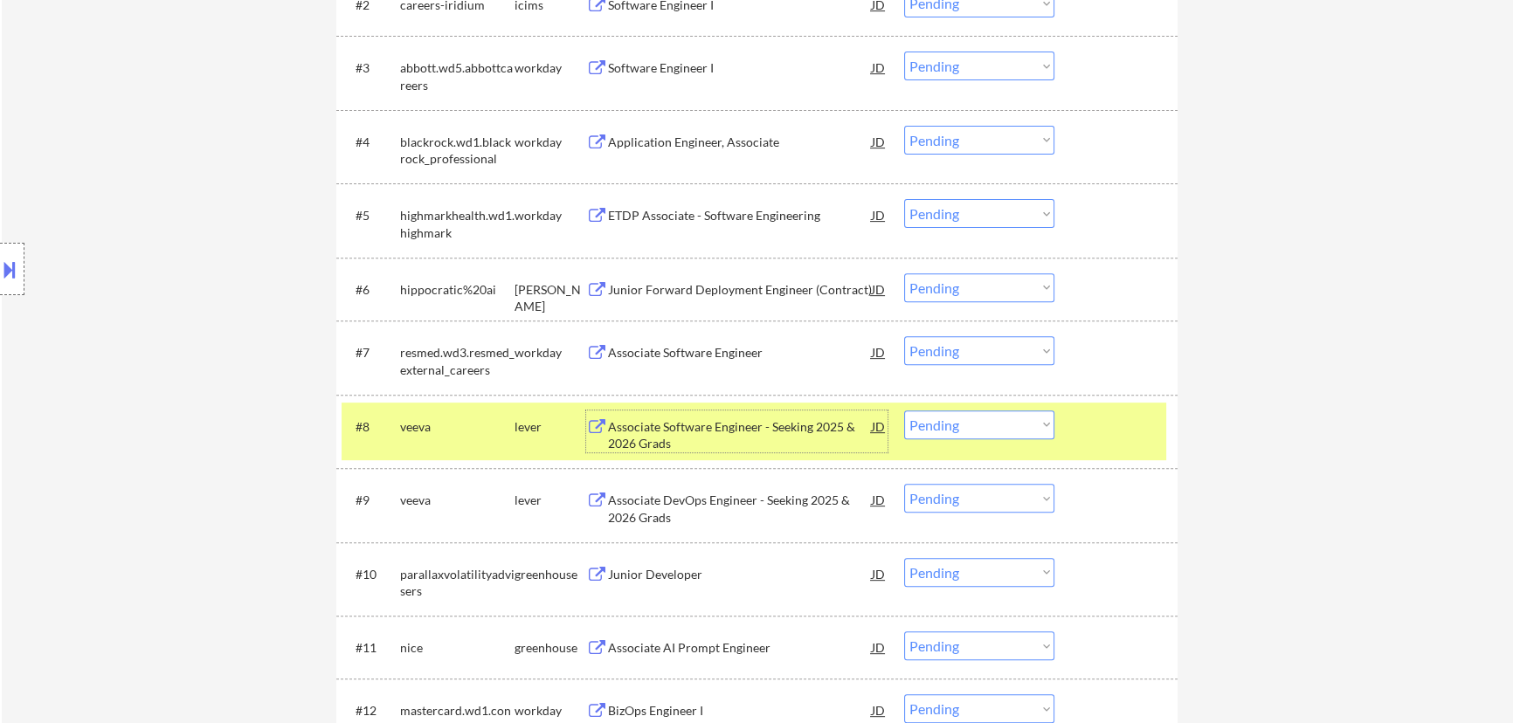
click at [718, 426] on div "Associate Software Engineer - Seeking 2025 & 2026 Grads" at bounding box center [740, 435] width 264 height 34
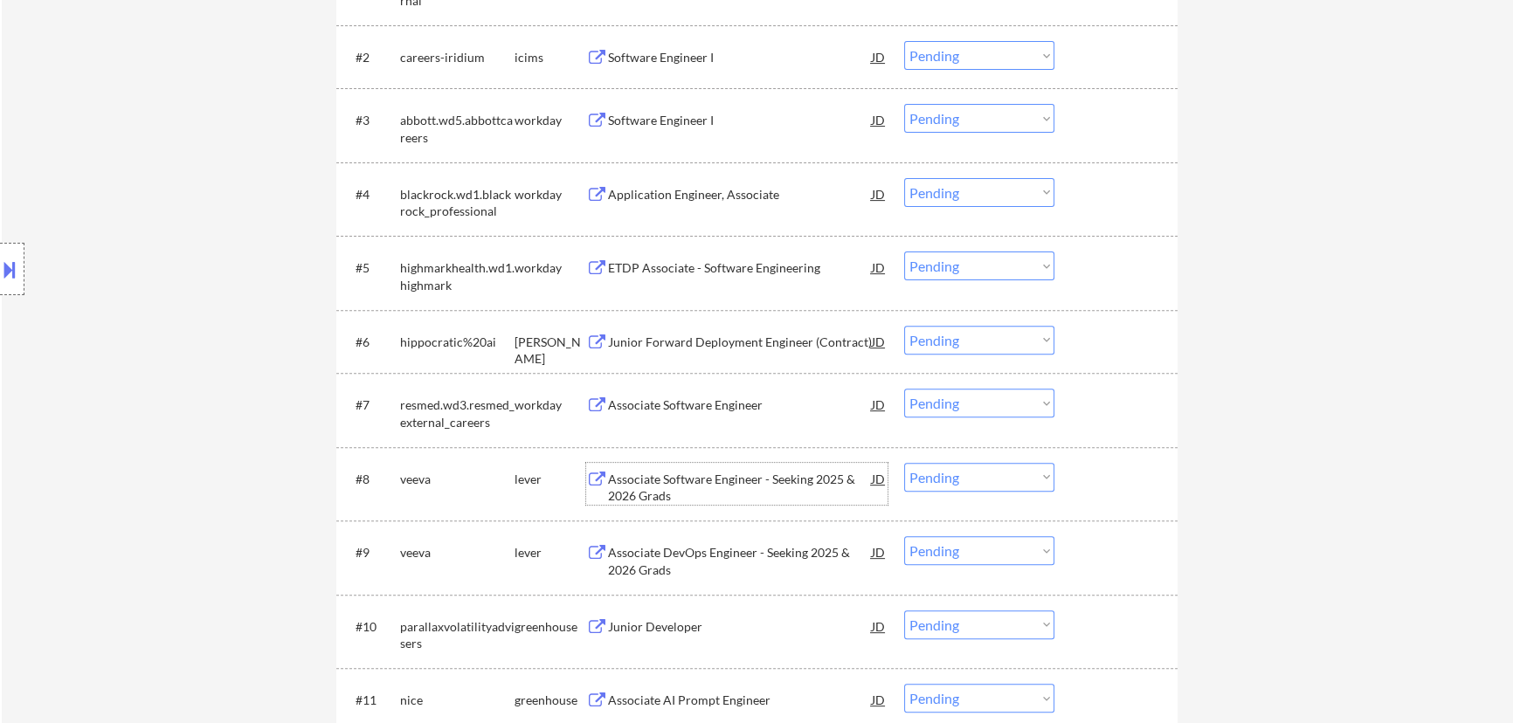
scroll to position [714, 0]
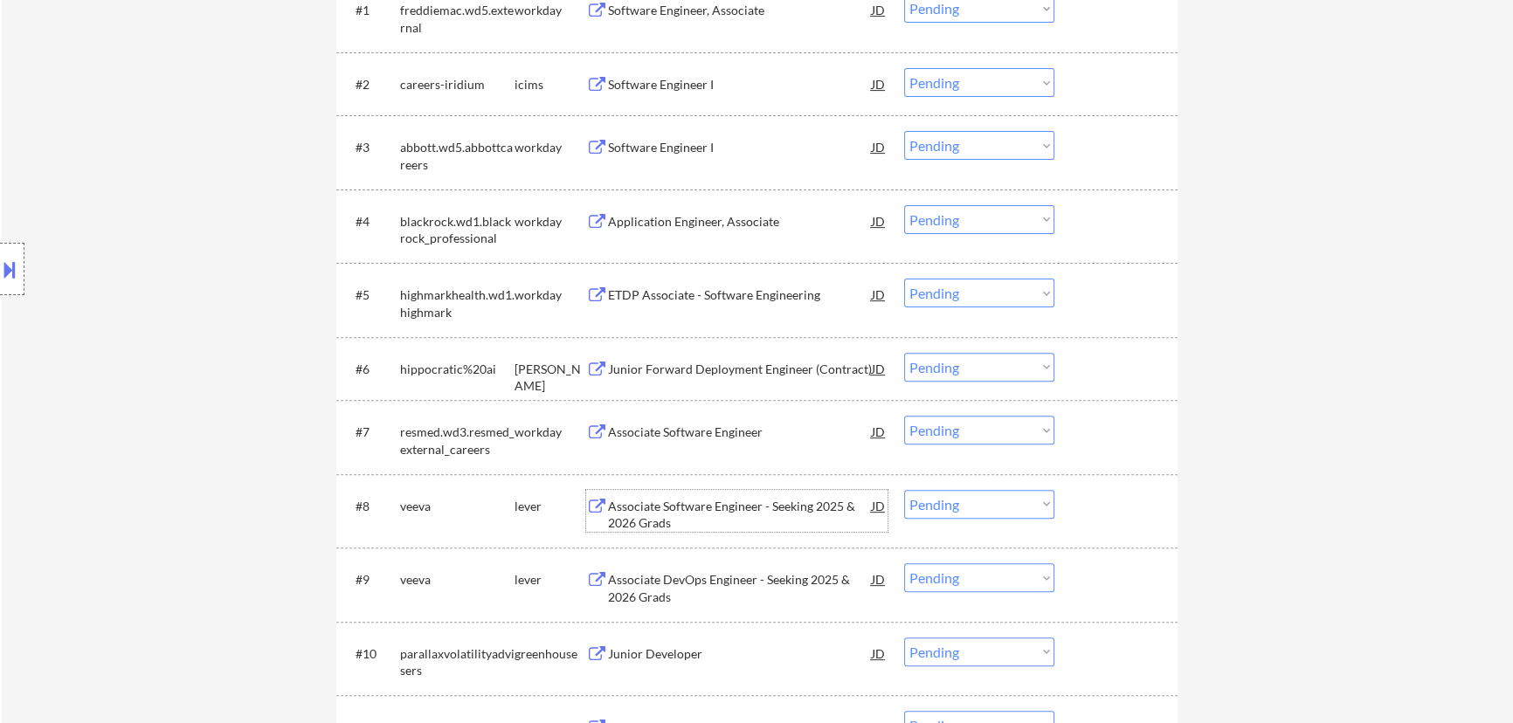
click at [995, 505] on select "Choose an option... Pending Applied Excluded (Questions) Excluded (Expired) Exc…" at bounding box center [979, 504] width 150 height 29
click at [904, 490] on select "Choose an option... Pending Applied Excluded (Questions) Excluded (Expired) Exc…" at bounding box center [979, 504] width 150 height 29
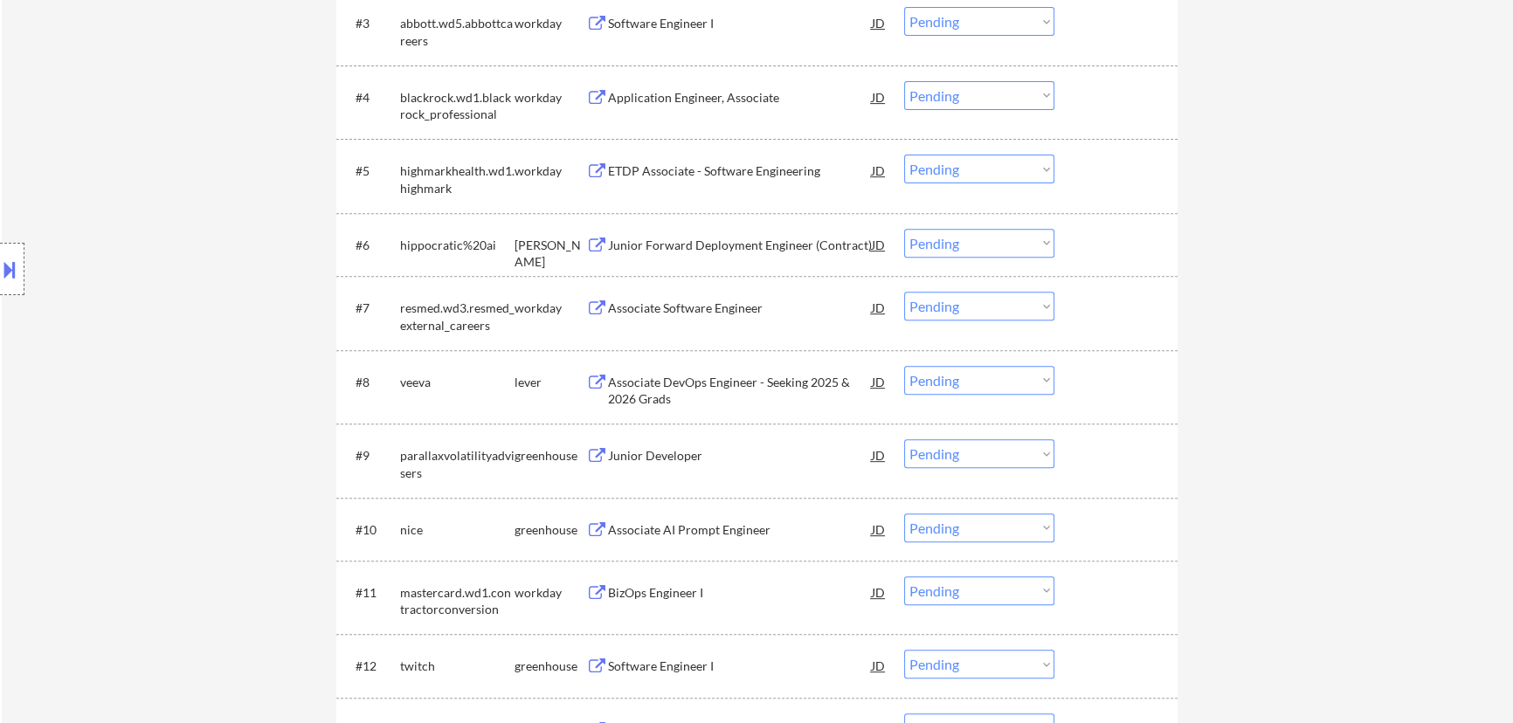
scroll to position [873, 0]
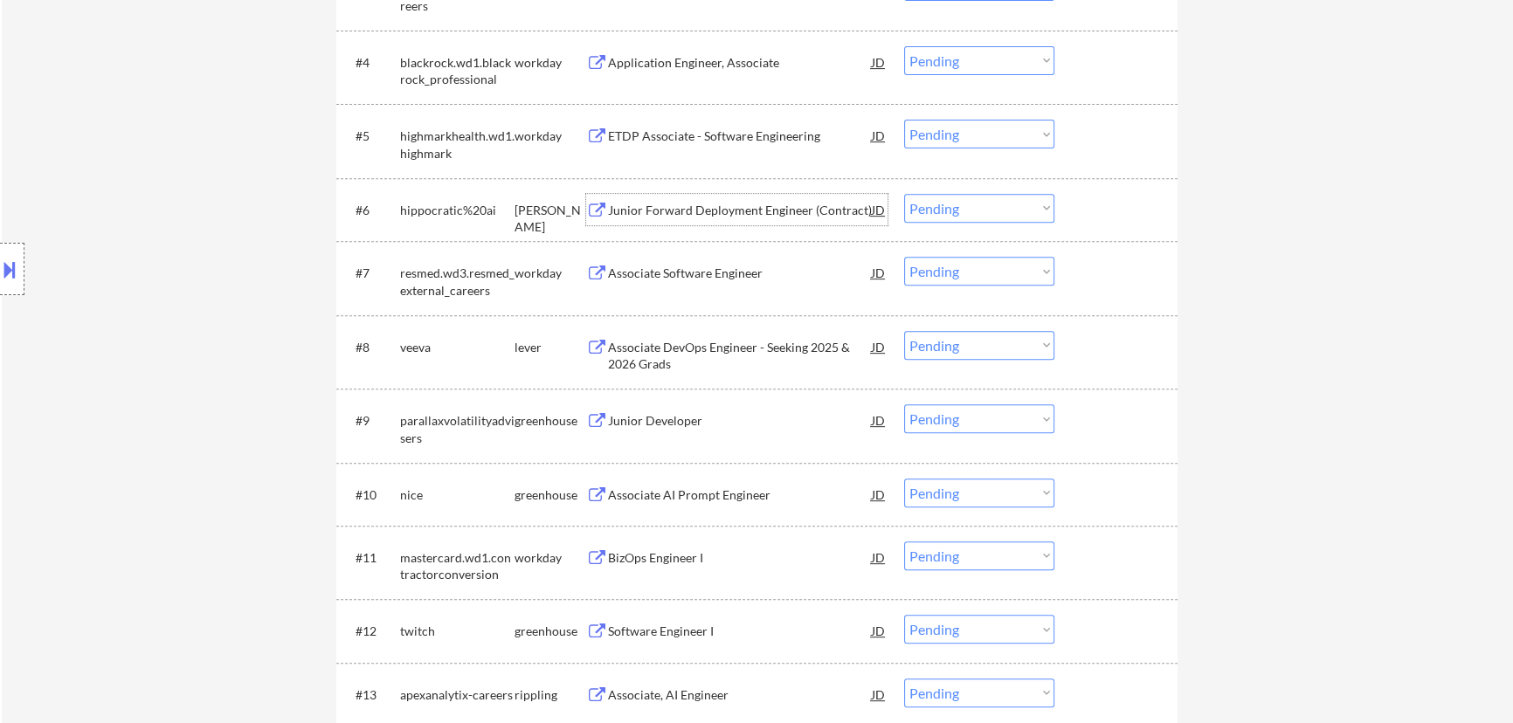
click at [712, 210] on div "Junior Forward Deployment Engineer (Contract)" at bounding box center [740, 210] width 264 height 17
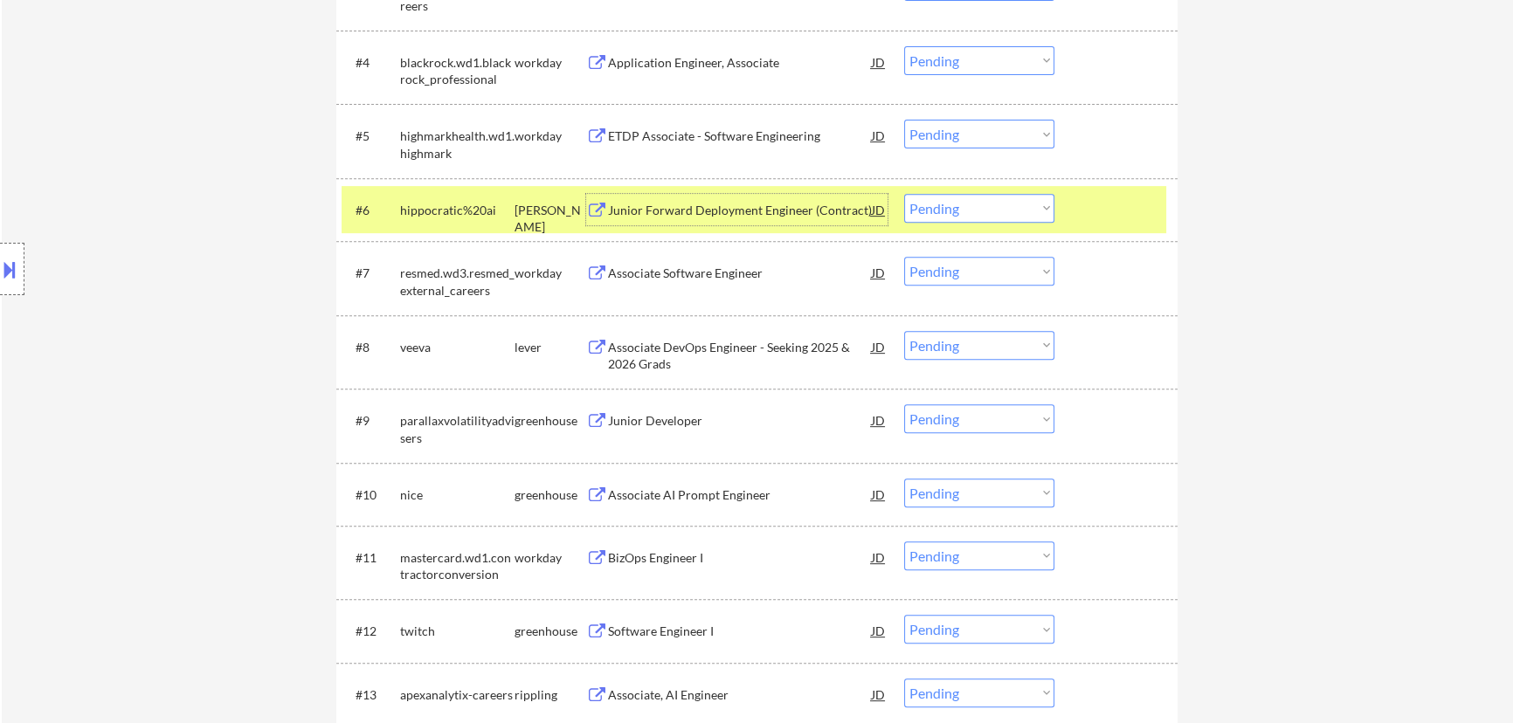
click at [1004, 208] on select "Choose an option... Pending Applied Excluded (Questions) Excluded (Expired) Exc…" at bounding box center [979, 208] width 150 height 29
click at [904, 194] on select "Choose an option... Pending Applied Excluded (Questions) Excluded (Expired) Exc…" at bounding box center [979, 208] width 150 height 29
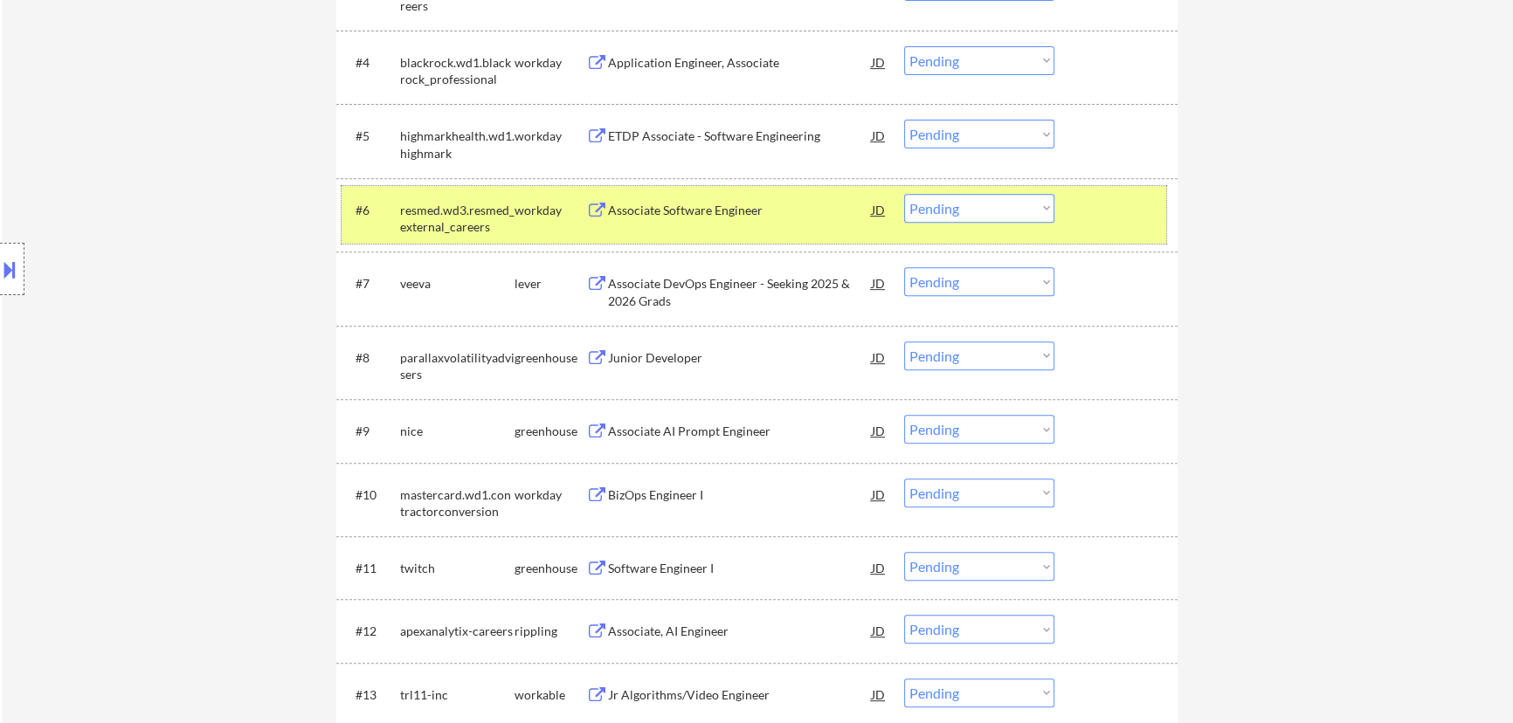
drag, startPoint x: 1151, startPoint y: 204, endPoint x: 1100, endPoint y: 233, distance: 59.0
click at [1150, 204] on div at bounding box center [1117, 209] width 77 height 31
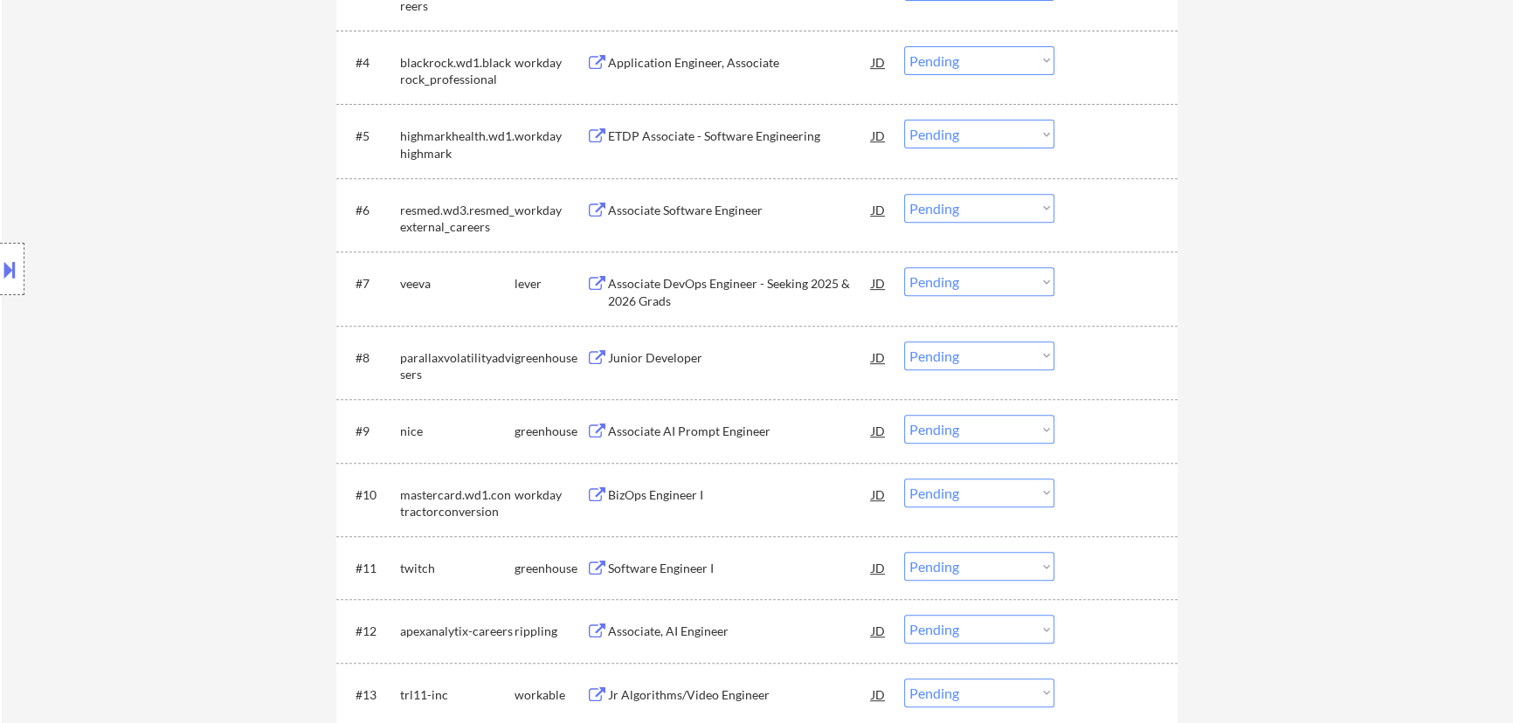
click at [1014, 286] on select "Choose an option... Pending Applied Excluded (Questions) Excluded (Expired) Exc…" at bounding box center [979, 281] width 150 height 29
click at [904, 267] on select "Choose an option... Pending Applied Excluded (Questions) Excluded (Expired) Exc…" at bounding box center [979, 281] width 150 height 29
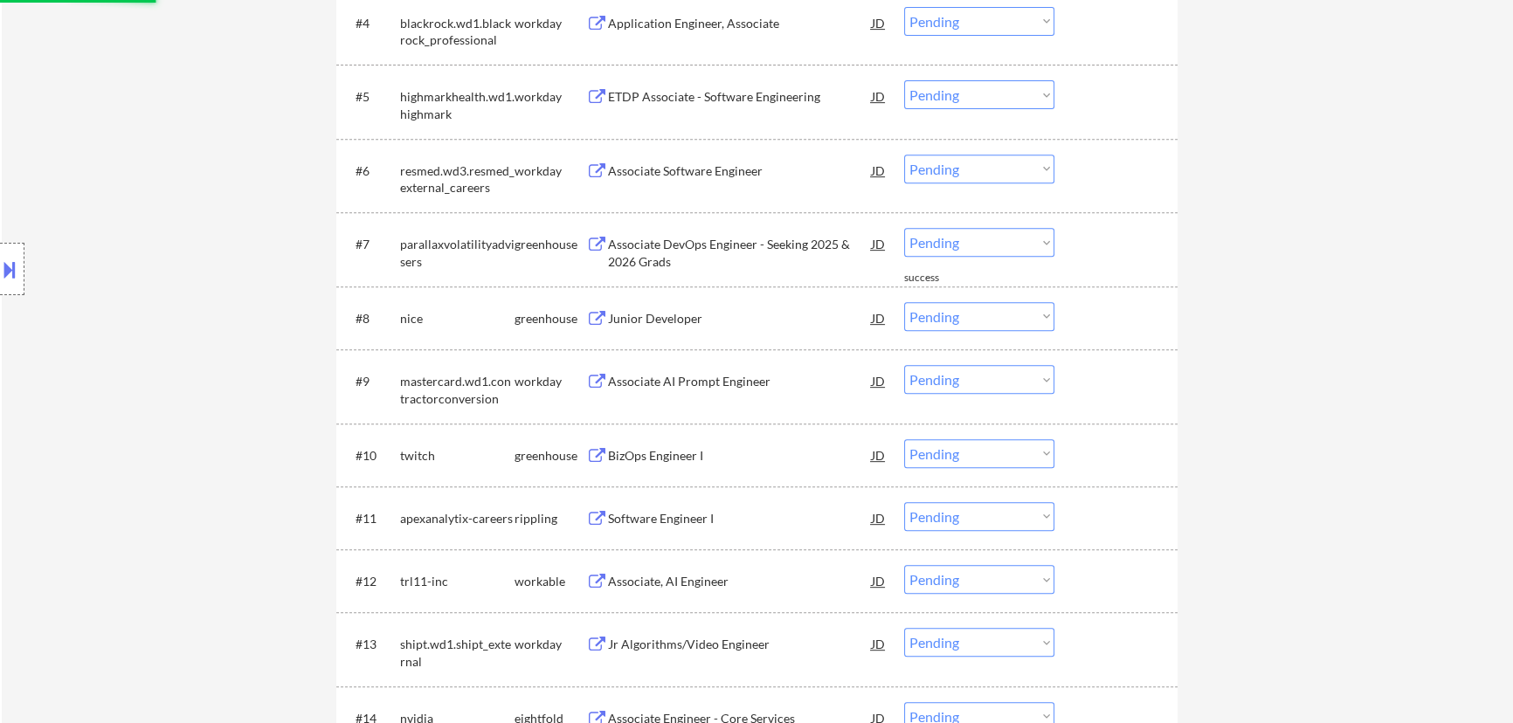
scroll to position [952, 0]
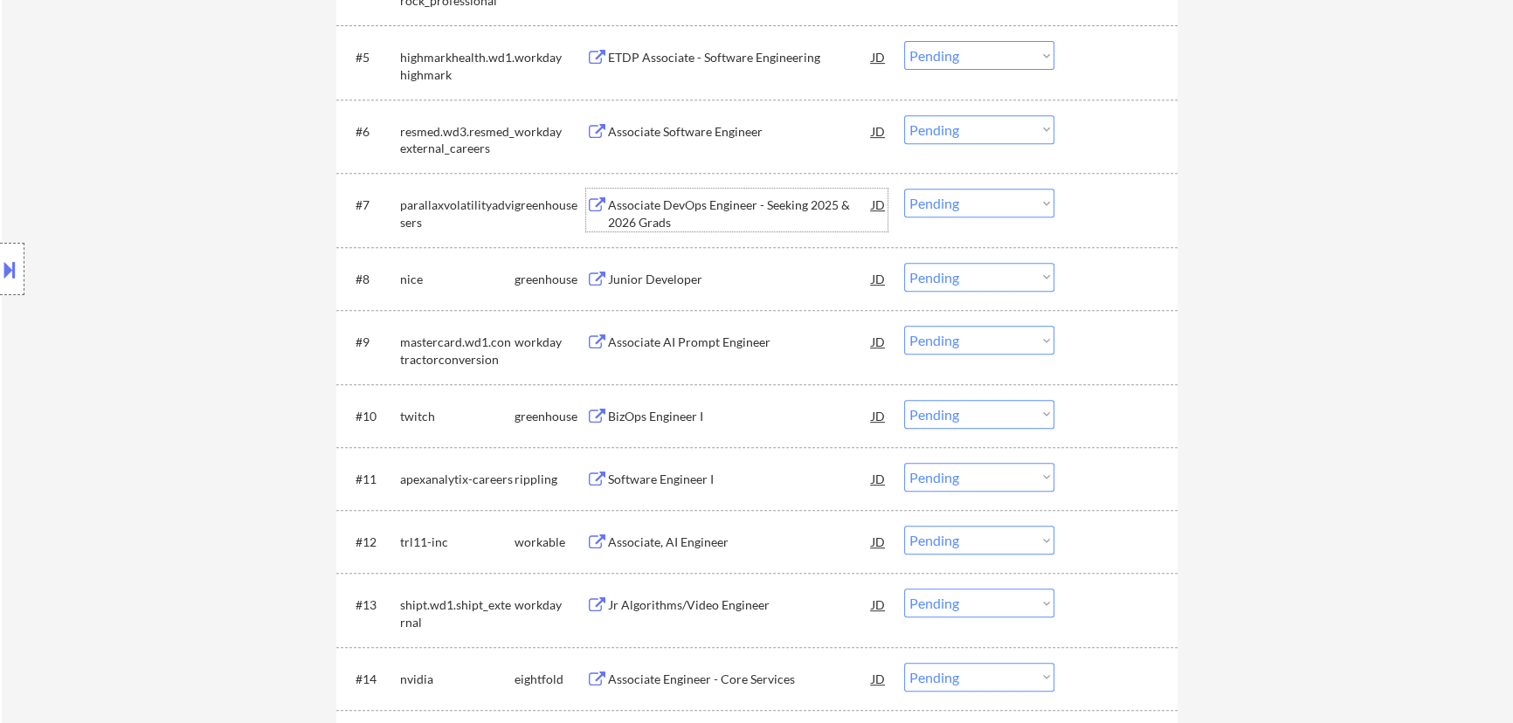
click at [734, 206] on div "Associate DevOps Engineer - Seeking 2025 & 2026 Grads" at bounding box center [740, 214] width 264 height 34
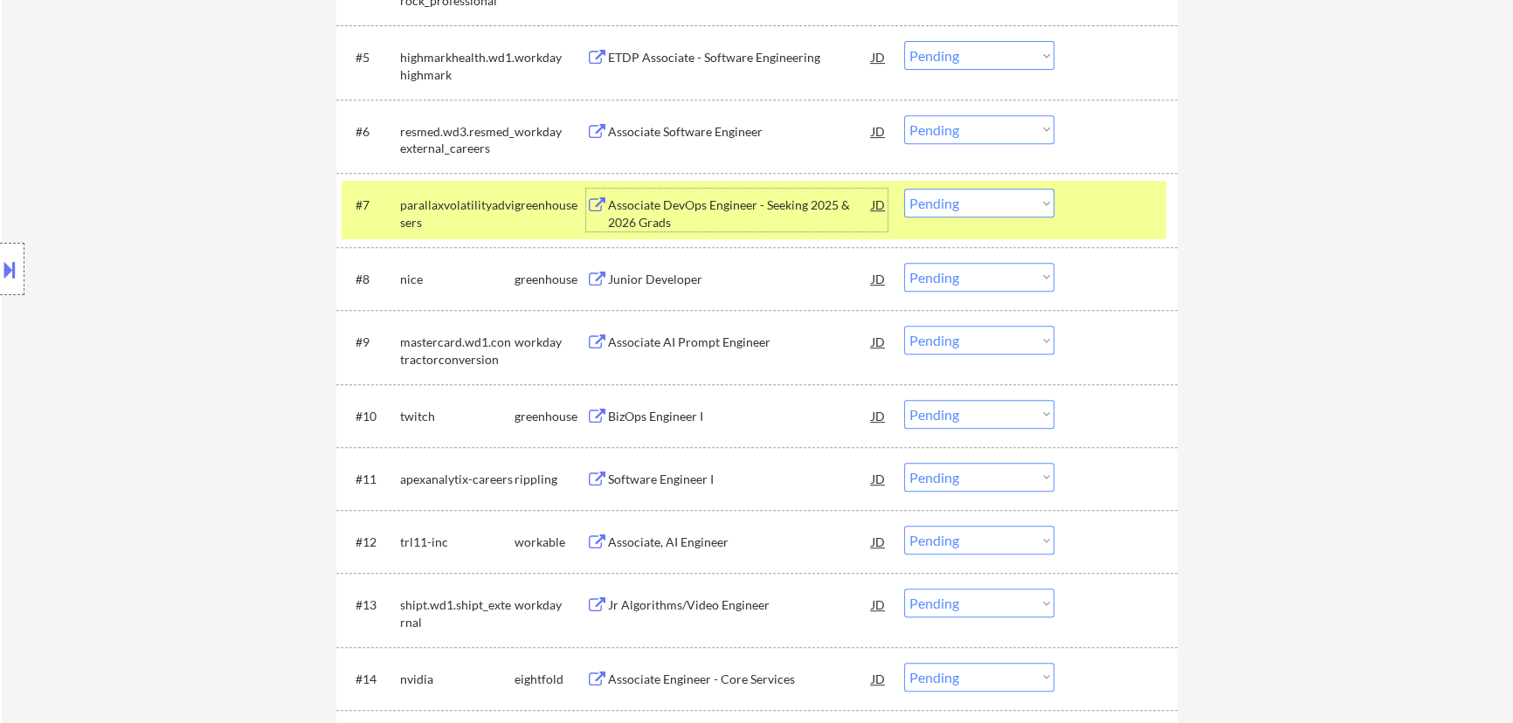
click at [1017, 207] on select "Choose an option... Pending Applied Excluded (Questions) Excluded (Expired) Exc…" at bounding box center [979, 203] width 150 height 29
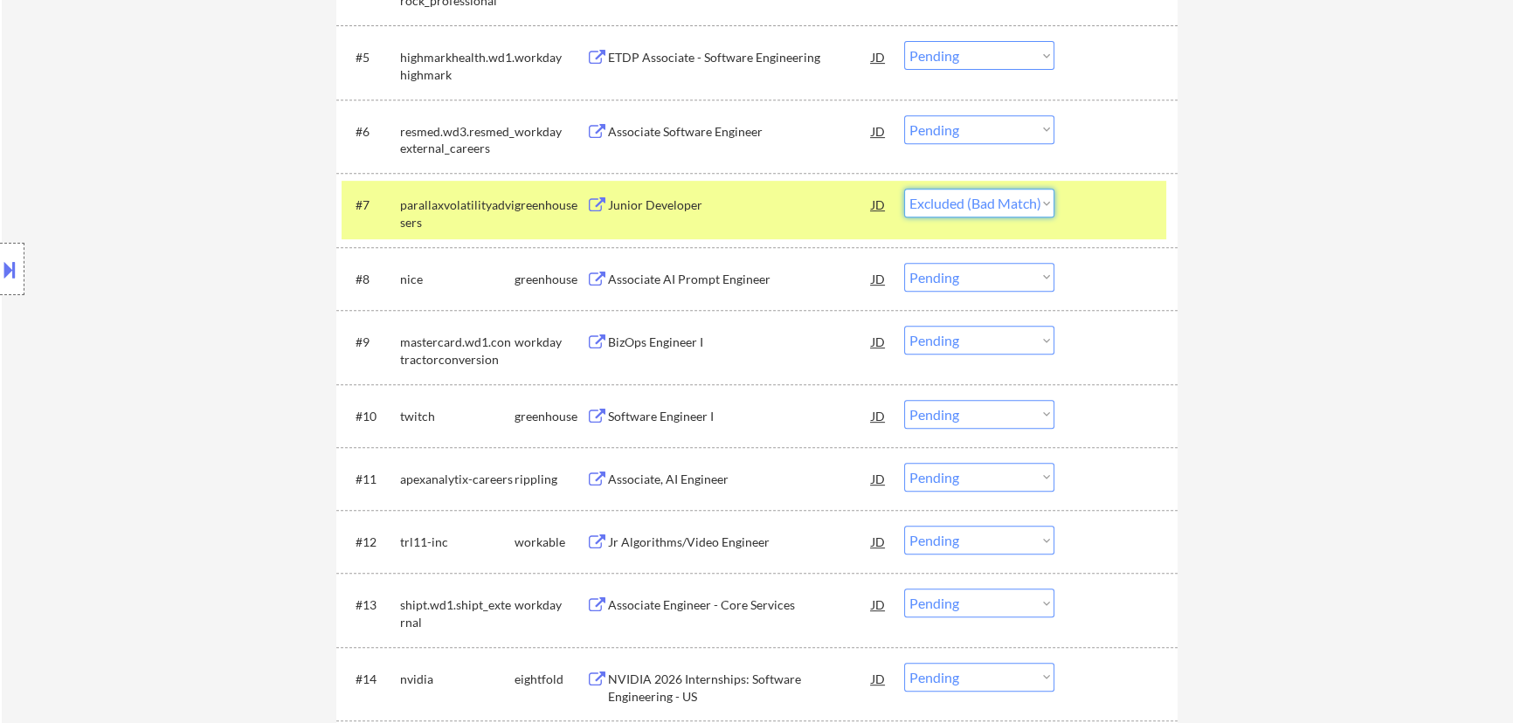
click at [904, 189] on select "Choose an option... Pending Applied Excluded (Questions) Excluded (Expired) Exc…" at bounding box center [979, 203] width 150 height 29
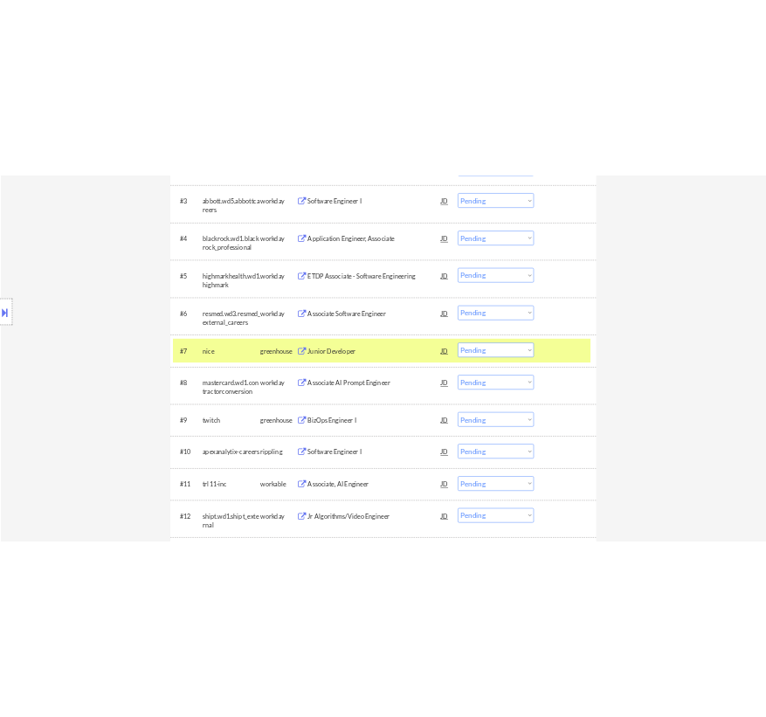
scroll to position [873, 0]
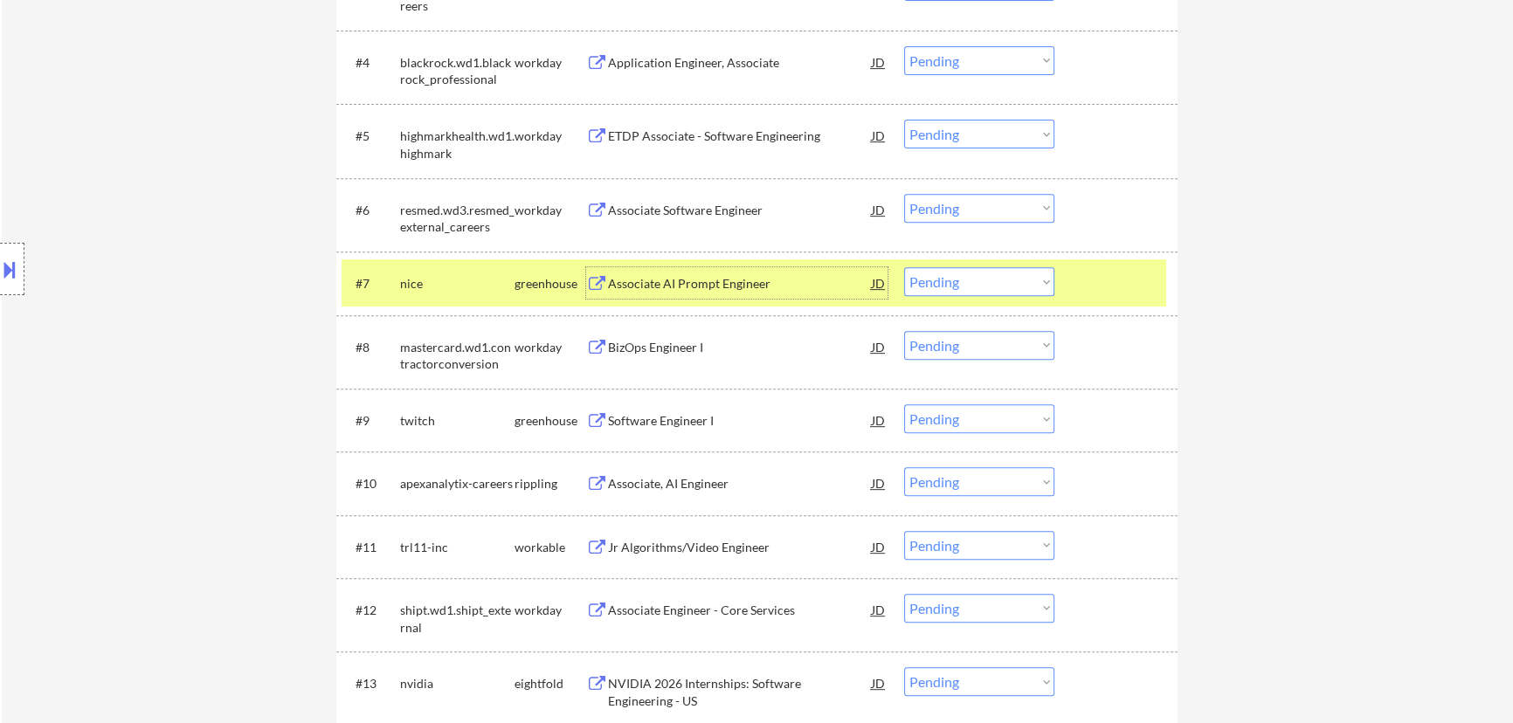
click at [712, 290] on div "Associate AI Prompt Engineer" at bounding box center [740, 283] width 264 height 17
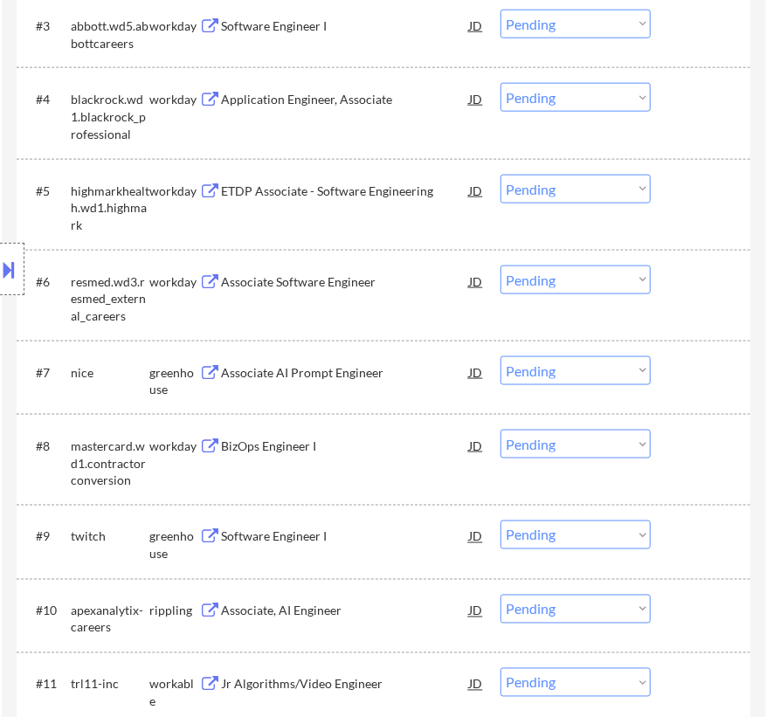
click at [575, 372] on select "Choose an option... Pending Applied Excluded (Questions) Excluded (Expired) Exc…" at bounding box center [575, 370] width 150 height 29
click at [500, 356] on select "Choose an option... Pending Applied Excluded (Questions) Excluded (Expired) Exc…" at bounding box center [575, 370] width 150 height 29
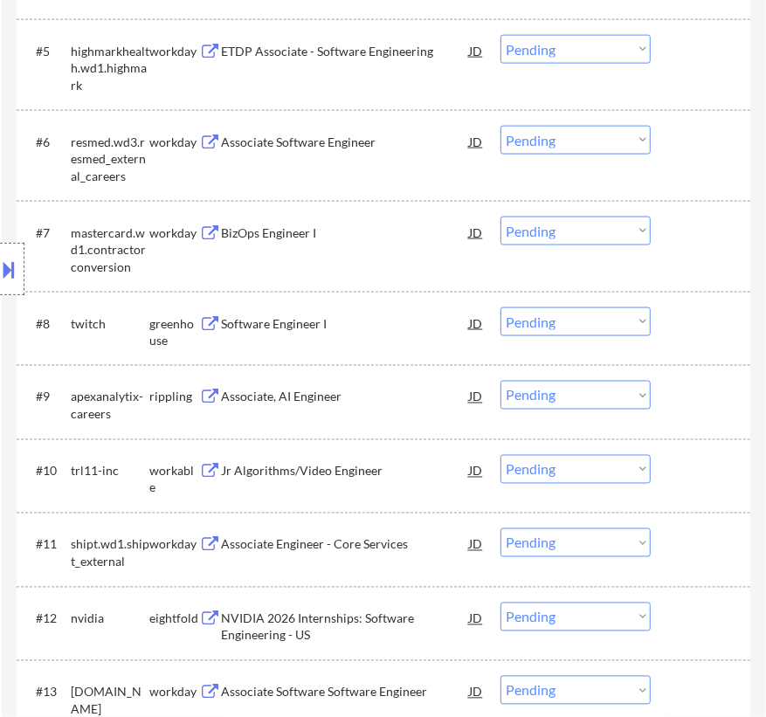
scroll to position [1031, 0]
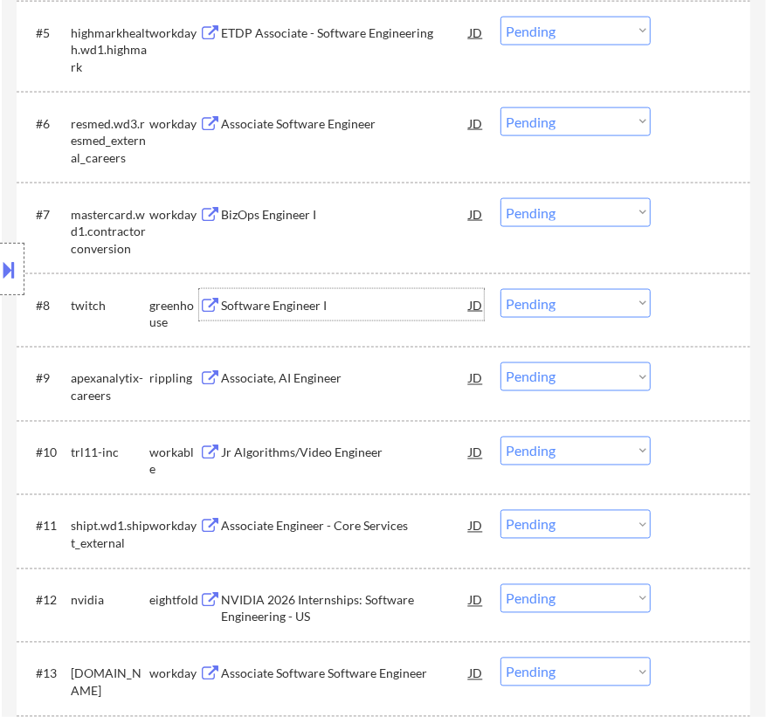
click at [373, 309] on div "Software Engineer I" at bounding box center [345, 305] width 248 height 17
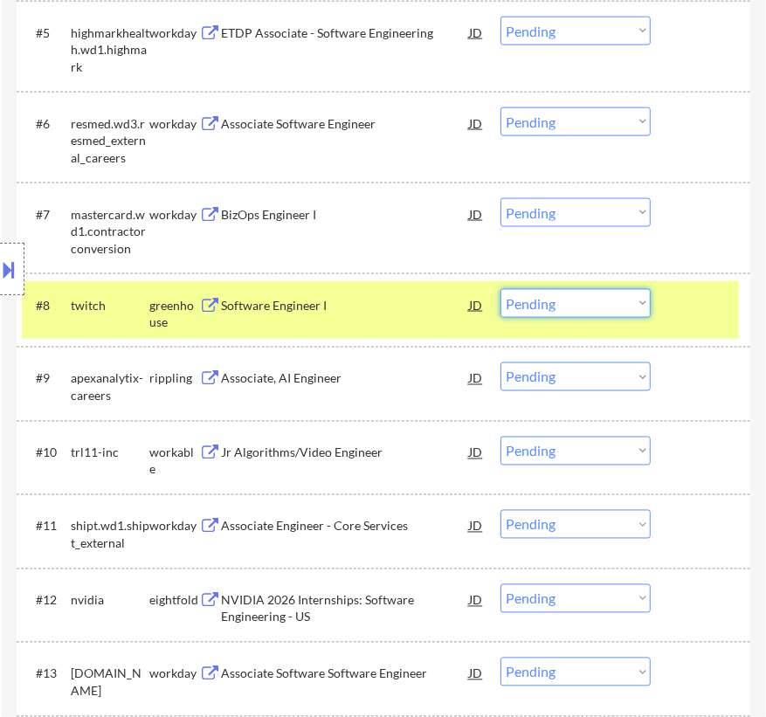
click at [621, 305] on select "Choose an option... Pending Applied Excluded (Questions) Excluded (Expired) Exc…" at bounding box center [575, 303] width 150 height 29
click at [500, 289] on select "Choose an option... Pending Applied Excluded (Questions) Excluded (Expired) Exc…" at bounding box center [575, 303] width 150 height 29
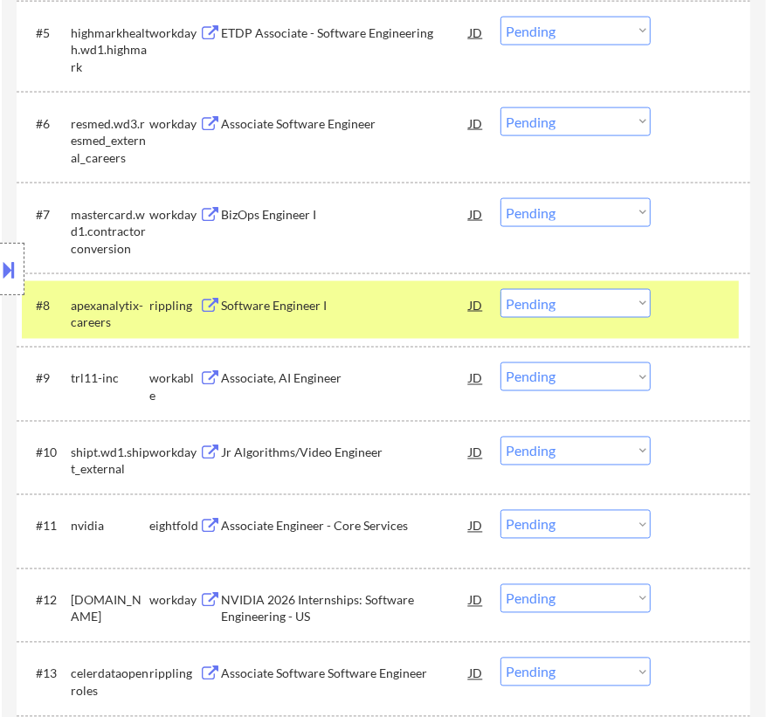
click at [332, 304] on div "Software Engineer I" at bounding box center [345, 305] width 248 height 17
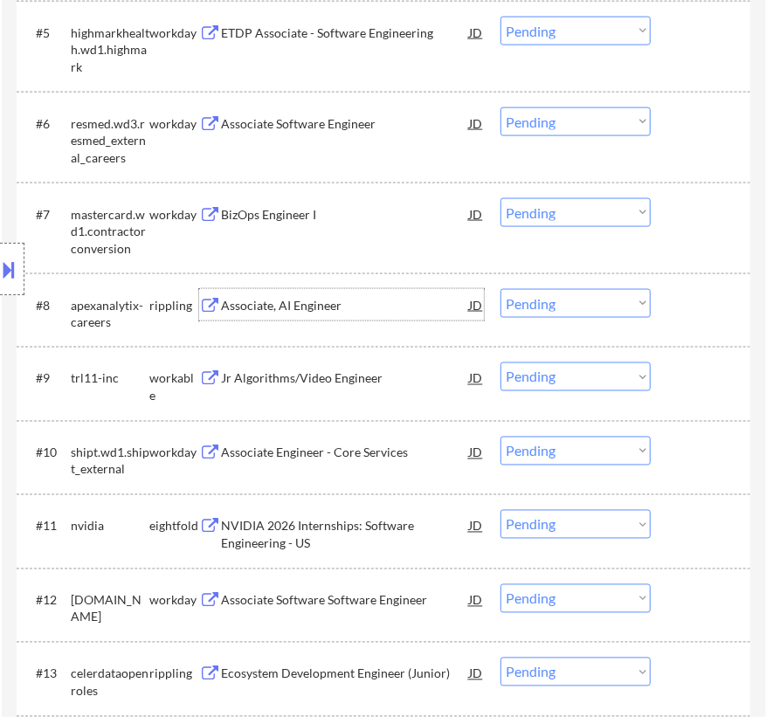
click at [555, 301] on select "Choose an option... Pending Applied Excluded (Questions) Excluded (Expired) Exc…" at bounding box center [575, 303] width 150 height 29
click at [500, 289] on select "Choose an option... Pending Applied Excluded (Questions) Excluded (Expired) Exc…" at bounding box center [575, 303] width 150 height 29
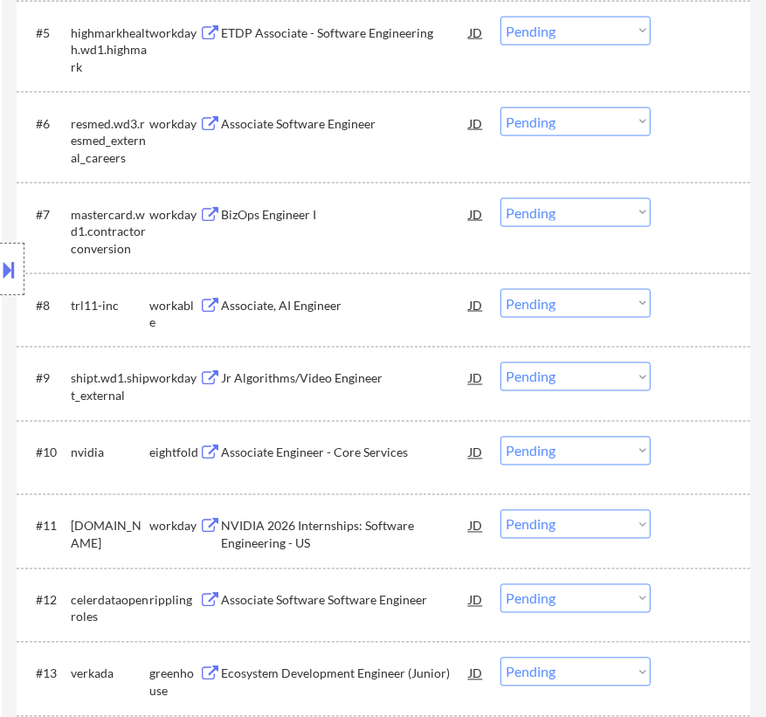
click at [328, 316] on div "Associate, AI Engineer" at bounding box center [345, 304] width 248 height 31
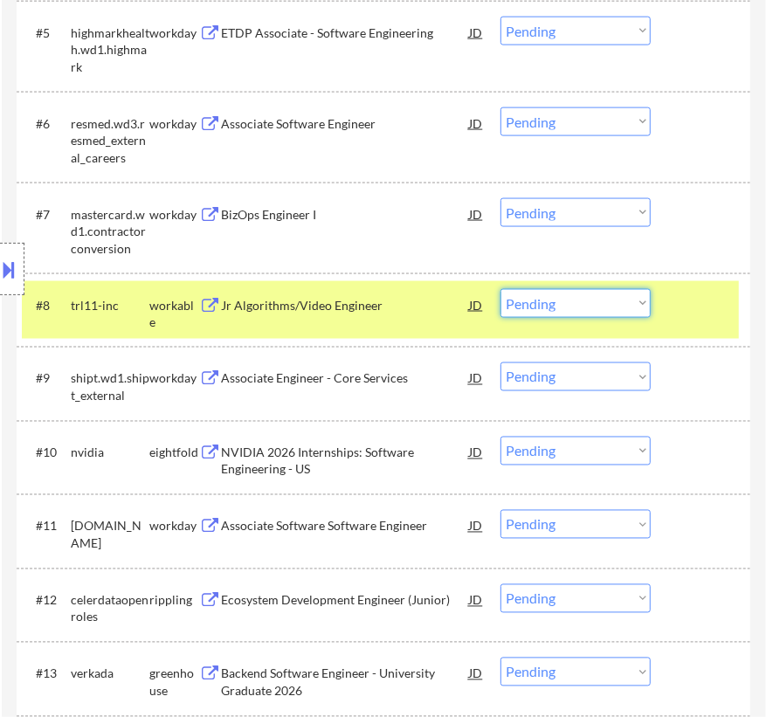
click at [590, 292] on select "Choose an option... Pending Applied Excluded (Questions) Excluded (Expired) Exc…" at bounding box center [575, 303] width 150 height 29
click at [500, 289] on select "Choose an option... Pending Applied Excluded (Questions) Excluded (Expired) Exc…" at bounding box center [575, 303] width 150 height 29
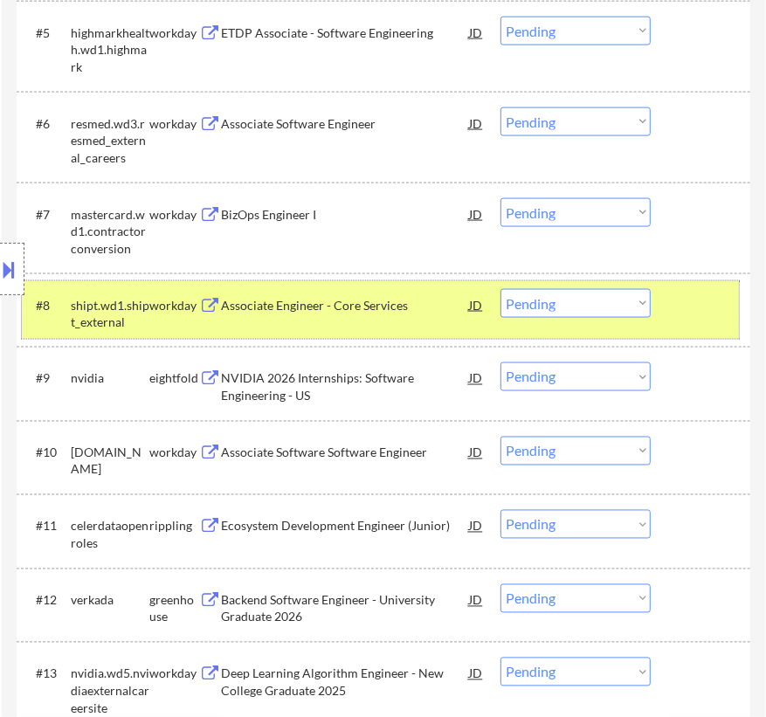
click at [681, 299] on div at bounding box center [702, 304] width 53 height 31
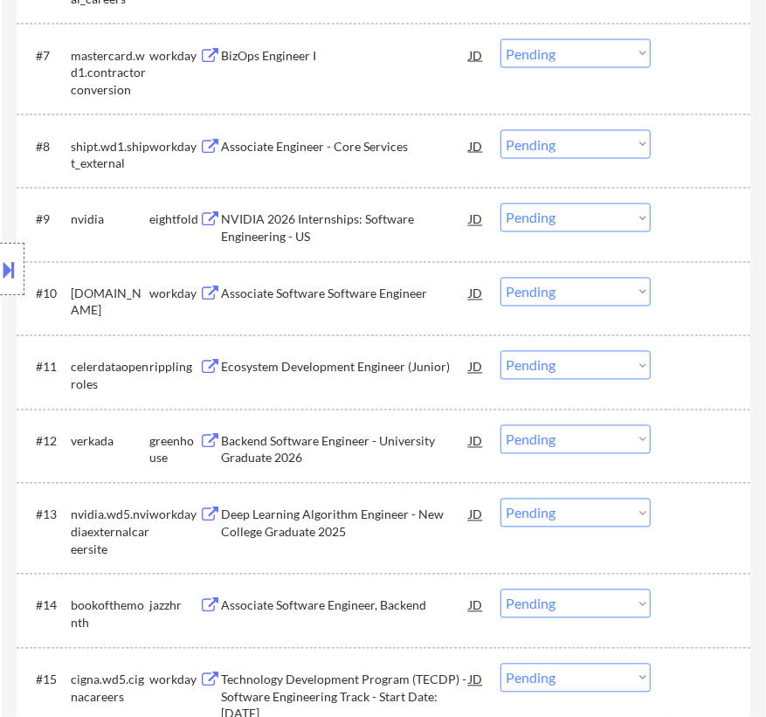
scroll to position [1349, 0]
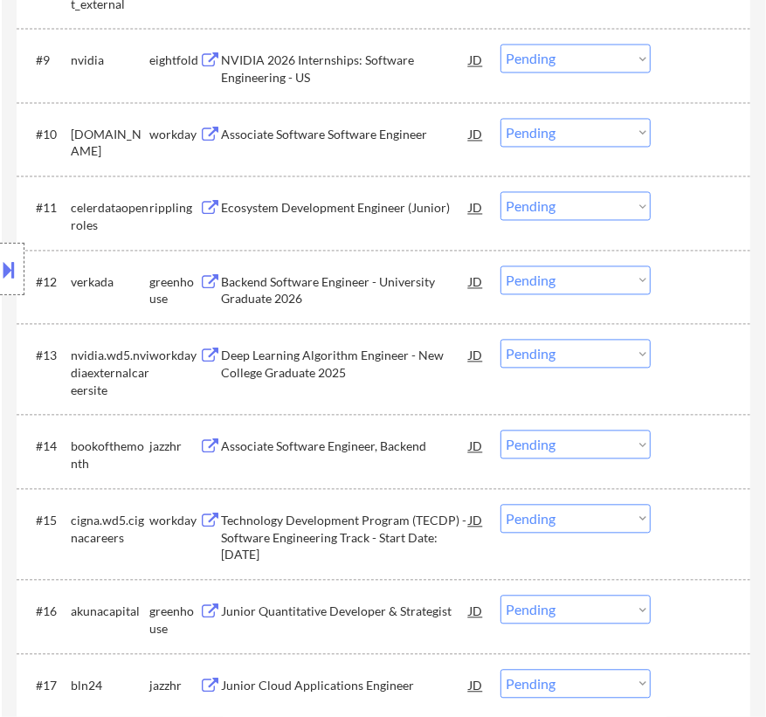
click at [293, 215] on div "Location Inclusions: country:[GEOGRAPHIC_DATA]" at bounding box center [156, 269] width 313 height 324
click at [307, 204] on div "Location Inclusions: country:[GEOGRAPHIC_DATA]" at bounding box center [156, 269] width 313 height 324
click at [409, 209] on div "Ecosystem Development Engineer (Junior)" at bounding box center [345, 208] width 248 height 17
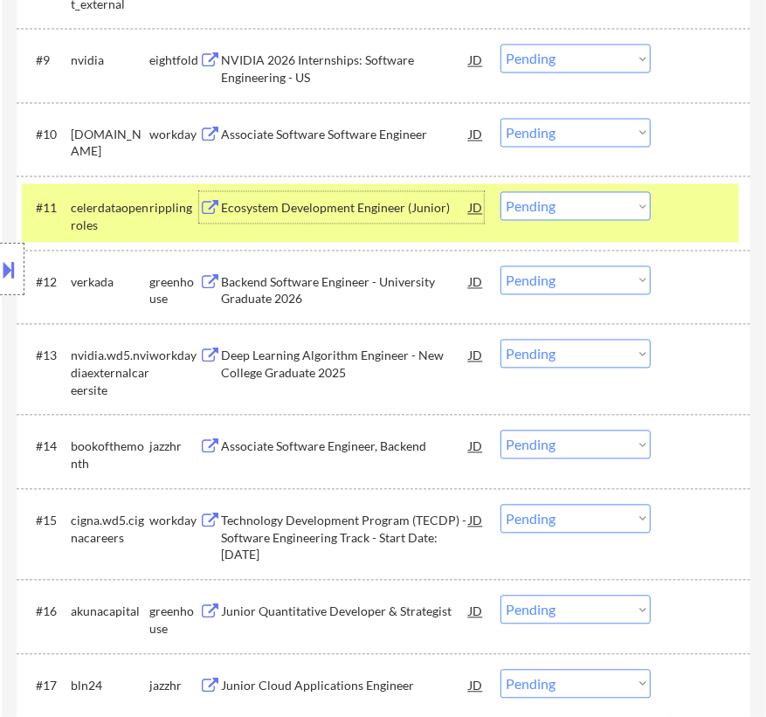
click at [577, 209] on select "Choose an option... Pending Applied Excluded (Questions) Excluded (Expired) Exc…" at bounding box center [575, 206] width 150 height 29
click at [500, 192] on select "Choose an option... Pending Applied Excluded (Questions) Excluded (Expired) Exc…" at bounding box center [575, 206] width 150 height 29
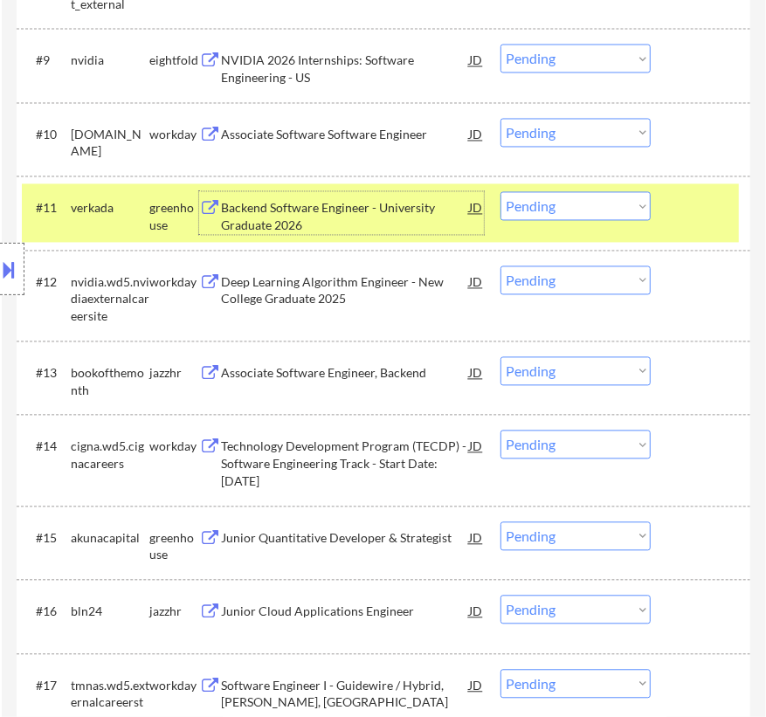
click at [369, 202] on div "Backend Software Engineer - University Graduate 2026" at bounding box center [345, 217] width 248 height 34
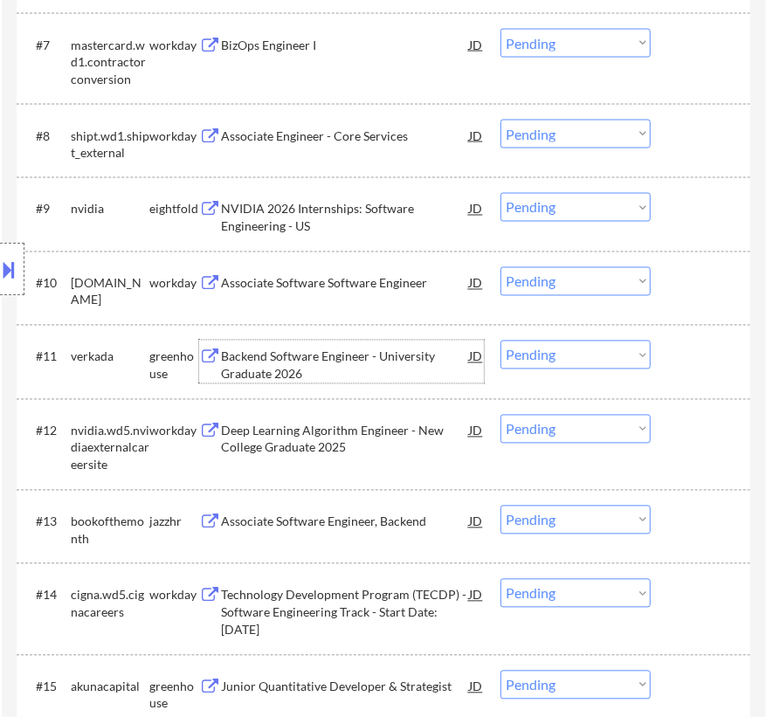
scroll to position [1270, 0]
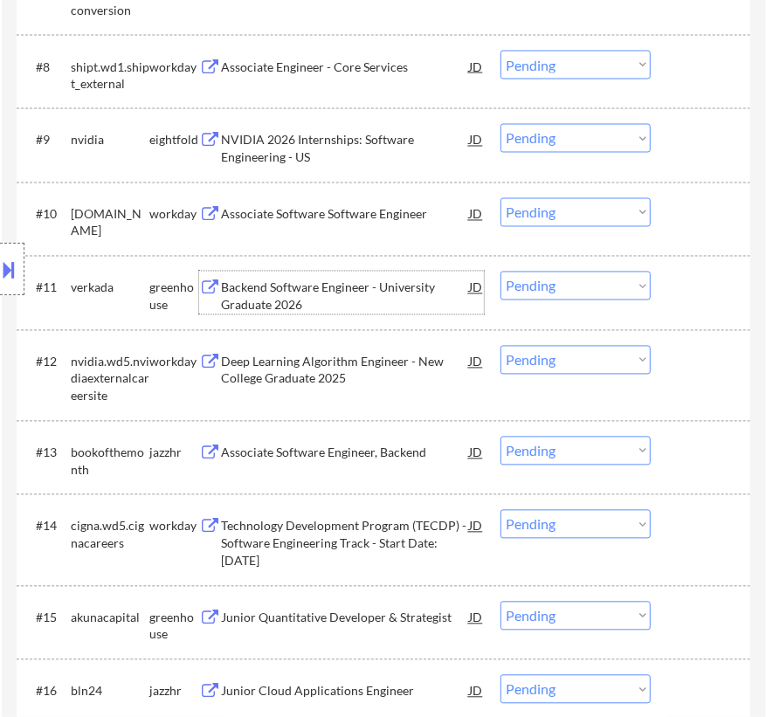
click at [560, 288] on select "Choose an option... Pending Applied Excluded (Questions) Excluded (Expired) Exc…" at bounding box center [575, 286] width 150 height 29
click at [500, 272] on select "Choose an option... Pending Applied Excluded (Questions) Excluded (Expired) Exc…" at bounding box center [575, 286] width 150 height 29
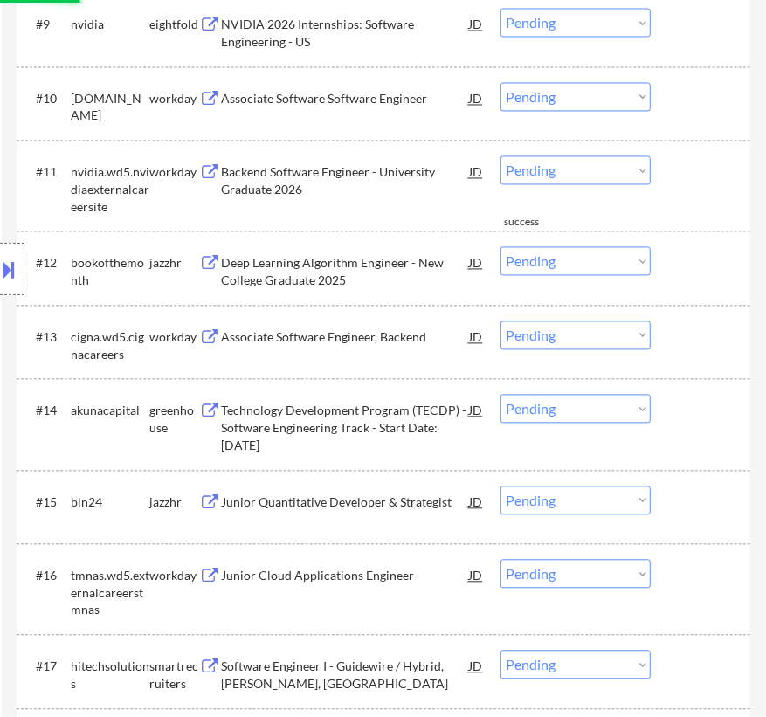
scroll to position [1429, 0]
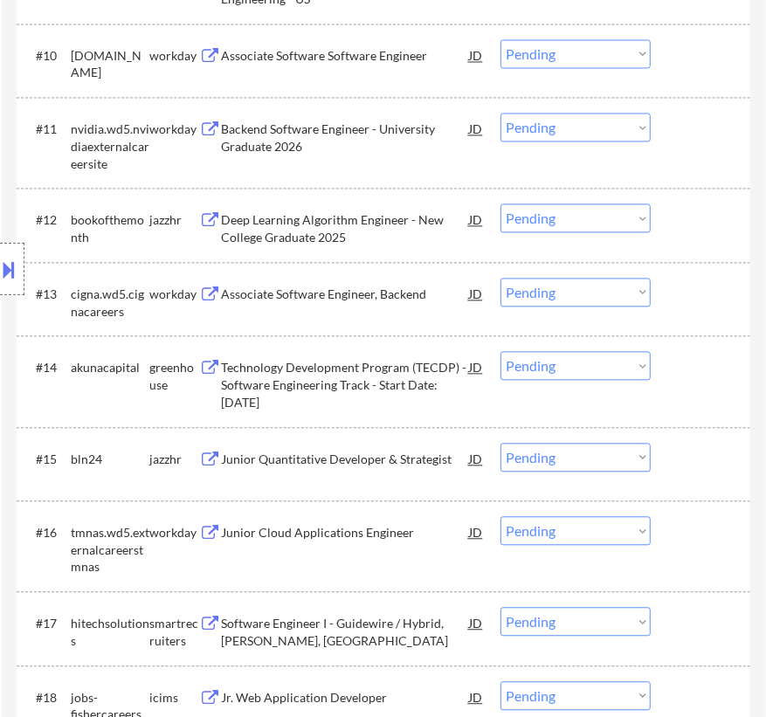
click at [338, 225] on div "Deep Learning Algorithm Engineer - New College Graduate 2025" at bounding box center [345, 228] width 248 height 34
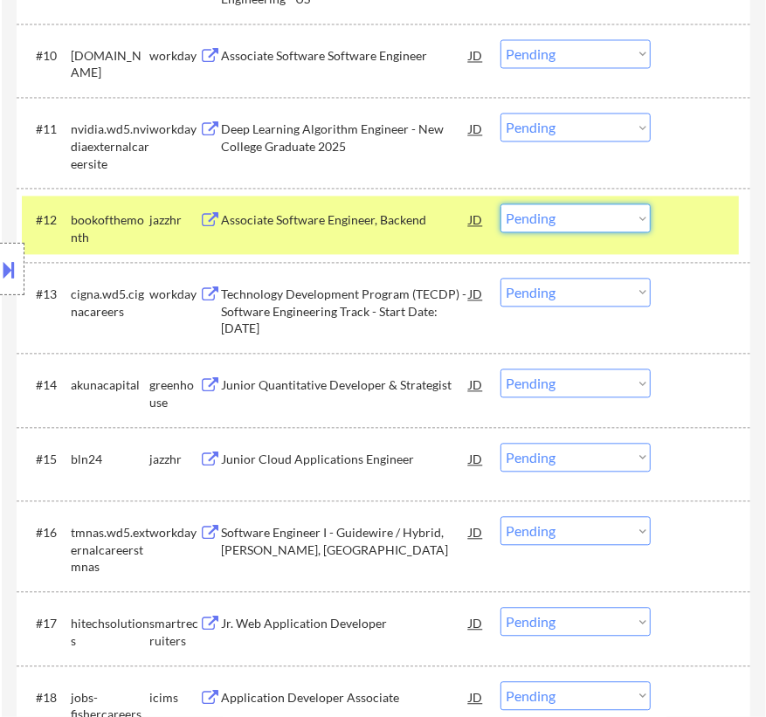
click at [580, 210] on select "Choose an option... Pending Applied Excluded (Questions) Excluded (Expired) Exc…" at bounding box center [575, 217] width 150 height 29
click at [500, 203] on select "Choose an option... Pending Applied Excluded (Questions) Excluded (Expired) Exc…" at bounding box center [575, 217] width 150 height 29
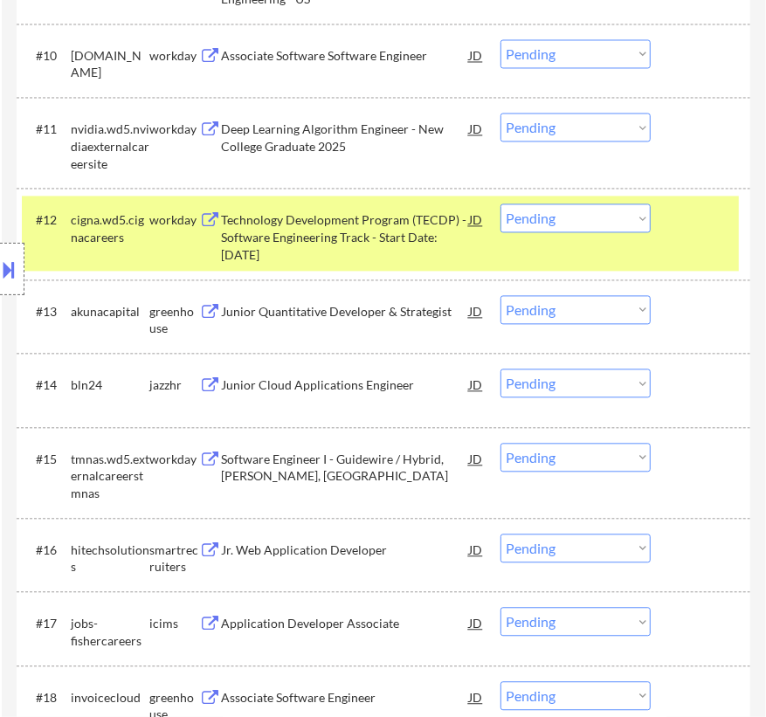
click at [711, 225] on div at bounding box center [702, 218] width 53 height 31
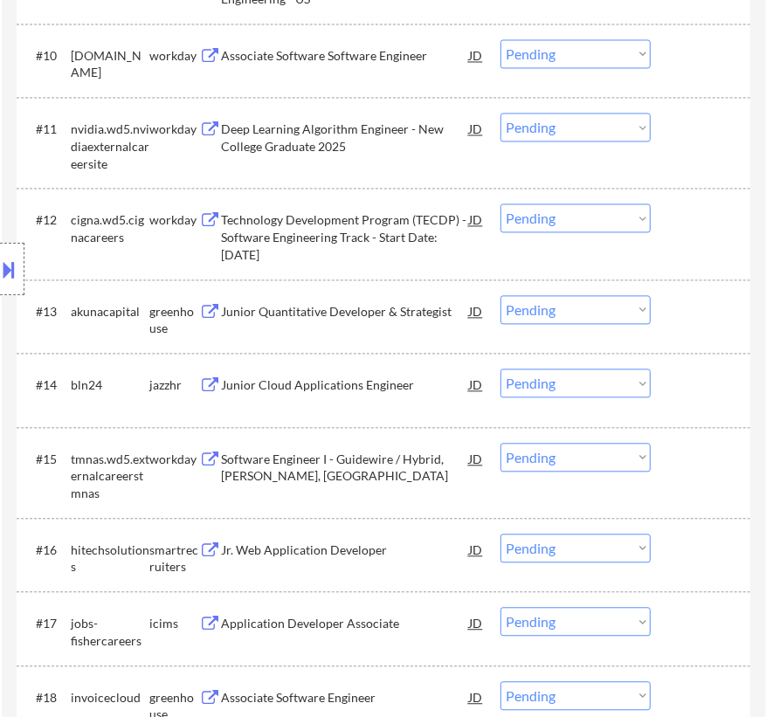
click at [405, 306] on div "Junior Quantitative Developer & Strategist" at bounding box center [345, 311] width 248 height 17
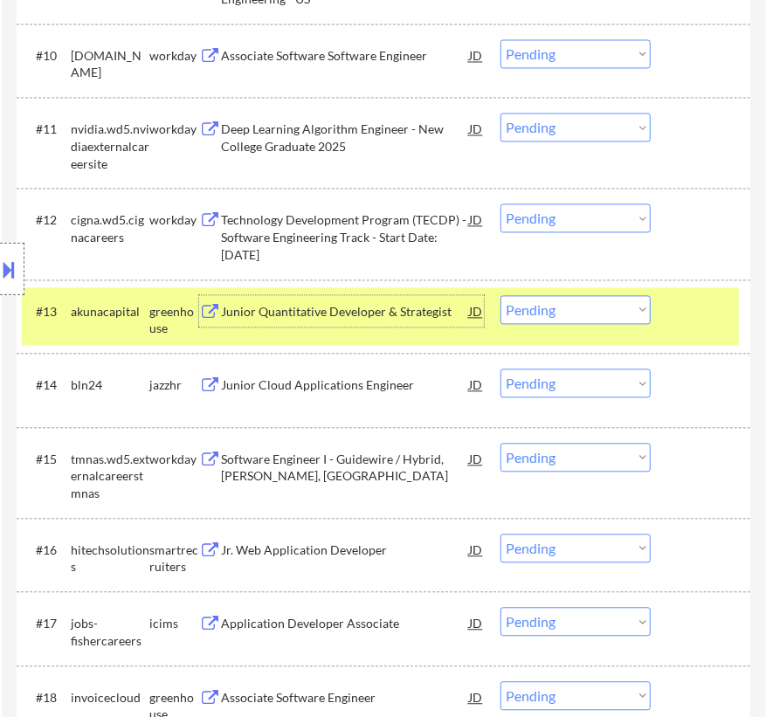
click at [603, 311] on select "Choose an option... Pending Applied Excluded (Questions) Excluded (Expired) Exc…" at bounding box center [575, 309] width 150 height 29
click at [500, 295] on select "Choose an option... Pending Applied Excluded (Questions) Excluded (Expired) Exc…" at bounding box center [575, 309] width 150 height 29
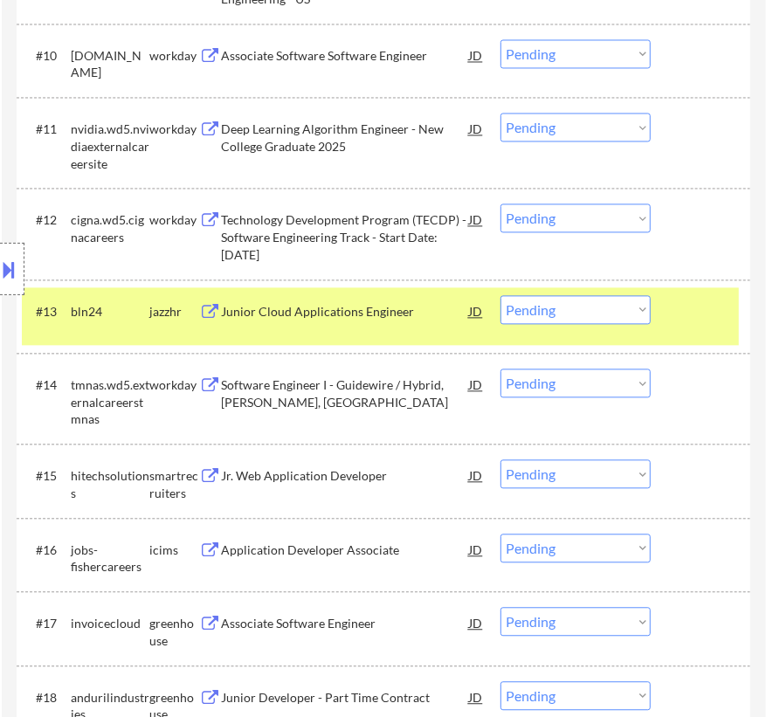
click at [387, 307] on div "Junior Cloud Applications Engineer" at bounding box center [345, 311] width 248 height 17
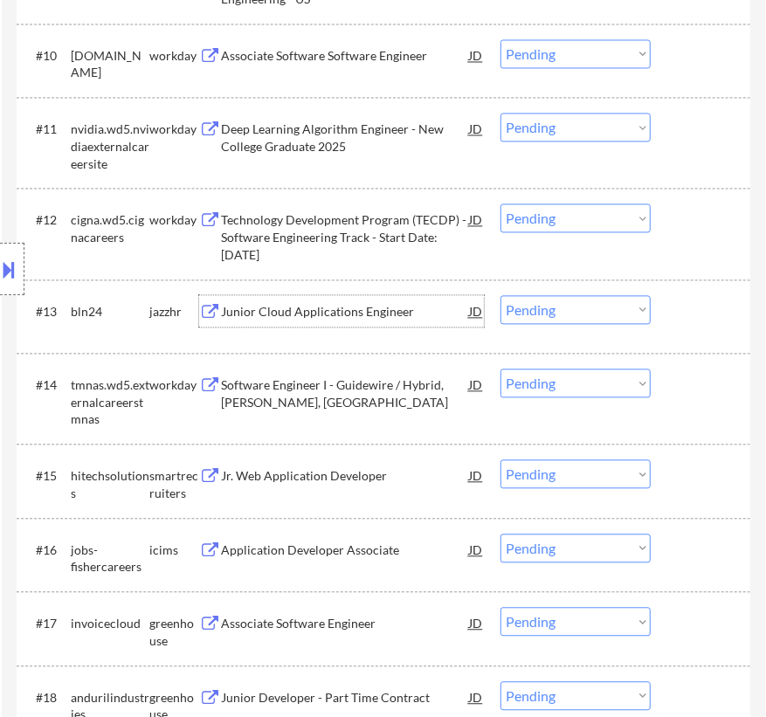
click at [621, 302] on select "Choose an option... Pending Applied Excluded (Questions) Excluded (Expired) Exc…" at bounding box center [575, 309] width 150 height 29
click at [500, 295] on select "Choose an option... Pending Applied Excluded (Questions) Excluded (Expired) Exc…" at bounding box center [575, 309] width 150 height 29
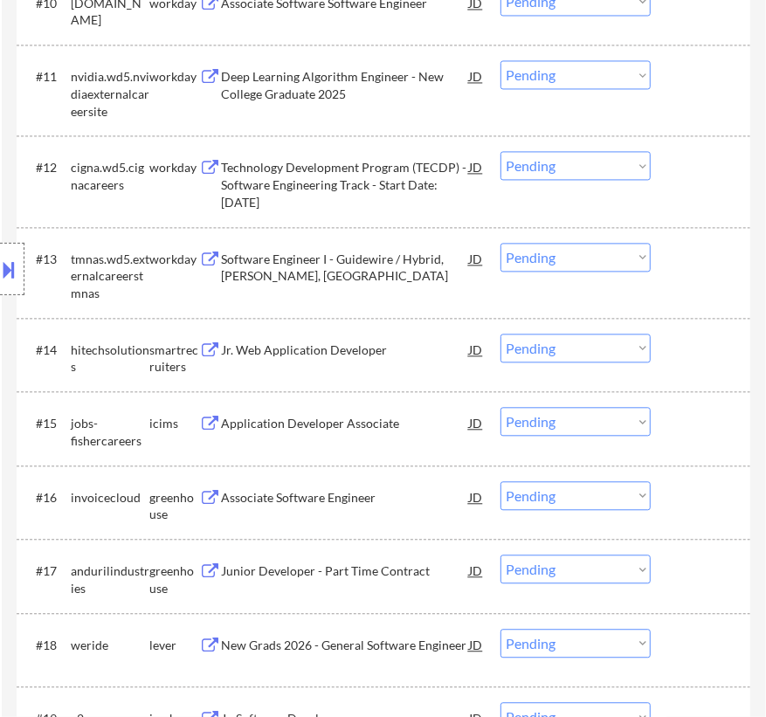
scroll to position [1508, 0]
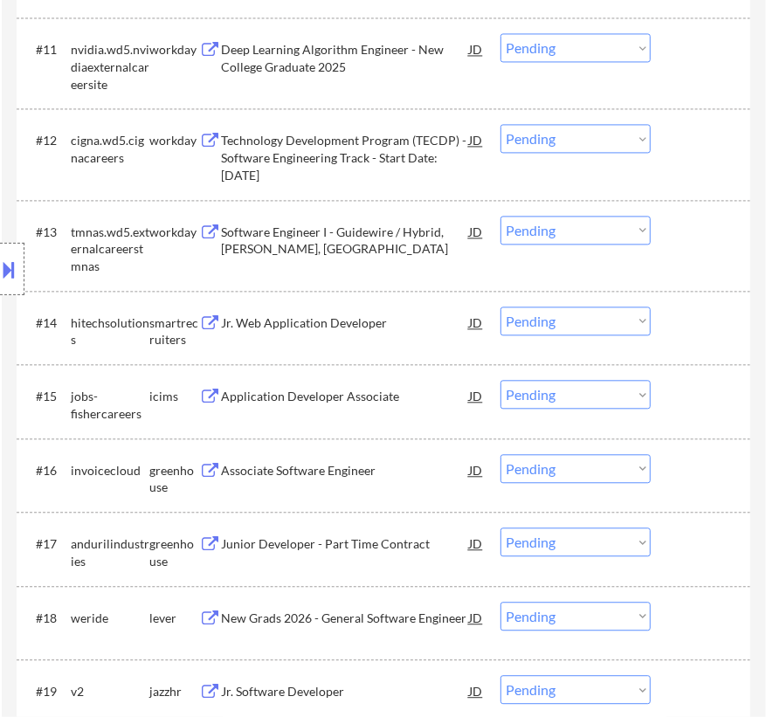
click at [363, 324] on div "Jr. Web Application Developer" at bounding box center [345, 322] width 248 height 17
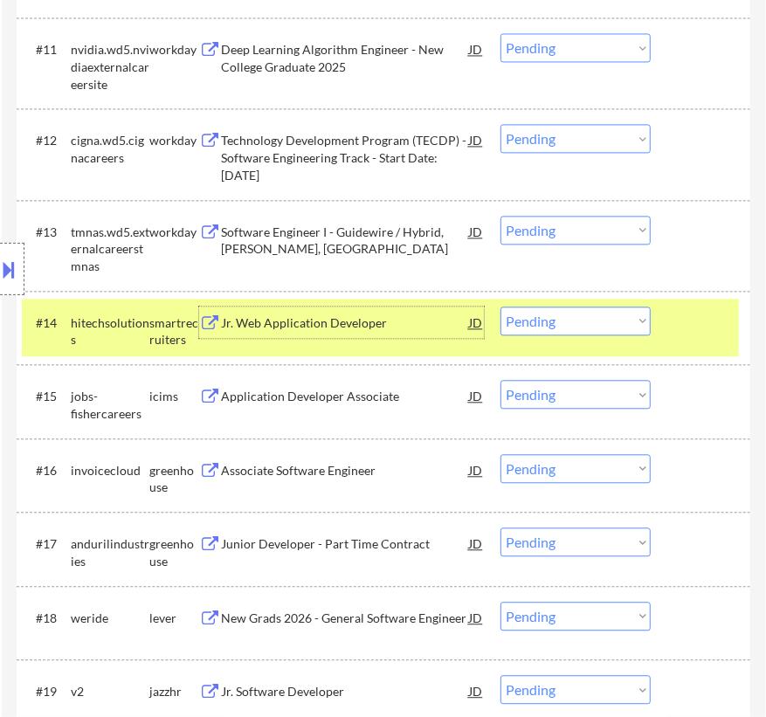
click at [603, 324] on select "Choose an option... Pending Applied Excluded (Questions) Excluded (Expired) Exc…" at bounding box center [575, 321] width 150 height 29
click at [500, 307] on select "Choose an option... Pending Applied Excluded (Questions) Excluded (Expired) Exc…" at bounding box center [575, 321] width 150 height 29
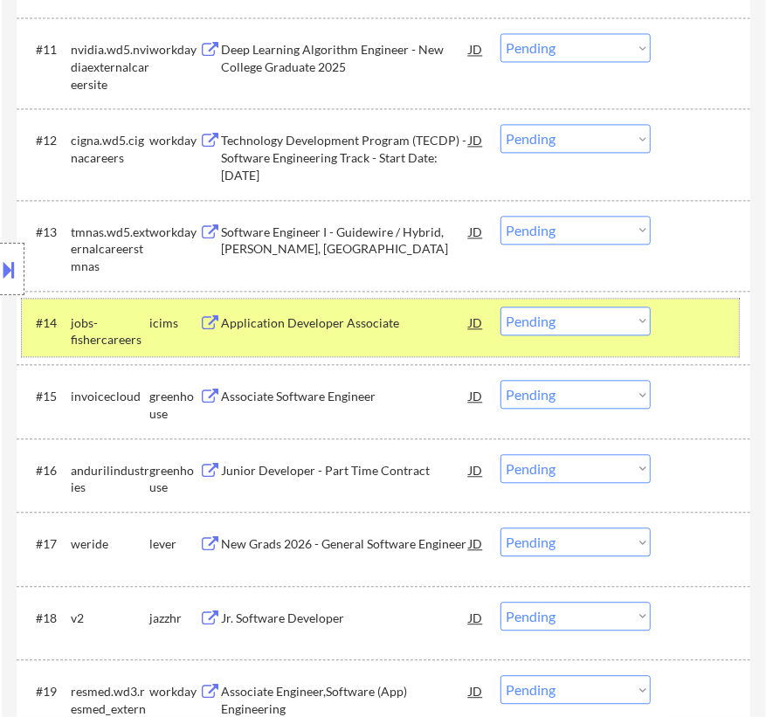
drag, startPoint x: 677, startPoint y: 321, endPoint x: 585, endPoint y: 286, distance: 98.1
click at [677, 320] on div at bounding box center [702, 322] width 53 height 31
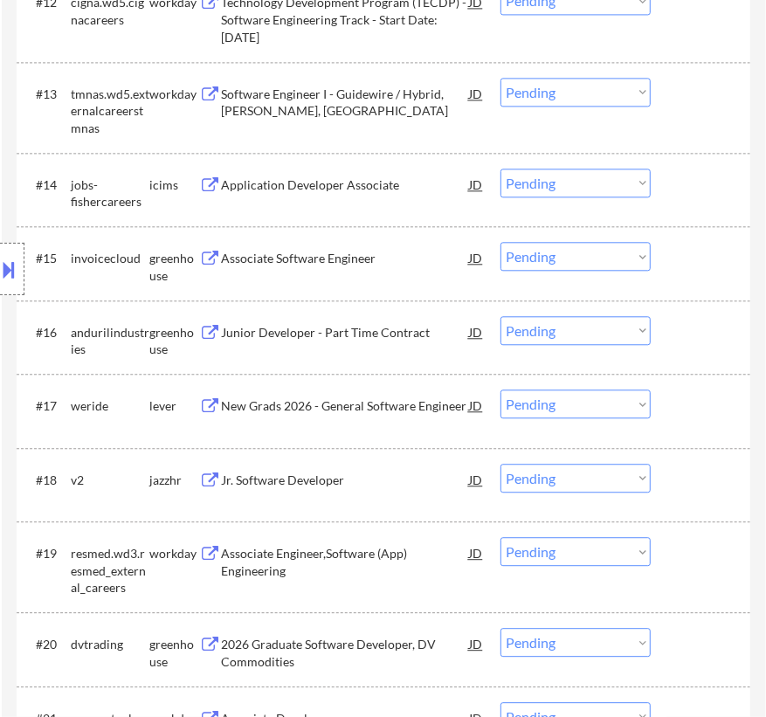
scroll to position [1667, 0]
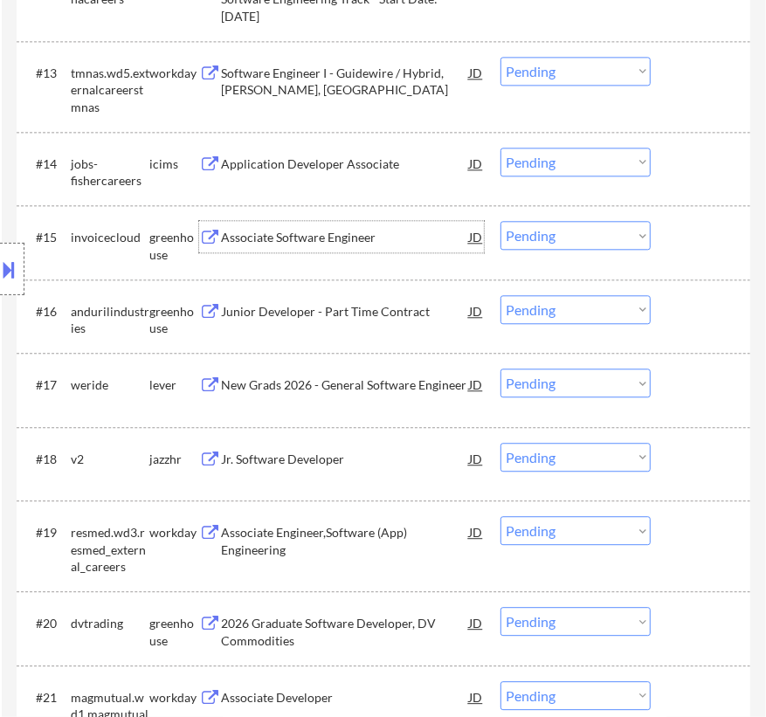
click at [369, 245] on div "Associate Software Engineer" at bounding box center [345, 237] width 248 height 17
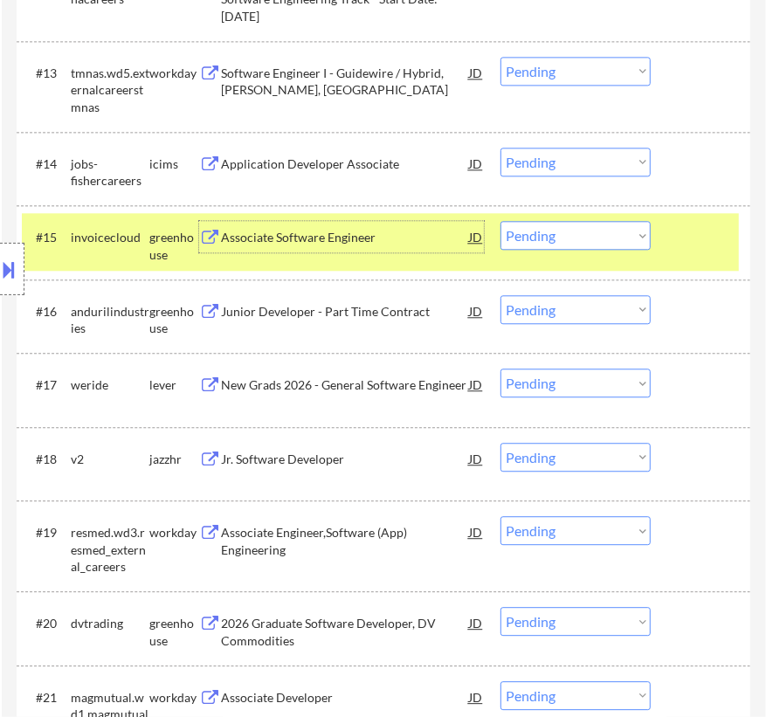
click at [599, 237] on select "Choose an option... Pending Applied Excluded (Questions) Excluded (Expired) Exc…" at bounding box center [575, 235] width 150 height 29
click at [500, 221] on select "Choose an option... Pending Applied Excluded (Questions) Excluded (Expired) Exc…" at bounding box center [575, 235] width 150 height 29
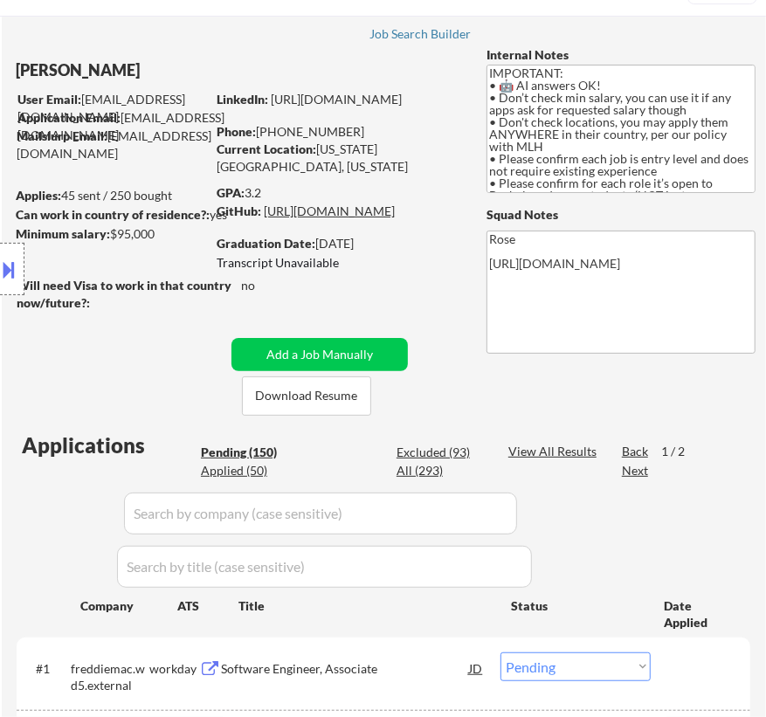
scroll to position [79, 0]
